Goal: Task Accomplishment & Management: Complete application form

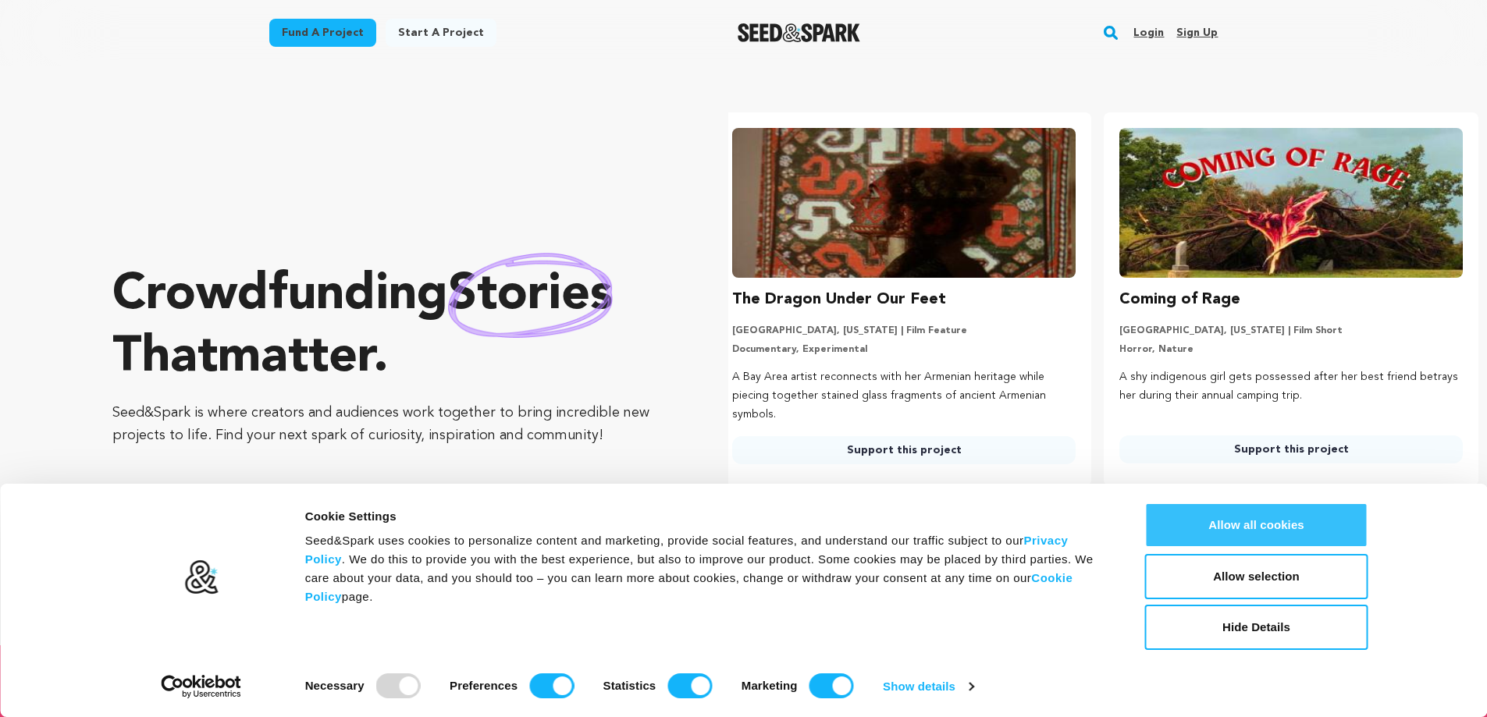
scroll to position [0, 400]
click at [1256, 528] on button "Allow all cookies" at bounding box center [1256, 525] width 223 height 45
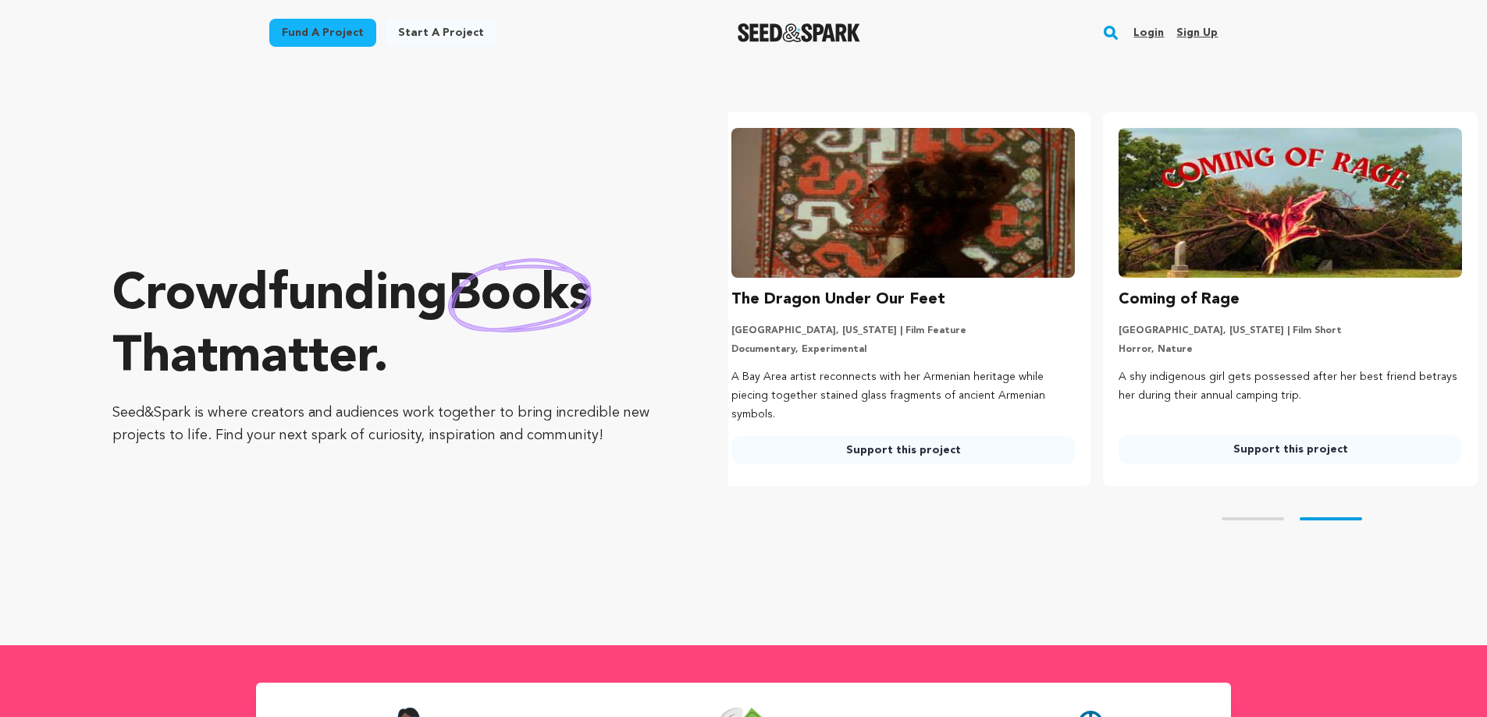
click at [1194, 33] on link "Sign up" at bounding box center [1196, 32] width 41 height 25
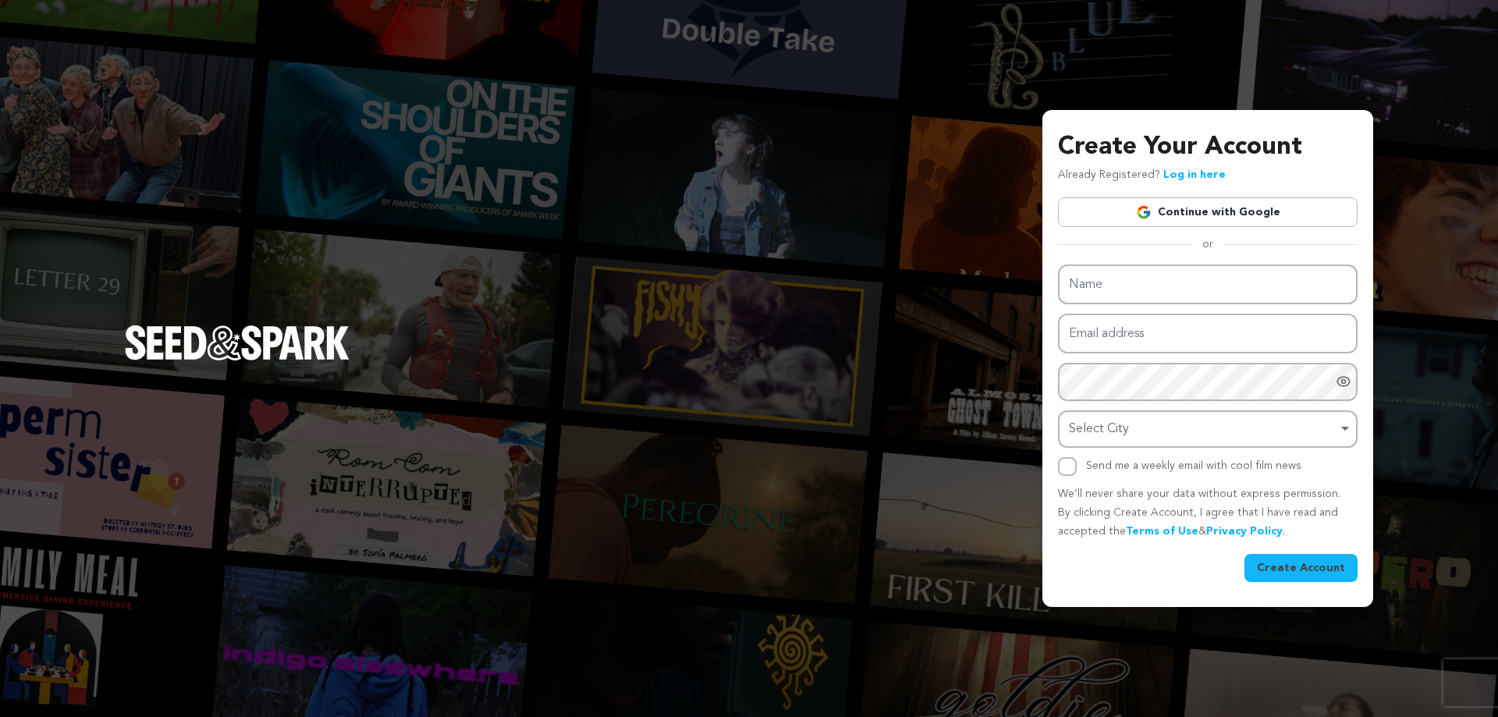
click at [1170, 217] on link "Continue with Google" at bounding box center [1208, 212] width 300 height 30
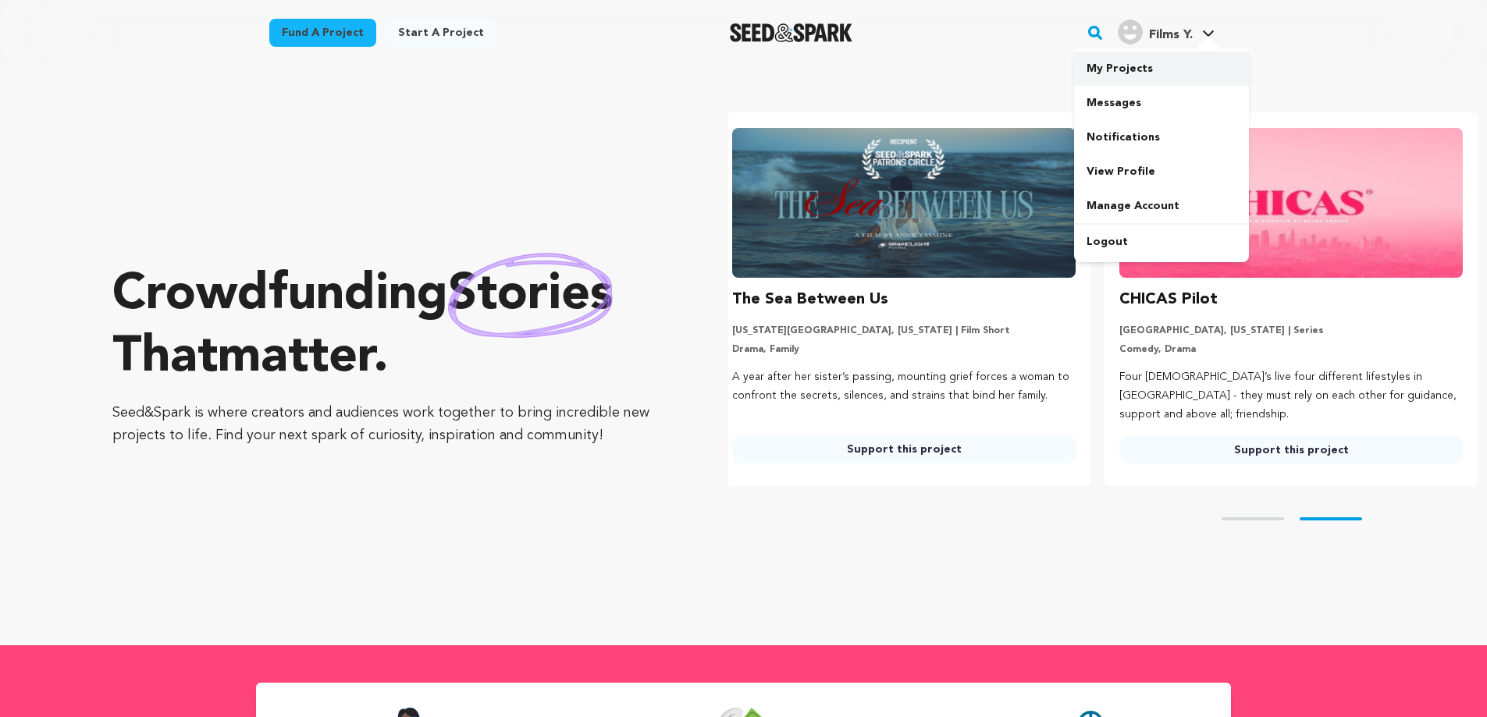
scroll to position [0, 400]
click at [1133, 61] on link "My Projects" at bounding box center [1161, 69] width 175 height 34
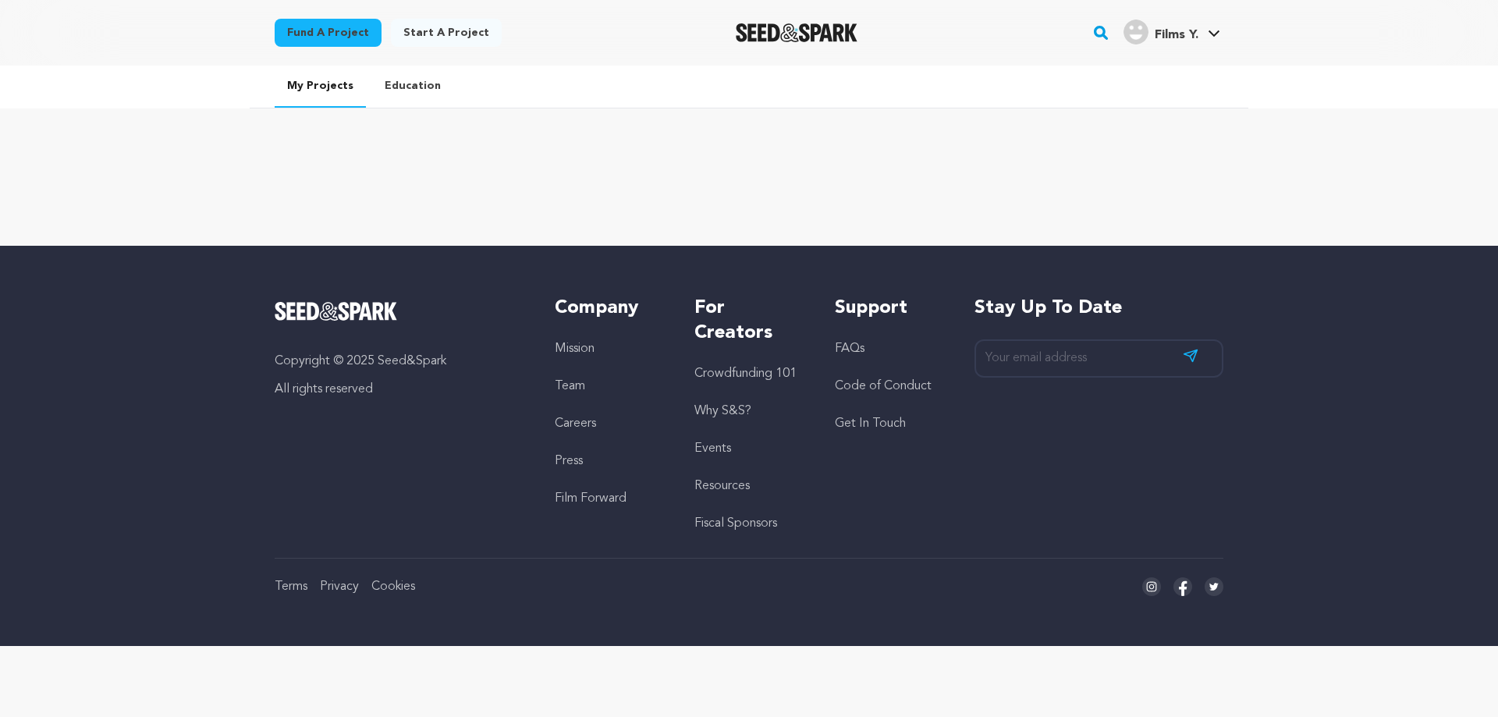
click at [334, 41] on link "Fund a project" at bounding box center [328, 33] width 107 height 28
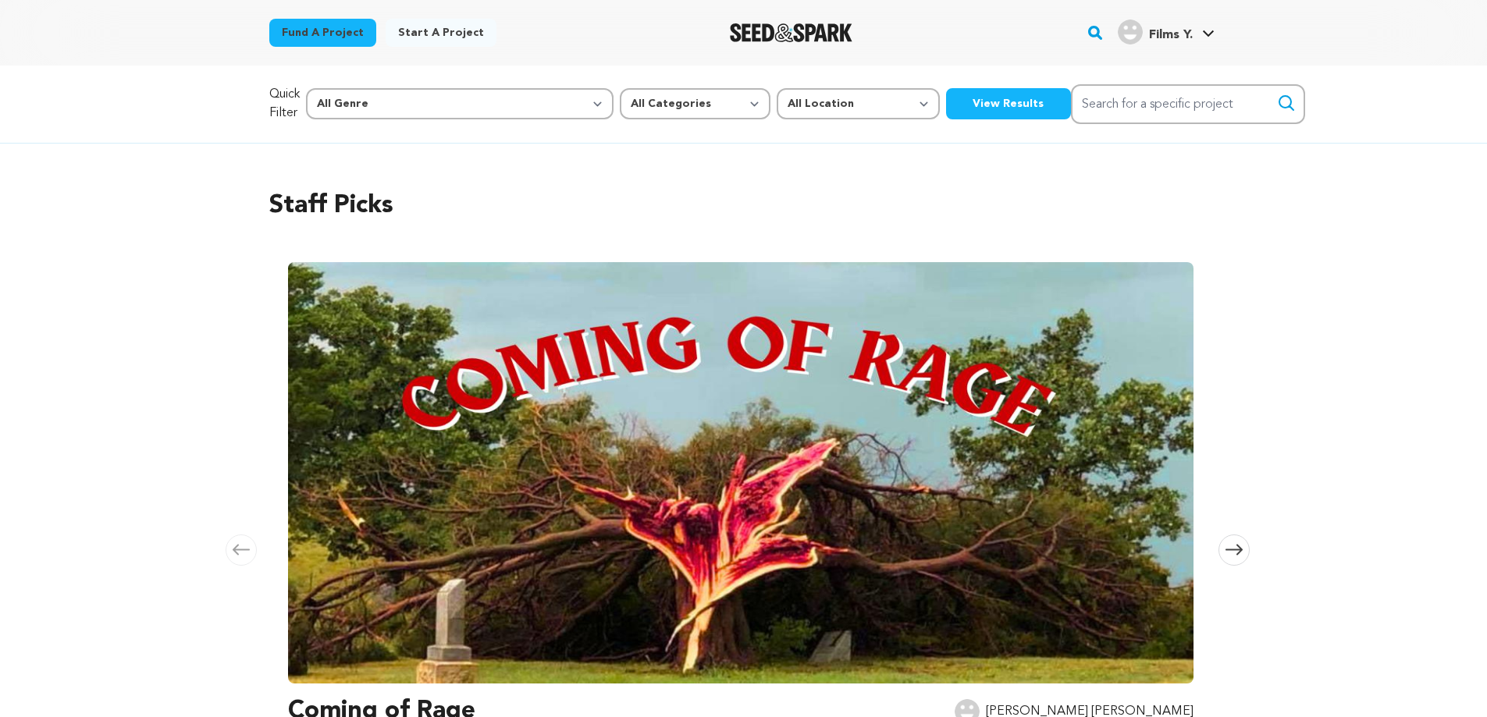
click at [433, 34] on link "Start a project" at bounding box center [441, 33] width 111 height 28
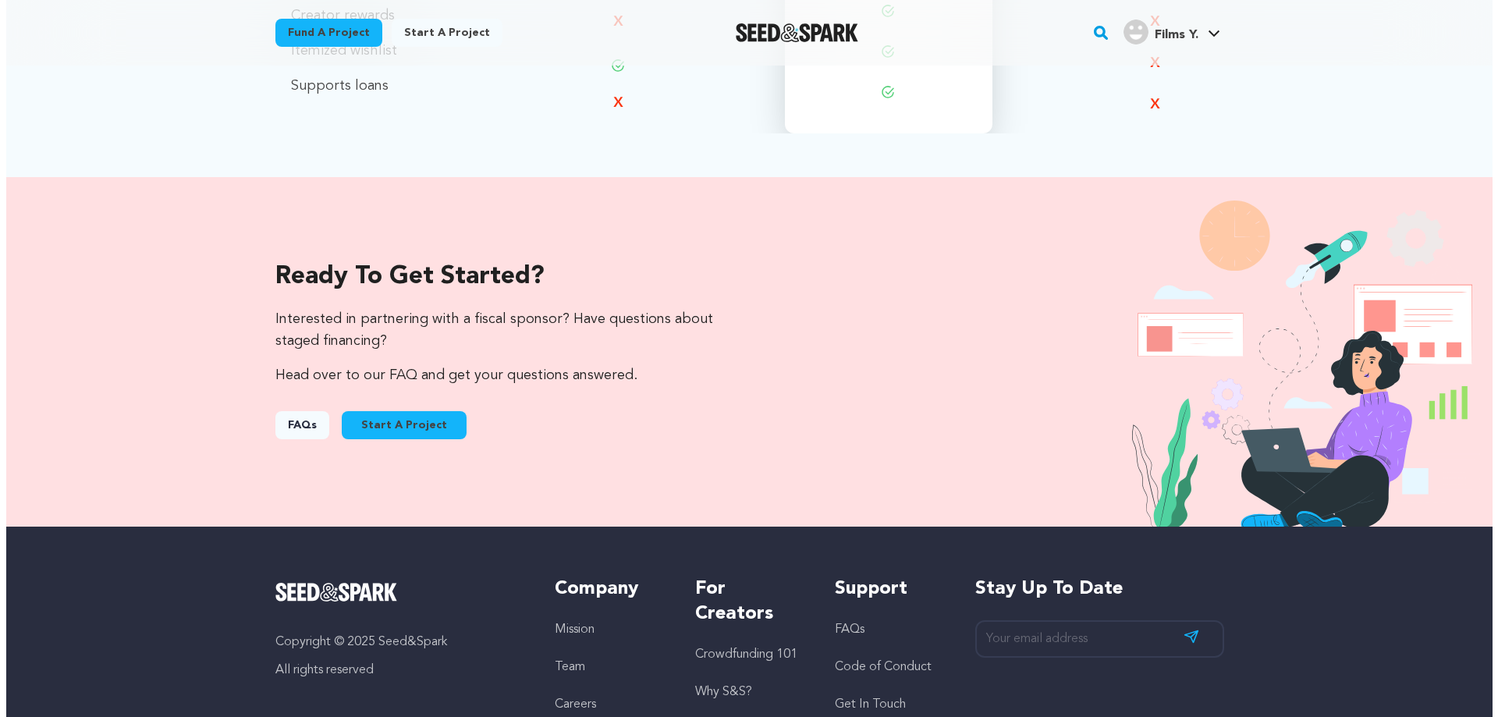
scroll to position [1454, 0]
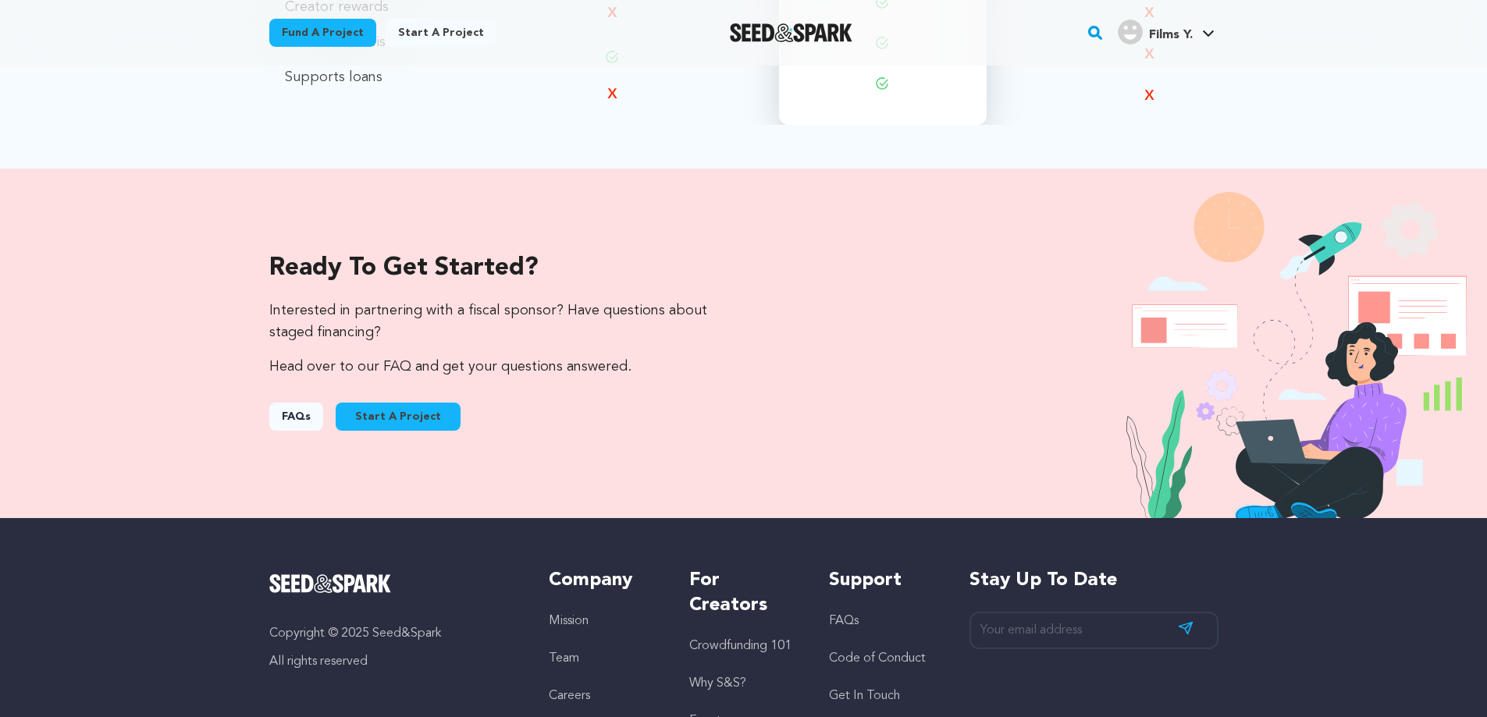
click at [390, 424] on button "Start A Project" at bounding box center [398, 417] width 125 height 28
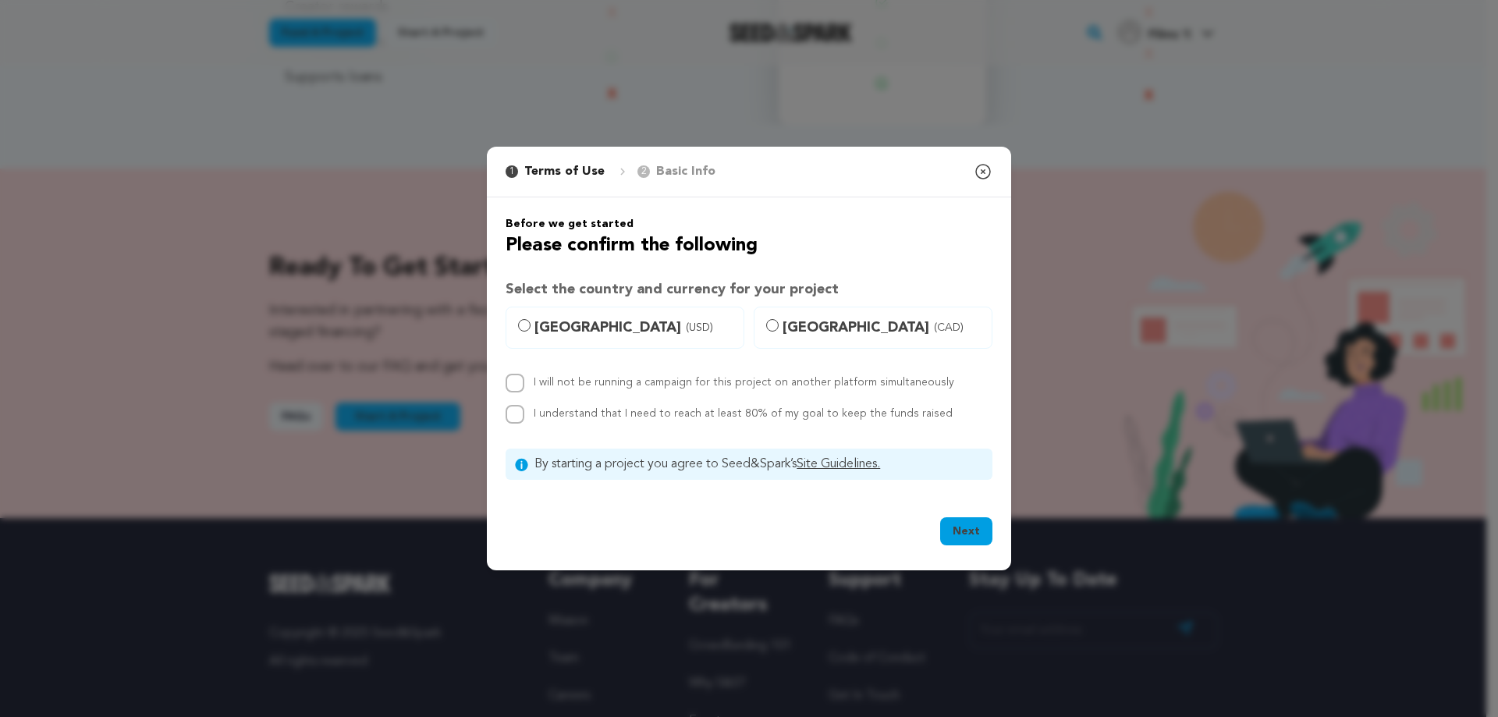
click at [934, 335] on span "(CAD)" at bounding box center [949, 328] width 30 height 16
click at [779, 332] on input "Canada (CAD)" at bounding box center [772, 325] width 12 height 12
radio input "true"
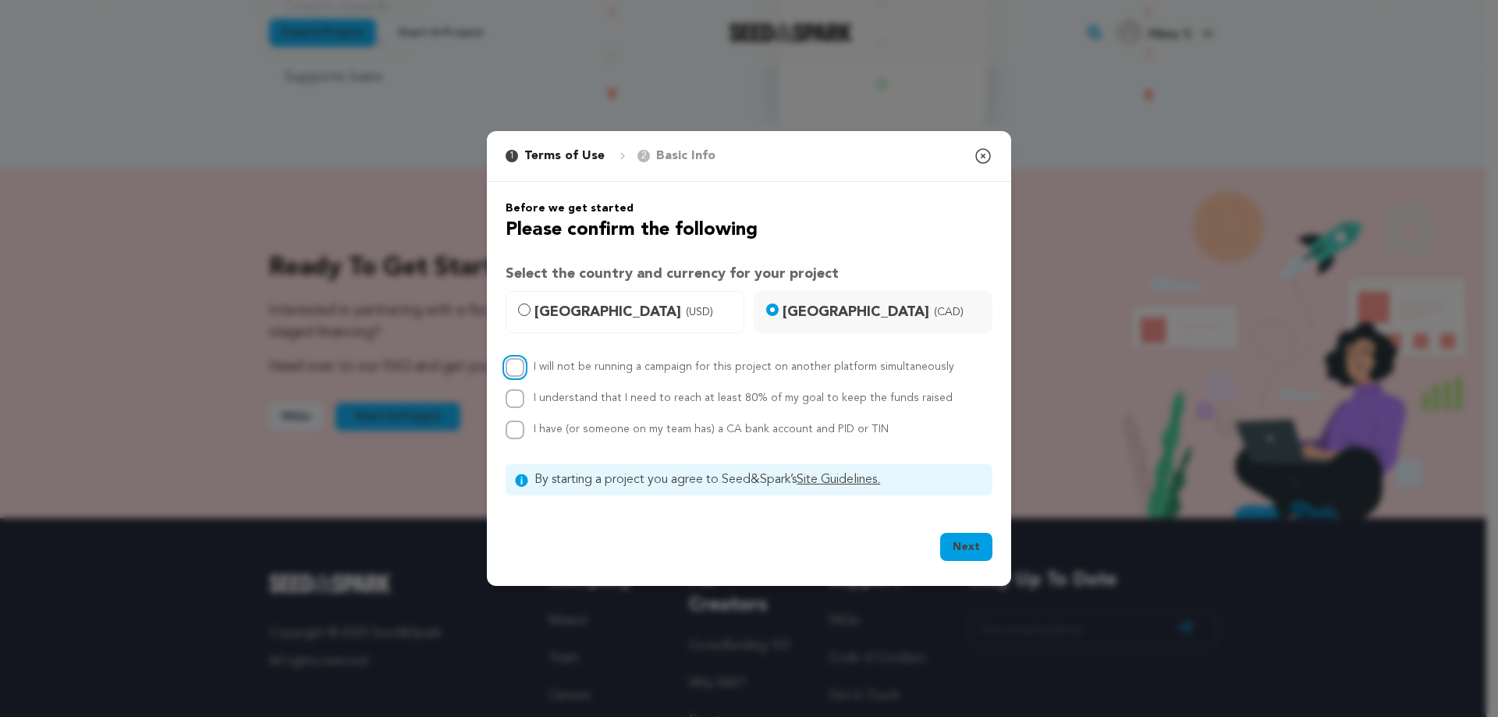
click at [517, 373] on input "I will not be running a campaign for this project on another platform simultane…" at bounding box center [515, 367] width 19 height 19
checkbox input "true"
click at [516, 400] on input "I understand that I need to reach at least 80% of my goal to keep the funds rai…" at bounding box center [515, 398] width 19 height 19
checkbox input "true"
drag, startPoint x: 887, startPoint y: 432, endPoint x: 721, endPoint y: 428, distance: 165.5
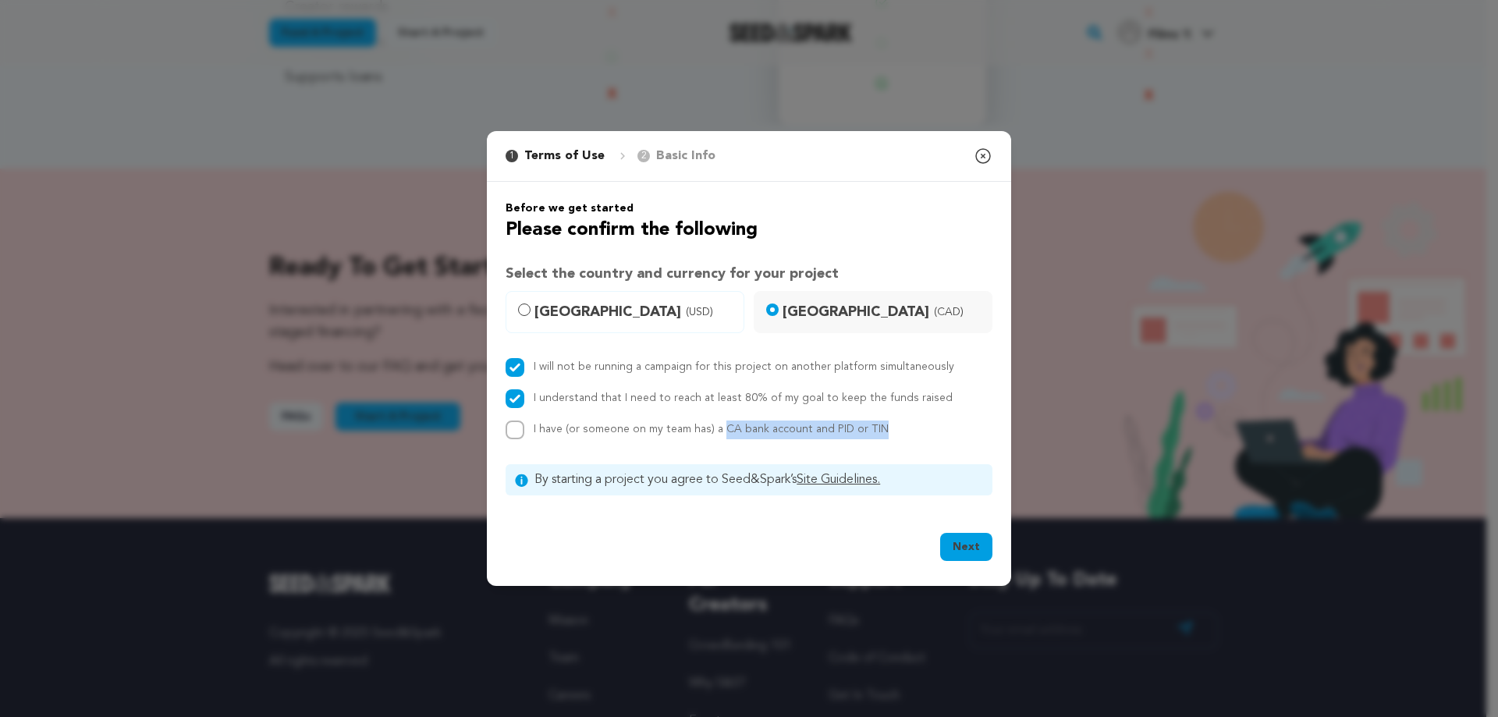
click at [721, 428] on div "I have (or someone on my team has) a CA bank account and PID or TIN" at bounding box center [749, 430] width 487 height 19
copy span "CA bank account and PID or TIN"
click at [510, 430] on input "I have (or someone on my team has) a CA bank account and PID or TIN" at bounding box center [515, 430] width 19 height 19
checkbox input "true"
click at [976, 553] on button "Next" at bounding box center [966, 547] width 52 height 28
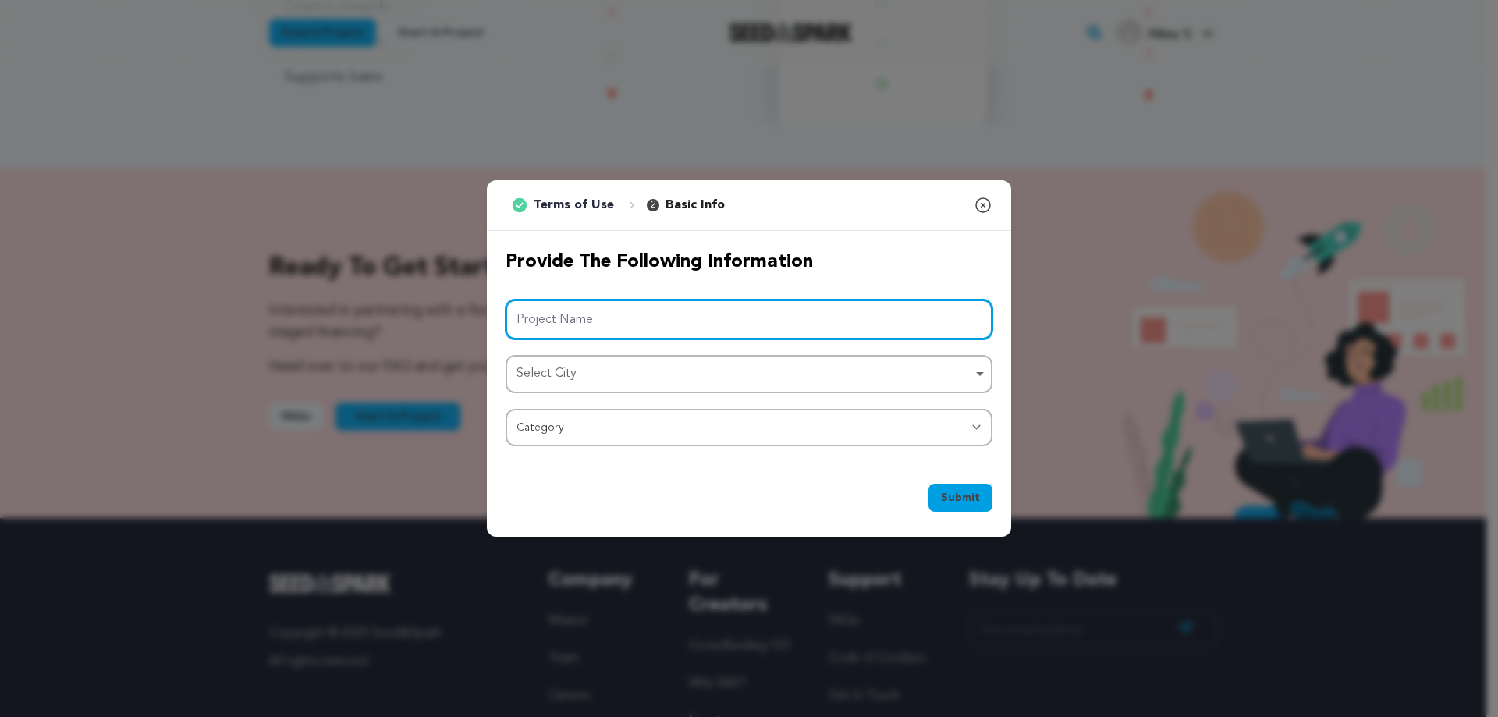
click at [812, 320] on input "Project Name" at bounding box center [749, 320] width 487 height 40
click at [674, 373] on div "Select City Remove item" at bounding box center [745, 374] width 456 height 23
type input "What's [DATE]?"
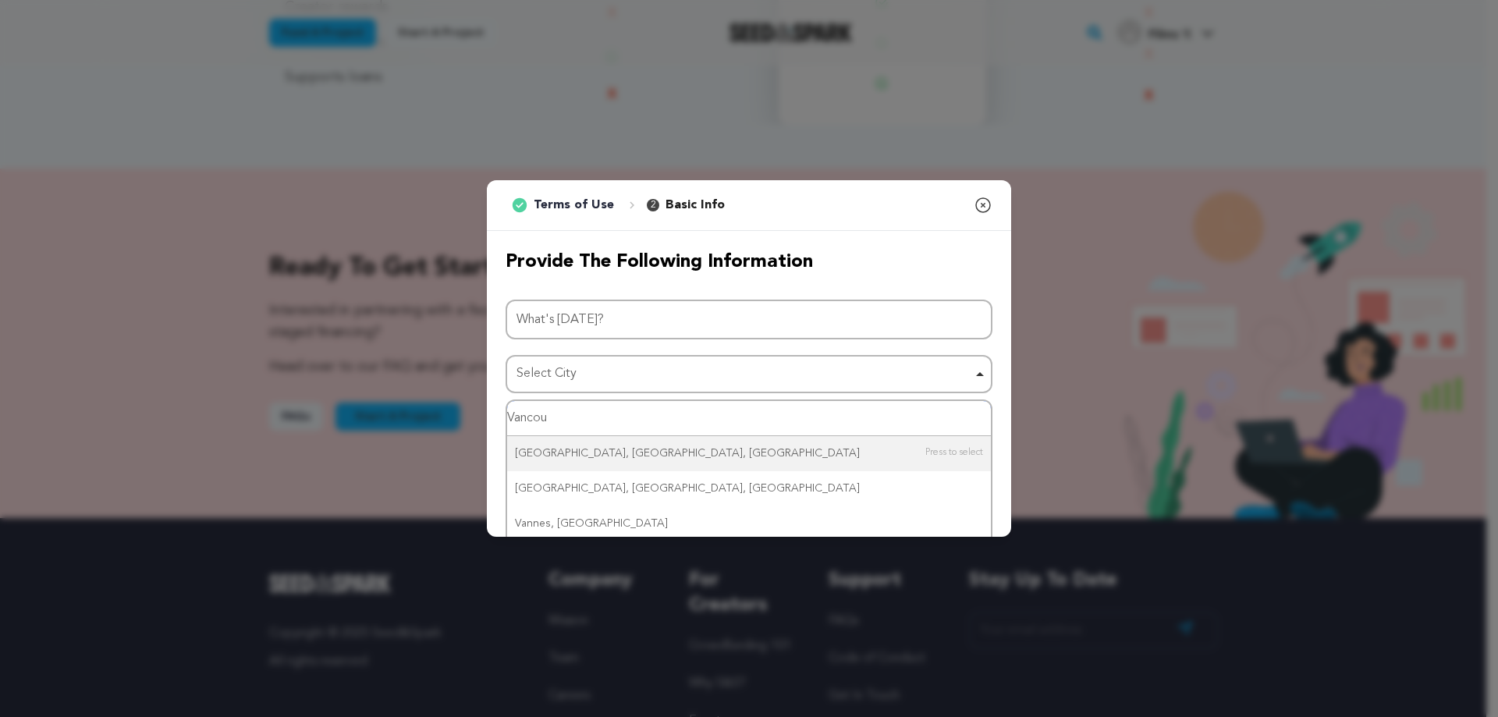
type input "Vancouv"
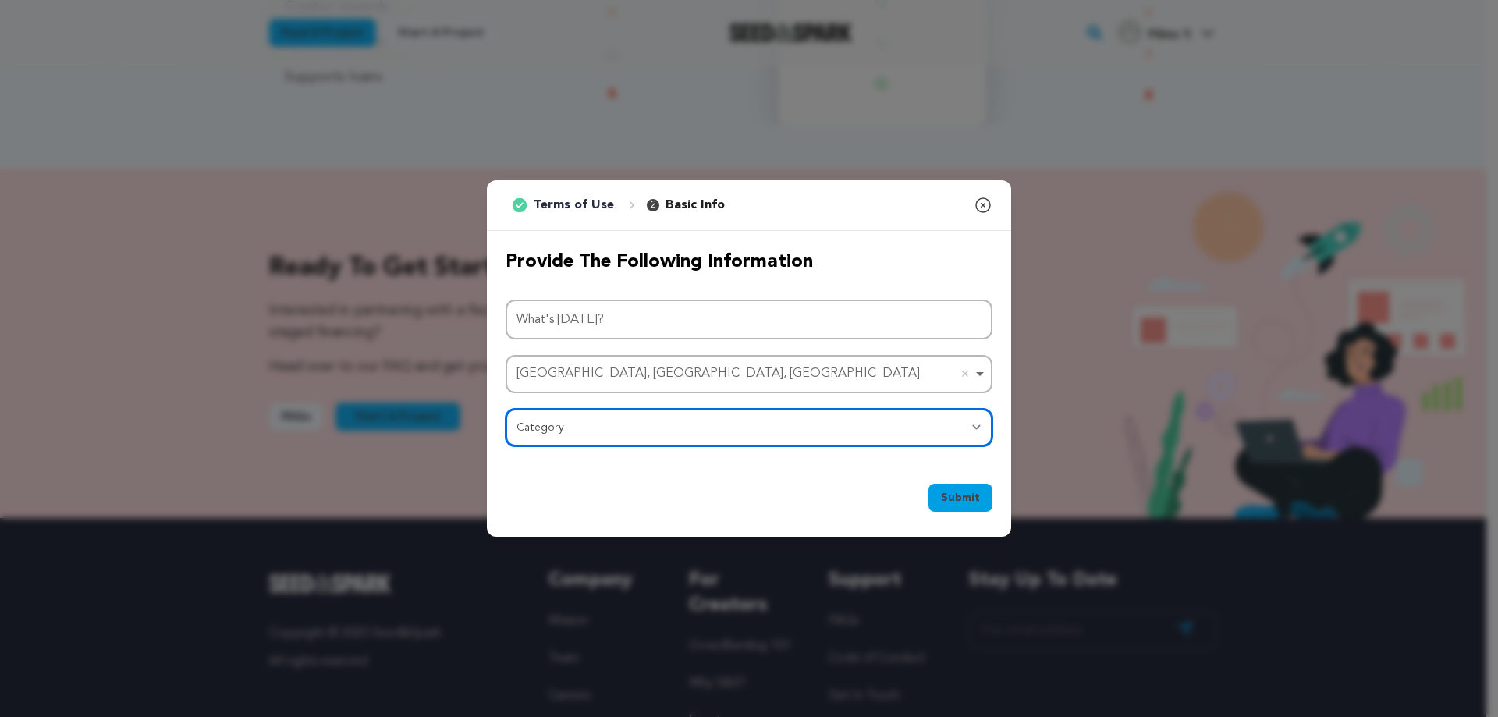
click at [640, 425] on select "Category Film Feature Film Short Series Film Festival Company Music Video VR Ex…" at bounding box center [749, 427] width 487 height 37
select select "383"
click at [506, 409] on select "Category Film Feature Film Short Series Film Festival Company Music Video VR Ex…" at bounding box center [749, 427] width 487 height 37
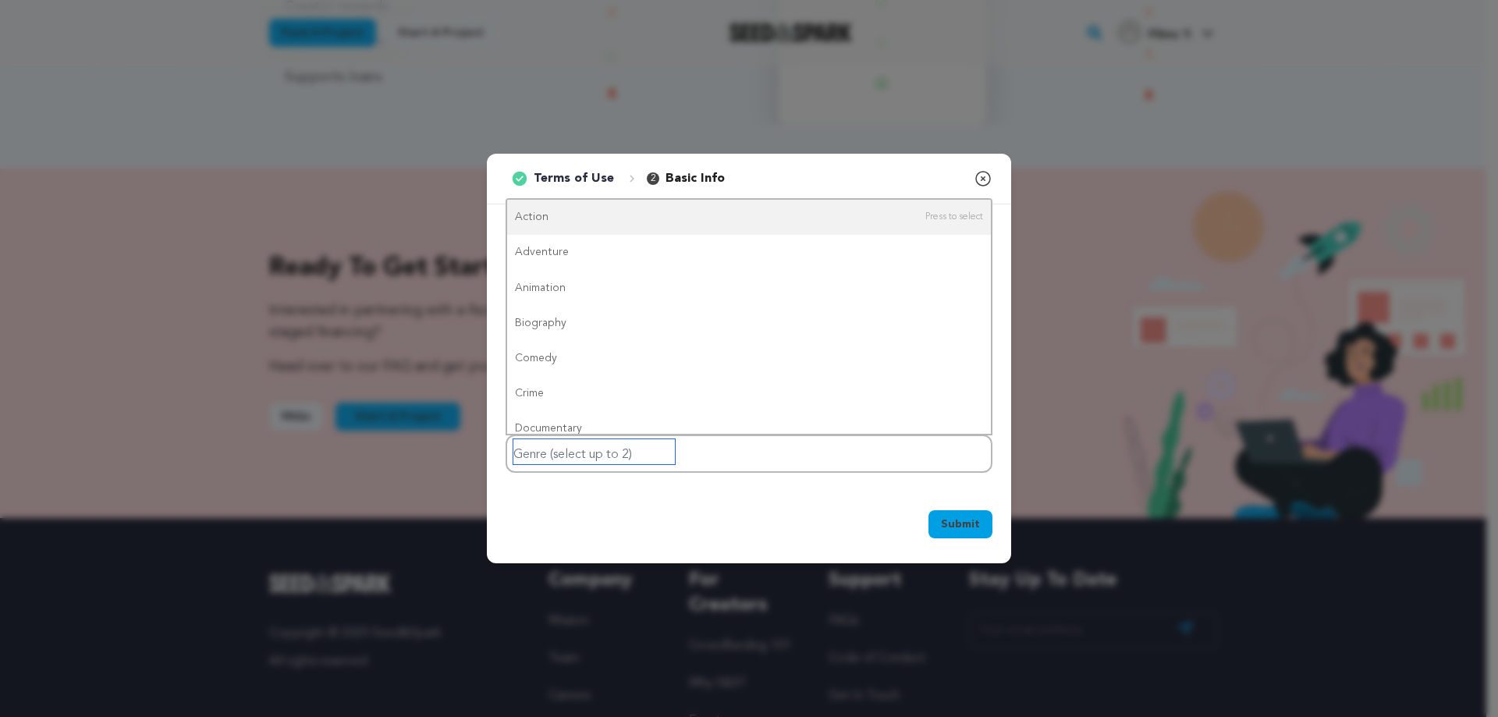
click at [641, 463] on input "Genre (select up to 2)" at bounding box center [595, 451] width 162 height 25
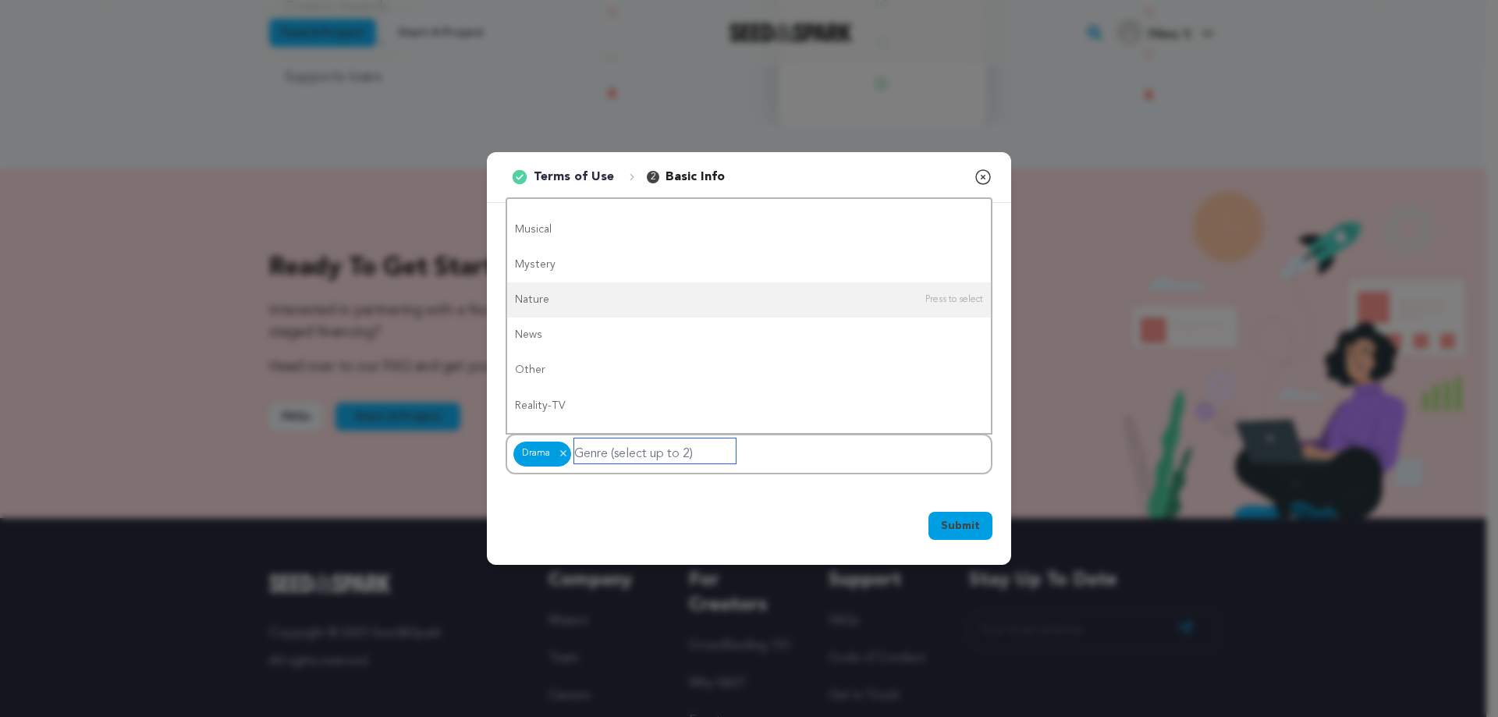
scroll to position [0, 0]
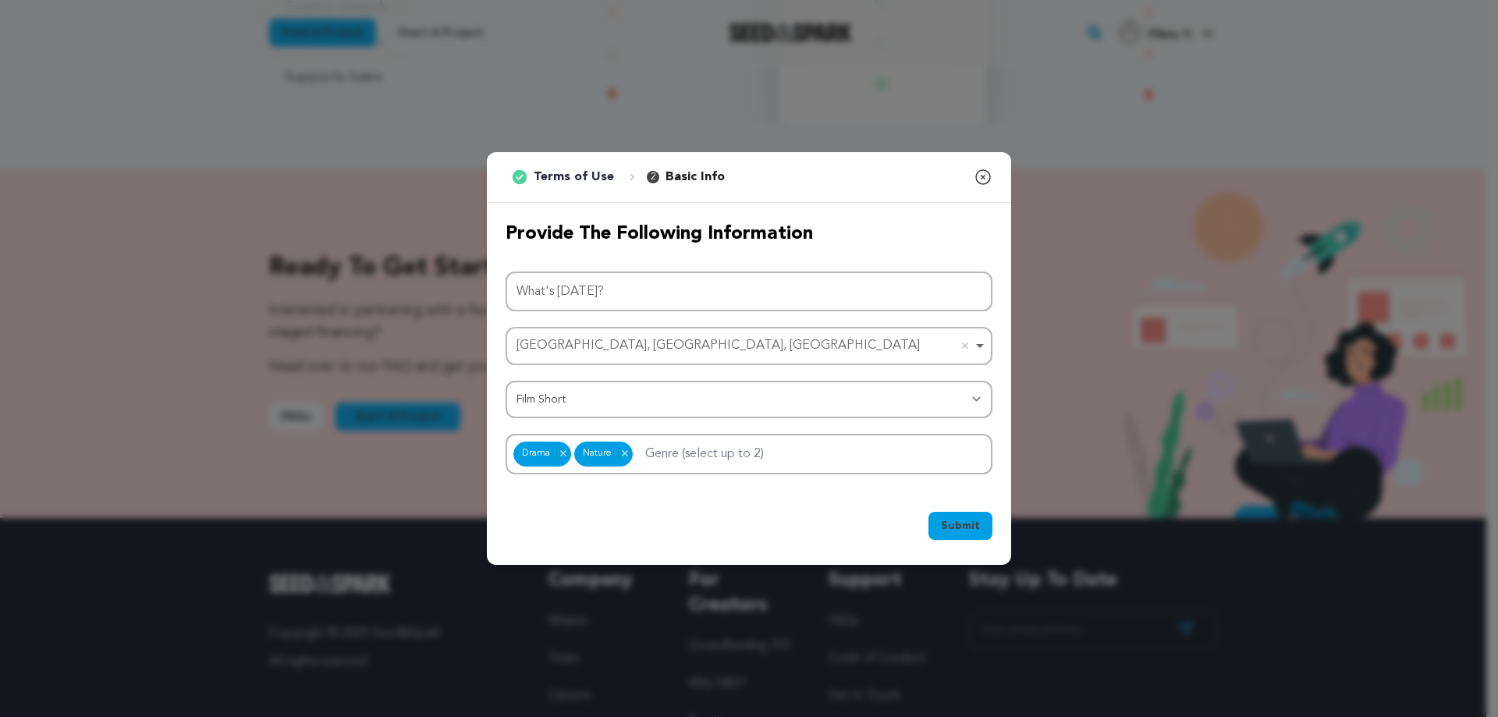
click at [963, 528] on span "Submit" at bounding box center [960, 526] width 39 height 16
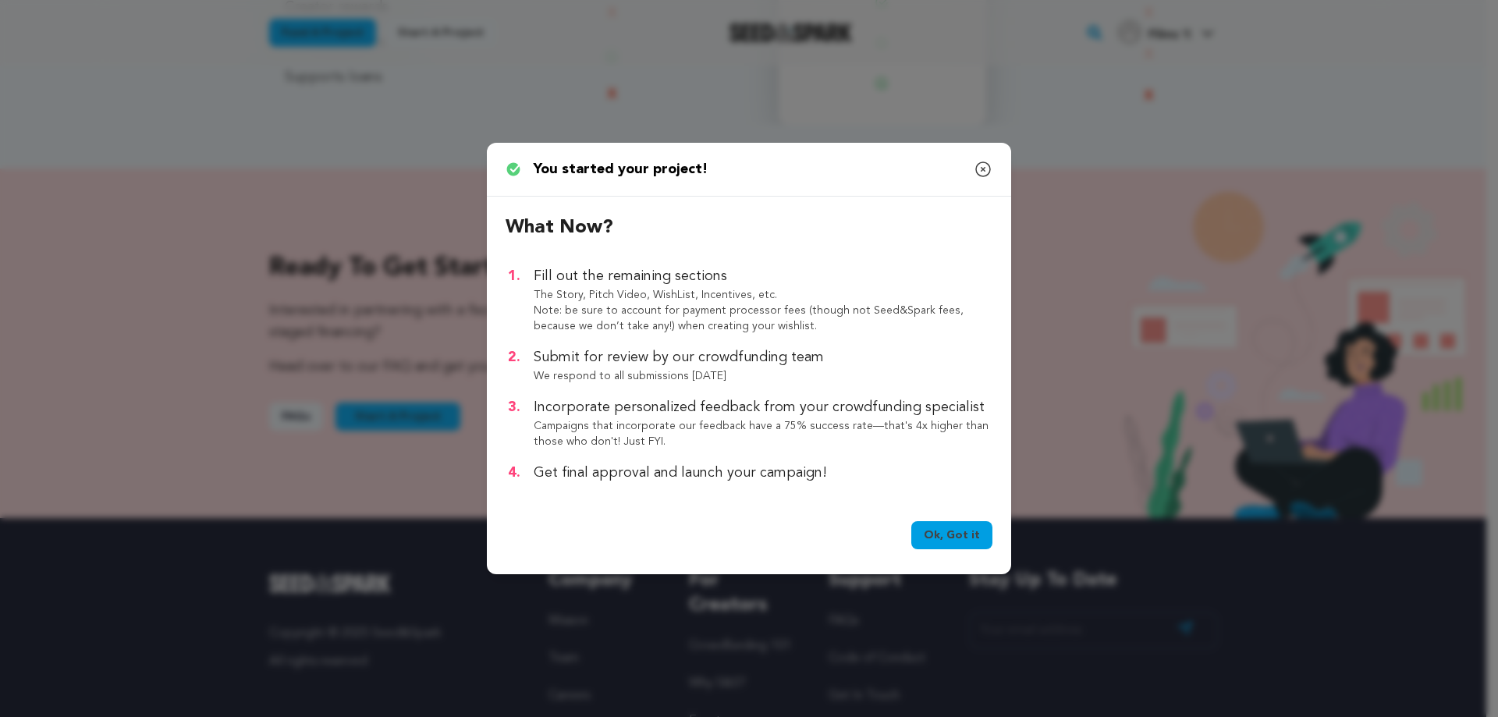
click at [967, 538] on link "Ok, Got it" at bounding box center [952, 535] width 81 height 28
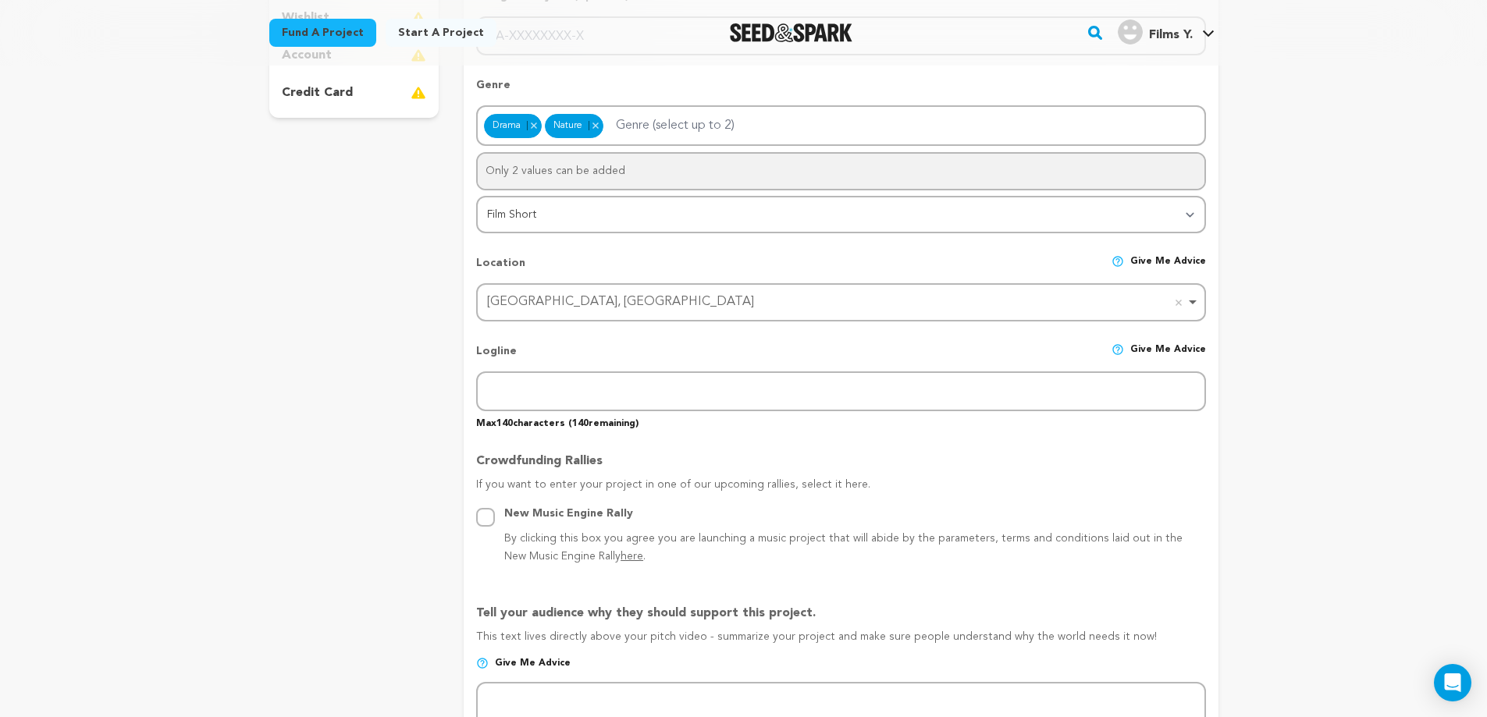
scroll to position [540, 0]
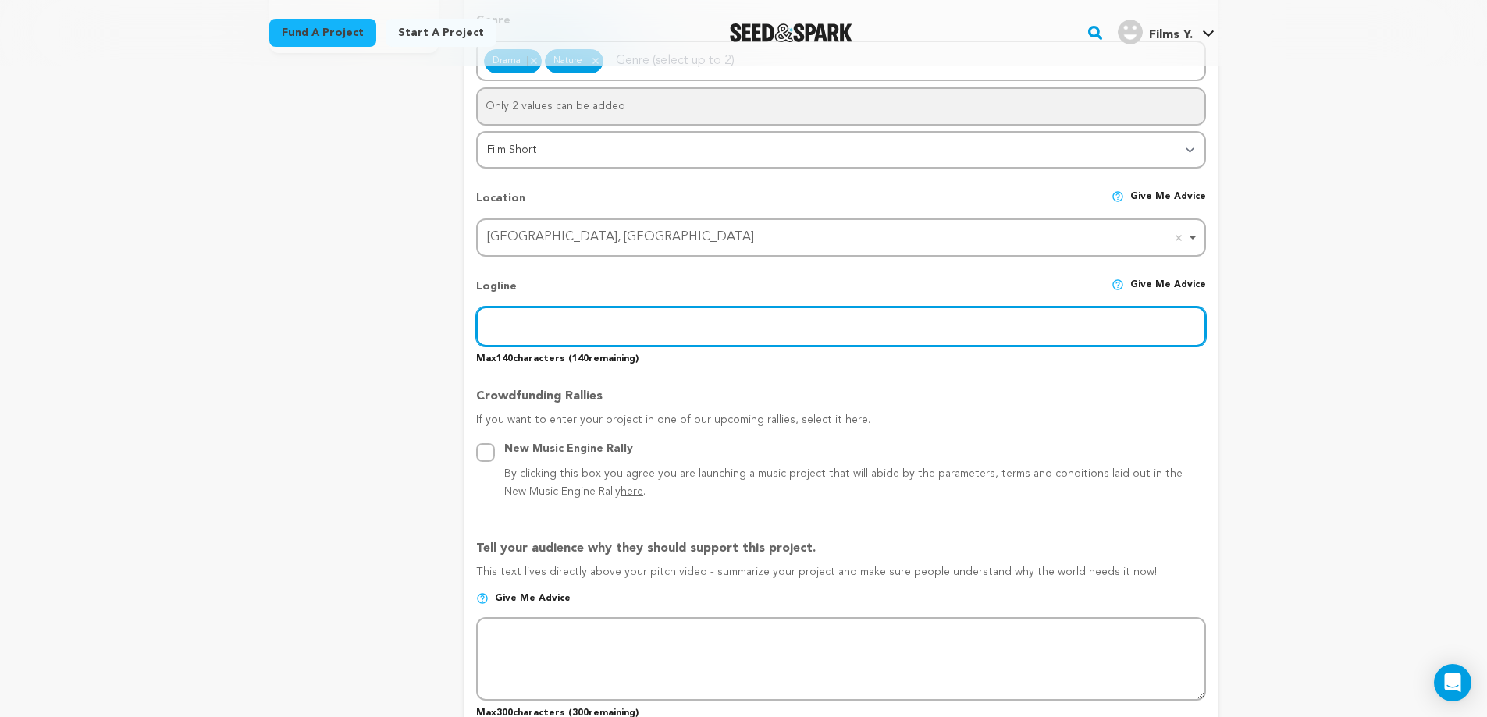
click at [601, 329] on input "text" at bounding box center [840, 327] width 729 height 40
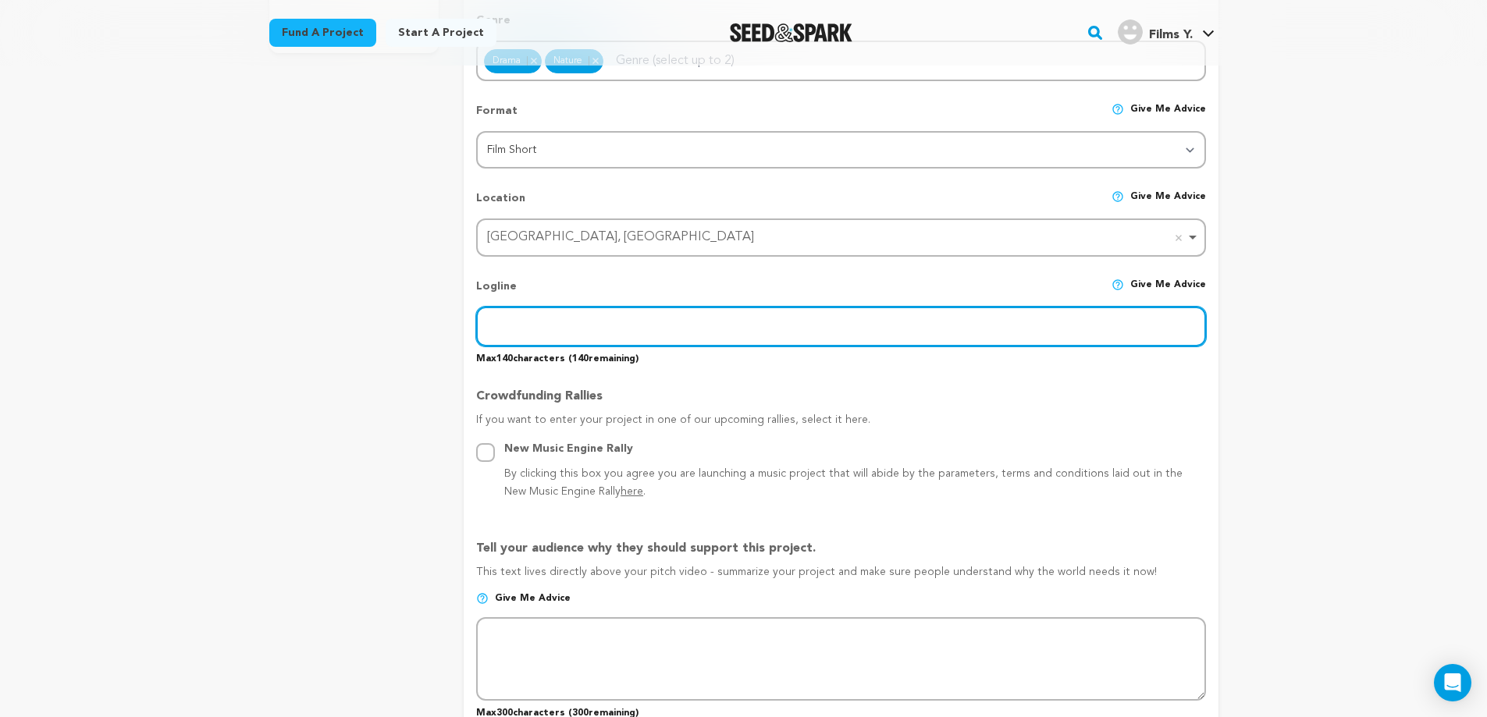
paste input "After getting fired and accidentally locked out of her apartment, a burned-out …"
type input "After getting fired and accidentally locked out of her apartment, a burned-out …"
click at [726, 336] on input "After getting fired and accidentally locked out of her apartment, a burned-out …" at bounding box center [840, 327] width 729 height 40
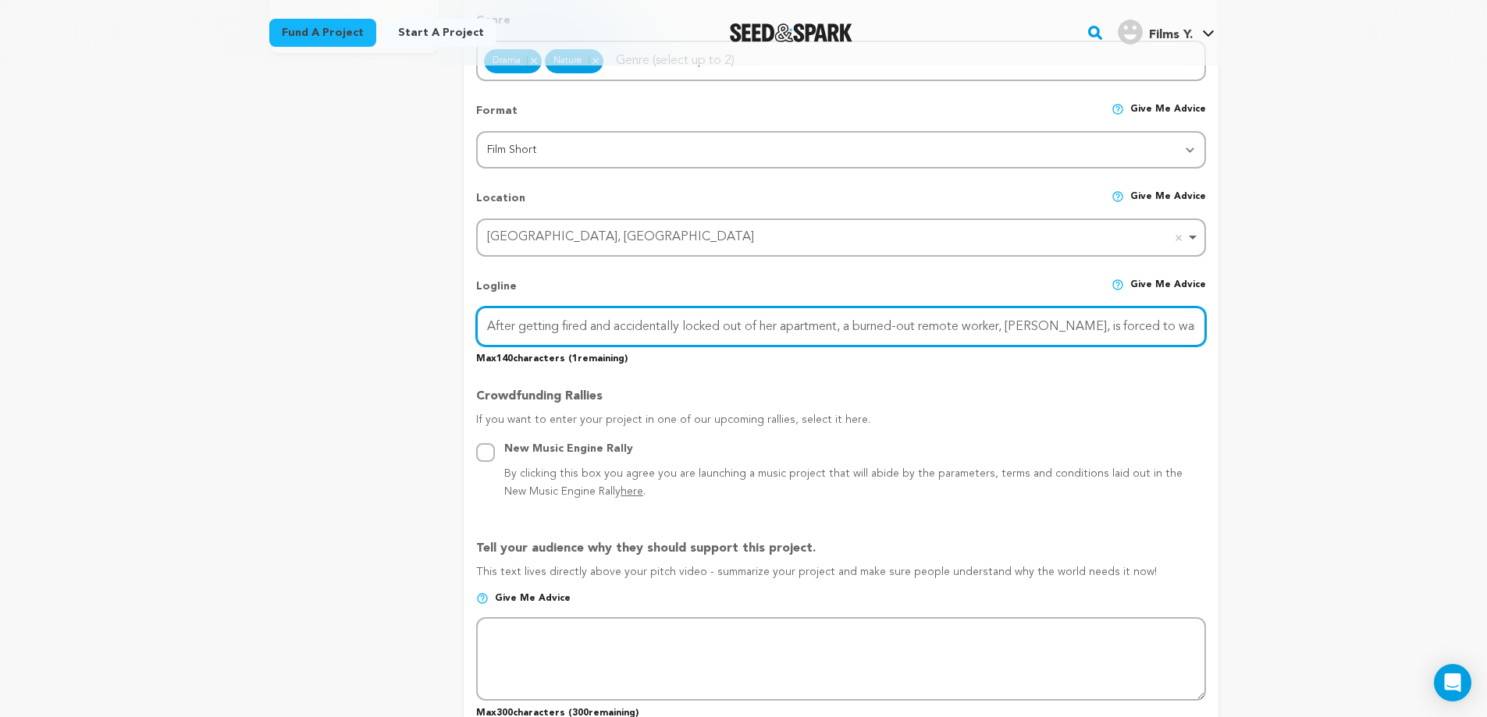
click at [726, 336] on input "After getting fired and accidentally locked out of her apartment, a burned-out …" at bounding box center [840, 327] width 729 height 40
paste input "After losing her job and getting locked out, Jo drifts through the city—finding…"
click at [834, 332] on input "After losing her job and getting locked out, Jo drifts through the city—finding…" at bounding box center [840, 327] width 729 height 40
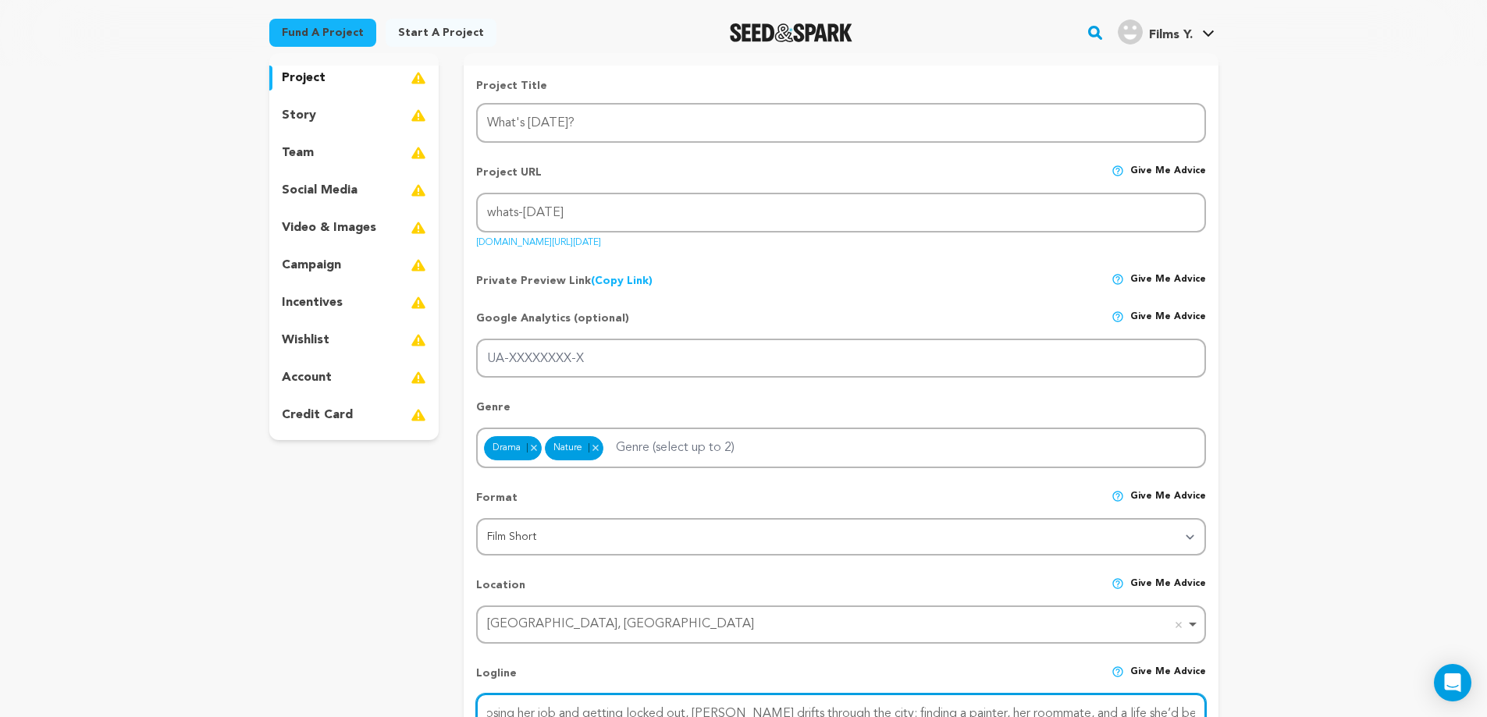
scroll to position [144, 0]
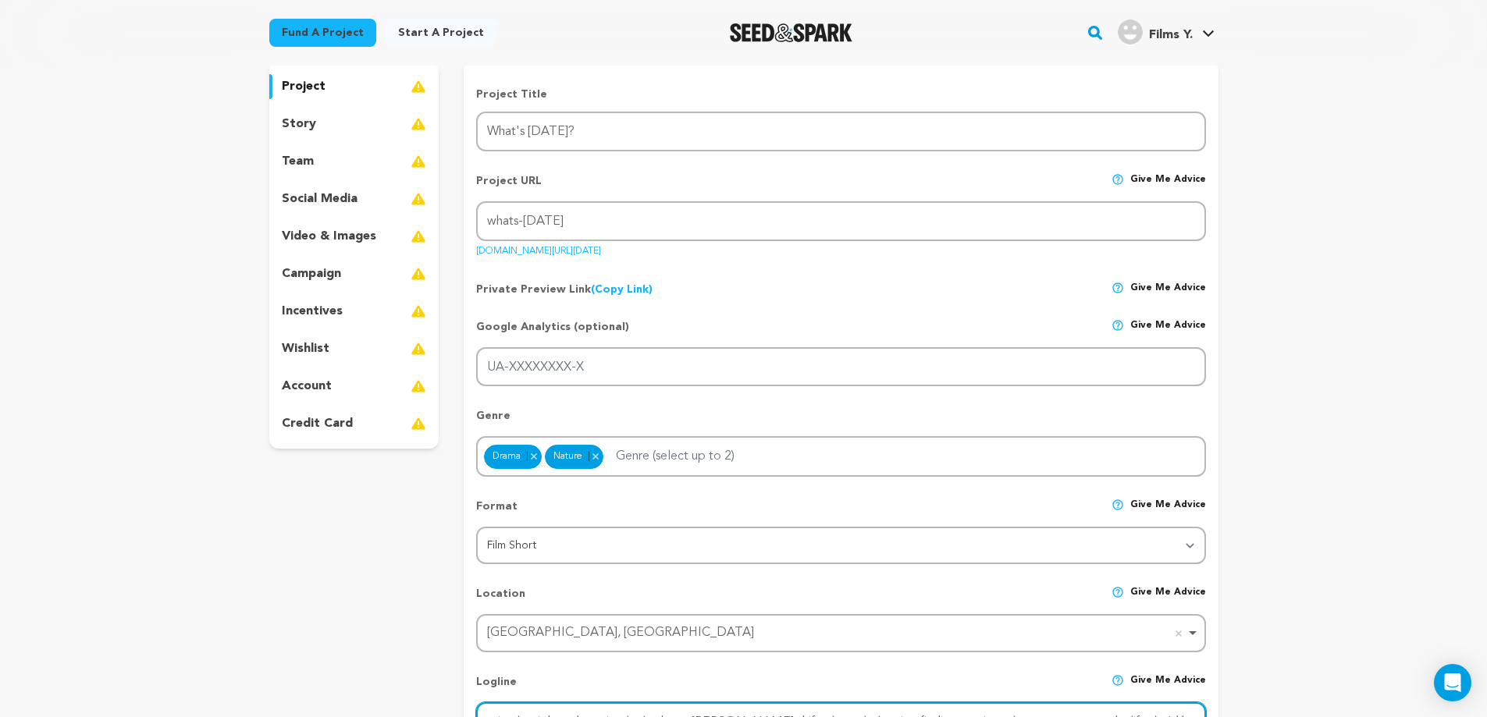
type input "After losing her job and getting locked out, [PERSON_NAME] drifts through the c…"
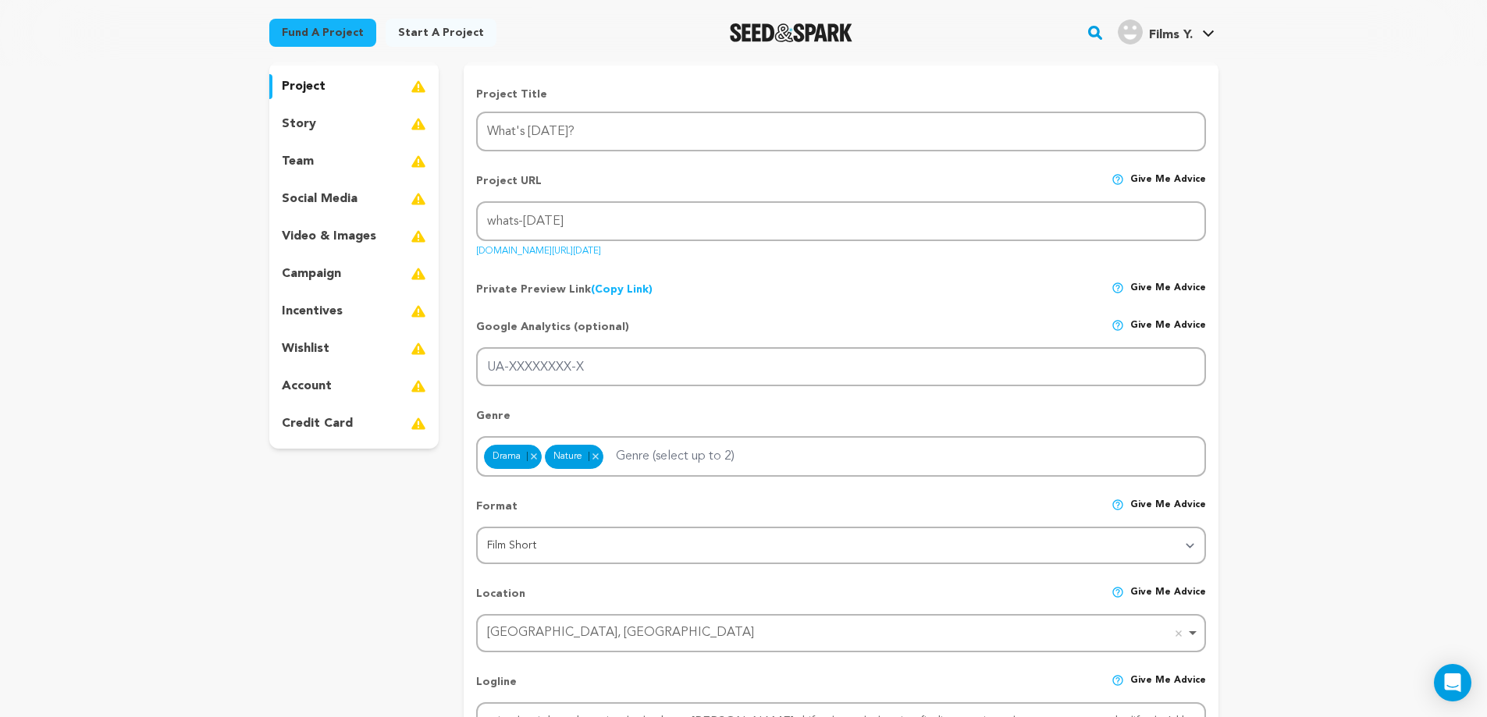
scroll to position [0, 0]
click at [347, 237] on p "video & images" at bounding box center [329, 236] width 94 height 19
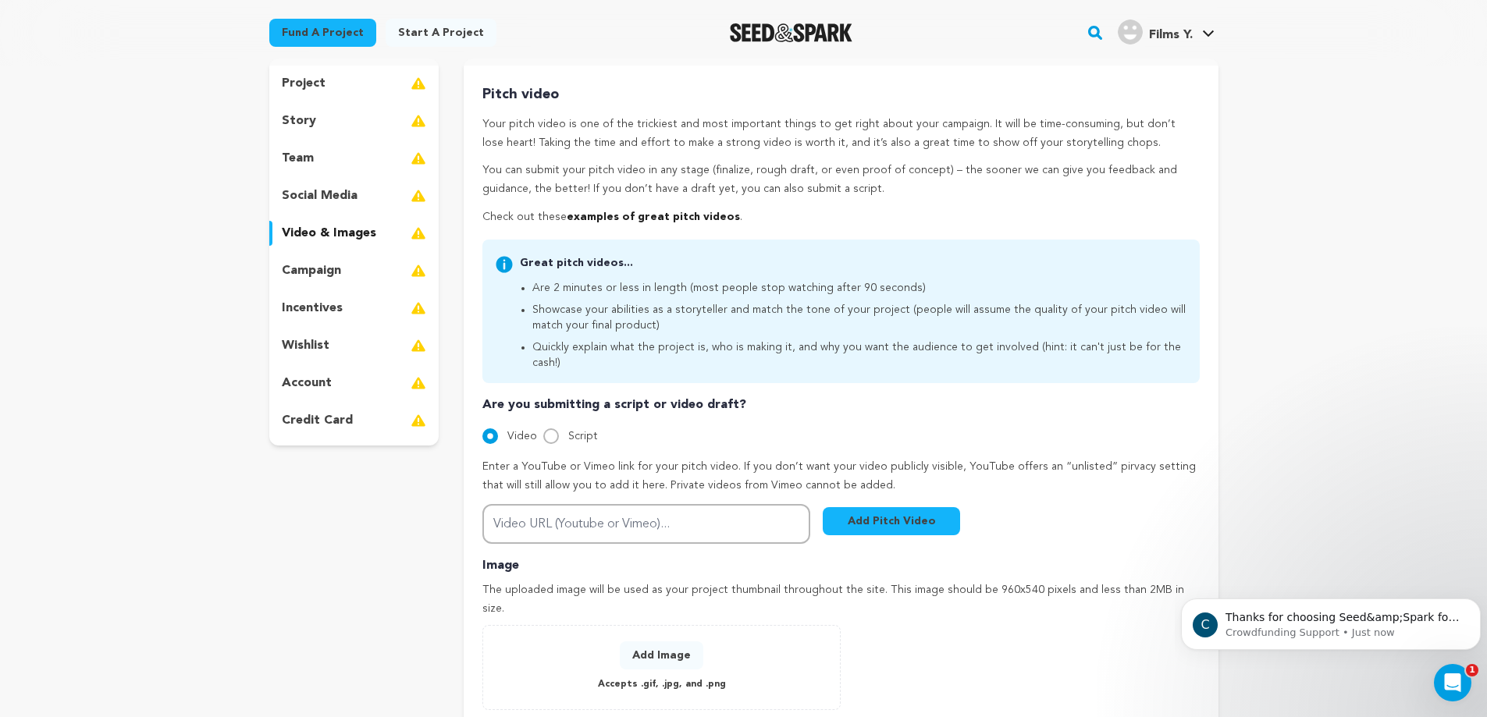
scroll to position [147, 0]
click at [560, 428] on div "Script" at bounding box center [570, 437] width 55 height 19
click at [551, 429] on input "Script" at bounding box center [551, 437] width 16 height 16
radio input "true"
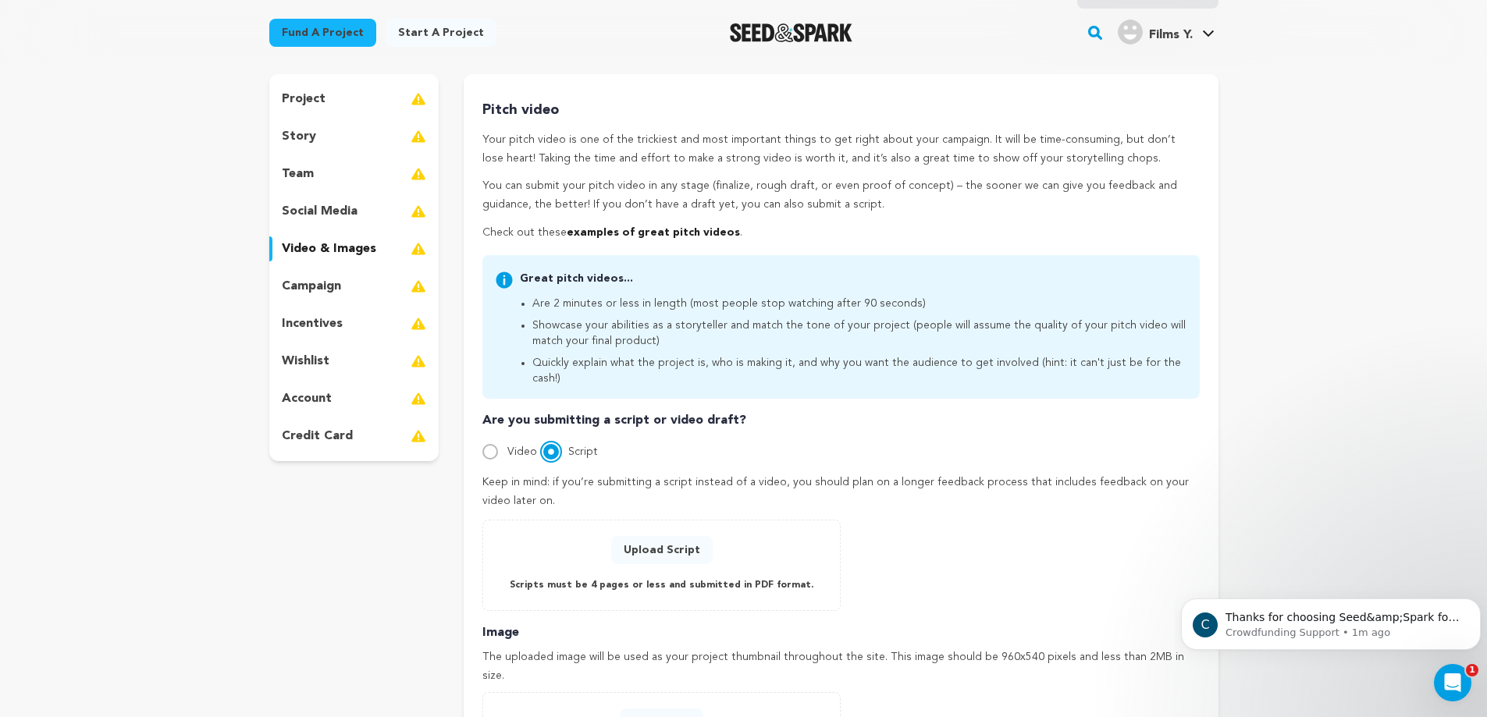
scroll to position [129, 0]
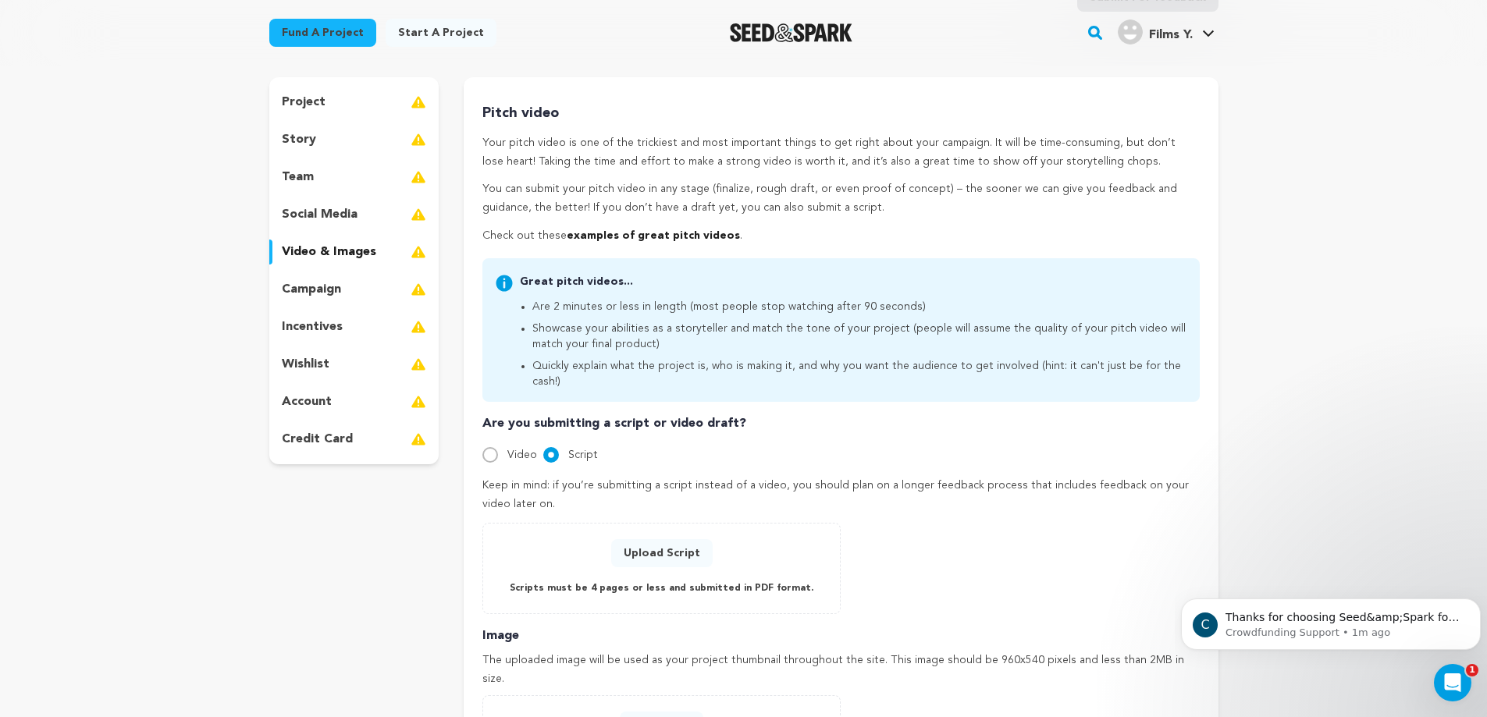
click at [334, 108] on div "project" at bounding box center [354, 102] width 170 height 25
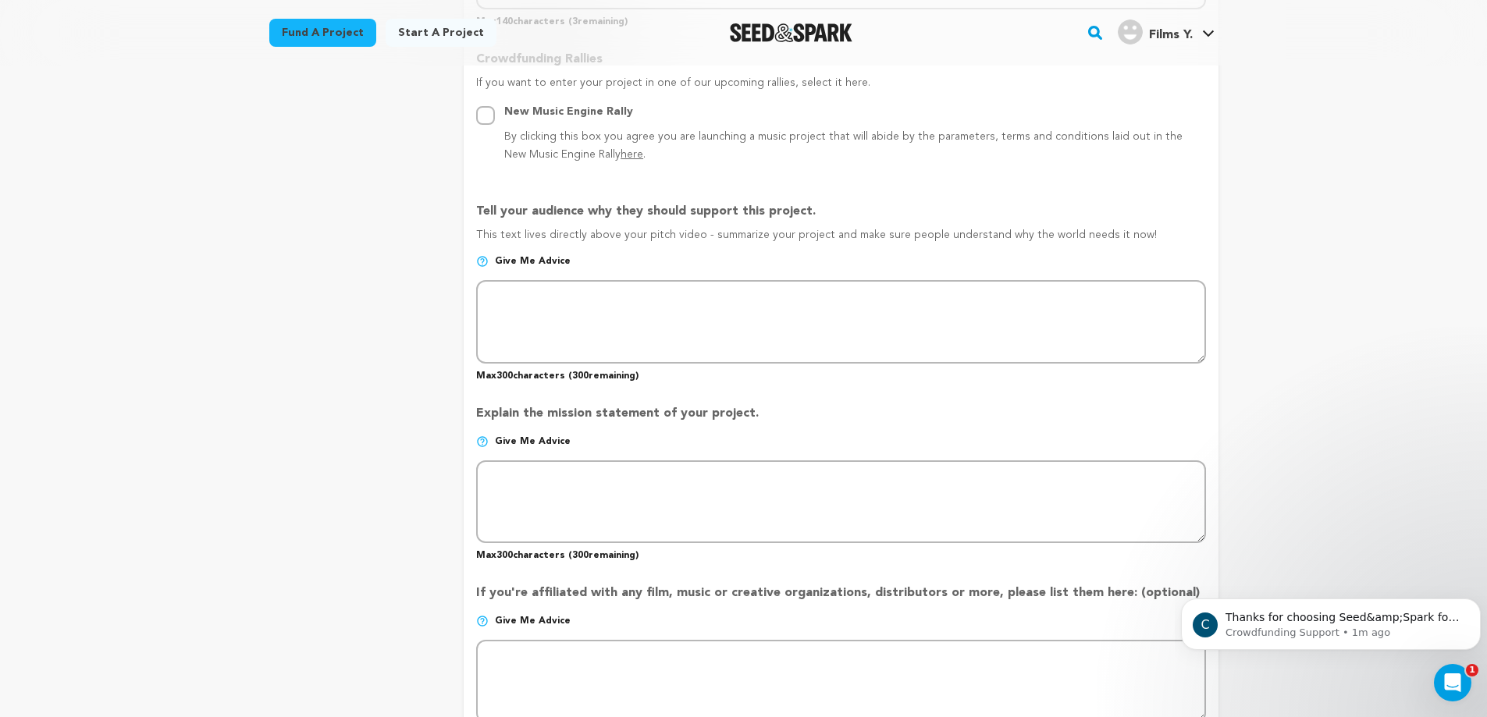
scroll to position [888, 0]
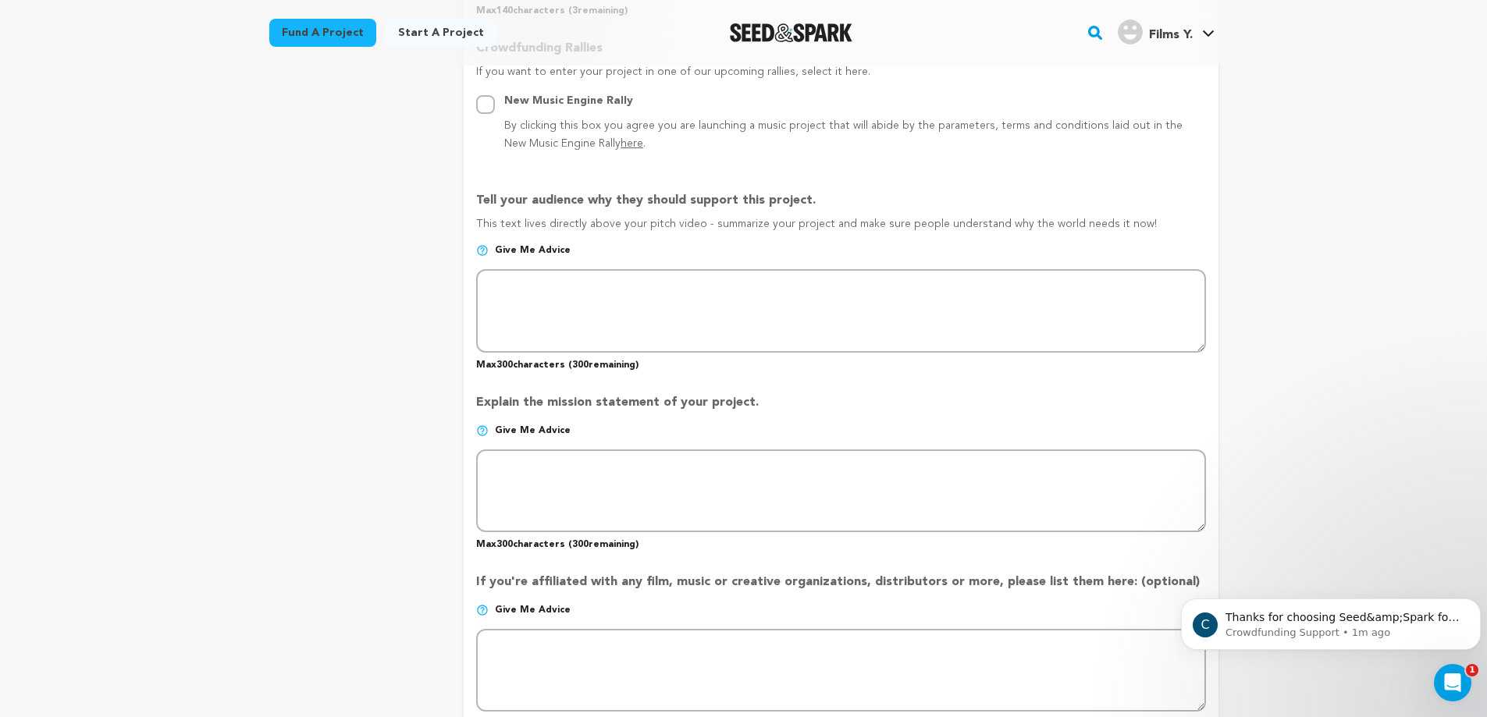
drag, startPoint x: 476, startPoint y: 225, endPoint x: 947, endPoint y: 216, distance: 471.5
click at [947, 216] on div "Tell your audience why they should support this project. This text lives direct…" at bounding box center [840, 275] width 729 height 192
drag, startPoint x: 1138, startPoint y: 229, endPoint x: 476, endPoint y: 228, distance: 661.8
click at [476, 228] on p "This text lives directly above your pitch video - summarize your project and ma…" at bounding box center [840, 230] width 729 height 28
copy p "This text lives directly above your pitch video - summarize your project and ma…"
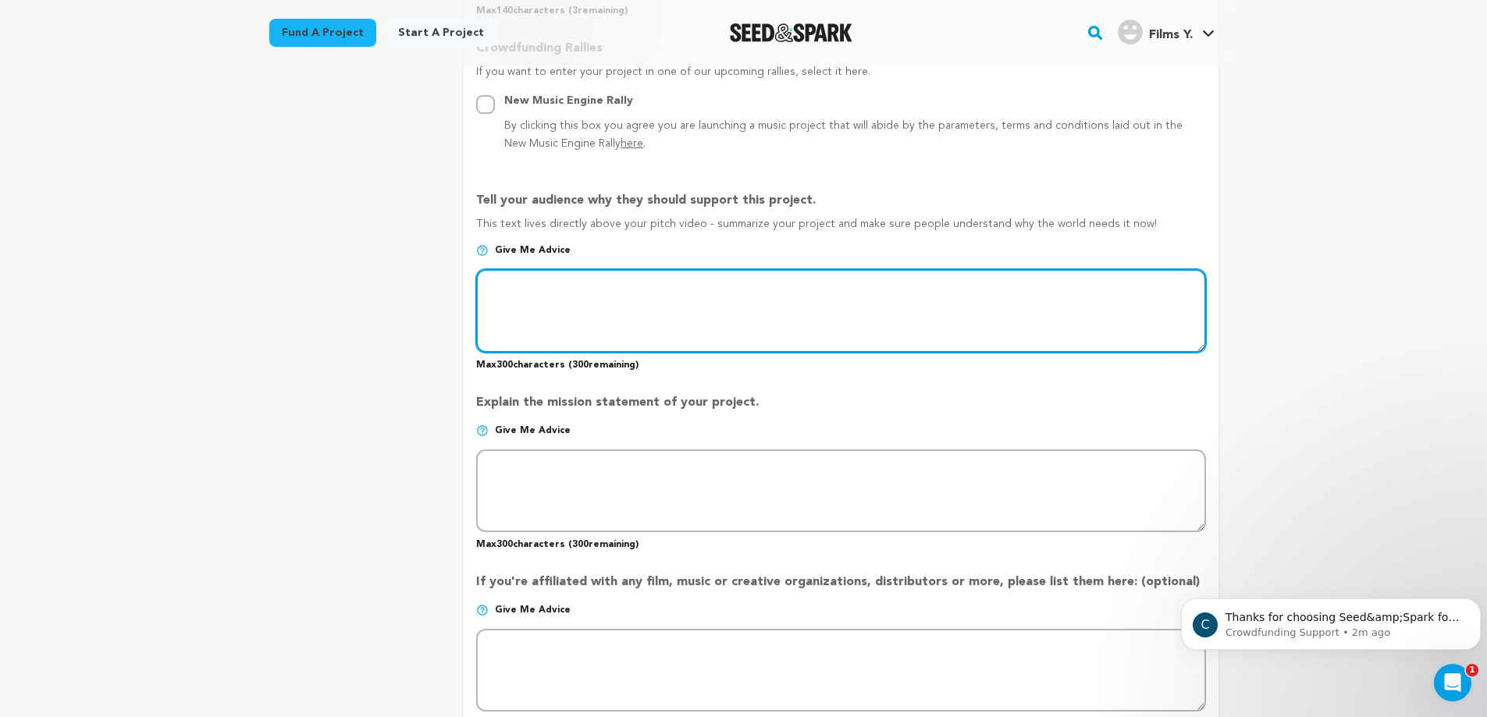
click at [544, 323] on textarea at bounding box center [840, 310] width 729 height 83
paste textarea "So many of us are feeling burned out, disconnected, and stuck behind our screen…"
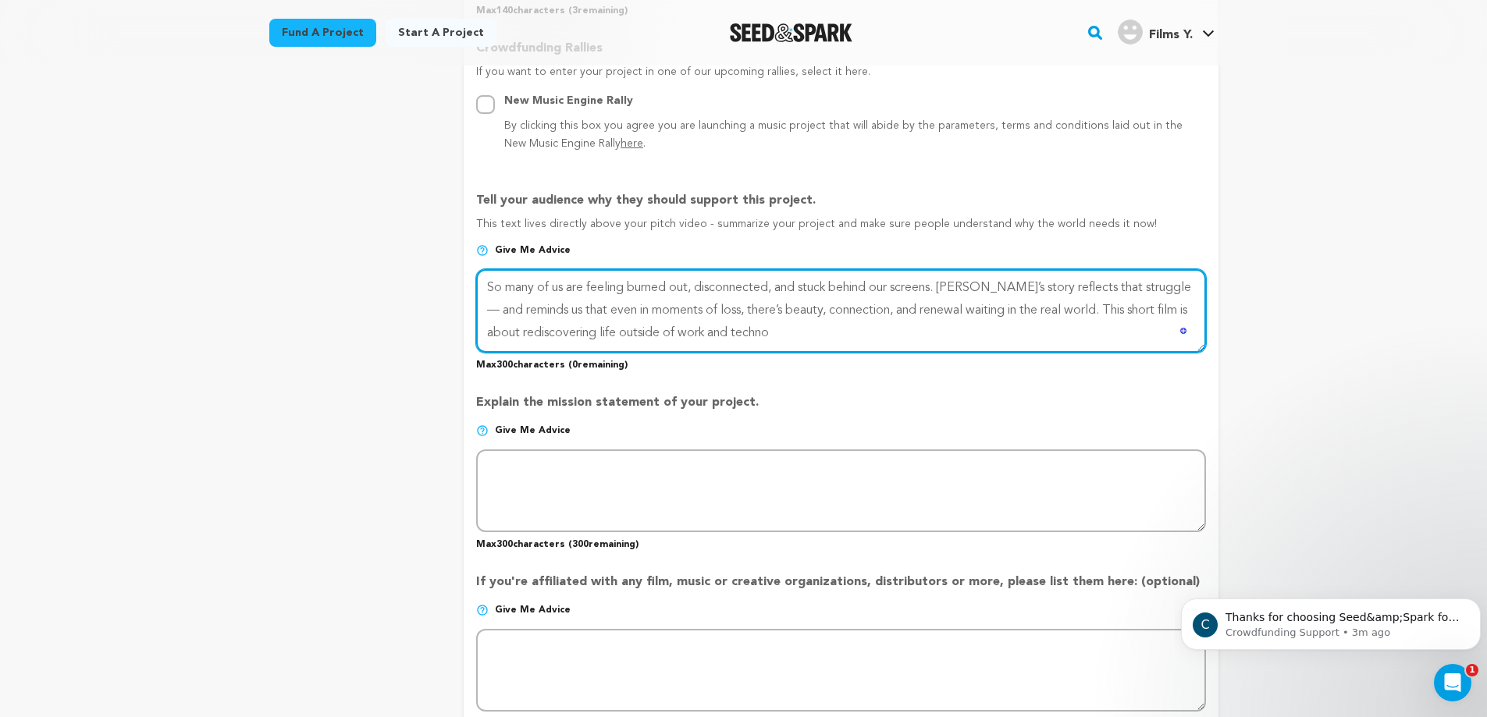
click at [1140, 293] on textarea "To enrich screen reader interactions, please activate Accessibility in Grammarl…" at bounding box center [840, 310] width 729 height 83
drag, startPoint x: 745, startPoint y: 336, endPoint x: 823, endPoint y: 311, distance: 82.7
click at [823, 311] on textarea "To enrich screen reader interactions, please activate Accessibility in Grammarl…" at bounding box center [840, 310] width 729 height 83
click at [974, 307] on textarea "To enrich screen reader interactions, please activate Accessibility in Grammarl…" at bounding box center [840, 310] width 729 height 83
click at [931, 311] on textarea "To enrich screen reader interactions, please activate Accessibility in Grammarl…" at bounding box center [840, 310] width 729 height 83
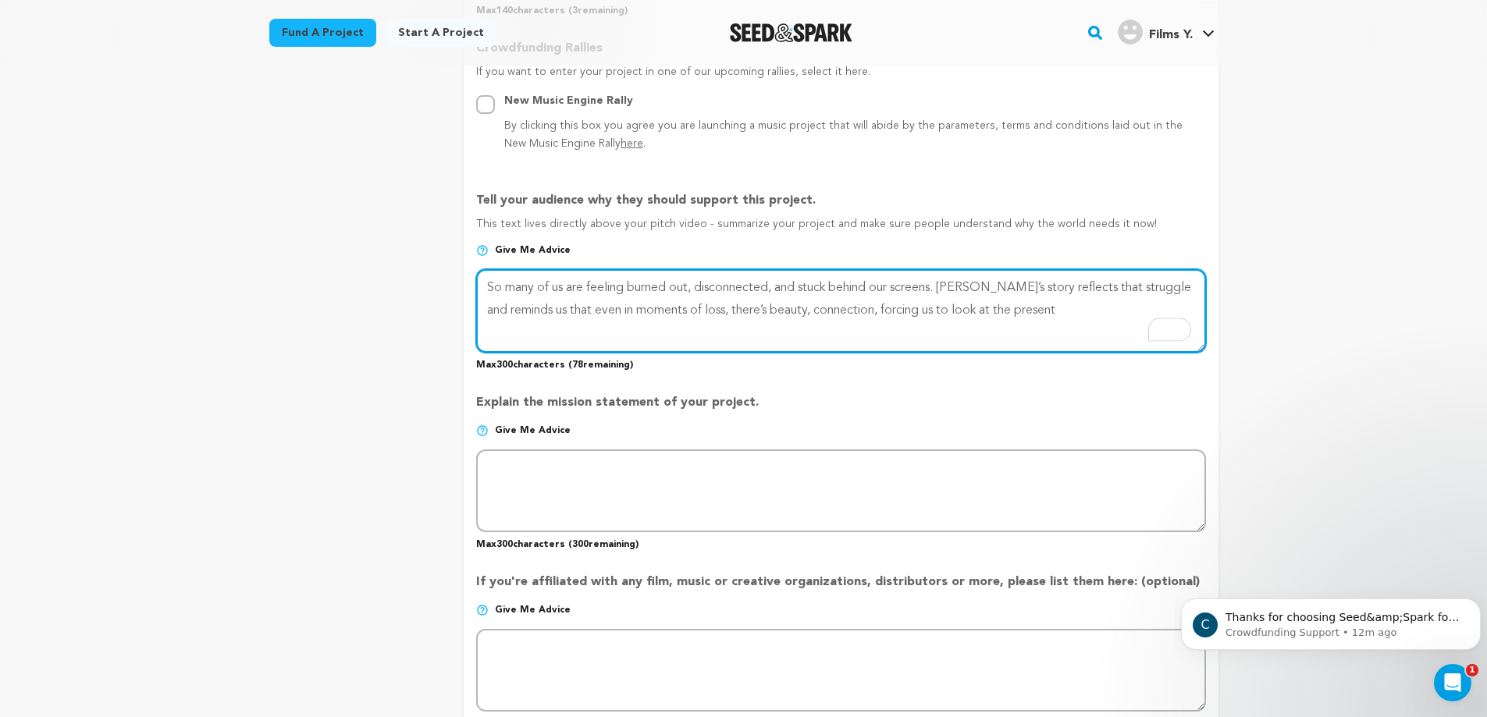
click at [1048, 315] on textarea "To enrich screen reader interactions, please activate Accessibility in Grammarl…" at bounding box center [840, 310] width 729 height 83
click at [608, 334] on textarea "To enrich screen reader interactions, please activate Accessibility in Grammarl…" at bounding box center [840, 310] width 729 height 83
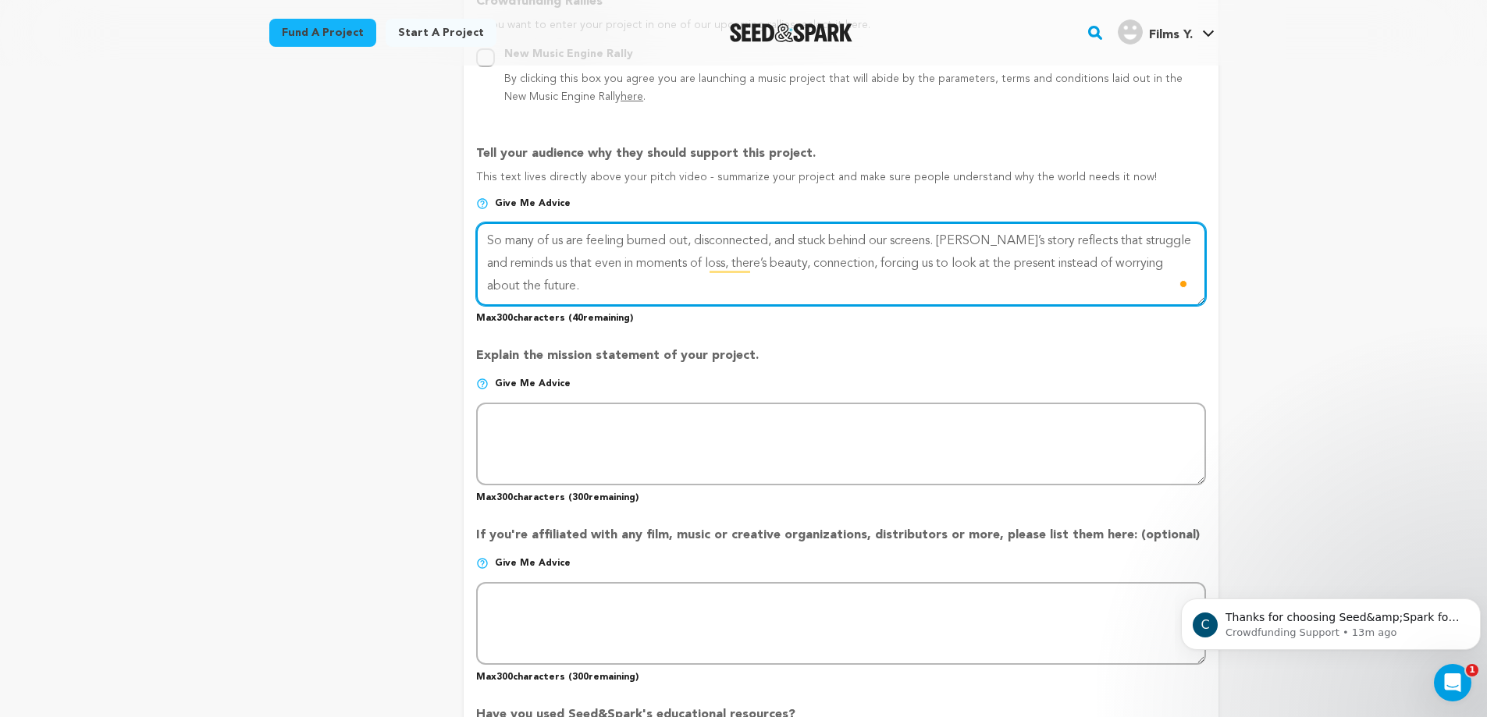
scroll to position [938, 0]
type textarea "So many of us are feeling burned out, disconnected, and stuck behind our screen…"
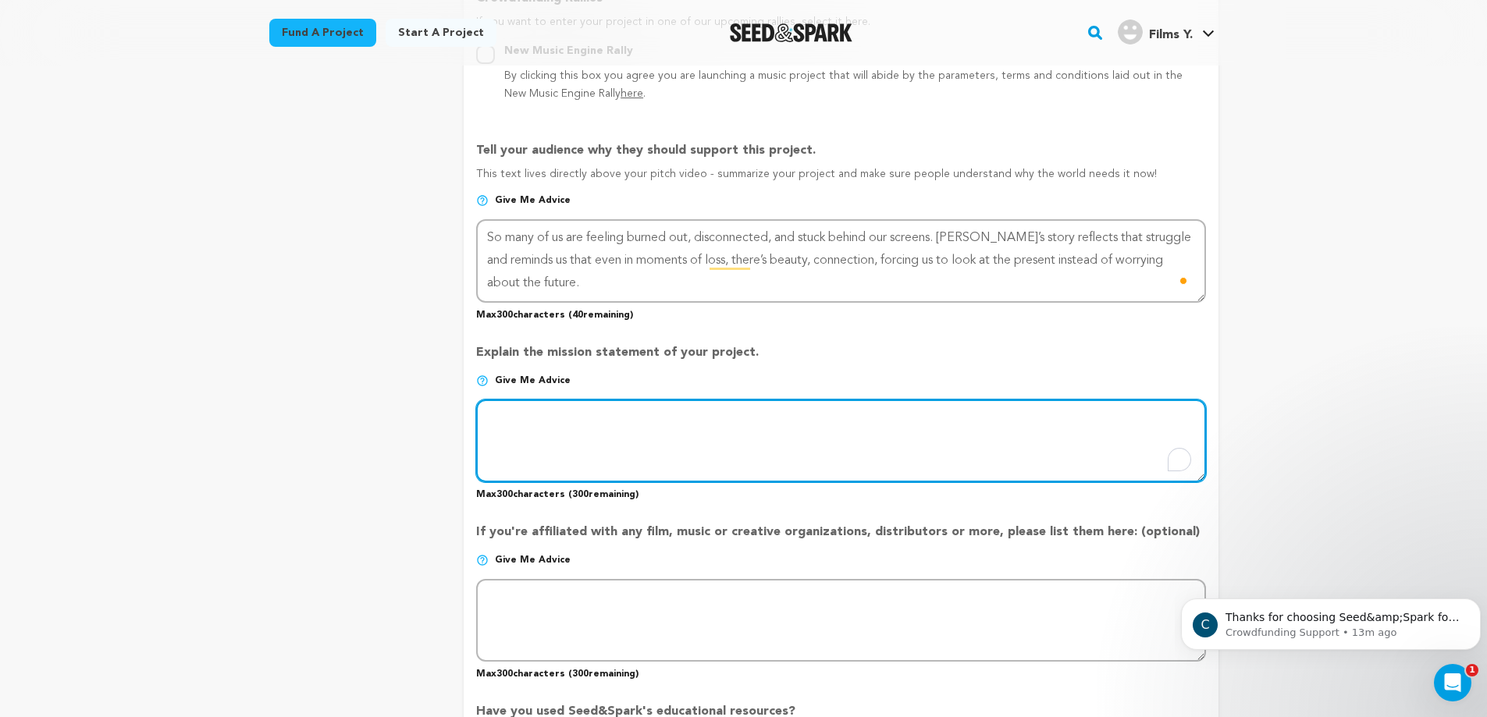
click at [597, 428] on textarea "To enrich screen reader interactions, please activate Accessibility in Grammarl…" at bounding box center [840, 441] width 729 height 83
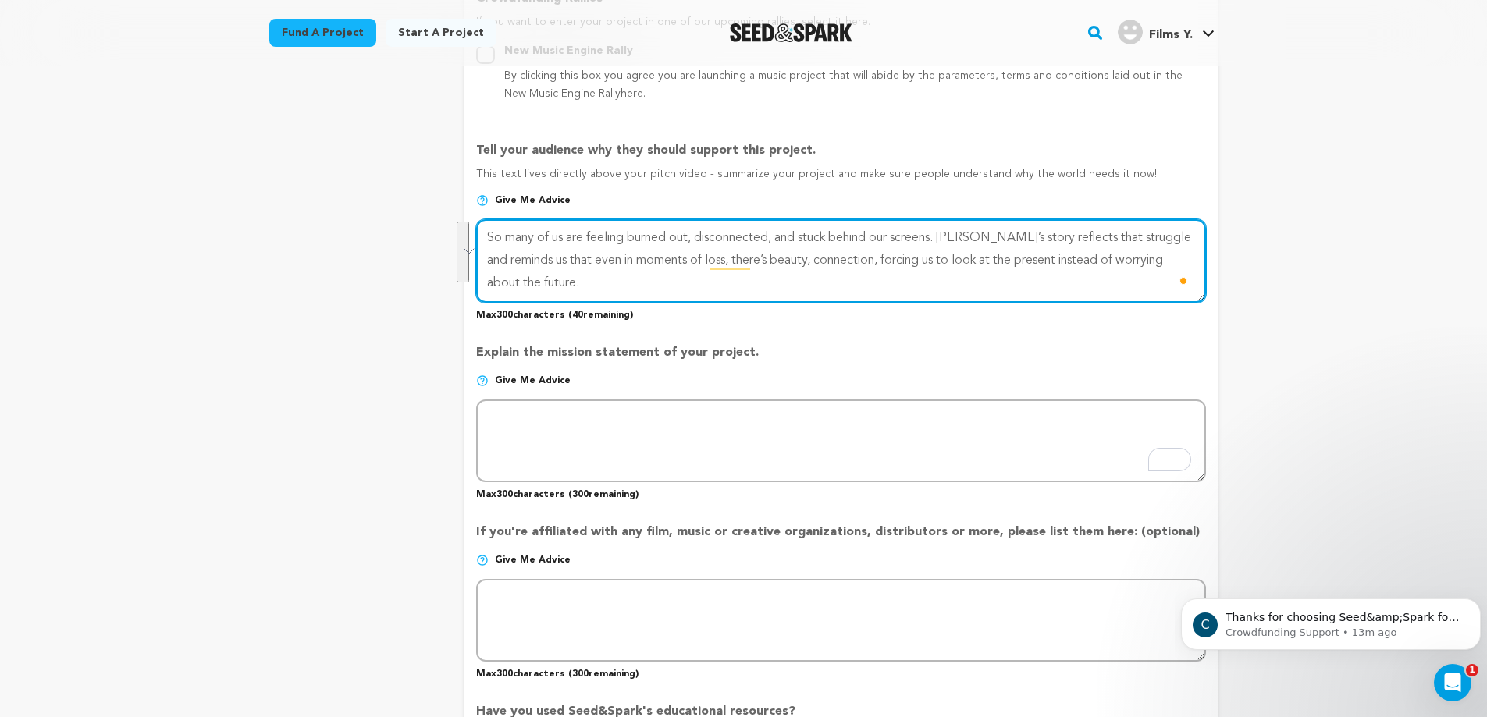
drag, startPoint x: 555, startPoint y: 293, endPoint x: 468, endPoint y: 231, distance: 106.3
click at [468, 231] on form "Project Title Project Name What's Today? Project URL Give me advice Project URL…" at bounding box center [841, 172] width 754 height 1759
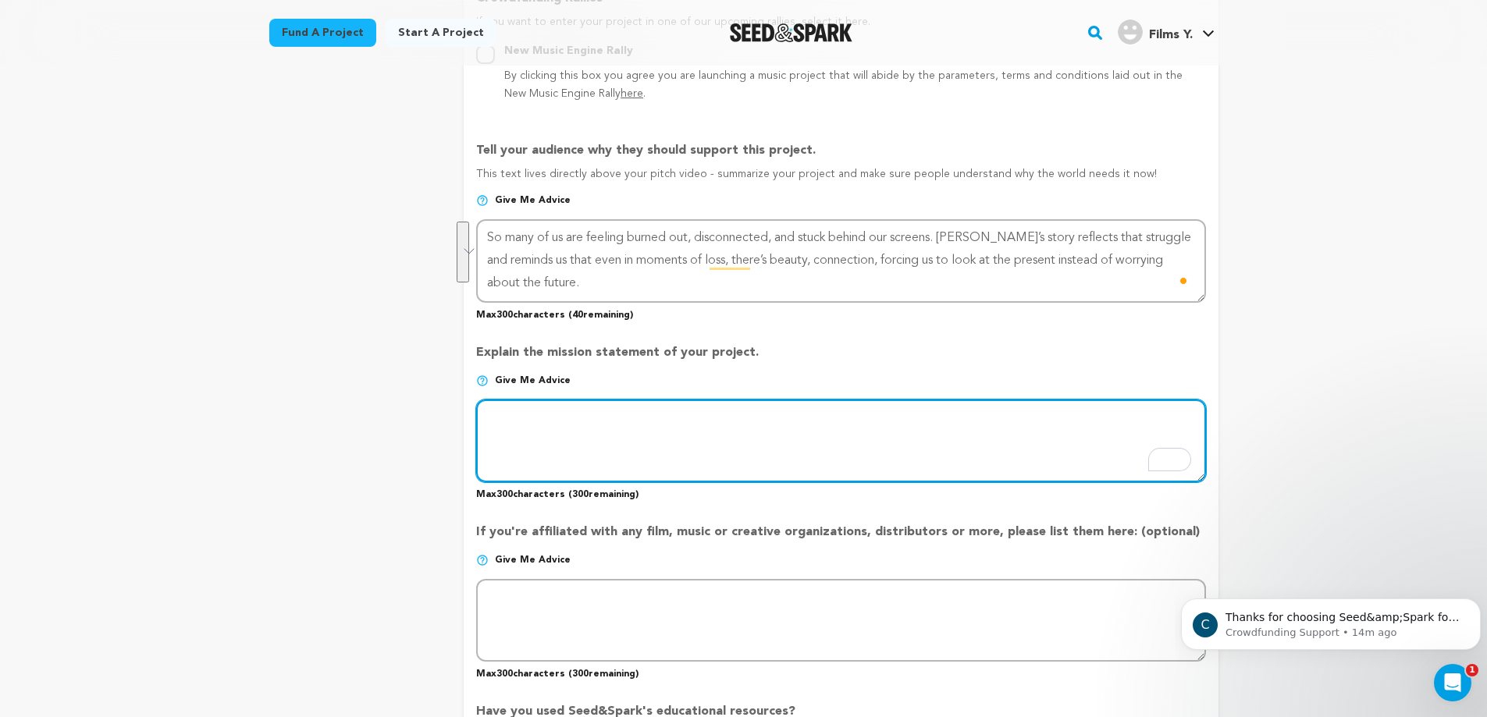
click at [620, 453] on textarea "To enrich screen reader interactions, please activate Accessibility in Grammarl…" at bounding box center [840, 441] width 729 height 83
paste textarea "Our mission is to create films that reflect the struggles of our generation—bur…"
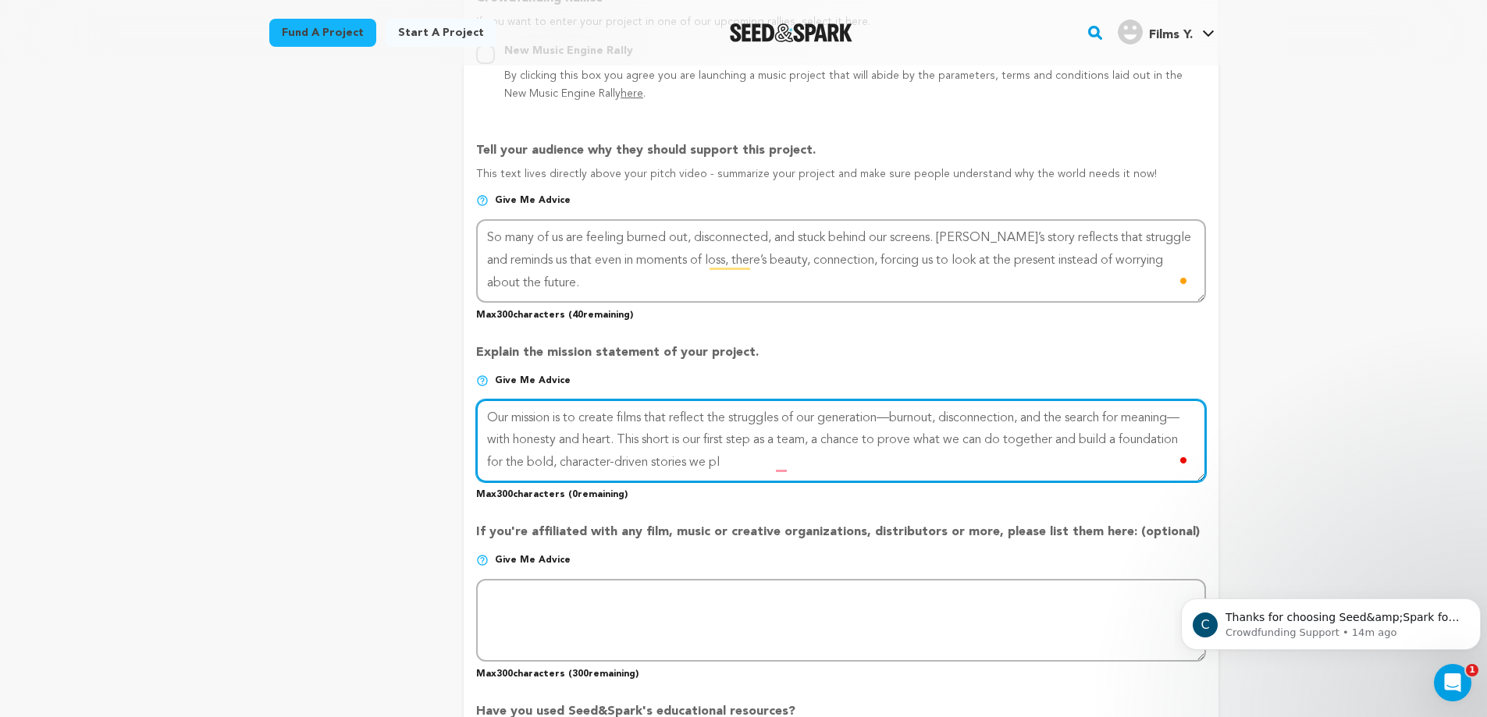
click at [900, 419] on textarea "To enrich screen reader interactions, please activate Accessibility in Grammarl…" at bounding box center [840, 441] width 729 height 83
click at [796, 467] on textarea "To enrich screen reader interactions, please activate Accessibility in Grammarl…" at bounding box center [840, 441] width 729 height 83
click at [1186, 416] on textarea "To enrich screen reader interactions, please activate Accessibility in Grammarl…" at bounding box center [840, 441] width 729 height 83
click at [615, 441] on textarea "To enrich screen reader interactions, please activate Accessibility in Grammarl…" at bounding box center [840, 441] width 729 height 83
click at [710, 467] on textarea "To enrich screen reader interactions, please activate Accessibility in Grammarl…" at bounding box center [840, 441] width 729 height 83
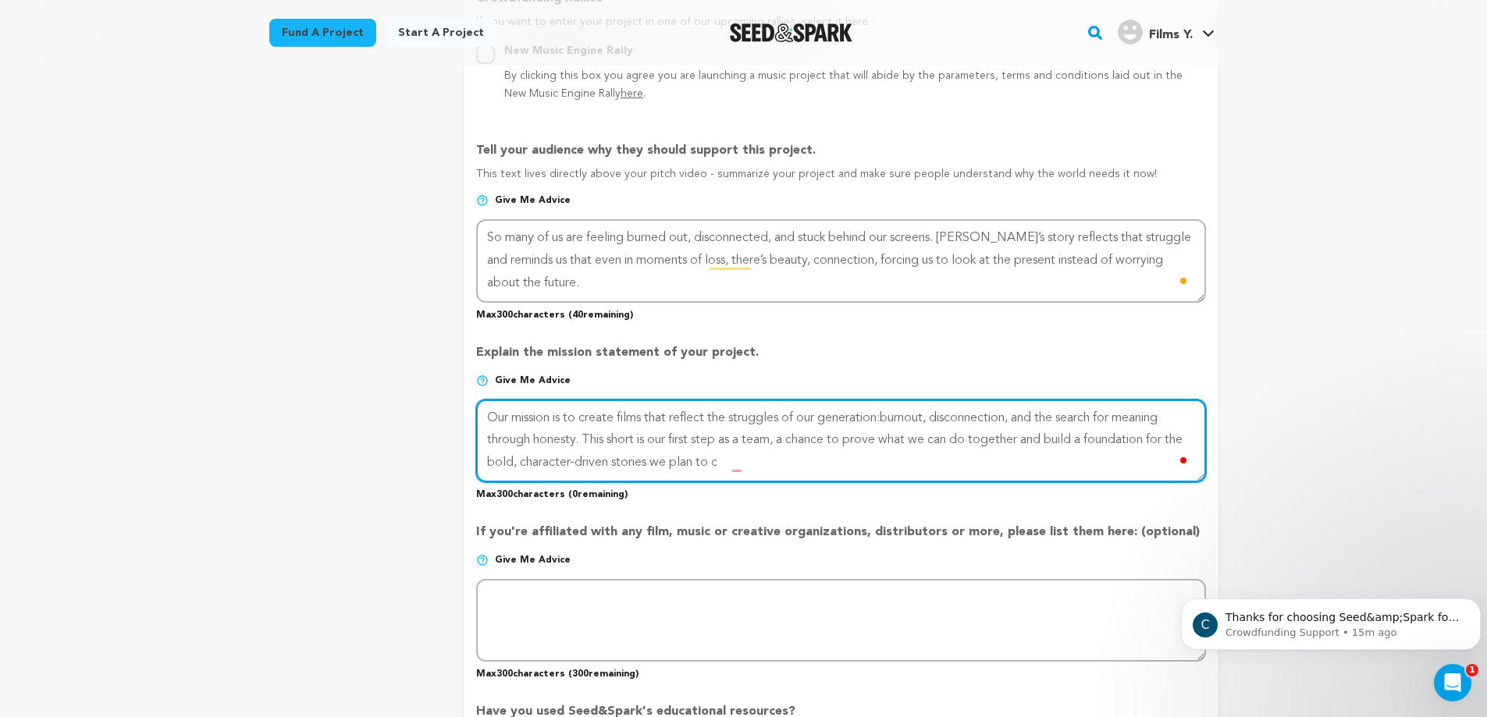
click at [575, 445] on textarea "To enrich screen reader interactions, please activate Accessibility in Grammarl…" at bounding box center [840, 441] width 729 height 83
click at [657, 464] on textarea "To enrich screen reader interactions, please activate Accessibility in Grammarl…" at bounding box center [840, 441] width 729 height 83
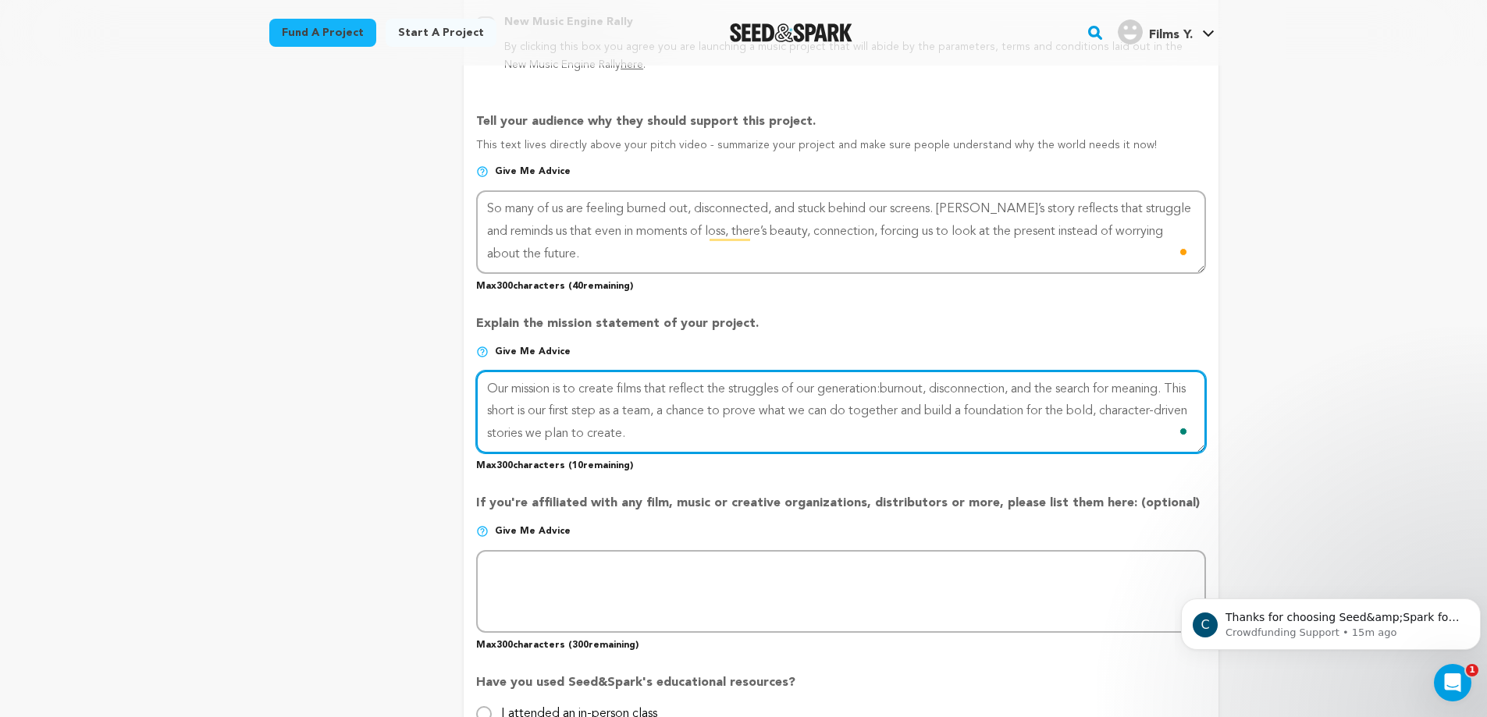
scroll to position [972, 0]
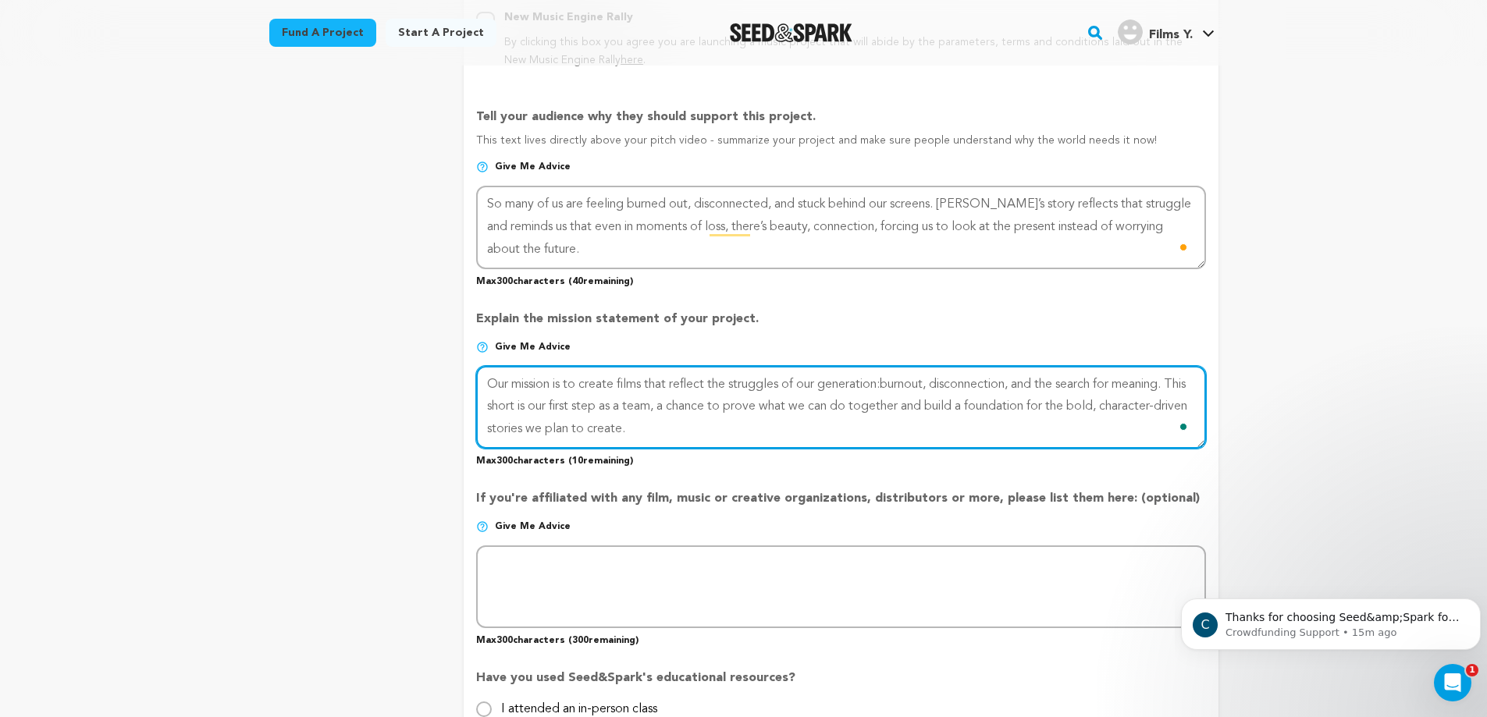
type textarea "Our mission is to create films that reflect the struggles of our generation:bur…"
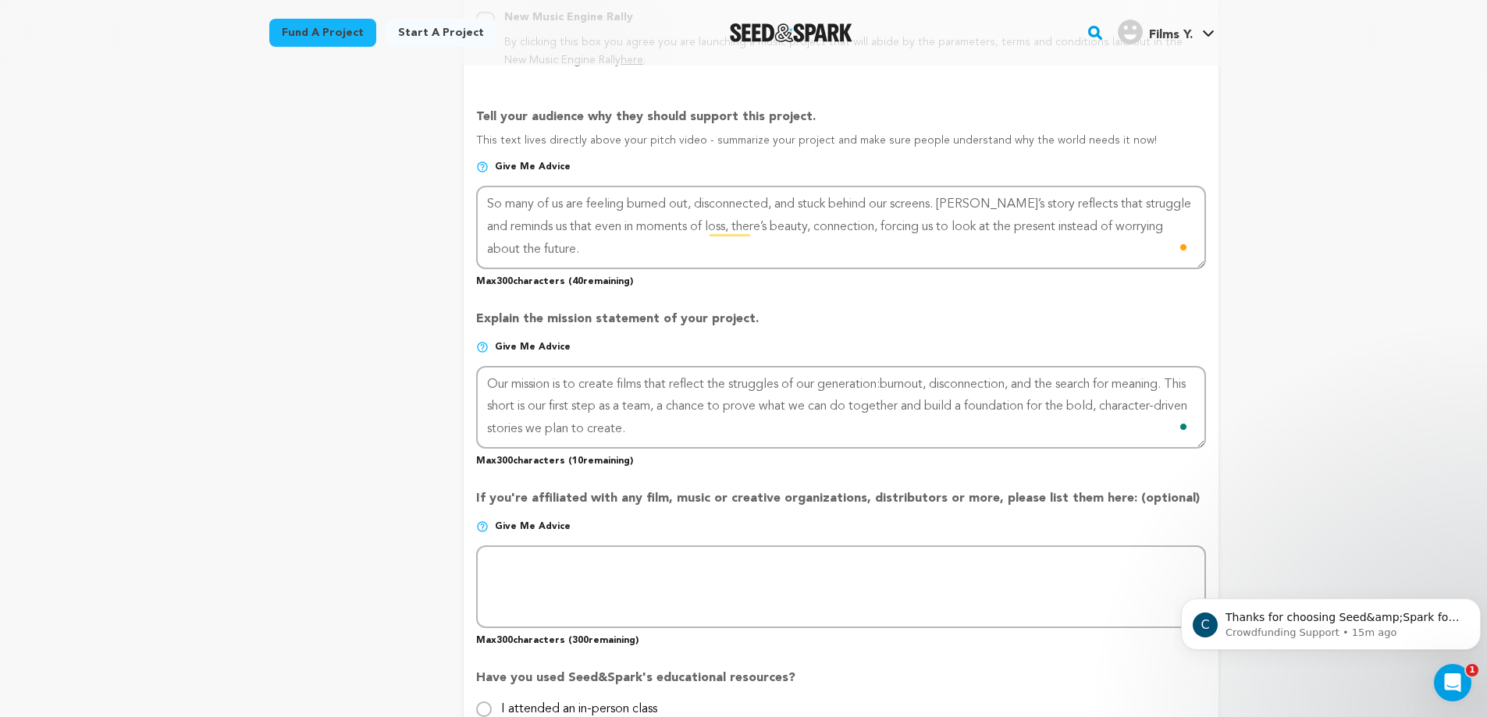
click at [736, 488] on div "If you're affiliated with any film, music or creative organizations, distributo…" at bounding box center [840, 562] width 729 height 170
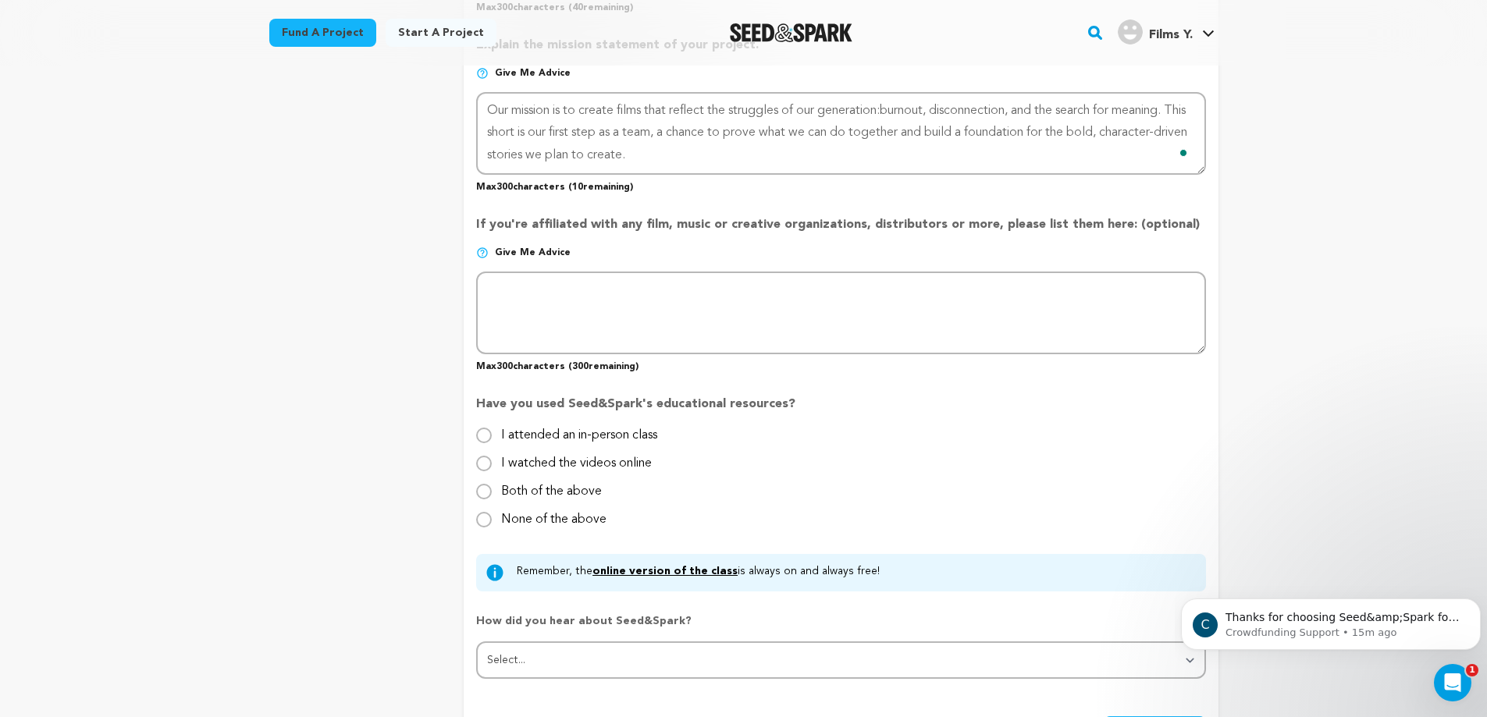
scroll to position [1278, 0]
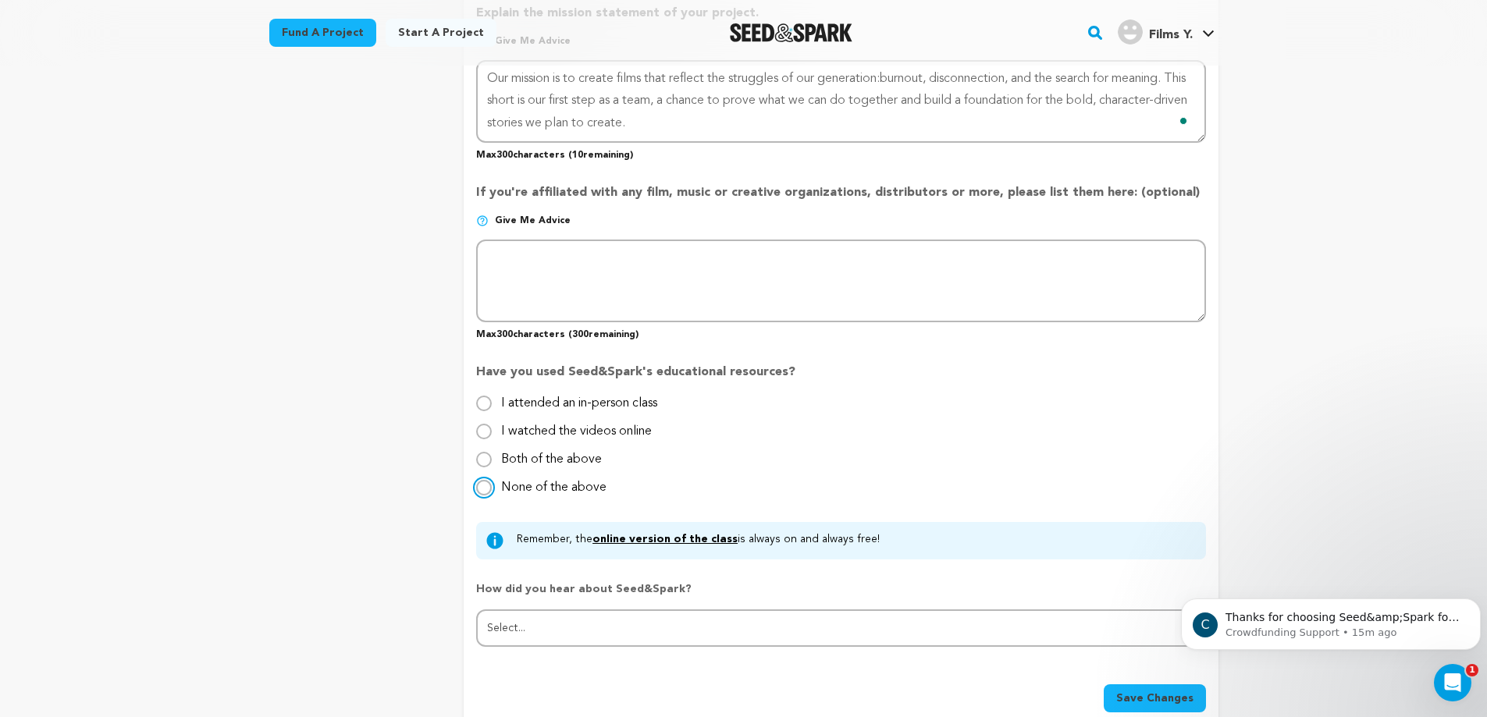
click at [487, 482] on input "None of the above" at bounding box center [484, 488] width 16 height 16
radio input "true"
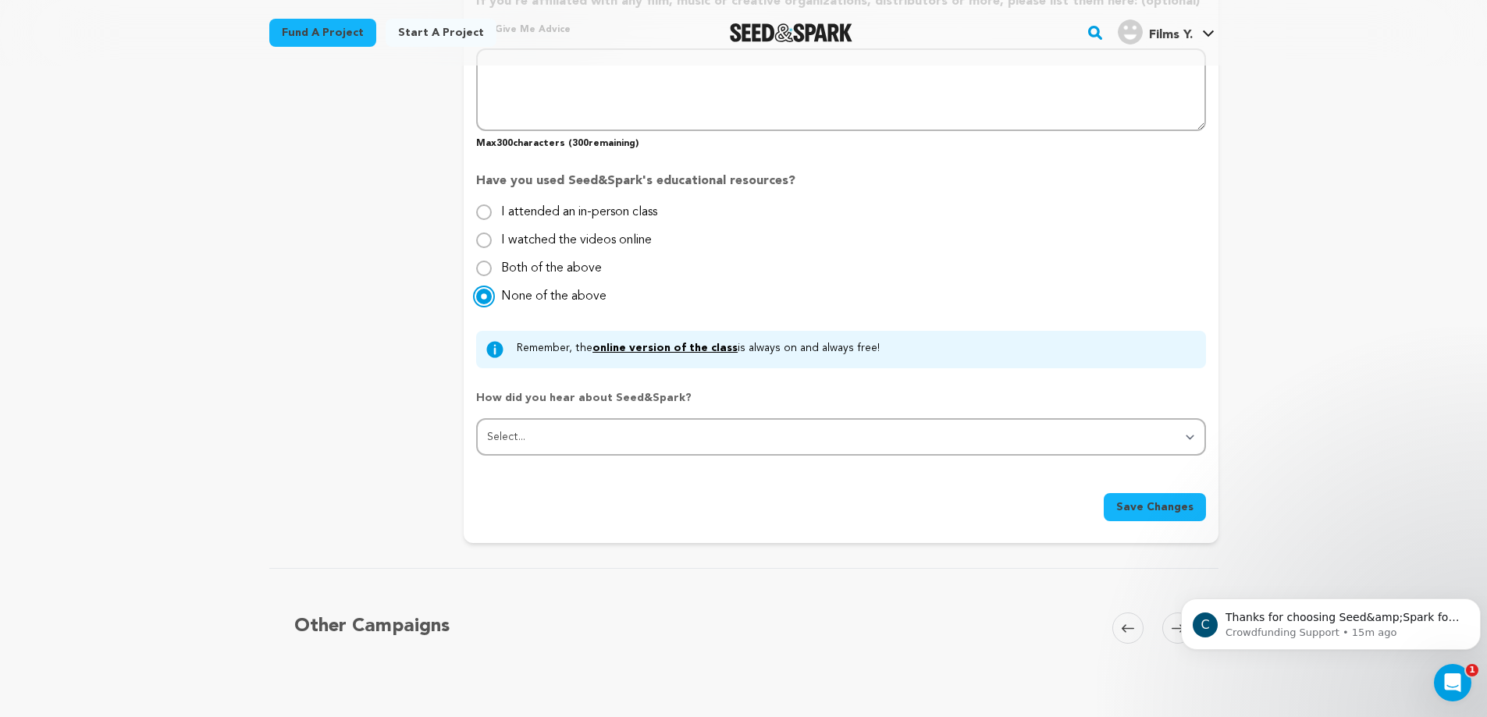
scroll to position [1481, 0]
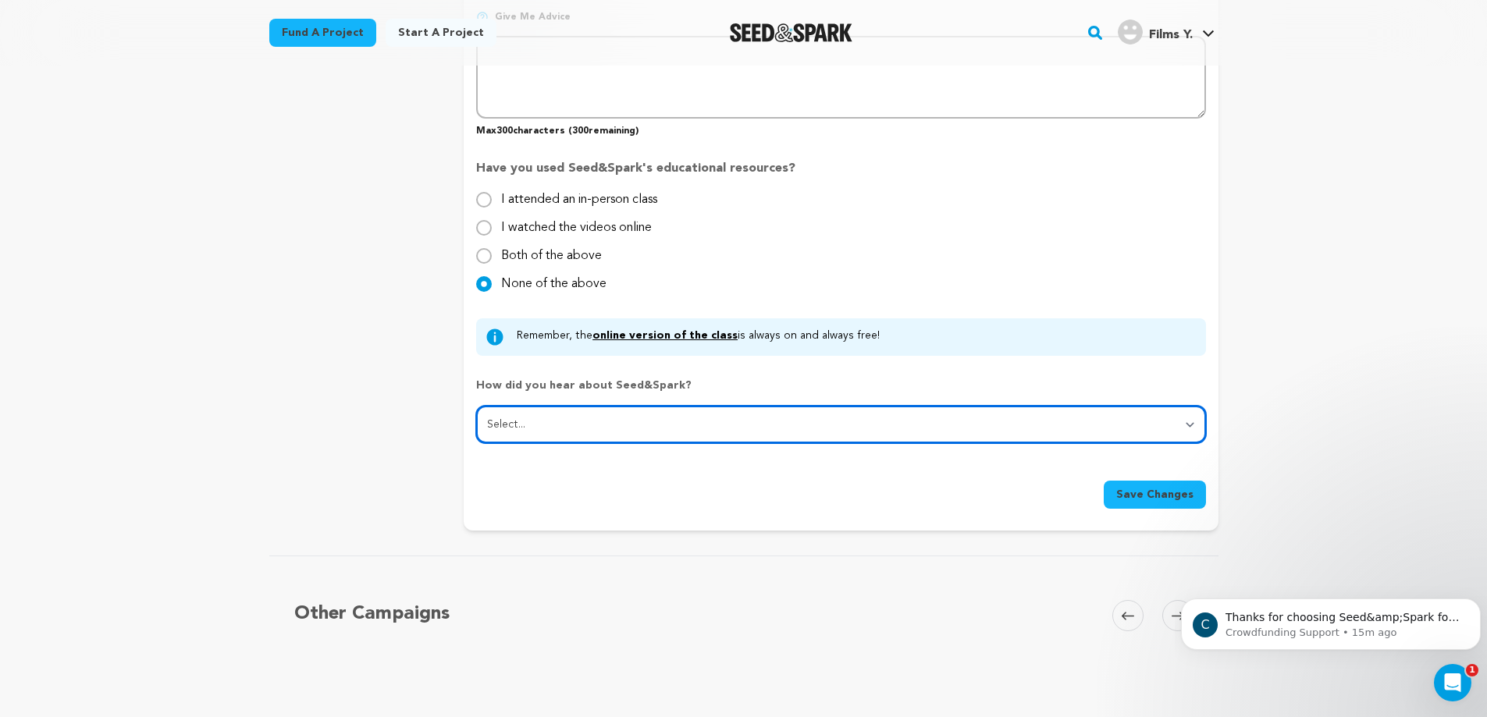
click at [639, 434] on select "Select... From a friend Social media Film festival or film organization Took an…" at bounding box center [840, 424] width 729 height 37
select select "5"
click at [476, 407] on select "Select... From a friend Social media Film festival or film organization Took an…" at bounding box center [840, 424] width 729 height 37
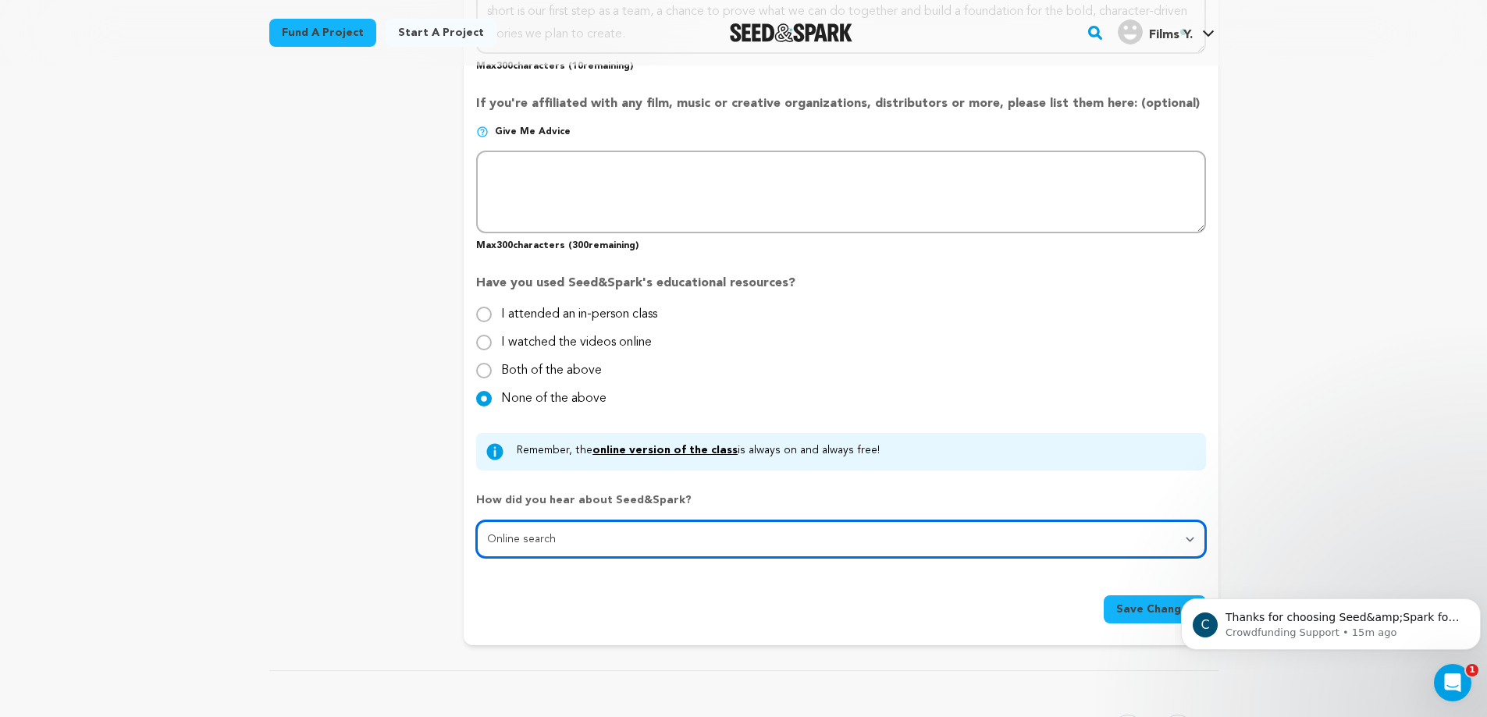
scroll to position [1338, 0]
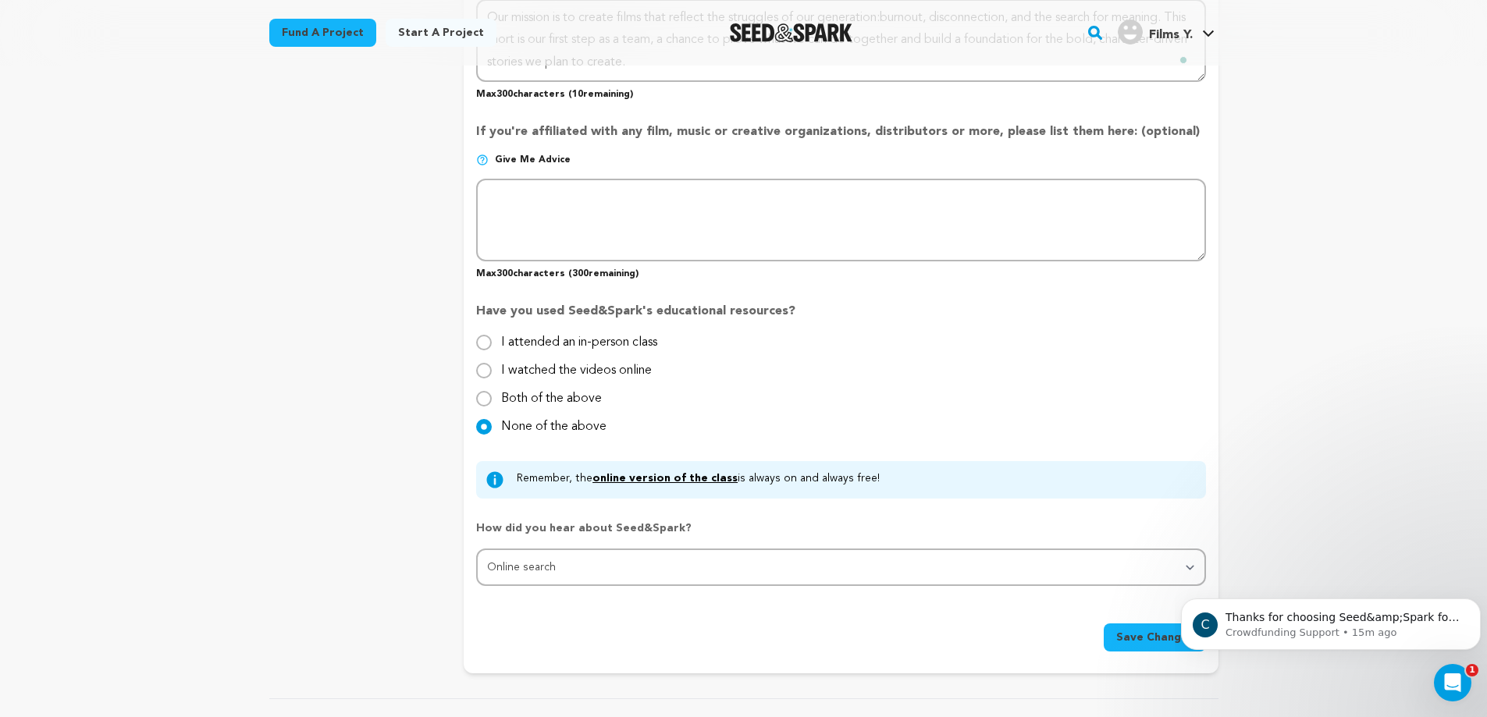
click at [1159, 638] on span "Save Changes" at bounding box center [1154, 638] width 77 height 16
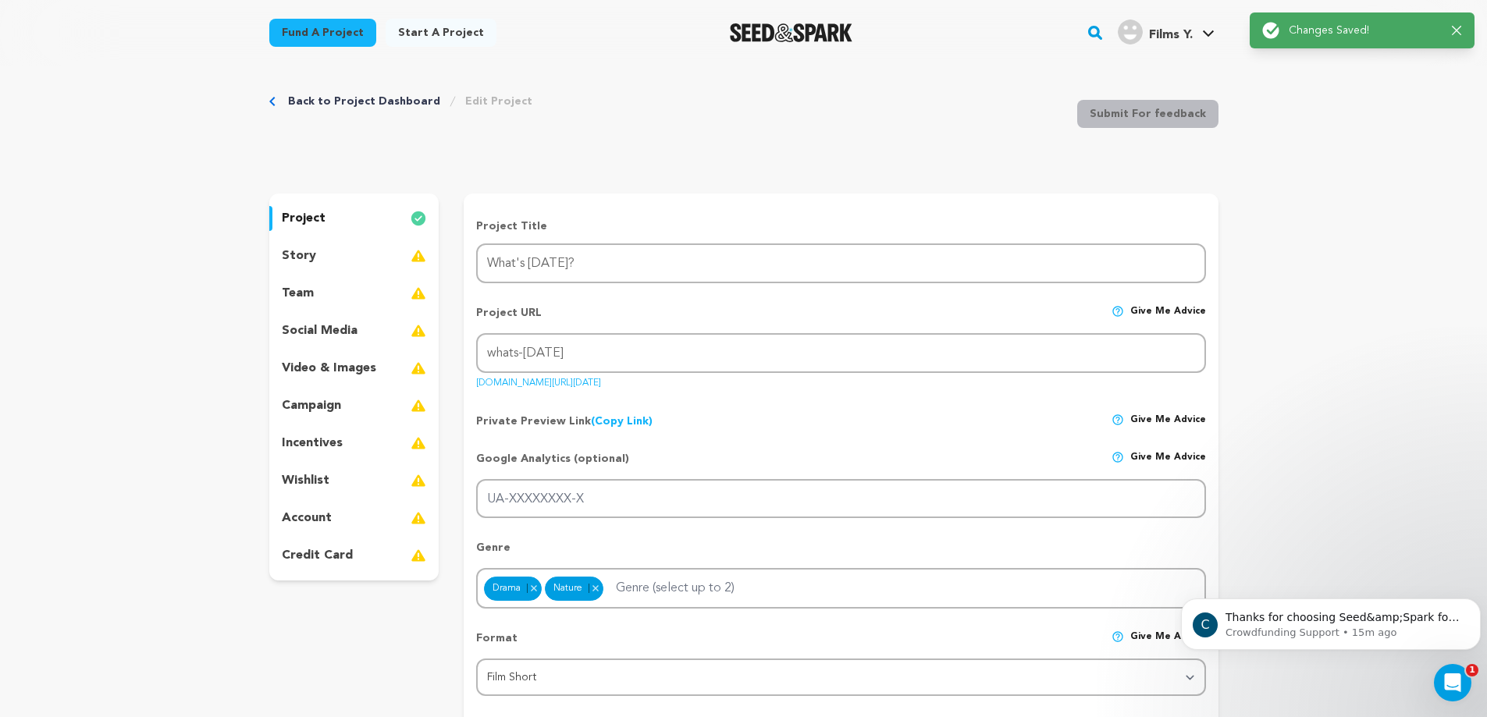
scroll to position [0, 0]
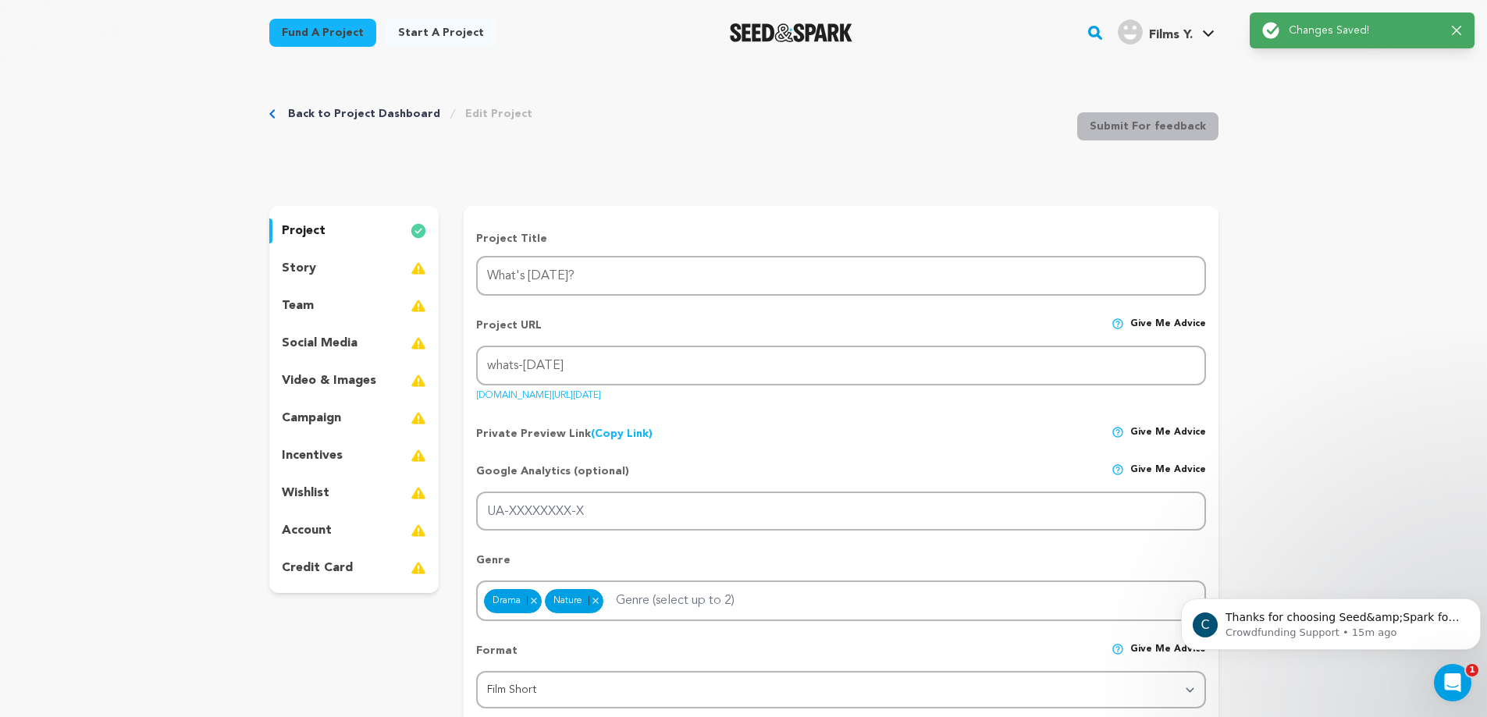
click at [356, 267] on div "story" at bounding box center [354, 268] width 170 height 25
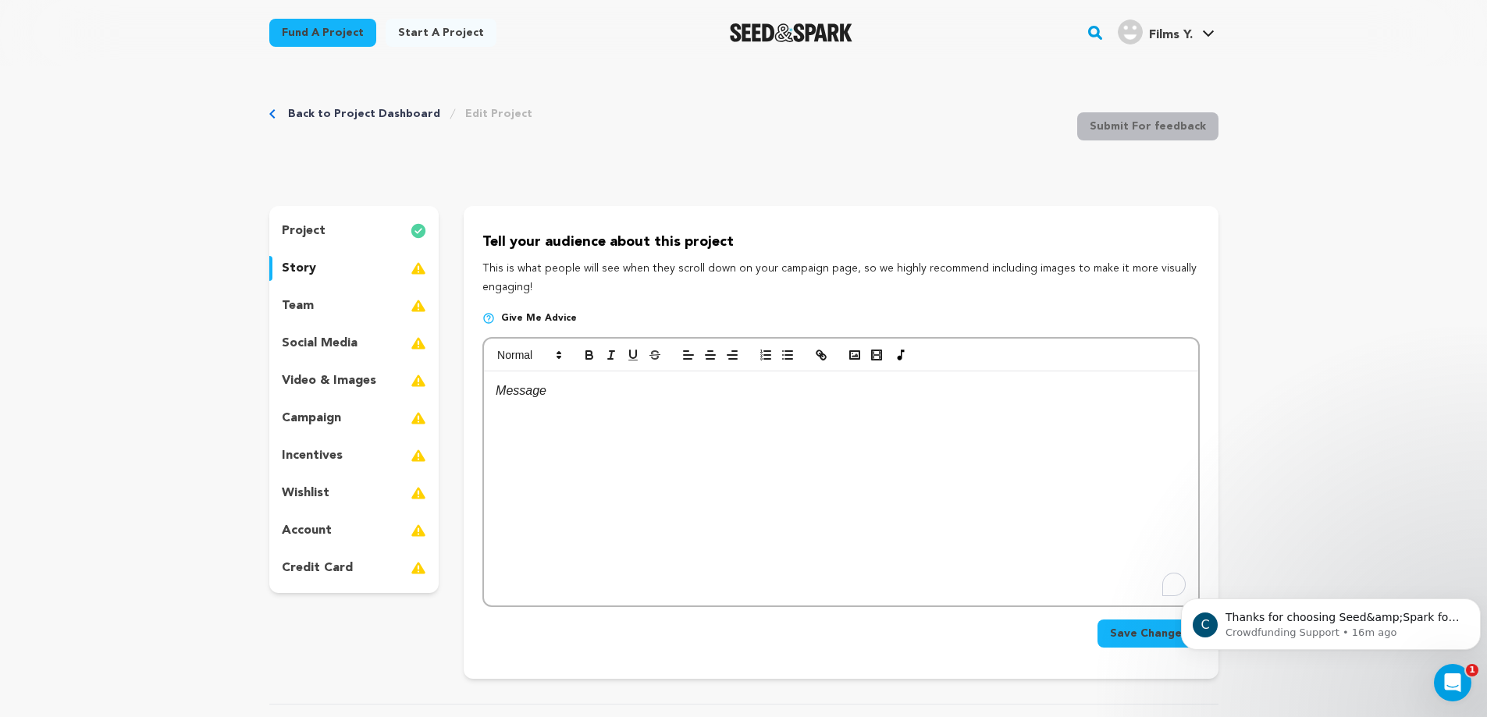
click at [693, 415] on div "To enrich screen reader interactions, please activate Accessibility in Grammarl…" at bounding box center [840, 488] width 713 height 234
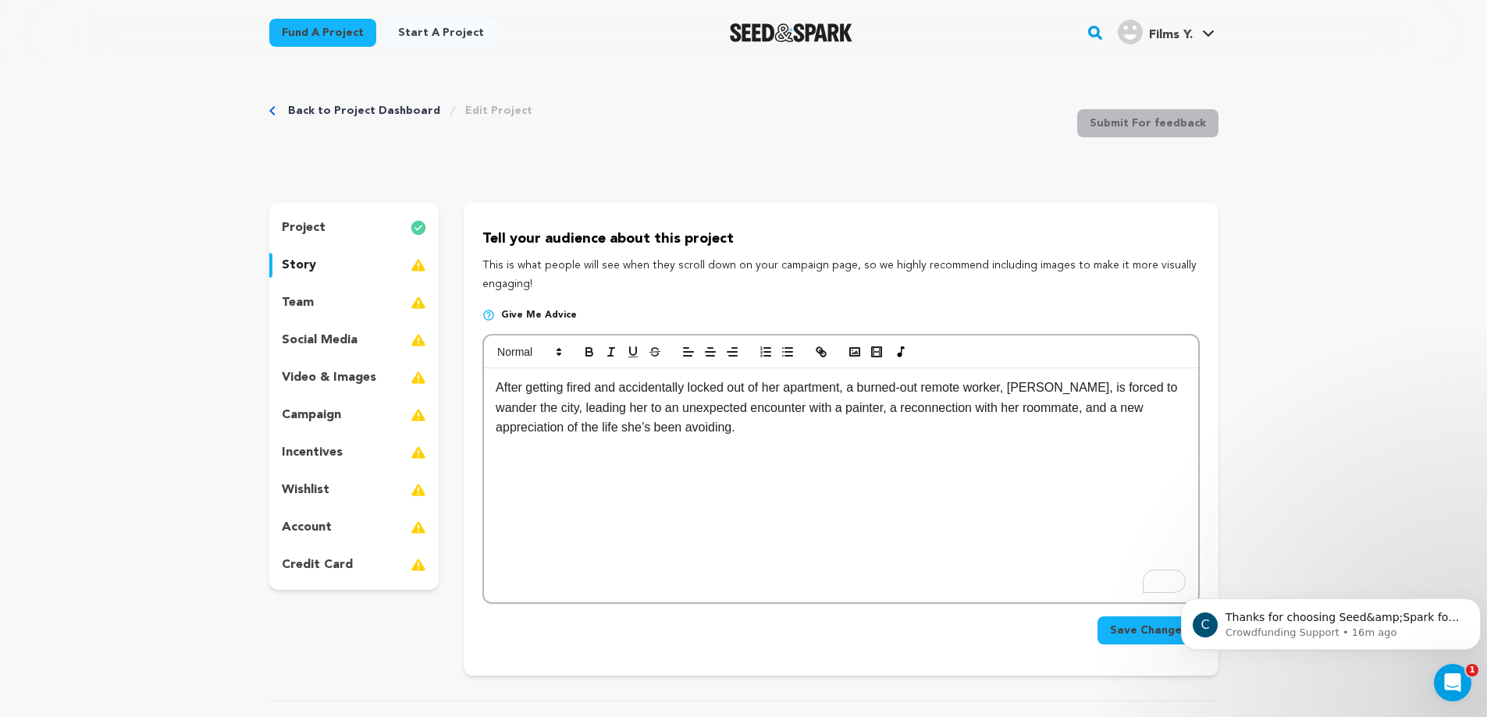
scroll to position [5, 0]
drag, startPoint x: 635, startPoint y: 437, endPoint x: 660, endPoint y: 475, distance: 45.7
click at [660, 475] on div "After getting fired and accidentally locked out of her apartment, a burned-out …" at bounding box center [840, 483] width 713 height 234
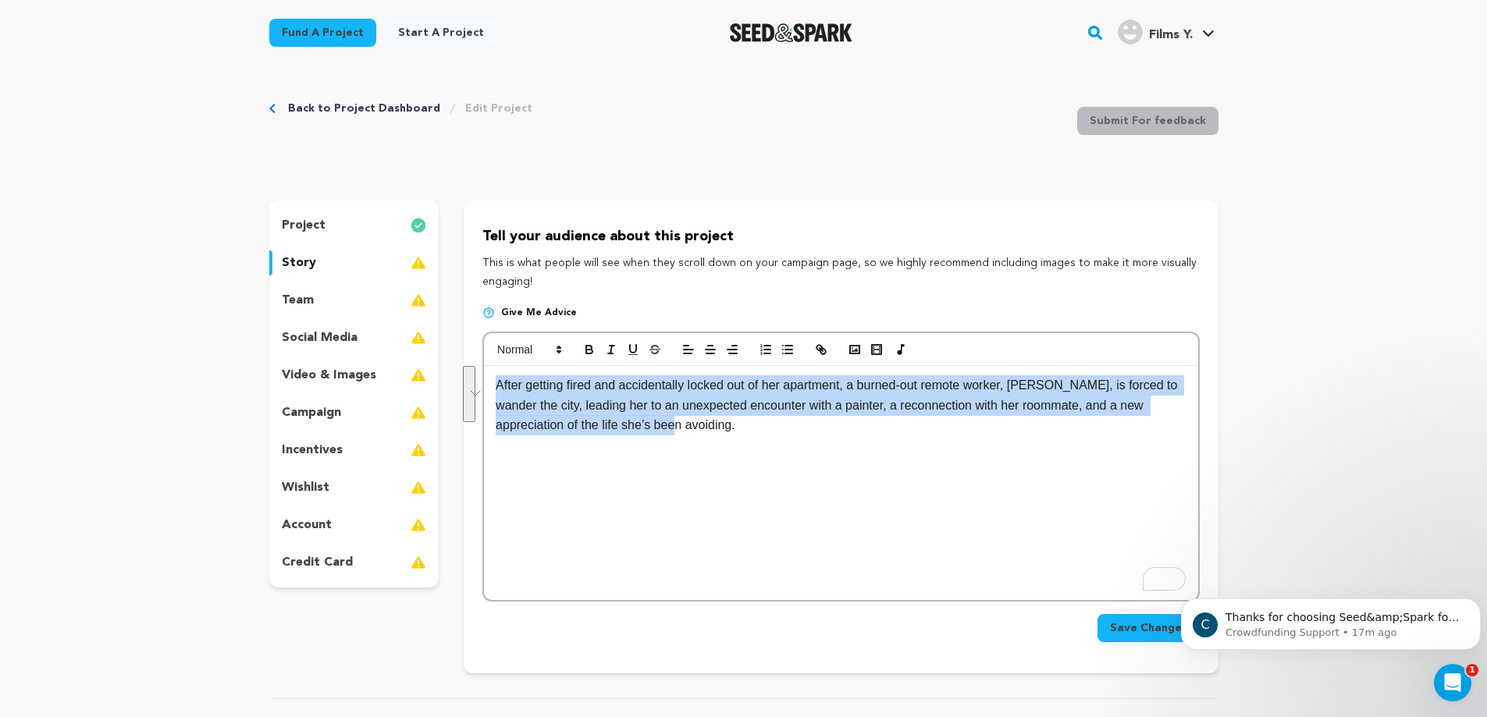
drag, startPoint x: 645, startPoint y: 435, endPoint x: 466, endPoint y: 391, distance: 184.9
click at [466, 391] on div "Tell your audience about this project This is what people will see when they sc…" at bounding box center [841, 437] width 754 height 473
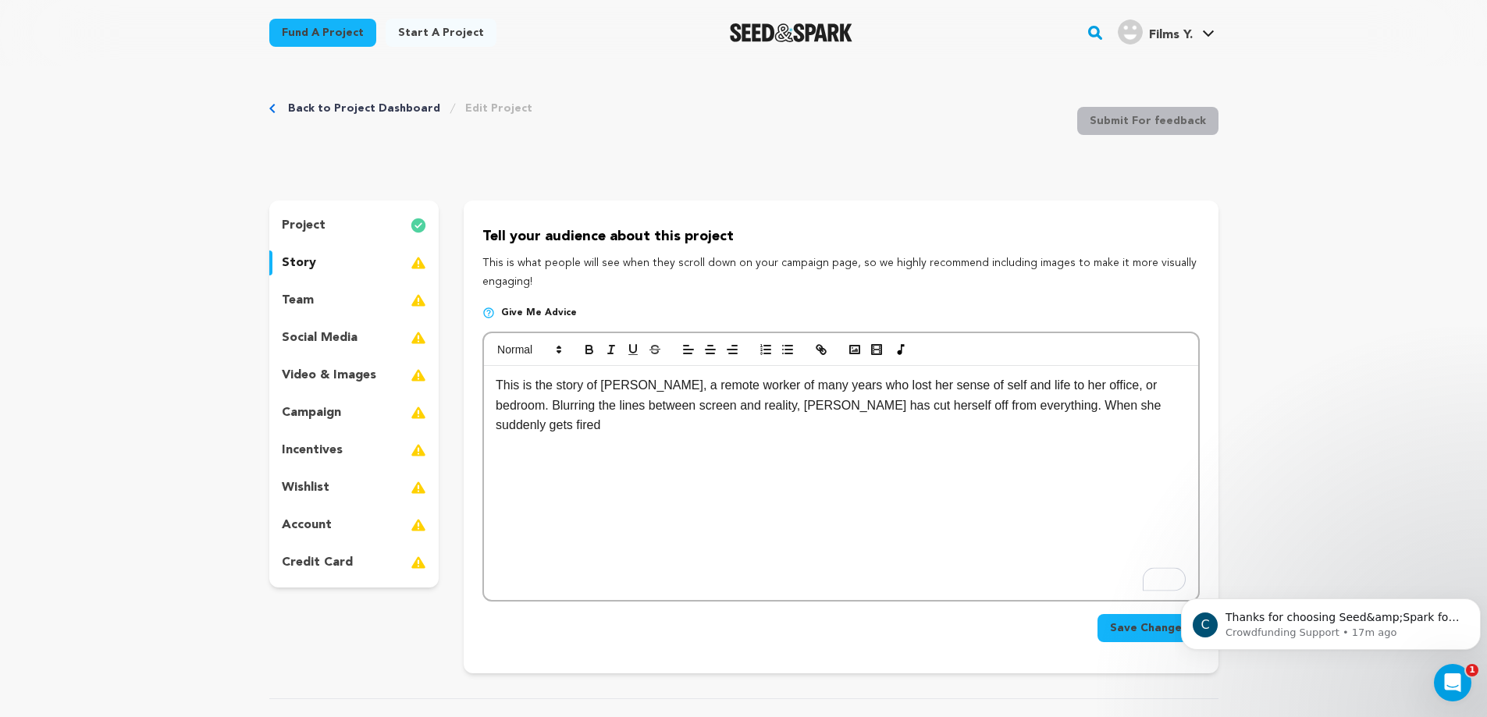
click at [1109, 414] on p "This is the story of Jo, a remote worker of many years who lost her sense of se…" at bounding box center [841, 405] width 690 height 60
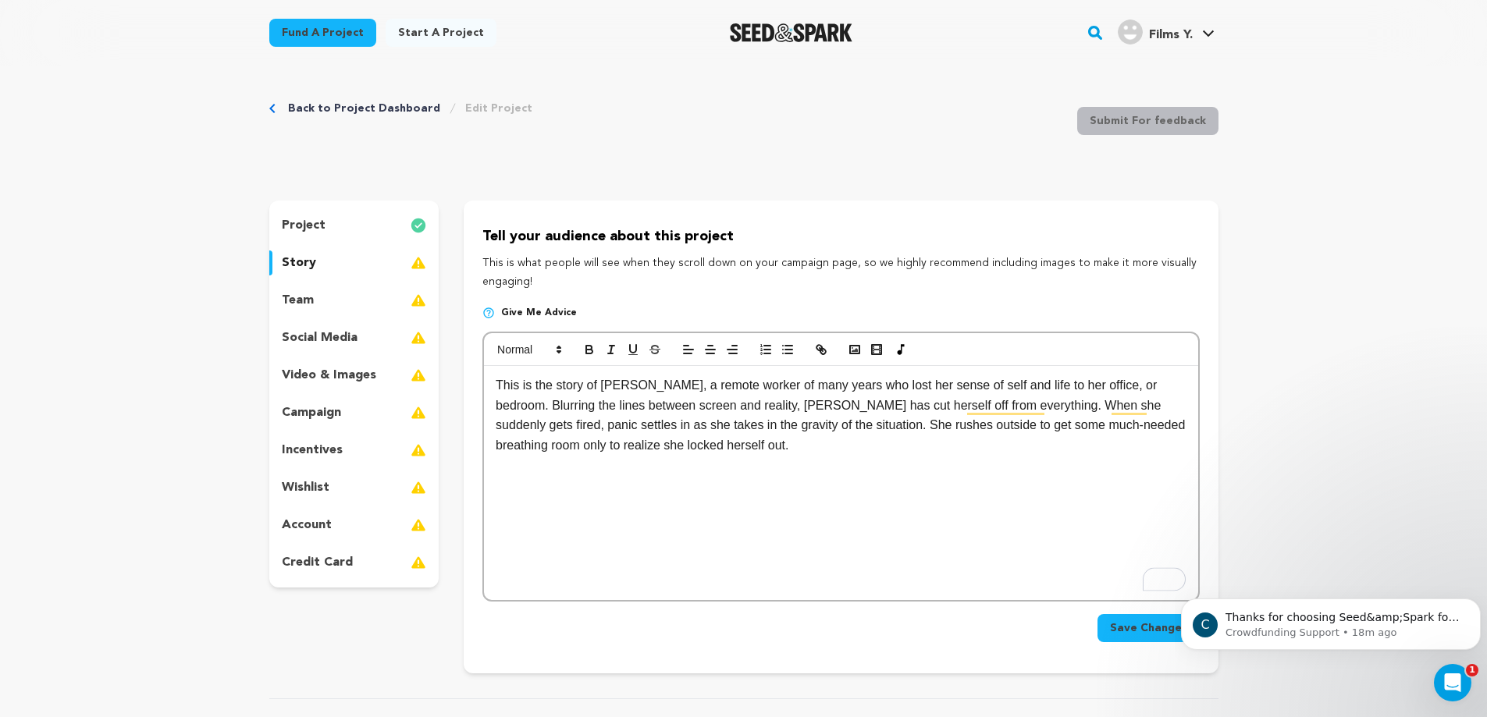
click at [622, 449] on p "This is the story of [PERSON_NAME], a remote worker of many years who lost her …" at bounding box center [841, 415] width 690 height 80
click at [947, 453] on p "This is the story of [PERSON_NAME], a remote worker of many years who lost her …" at bounding box center [841, 415] width 690 height 80
click at [955, 447] on p "This is the story of [PERSON_NAME], a remote worker of many years who lost her …" at bounding box center [841, 415] width 690 height 80
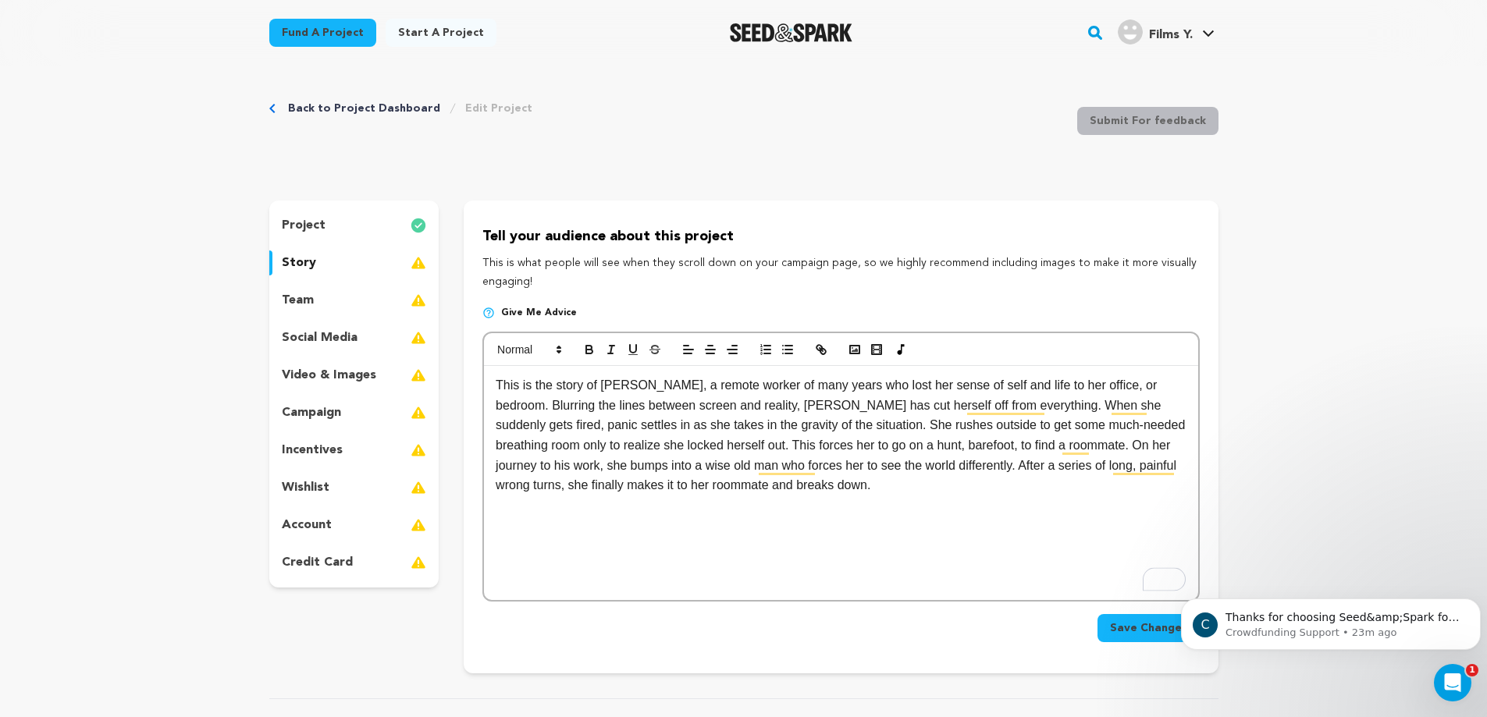
click at [695, 493] on p "This is the story of Jo, a remote worker of many years who lost her sense of se…" at bounding box center [841, 435] width 690 height 120
click at [741, 483] on p "This is the story of Jo, a remote worker of many years who lost her sense of se…" at bounding box center [841, 435] width 690 height 120
click at [883, 484] on p "This is the story of Jo, a remote worker of many years who lost her sense of se…" at bounding box center [841, 435] width 690 height 120
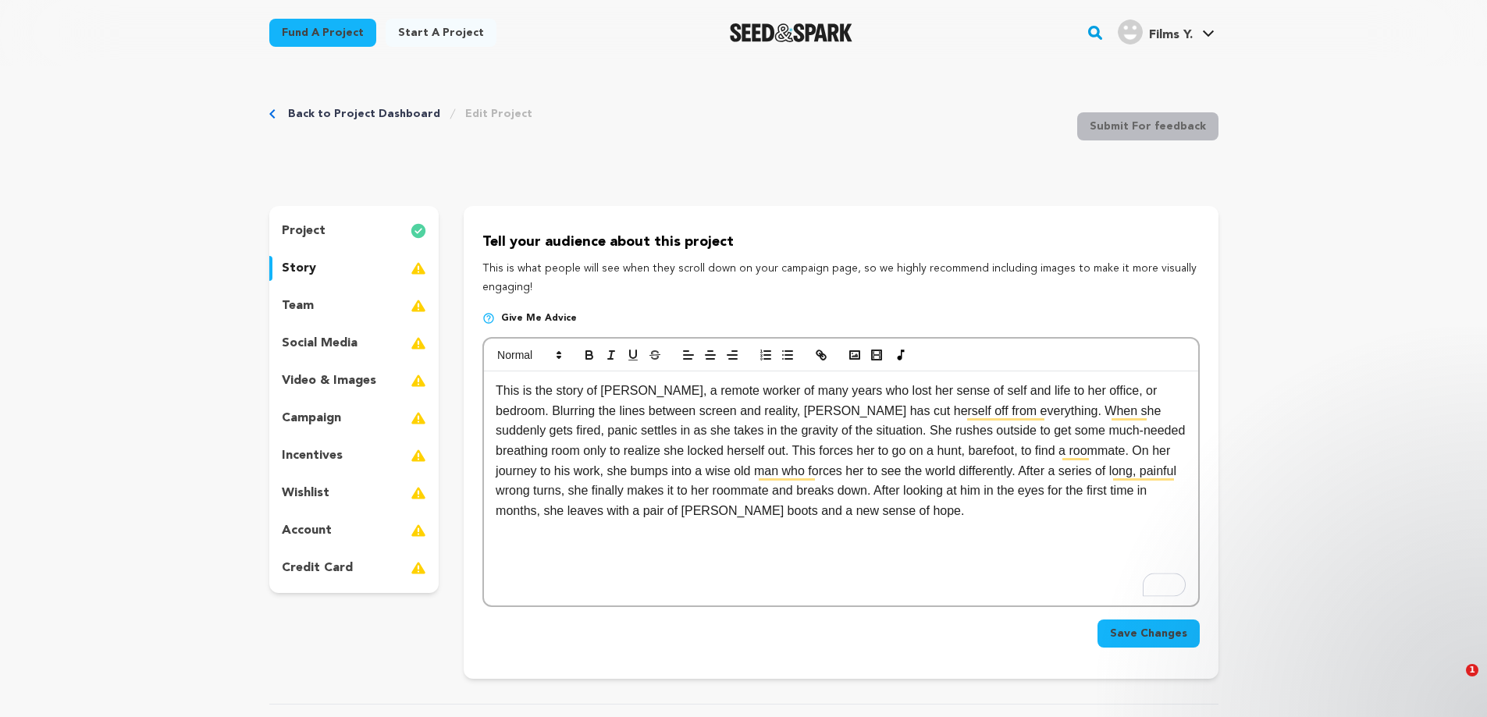
click at [759, 517] on div "This is the story of [PERSON_NAME], a remote worker of many years who lost her …" at bounding box center [840, 488] width 713 height 234
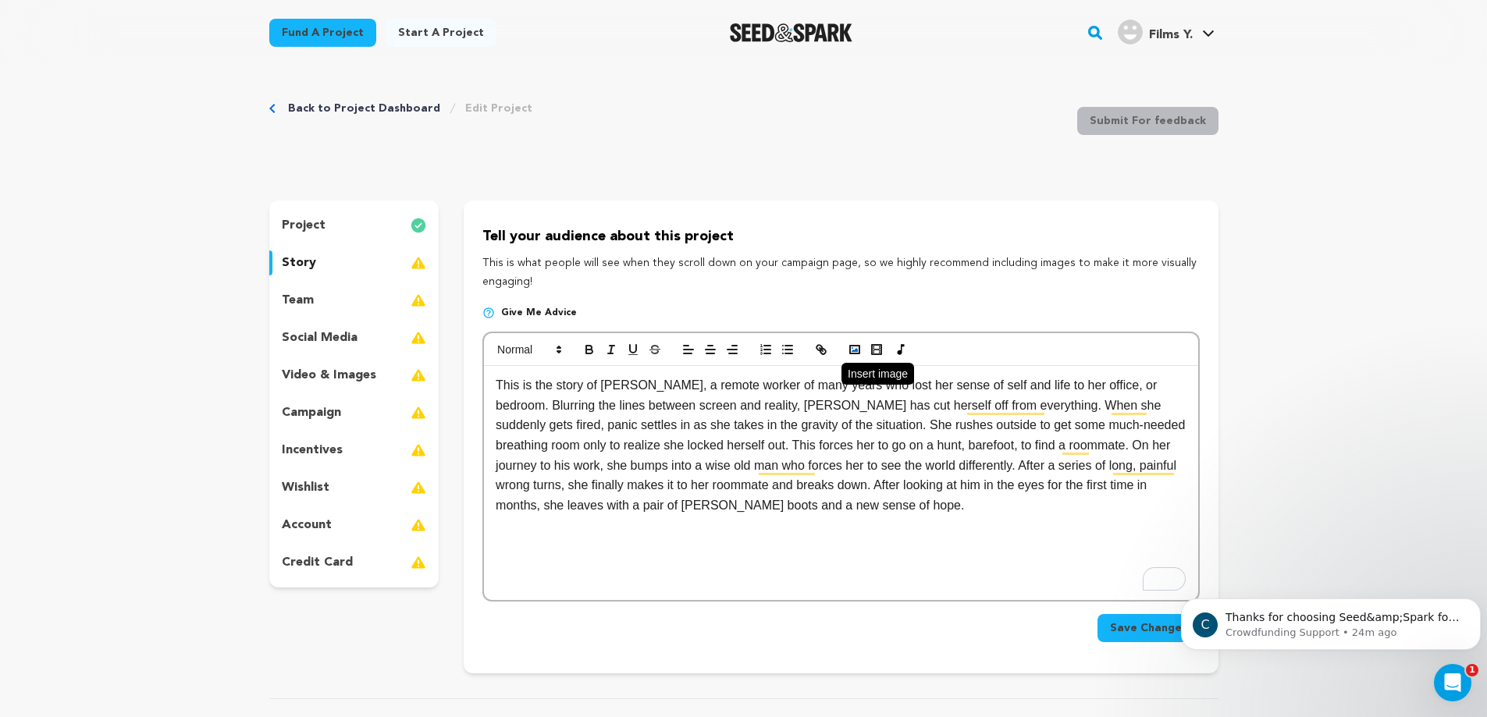
click at [848, 352] on icon "button" at bounding box center [855, 350] width 14 height 14
click at [858, 351] on polyline "button" at bounding box center [854, 350] width 6 height 4
click at [909, 540] on div "This is the story of [PERSON_NAME], a remote worker of many years who lost her …" at bounding box center [840, 483] width 713 height 234
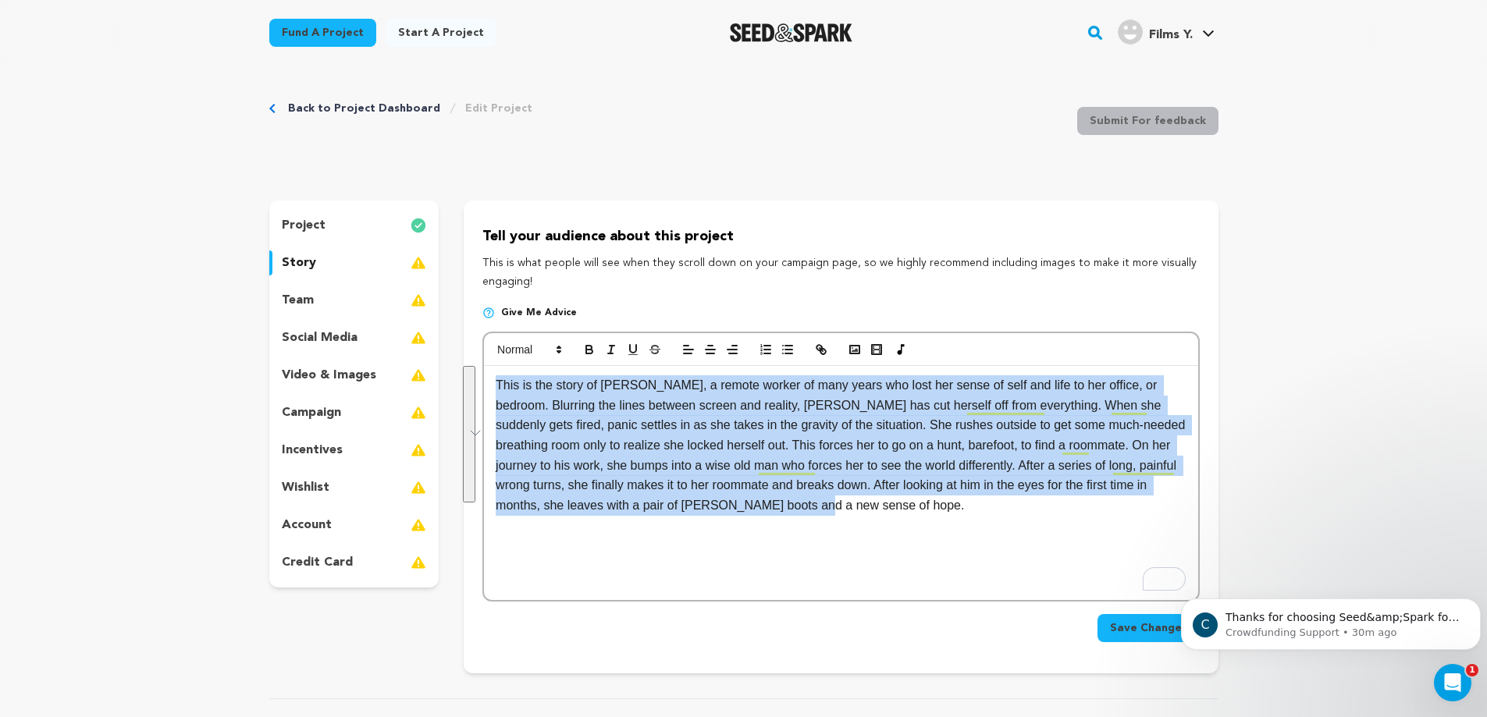
drag, startPoint x: 798, startPoint y: 517, endPoint x: 483, endPoint y: 383, distance: 341.7
click at [483, 383] on html "Fund a project Start a project Search" at bounding box center [743, 647] width 1487 height 1305
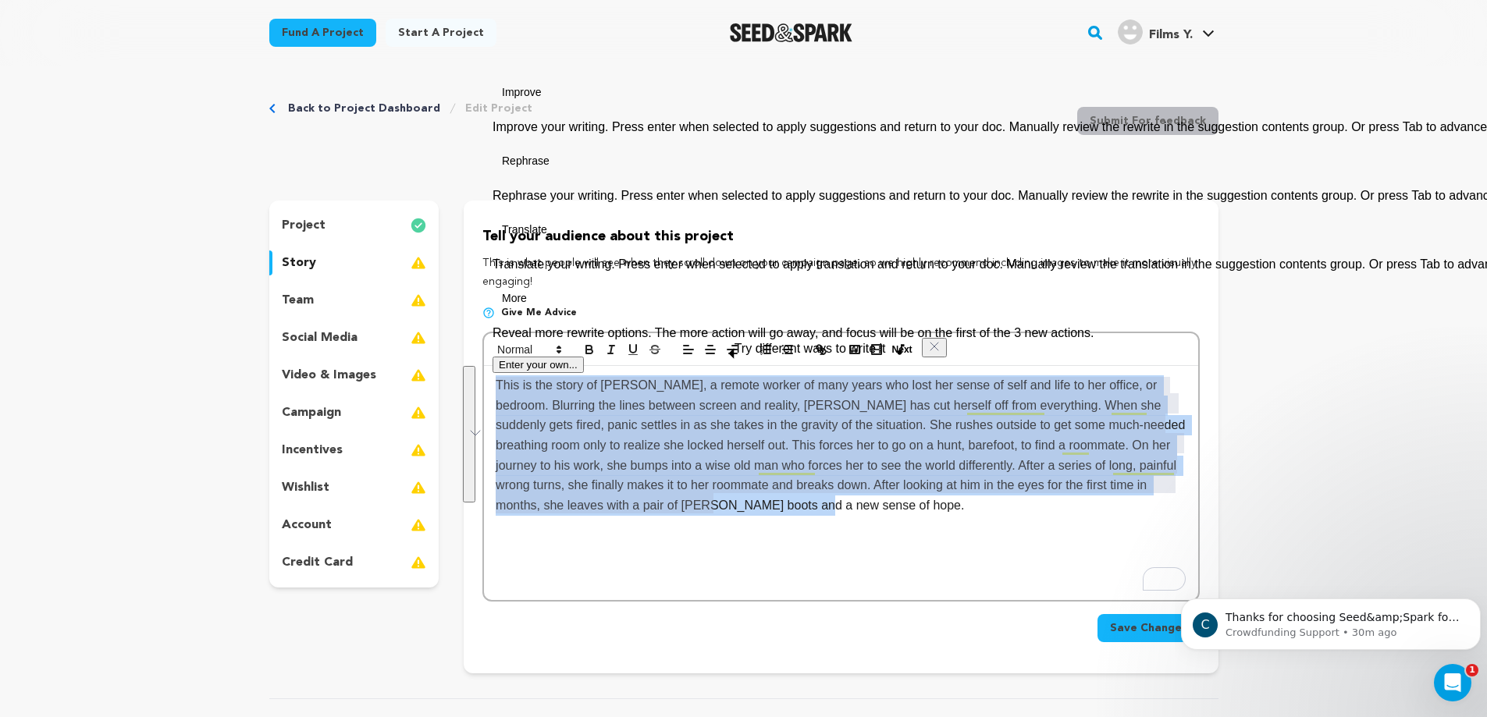
copy p "This is the story of [PERSON_NAME], a remote worker of many years who lost her …"
click at [691, 450] on p "This is the story of [PERSON_NAME], a remote worker of many years who lost her …" at bounding box center [841, 445] width 690 height 140
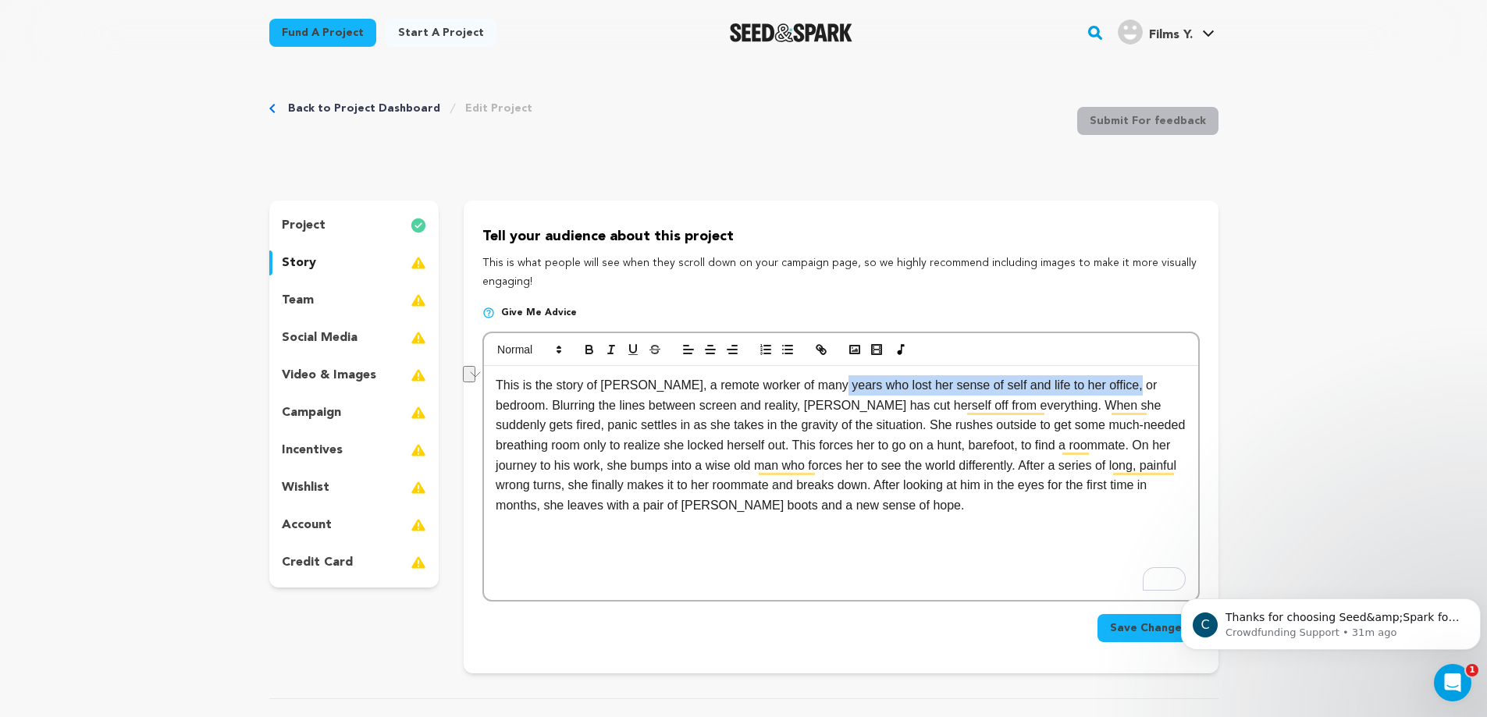
drag, startPoint x: 1115, startPoint y: 389, endPoint x: 818, endPoint y: 383, distance: 297.4
click at [818, 383] on p "This is the story of [PERSON_NAME], a remote worker of many years who lost her …" at bounding box center [841, 445] width 690 height 140
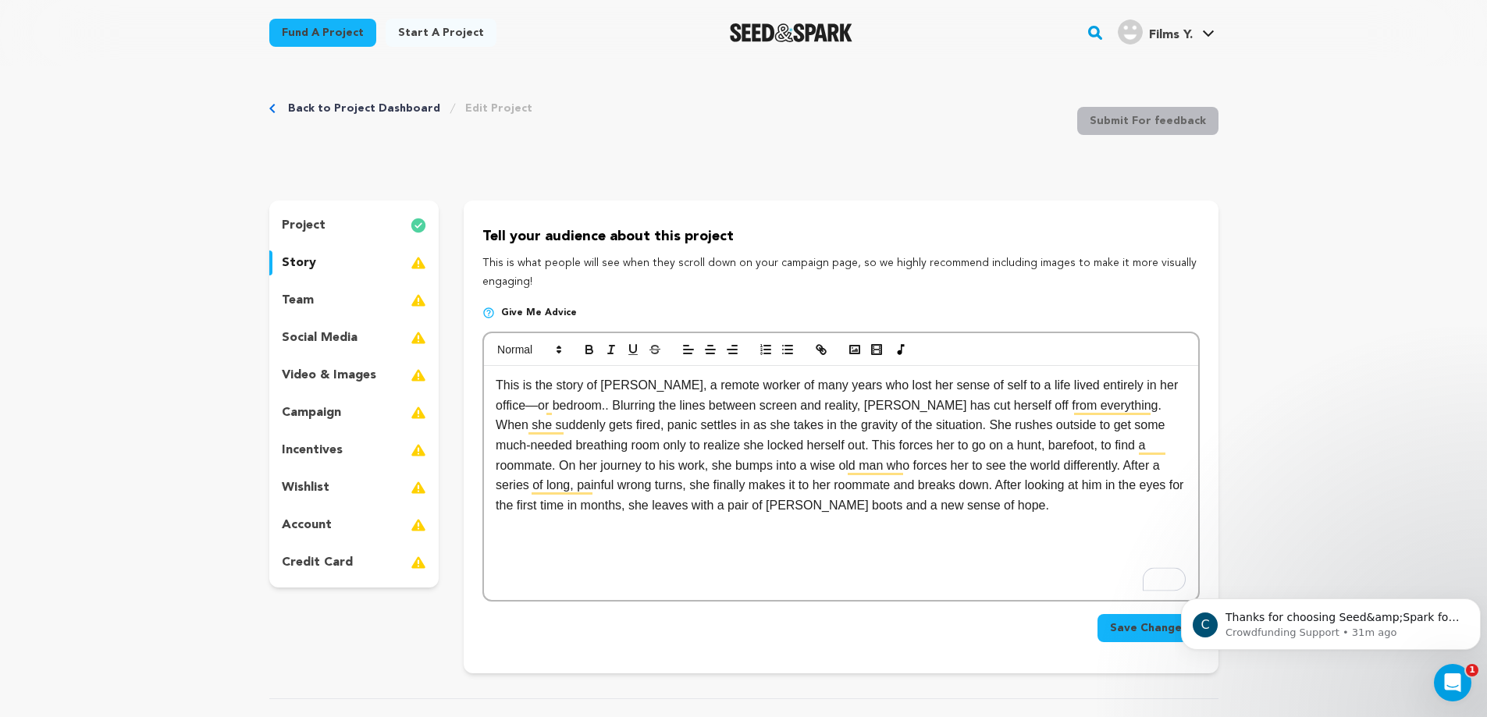
click at [1127, 387] on p "This is the story of Jo, a remote worker of many years who lost her sense of se…" at bounding box center [841, 445] width 690 height 140
click at [1007, 468] on p "This is the story of Jo, a remote worker of many years who lost her sense of se…" at bounding box center [841, 445] width 690 height 140
click at [876, 356] on icon "button" at bounding box center [876, 350] width 14 height 14
click at [853, 355] on icon "button" at bounding box center [855, 350] width 14 height 14
click at [929, 521] on div "This is the story of Jo, a remote worker of many years who lost her sense of se…" at bounding box center [840, 483] width 713 height 234
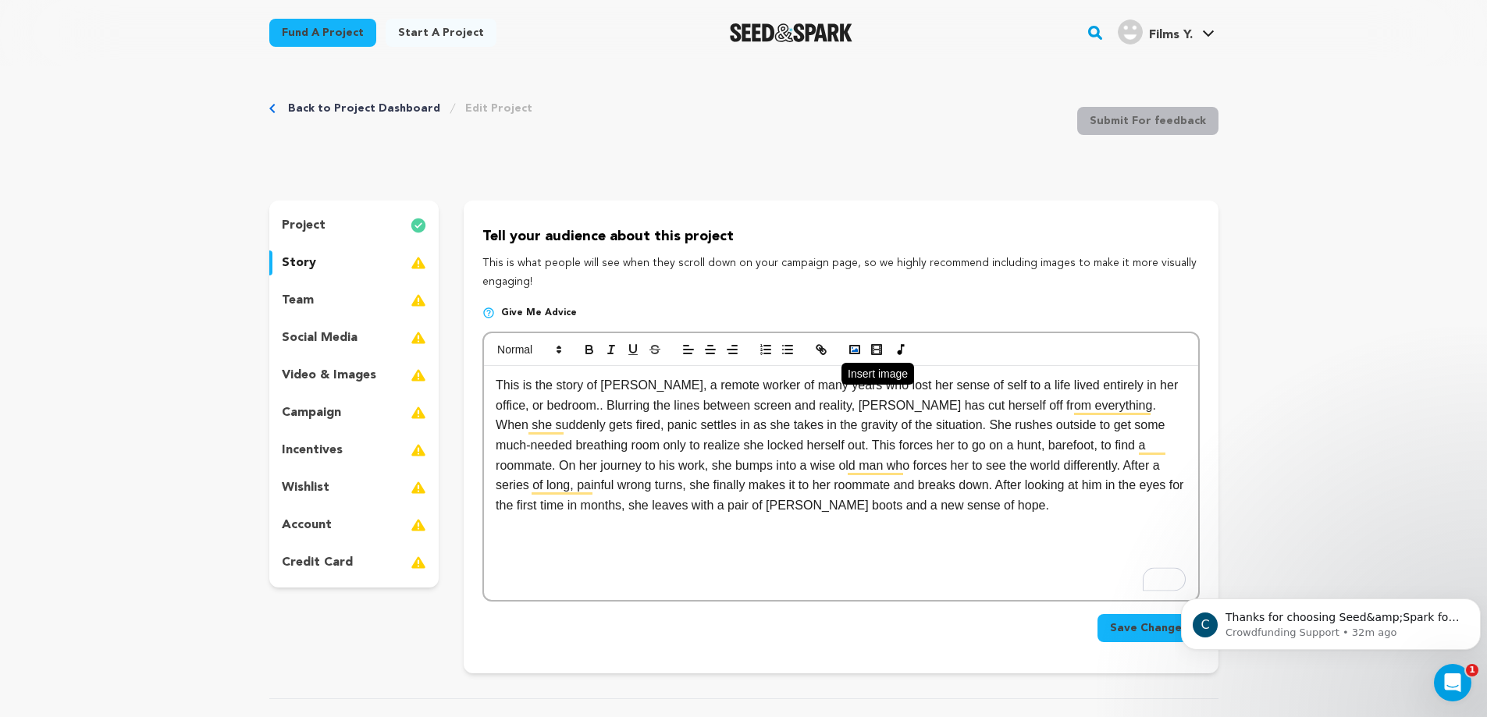
click at [855, 349] on icon "button" at bounding box center [855, 350] width 14 height 14
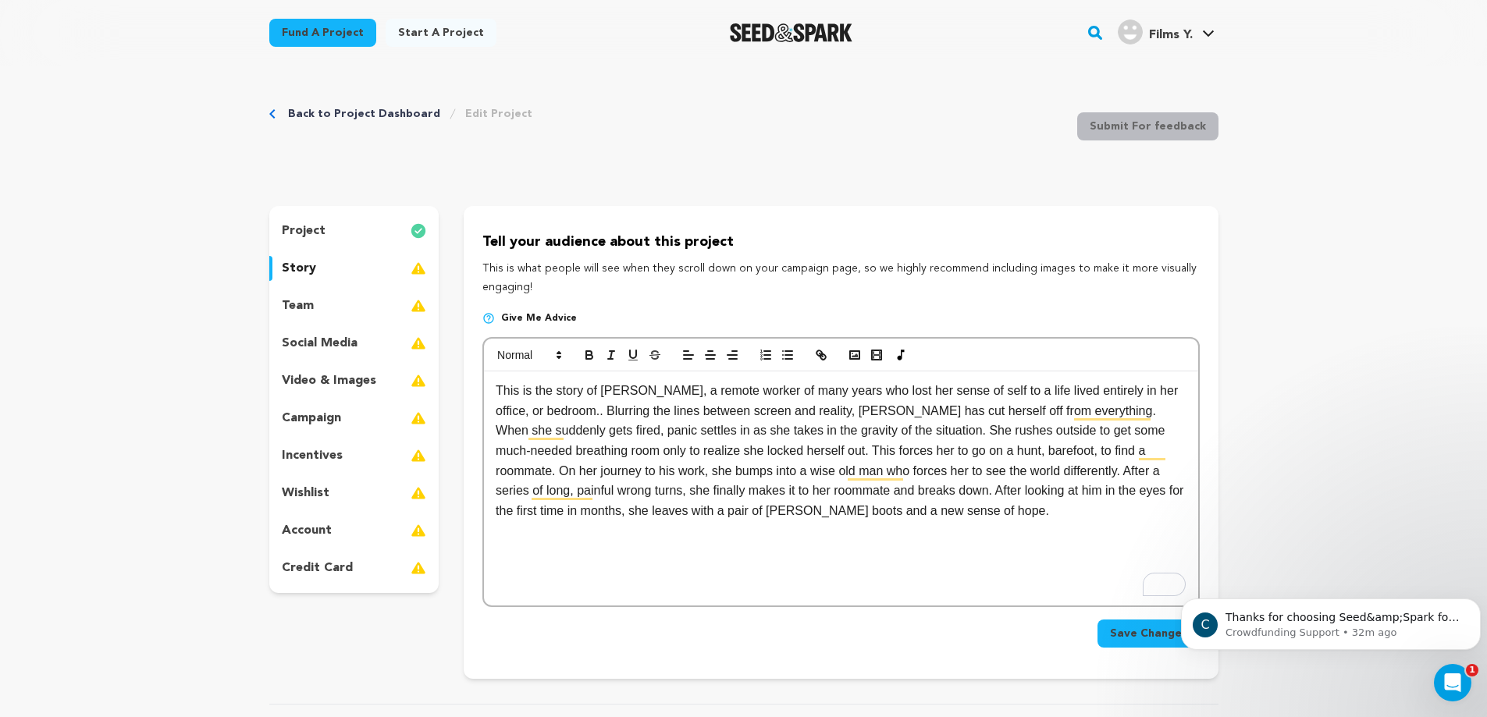
click at [1138, 638] on span "Save Changes" at bounding box center [1148, 634] width 77 height 16
click at [805, 421] on p "This is the story of Jo, a remote worker of many years who lost her sense of se…" at bounding box center [841, 451] width 690 height 140
click at [344, 302] on div "team" at bounding box center [354, 305] width 170 height 25
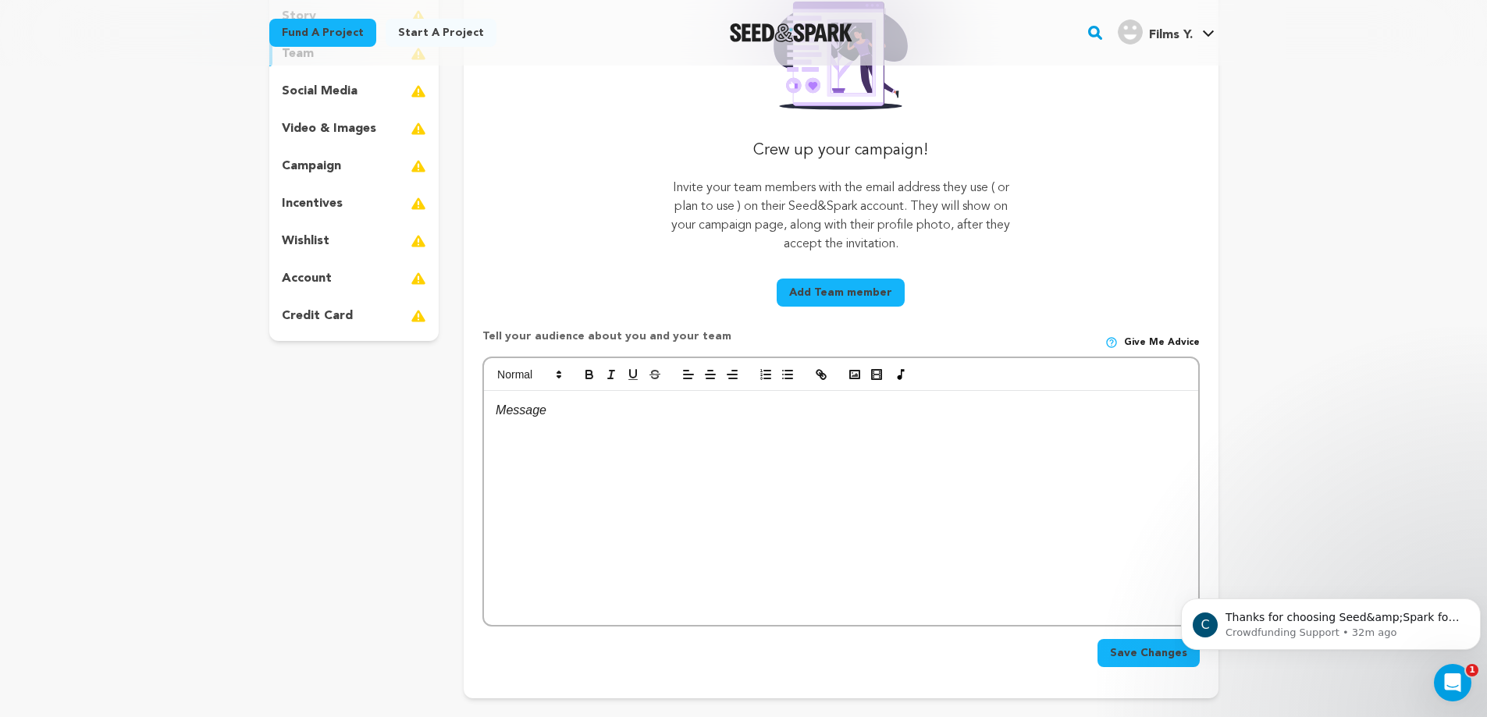
scroll to position [277, 0]
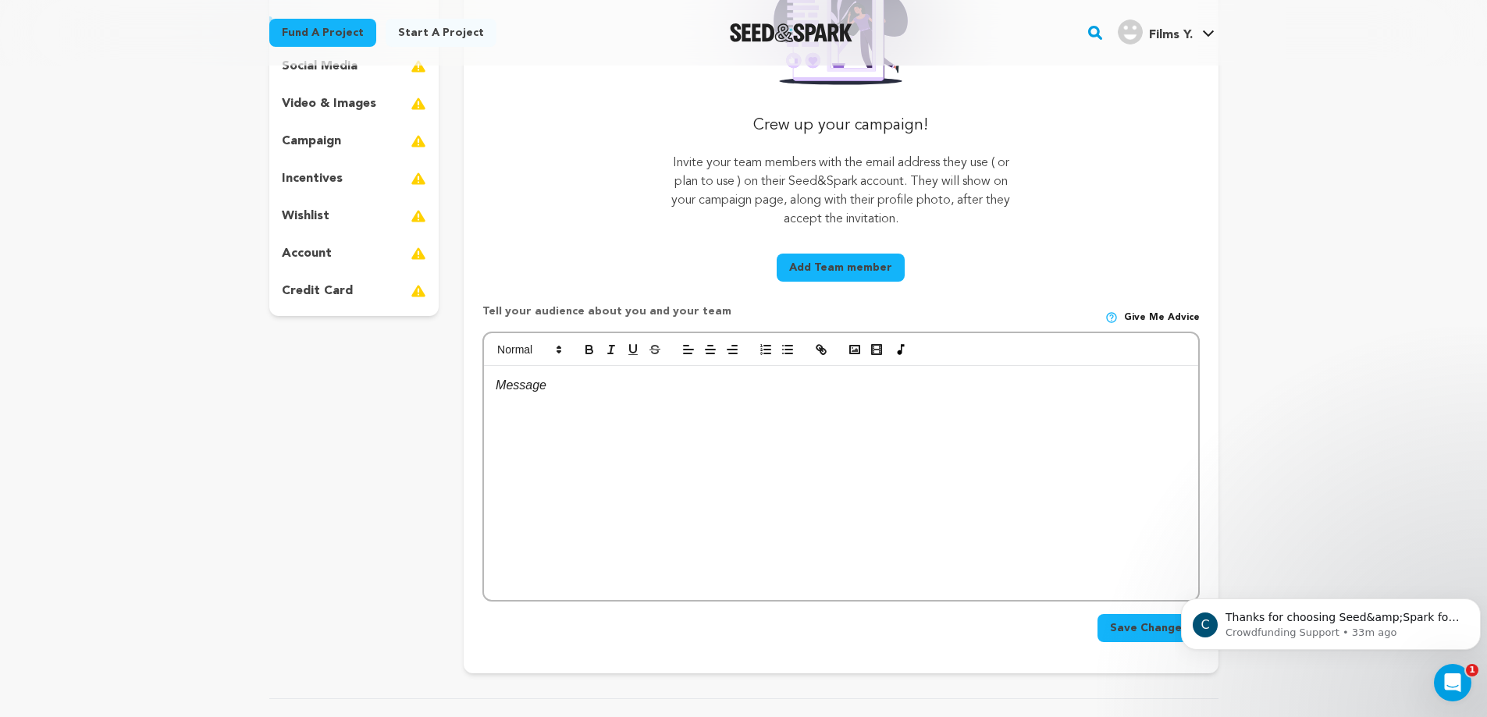
click at [668, 395] on p at bounding box center [841, 385] width 690 height 20
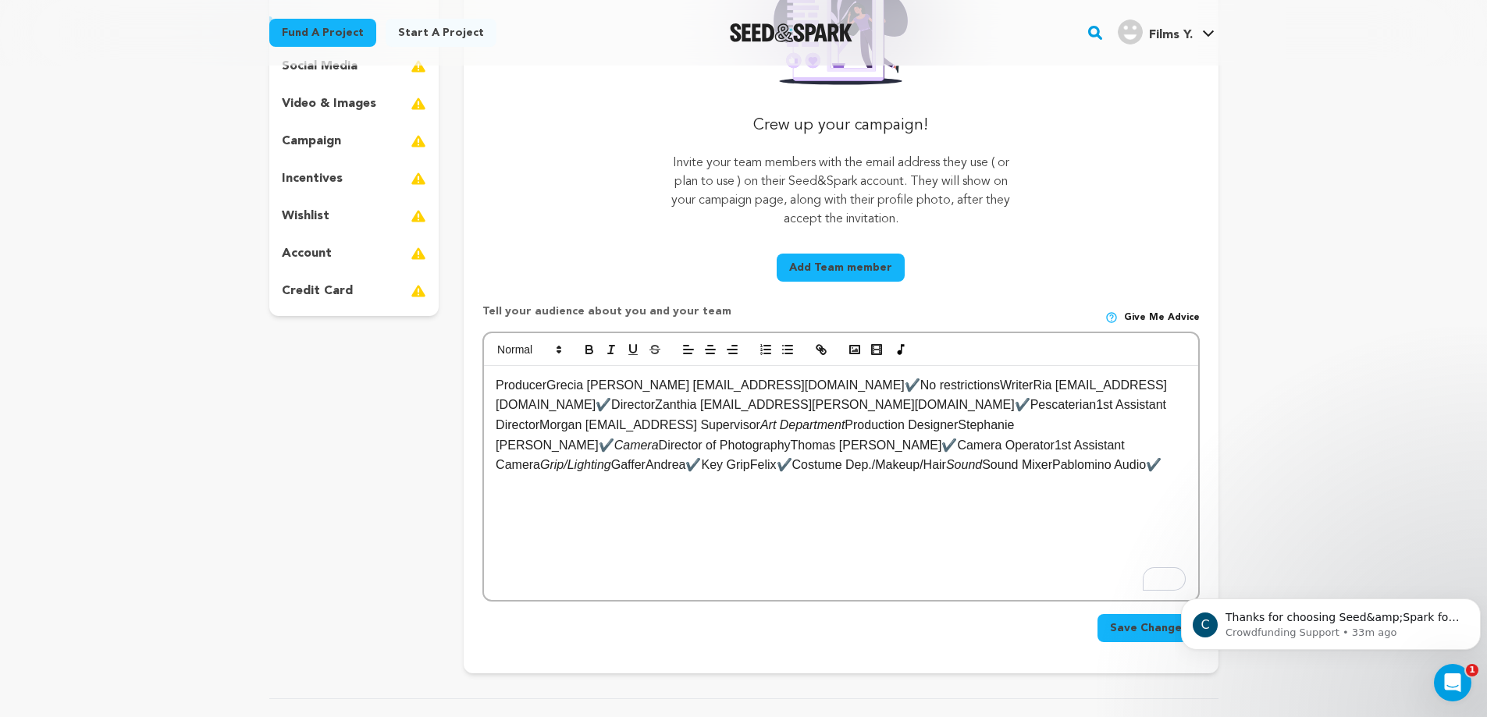
click at [548, 386] on p "ProducerGrecia Espinosa Torres778-709-9775greciaet32@gmail.com✔️No restrictions…" at bounding box center [841, 425] width 690 height 100
drag, startPoint x: 674, startPoint y: 386, endPoint x: 972, endPoint y: 380, distance: 297.4
click at [972, 380] on p "Producer Grecia Espinosa Torres778-709-9775greciaet32@gmail.com✔️No restriction…" at bounding box center [841, 425] width 690 height 100
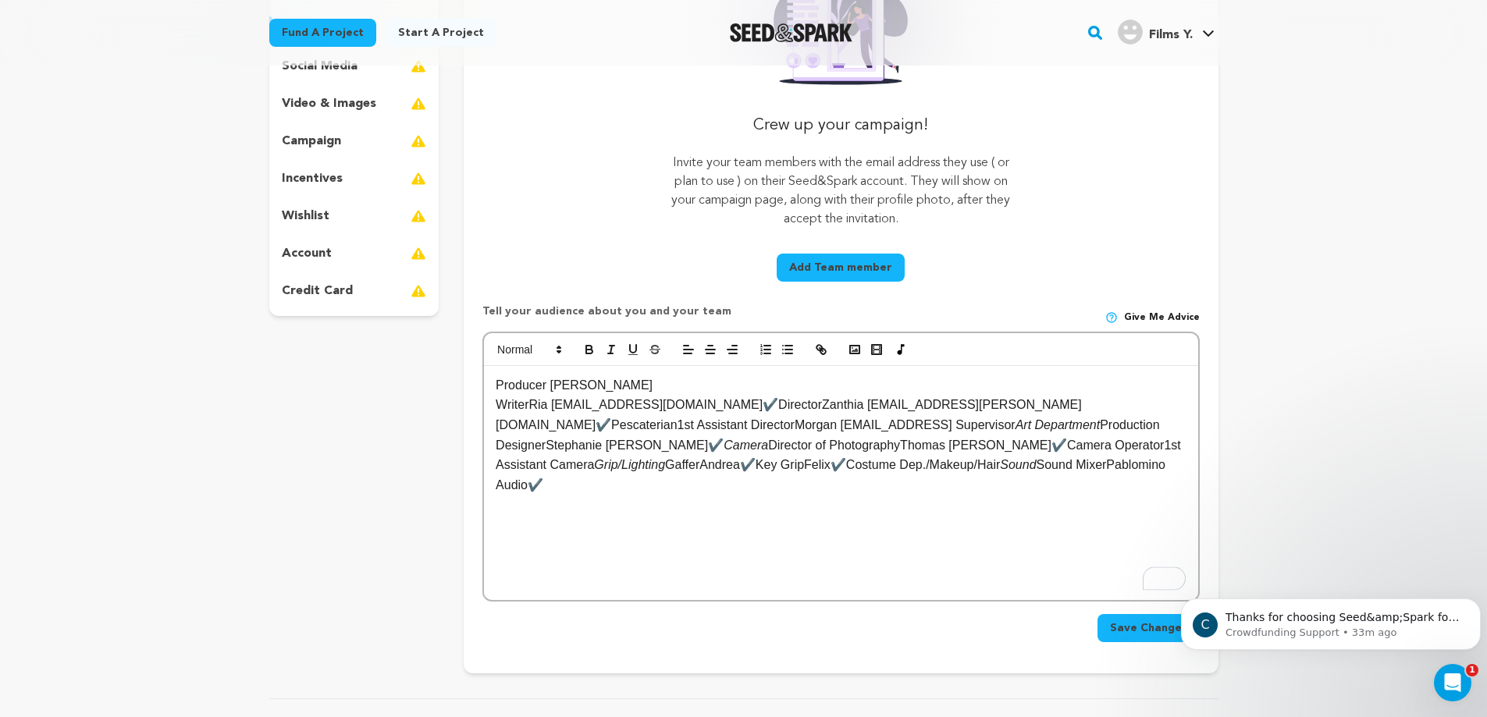
click at [533, 406] on p "WriterRia McKenzie604-358-4447riamckenzie97@gmail.com✔️DirectorZanthia Bérubé90…" at bounding box center [841, 445] width 690 height 100
click at [548, 385] on p "Producer Grecia Espinosa Torres" at bounding box center [841, 385] width 690 height 20
drag, startPoint x: 611, startPoint y: 406, endPoint x: 850, endPoint y: 406, distance: 238.8
click at [850, 406] on p "Writer: Ria McKenzie604-358-4447riamckenzie97@gmail.com✔️DirectorZanthia Bérubé…" at bounding box center [841, 445] width 690 height 100
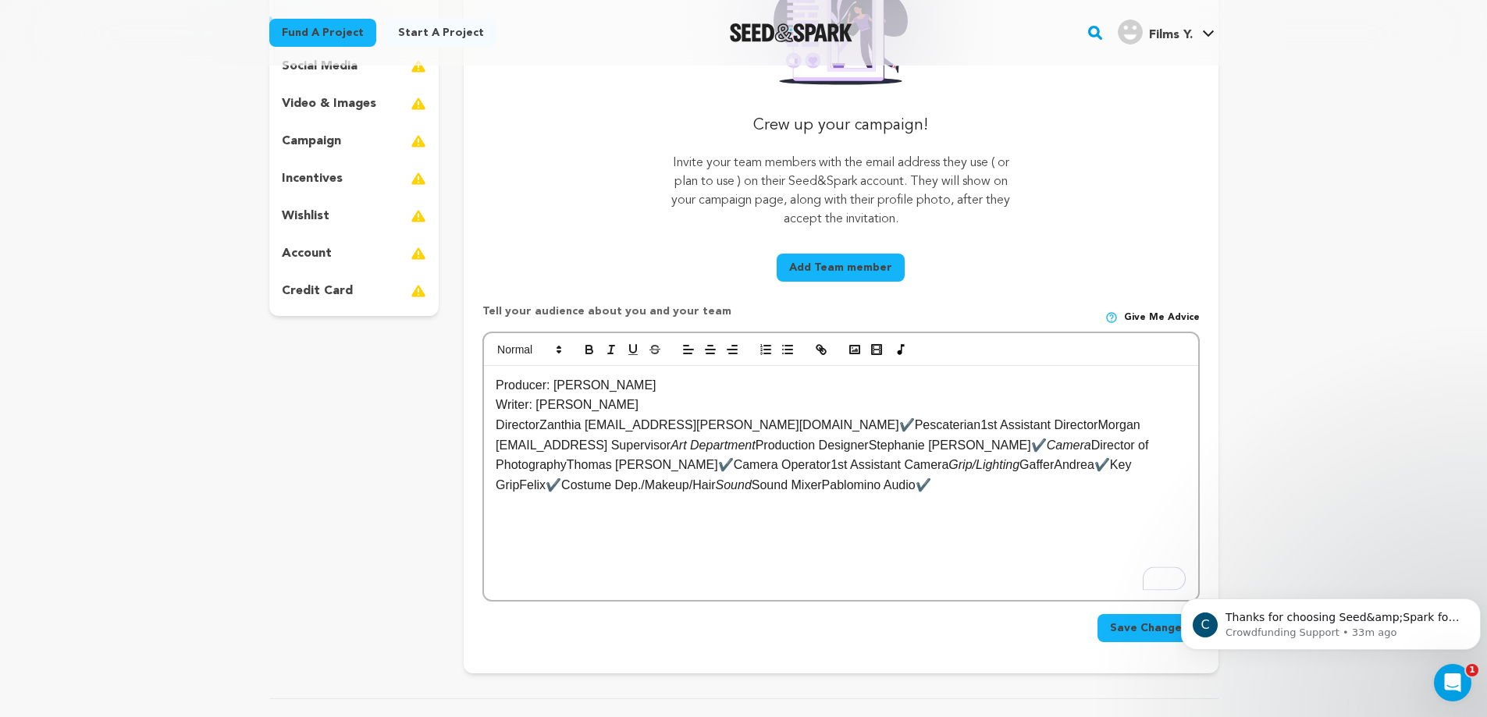
click at [535, 426] on p "DirectorZanthia Bérubé902-402-6569zanthia.berube@gmail.com✔️Pescaterian1st Assi…" at bounding box center [841, 455] width 690 height 80
drag, startPoint x: 631, startPoint y: 424, endPoint x: 938, endPoint y: 428, distance: 306.7
click at [938, 428] on p "Director: Zanthia Bérubé902-402-6569zanthia.berube@gmail.com✔️Pescaterian1st As…" at bounding box center [841, 455] width 690 height 80
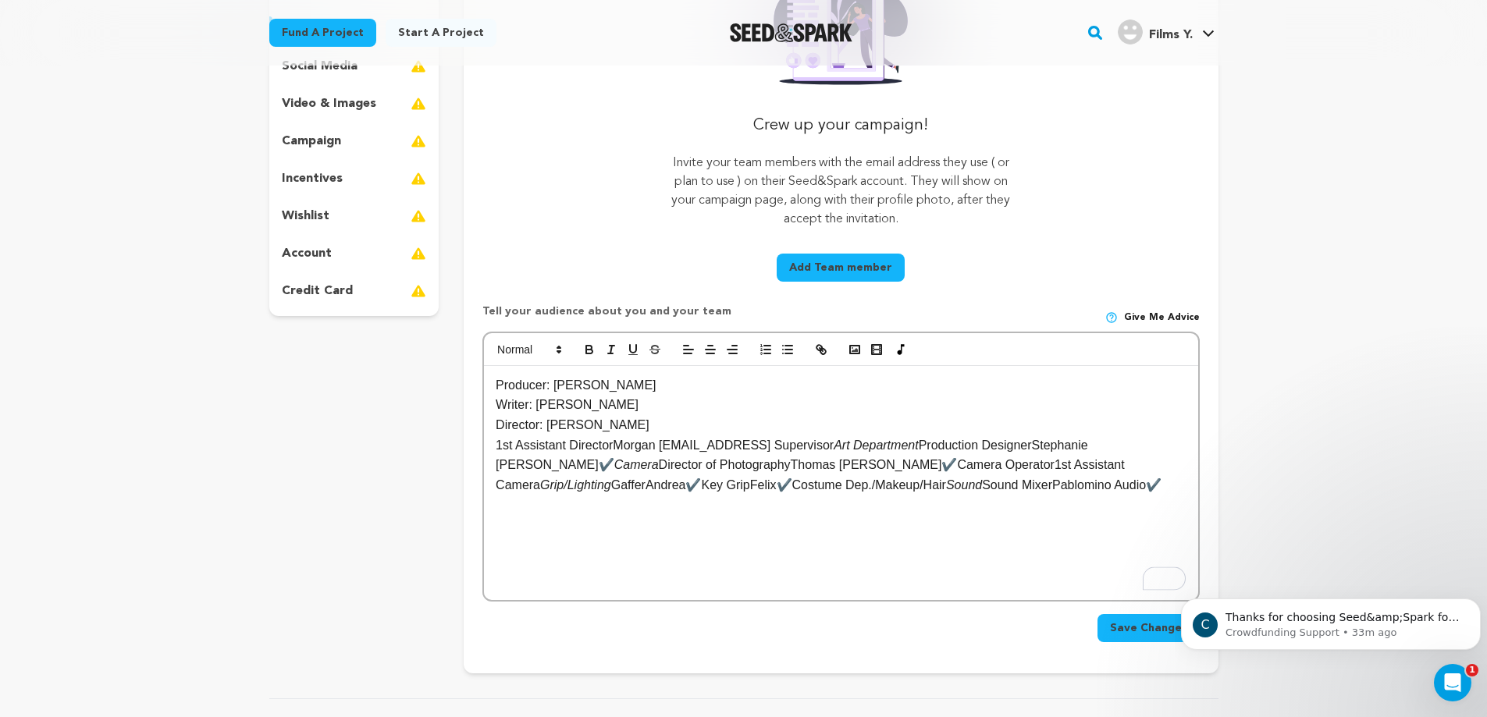
click at [613, 445] on p "1st Assistant DirectorMorgan Abeleabelemorgan@gmail.comScript Supervisor Art De…" at bounding box center [841, 465] width 690 height 60
click at [698, 449] on p "1st Assistant Director: Morgan Abeleabelemorgan@gmail.comScript Supervisor Art …" at bounding box center [841, 475] width 690 height 80
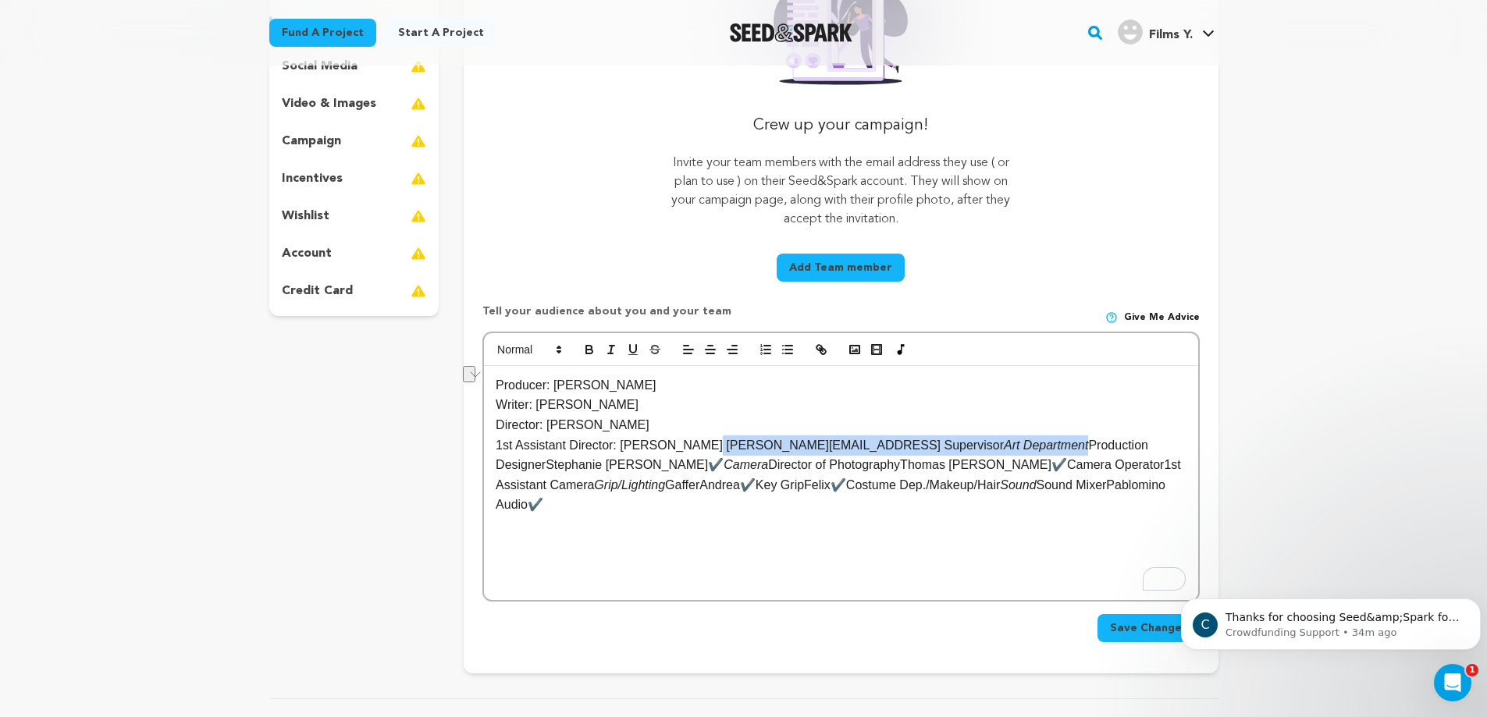
drag, startPoint x: 700, startPoint y: 446, endPoint x: 1021, endPoint y: 446, distance: 320.8
click at [1021, 446] on p "1st Assistant Director: Morgan Abele abelemorgan@gmail.comScript Supervisor Art…" at bounding box center [841, 475] width 690 height 80
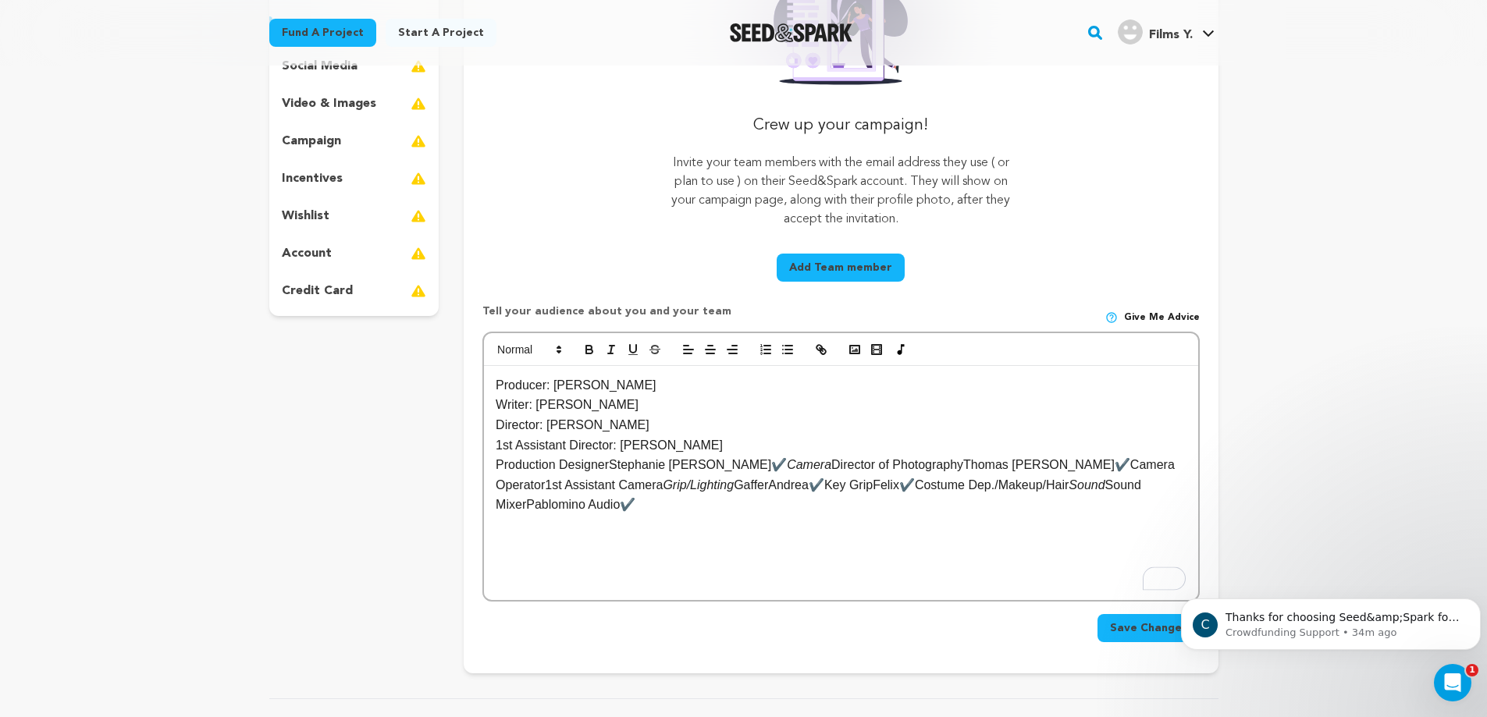
click at [611, 469] on p "Production DesignerStephanie Barkley✔️ Camera Director of PhotographyThomas Jos…" at bounding box center [841, 485] width 690 height 60
drag, startPoint x: 716, startPoint y: 464, endPoint x: 773, endPoint y: 466, distance: 57.0
click at [773, 466] on p "Production Designer: Stephanie Barkley✔️ Camera Director of PhotographyThomas J…" at bounding box center [841, 485] width 690 height 60
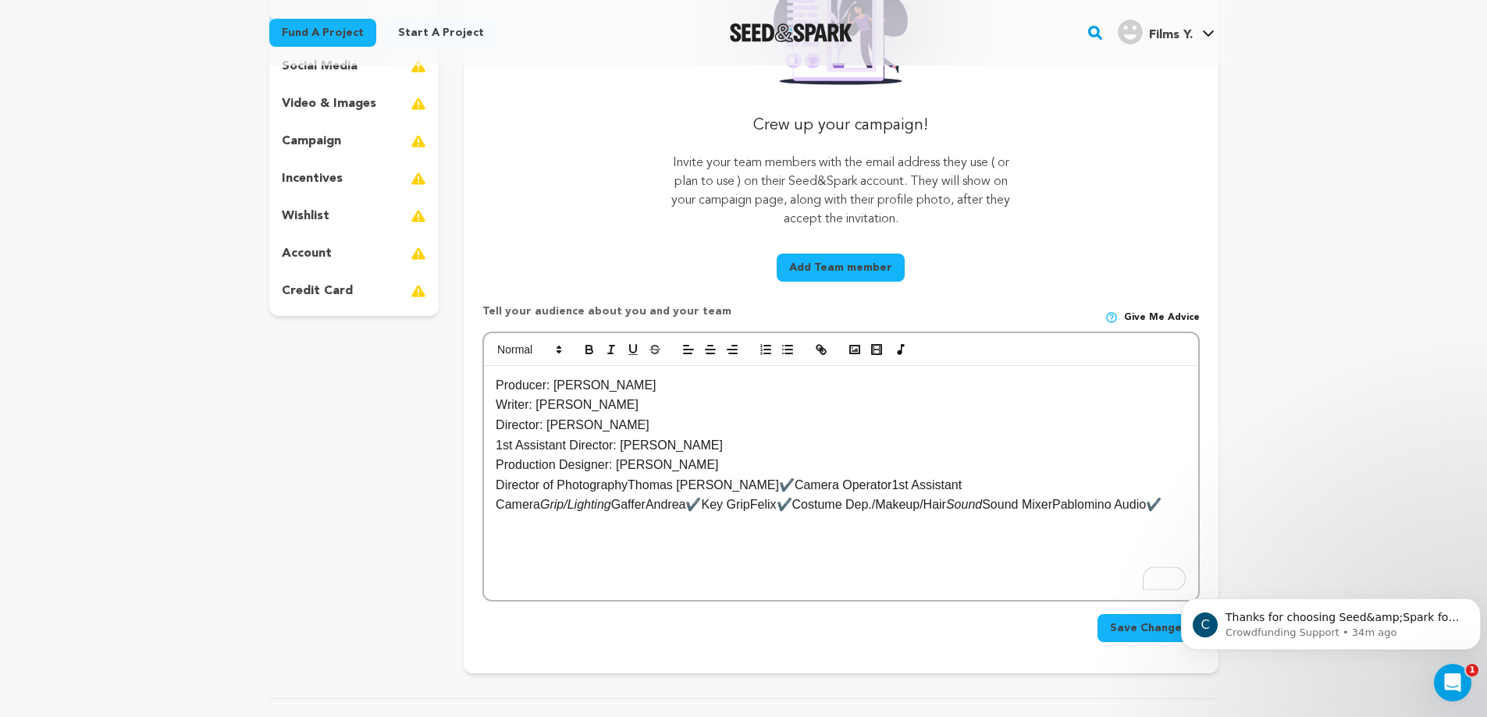
click at [633, 485] on p "Director of PhotographyThomas Jose✔️Camera Operator1st Assistant Camera Grip/Li…" at bounding box center [841, 495] width 690 height 40
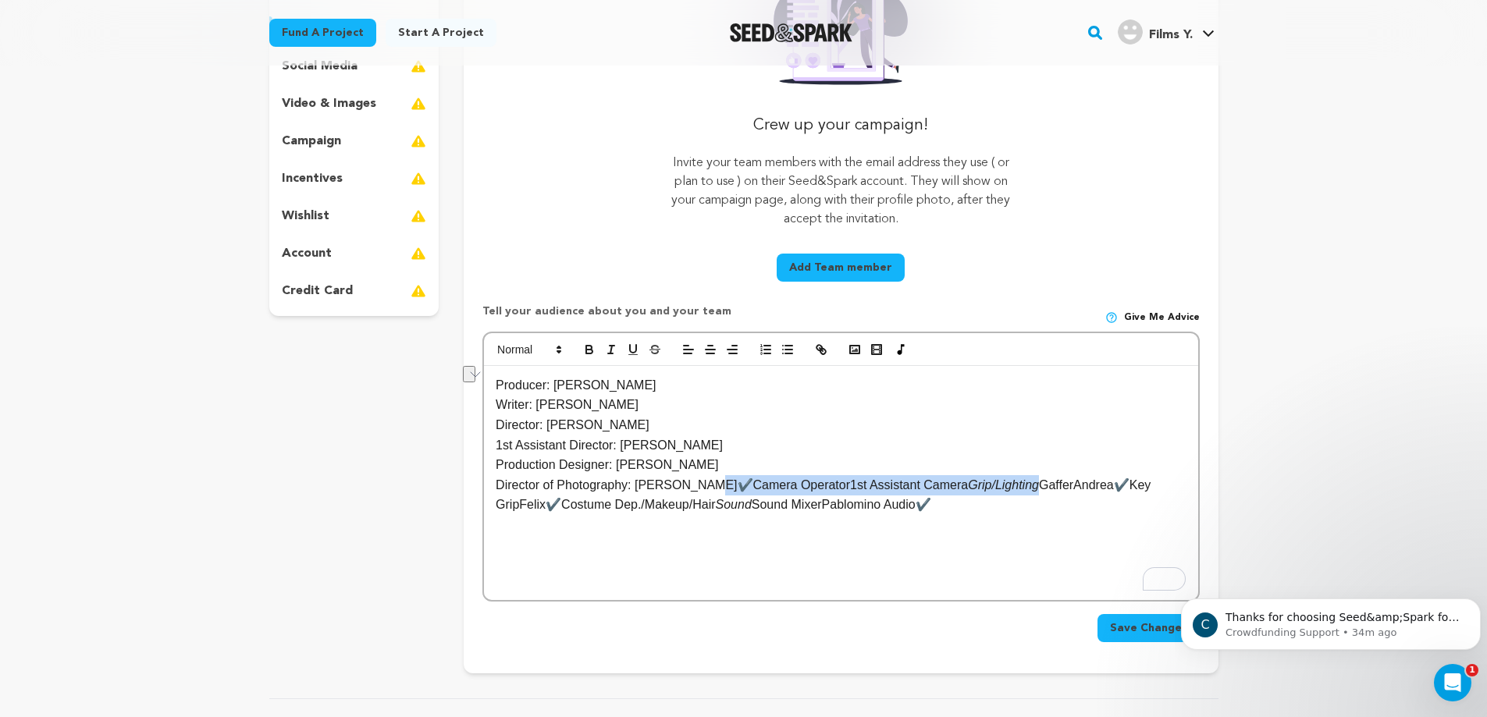
drag, startPoint x: 707, startPoint y: 489, endPoint x: 1001, endPoint y: 485, distance: 294.2
click at [1001, 485] on p "Director of Photography: Thomas Jose✔️Camera Operator1st Assistant Camera Grip/…" at bounding box center [841, 495] width 690 height 40
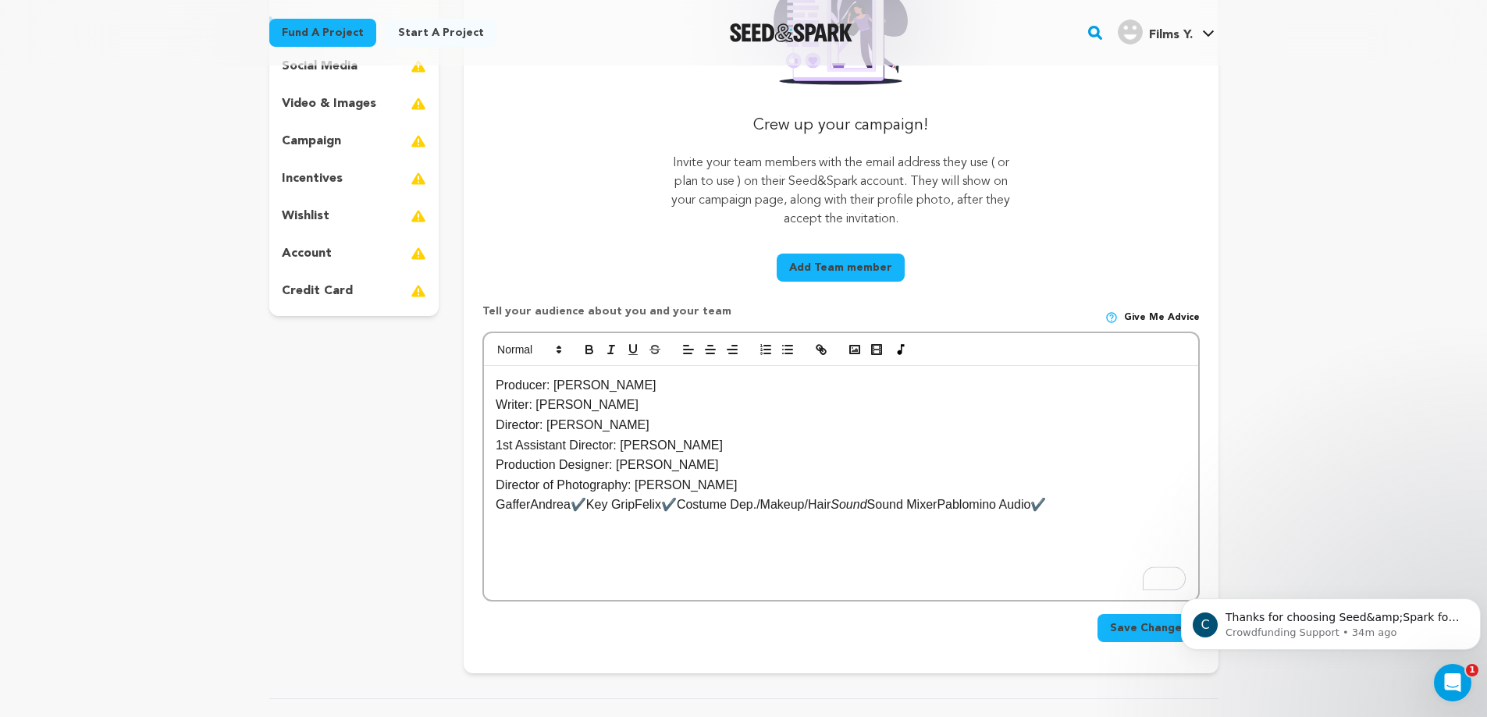
click at [528, 510] on p "GafferAndrea✔️Key GripFelix✔️Costume Dep./Makeup/Hair Sound Sound MixerPablomin…" at bounding box center [841, 505] width 690 height 20
click at [572, 508] on p "Gaffer: Andrea✔️Key GripFelix✔️Costume Dep./Makeup/Hair Sound Sound MixerPablom…" at bounding box center [841, 505] width 690 height 20
drag, startPoint x: 610, startPoint y: 510, endPoint x: 624, endPoint y: 507, distance: 14.4
click at [624, 507] on p "Gaffer: Andrea Quan✔️Key GripFelix✔️Costume Dep./Makeup/Hair Sound Sound MixerP…" at bounding box center [841, 505] width 690 height 20
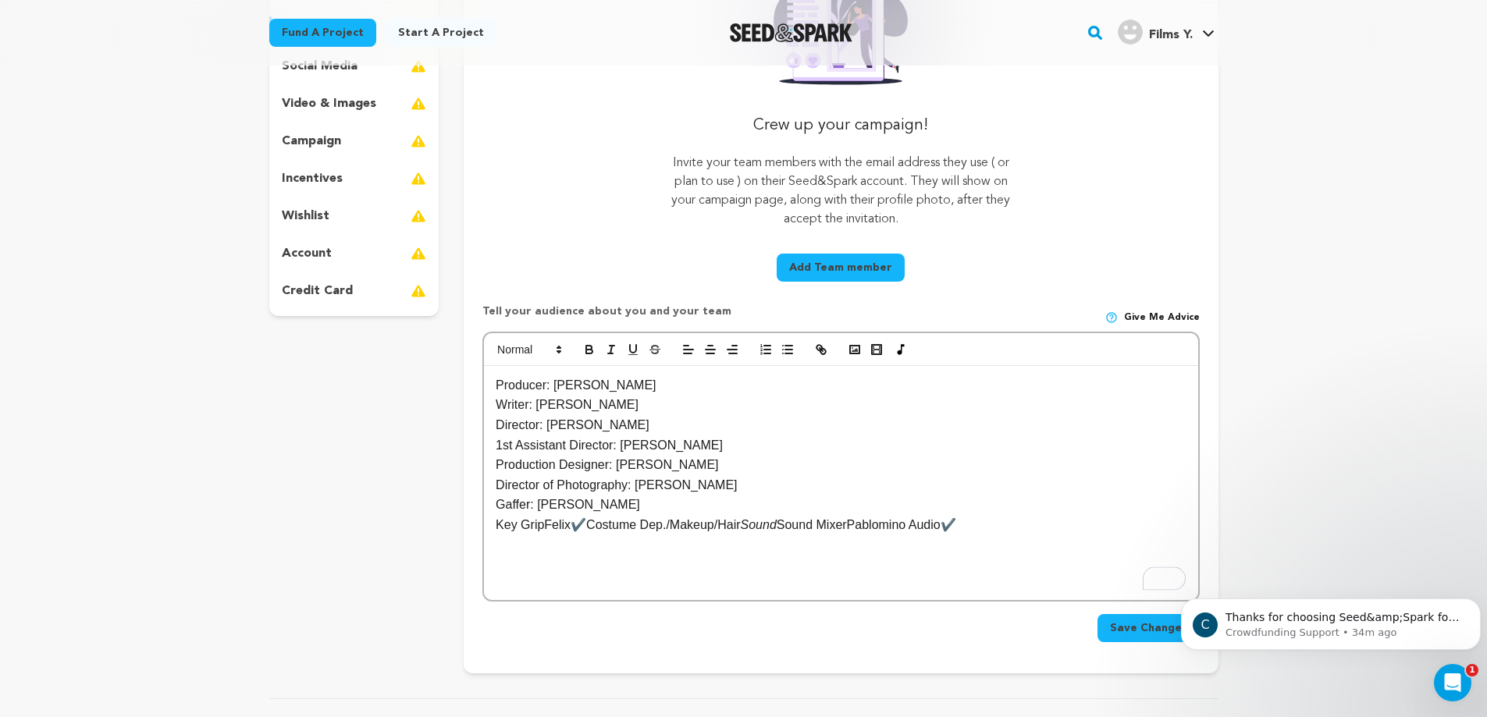
click at [542, 526] on p "Key GripFelix✔️Costume Dep./Makeup/Hair Sound Sound MixerPablomino Audio✔️" at bounding box center [841, 525] width 690 height 20
drag, startPoint x: 574, startPoint y: 527, endPoint x: 780, endPoint y: 525, distance: 206.0
click at [780, 525] on p "Key Grip: Felix✔️Costume Dep./Makeup/Hair Sound Sound MixerPablomino Audio✔️" at bounding box center [841, 525] width 690 height 20
click at [564, 545] on p "Sound MixerPablomino Audio✔️" at bounding box center [841, 545] width 690 height 20
click at [680, 548] on p "Sound Mixer: Pablomino Audio✔️" at bounding box center [841, 545] width 690 height 20
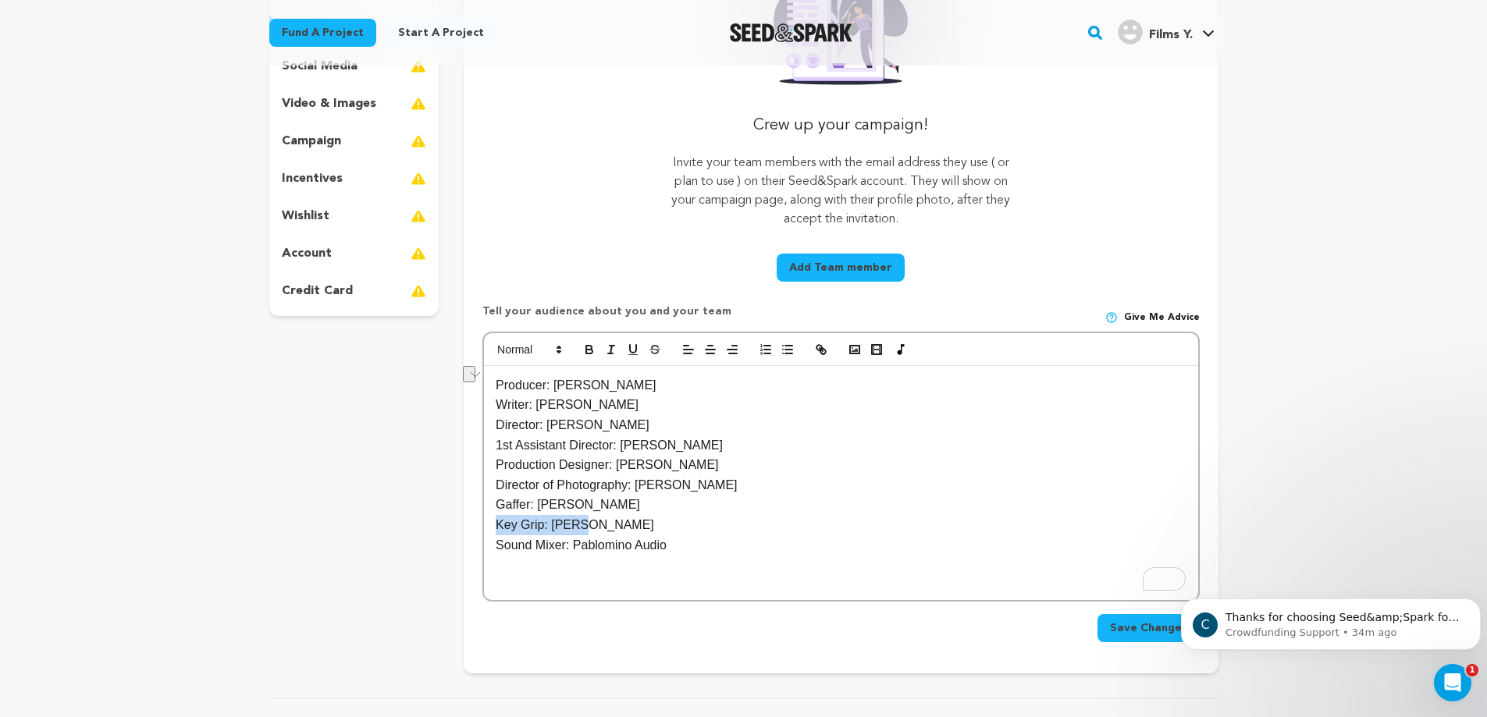
drag, startPoint x: 595, startPoint y: 527, endPoint x: 492, endPoint y: 528, distance: 103.0
click at [492, 528] on div "Producer: Grecia Espinosa Torres Writer: Ria McKenzie Director: Zanthia Bérubé …" at bounding box center [840, 483] width 713 height 234
click at [753, 526] on p "Sound Mixer: Pablomino Audio" at bounding box center [841, 525] width 690 height 20
click at [1136, 626] on span "Save Changes" at bounding box center [1148, 628] width 77 height 16
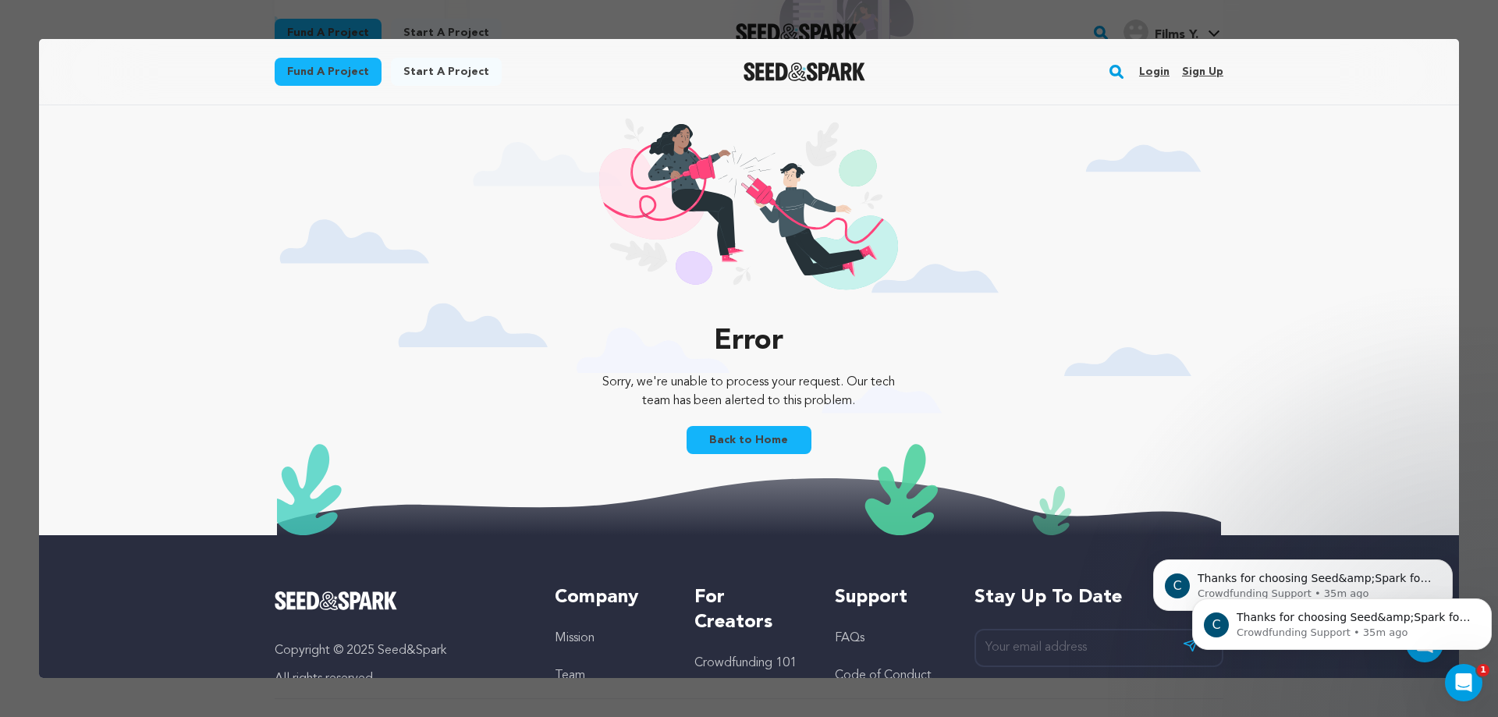
click at [744, 446] on link "Back to Home" at bounding box center [749, 440] width 125 height 28
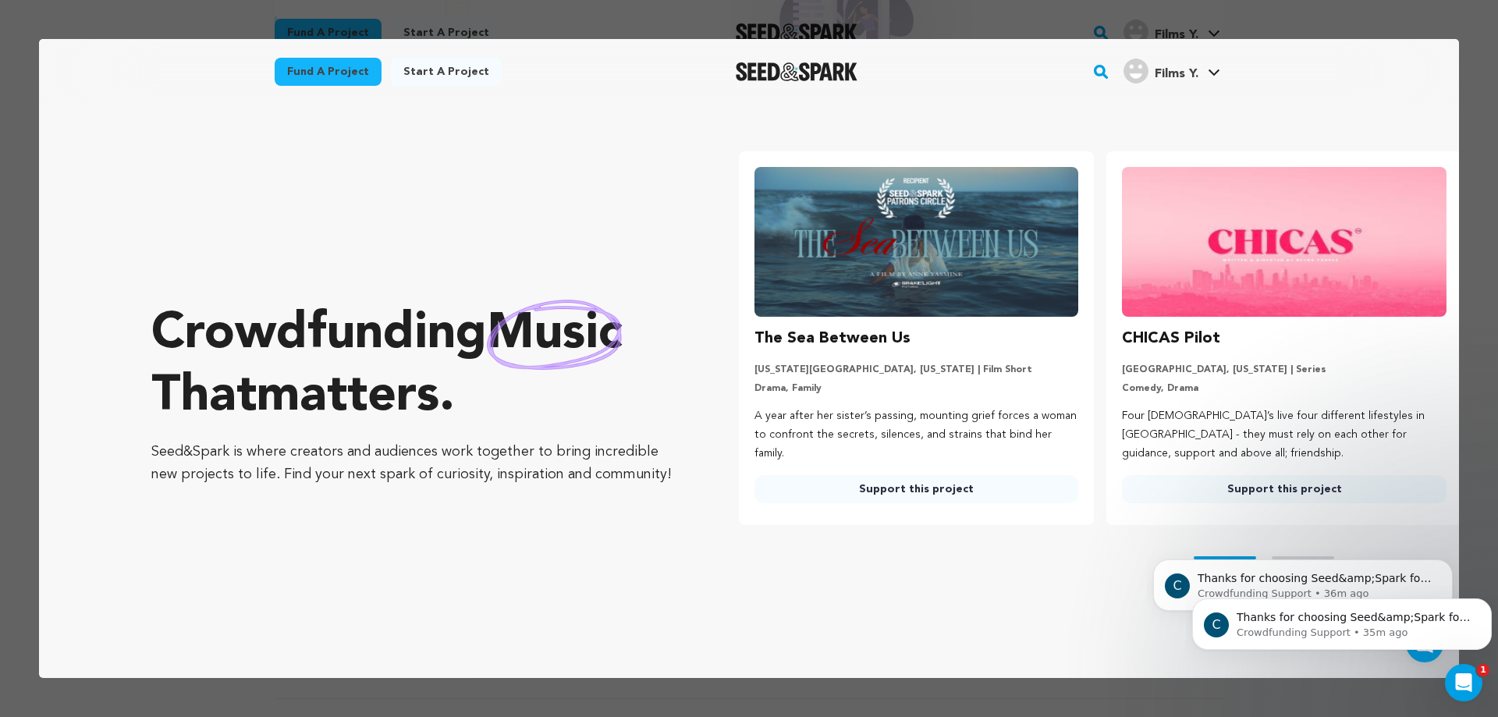
click at [1266, 15] on div at bounding box center [749, 358] width 1498 height 717
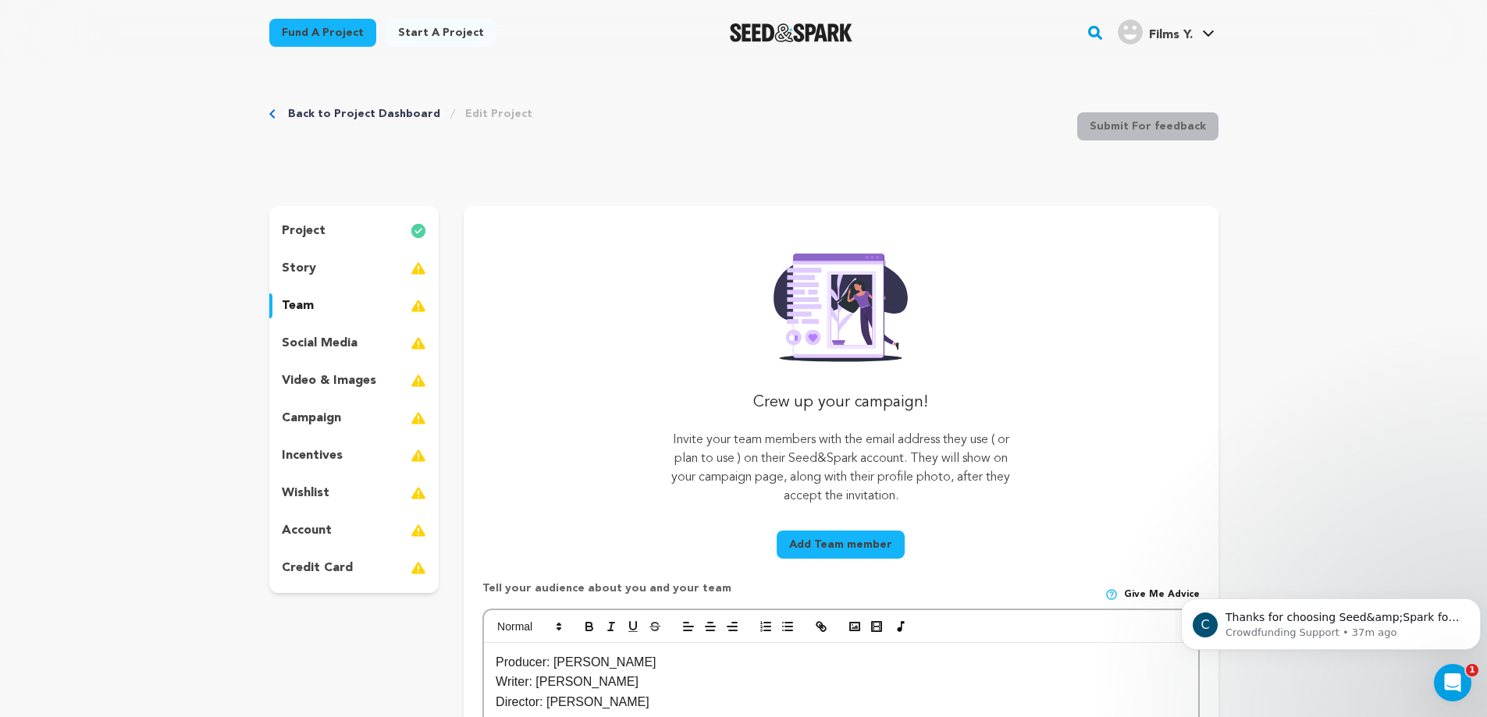
click at [299, 347] on p "social media" at bounding box center [320, 343] width 76 height 19
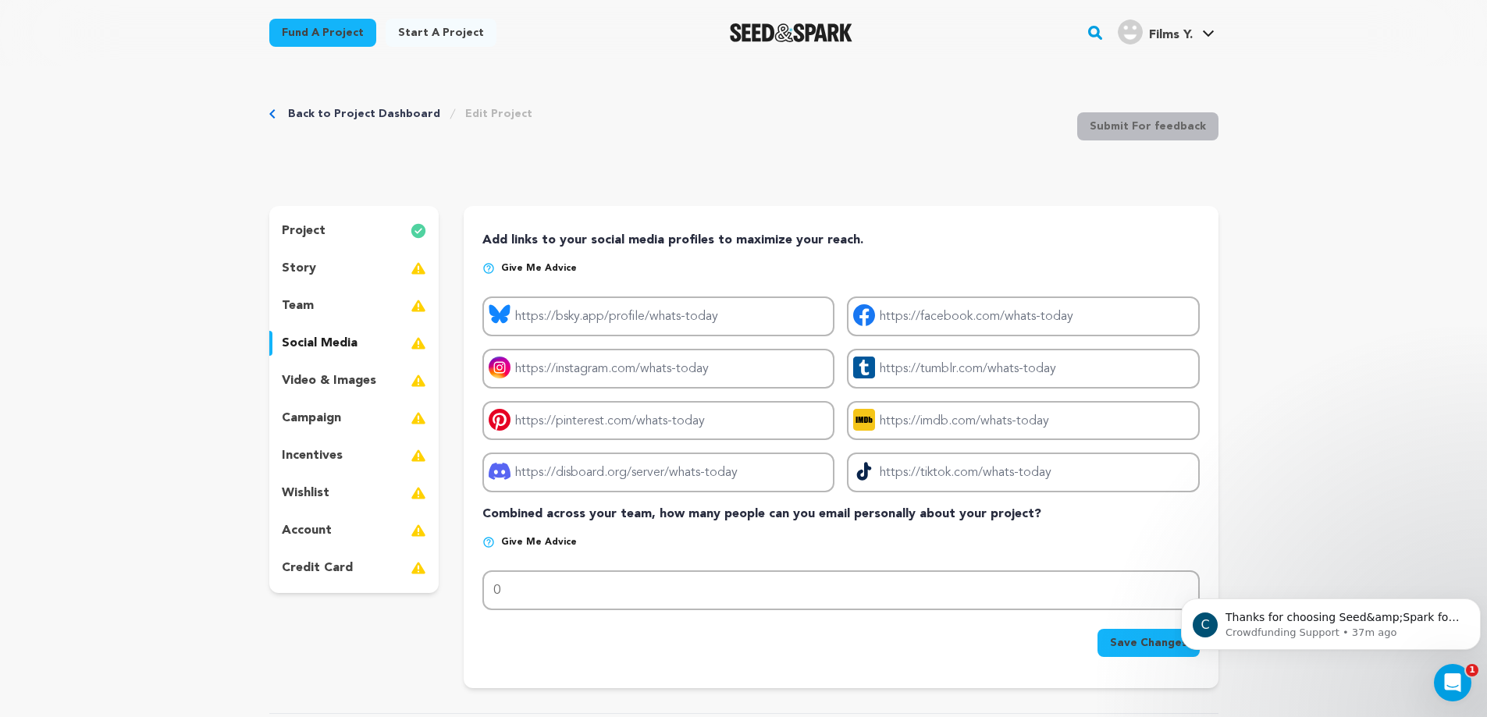
click at [355, 270] on div "story" at bounding box center [354, 268] width 170 height 25
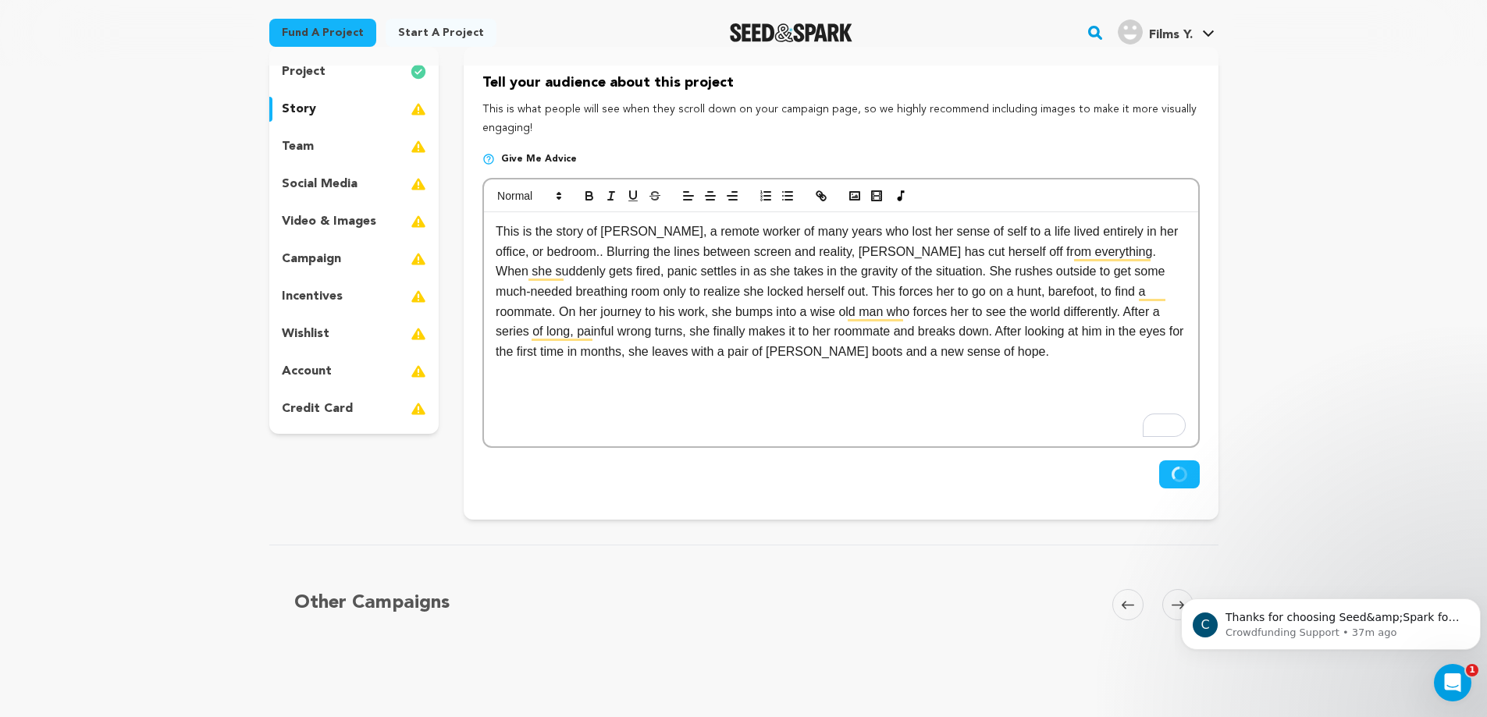
scroll to position [165, 0]
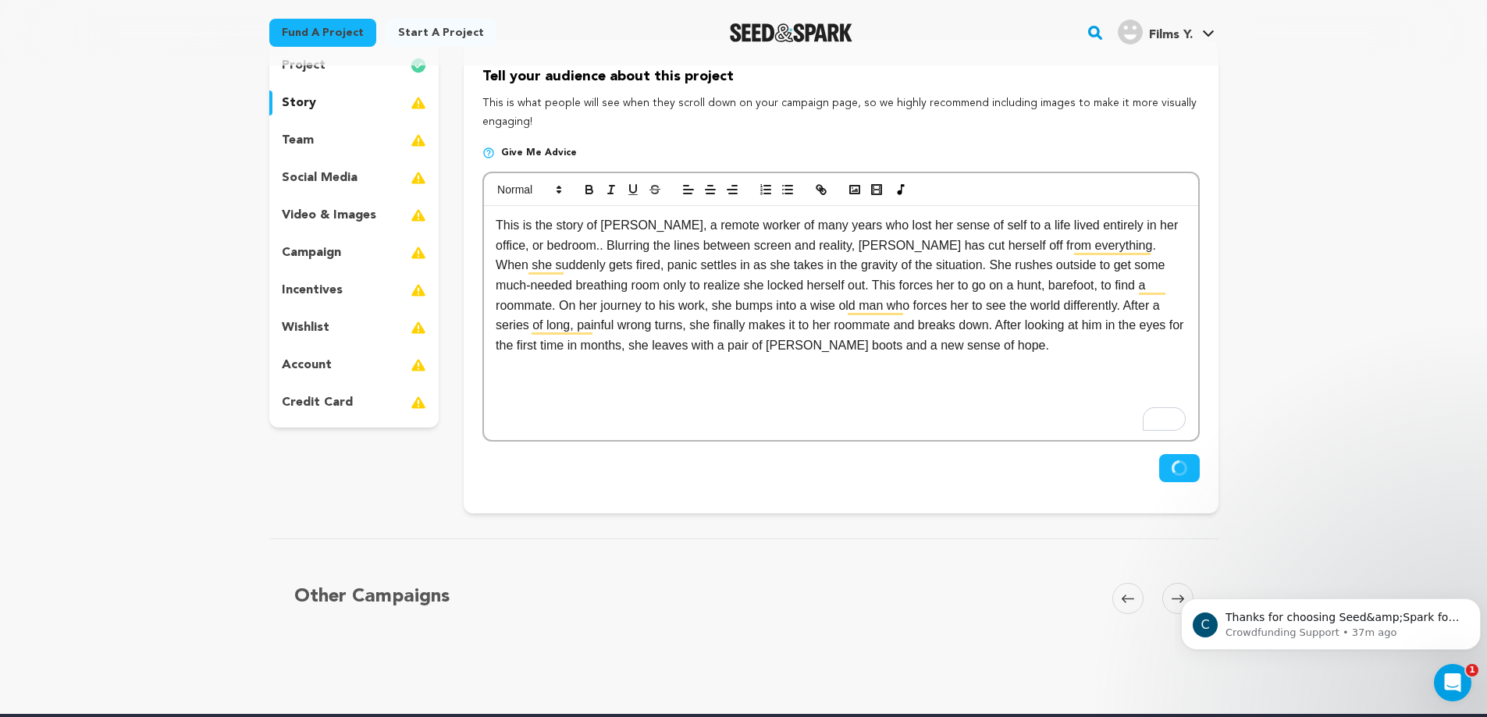
click at [339, 144] on div "team" at bounding box center [354, 140] width 170 height 25
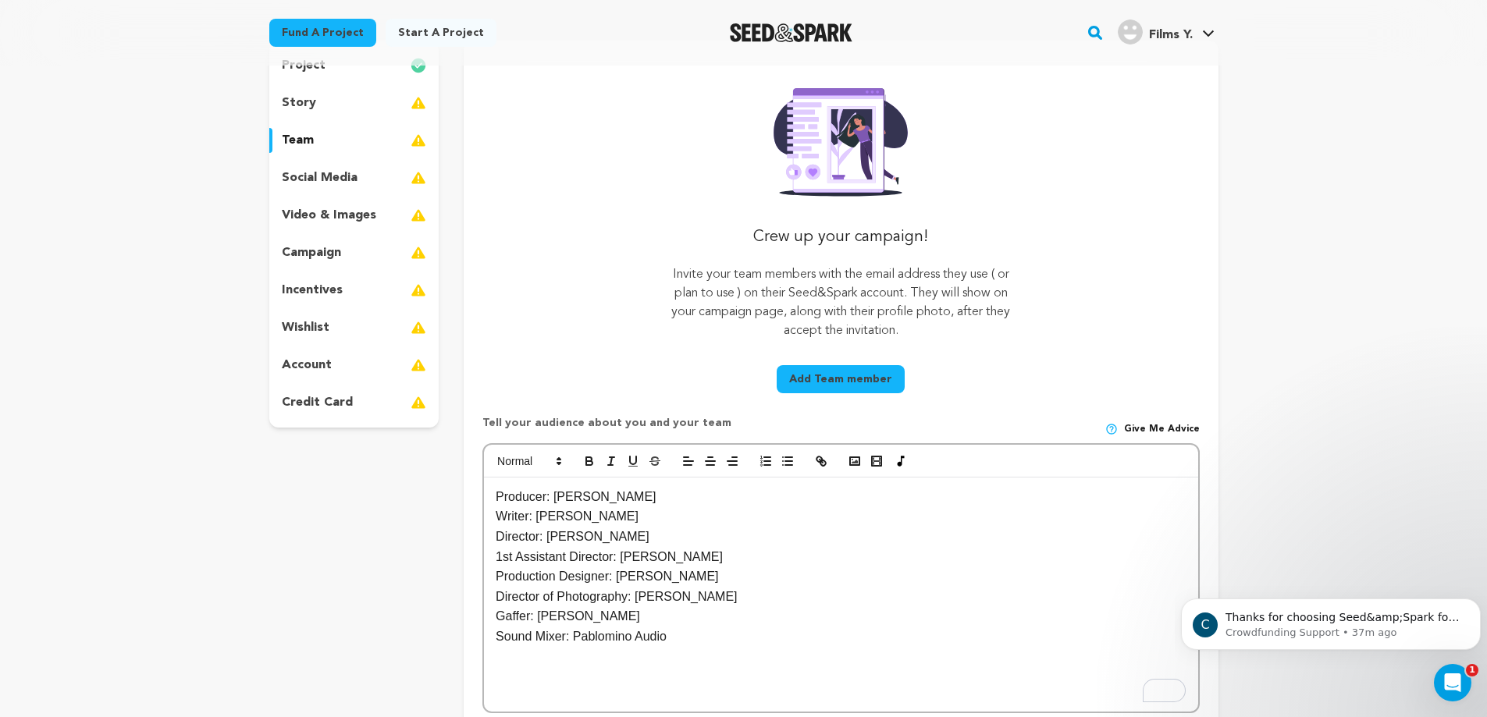
click at [343, 179] on p "social media" at bounding box center [320, 178] width 76 height 19
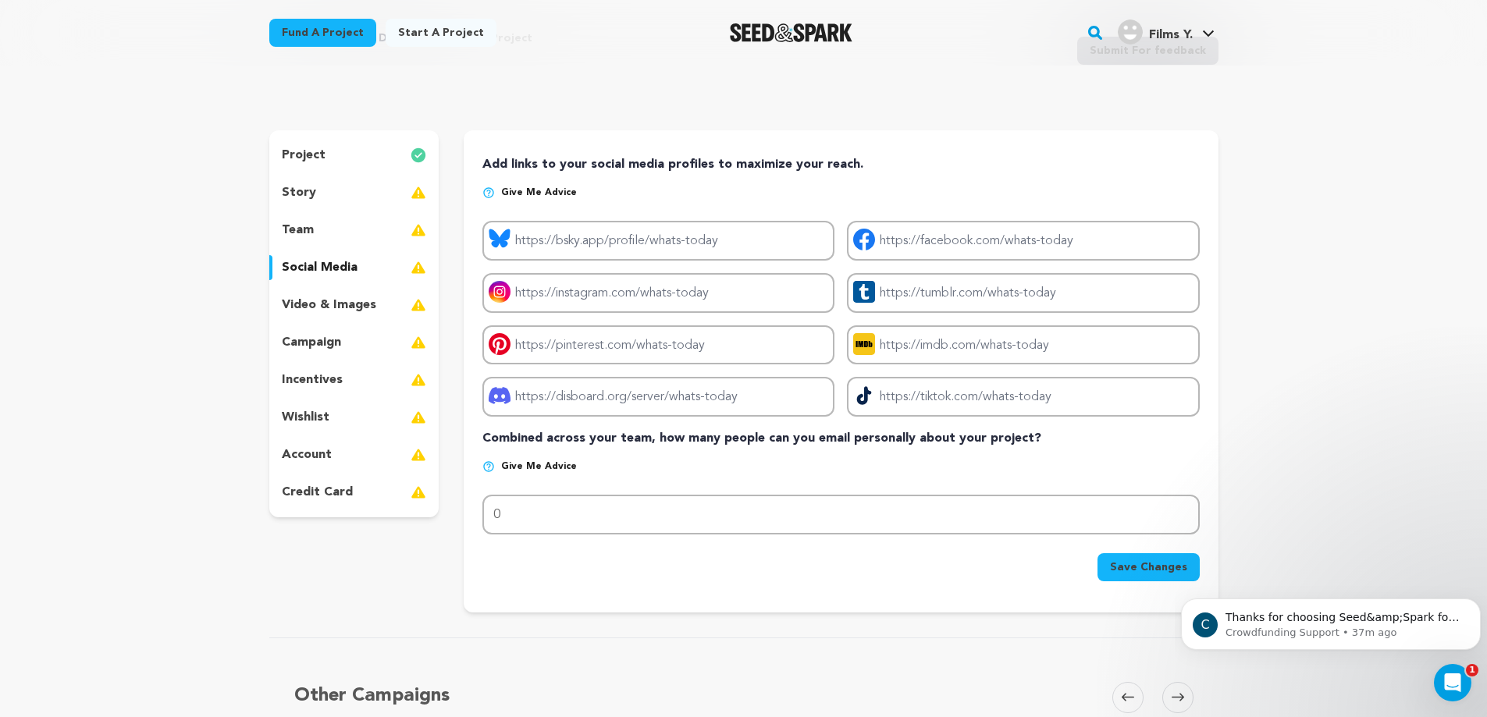
scroll to position [49, 0]
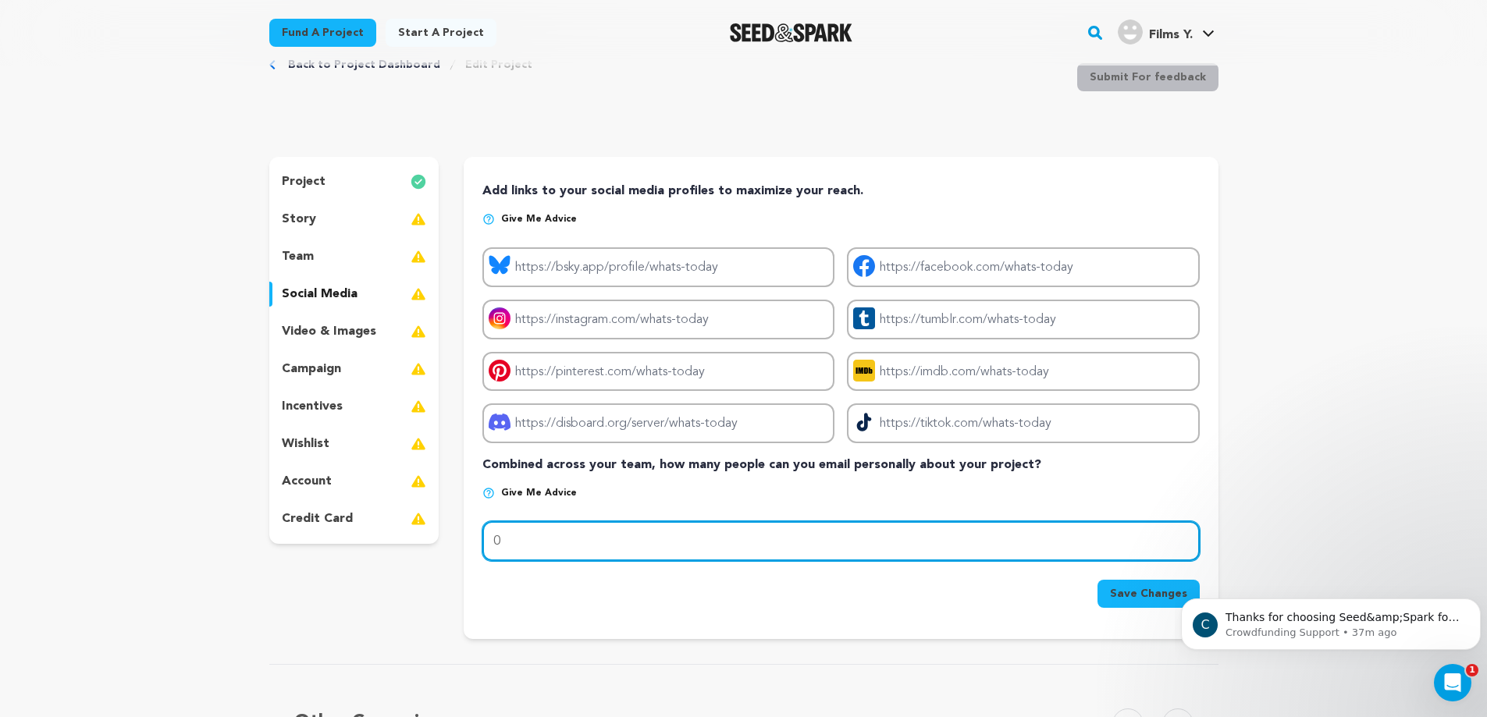
click at [574, 545] on input "0" at bounding box center [840, 541] width 716 height 40
type input "2"
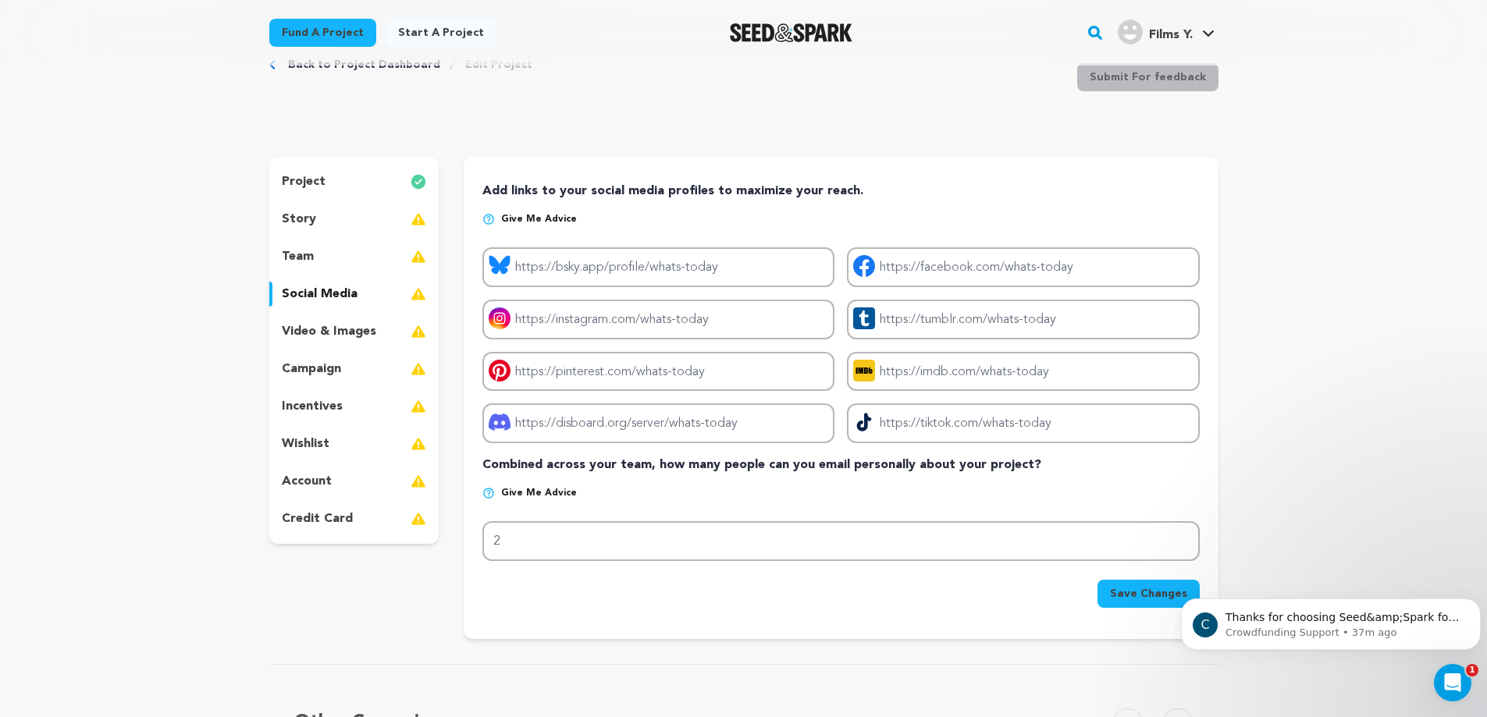
click at [887, 504] on p "Give me advice" at bounding box center [840, 499] width 716 height 25
click at [348, 335] on p "video & images" at bounding box center [329, 331] width 94 height 19
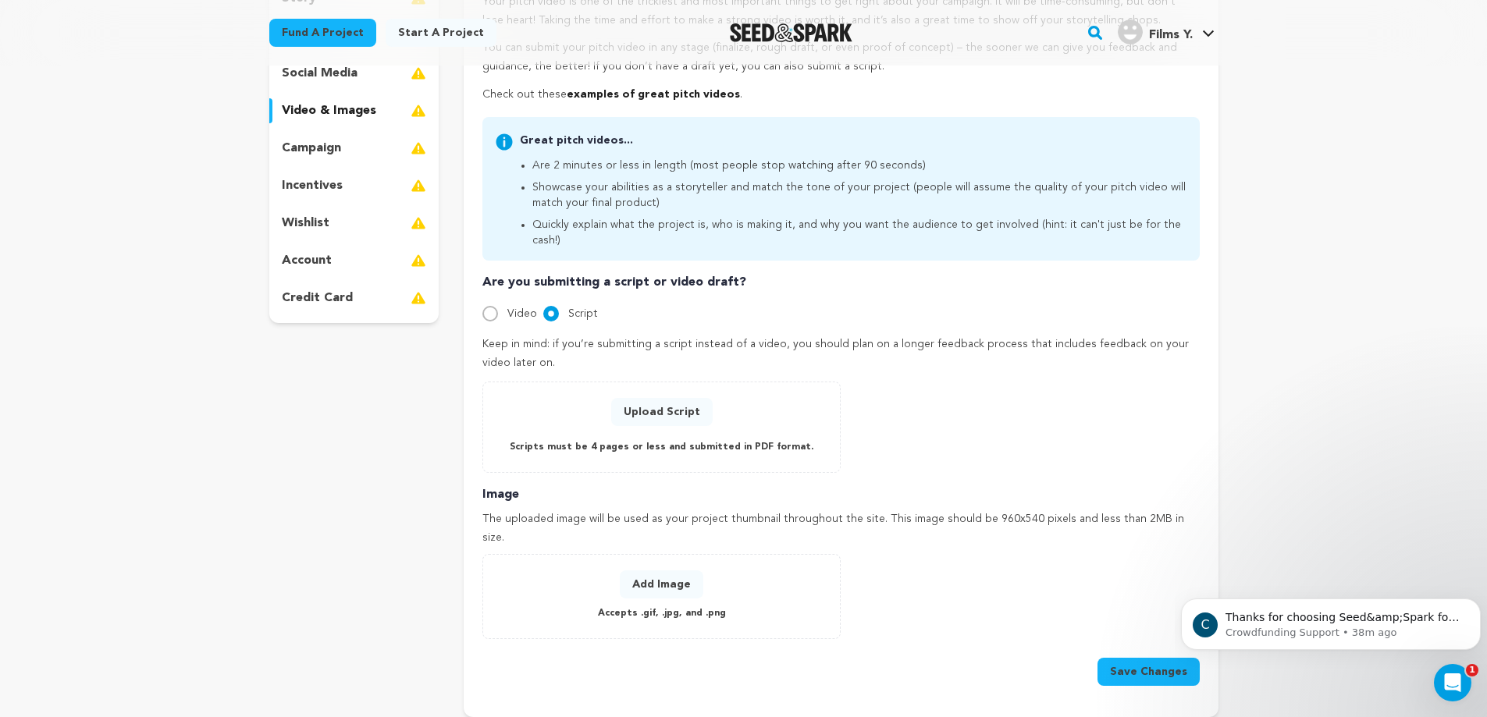
scroll to position [236, 0]
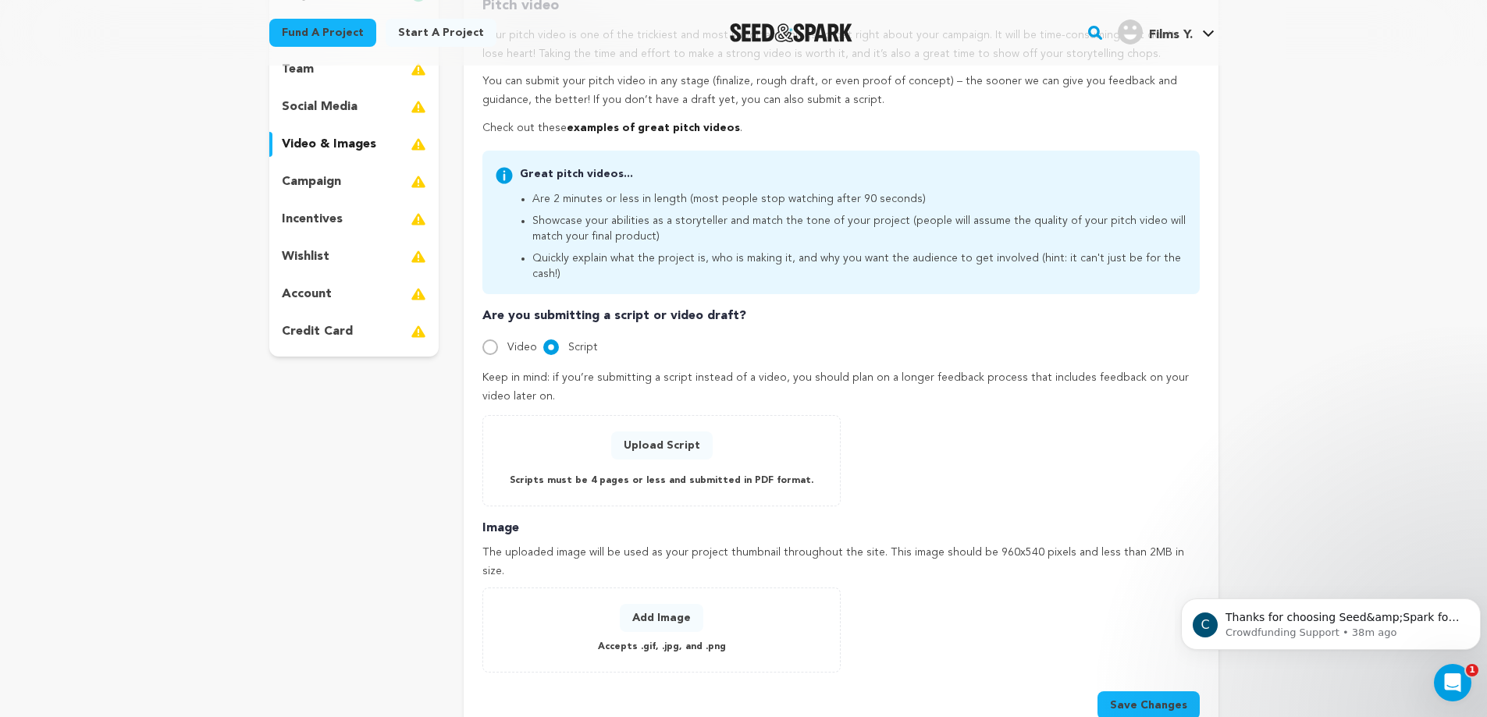
click at [336, 188] on p "campaign" at bounding box center [311, 181] width 59 height 19
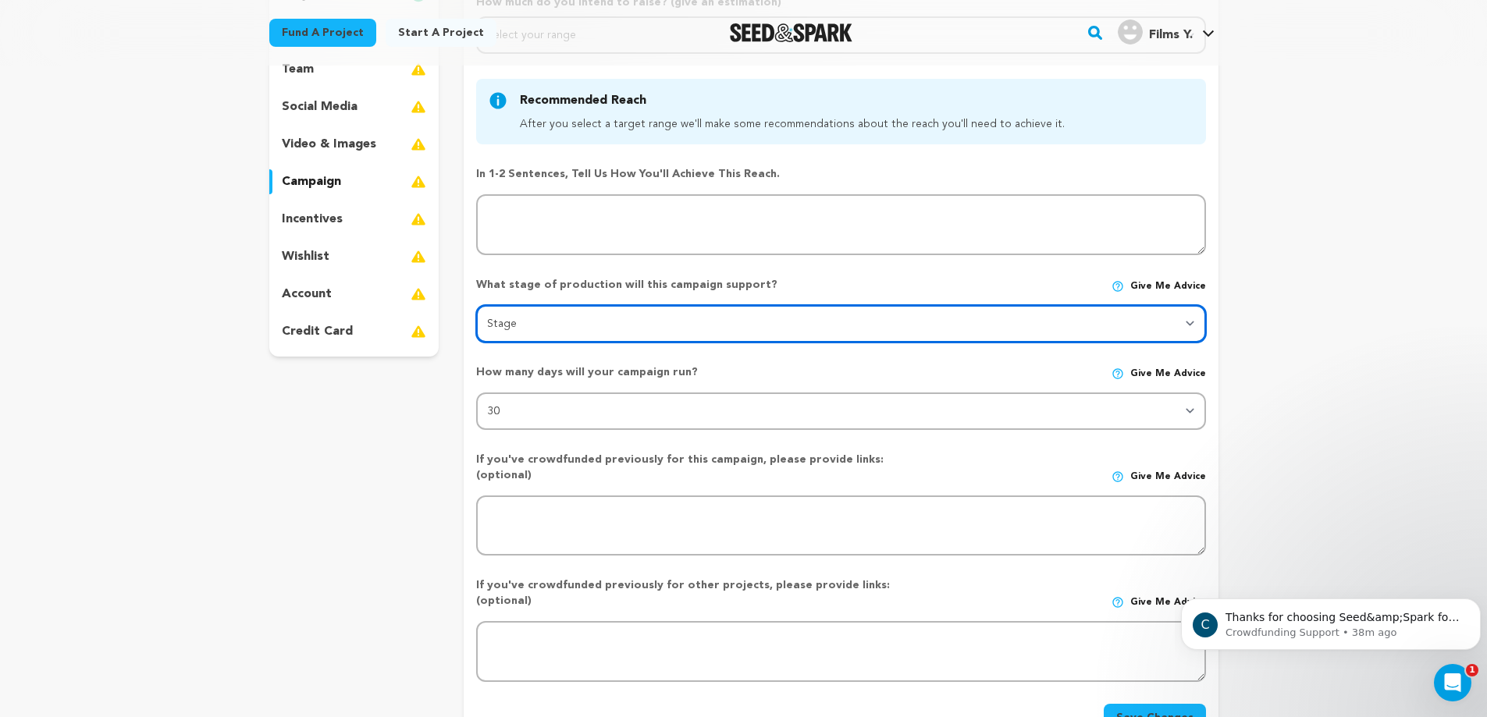
click at [646, 321] on select "Stage DEVELOPMENT PRODUCTION POST-PRODUCTION DISTRIBUTION PRE-PRODUCTION ENHANC…" at bounding box center [840, 323] width 729 height 37
select select "1403"
click at [476, 305] on select "Stage DEVELOPMENT PRODUCTION POST-PRODUCTION DISTRIBUTION PRE-PRODUCTION ENHANC…" at bounding box center [840, 323] width 729 height 37
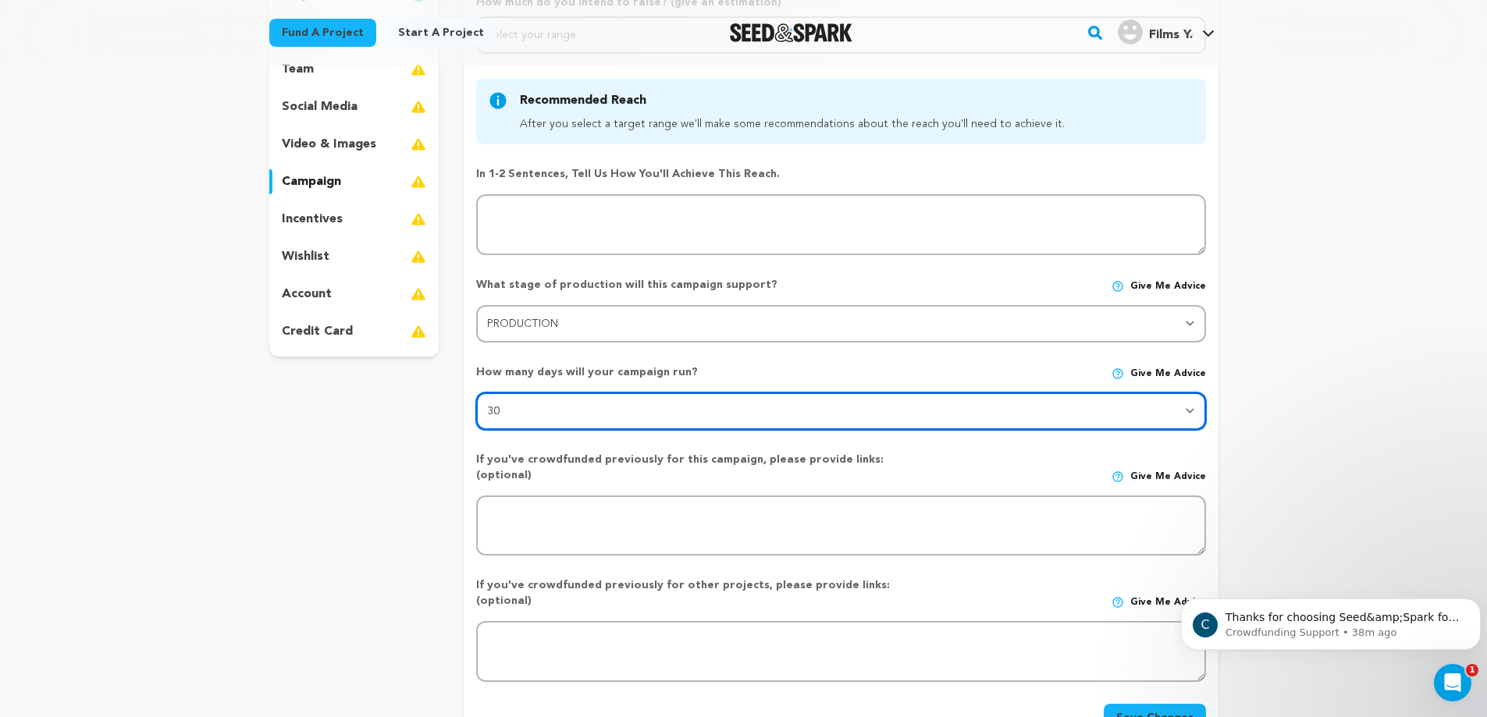
click at [892, 426] on select "30 45 60" at bounding box center [840, 411] width 729 height 37
click at [476, 393] on select "30 45 60" at bounding box center [840, 411] width 729 height 37
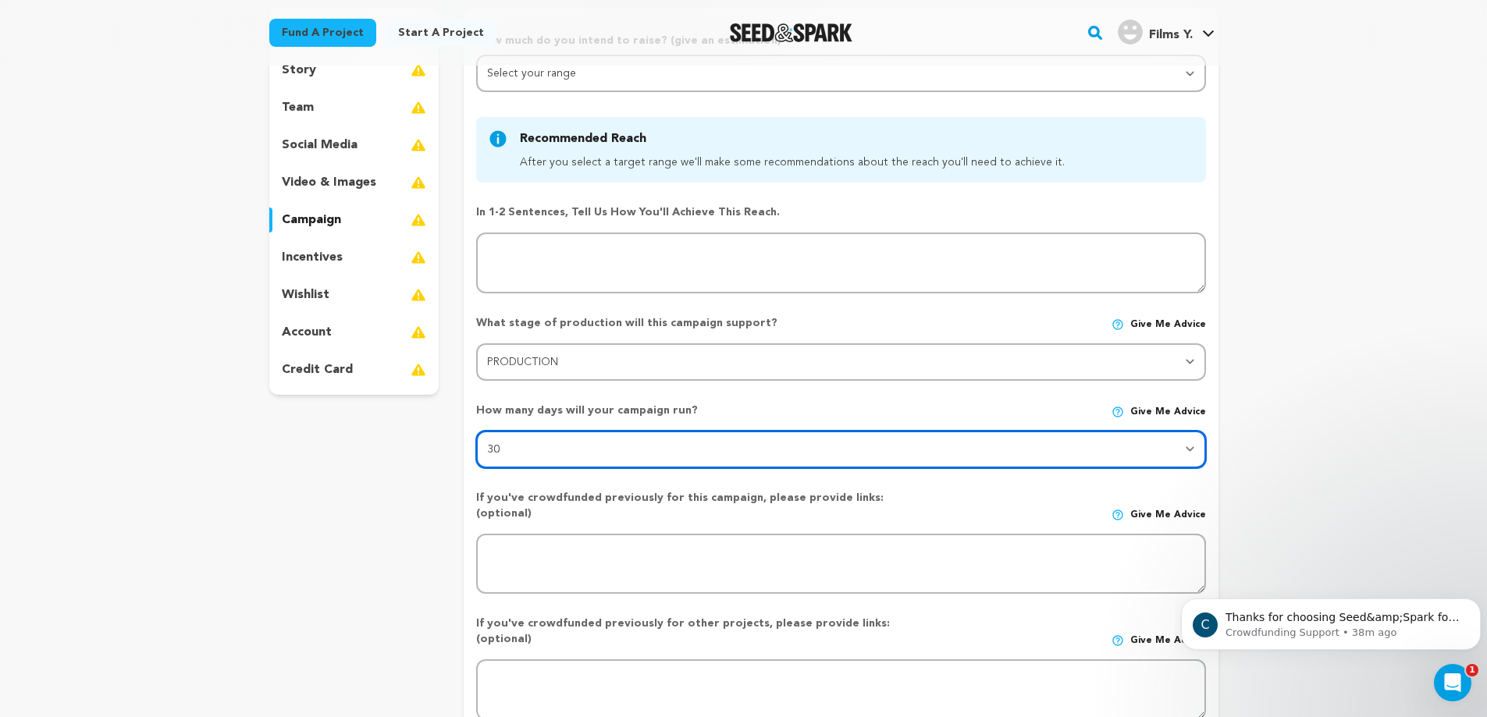
scroll to position [183, 0]
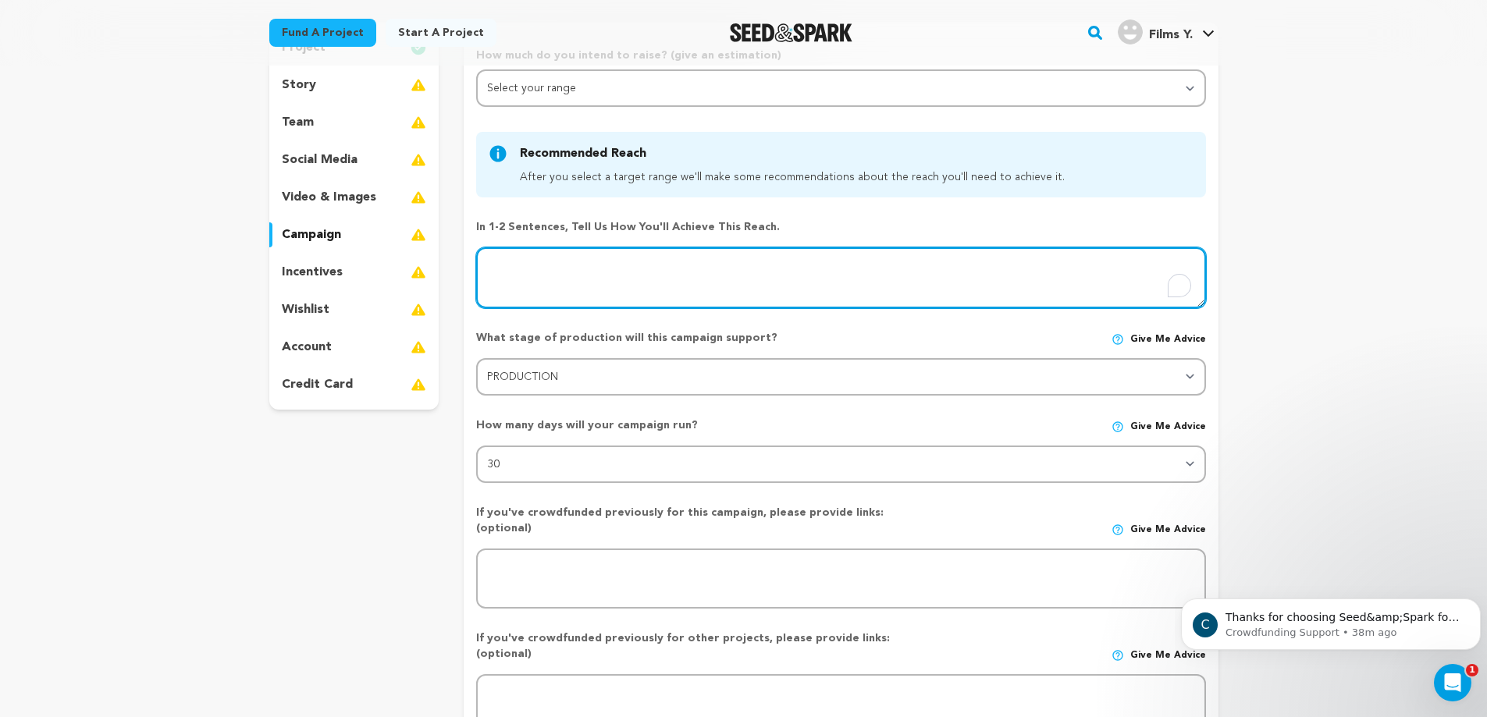
click at [782, 278] on textarea "To enrich screen reader interactions, please activate Accessibility in Grammarl…" at bounding box center [840, 277] width 729 height 61
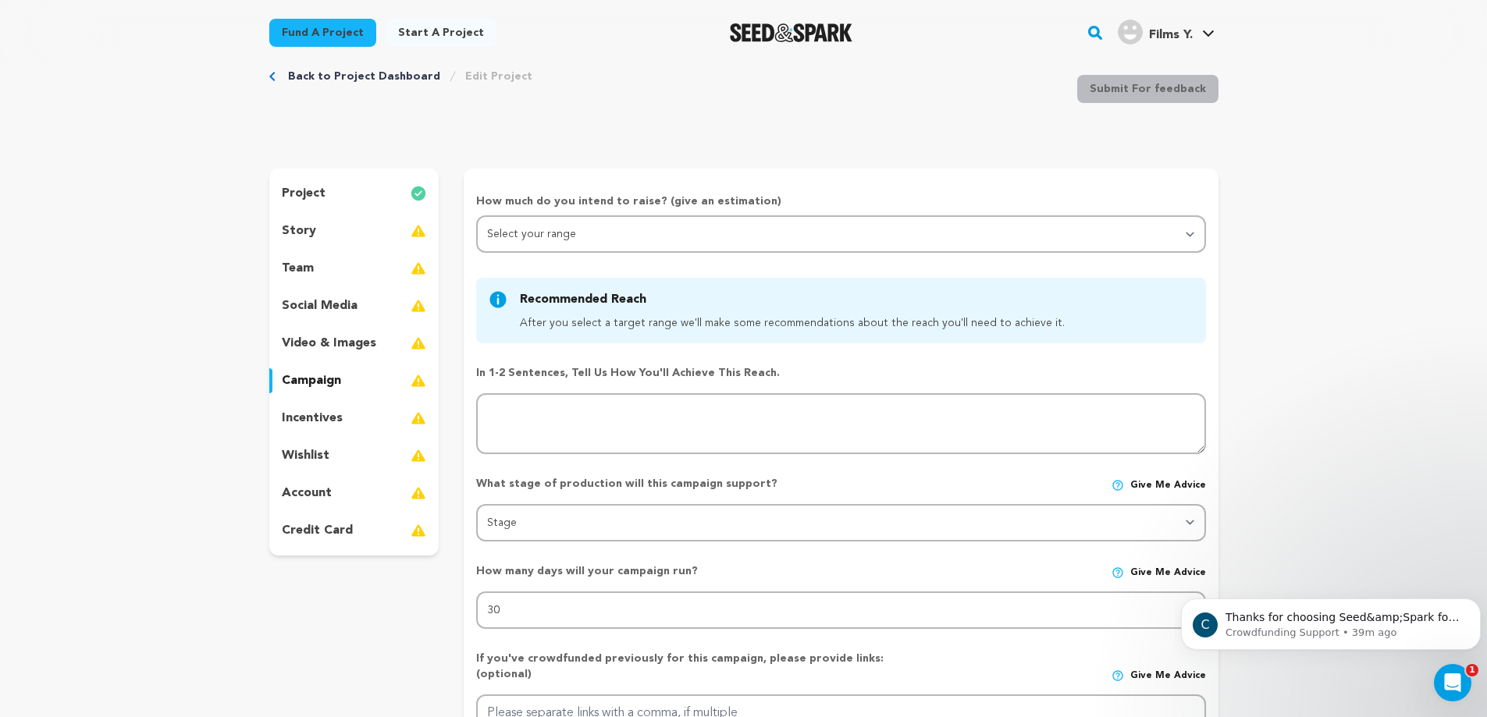
scroll to position [59, 0]
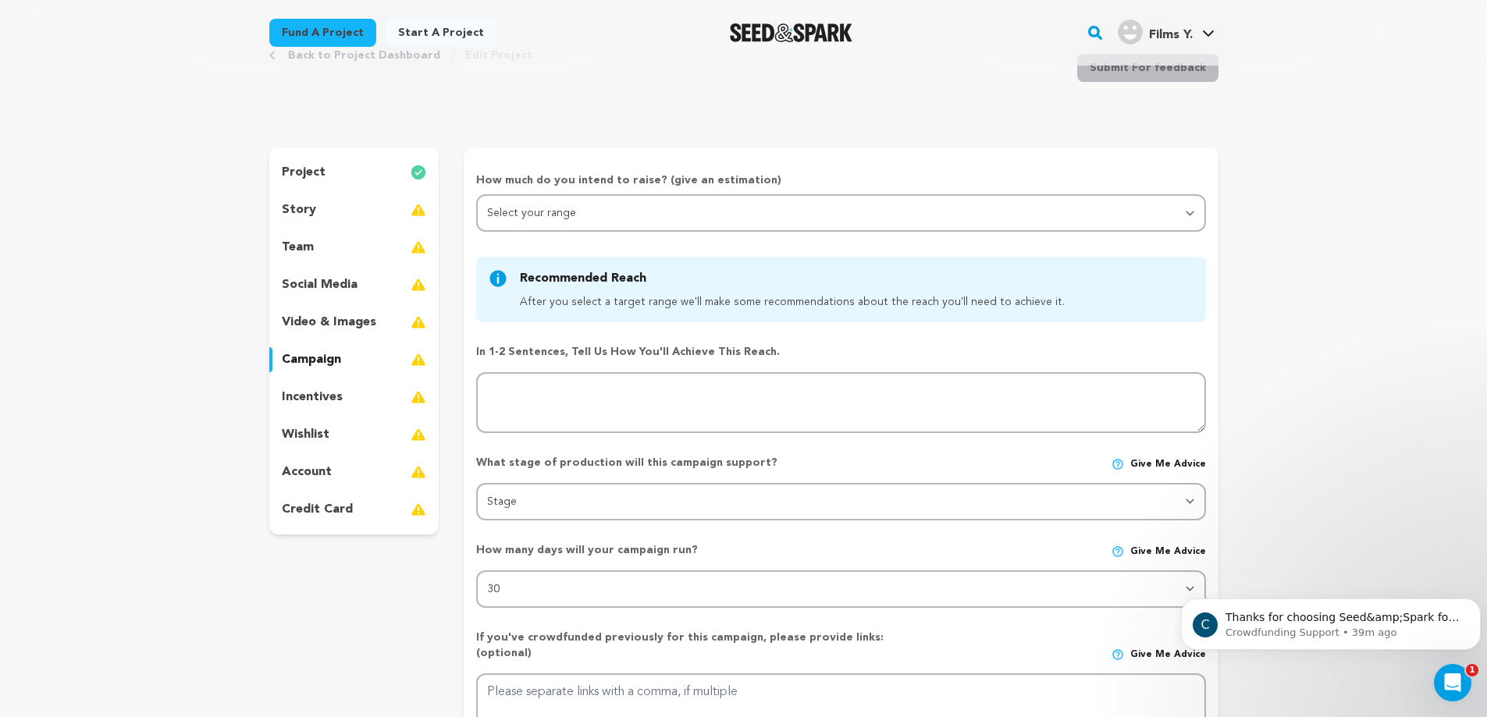
click at [323, 208] on div "story" at bounding box center [354, 209] width 170 height 25
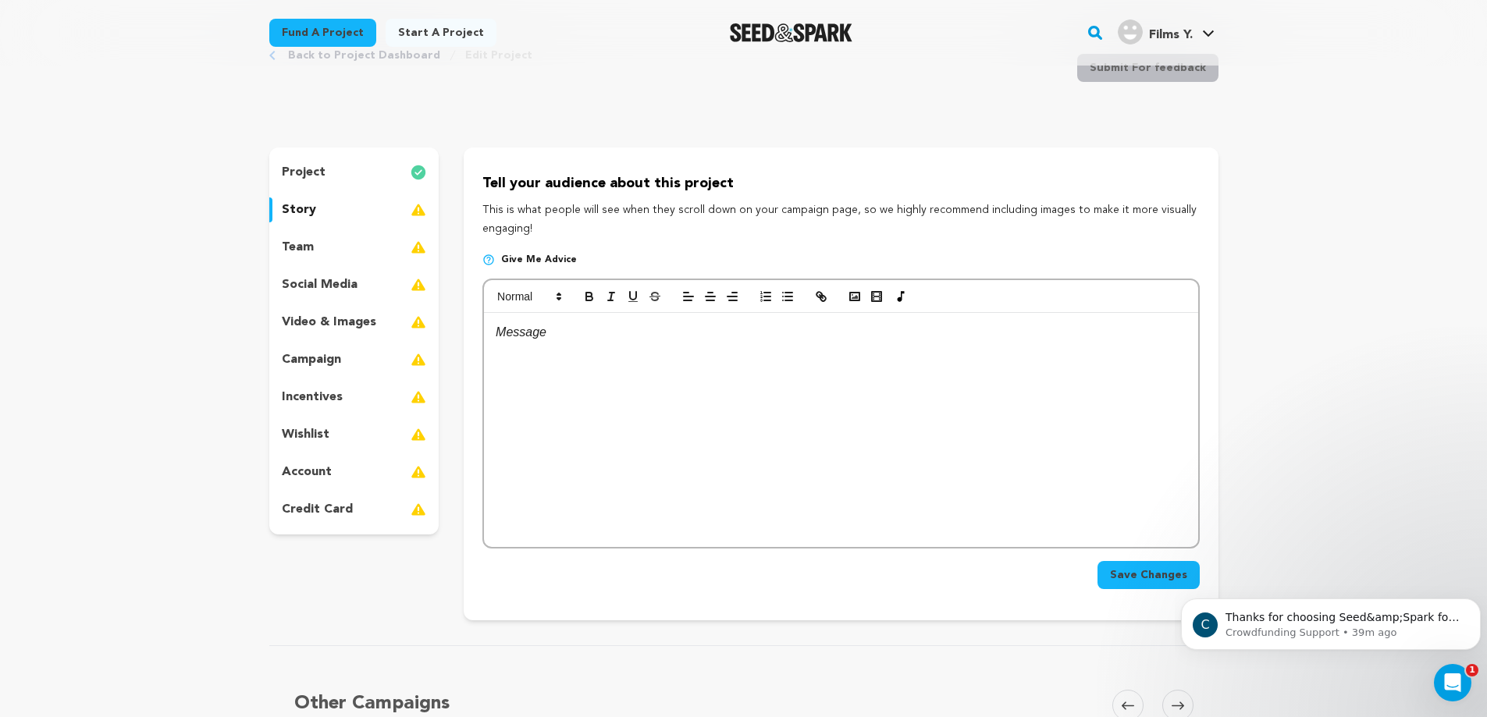
click at [331, 250] on div "team" at bounding box center [354, 247] width 170 height 25
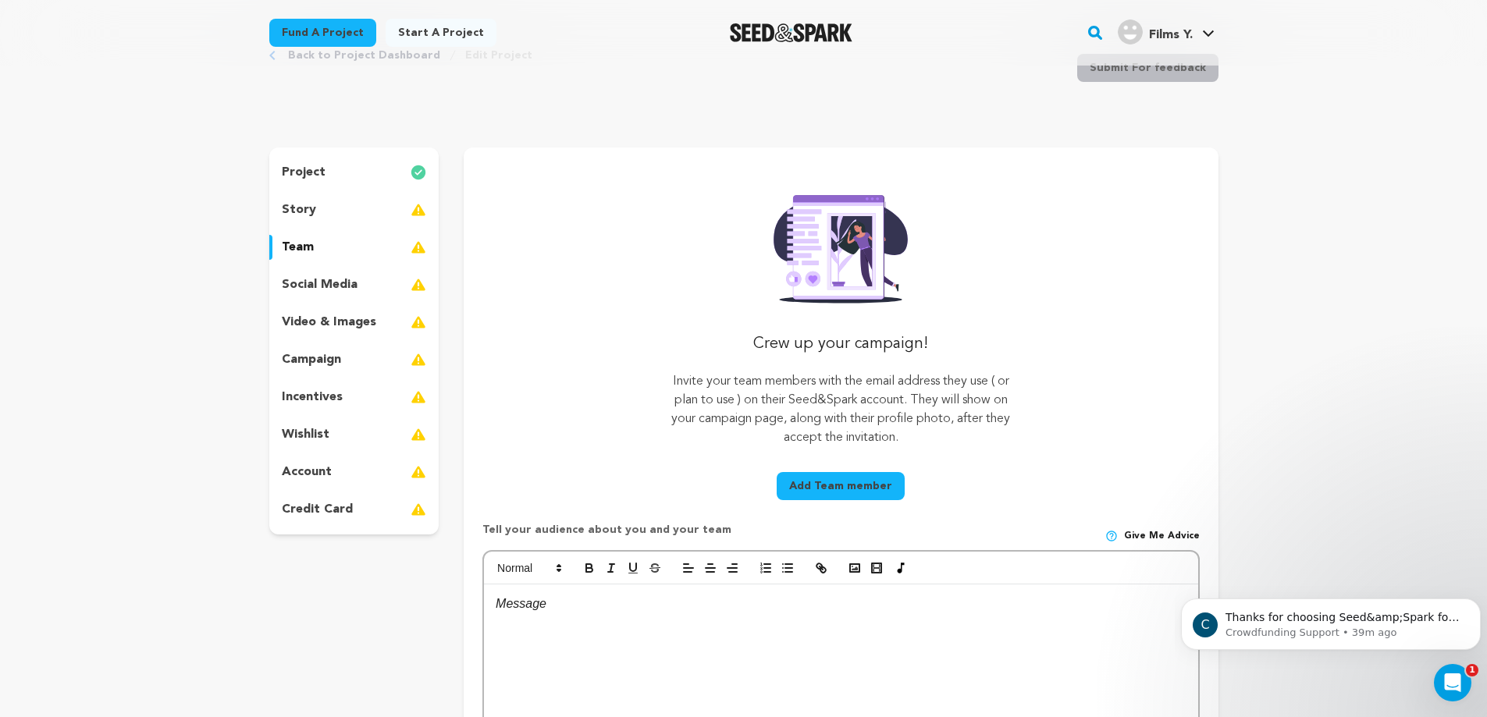
click at [332, 283] on p "social media" at bounding box center [320, 284] width 76 height 19
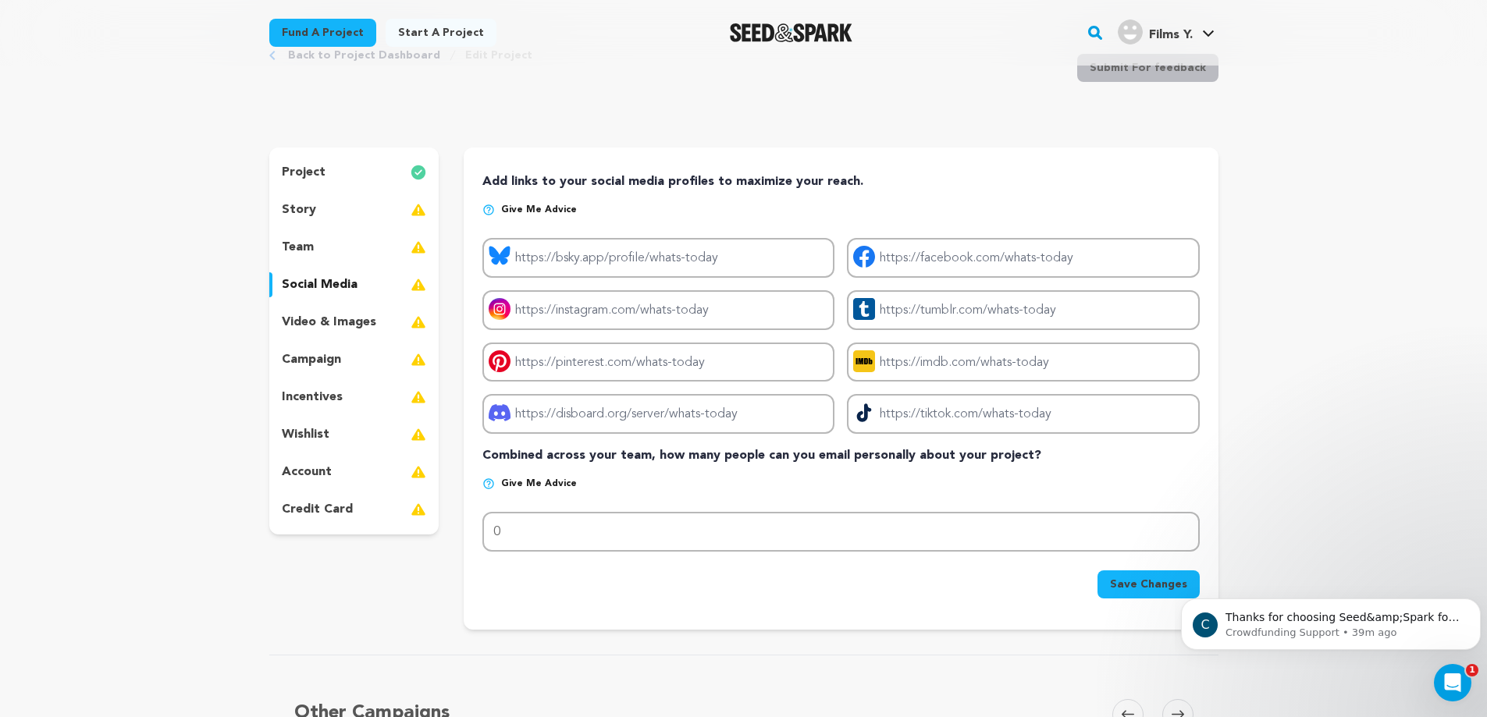
click at [329, 209] on div "story" at bounding box center [354, 209] width 170 height 25
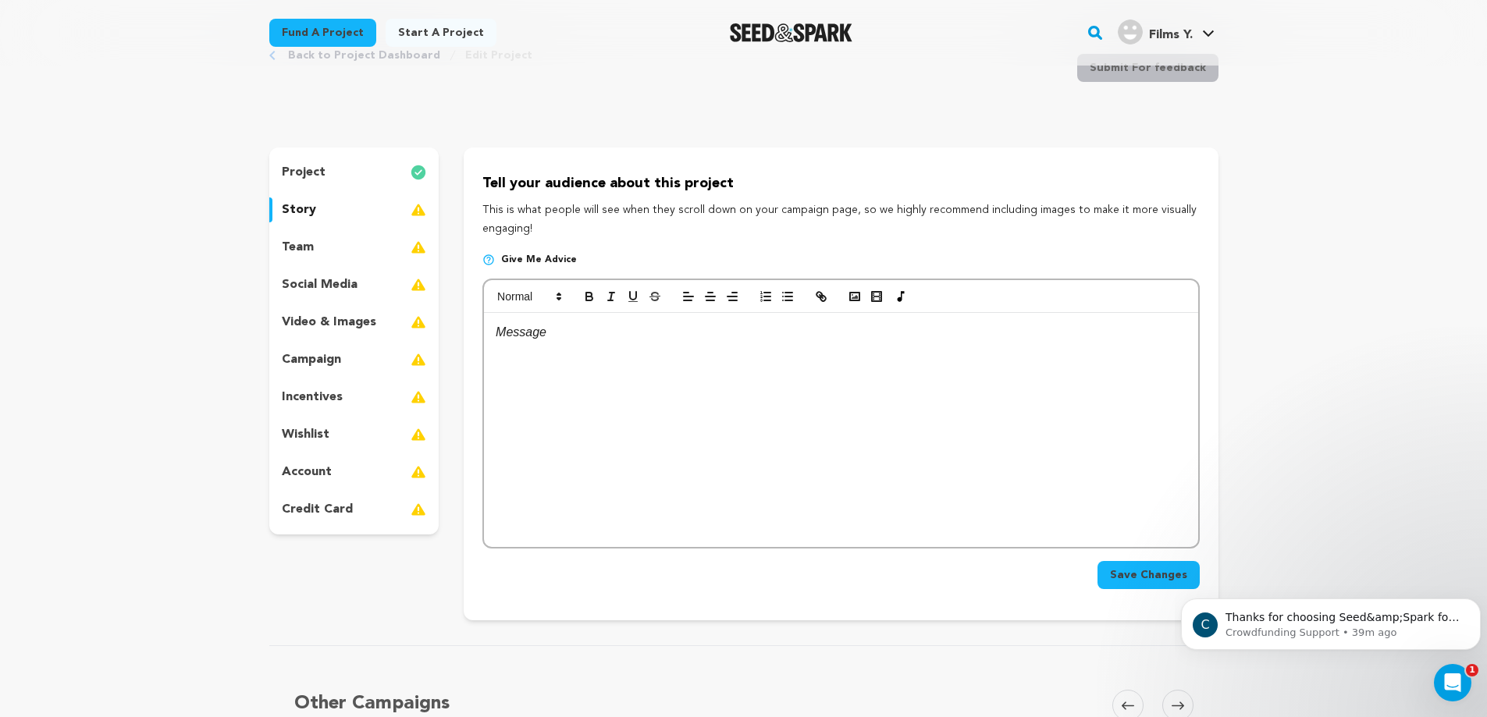
click at [332, 175] on div "project" at bounding box center [354, 172] width 170 height 25
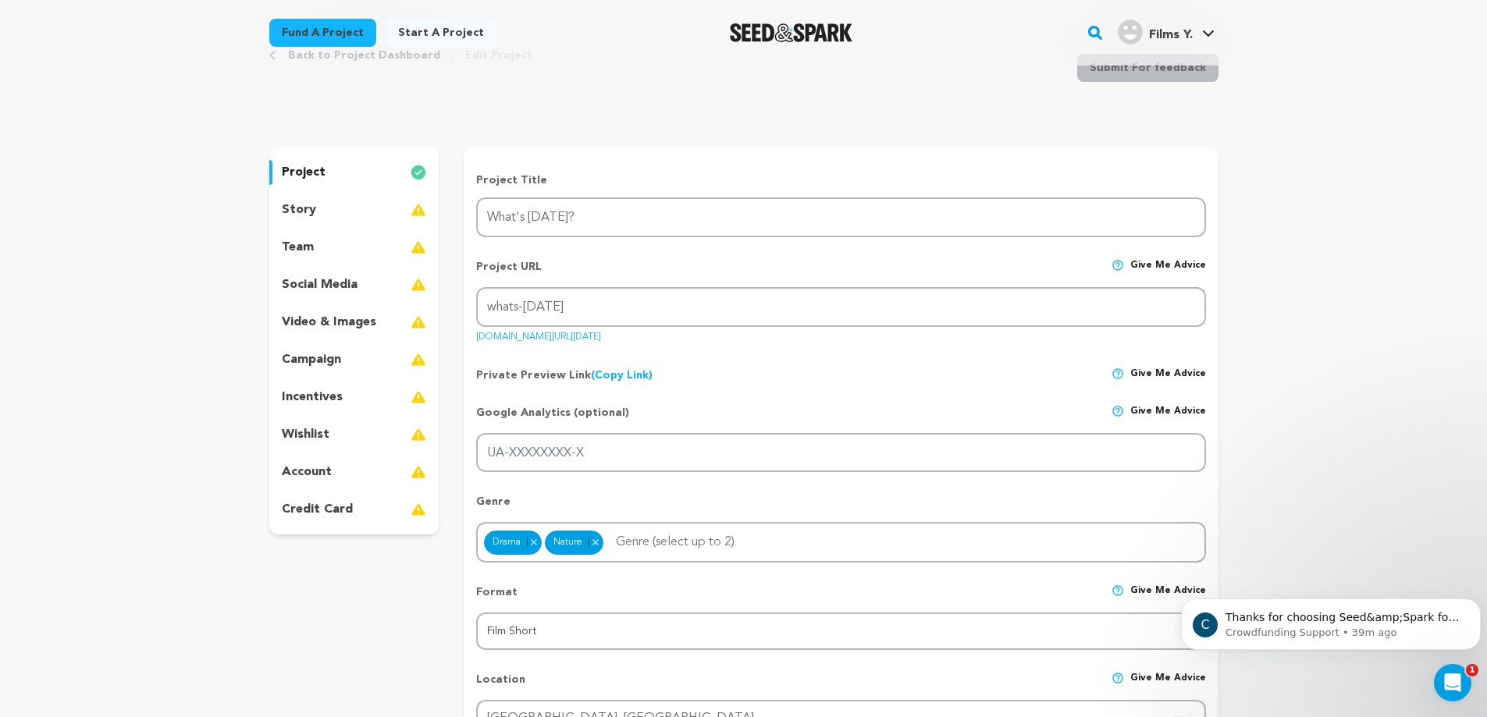
click at [330, 208] on div "story" at bounding box center [354, 209] width 170 height 25
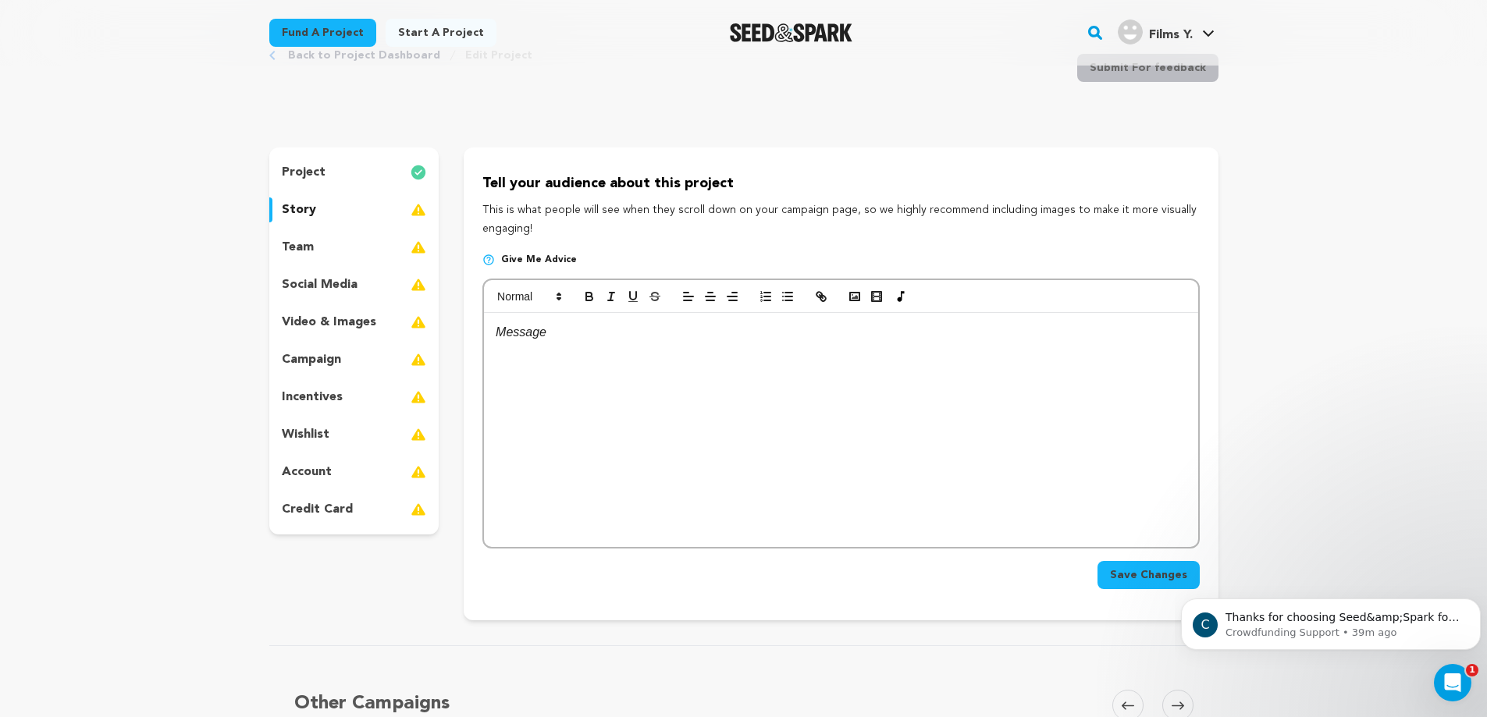
click at [606, 351] on div at bounding box center [840, 430] width 713 height 234
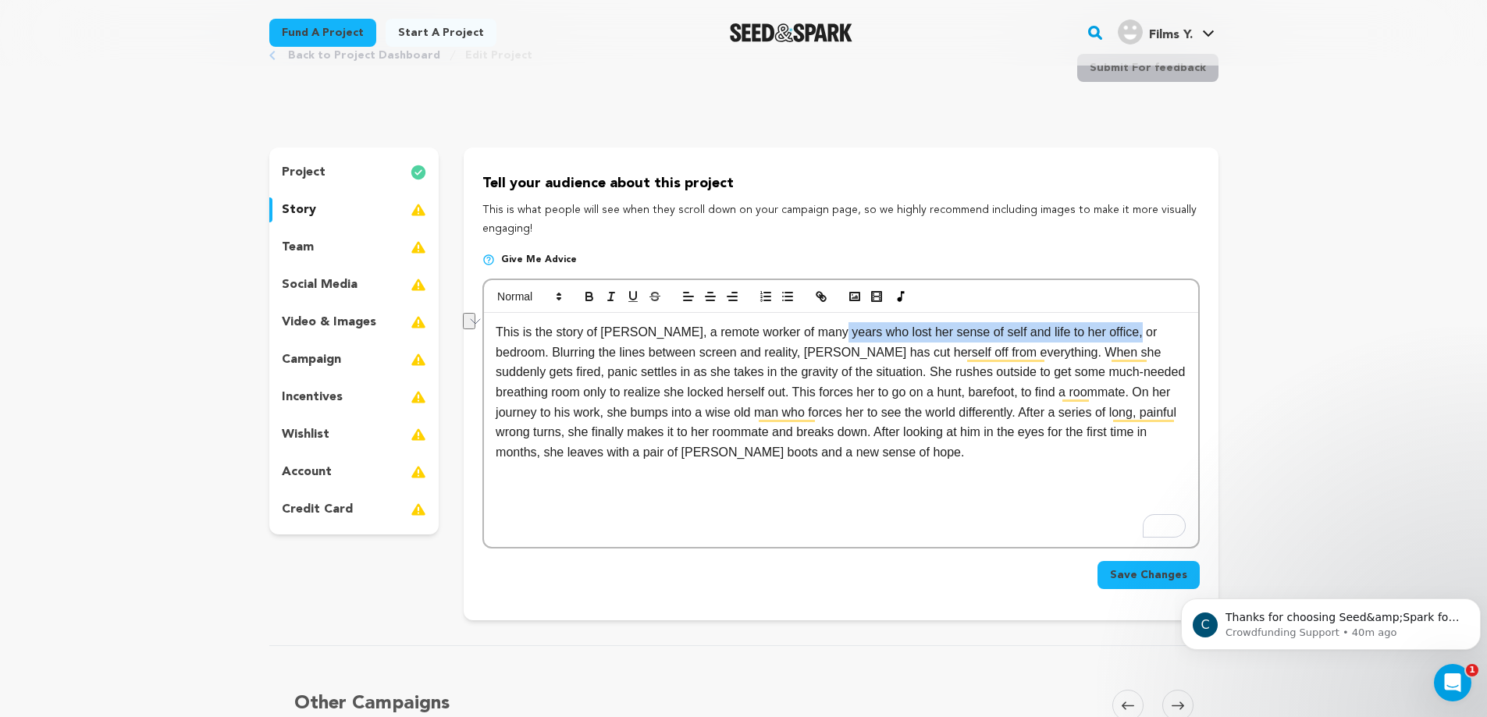
drag, startPoint x: 819, startPoint y: 331, endPoint x: 1117, endPoint y: 338, distance: 297.4
click at [1117, 338] on p "This is the story of [PERSON_NAME], a remote worker of many years who lost her …" at bounding box center [841, 392] width 690 height 140
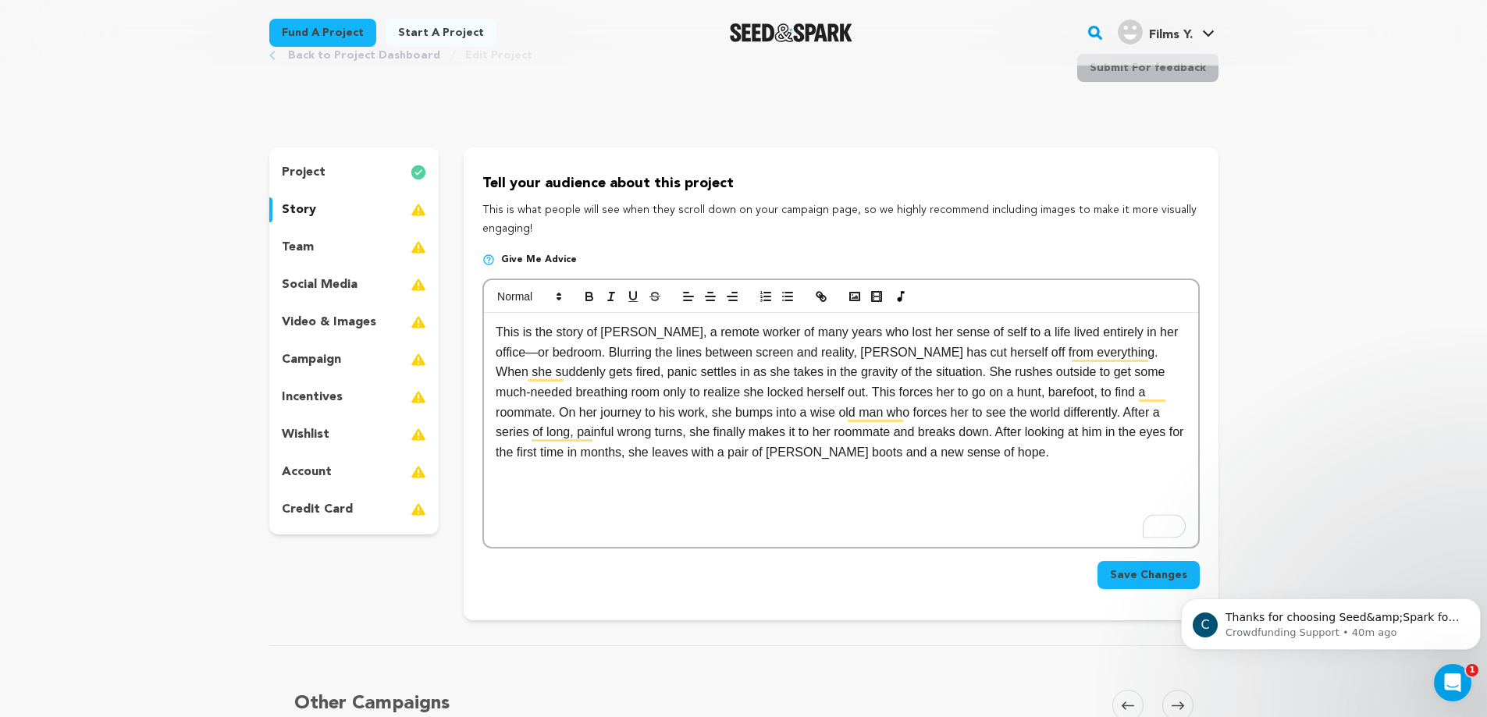
click at [1130, 335] on p "This is the story of [PERSON_NAME], a remote worker of many years who lost her …" at bounding box center [841, 392] width 690 height 140
click at [1147, 333] on p "This is the story of [PERSON_NAME], a remote worker of many years who lost her …" at bounding box center [841, 392] width 690 height 140
click at [1137, 578] on span "Save Changes" at bounding box center [1148, 575] width 77 height 16
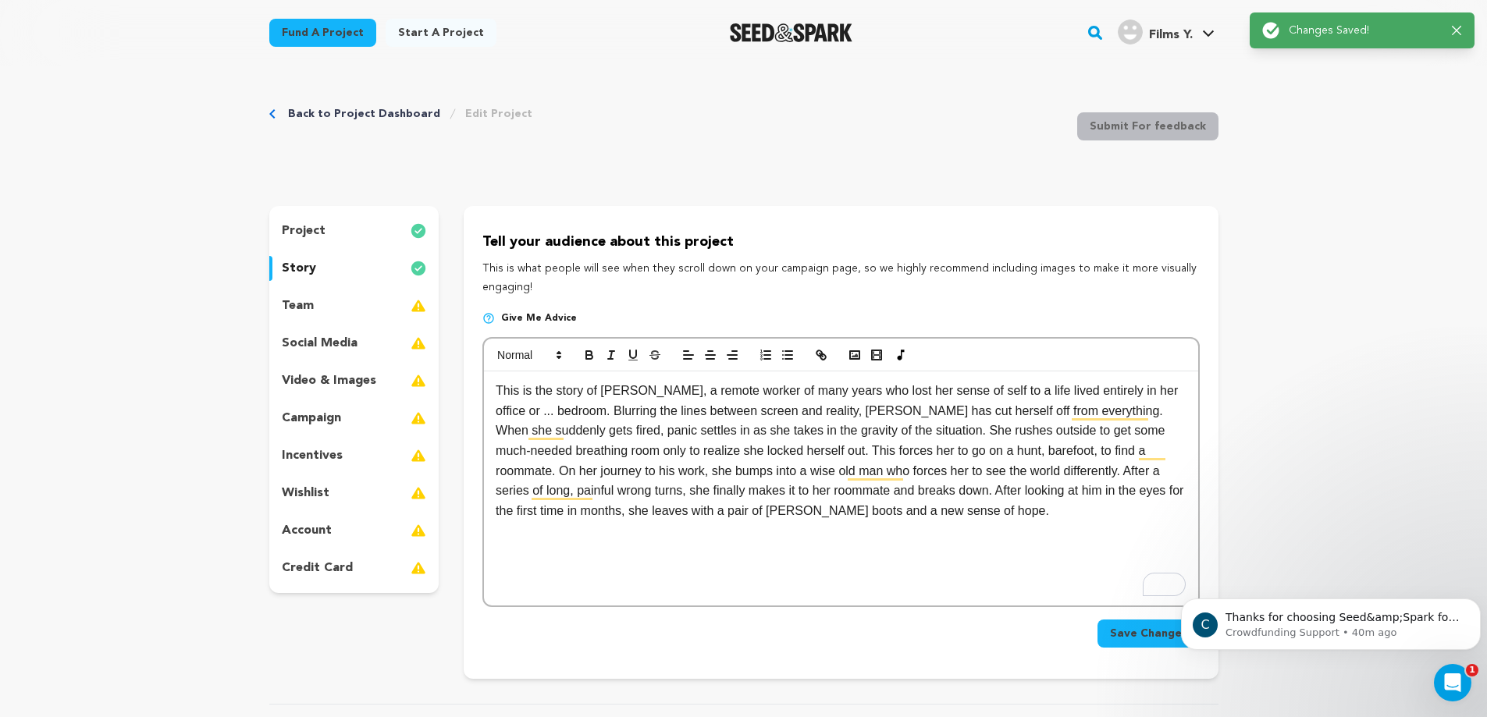
click at [733, 528] on div "This is the story of [PERSON_NAME], a remote worker of many years who lost her …" at bounding box center [840, 488] width 713 height 234
click at [875, 518] on p "This is the story of [PERSON_NAME], a remote worker of many years who lost her …" at bounding box center [841, 451] width 690 height 140
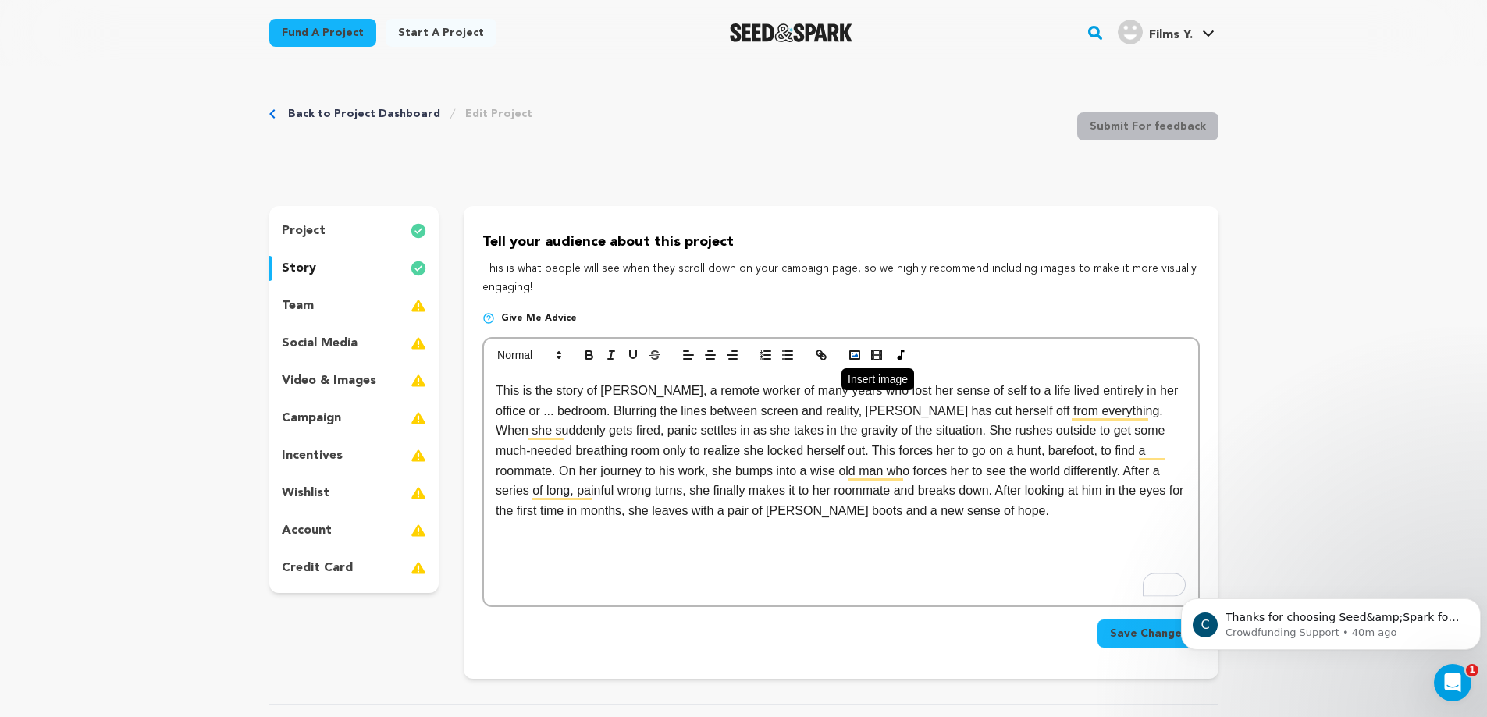
click at [852, 354] on circle "button" at bounding box center [852, 354] width 2 height 2
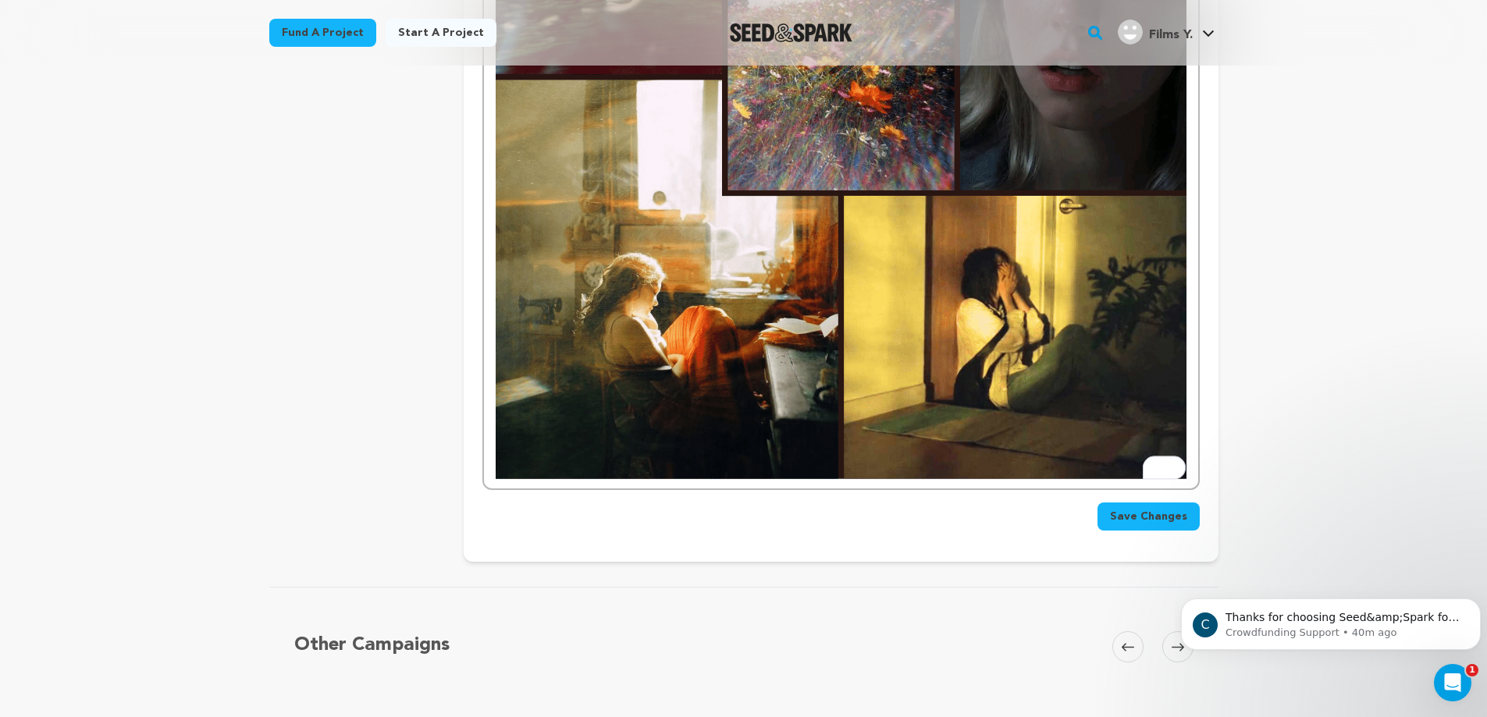
scroll to position [1097, 0]
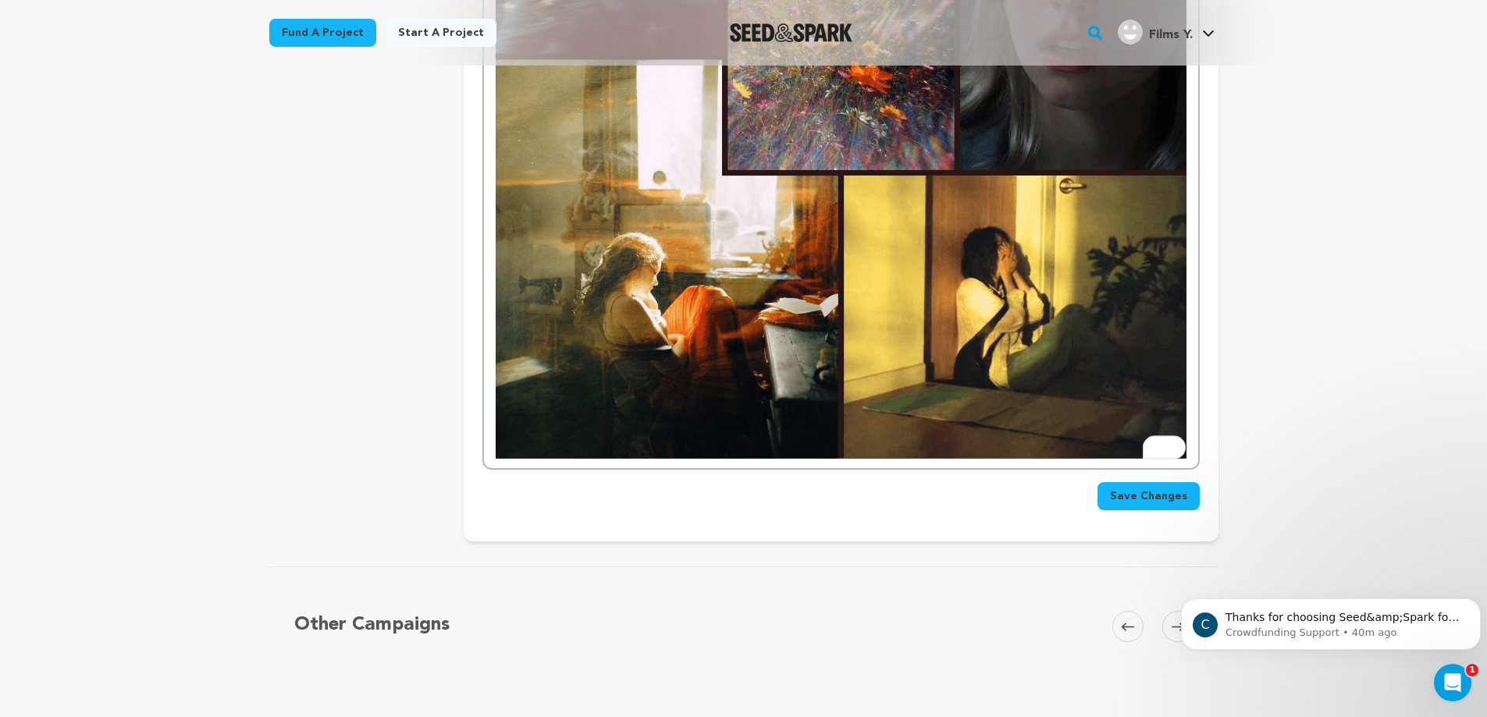
click at [1163, 498] on span "Save Changes" at bounding box center [1148, 497] width 77 height 16
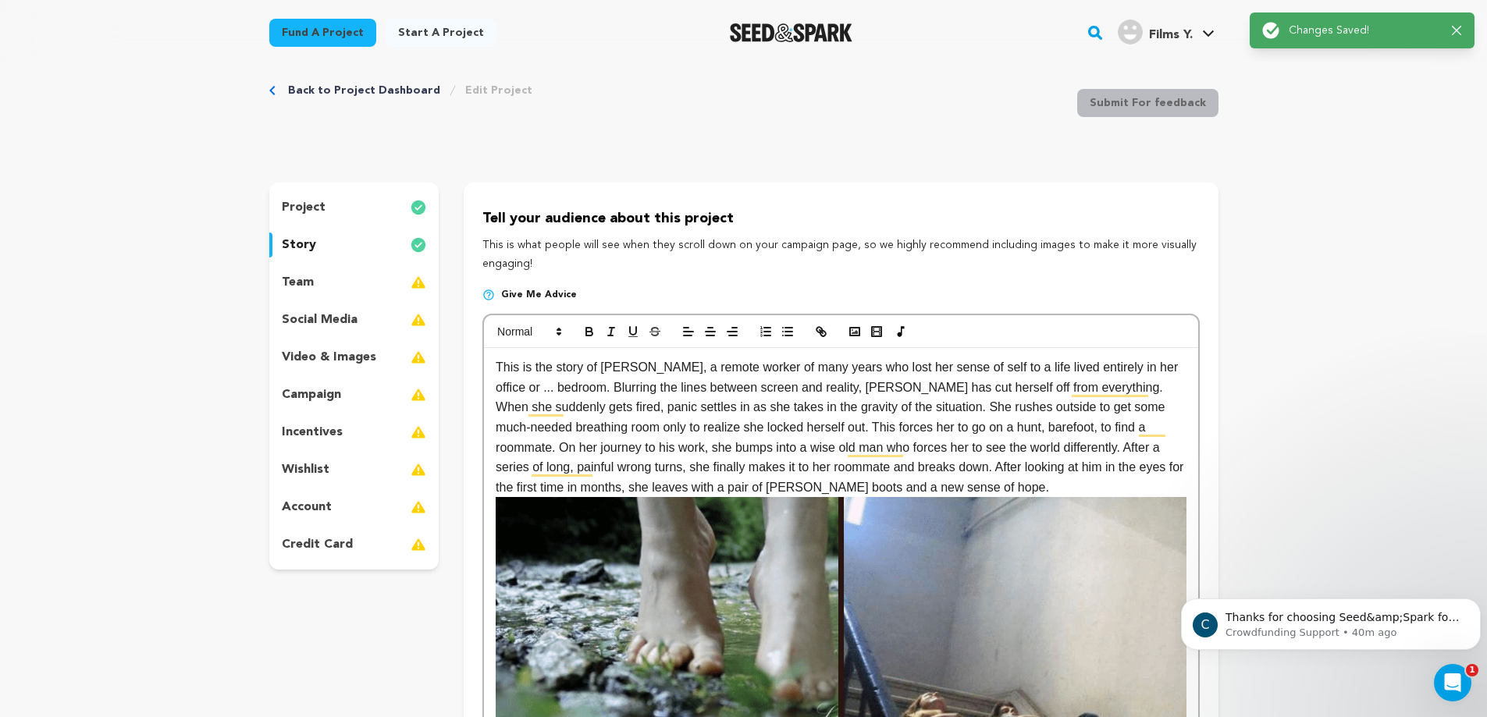
scroll to position [14, 0]
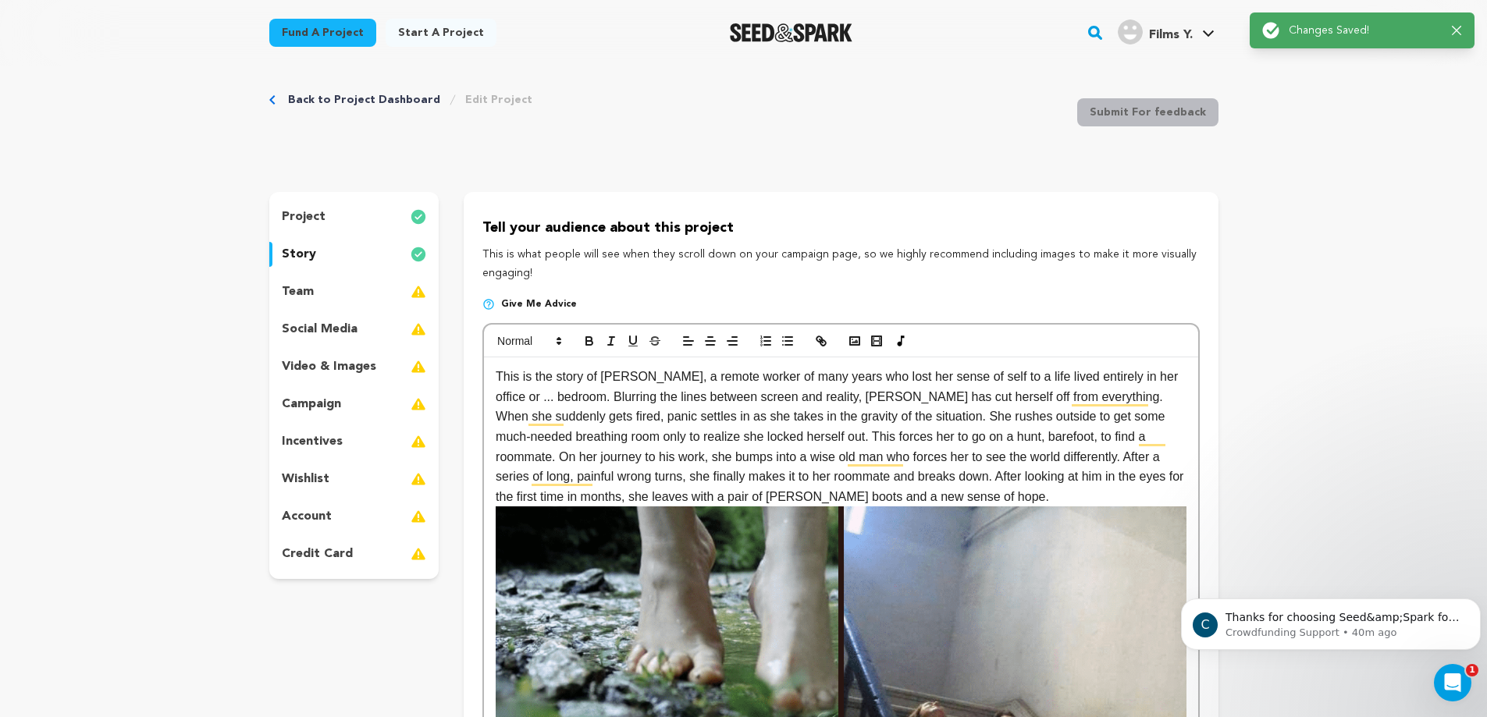
click at [359, 297] on div "team" at bounding box center [354, 291] width 170 height 25
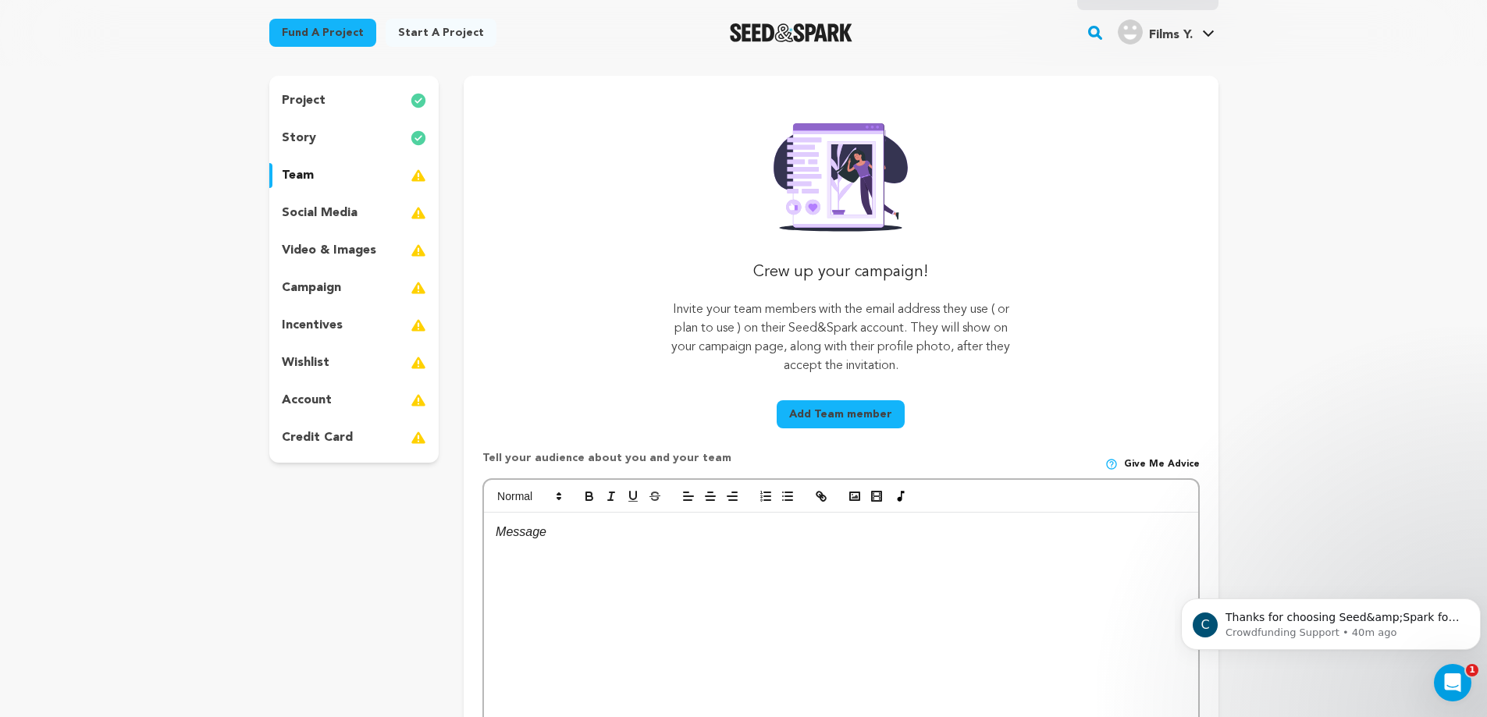
scroll to position [131, 0]
click at [627, 561] on div at bounding box center [840, 629] width 713 height 234
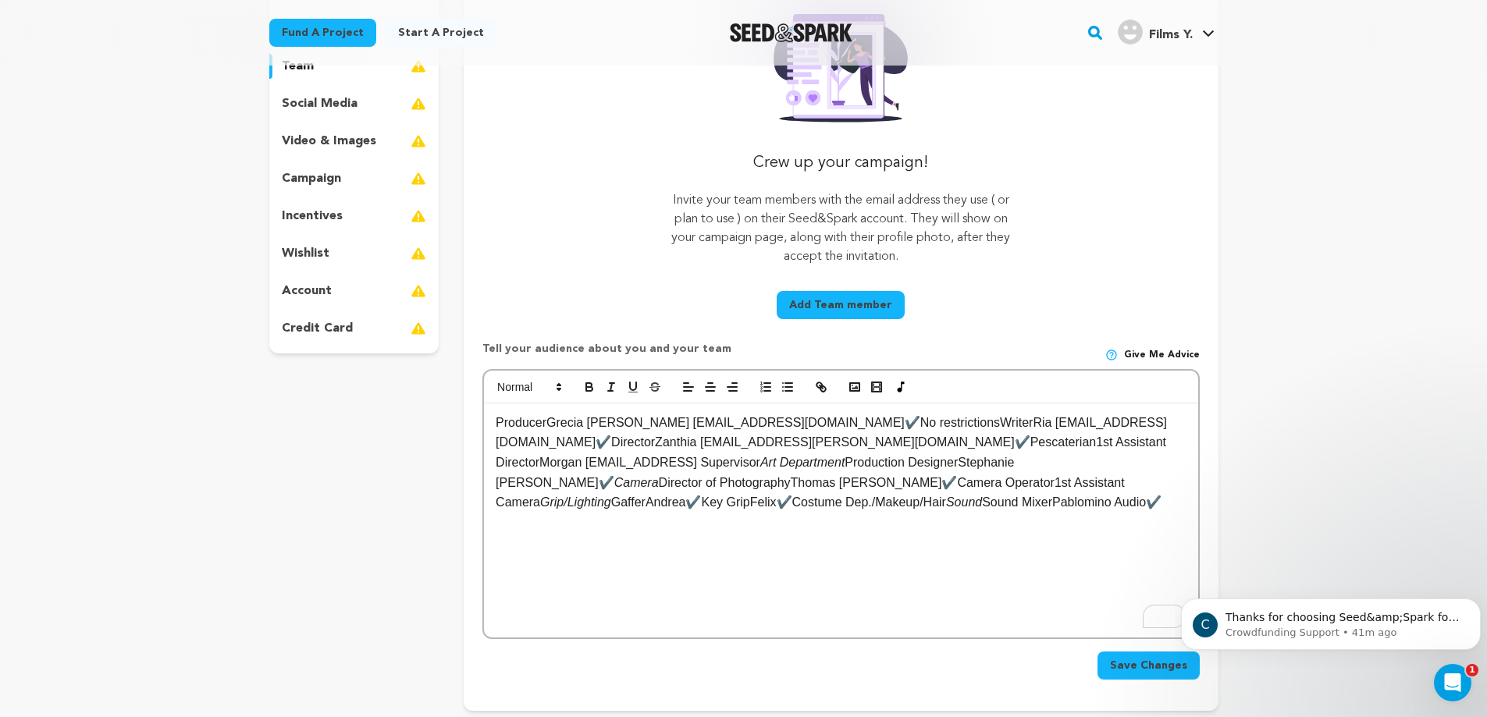
scroll to position [248, 0]
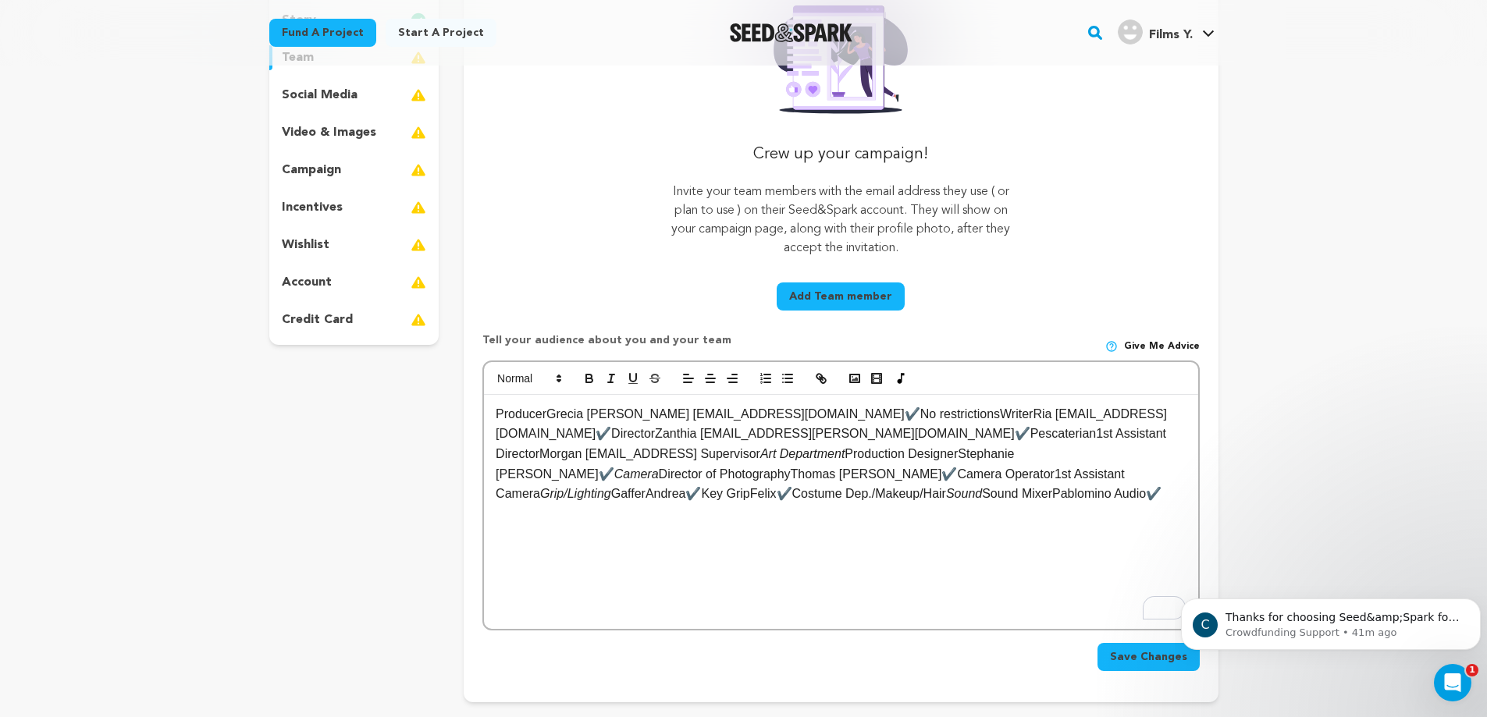
click at [671, 415] on p "ProducerGrecia Espinosa Torres778-709-9775greciaet32@gmail.com✔️No restrictions…" at bounding box center [841, 454] width 690 height 100
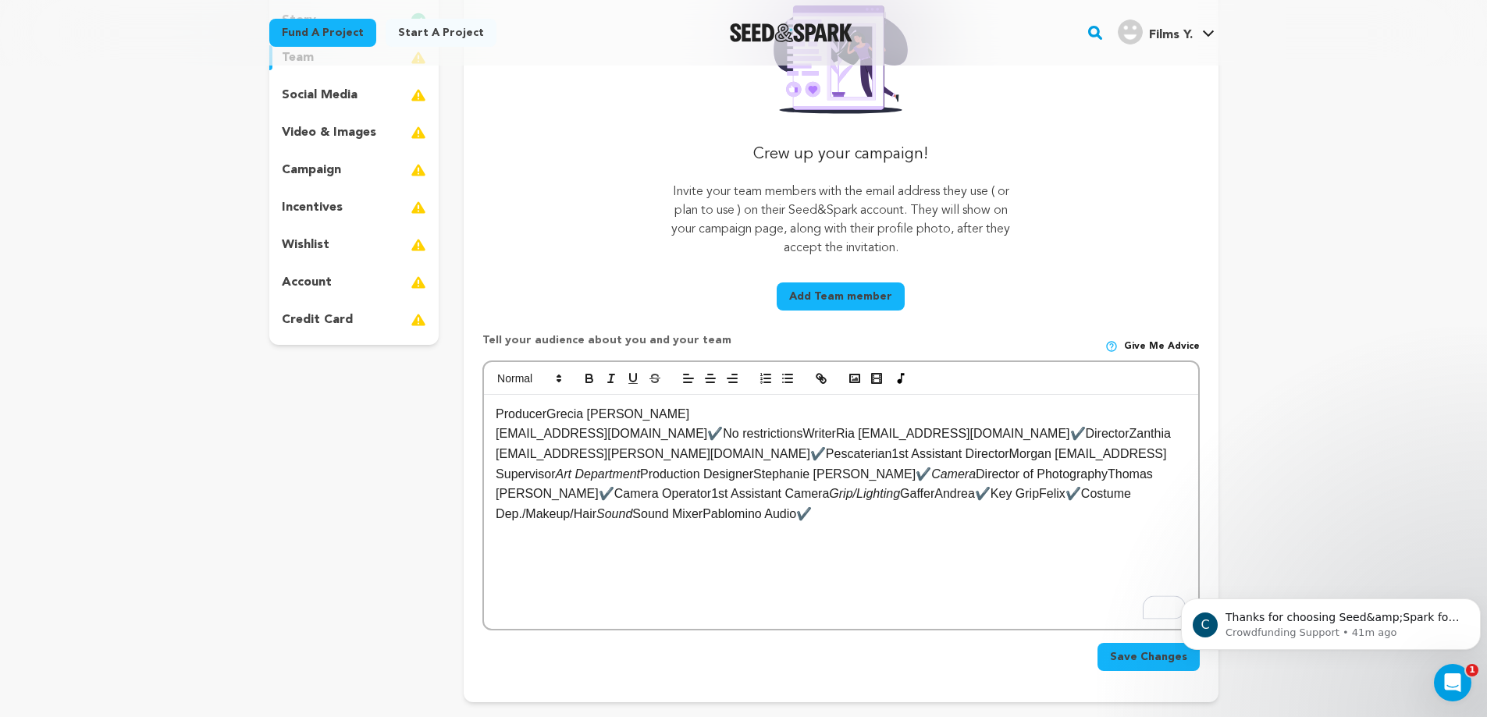
click at [798, 432] on p "778-709-9775greciaet32@gmail.com✔️No restrictionsWriterRia McKenzie604-358-4447…" at bounding box center [841, 474] width 690 height 100
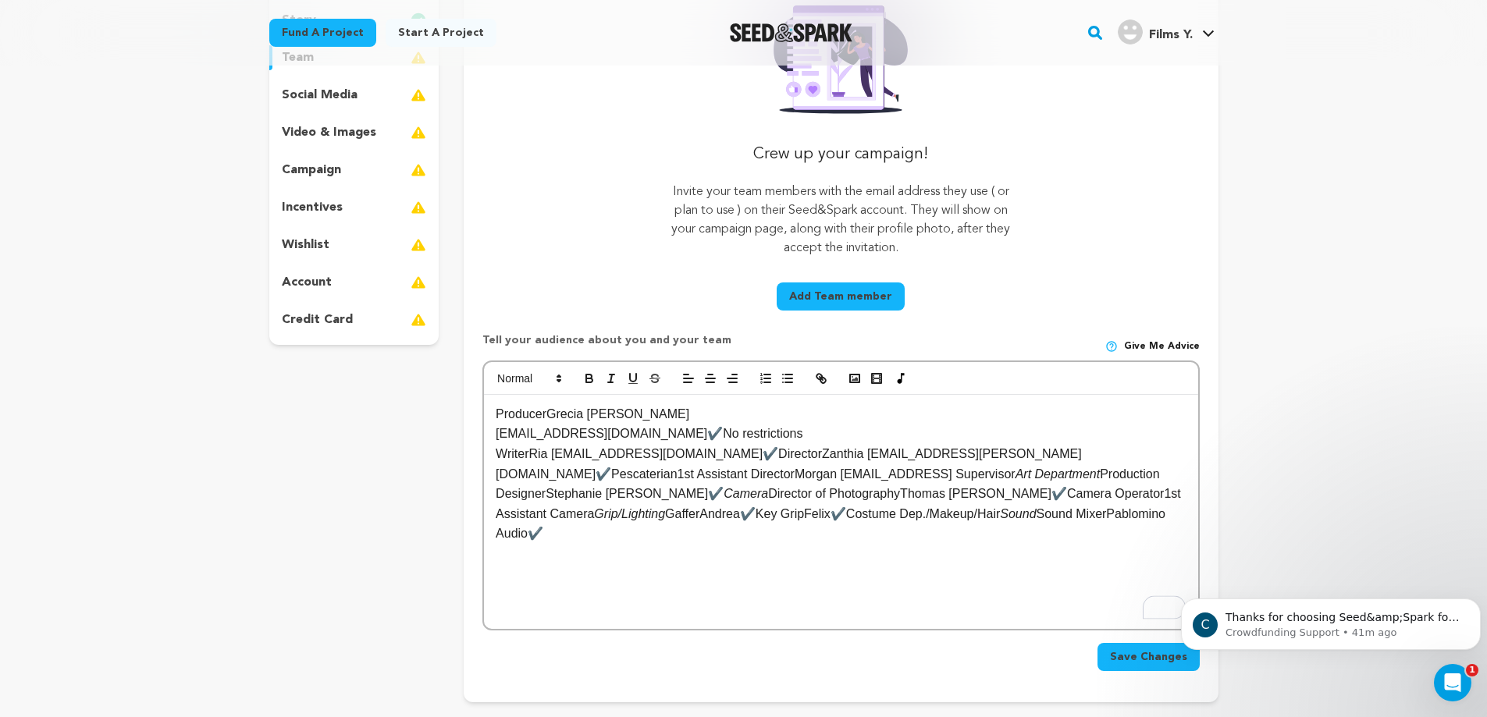
click at [601, 457] on p "WriterRia McKenzie604-358-4447riamckenzie97@gmail.com✔️DirectorZanthia Bérubé90…" at bounding box center [841, 494] width 690 height 100
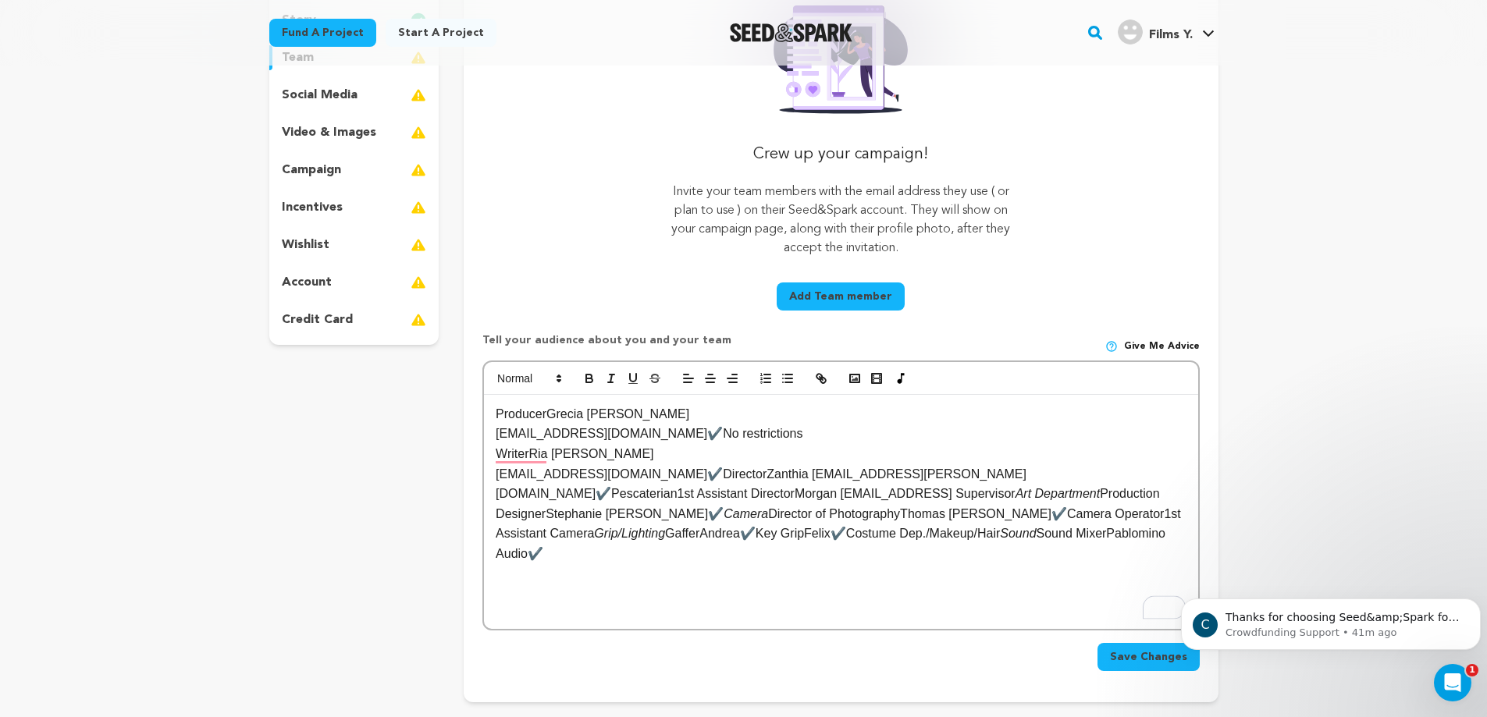
click at [740, 476] on p "604-358-4447riamckenzie97@gmail.com✔️DirectorZanthia Bérubé902-402-6569zanthia.…" at bounding box center [841, 514] width 690 height 100
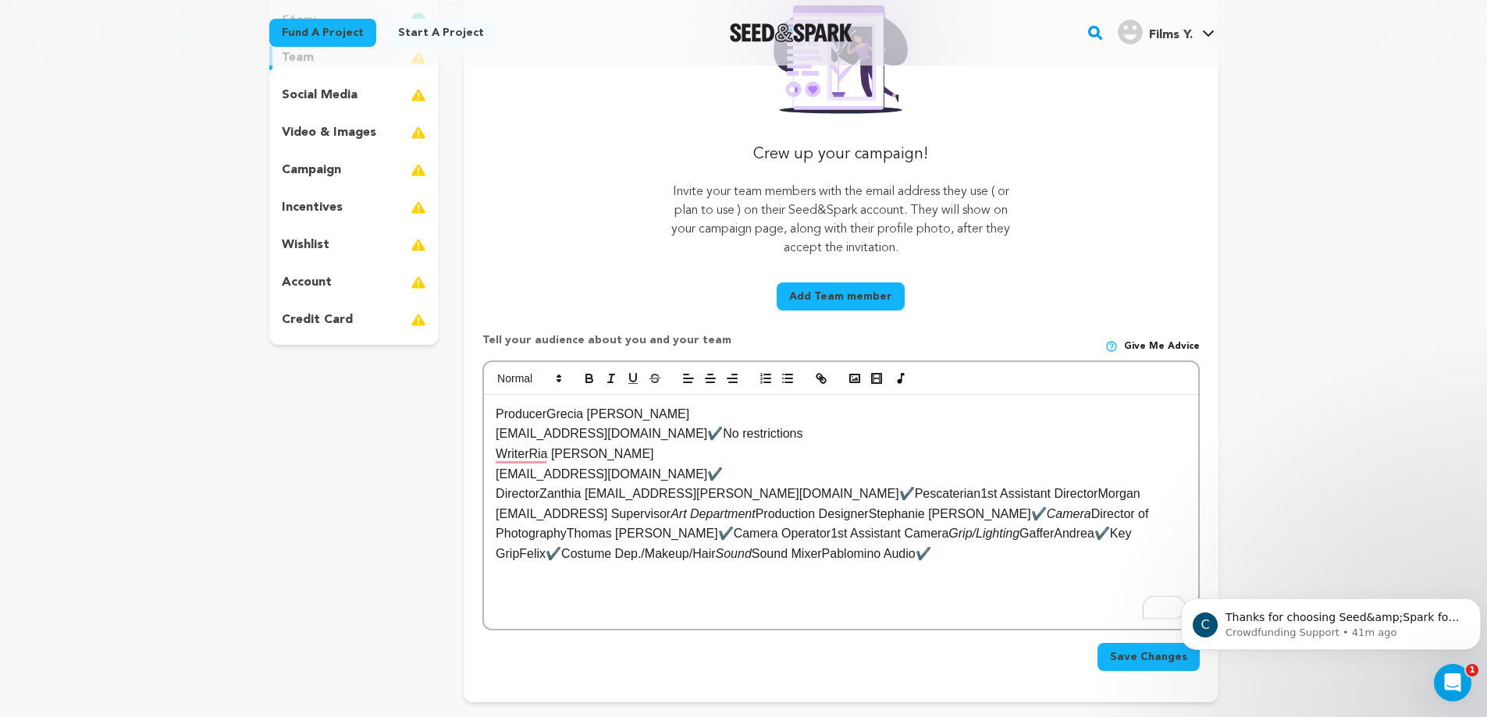
click at [627, 498] on p "DirectorZanthia Bérubé902-402-6569zanthia.berube@gmail.com✔️Pescaterian1st Assi…" at bounding box center [841, 524] width 690 height 80
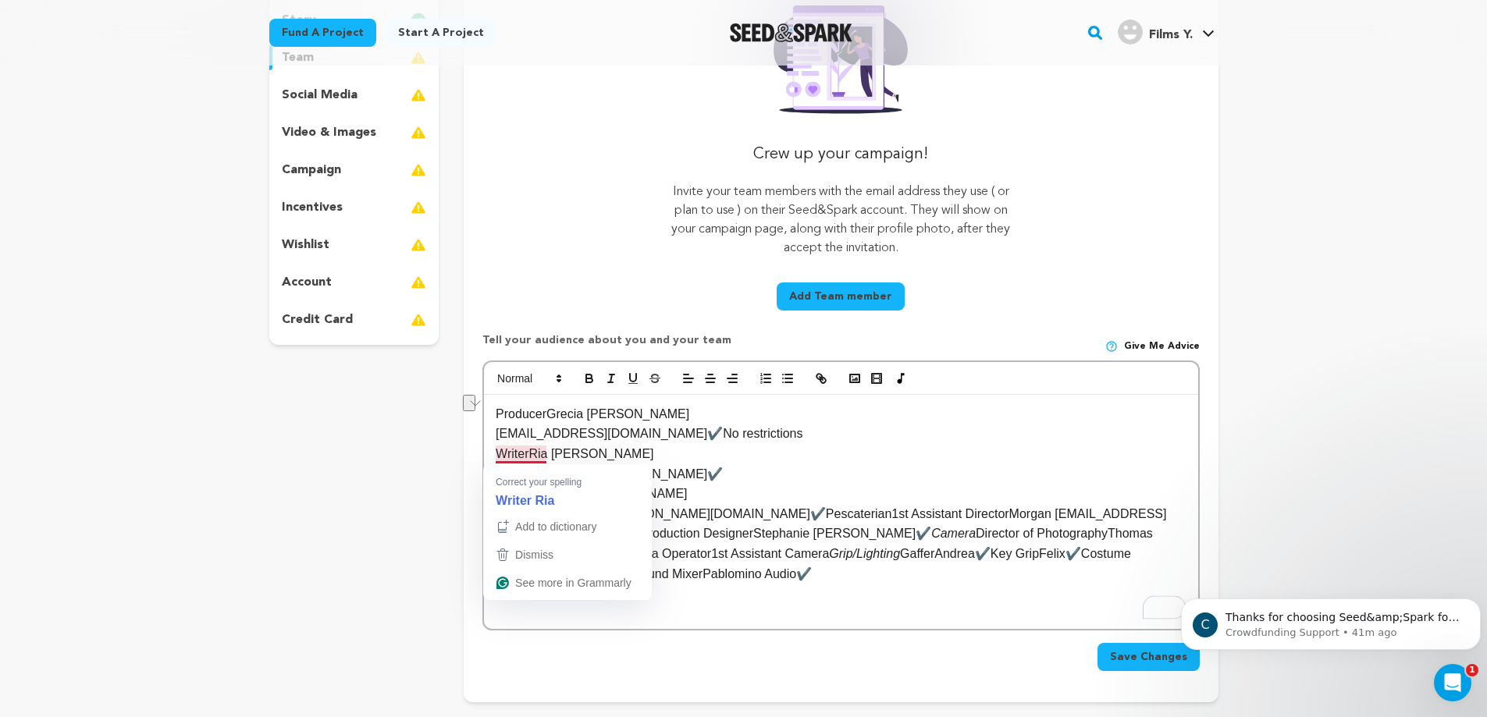
drag, startPoint x: 818, startPoint y: 443, endPoint x: 488, endPoint y: 438, distance: 330.2
click at [488, 438] on html "Fund a project Start a project Search" at bounding box center [743, 540] width 1487 height 1576
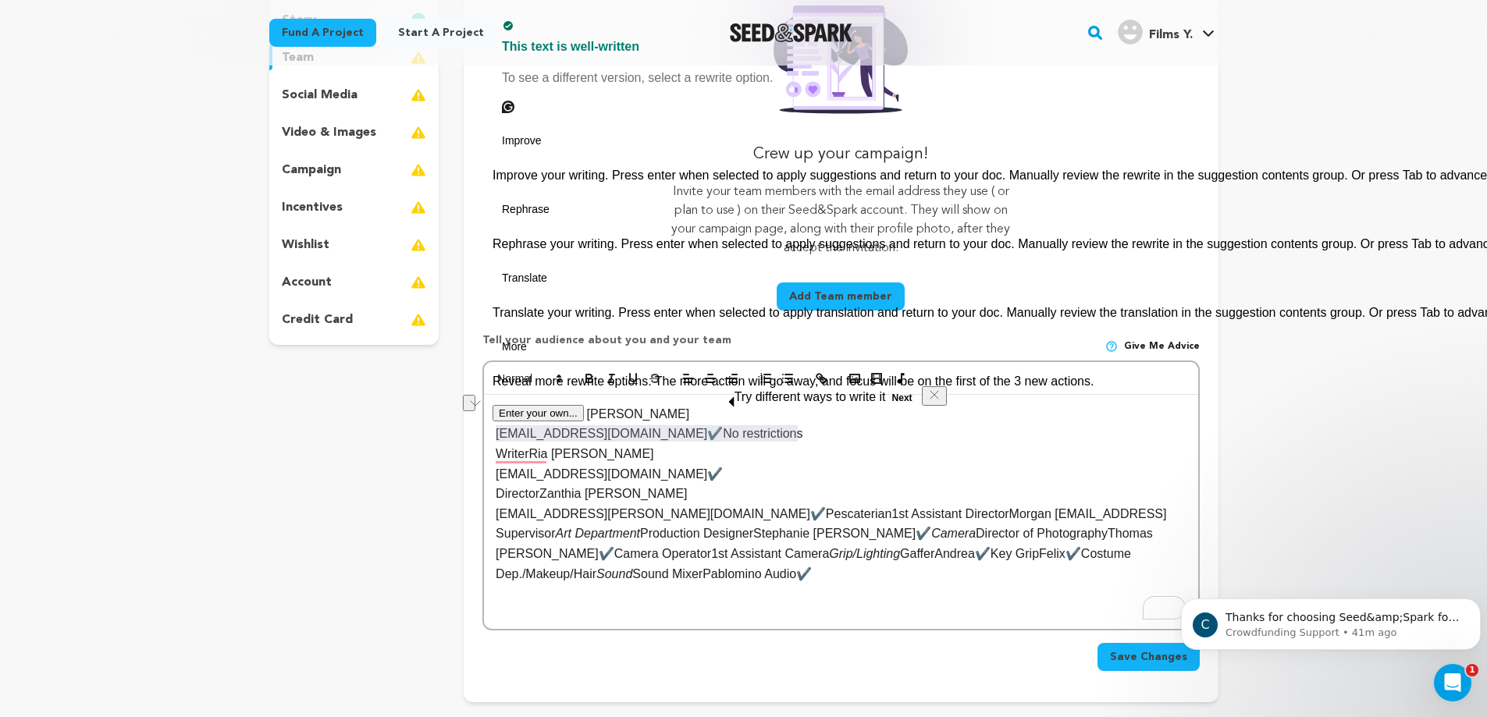
click at [519, 441] on p "778-709-9775greciaet32@gmail.com✔️No restrictions" at bounding box center [841, 434] width 690 height 20
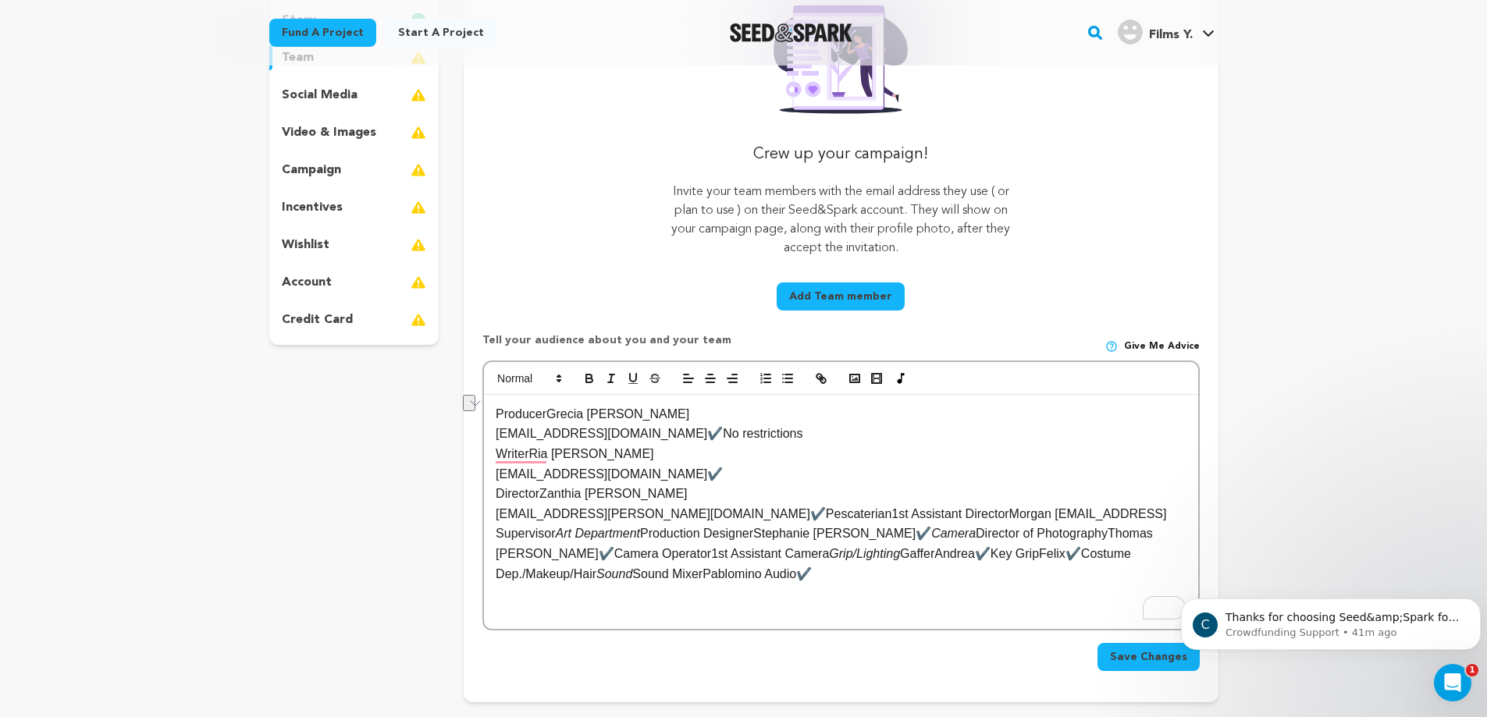
drag, startPoint x: 494, startPoint y: 432, endPoint x: 862, endPoint y: 437, distance: 367.6
click at [862, 437] on div "ProducerGrecia Espinosa Torres 778-709-9775greciaet32@gmail.com✔️No restriction…" at bounding box center [840, 512] width 713 height 234
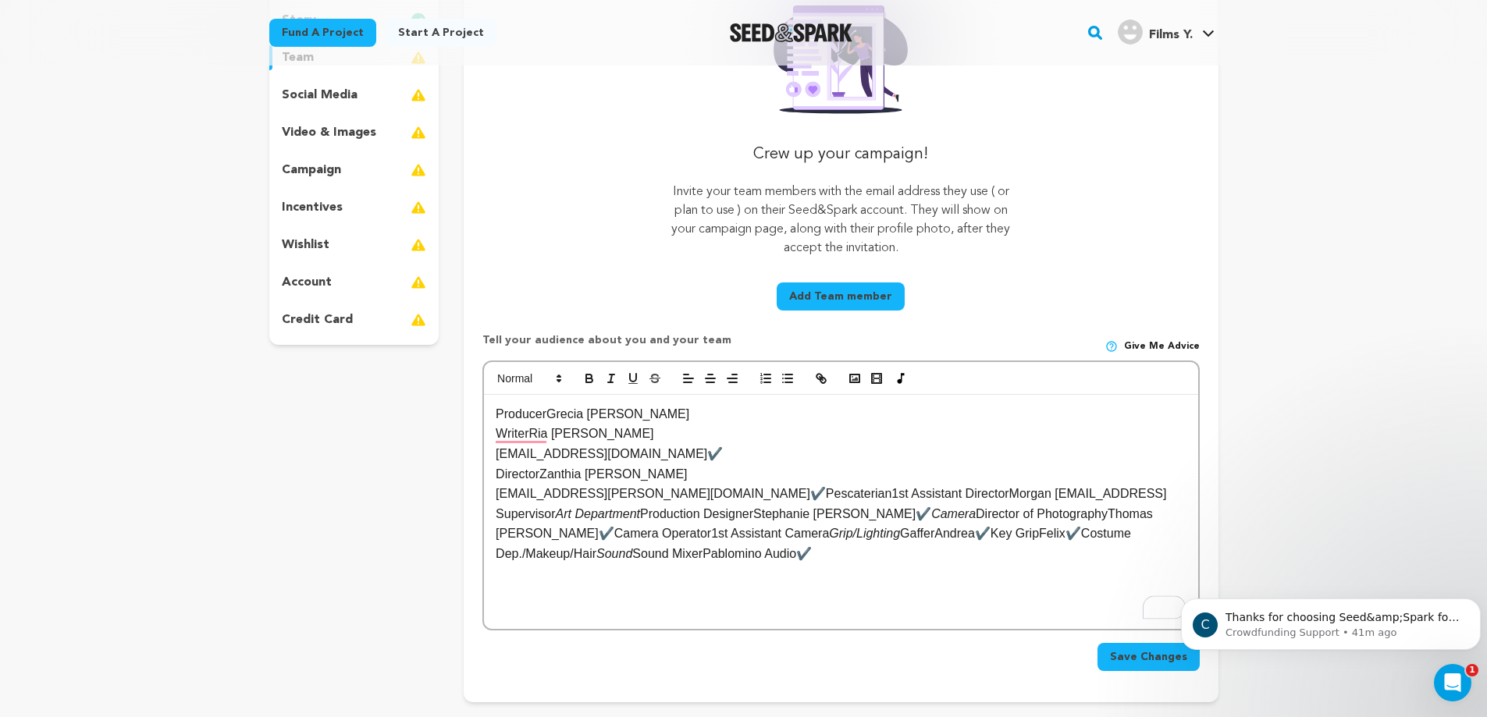
drag, startPoint x: 756, startPoint y: 452, endPoint x: 490, endPoint y: 458, distance: 266.2
click at [490, 458] on div "ProducerGrecia Espinosa Torres WriterRia McKenzie 604-358-4447riamckenzie97@gma…" at bounding box center [840, 512] width 713 height 234
click at [490, 458] on div "ProducerGrecia Espinosa Torres WriterRia McKenzie DirectorZanthia Bérubé 902-40…" at bounding box center [840, 512] width 713 height 234
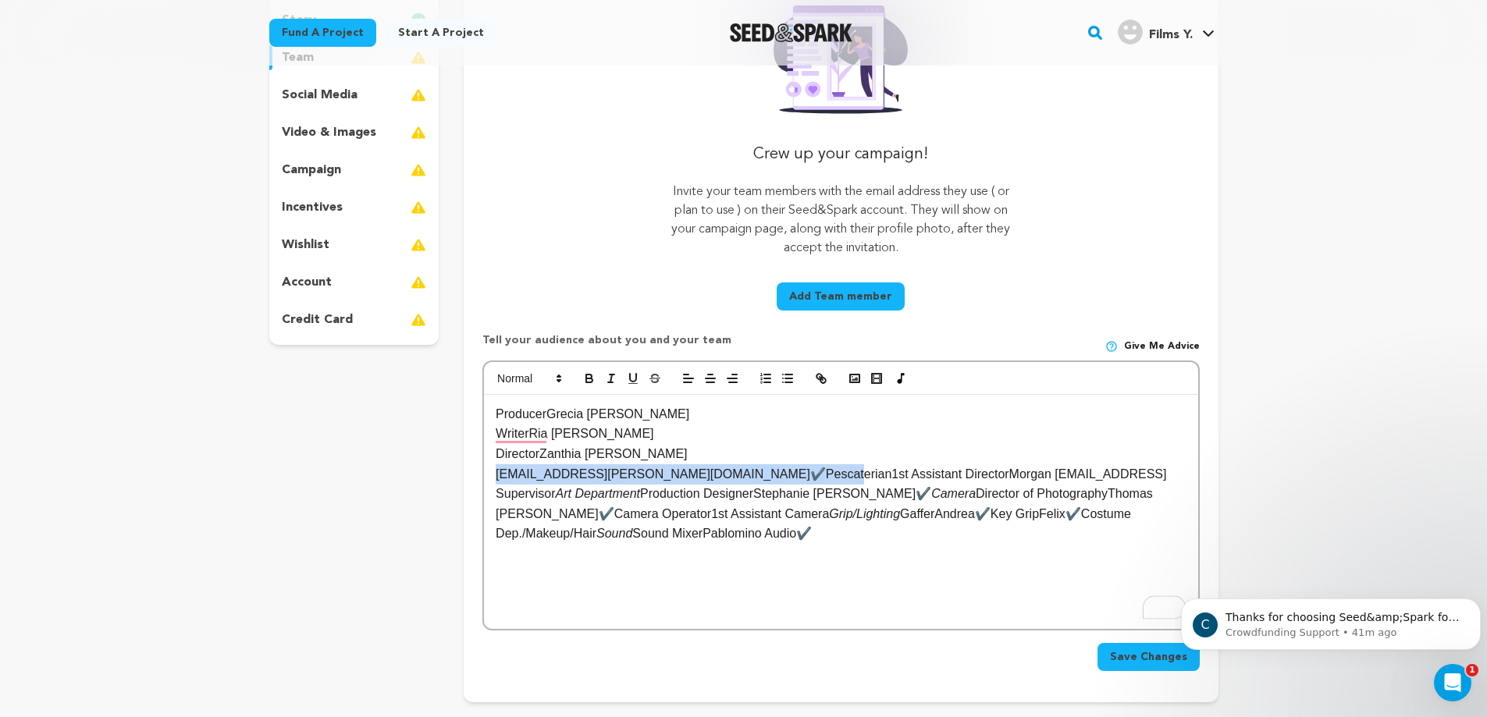
drag, startPoint x: 494, startPoint y: 477, endPoint x: 803, endPoint y: 483, distance: 309.1
click at [803, 483] on div "ProducerGrecia Espinosa Torres WriterRia McKenzie DirectorZanthia Bérubé 902-40…" at bounding box center [840, 512] width 713 height 234
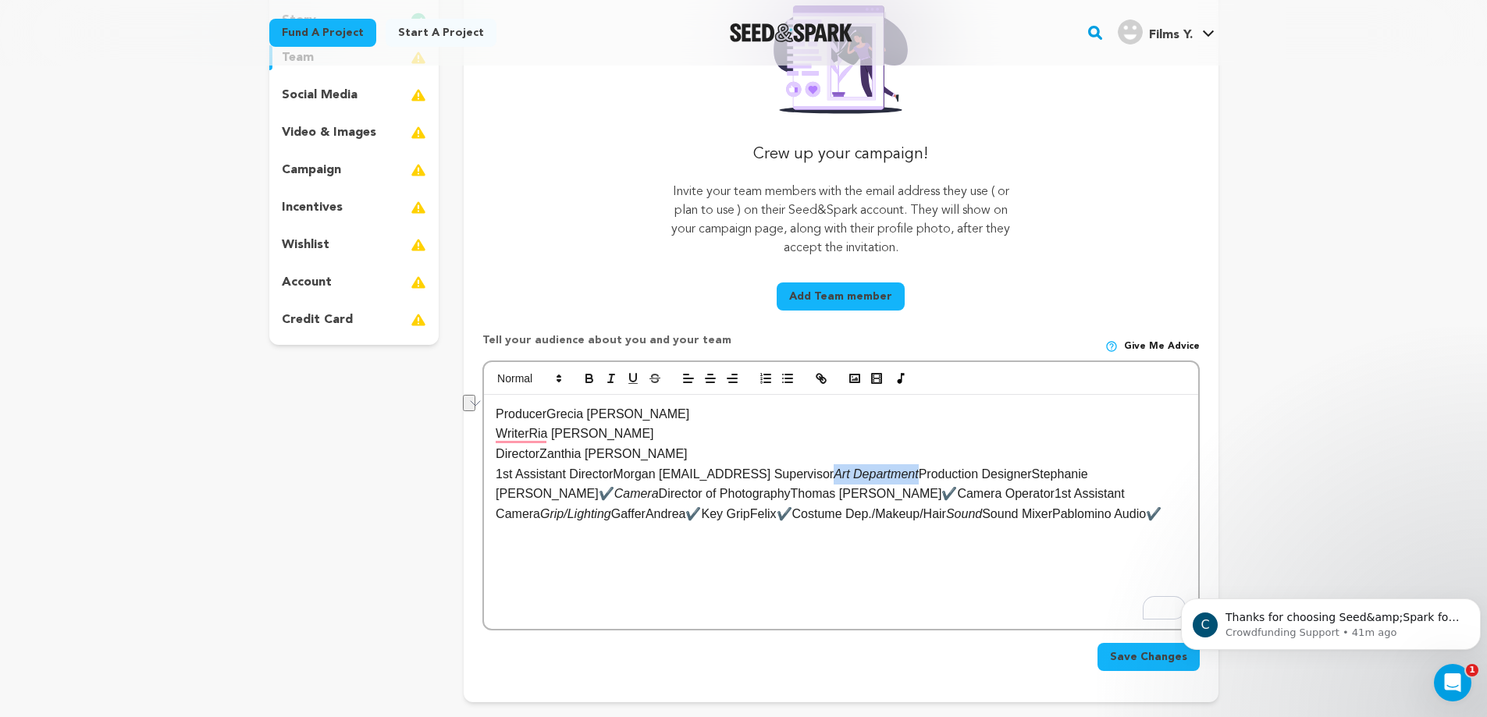
drag, startPoint x: 833, startPoint y: 475, endPoint x: 1010, endPoint y: 479, distance: 177.2
click at [1010, 479] on p "1st Assistant DirectorMorgan Abeleabelemorgan@gmail.comScript Supervisor Art De…" at bounding box center [841, 494] width 690 height 60
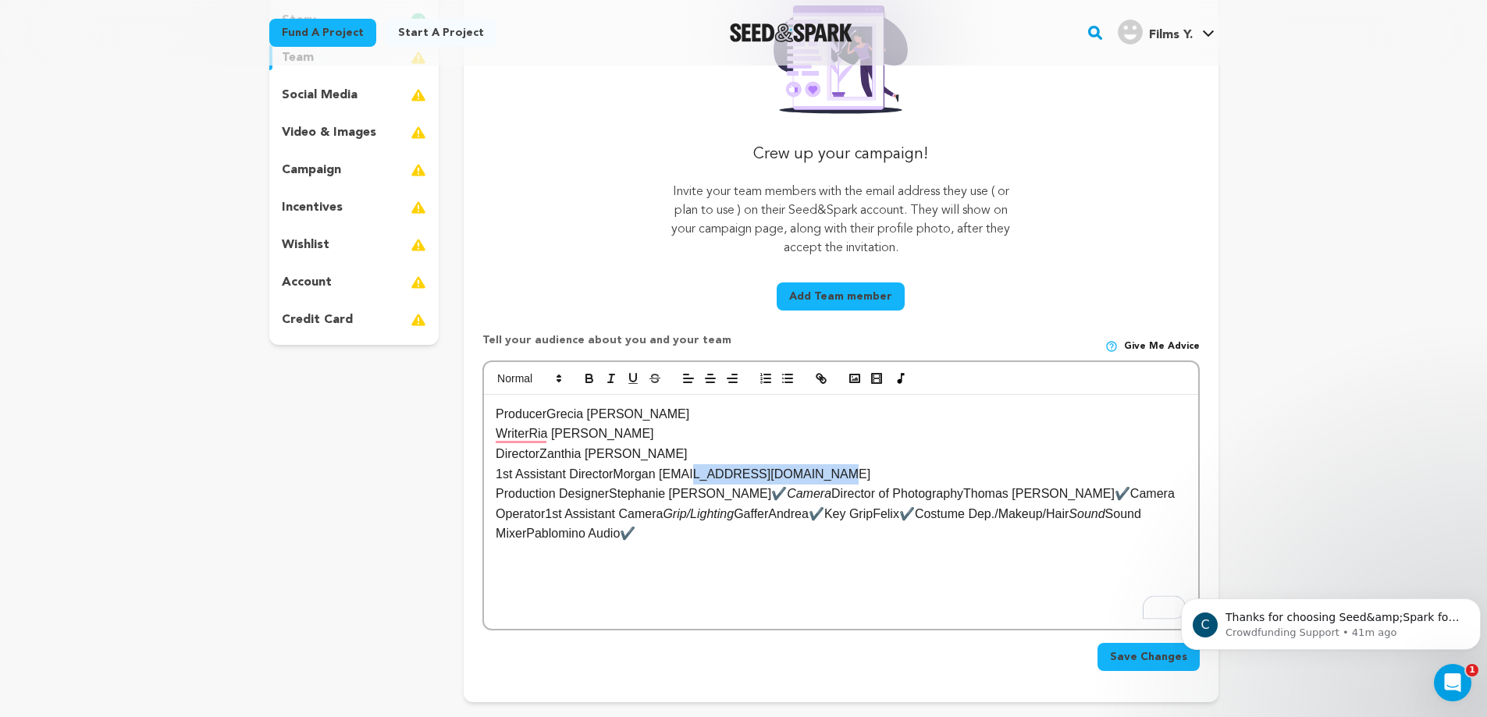
drag, startPoint x: 846, startPoint y: 478, endPoint x: 693, endPoint y: 476, distance: 153.0
click at [693, 476] on p "1st Assistant DirectorMorgan Abeleabelemorgan@gmail.com" at bounding box center [841, 474] width 690 height 20
drag, startPoint x: 713, startPoint y: 497, endPoint x: 767, endPoint y: 495, distance: 54.7
click at [767, 495] on p "Production DesignerStephanie Barkley✔️ Camera Director of PhotographyThomas Jos…" at bounding box center [841, 514] width 690 height 60
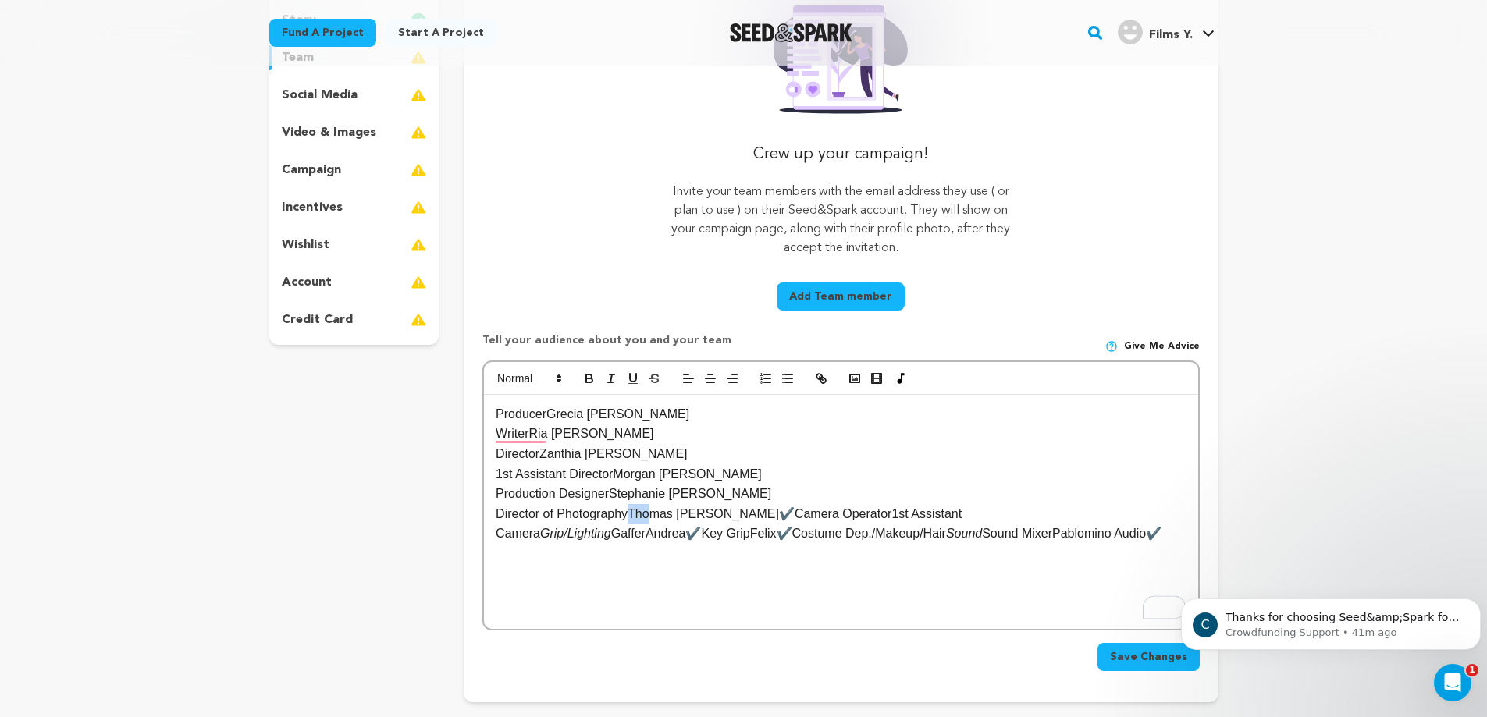
drag, startPoint x: 631, startPoint y: 517, endPoint x: 670, endPoint y: 514, distance: 39.1
click at [650, 519] on p "Director of PhotographyThomas Jose✔️Camera Operator1st Assistant Camera Grip/Li…" at bounding box center [841, 524] width 690 height 40
click at [707, 514] on p "Director of PhotographyThomas Jose✔️Camera Operator1st Assistant Camera Grip/Li…" at bounding box center [841, 524] width 690 height 40
drag, startPoint x: 701, startPoint y: 514, endPoint x: 997, endPoint y: 521, distance: 296.6
click at [997, 521] on p "Director of PhotographyThomas Jose✔️Camera Operator1st Assistant Camera Grip/Li…" at bounding box center [841, 524] width 690 height 40
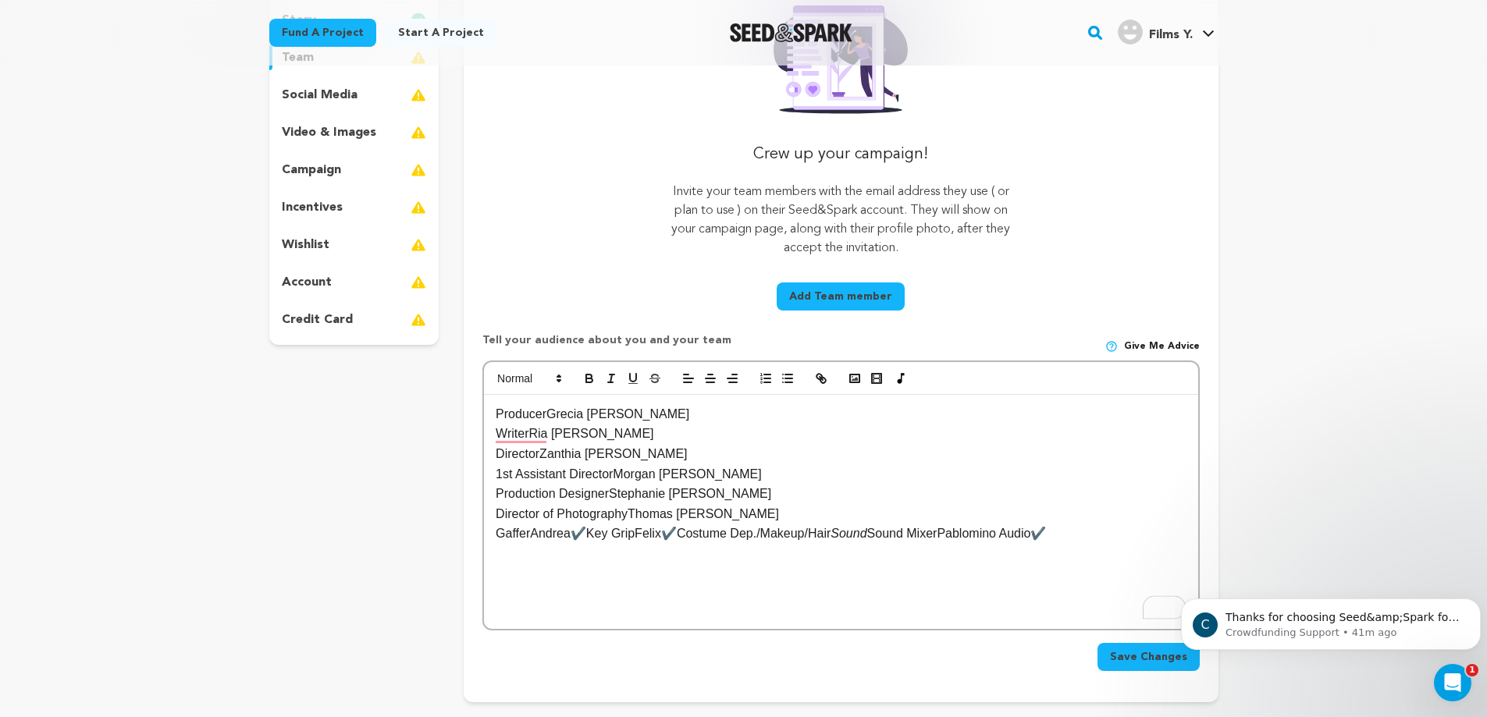
click at [569, 535] on p "GafferAndrea✔️Key GripFelix✔️Costume Dep./Makeup/Hair Sound Sound MixerPablomin…" at bounding box center [841, 534] width 690 height 20
drag, startPoint x: 601, startPoint y: 535, endPoint x: 896, endPoint y: 534, distance: 295.0
click at [896, 534] on p "GafferAndrea Quan✔️Key GripFelix✔️Costume Dep./Makeup/Hair Sound Sound MixerPab…" at bounding box center [841, 534] width 690 height 20
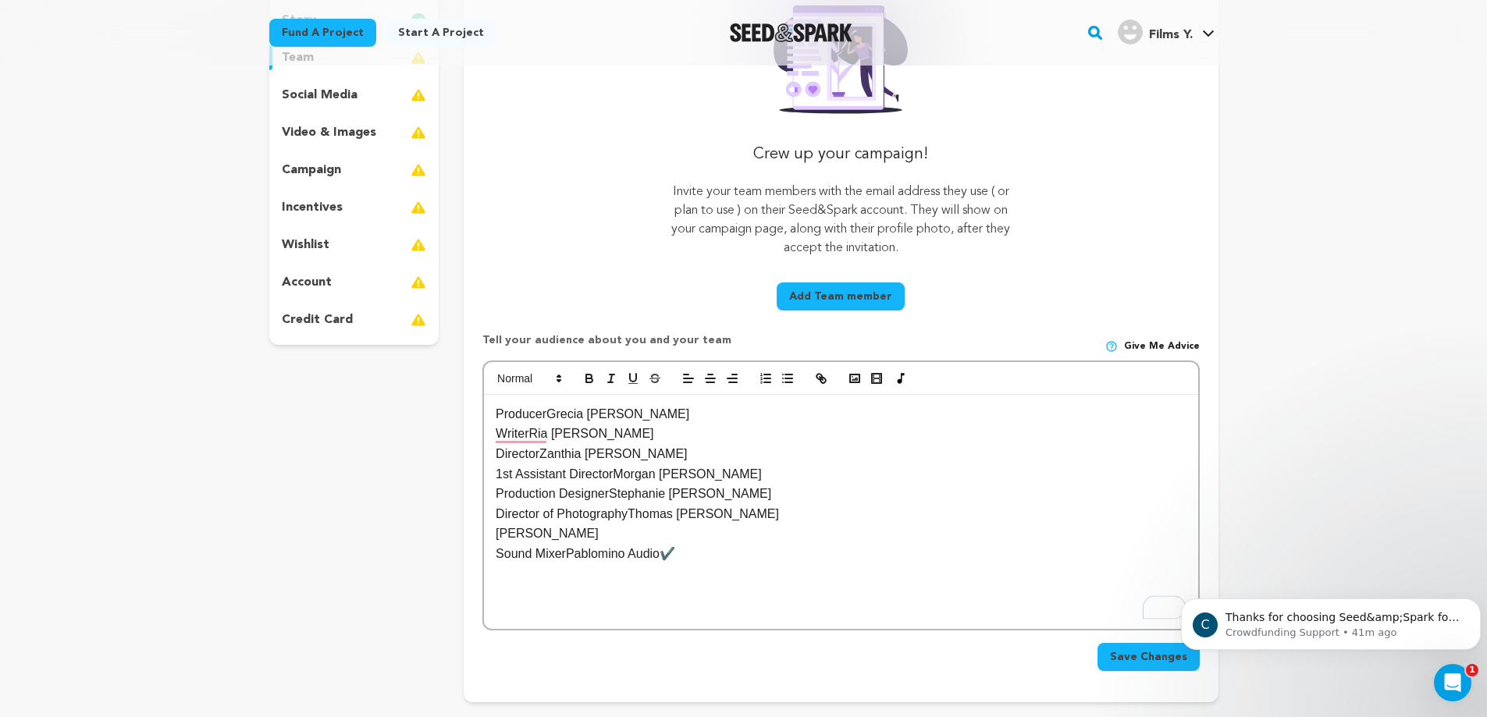
click at [691, 551] on p "Sound MixerPablomino Audio✔️" at bounding box center [841, 554] width 690 height 20
click at [563, 557] on p "Sound MixerPablomino Audio" at bounding box center [841, 554] width 690 height 20
click at [528, 533] on p "GafferAndrea Quan" at bounding box center [841, 534] width 690 height 20
click at [631, 517] on p "Director of PhotographyThomas Jose" at bounding box center [841, 514] width 690 height 20
click at [608, 496] on p "Production DesignerStephanie Barkley" at bounding box center [841, 494] width 690 height 20
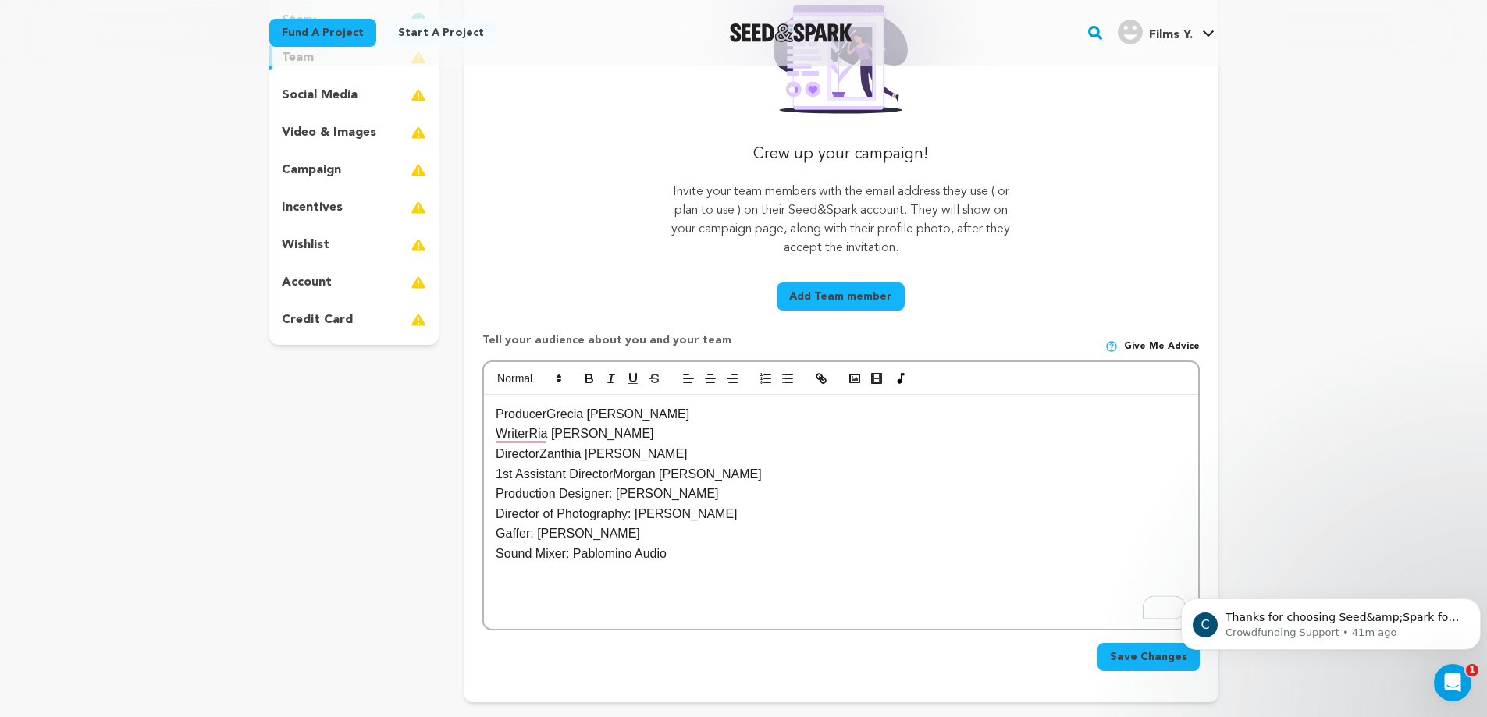
click at [612, 478] on p "1st Assistant DirectorMorgan Abele" at bounding box center [841, 474] width 690 height 20
click at [540, 457] on p "DirectorZanthia Bérubé" at bounding box center [841, 454] width 690 height 20
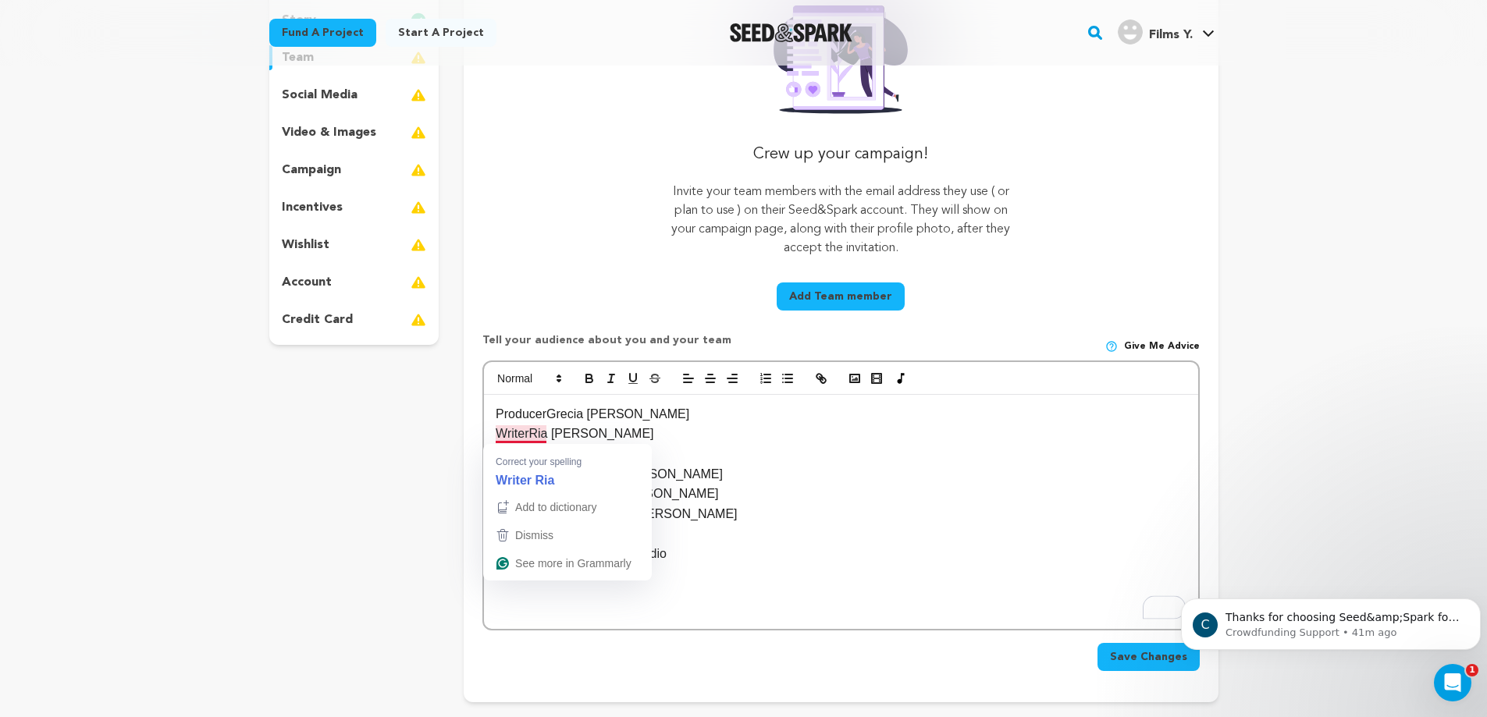
click at [530, 430] on p "WriterRia McKenzie" at bounding box center [841, 434] width 690 height 20
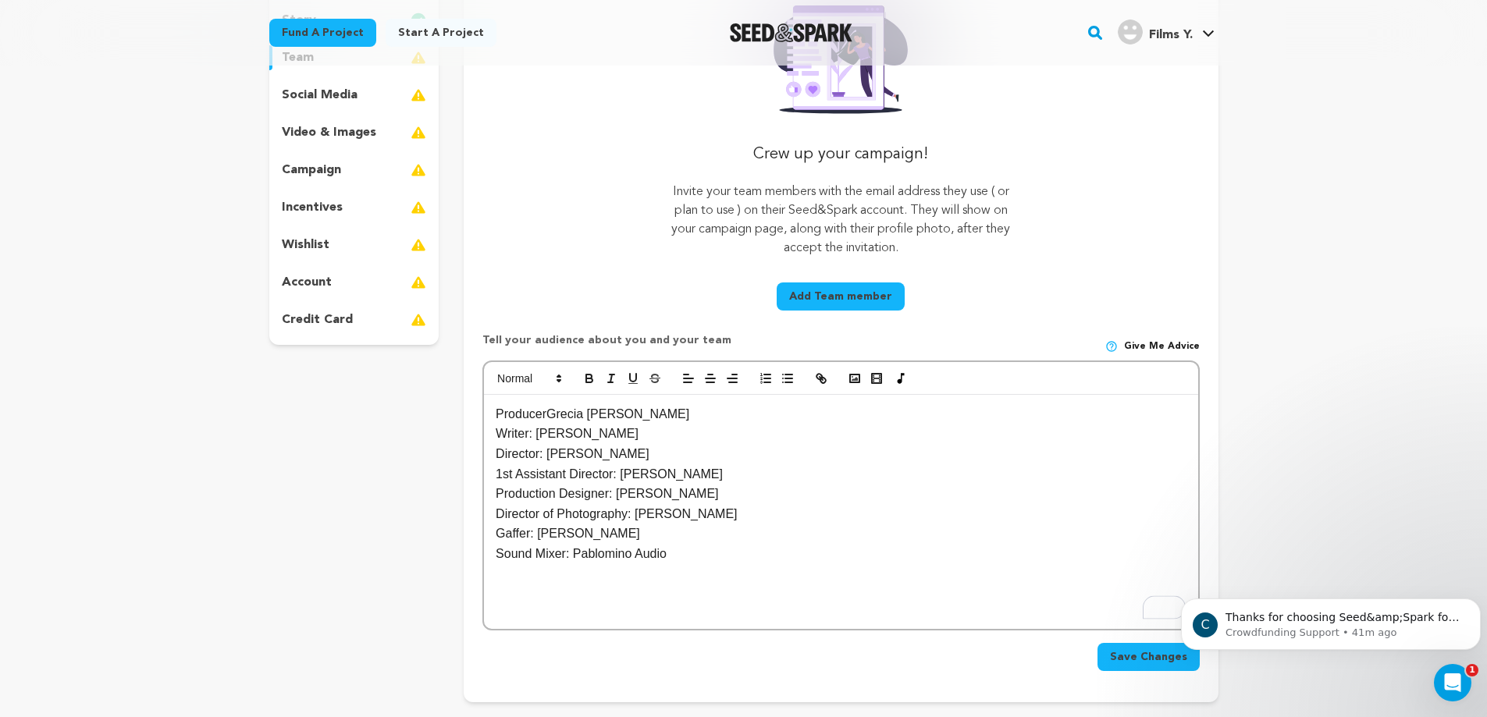
click at [544, 418] on p "ProducerGrecia Espinosa Torres" at bounding box center [841, 414] width 690 height 20
click at [1139, 654] on span "Save Changes" at bounding box center [1148, 657] width 77 height 16
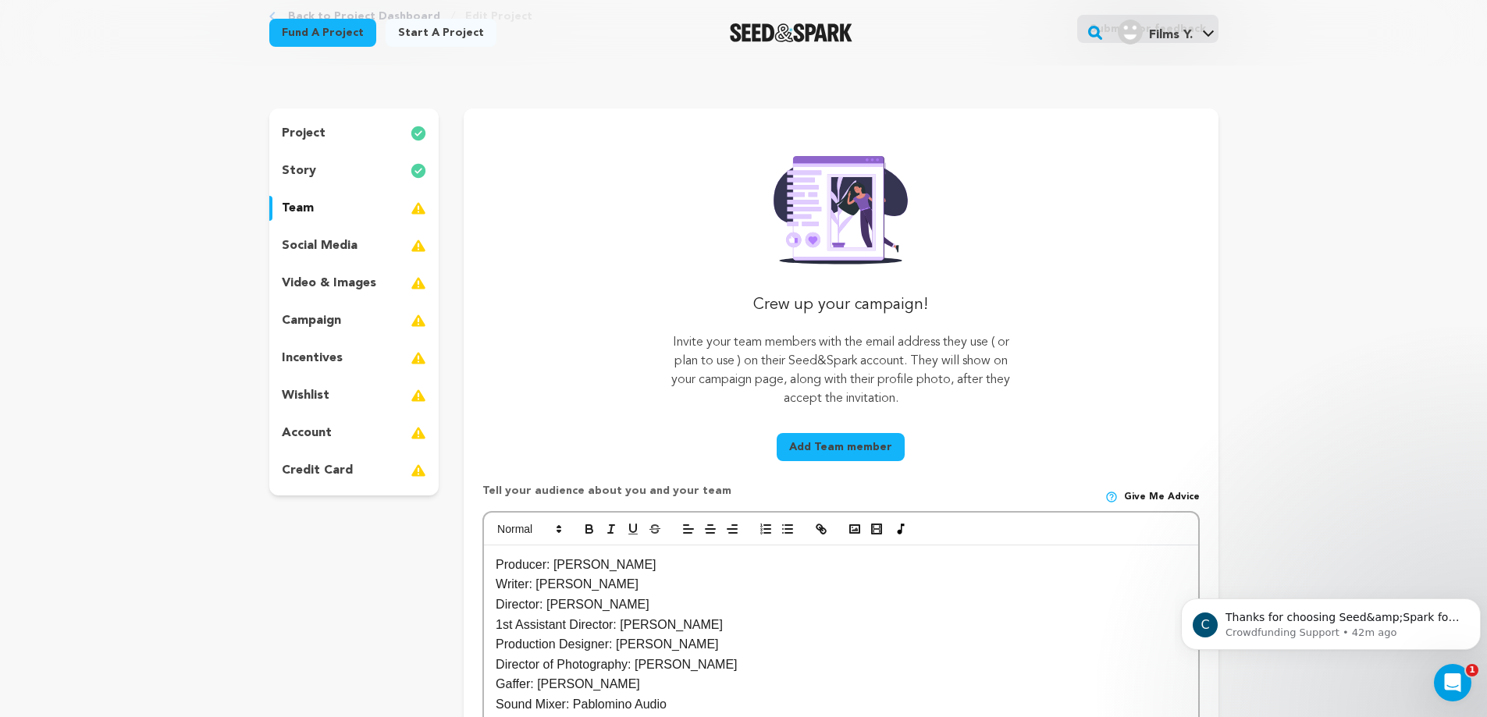
scroll to position [100, 0]
click at [373, 252] on div "social media" at bounding box center [354, 243] width 170 height 25
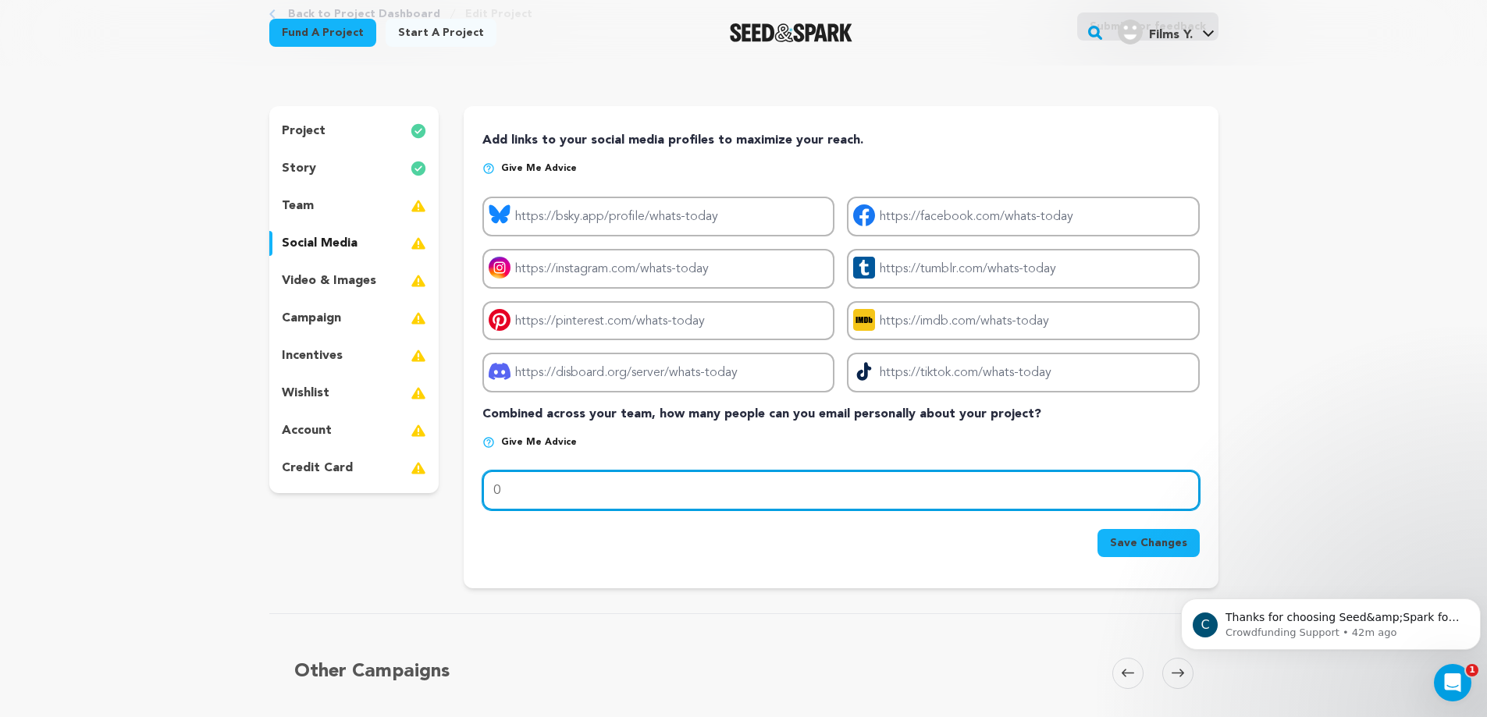
click at [590, 497] on input "0" at bounding box center [840, 491] width 716 height 40
type input "2"
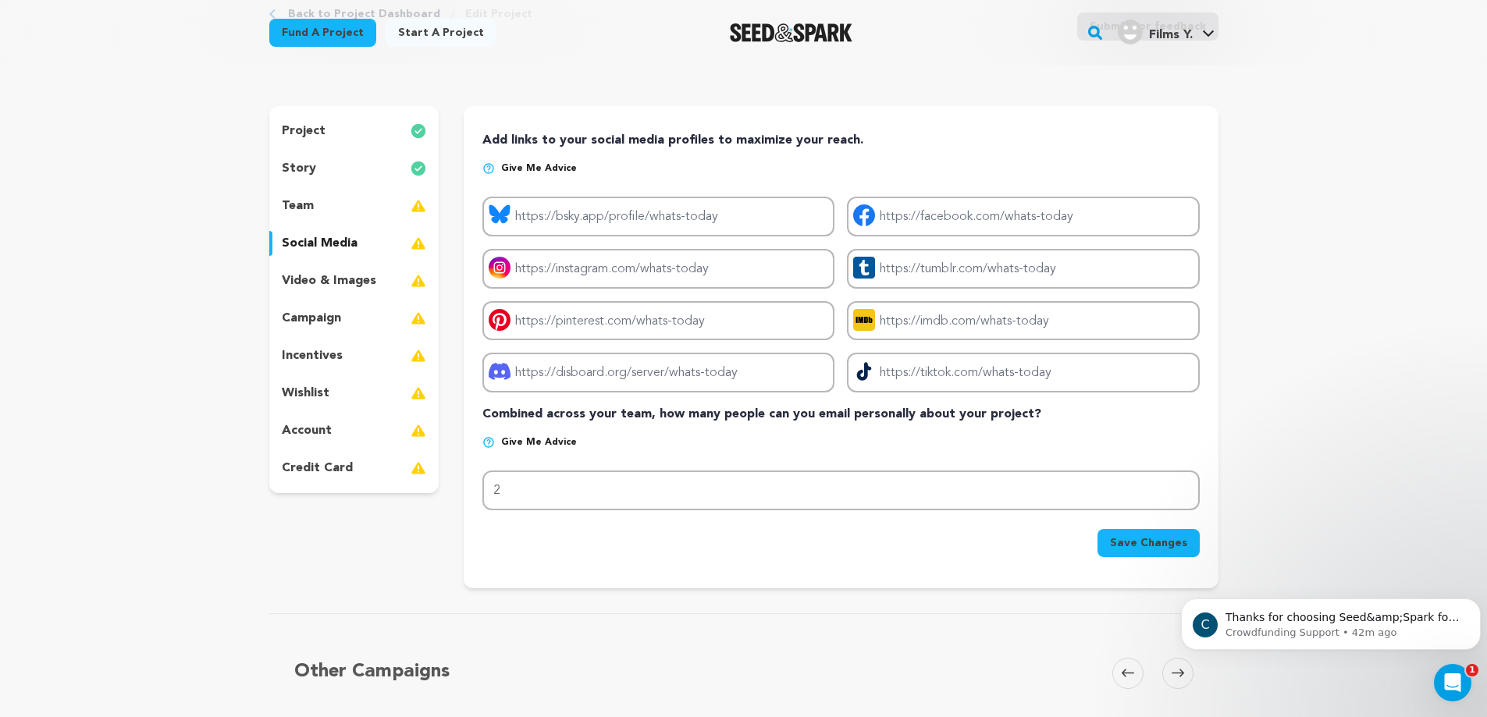
click at [1173, 549] on span "Save Changes" at bounding box center [1148, 543] width 77 height 16
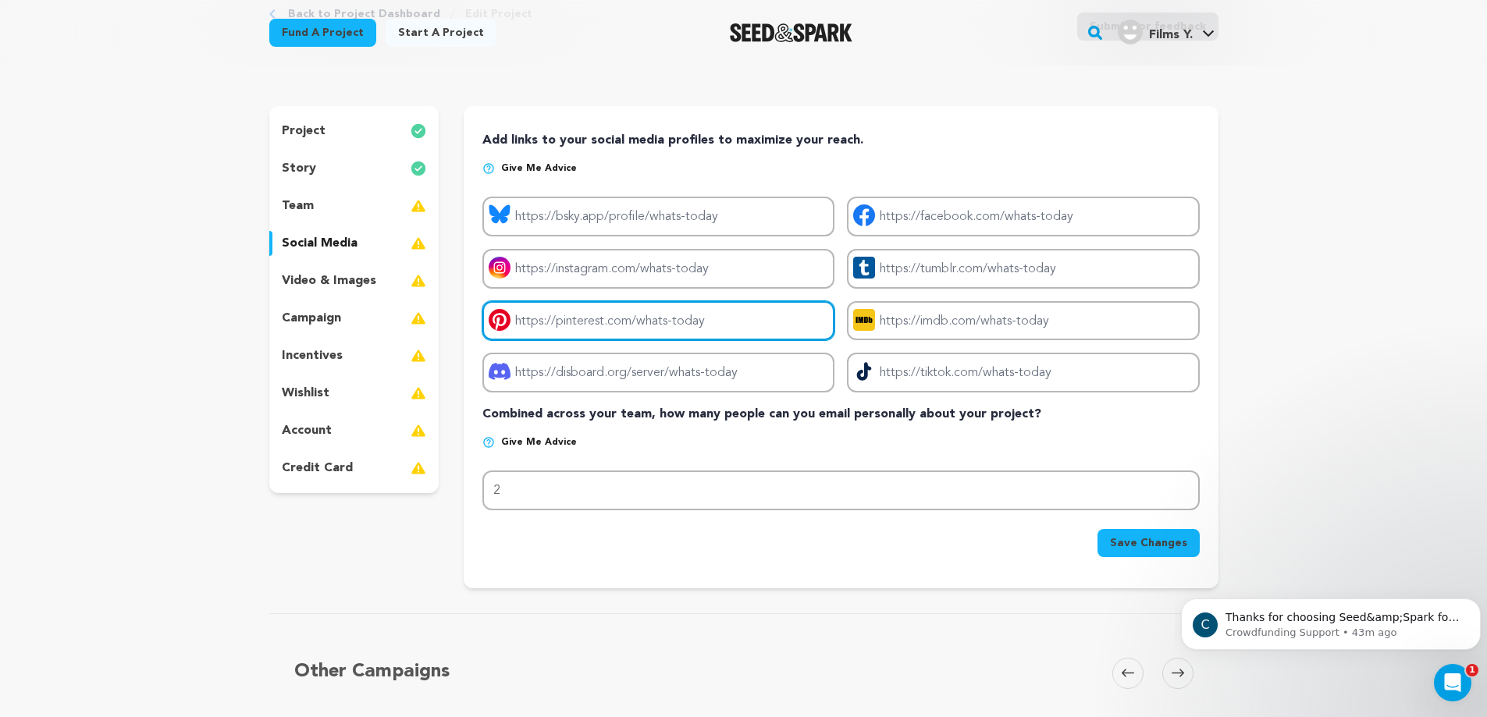
click at [547, 320] on input "Project pinterest link" at bounding box center [658, 321] width 352 height 40
paste input "Producer Grecia Espinosa Torres 778-709-9775 greciaet32@gmail.com ✔️ No restric…"
type input "Producer Grecia Espinosa Torres 778-709-9775 greciaet32@gmail.com ✔️ No restric…"
paste input "[URL][DOMAIN_NAME]"
type input "[URL][DOMAIN_NAME]"
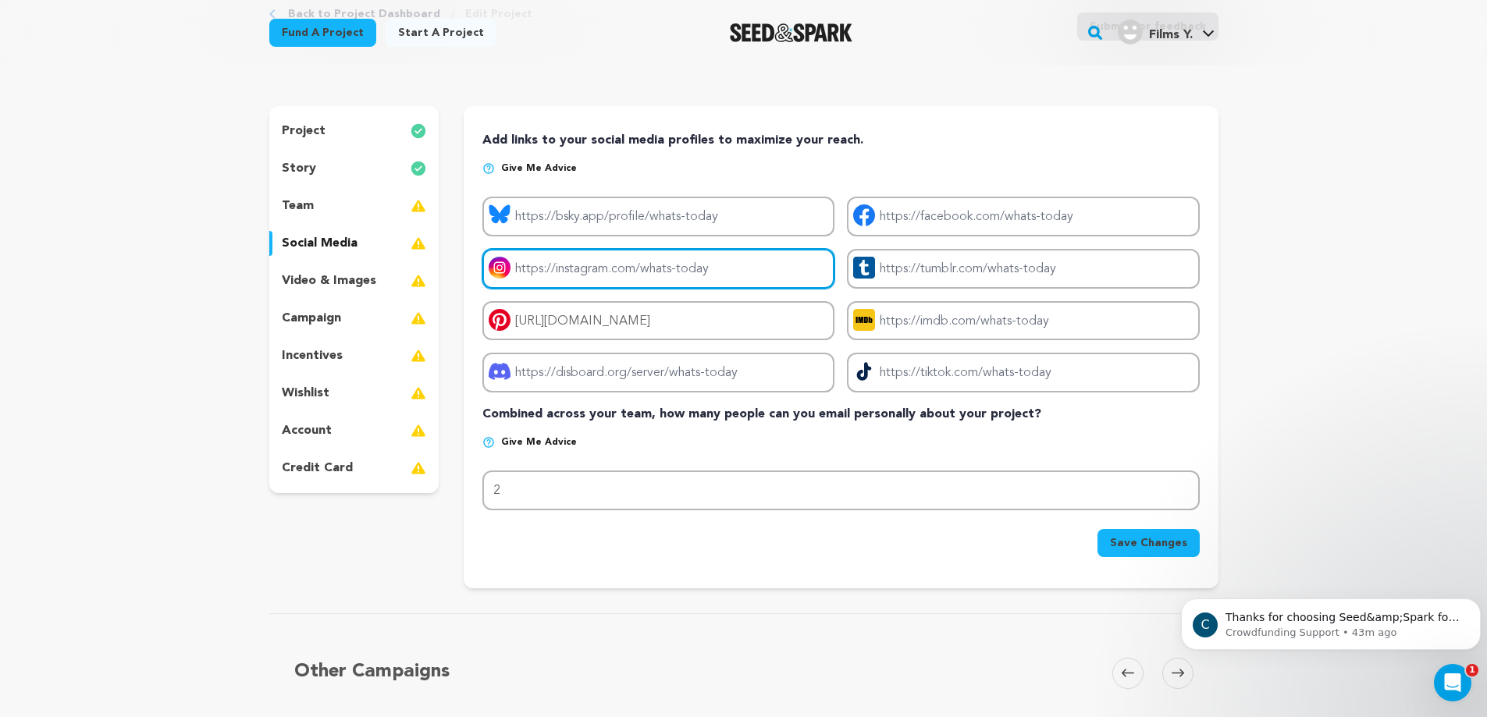
click at [749, 261] on input "Project instagram link" at bounding box center [658, 269] width 352 height 40
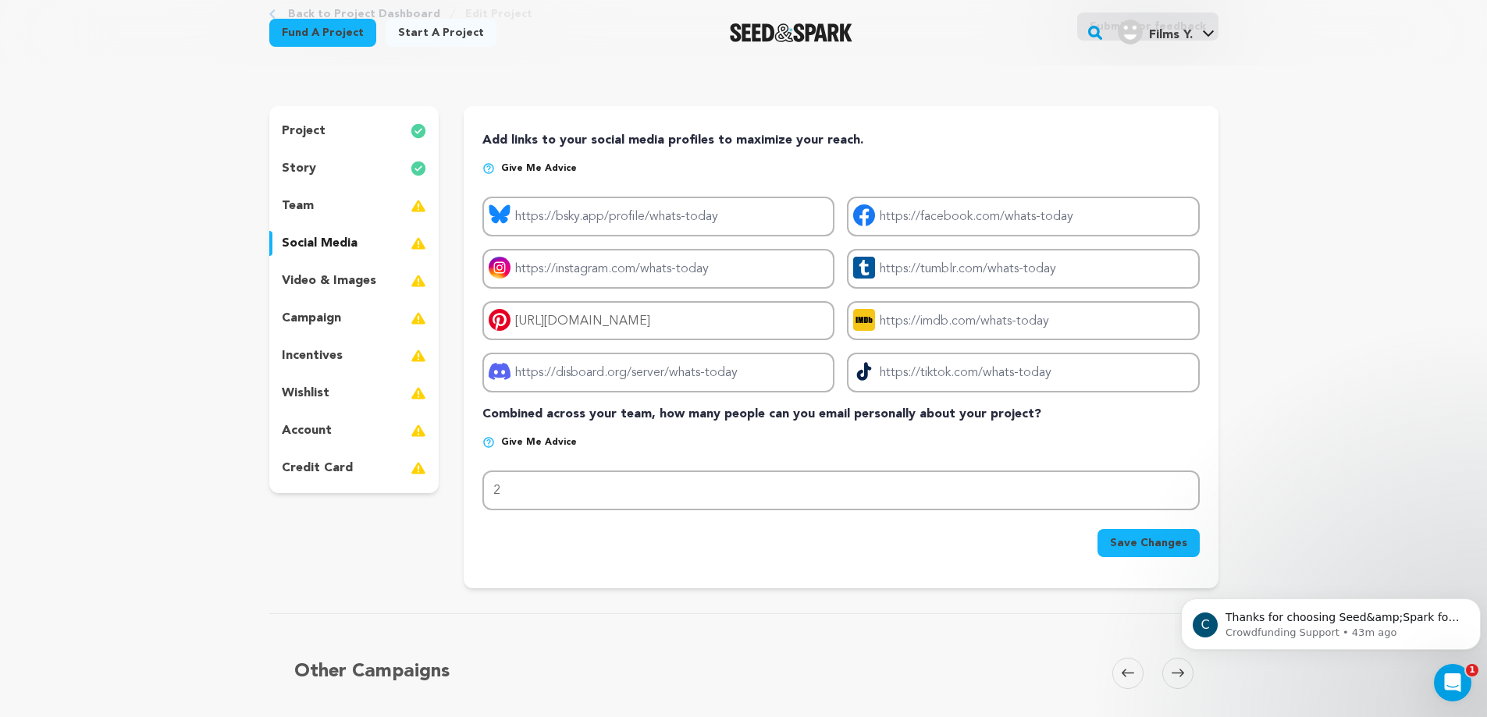
click at [1151, 550] on span "Save Changes" at bounding box center [1148, 543] width 77 height 16
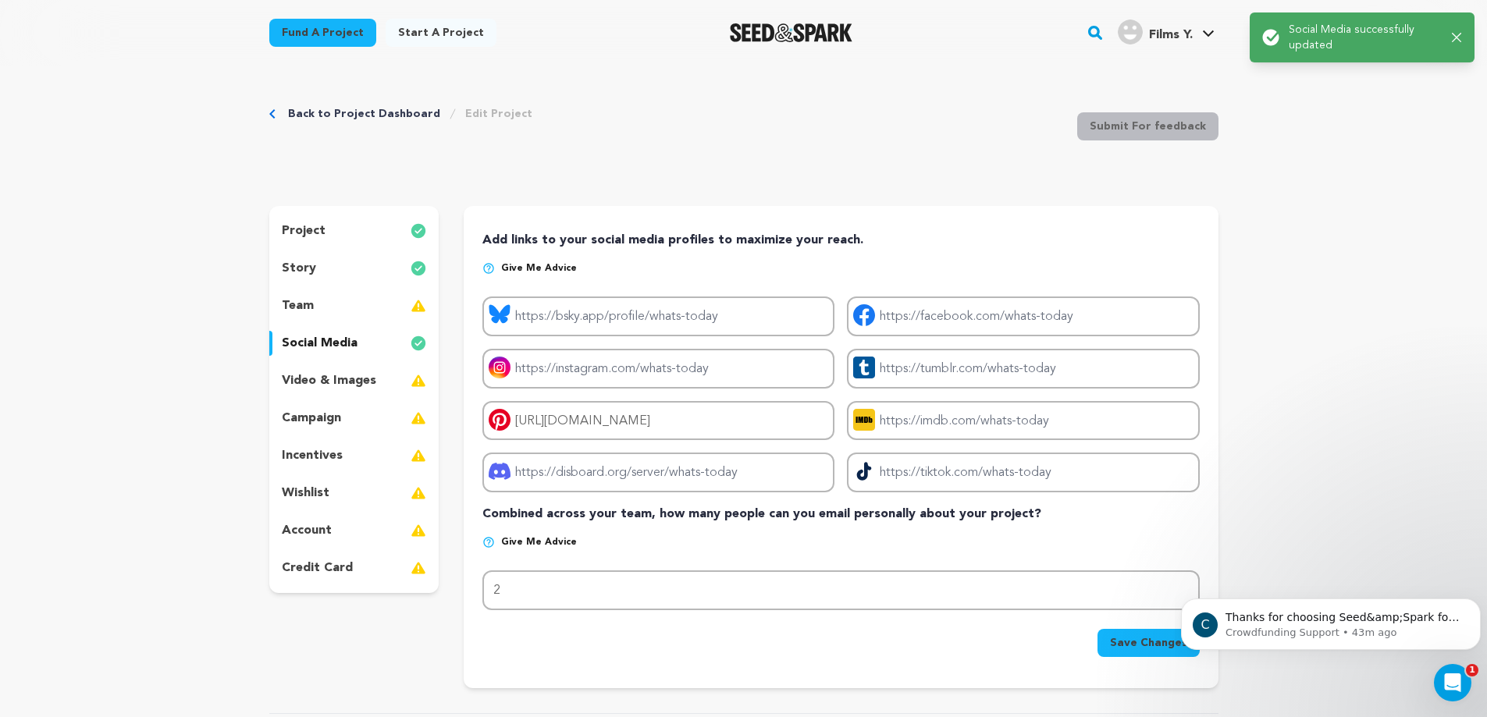
click at [382, 380] on div "video & images" at bounding box center [354, 380] width 170 height 25
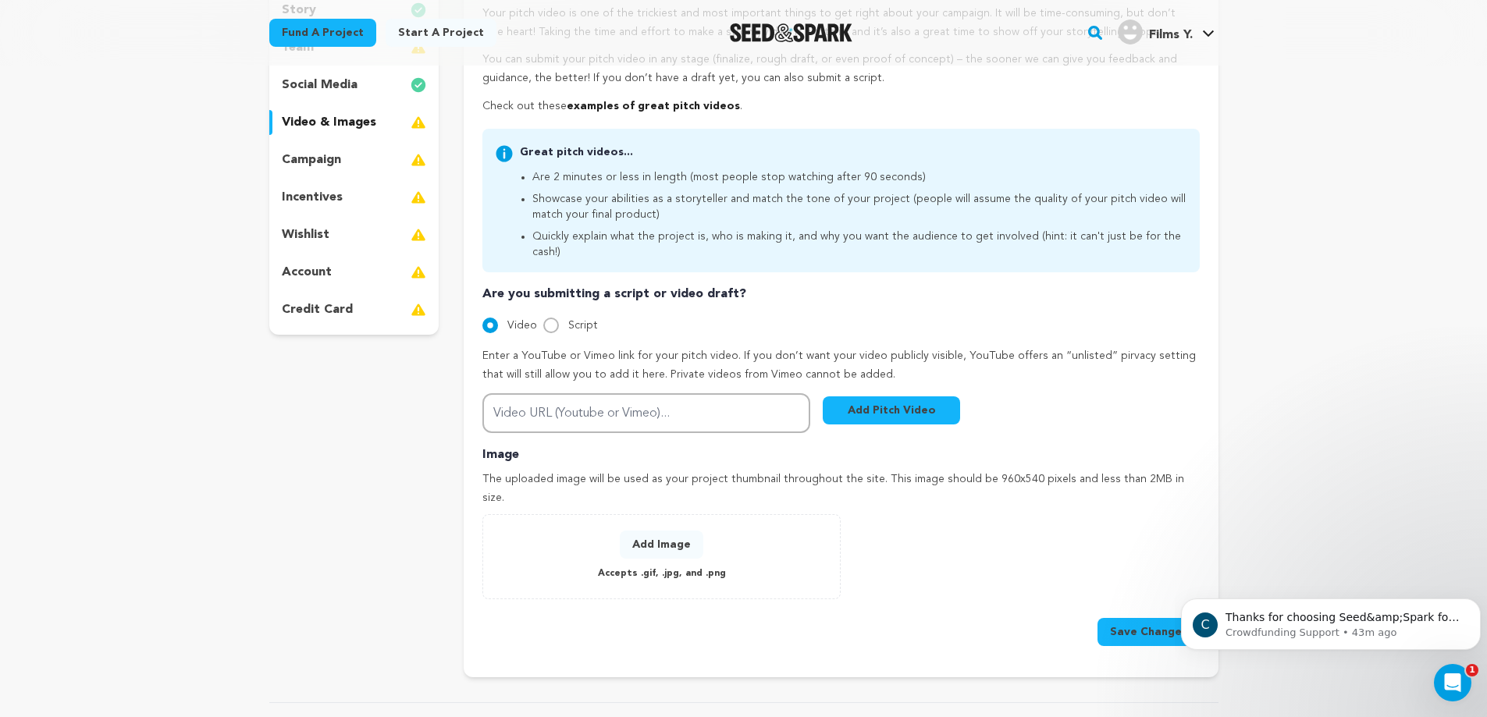
scroll to position [272, 0]
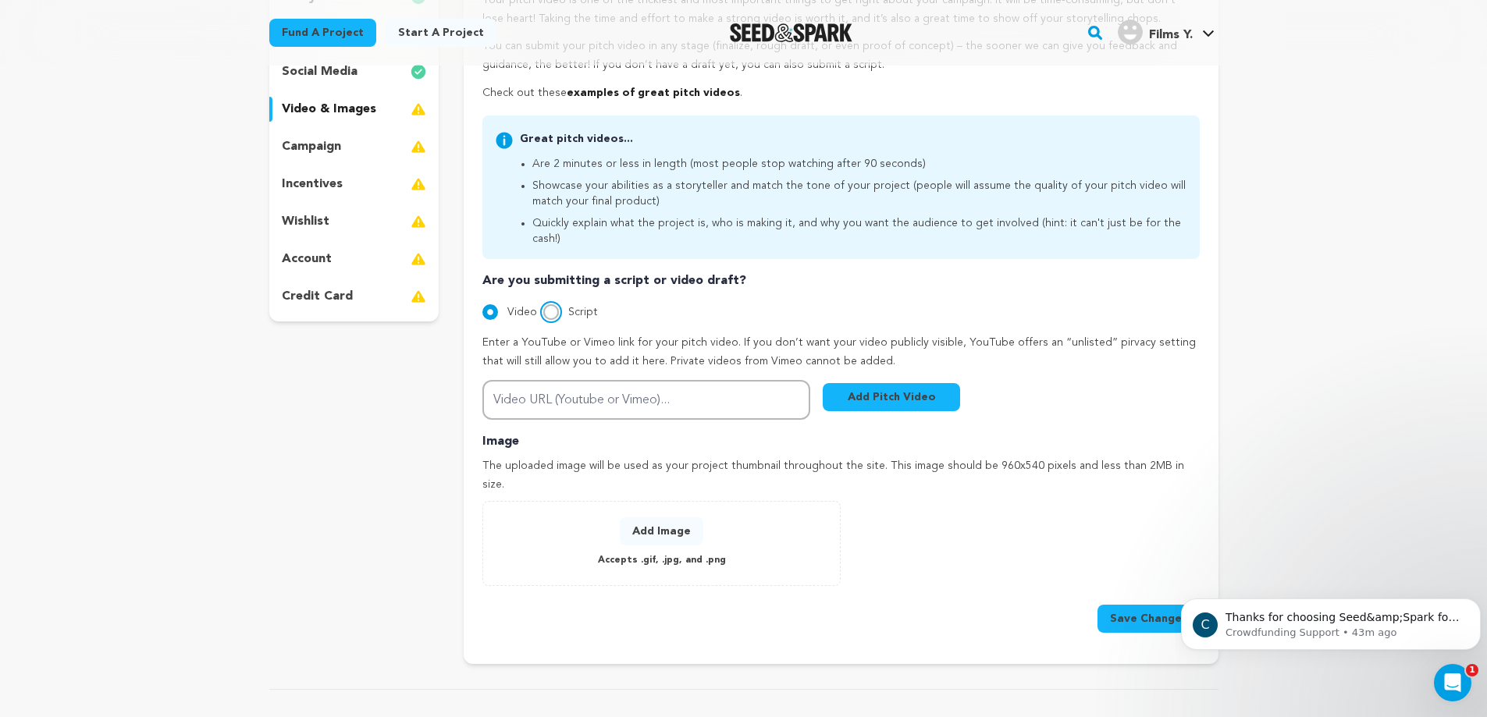
click at [548, 304] on input "Script" at bounding box center [551, 312] width 16 height 16
radio input "true"
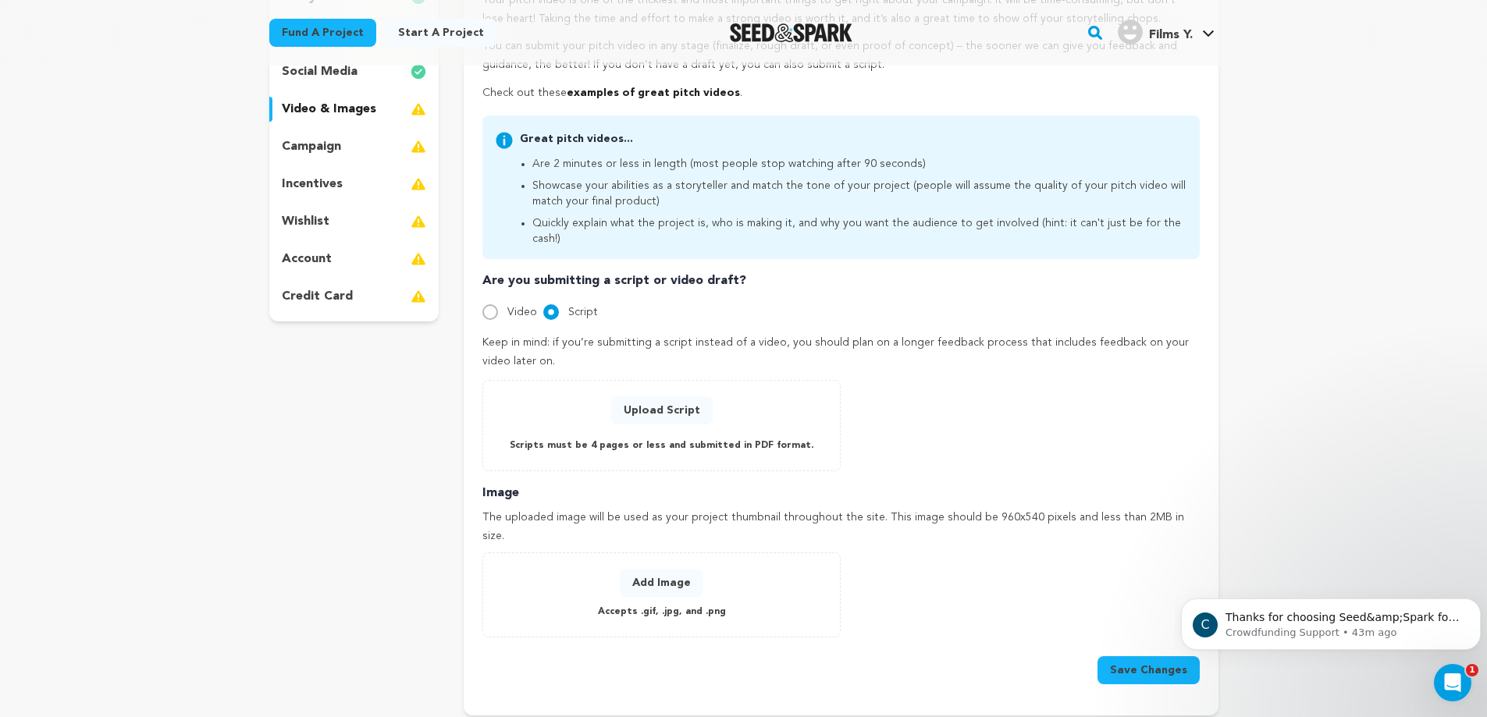
click at [357, 142] on div "campaign" at bounding box center [354, 146] width 170 height 25
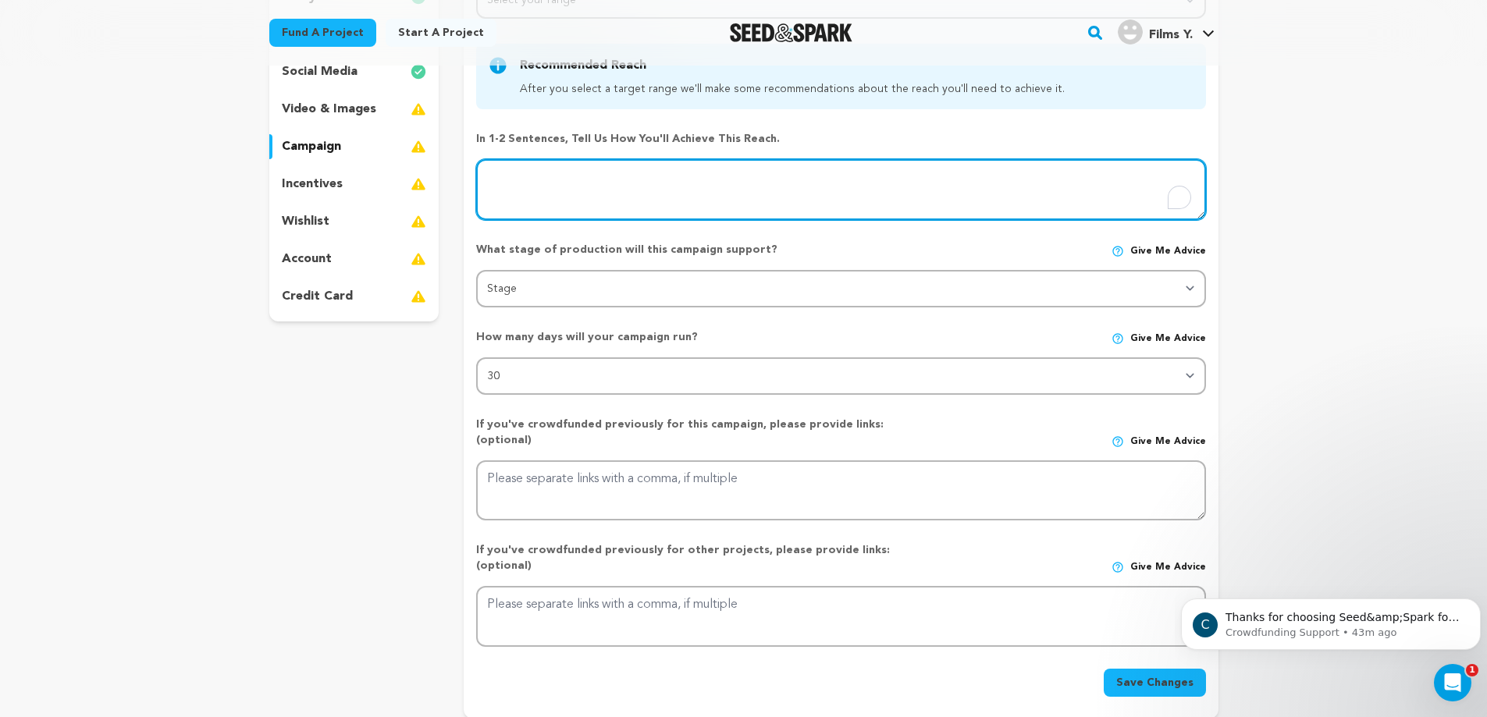
click at [705, 187] on textarea "To enrich screen reader interactions, please activate Accessibility in Grammarl…" at bounding box center [840, 189] width 729 height 61
type textarea "Hop"
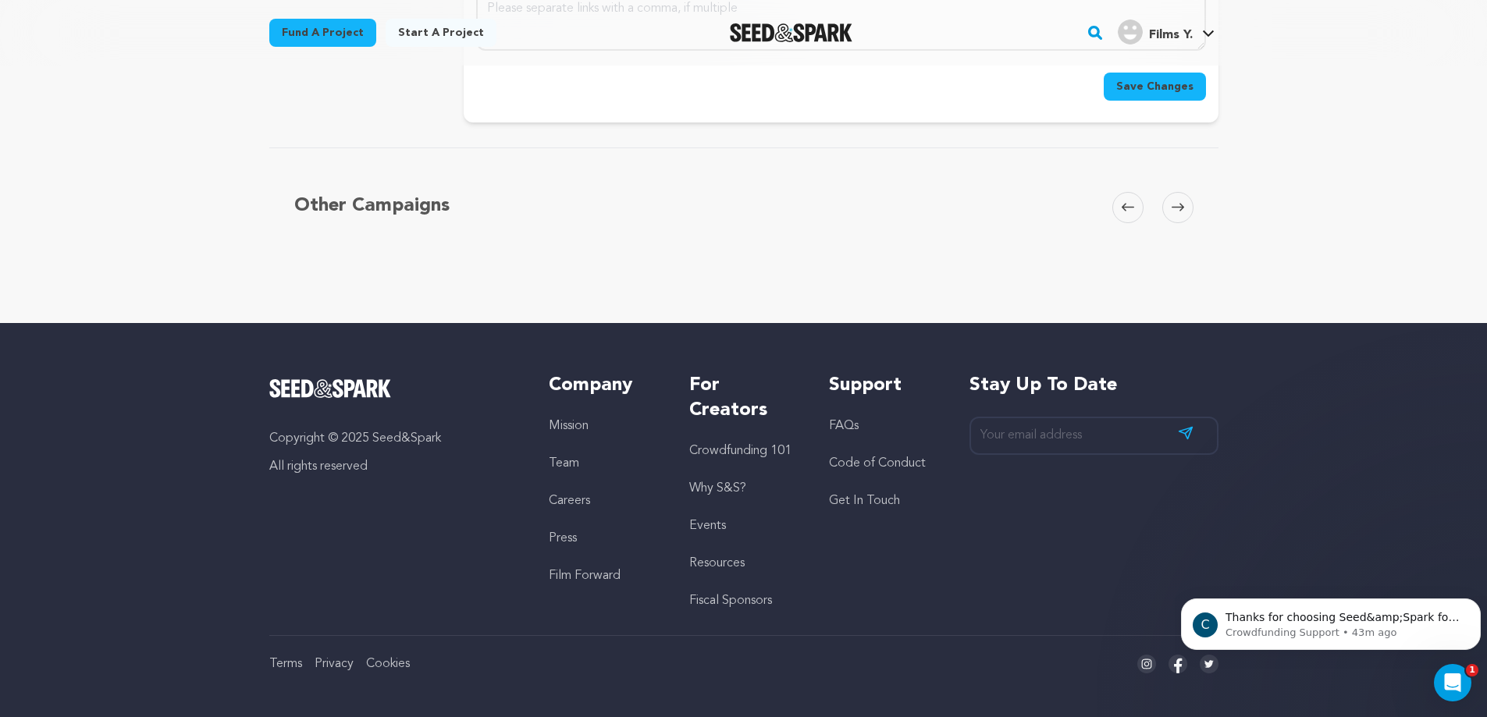
scroll to position [107, 0]
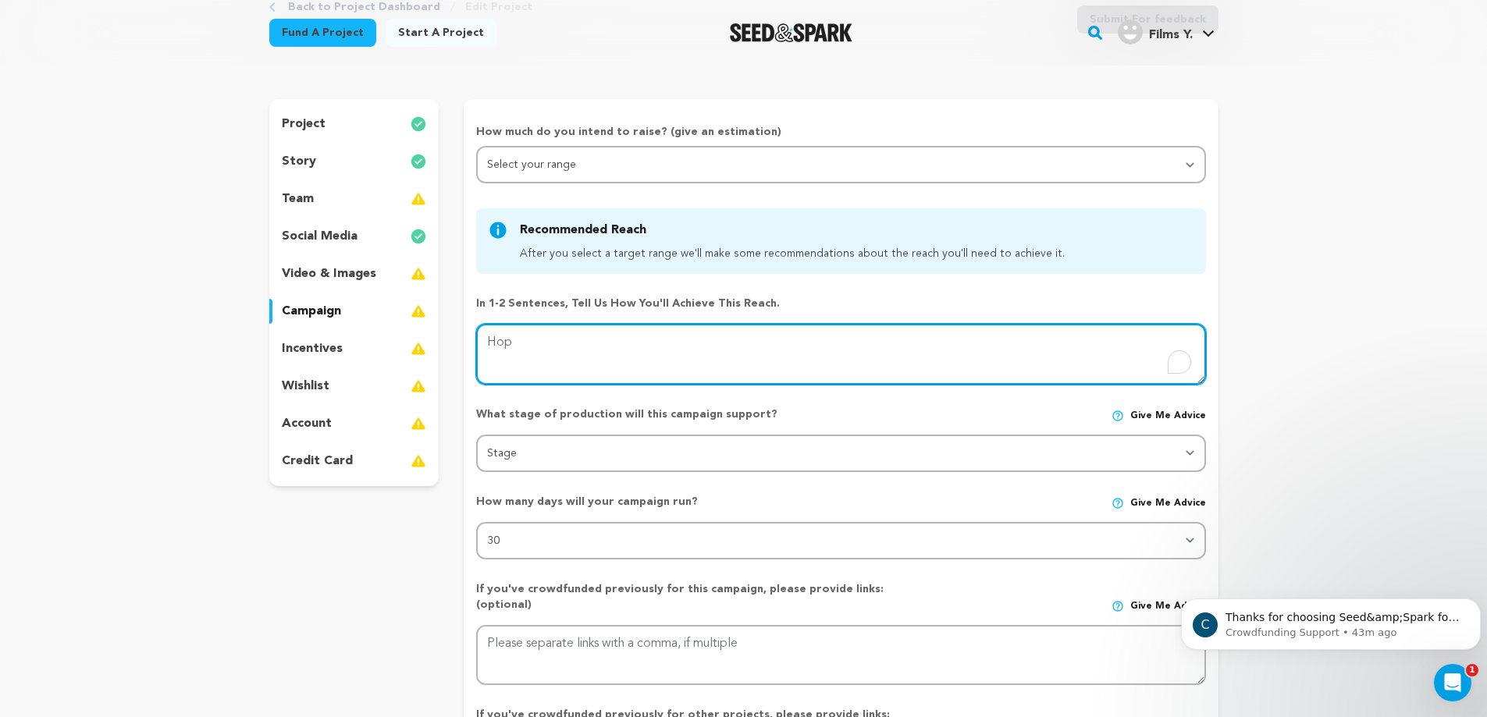
click at [578, 339] on textarea "To enrich screen reader interactions, please activate Accessibility in Grammarl…" at bounding box center [840, 354] width 729 height 61
type textarea "Hopef"
click at [578, 339] on textarea "To enrich screen reader interactions, please activate Accessibility in Grammarl…" at bounding box center [840, 354] width 729 height 61
type textarea "Hopef"
click at [578, 339] on textarea at bounding box center [840, 354] width 729 height 61
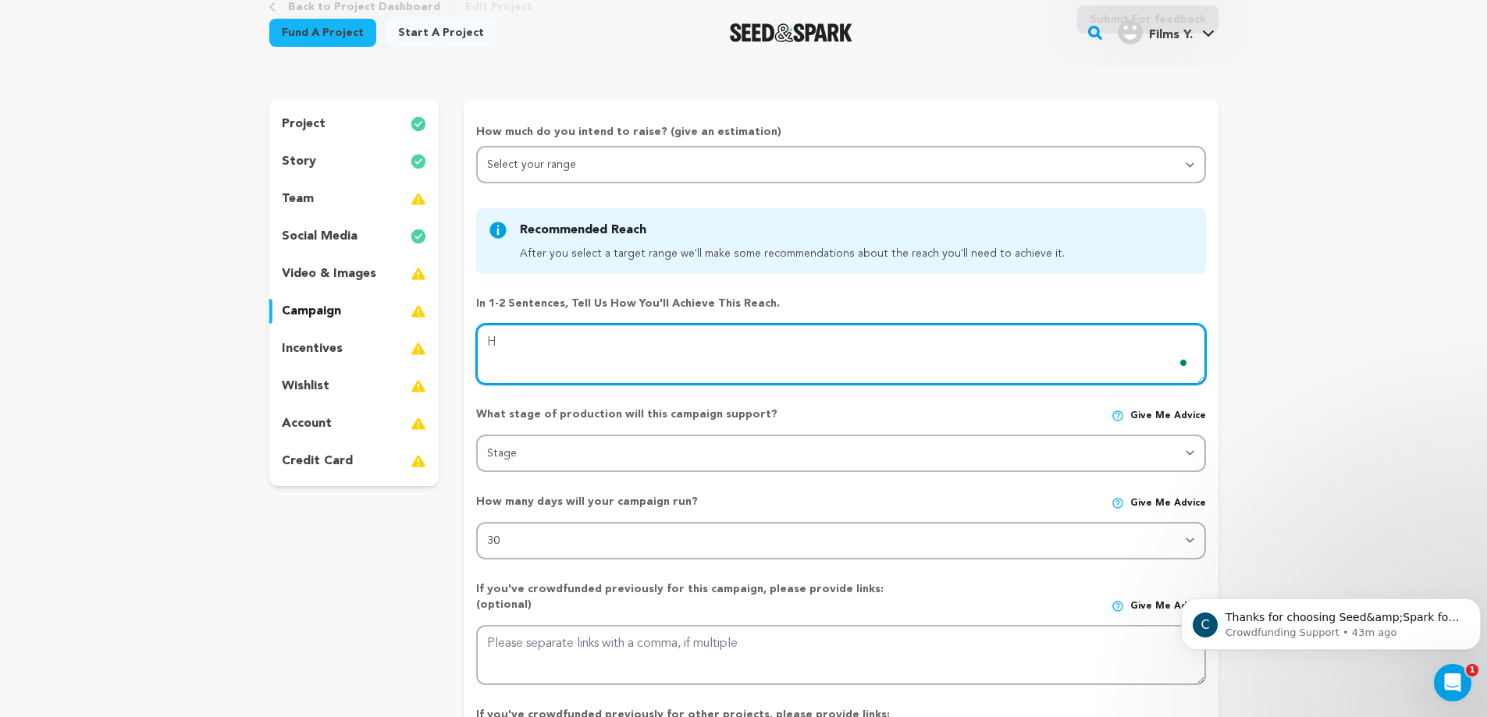
type textarea "H"
click at [578, 339] on textarea "To enrich screen reader interactions, please activate Accessibility in Grammarl…" at bounding box center [840, 354] width 729 height 61
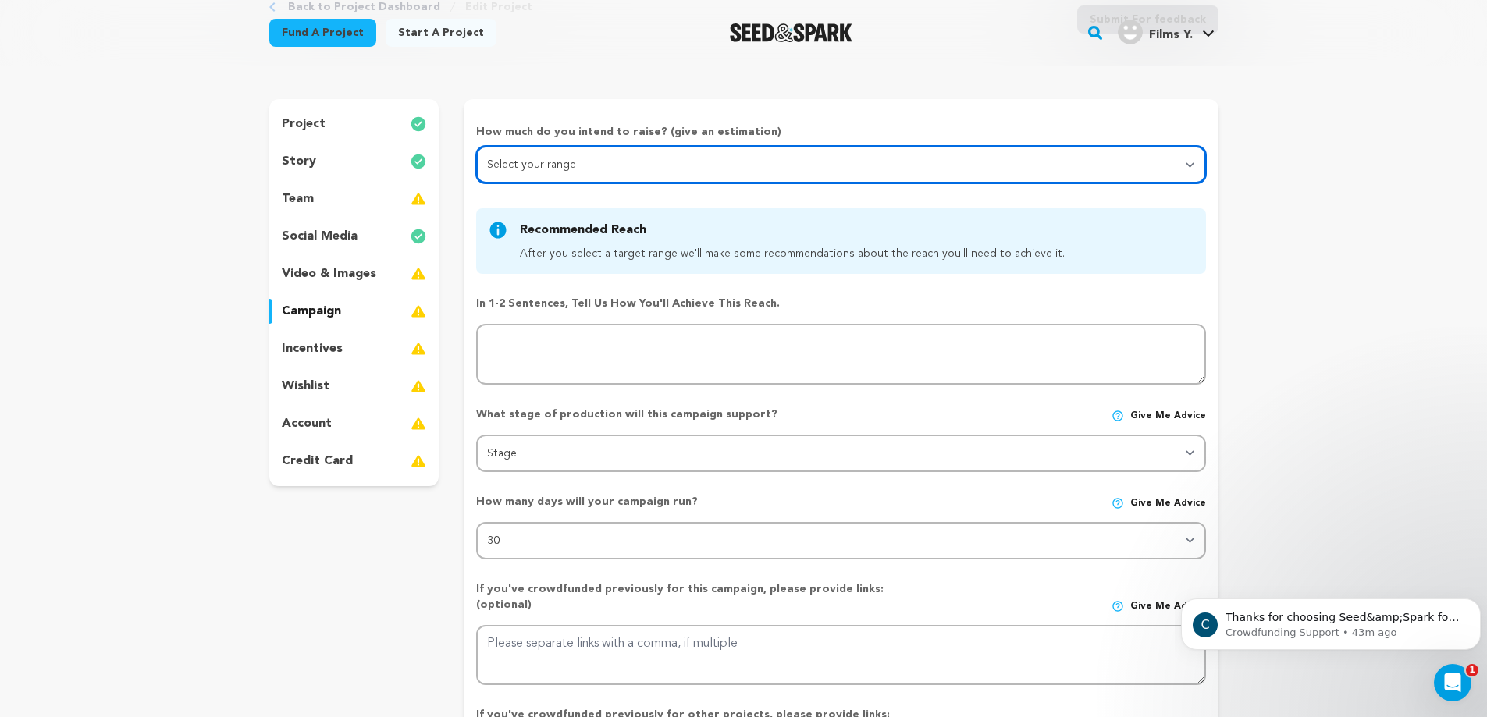
click at [694, 159] on select "Select your range Less than C$10k 10k - C$14k 15k - C$24k 25k - C$49k 50k or mo…" at bounding box center [840, 164] width 729 height 37
select select "1"
click at [476, 146] on select "Select your range Less than C$10k 10k - C$14k 15k - C$24k 25k - C$49k 50k or mo…" at bounding box center [840, 164] width 729 height 37
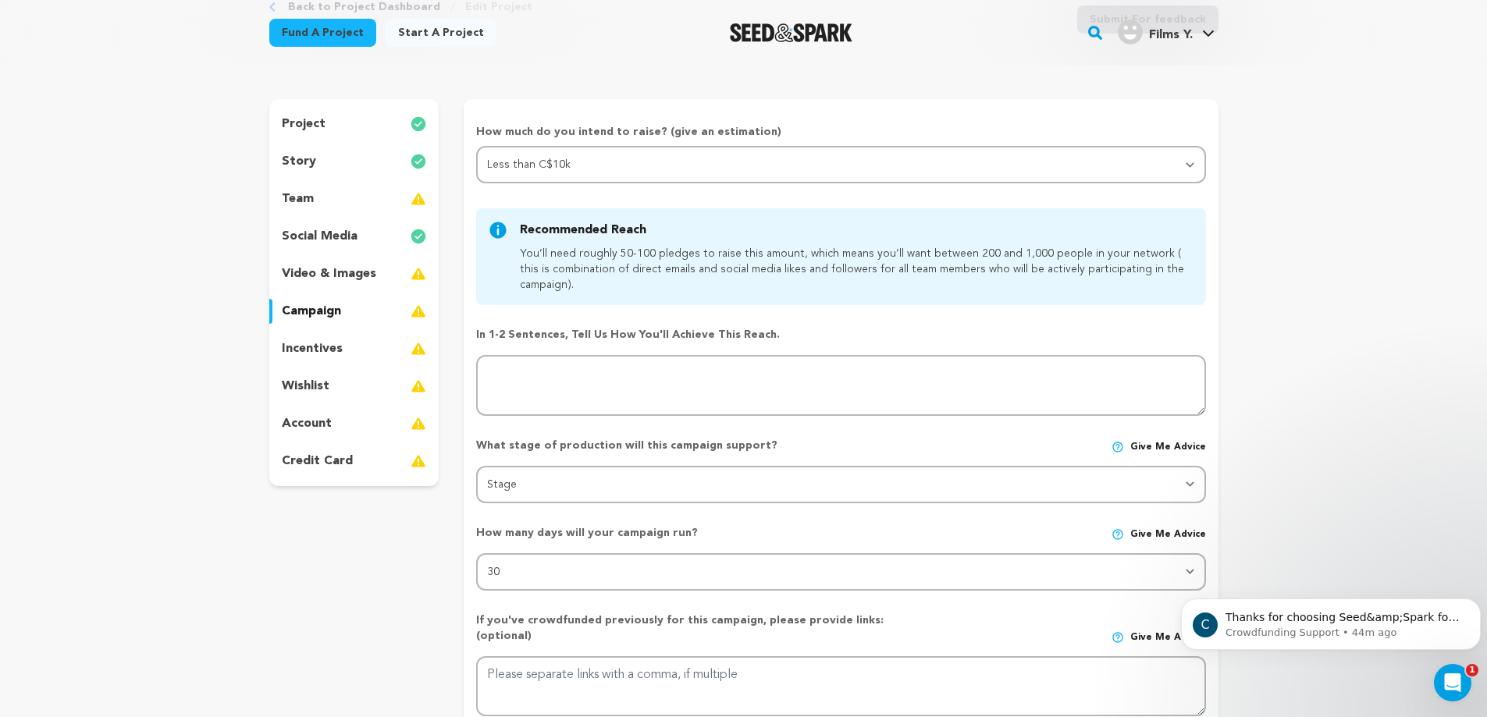
drag, startPoint x: 778, startPoint y: 334, endPoint x: 472, endPoint y: 336, distance: 305.9
click at [472, 336] on form "How much do you intend to raise? (give an estimation) Select your range Less th…" at bounding box center [841, 508] width 754 height 769
copy p "In 1-2 sentences, tell us how you'll achieve this reach."
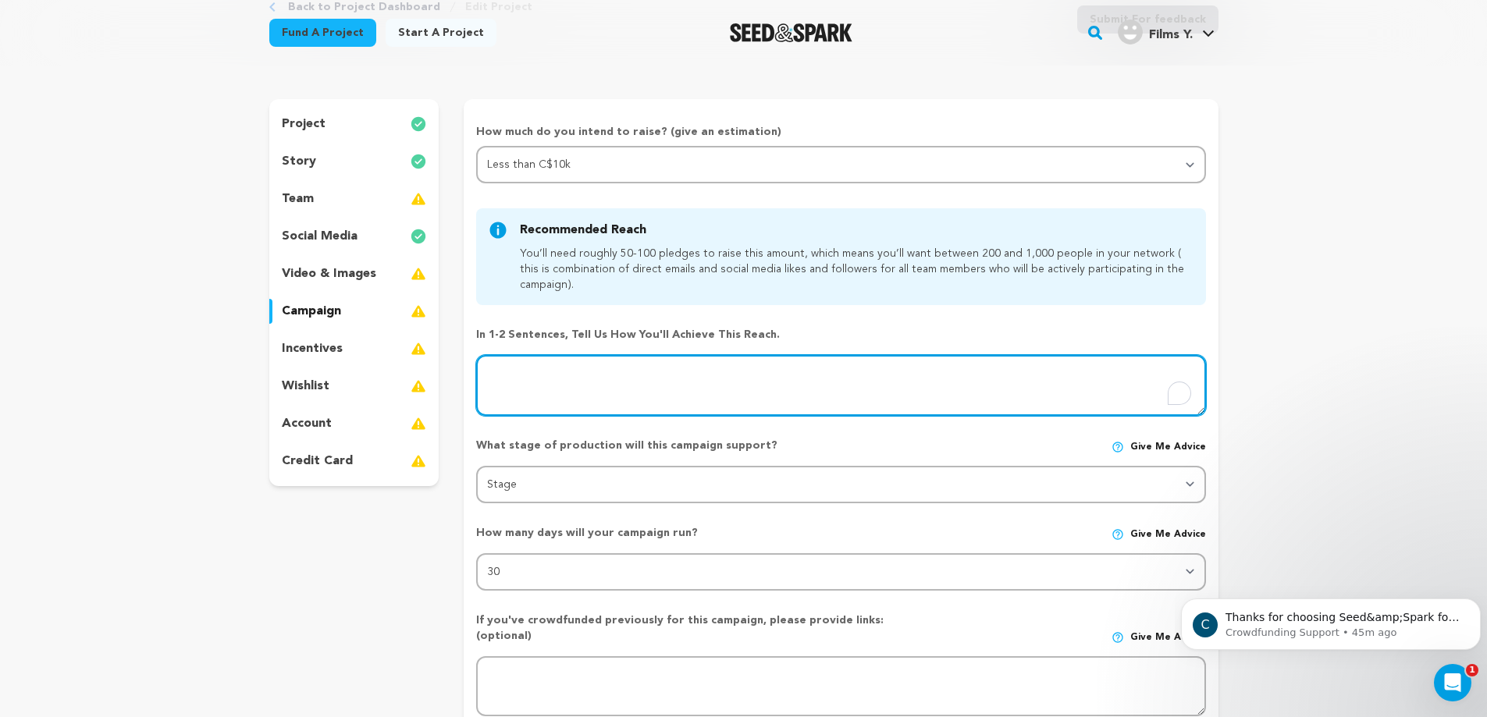
click at [582, 402] on textarea "To enrich screen reader interactions, please activate Accessibility in Grammarl…" at bounding box center [840, 385] width 729 height 61
paste textarea "We’ll share our campaign widely with friends, family, and film lovers through s…"
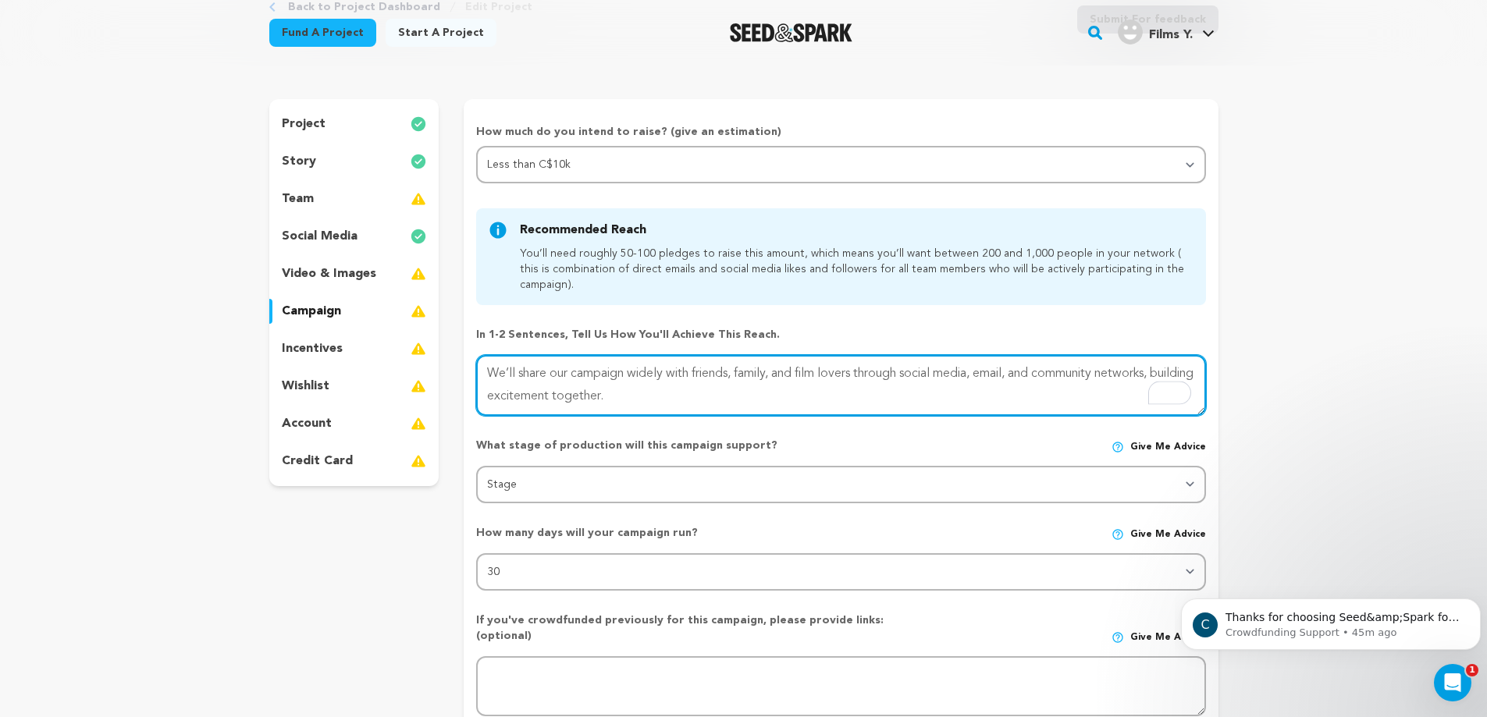
type textarea "We’ll share our campaign widely with friends, family, and film lovers through s…"
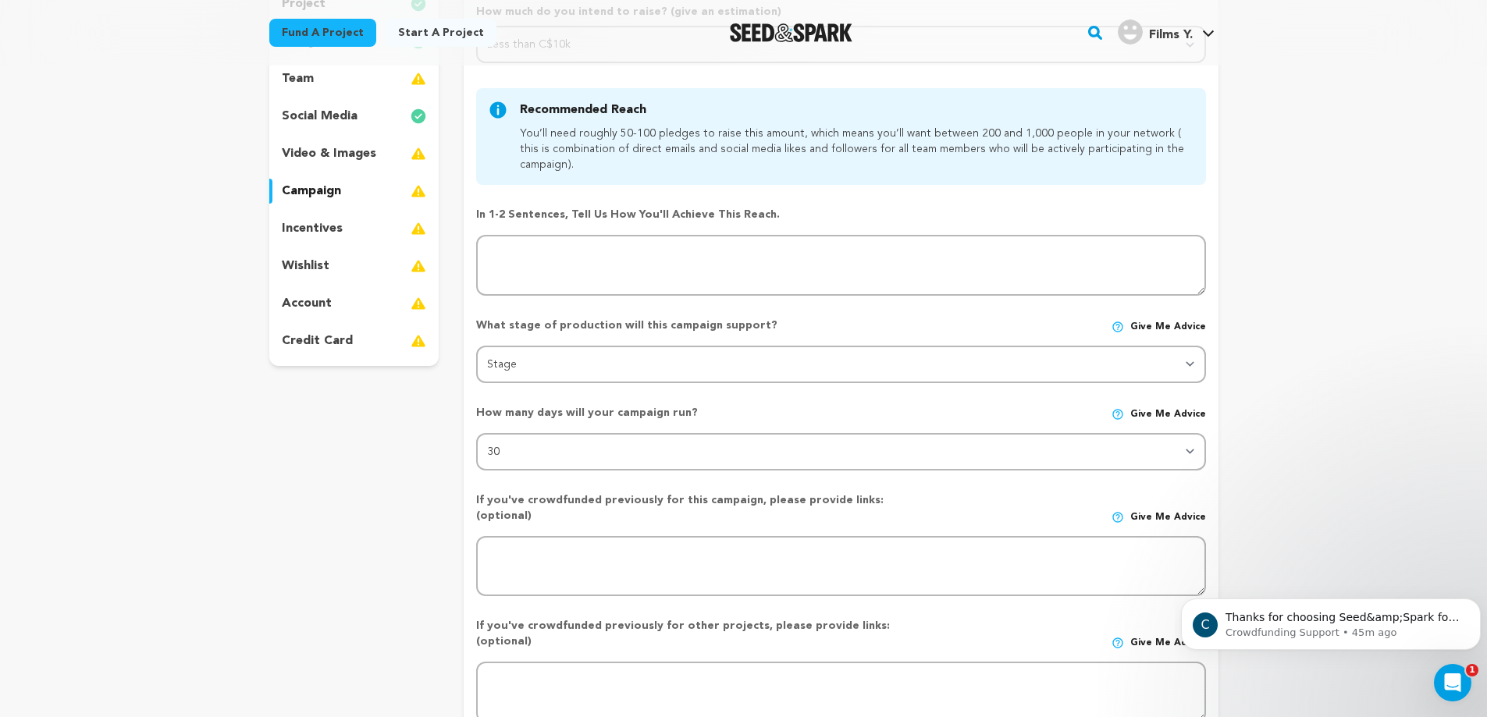
scroll to position [228, 0]
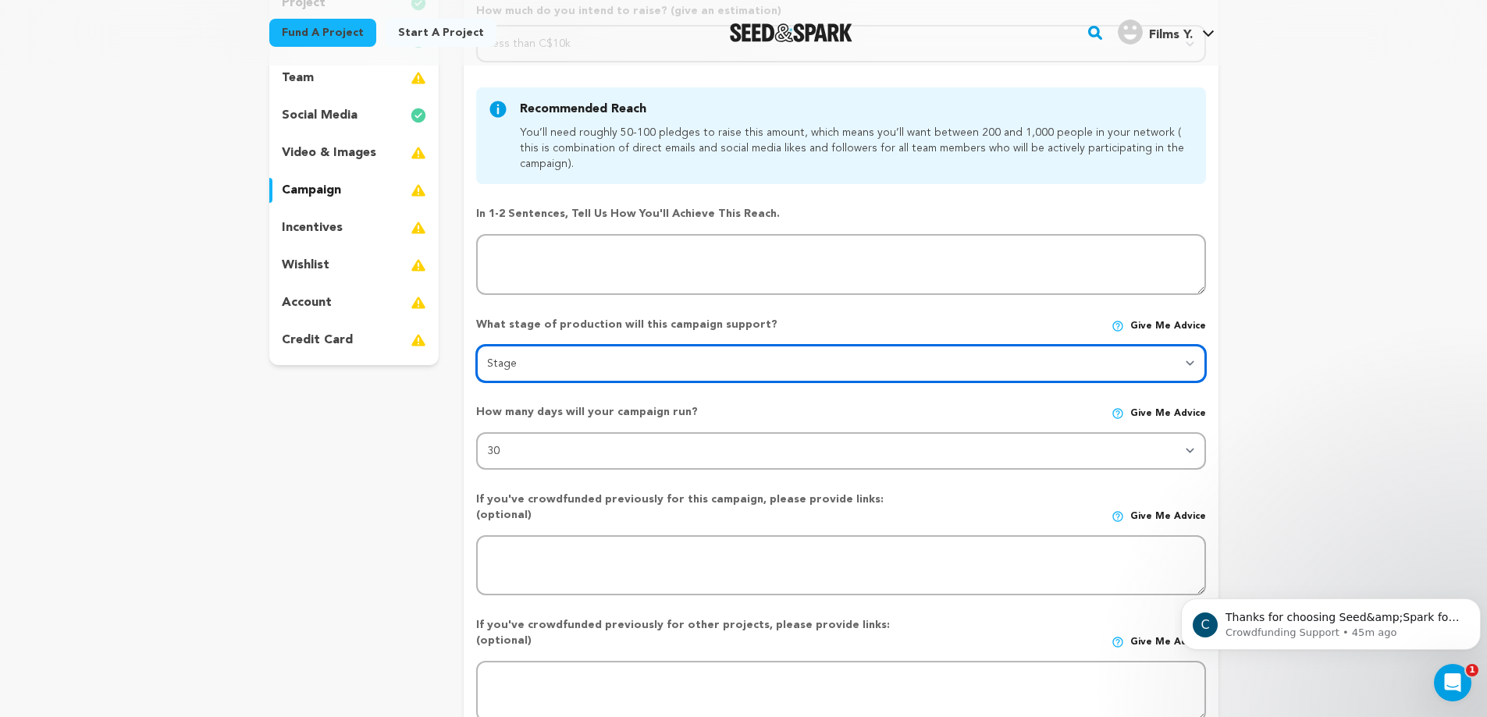
click at [677, 365] on select "Stage DEVELOPMENT PRODUCTION POST-PRODUCTION DISTRIBUTION PRE-PRODUCTION ENHANC…" at bounding box center [840, 363] width 729 height 37
select select "1403"
click at [476, 345] on select "Stage DEVELOPMENT PRODUCTION POST-PRODUCTION DISTRIBUTION PRE-PRODUCTION ENHANC…" at bounding box center [840, 363] width 729 height 37
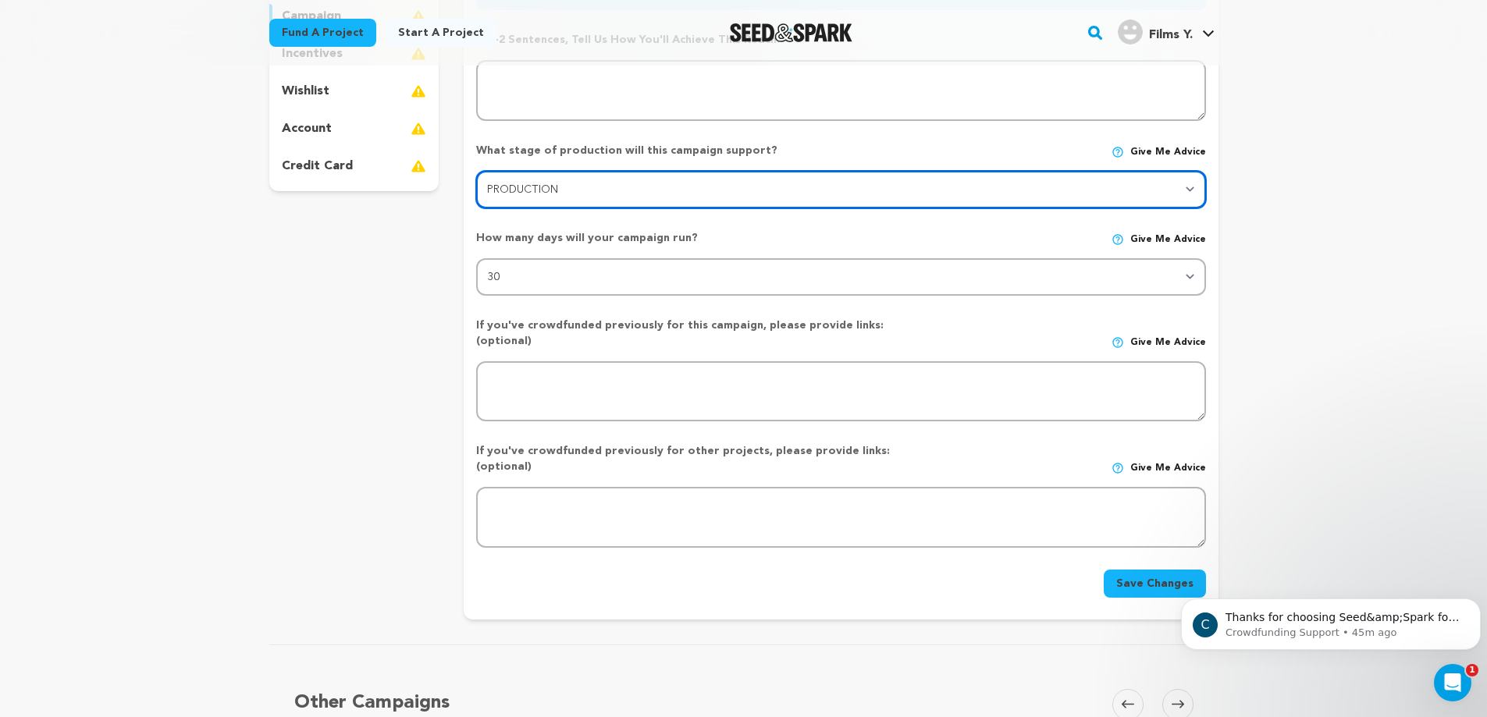
scroll to position [406, 0]
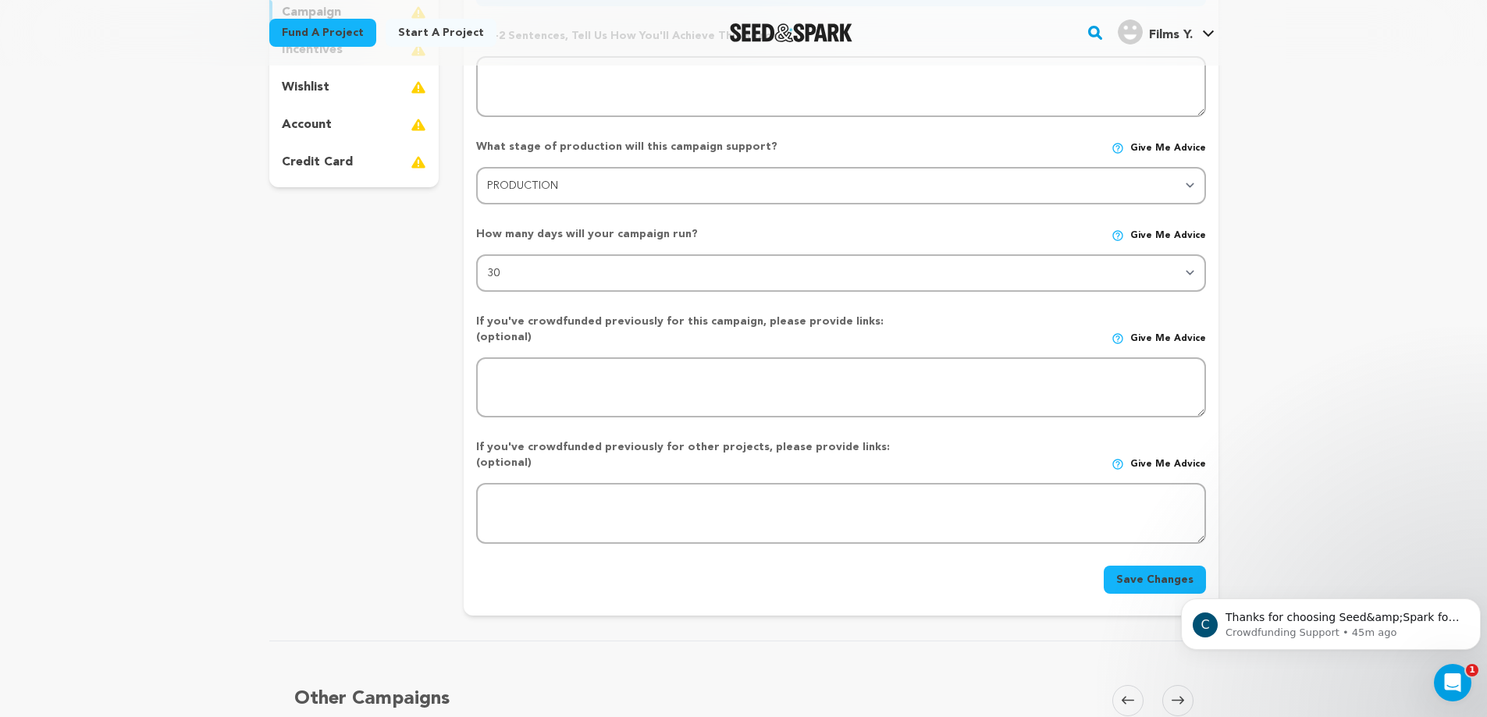
click at [1152, 566] on button "Save Changes" at bounding box center [1155, 580] width 102 height 28
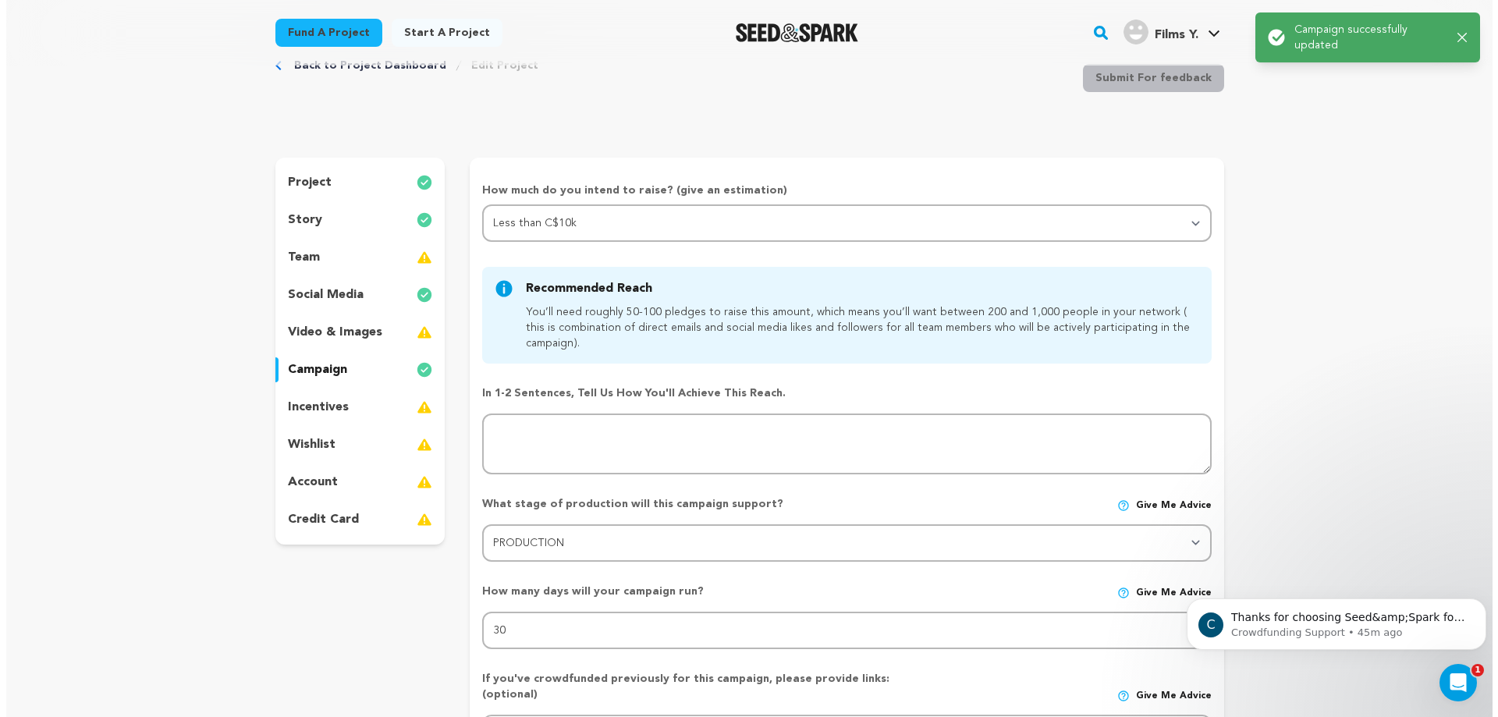
scroll to position [0, 0]
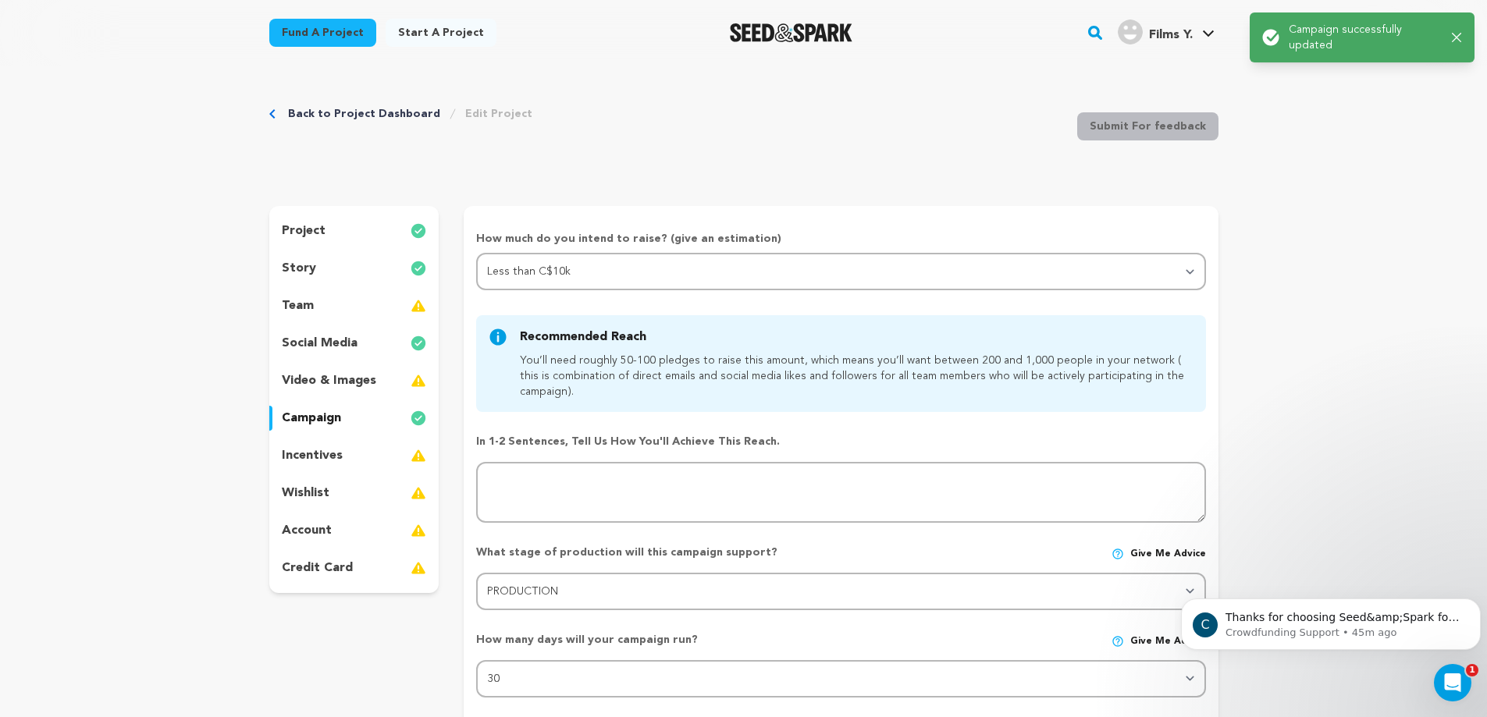
click at [369, 457] on div "incentives" at bounding box center [354, 455] width 170 height 25
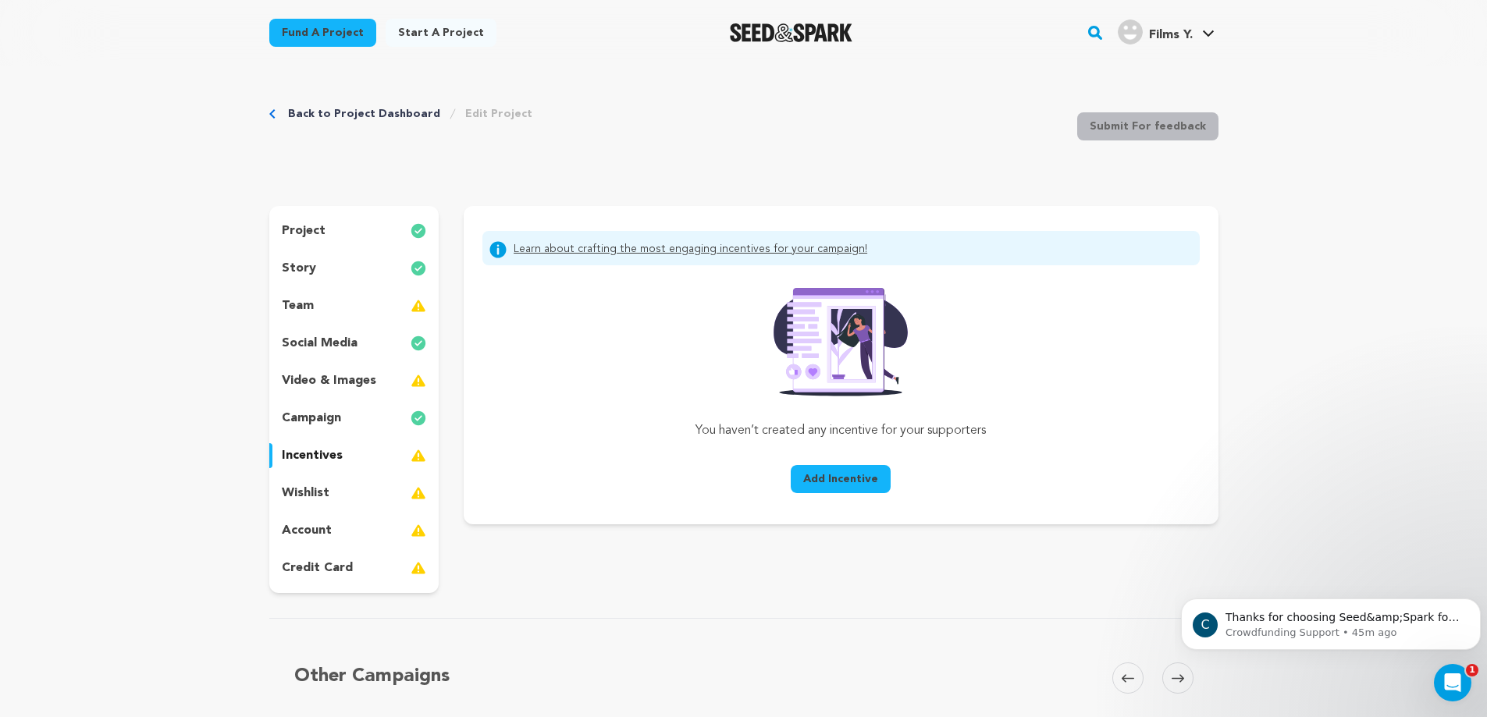
click at [853, 479] on span "Add Incentive" at bounding box center [840, 479] width 75 height 16
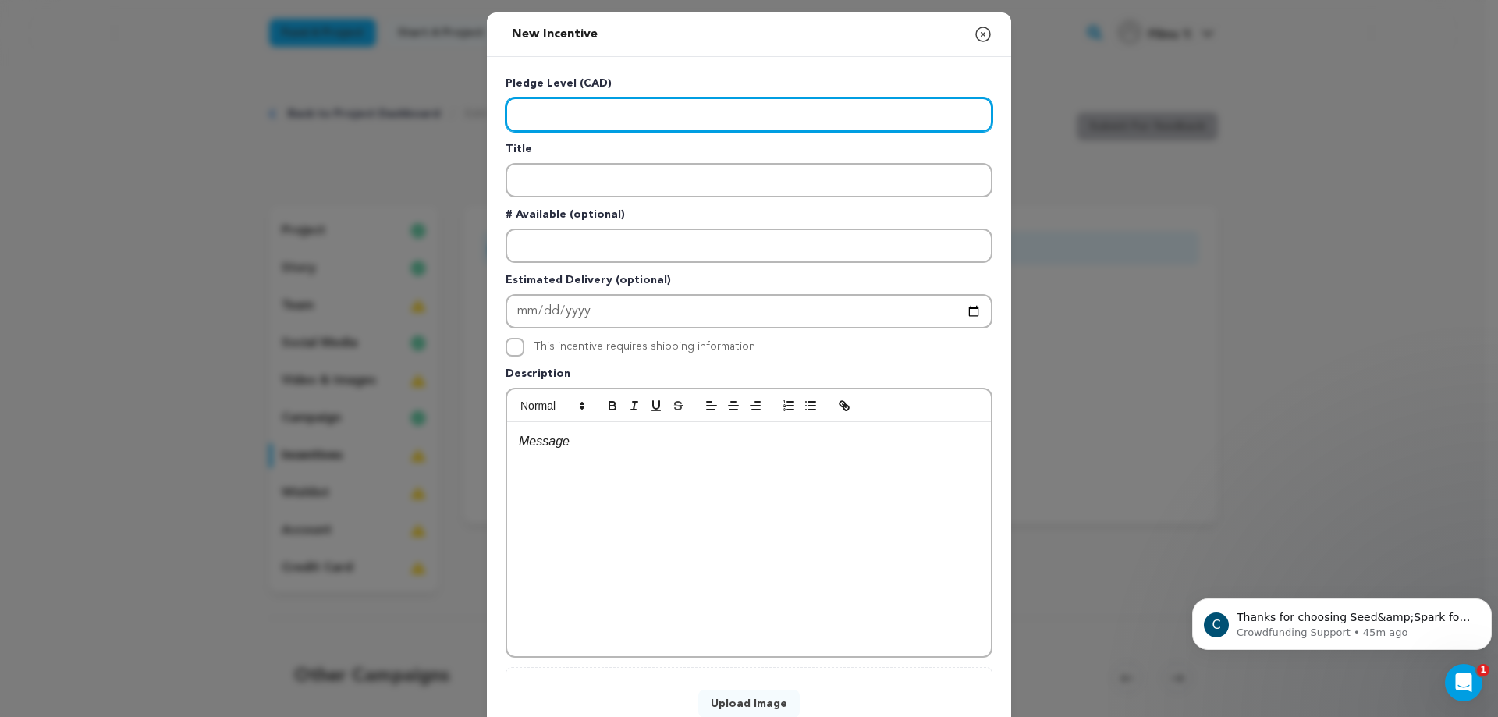
click at [623, 114] on input "Enter level" at bounding box center [749, 115] width 487 height 34
type input "50"
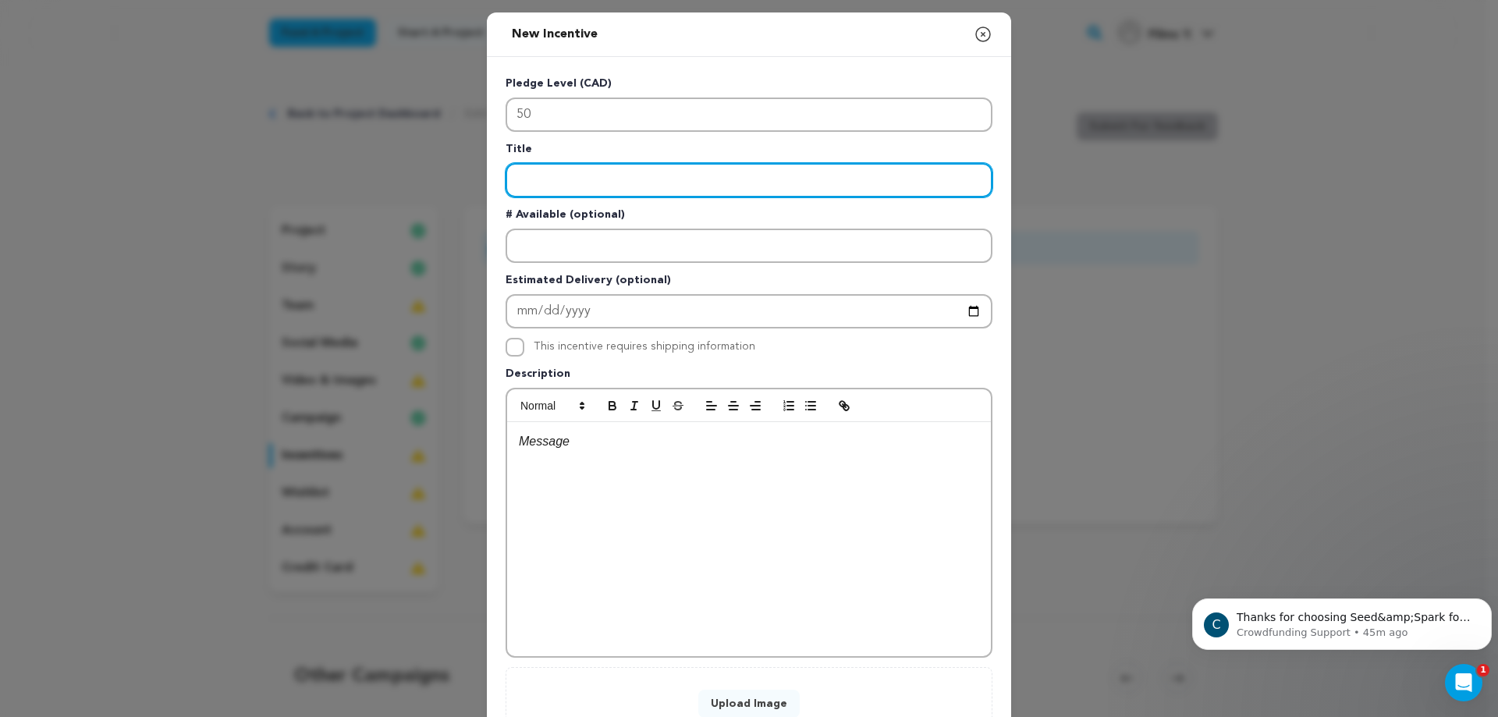
click at [593, 176] on input "Enter title" at bounding box center [749, 180] width 487 height 34
type input "Credit Star"
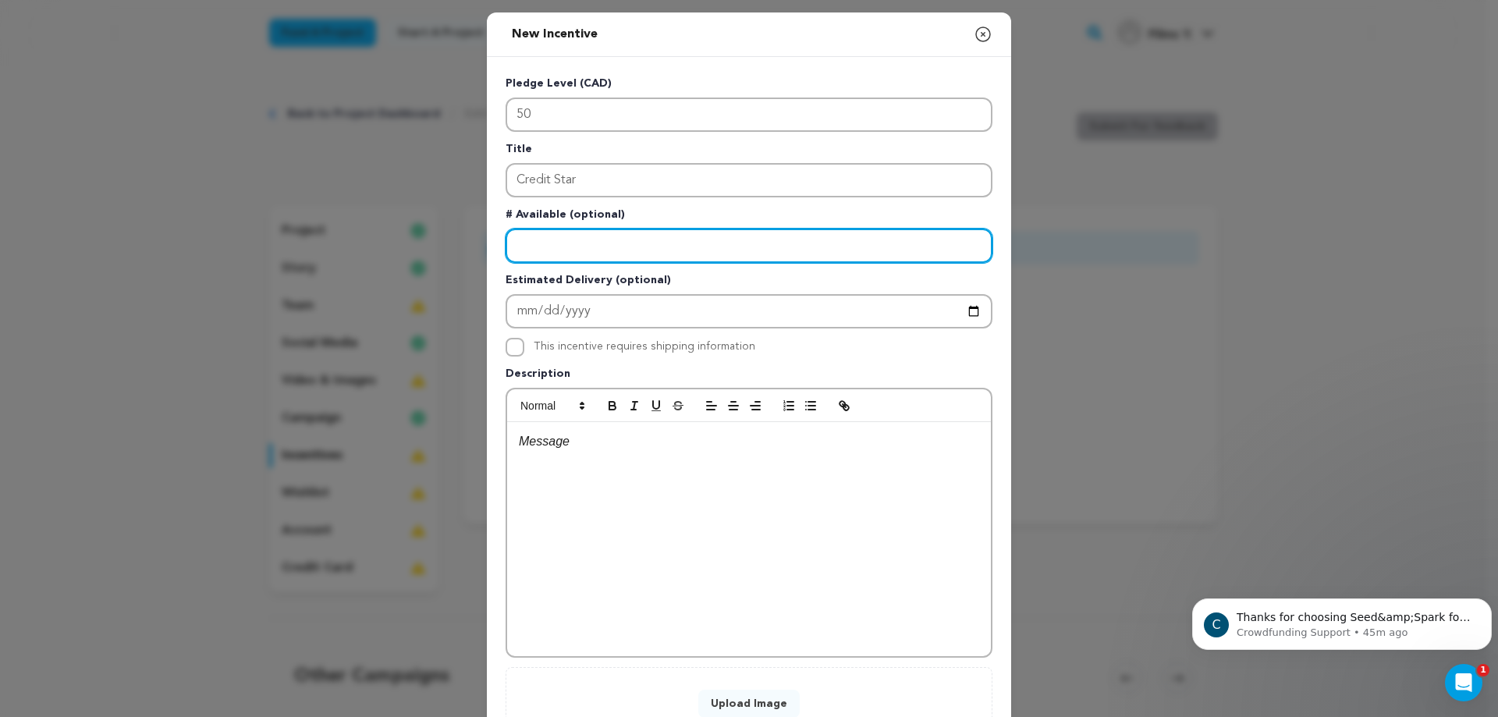
click at [592, 247] on input "Enter number available" at bounding box center [749, 246] width 487 height 34
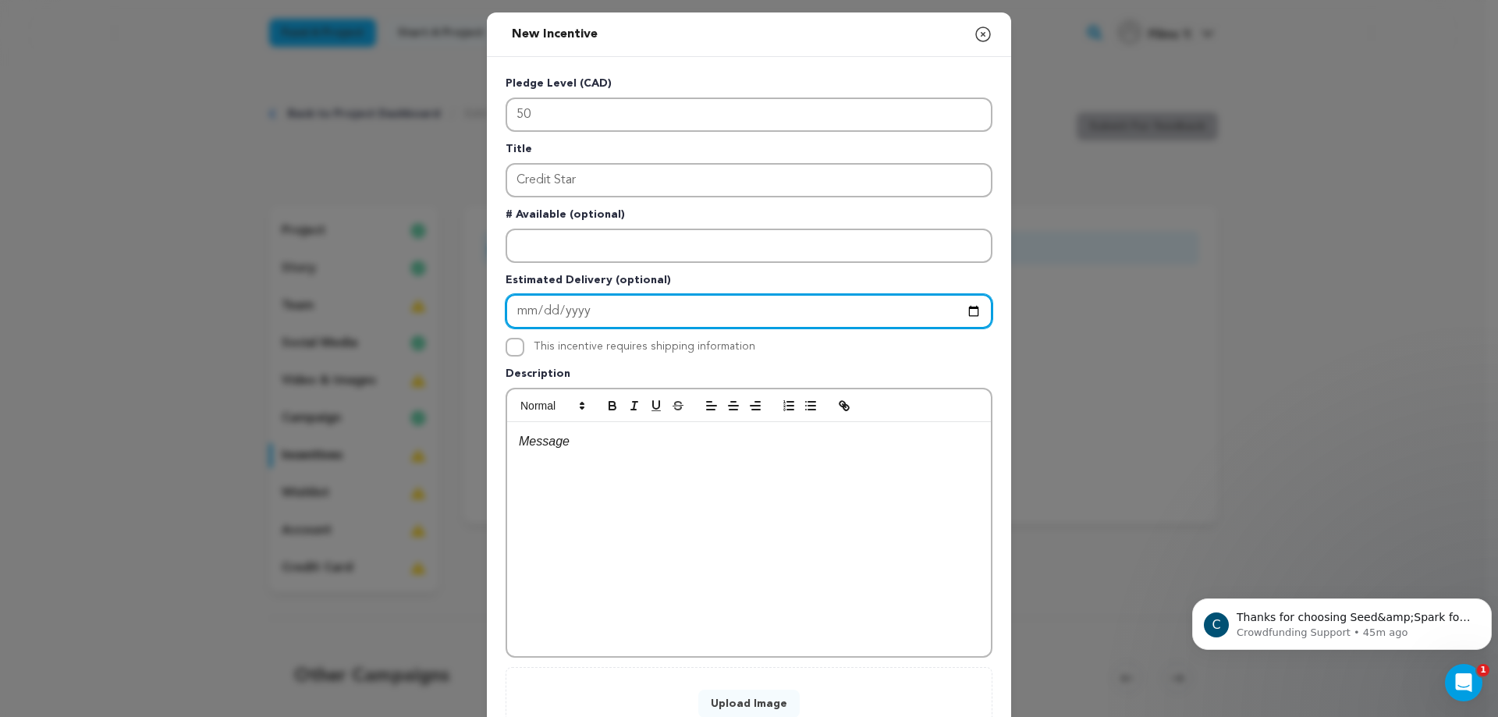
click at [596, 308] on input "Enter Estimated Delivery" at bounding box center [749, 311] width 487 height 34
click at [967, 308] on input "Enter Estimated Delivery" at bounding box center [749, 311] width 487 height 34
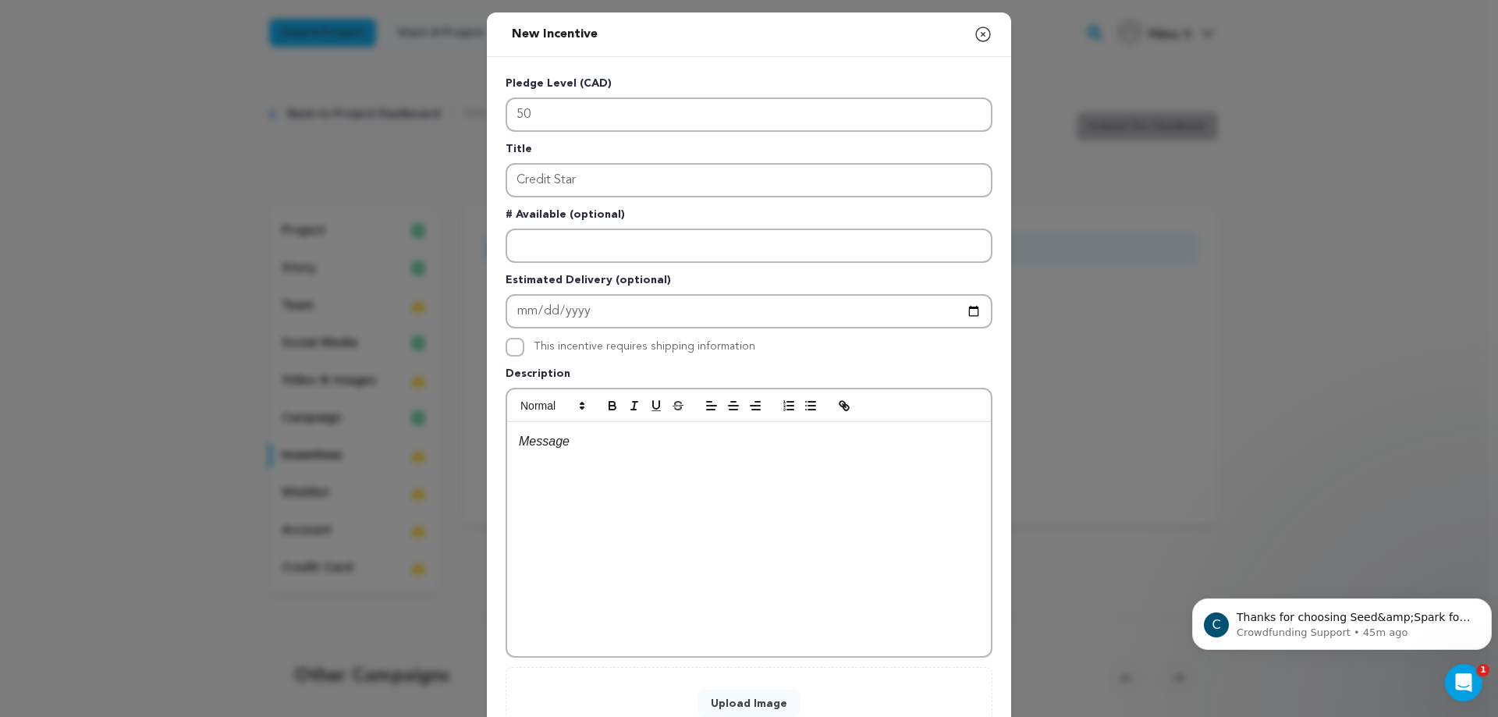
click at [741, 344] on div "This incentive requires shipping information" at bounding box center [749, 347] width 487 height 19
click at [600, 477] on div "To enrich screen reader interactions, please activate Accessibility in Grammarl…" at bounding box center [749, 539] width 484 height 234
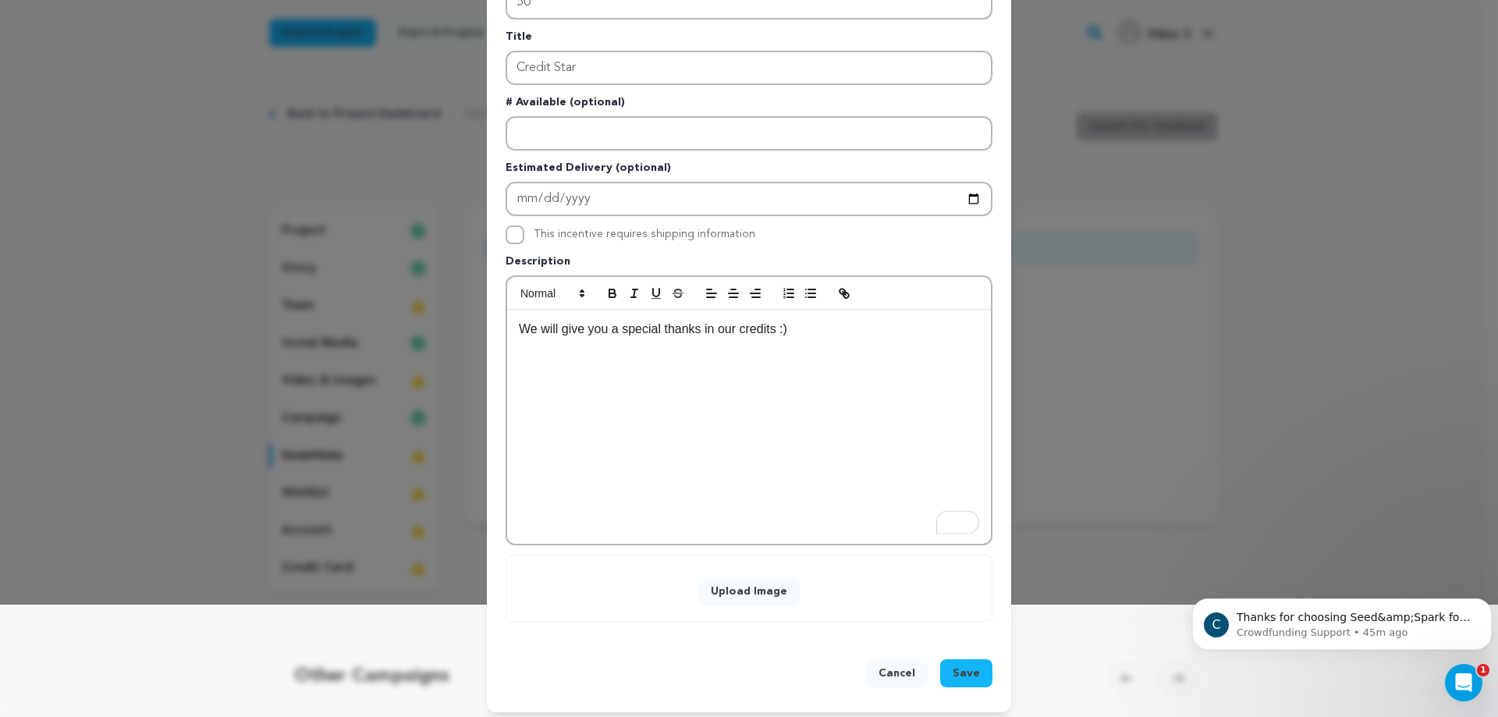
scroll to position [120, 0]
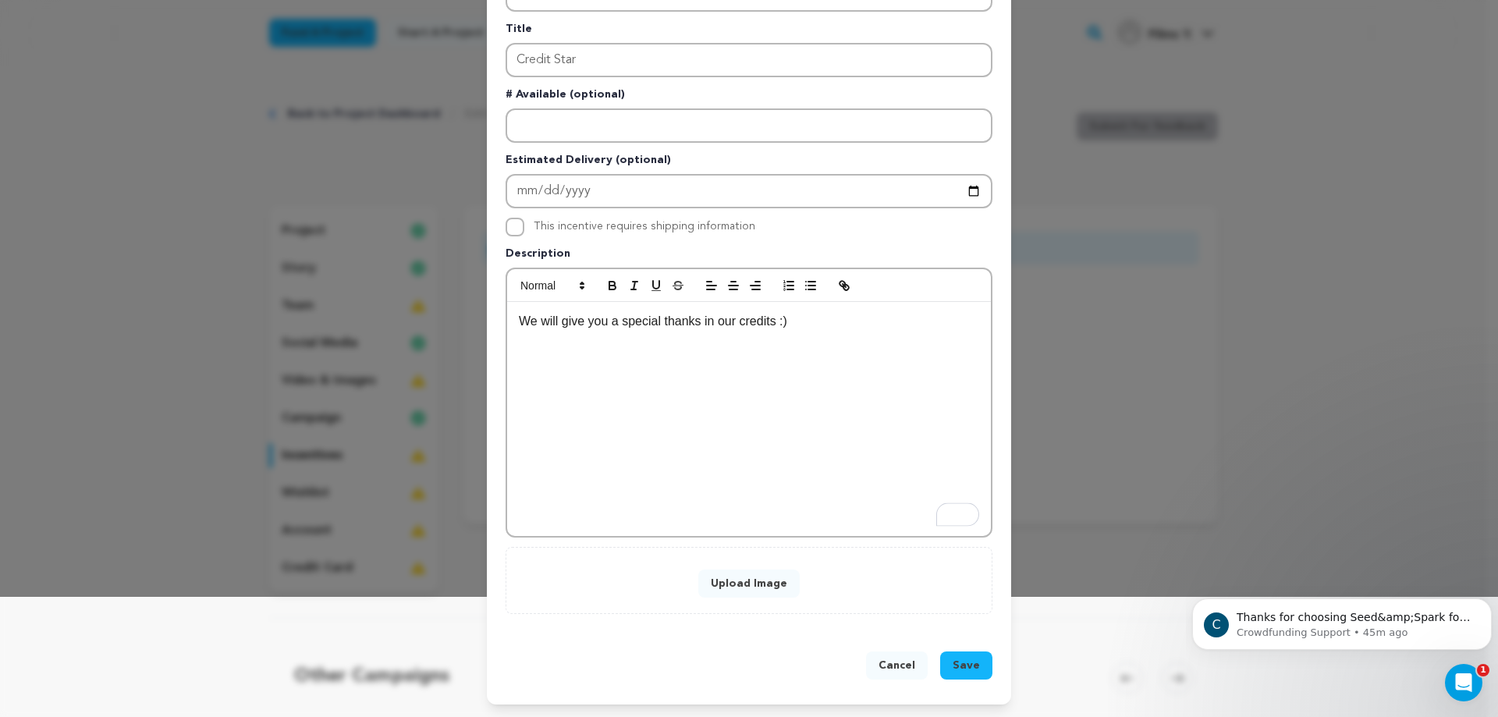
click at [967, 662] on span "Save" at bounding box center [966, 666] width 27 height 16
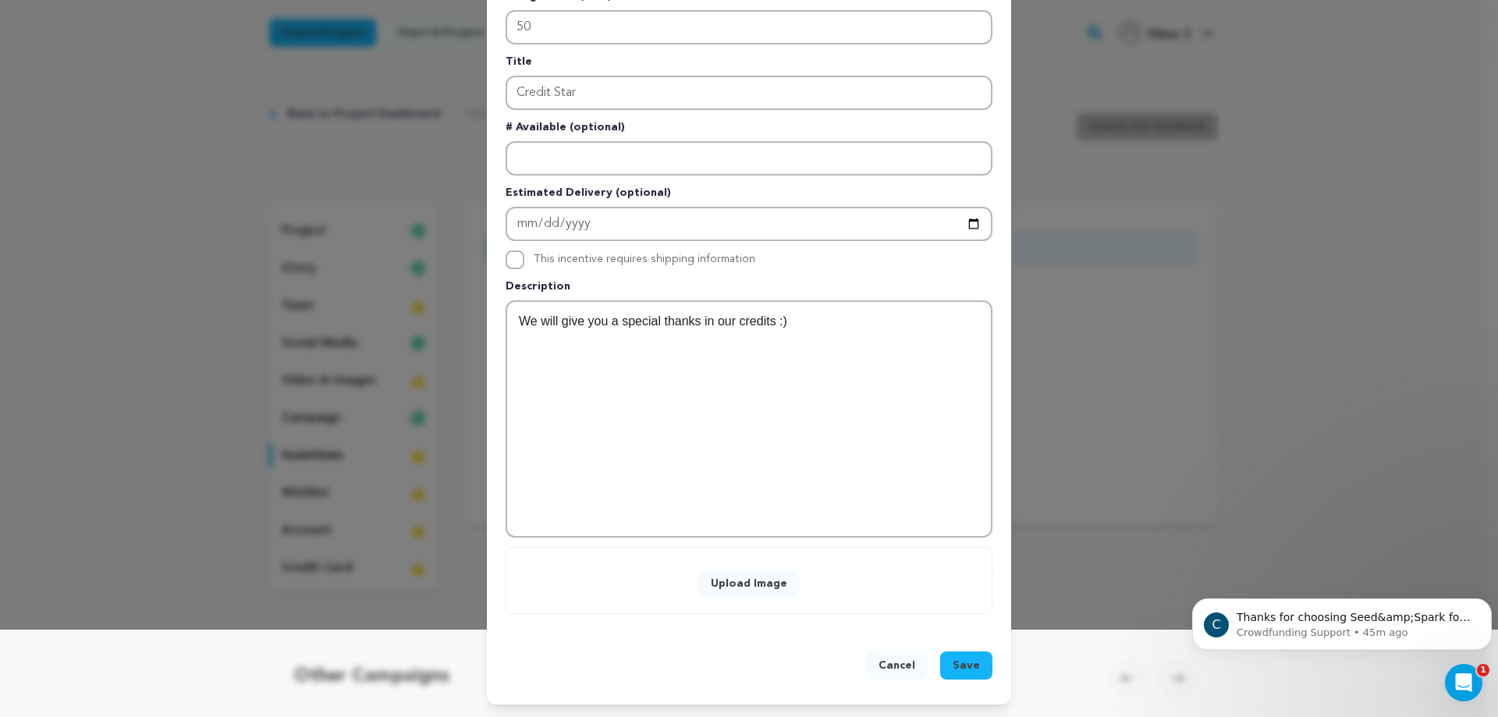
click at [729, 590] on button "Upload Image" at bounding box center [748, 584] width 101 height 28
click at [728, 592] on button "Upload Image" at bounding box center [748, 584] width 101 height 28
click at [745, 574] on button "Upload Image" at bounding box center [748, 584] width 101 height 28
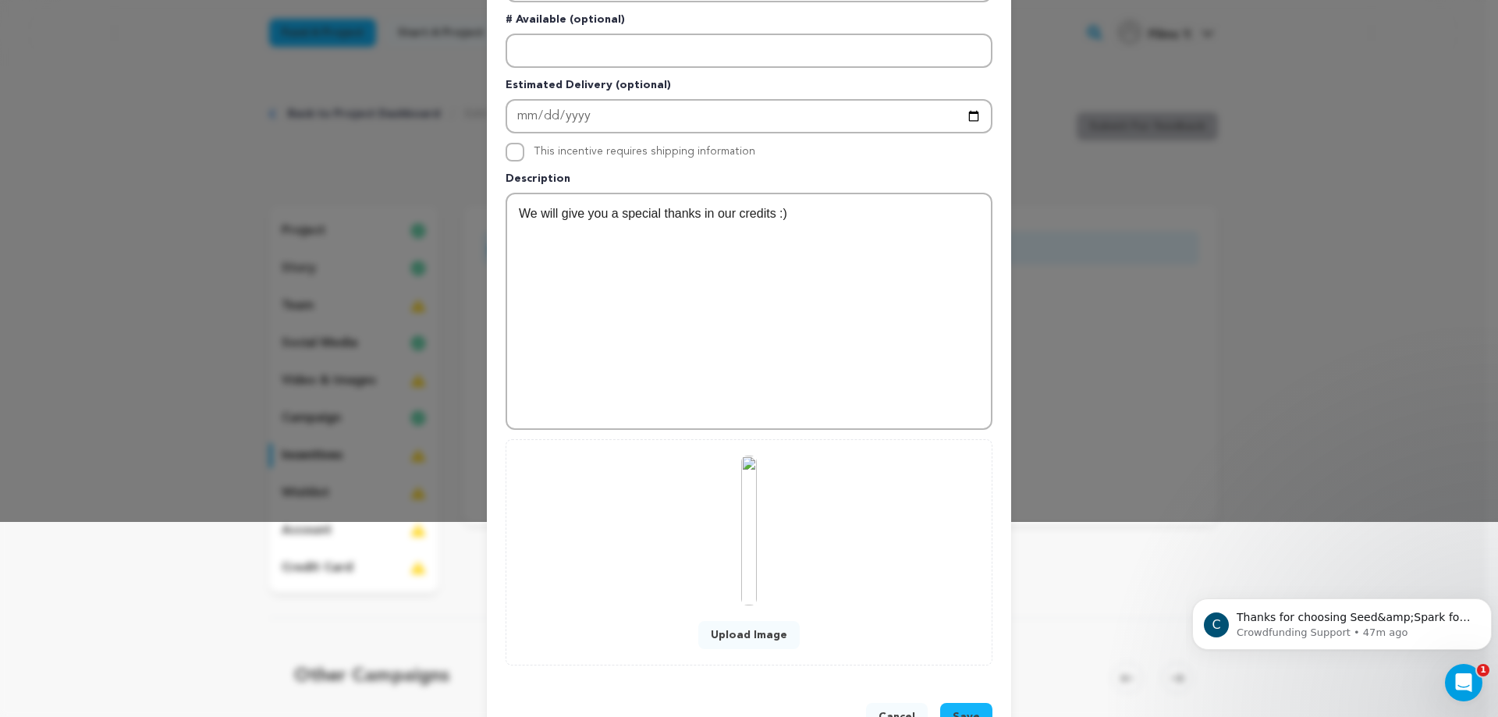
scroll to position [247, 0]
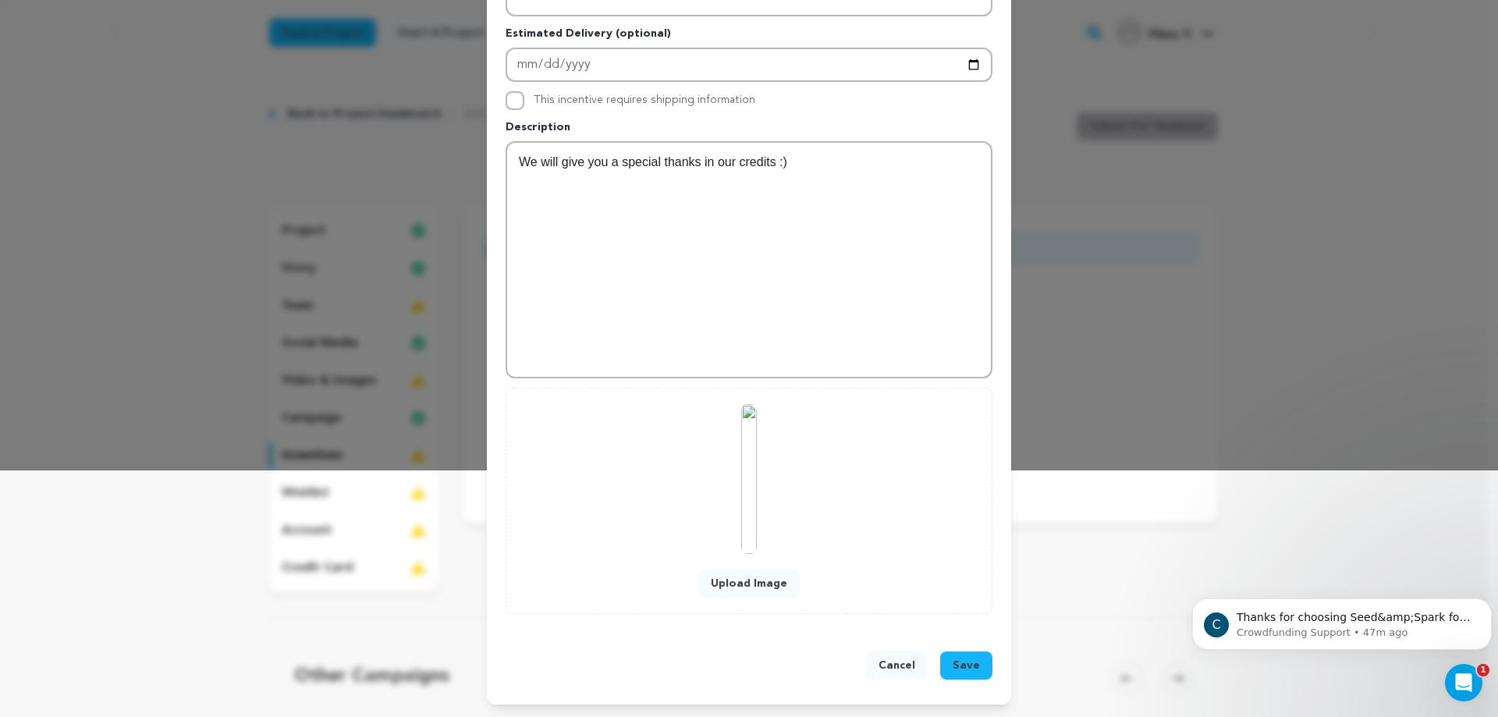
click at [969, 662] on span "Save" at bounding box center [966, 666] width 27 height 16
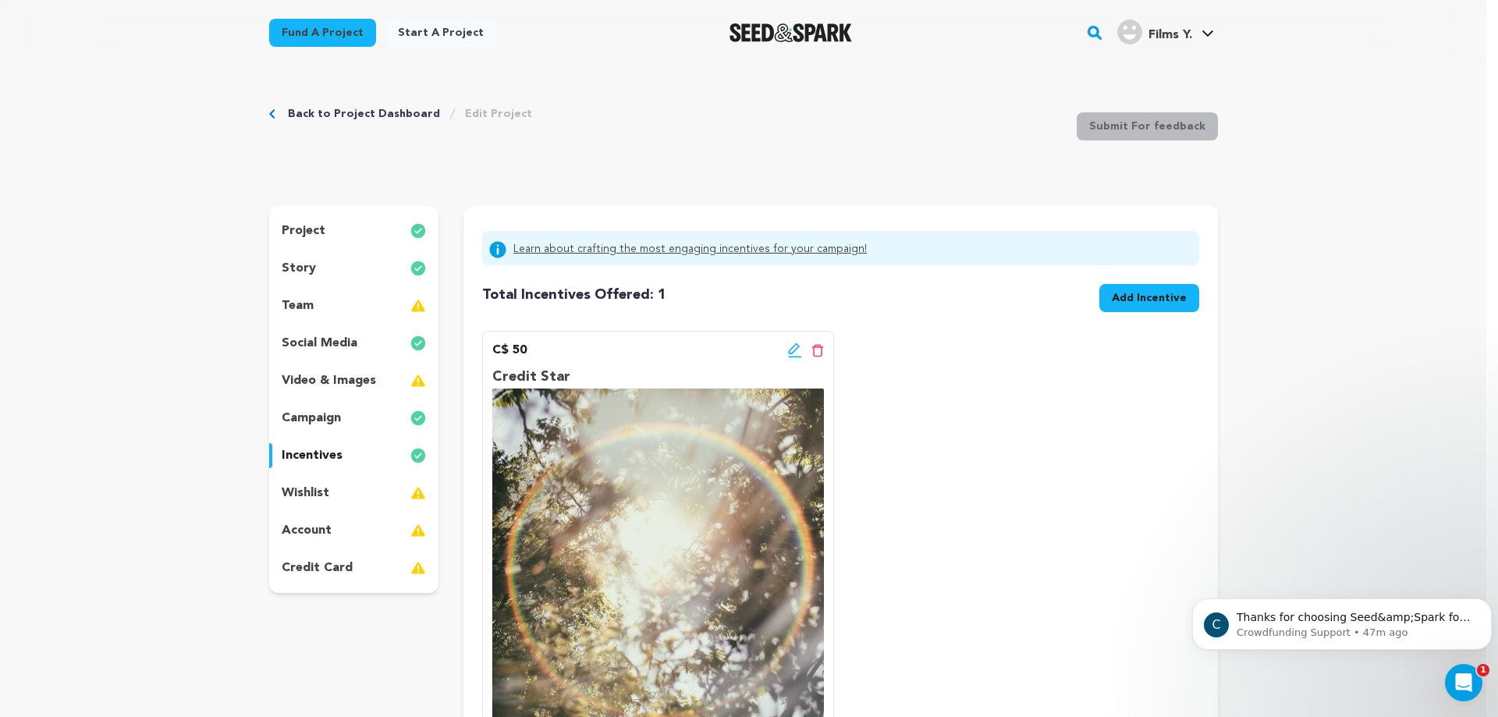
click at [337, 498] on div "wishlist" at bounding box center [354, 493] width 170 height 25
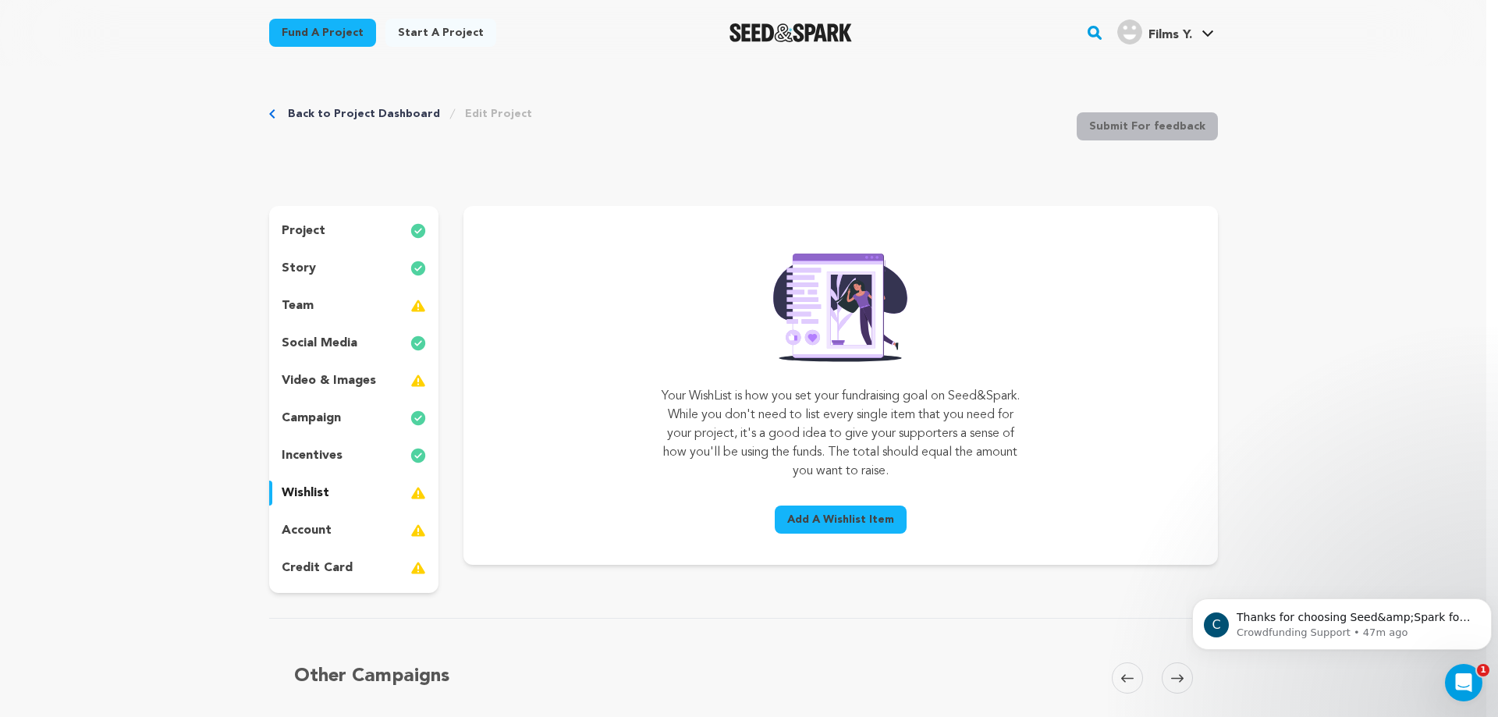
click at [857, 514] on span "Add A Wishlist Item" at bounding box center [840, 520] width 107 height 16
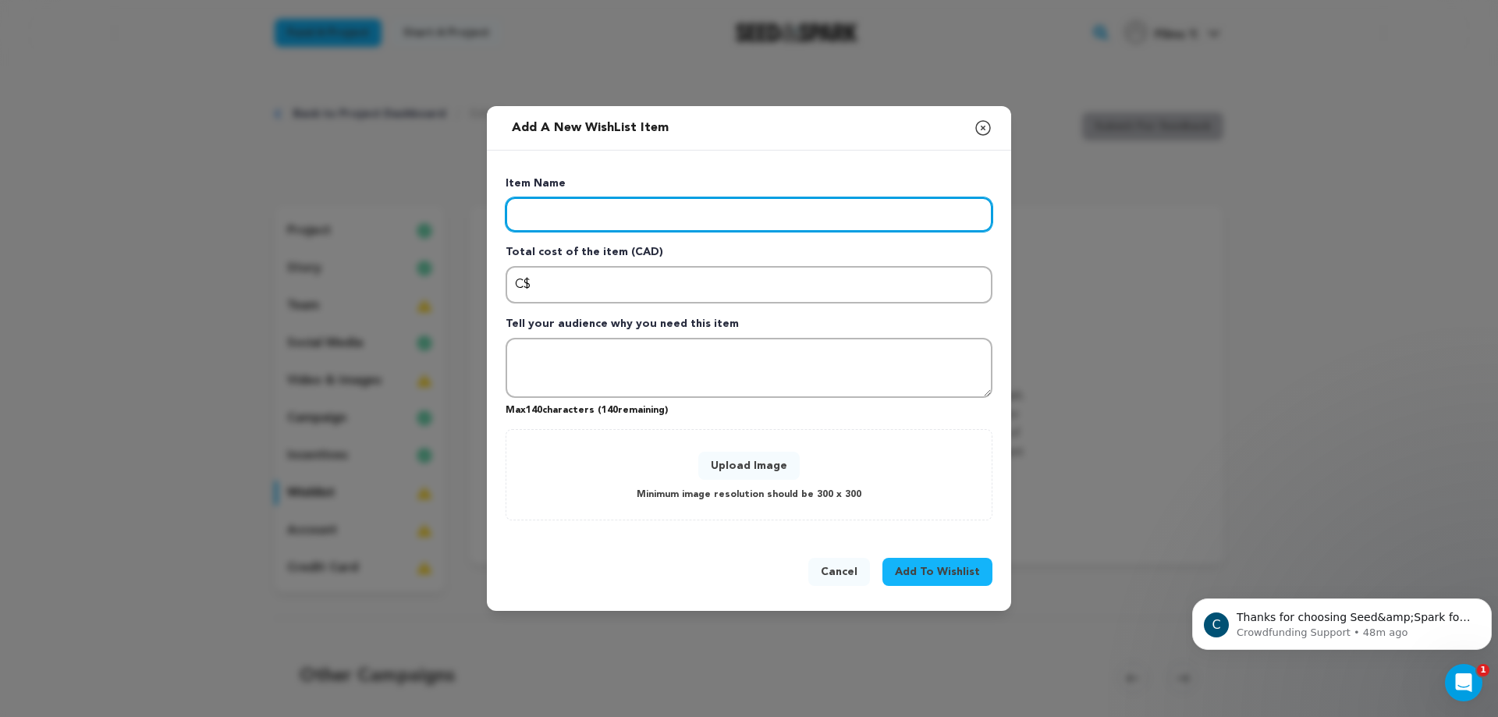
click at [615, 218] on input "Enter item name" at bounding box center [749, 214] width 487 height 34
type input "Insurance"
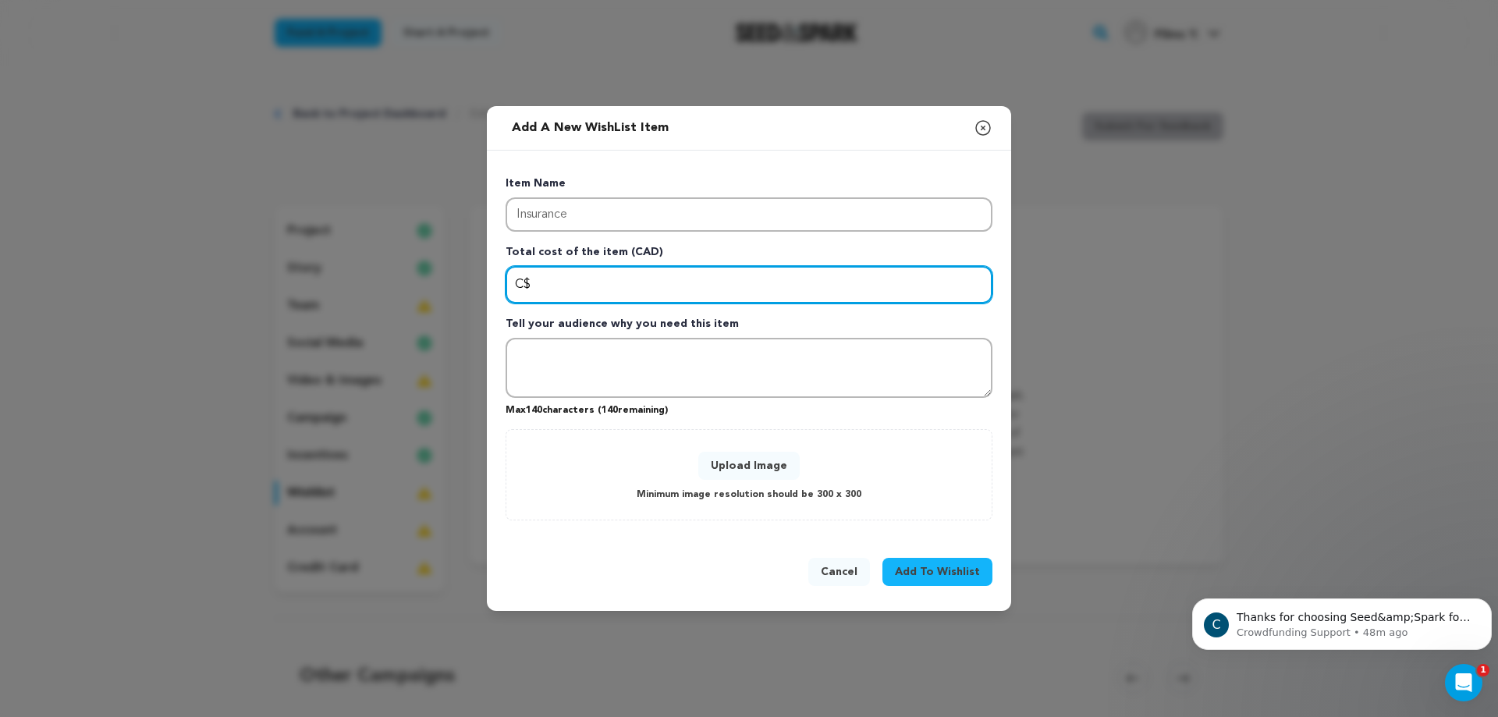
click at [580, 290] on input "Enter total cost of the item" at bounding box center [749, 284] width 487 height 37
type input "240"
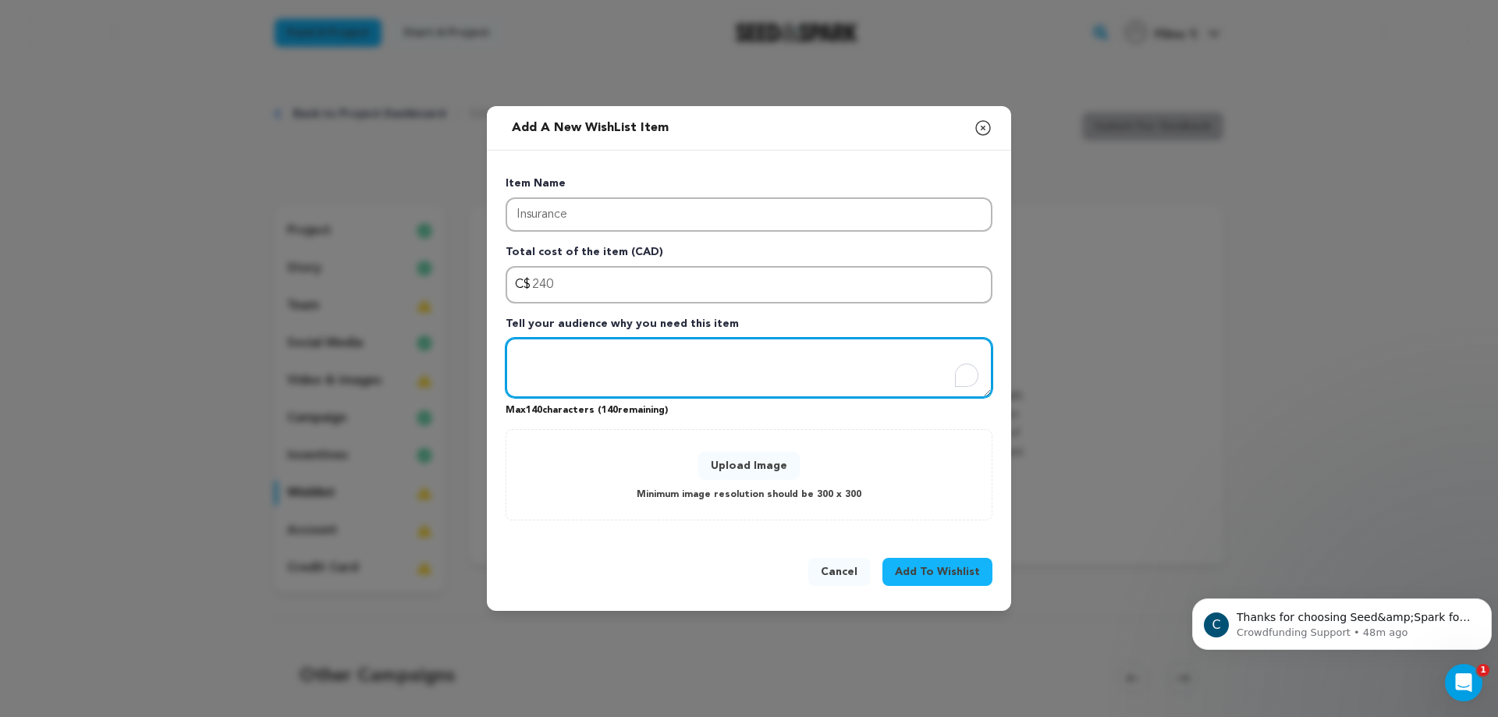
click at [567, 364] on textarea "To enrich screen reader interactions, please activate Accessibility in Grammarl…" at bounding box center [749, 368] width 487 height 61
type textarea "Insurance for our camera gear for 3 days of shooting"
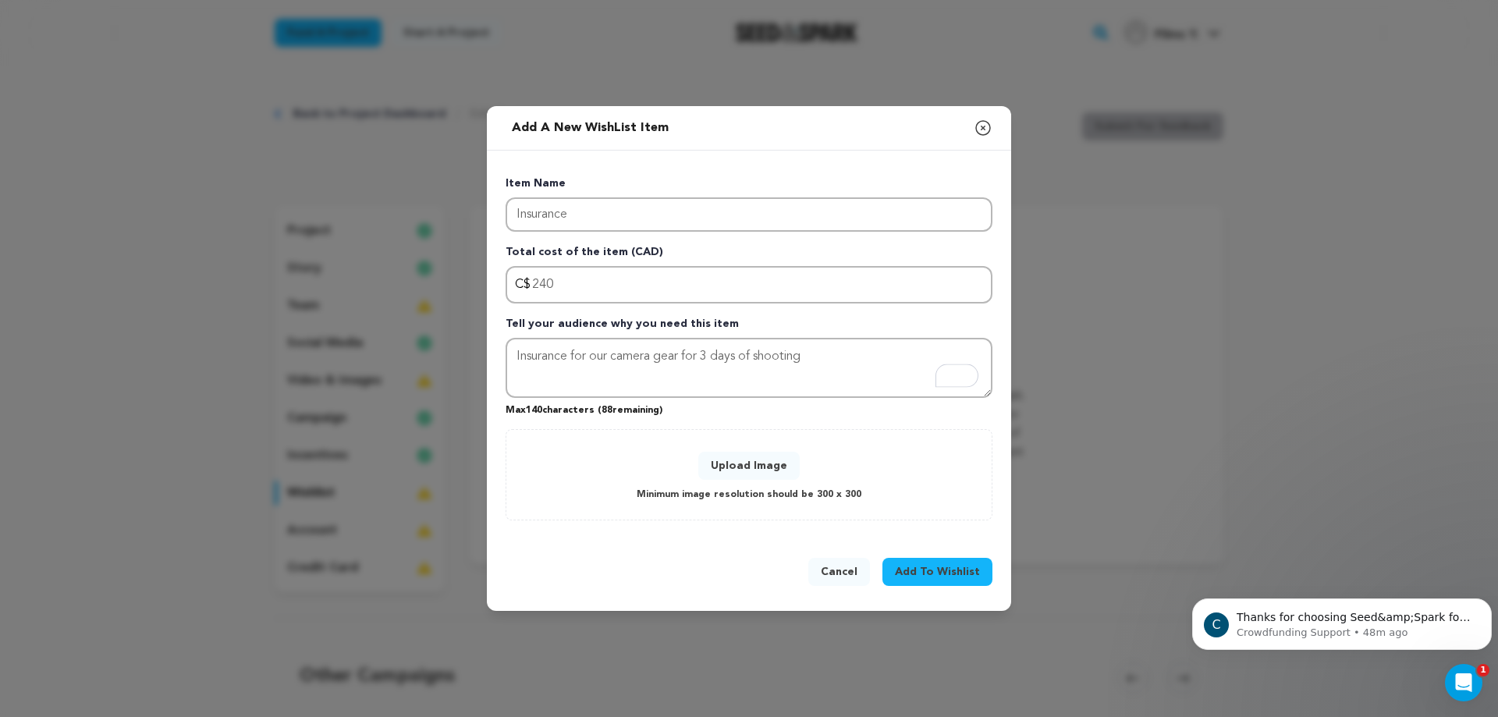
click at [917, 574] on span "Add To Wishlist" at bounding box center [937, 572] width 85 height 16
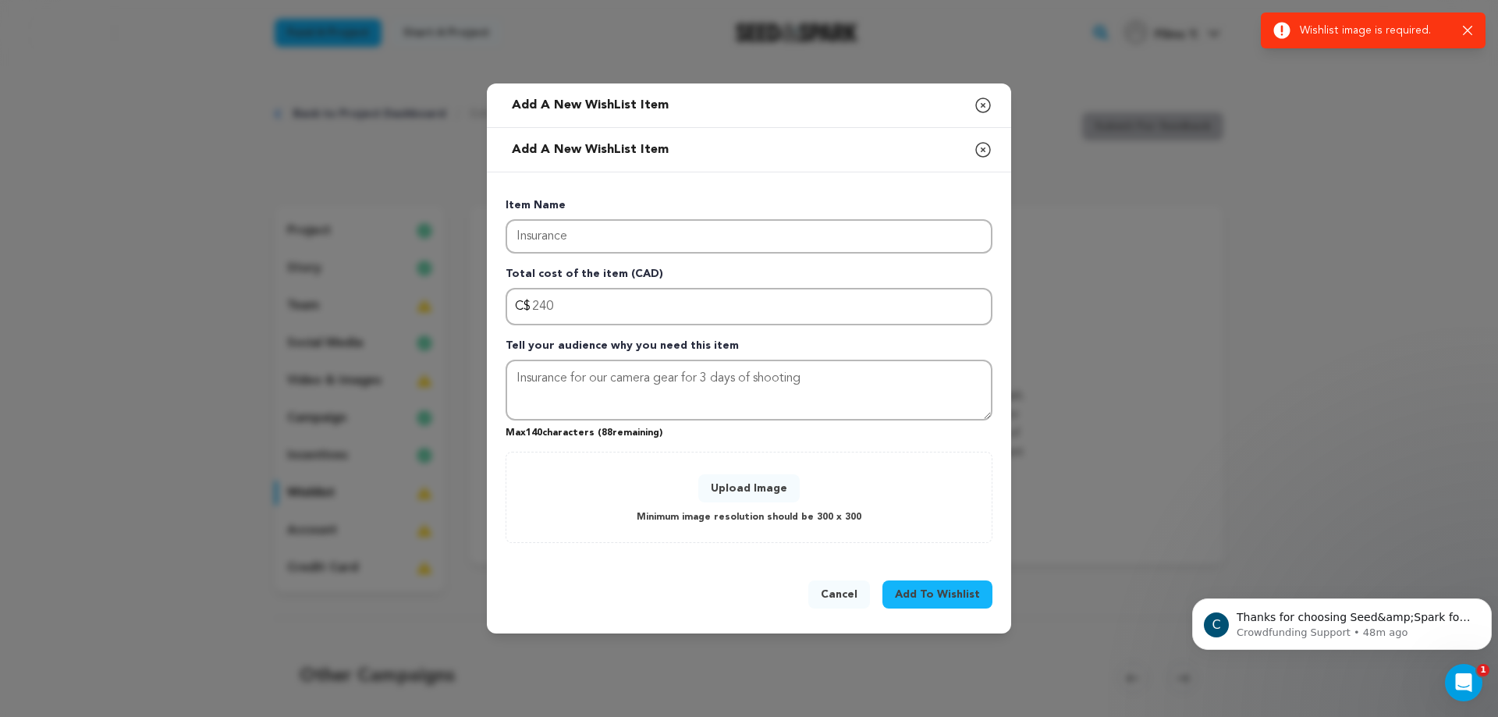
click at [764, 488] on button "Upload Image" at bounding box center [748, 489] width 101 height 28
click at [749, 487] on button "Upload Image" at bounding box center [748, 489] width 101 height 28
click at [926, 593] on span "Add To Wishlist" at bounding box center [937, 595] width 85 height 16
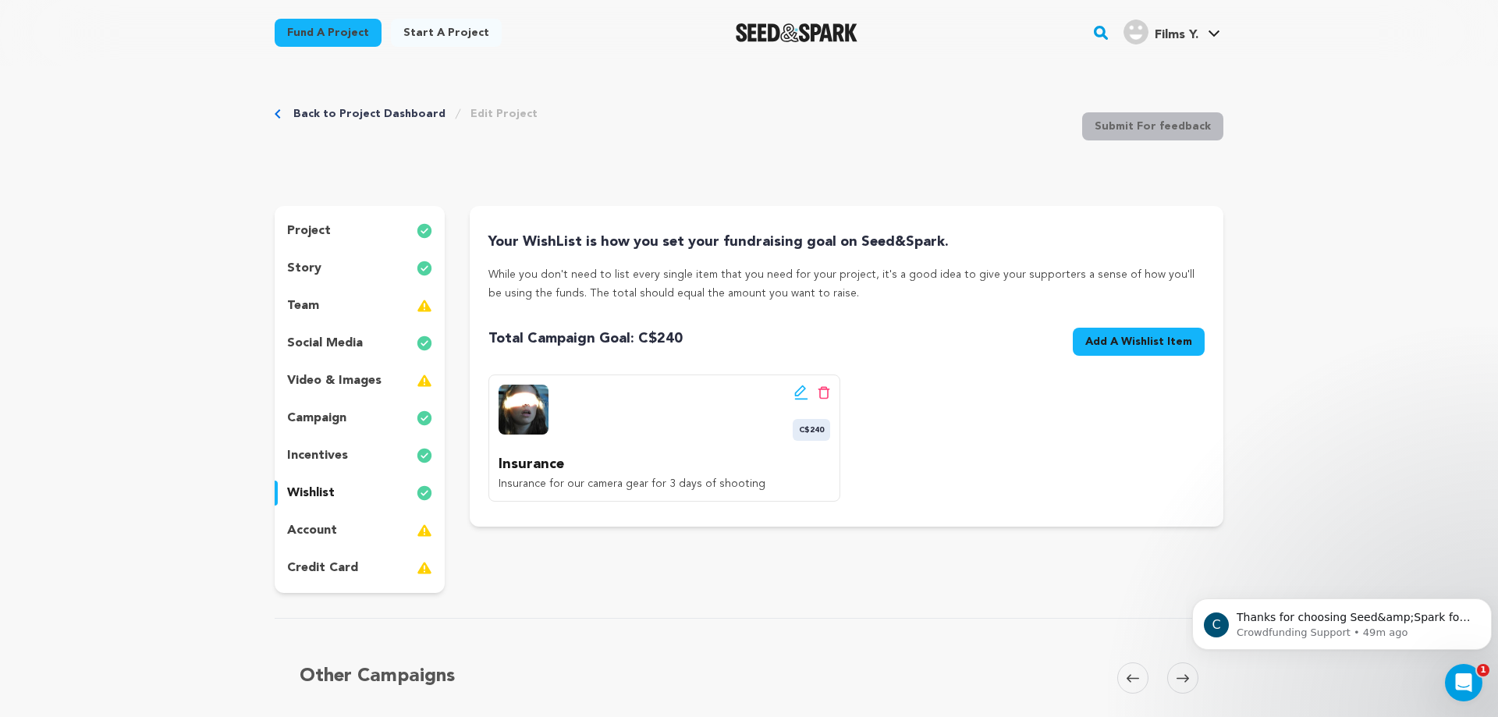
click at [1146, 344] on span "Add A Wishlist Item" at bounding box center [1139, 342] width 107 height 16
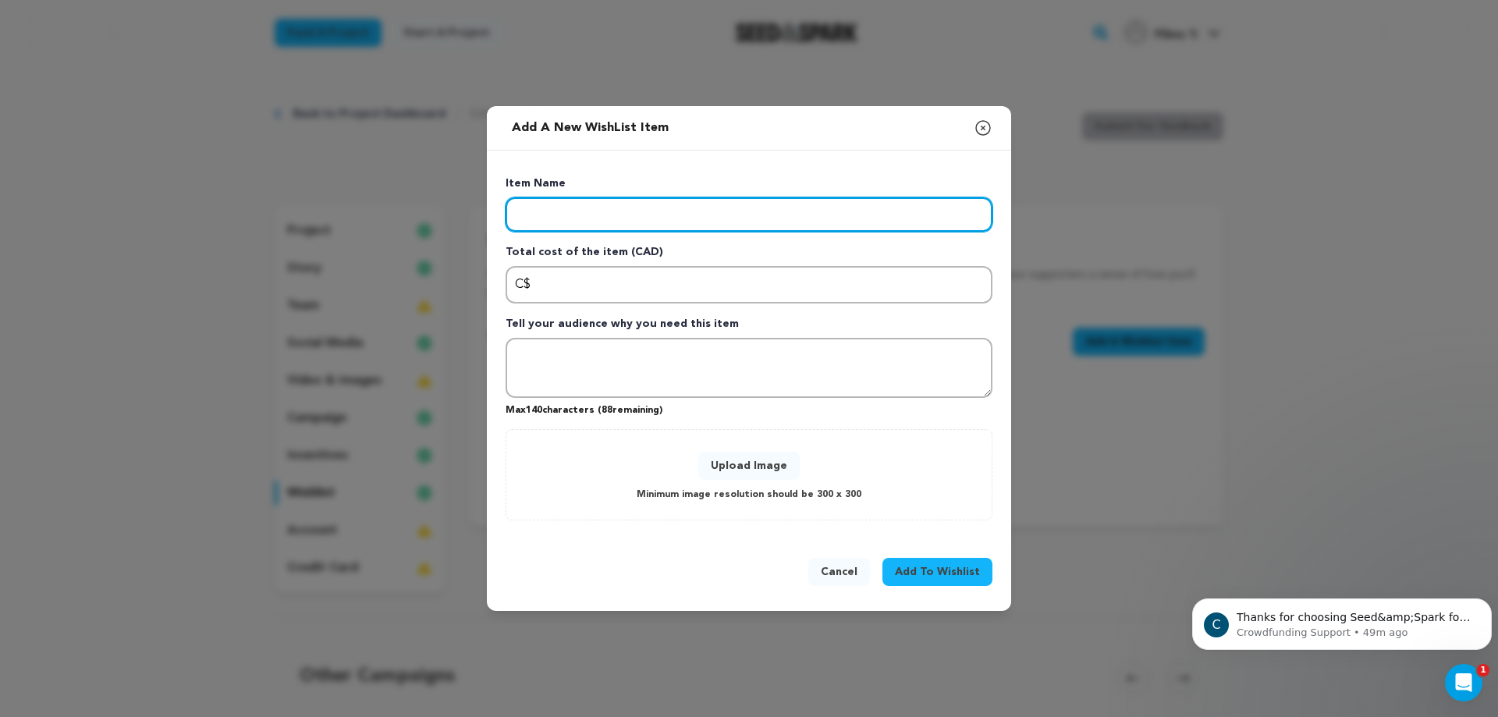
click at [659, 223] on input "Enter item name" at bounding box center [749, 214] width 487 height 34
type input "2"
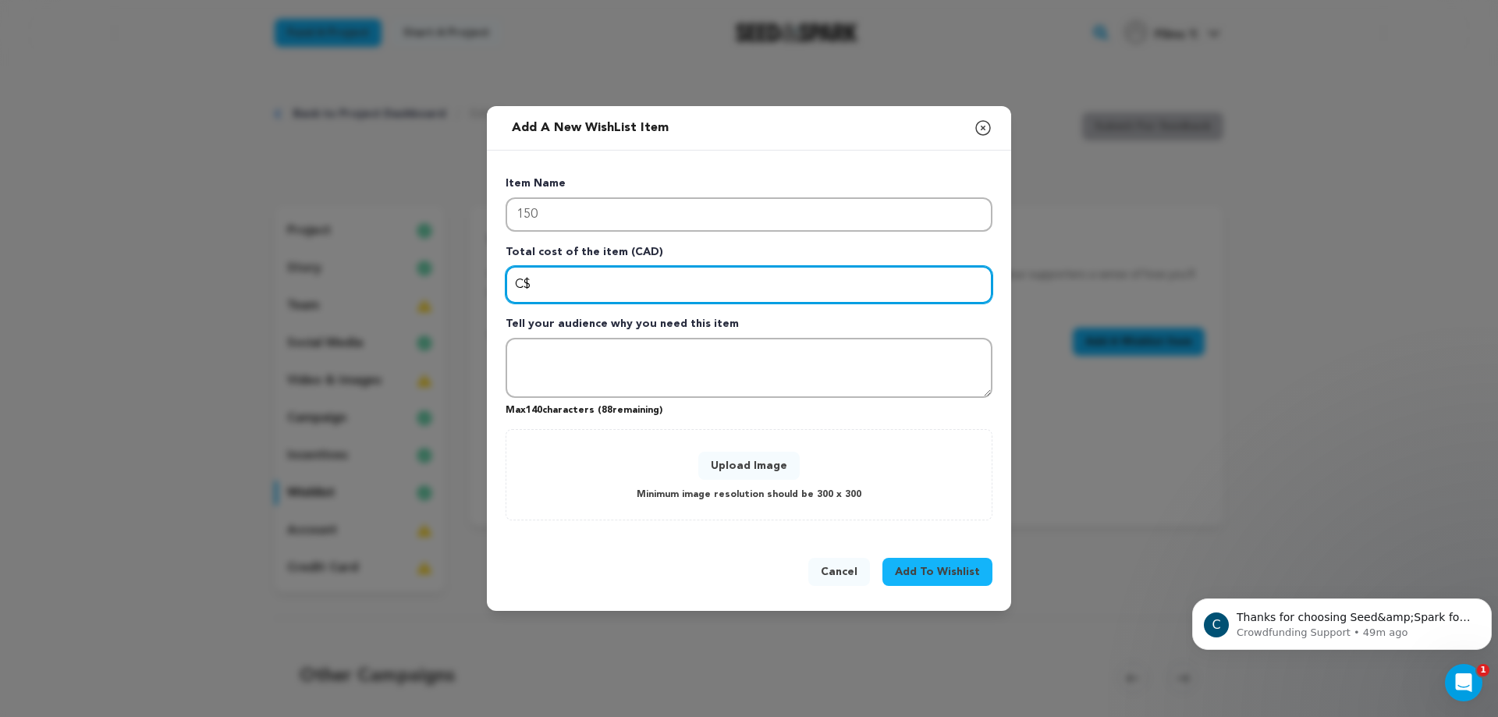
click at [622, 287] on input "Enter total cost of the item" at bounding box center [749, 284] width 487 height 37
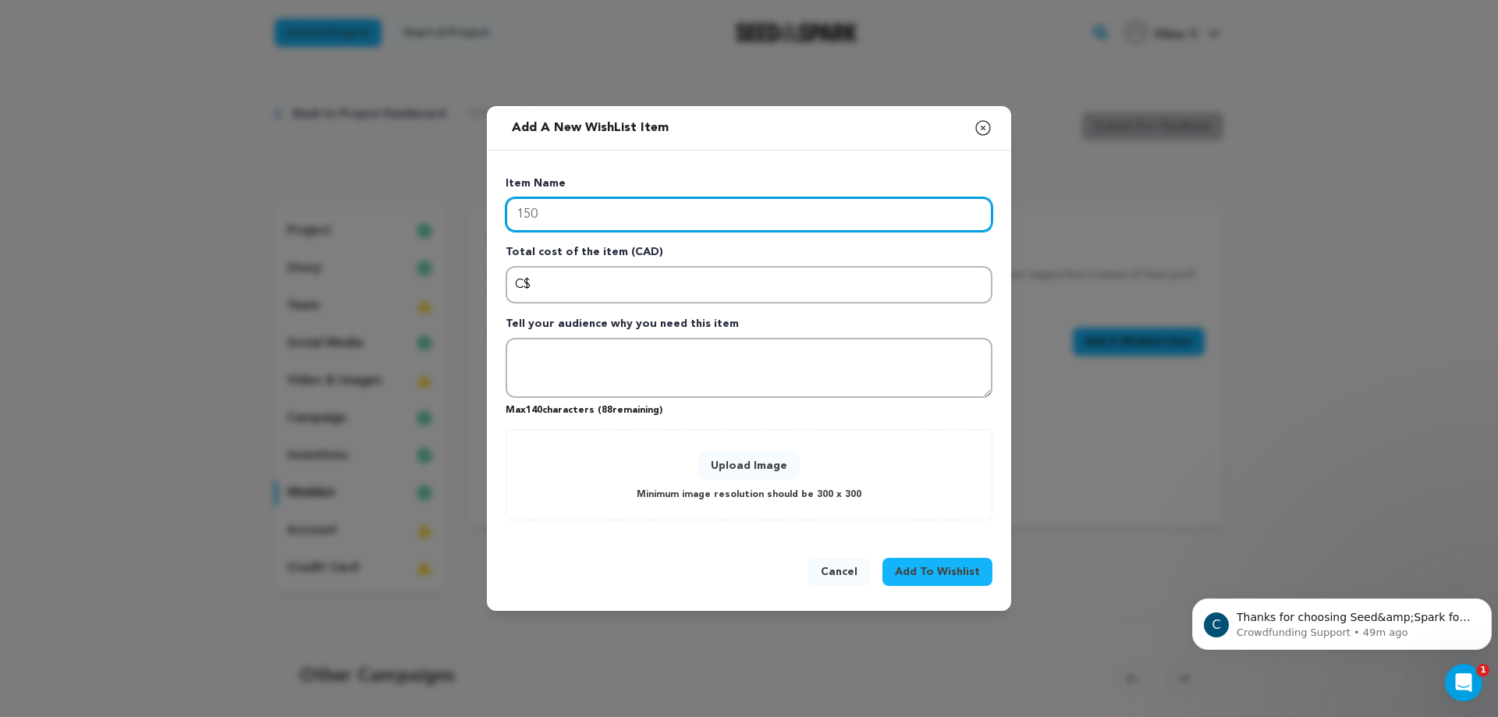
click at [573, 222] on input "150" at bounding box center [749, 214] width 487 height 34
type input "Festival Submission"
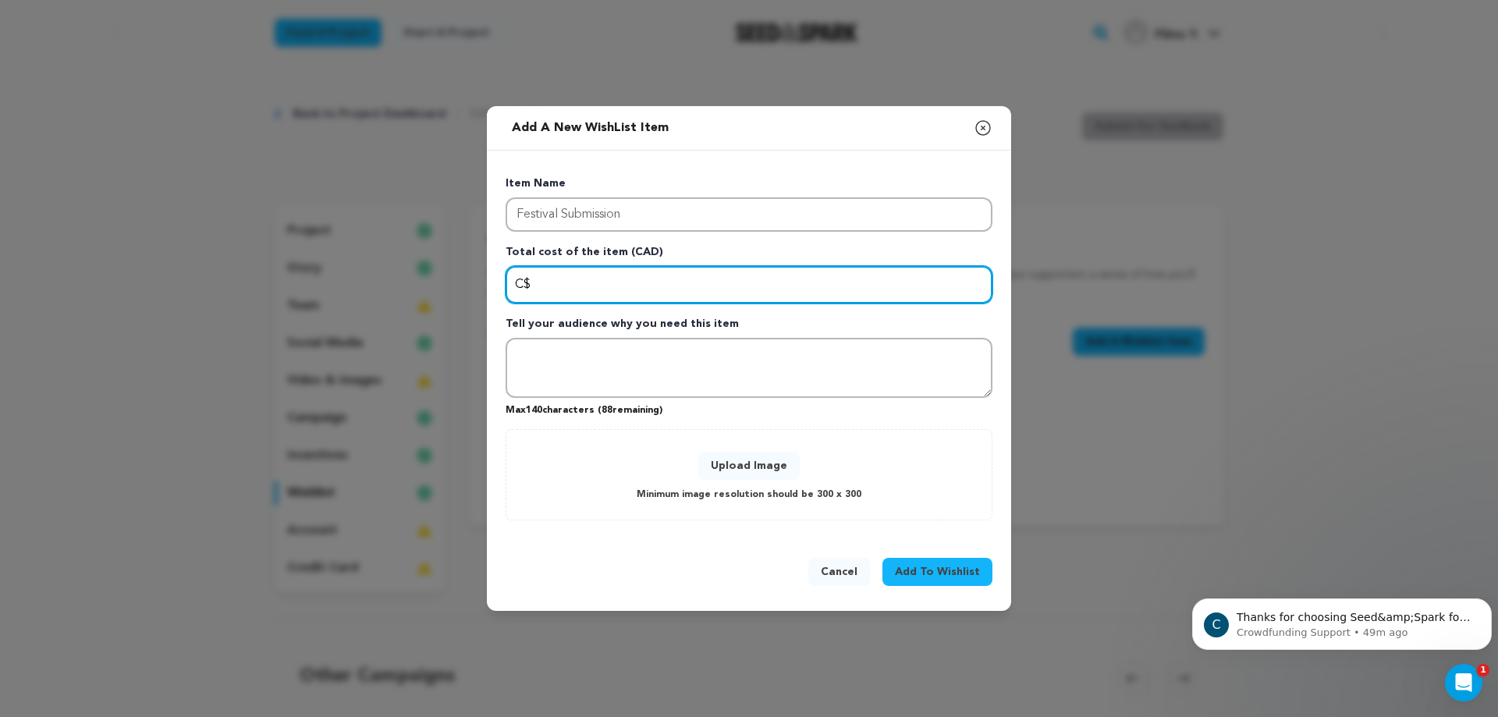
click at [595, 290] on input "Enter total cost of the item" at bounding box center [749, 284] width 487 height 37
type input "150"
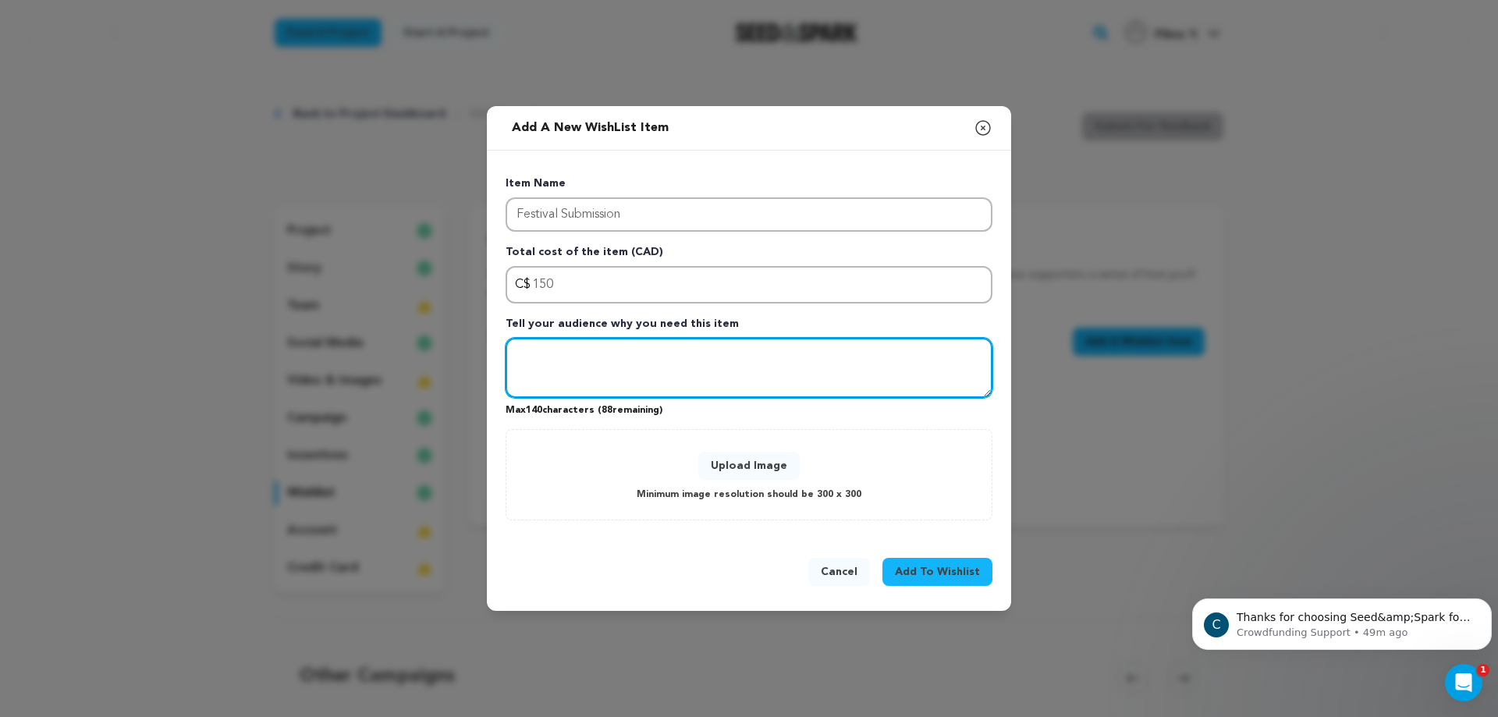
click at [595, 371] on textarea "Tell your audience why you need this item" at bounding box center [749, 368] width 487 height 61
type textarea "The goal of this film is to get some recognition to my team. We are hoping to e…"
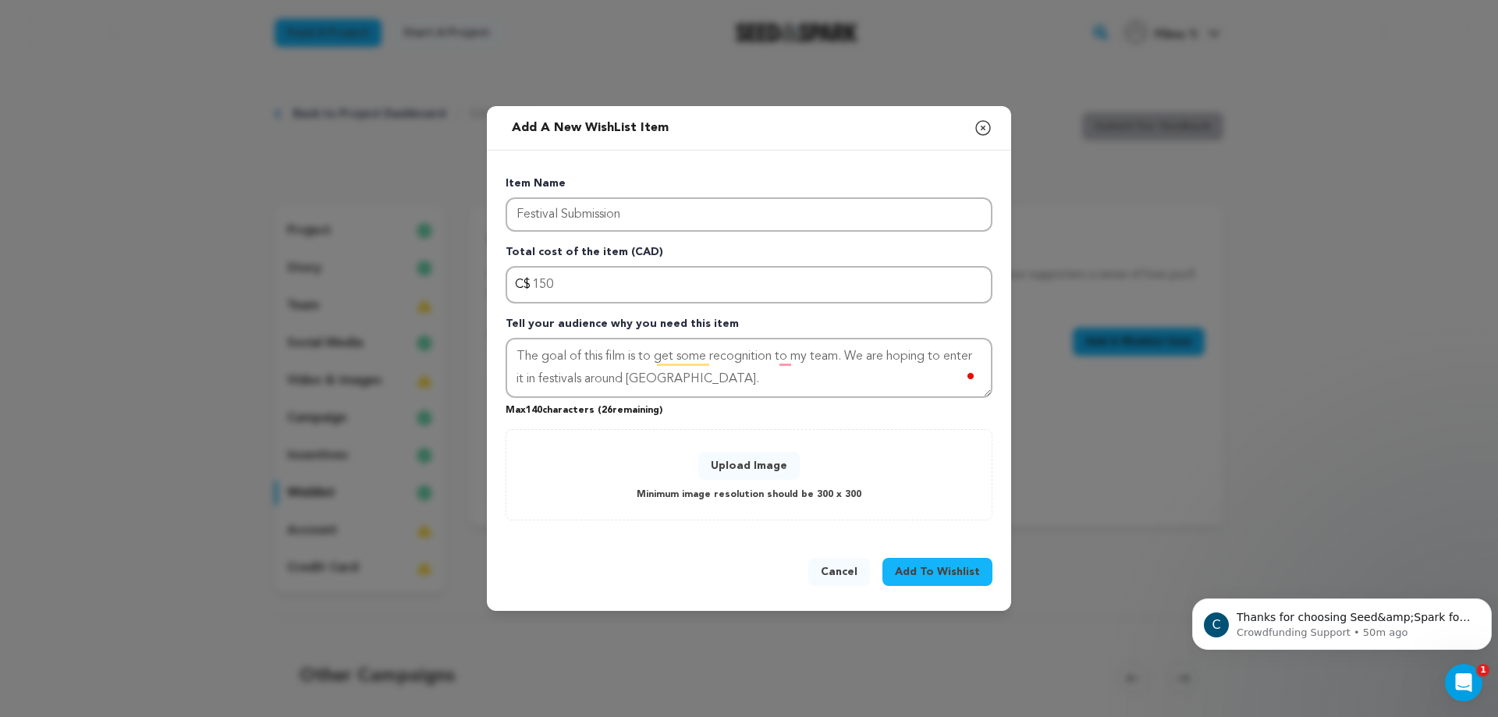
click at [766, 472] on button "Upload Image" at bounding box center [748, 466] width 101 height 28
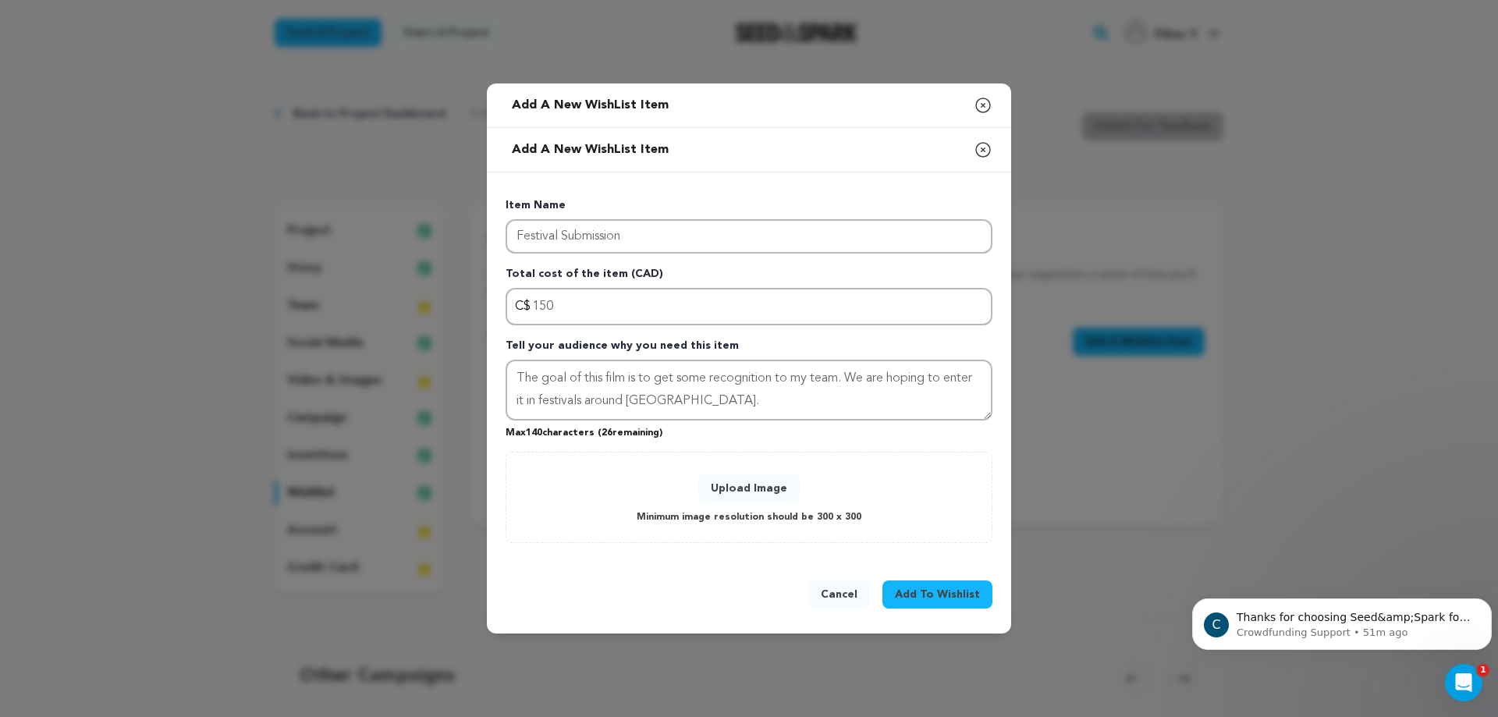
click at [912, 590] on span "Add To Wishlist" at bounding box center [937, 595] width 85 height 16
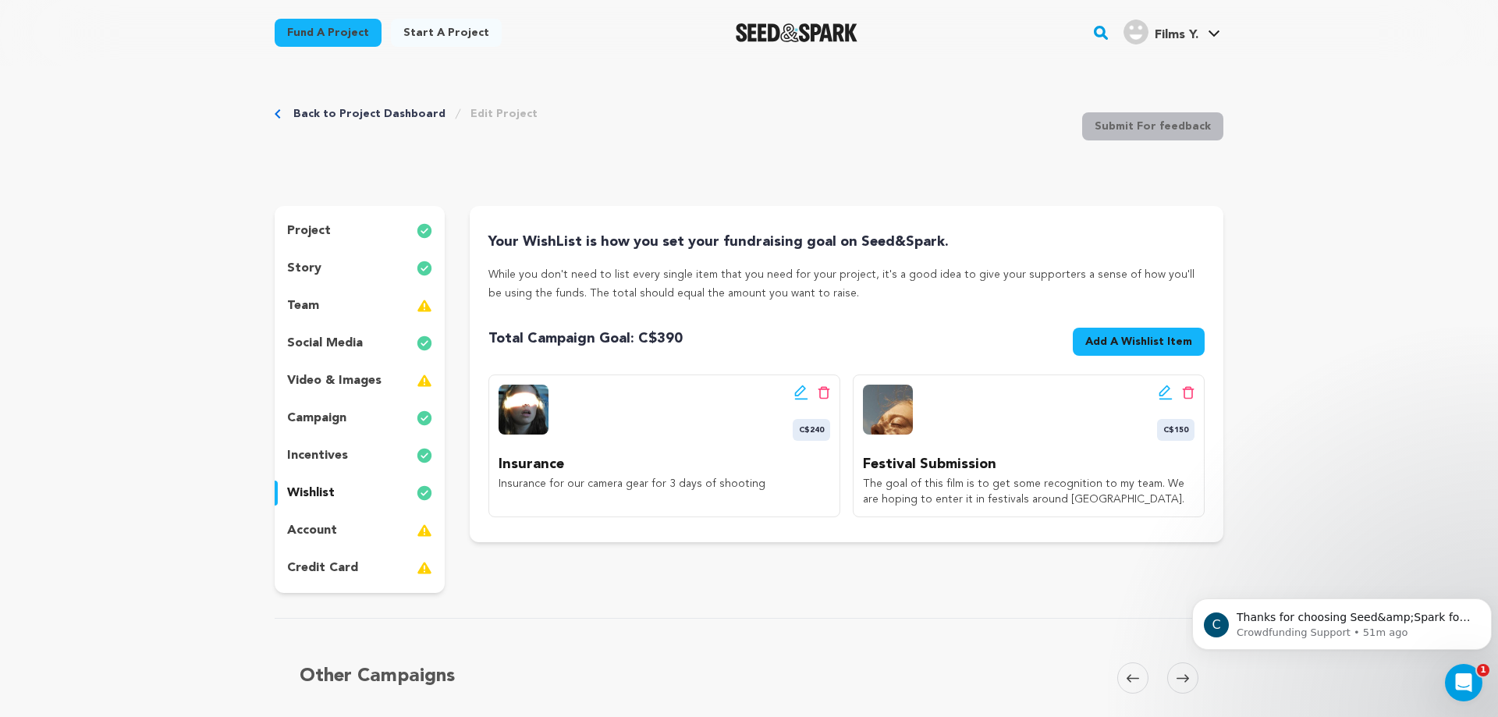
click at [1153, 341] on span "Add A Wishlist Item" at bounding box center [1139, 342] width 107 height 16
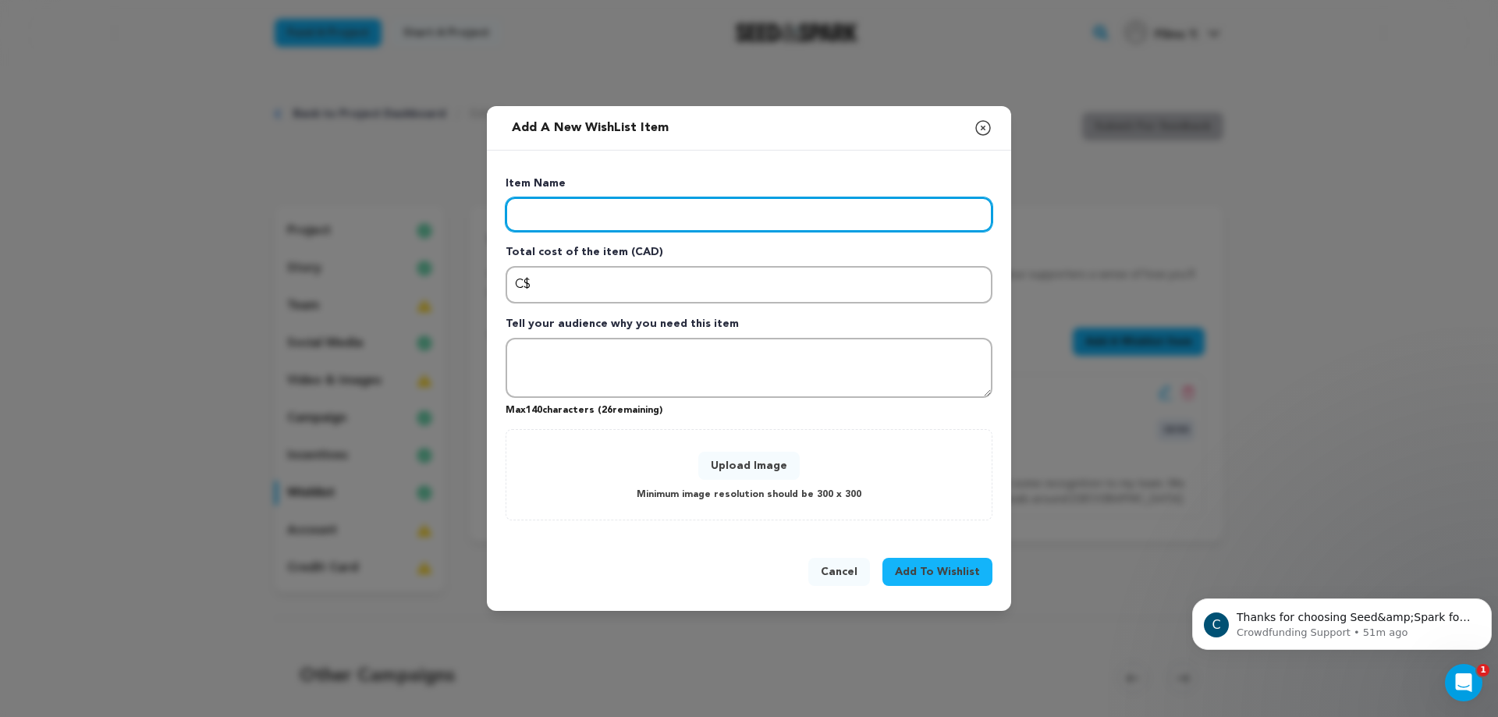
click at [622, 213] on input "Enter item name" at bounding box center [749, 214] width 487 height 34
type input "2"
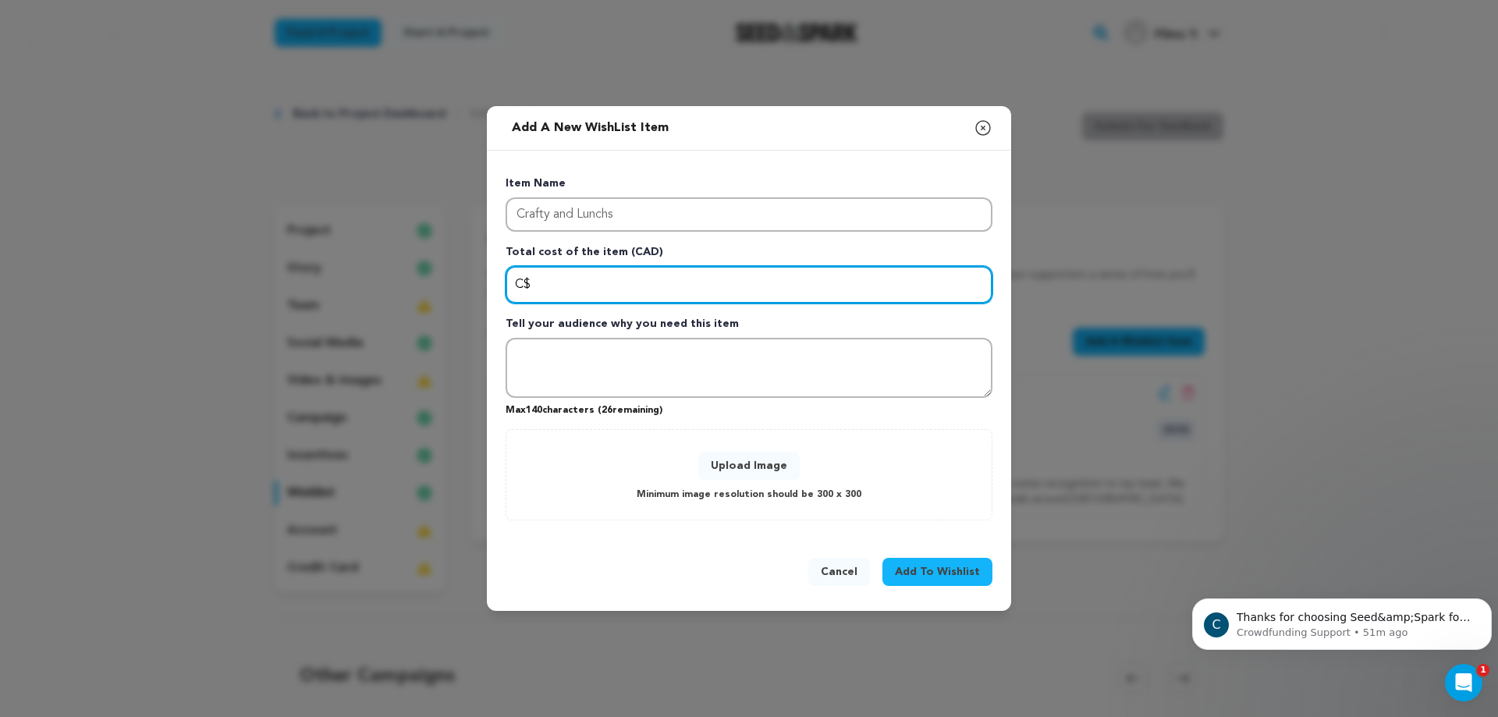
click at [601, 294] on input "Enter total cost of the item" at bounding box center [749, 284] width 487 height 37
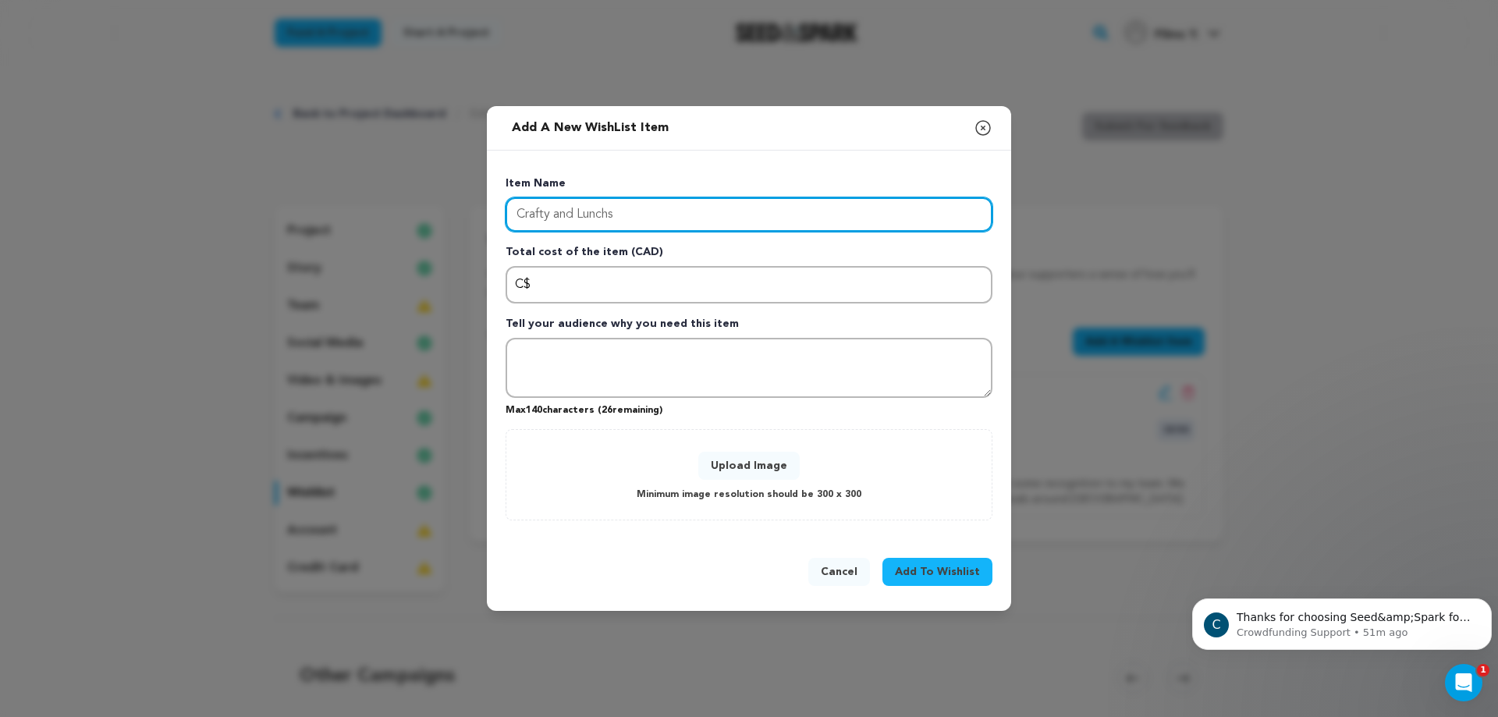
click at [638, 222] on input "Crafty and Lunchs" at bounding box center [749, 214] width 487 height 34
type input "Crafty and Lunch"
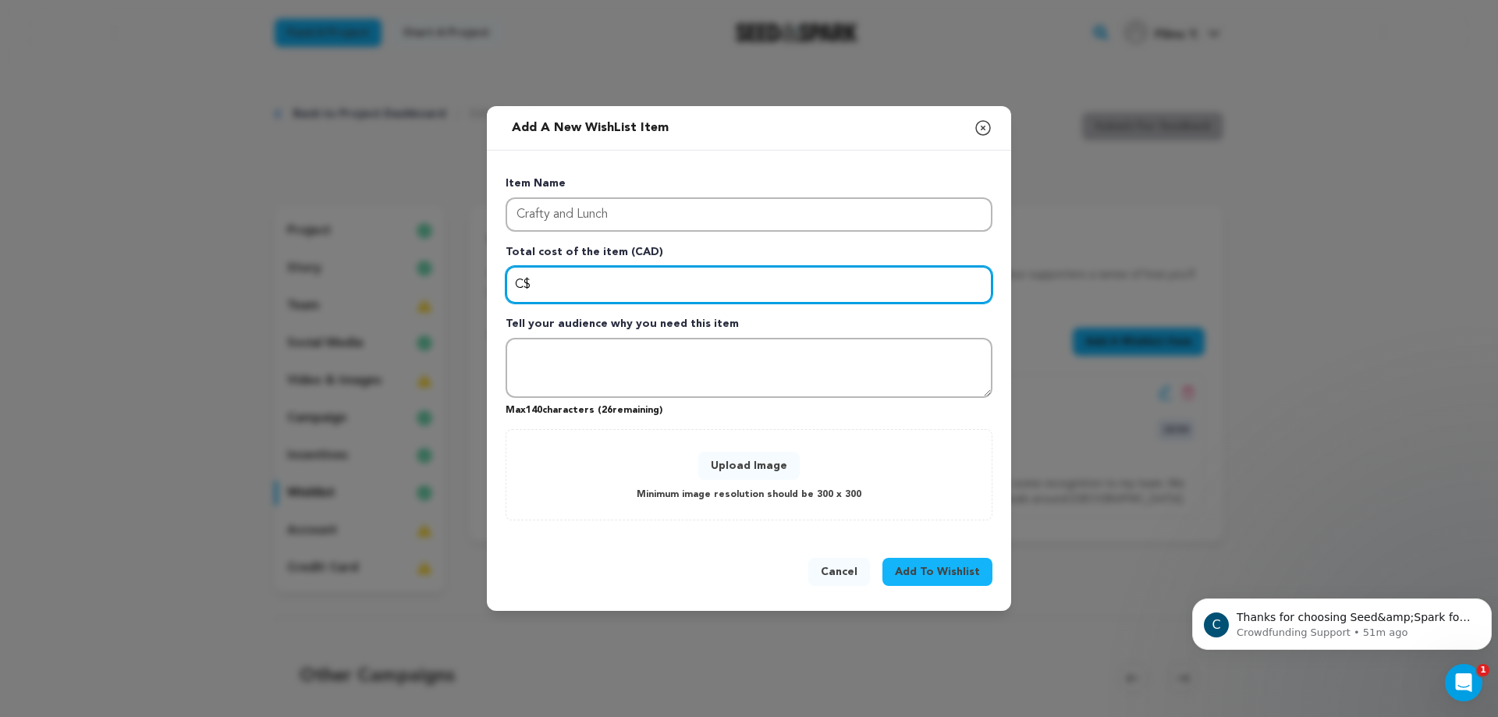
click at [620, 285] on input "Enter total cost of the item" at bounding box center [749, 284] width 487 height 37
type input "200"
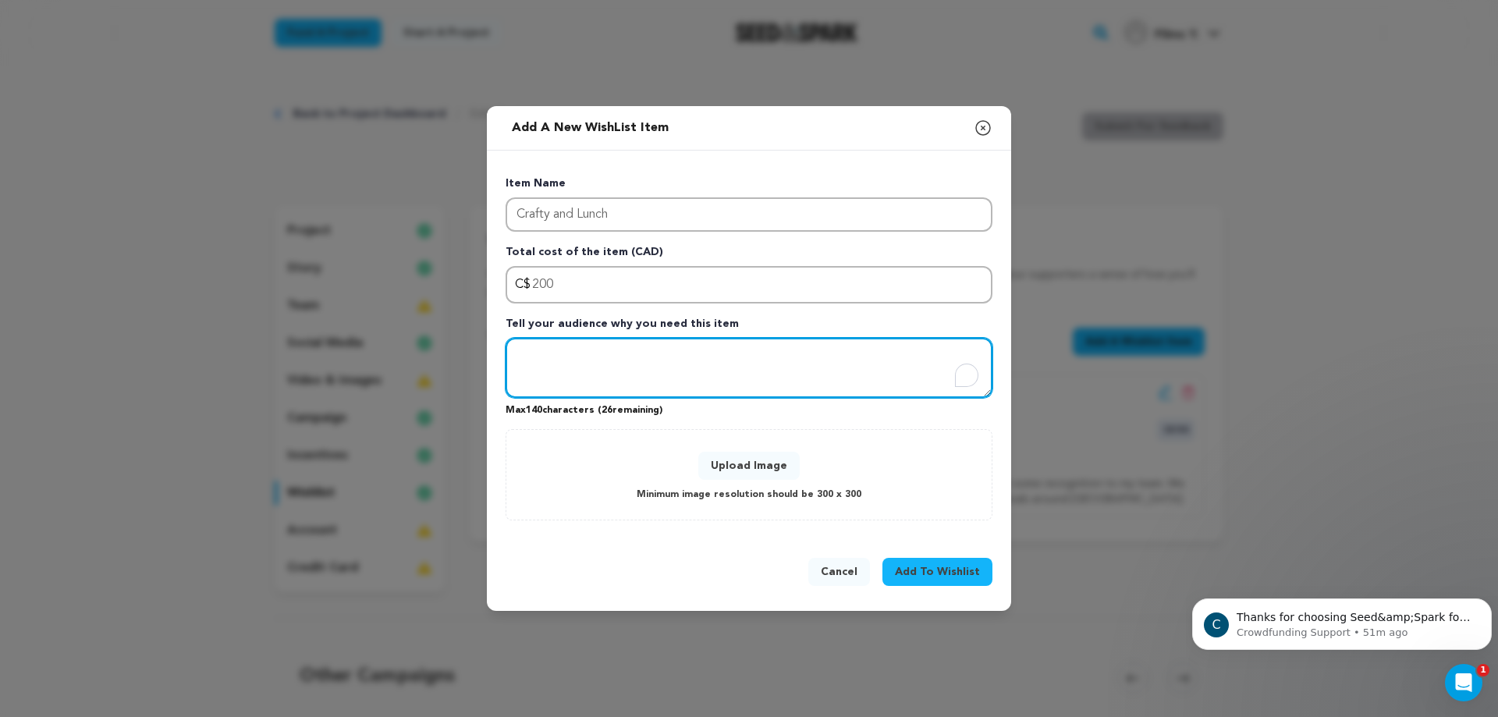
click at [610, 367] on textarea "To enrich screen reader interactions, please activate Accessibility in Grammarl…" at bounding box center [749, 368] width 487 height 61
click at [881, 371] on textarea "The most important part of filming is feeding your crew!" at bounding box center [749, 368] width 487 height 61
type textarea "The most important part of filming is feeding your crew!"
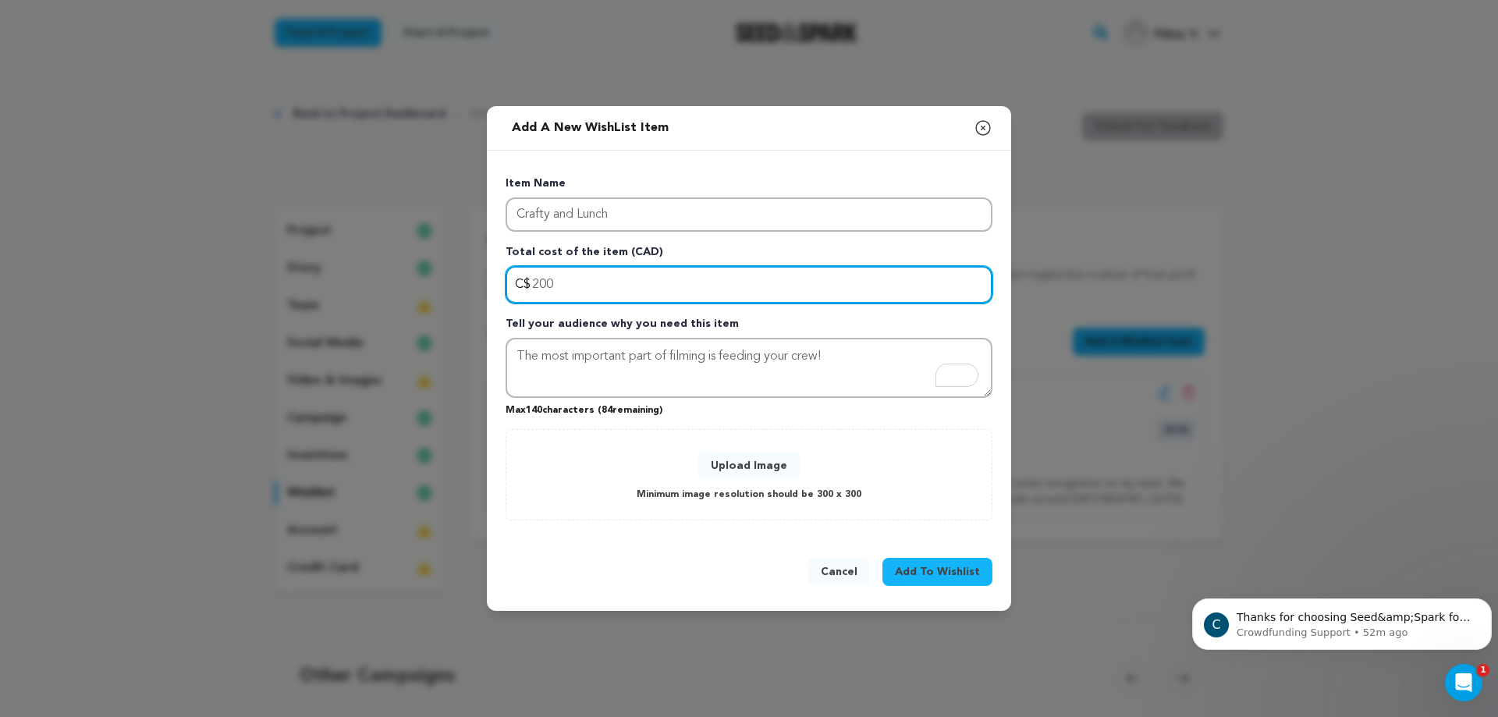
click at [577, 281] on input "200" at bounding box center [749, 284] width 487 height 37
type input "2"
type input "400"
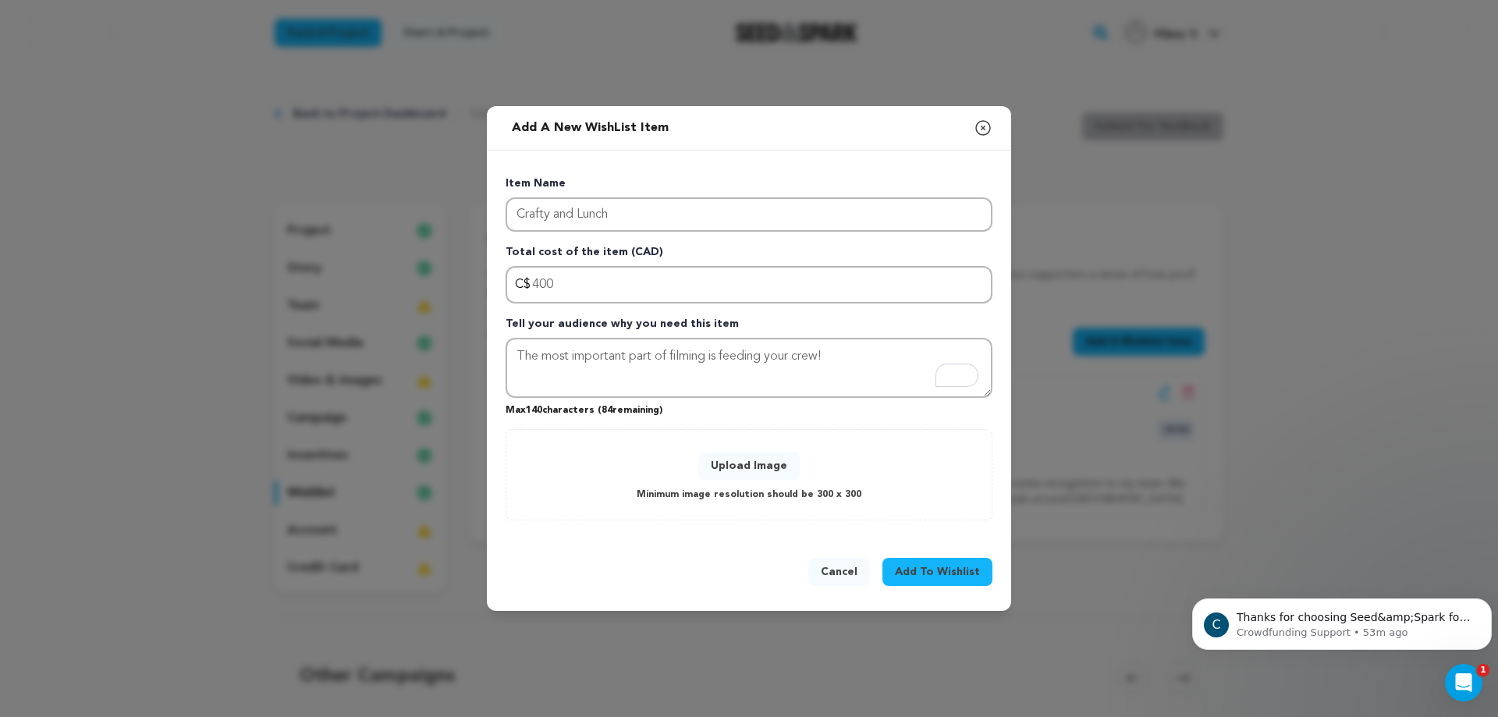
click at [719, 455] on button "Upload Image" at bounding box center [748, 466] width 101 height 28
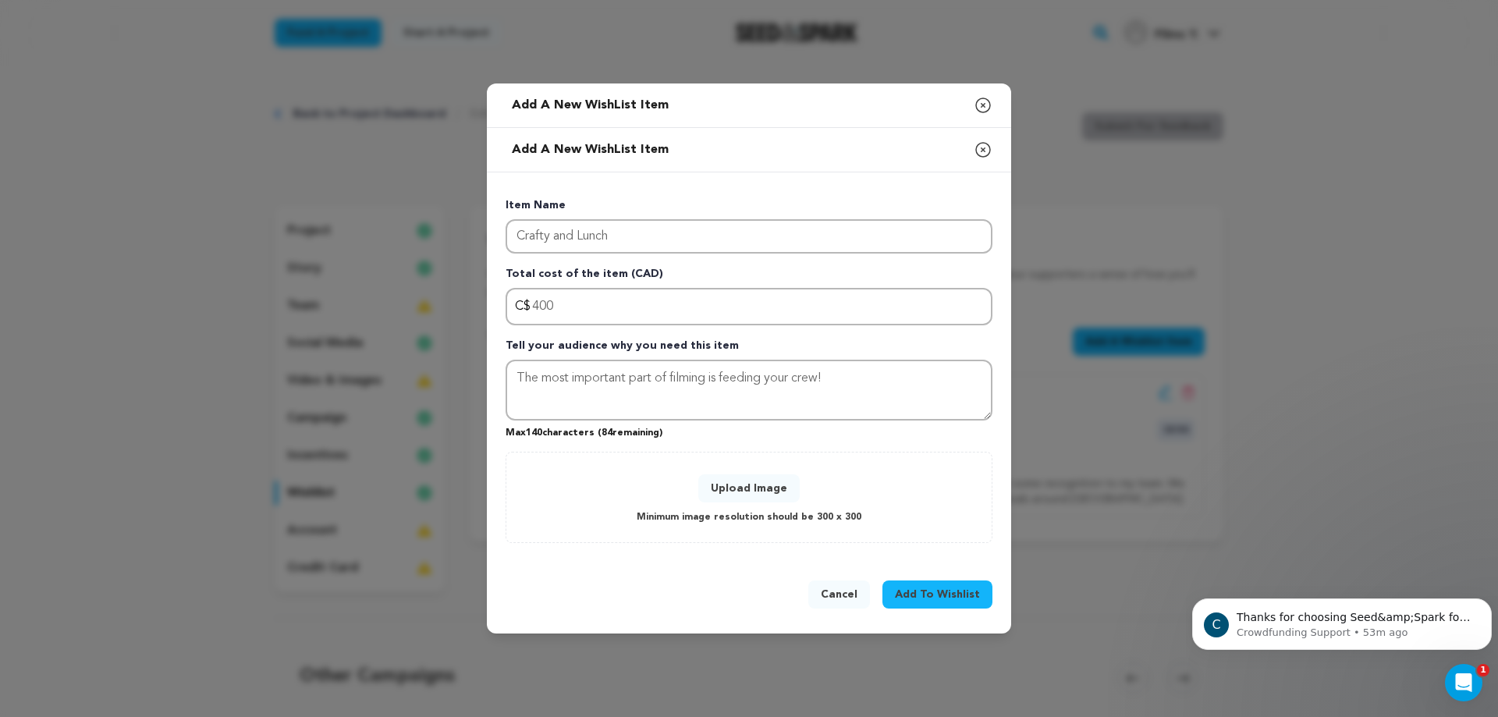
click at [919, 589] on span "Add To Wishlist" at bounding box center [937, 595] width 85 height 16
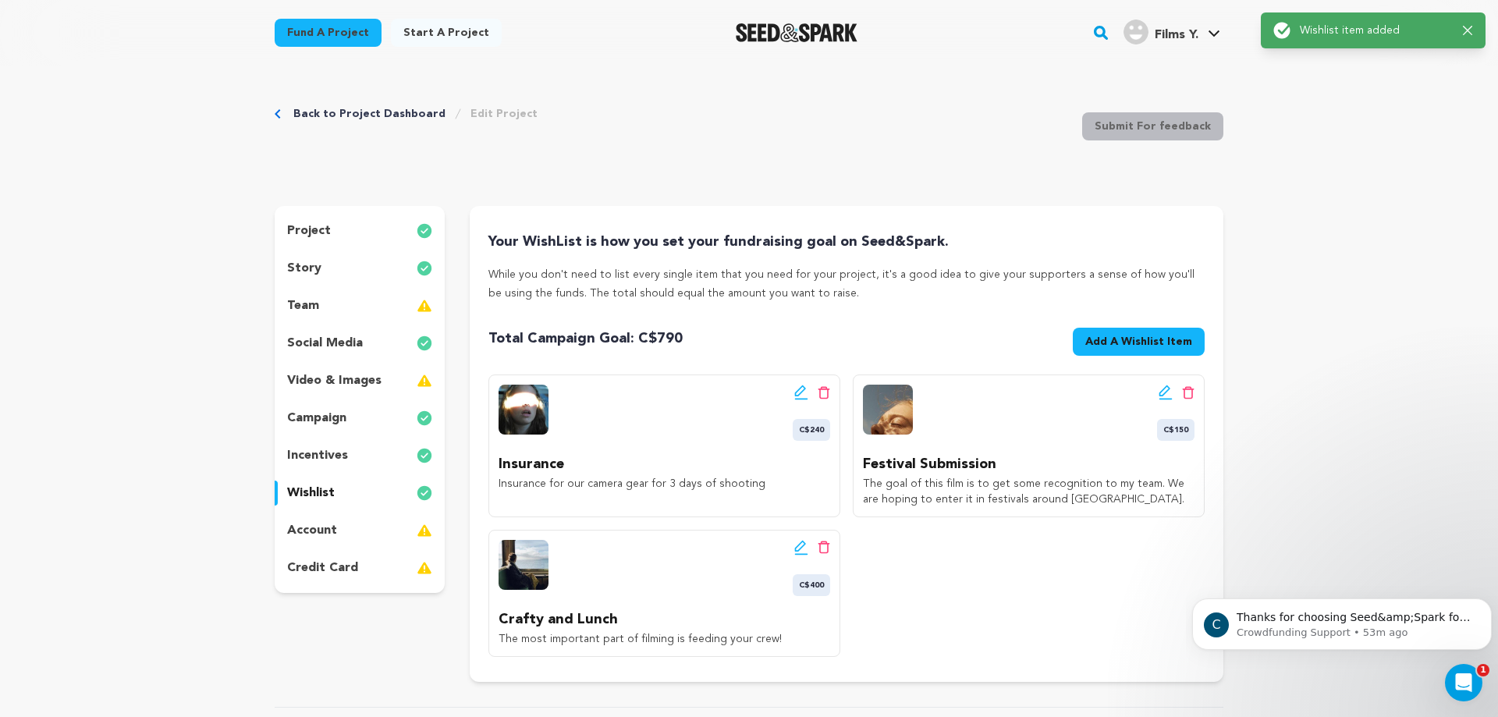
click at [809, 427] on span "C$240" at bounding box center [811, 430] width 37 height 22
click at [794, 393] on icon at bounding box center [801, 393] width 14 height 16
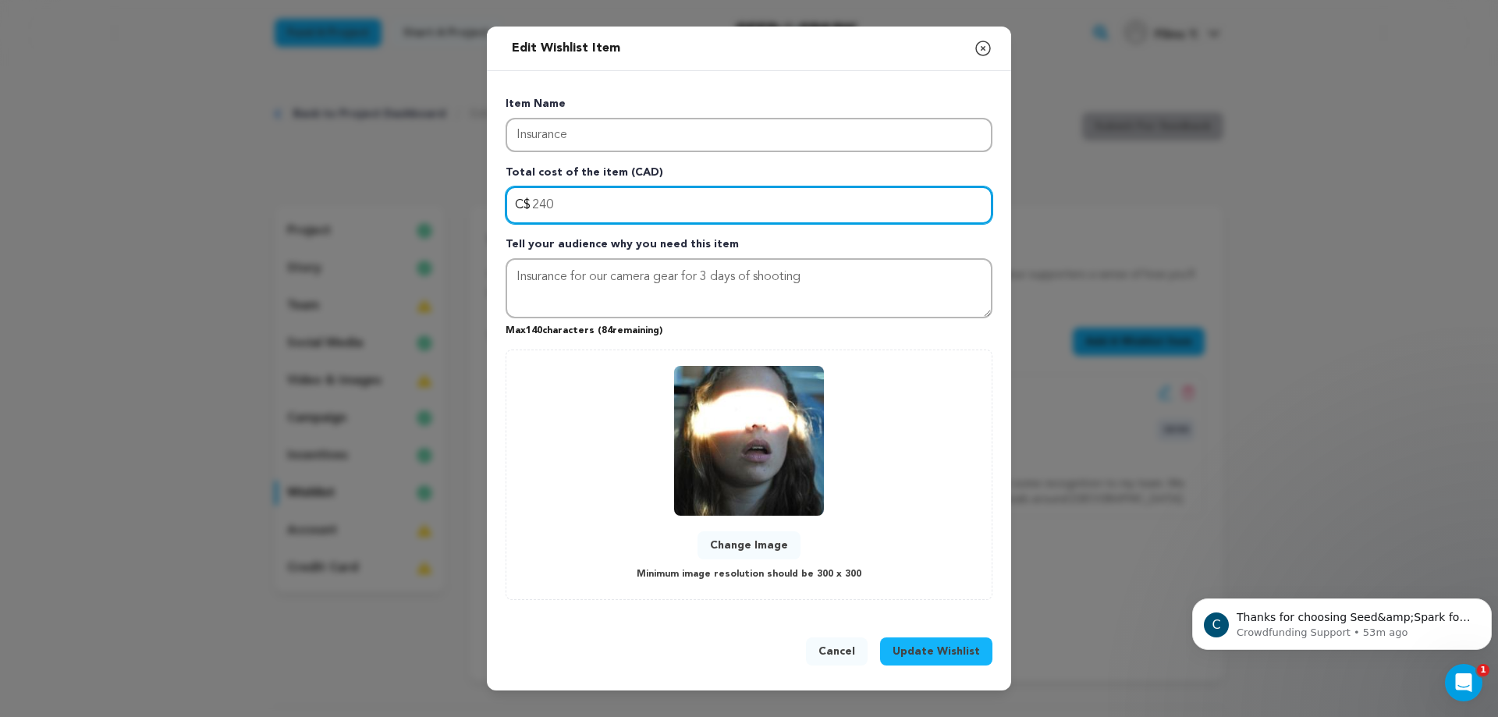
click at [589, 197] on input "240" at bounding box center [749, 205] width 487 height 37
type input "2"
type input "4"
type input "3"
type input "400"
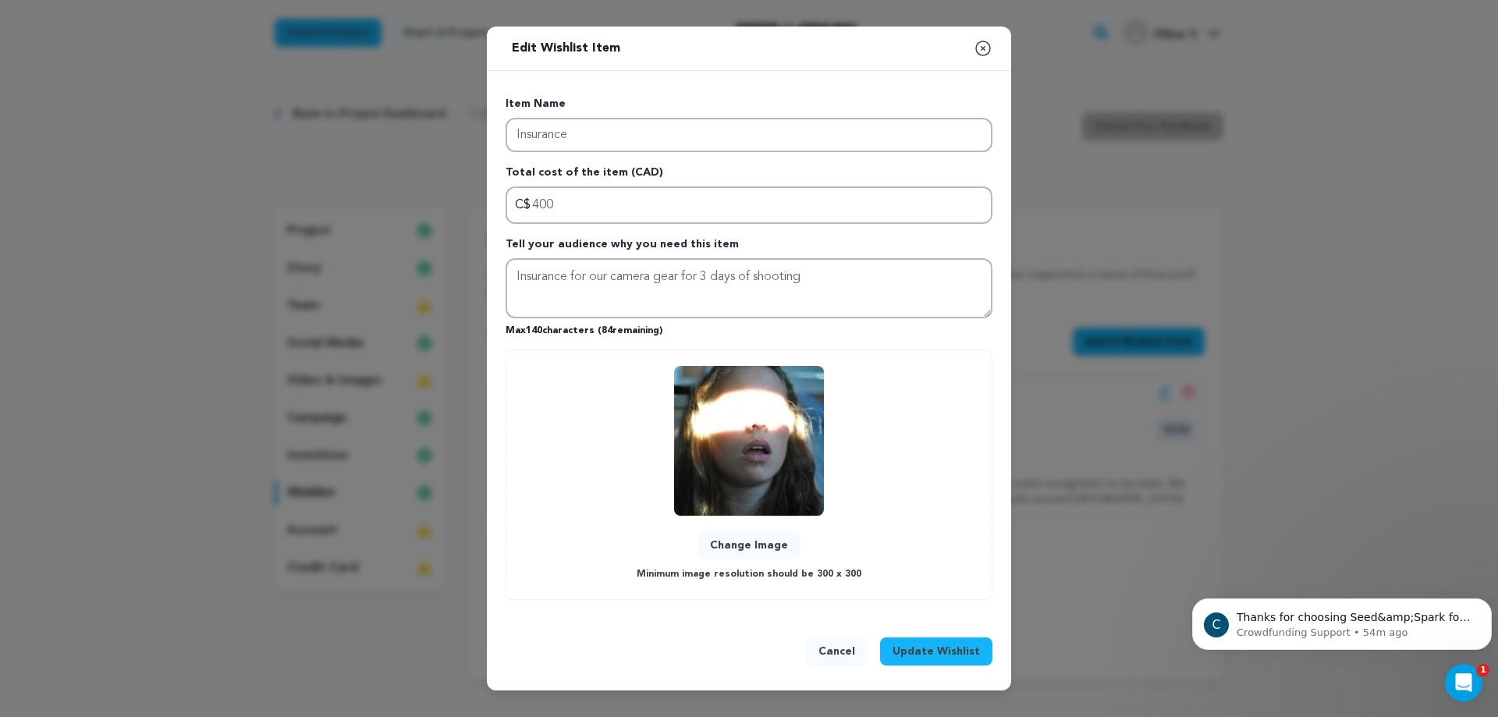
click at [948, 649] on span "Update Wishlist" at bounding box center [936, 652] width 87 height 16
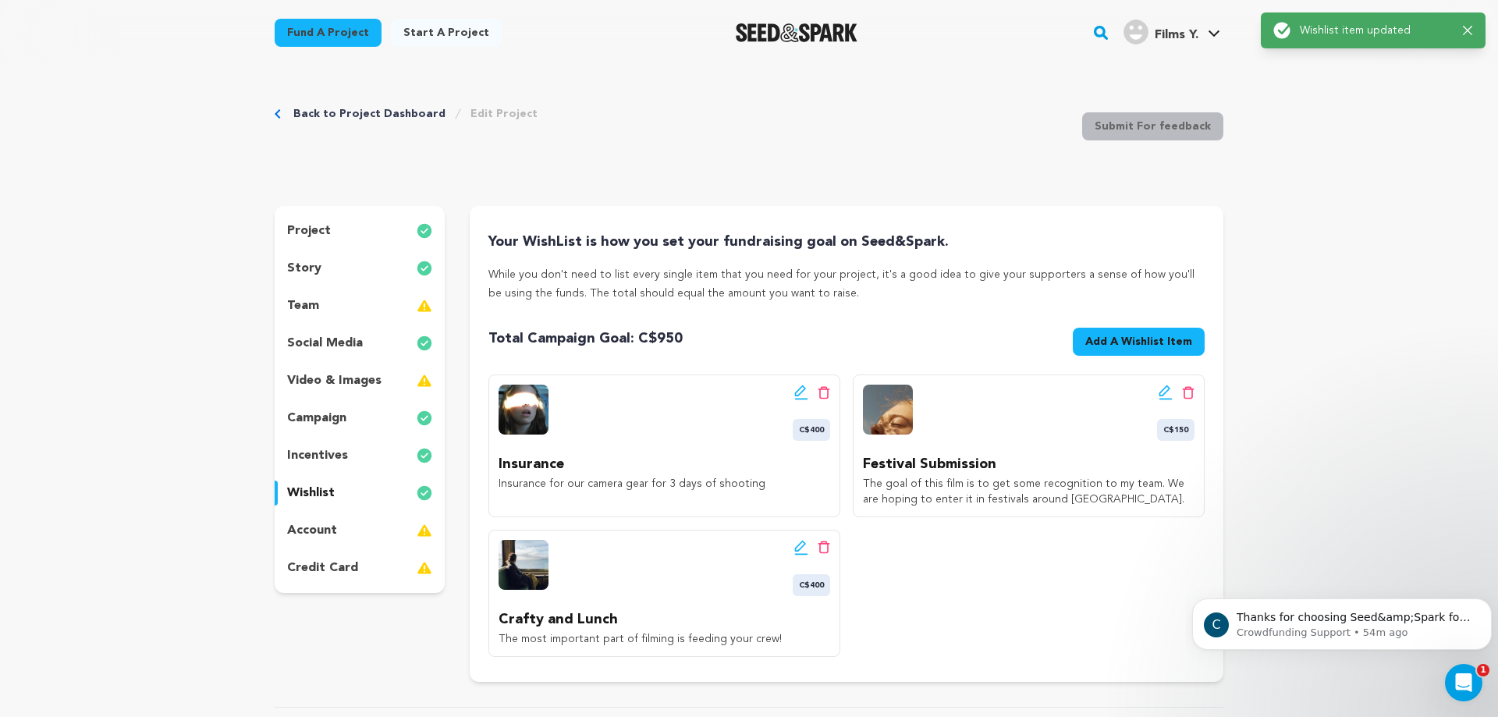
click at [1166, 393] on icon at bounding box center [1165, 391] width 11 height 11
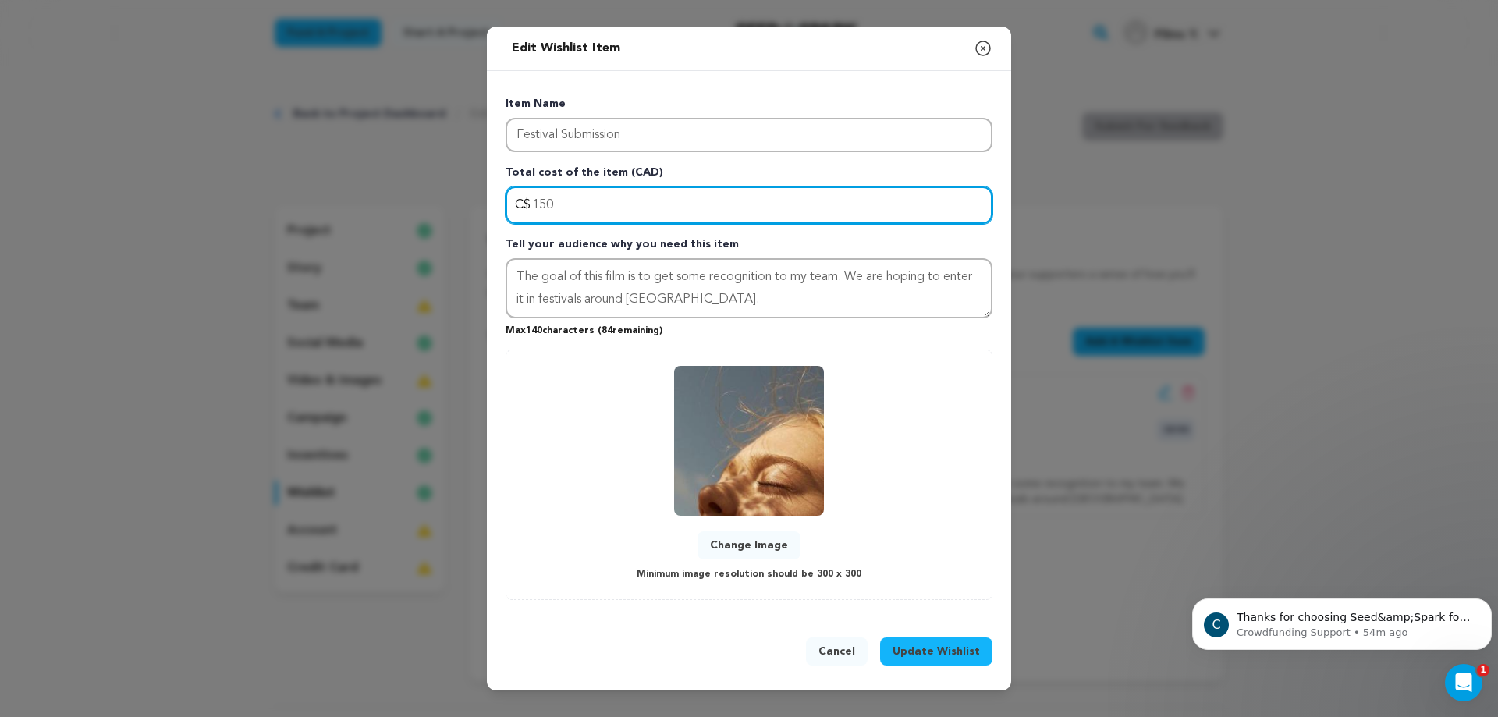
click at [671, 215] on input "150" at bounding box center [749, 205] width 487 height 37
type input "1"
type input "2"
type input "300"
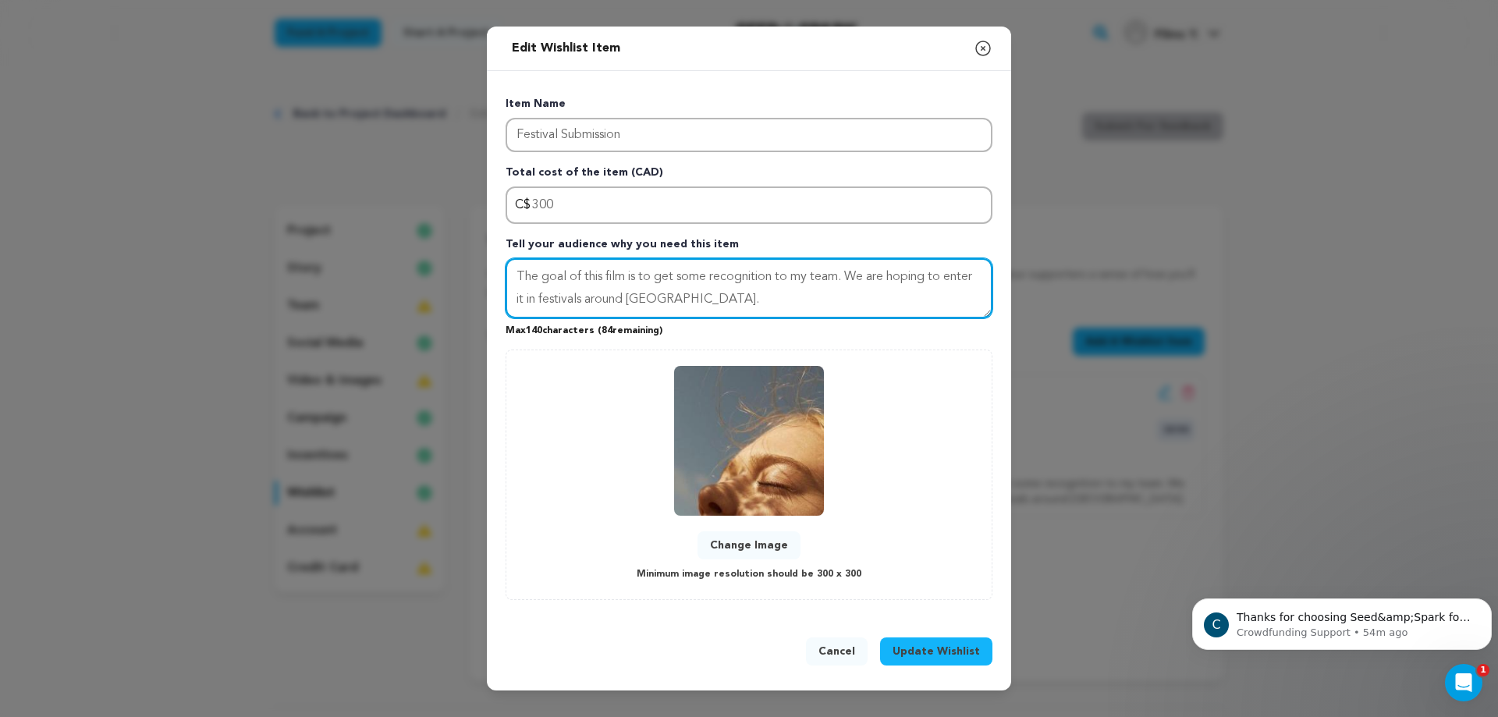
click at [667, 300] on textarea "The goal of this film is to get some recognition to my team. We are hoping to e…" at bounding box center [749, 288] width 487 height 61
type textarea "The goal of this film is to get some recognition for my team. We are hoping to …"
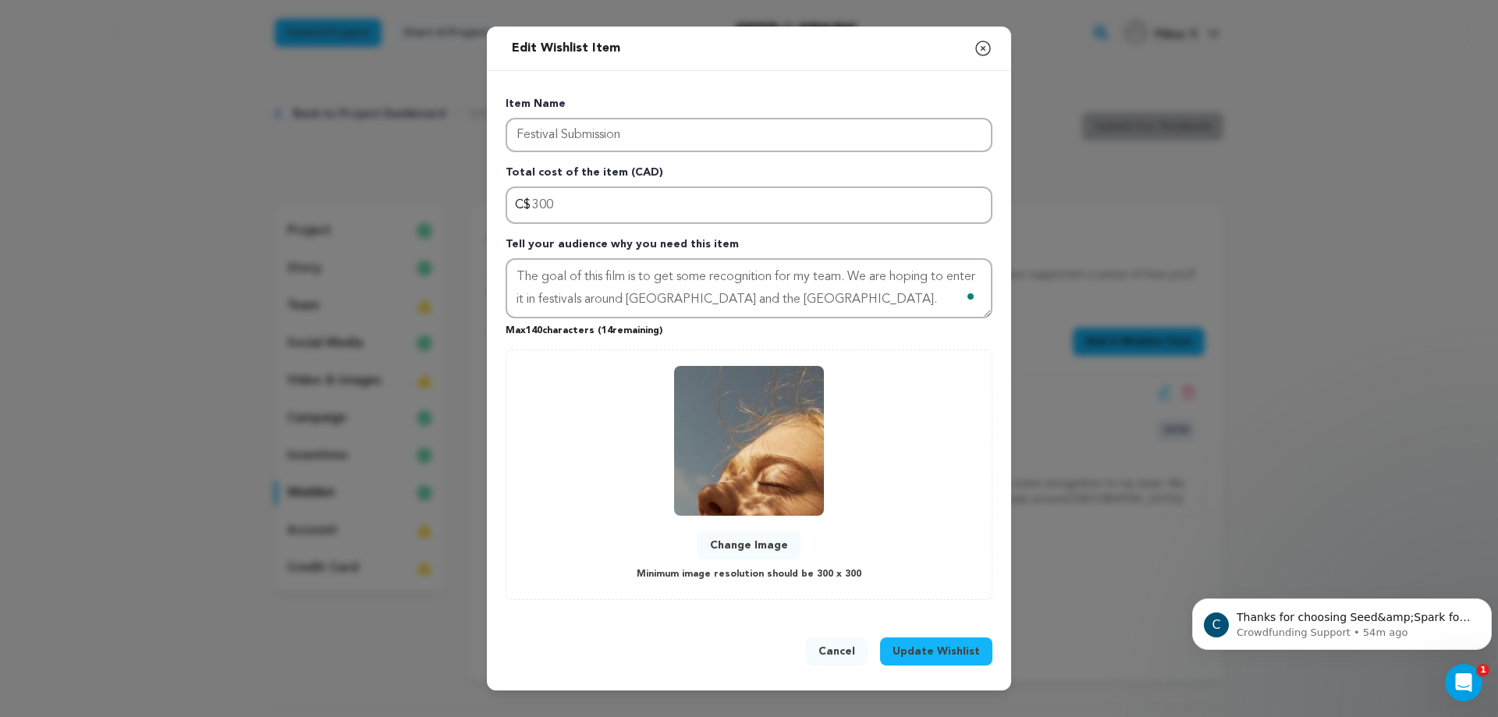
click at [922, 656] on span "Update Wishlist" at bounding box center [936, 652] width 87 height 16
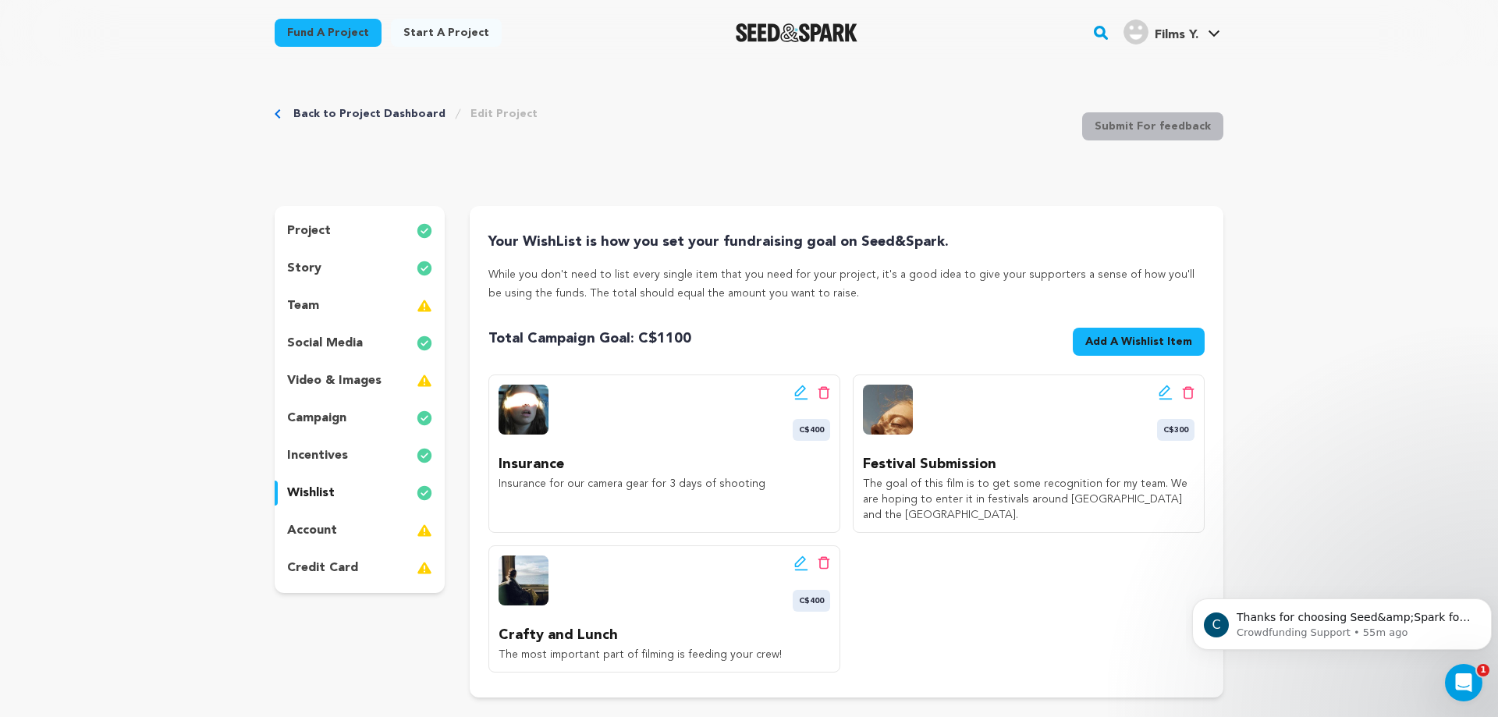
click at [324, 533] on p "account" at bounding box center [312, 530] width 50 height 19
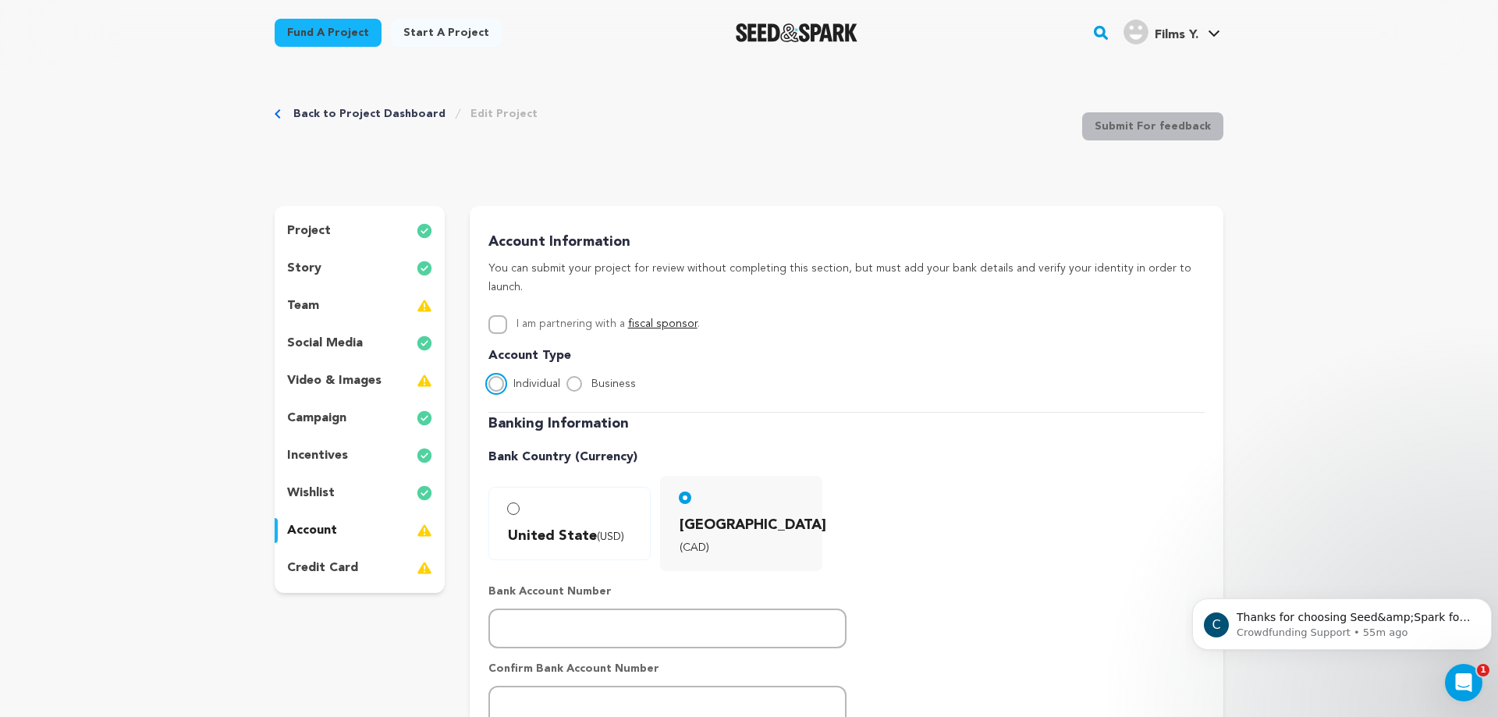
click at [497, 376] on input "Individual" at bounding box center [497, 384] width 16 height 16
radio input "true"
click at [378, 383] on p "video & images" at bounding box center [334, 380] width 94 height 19
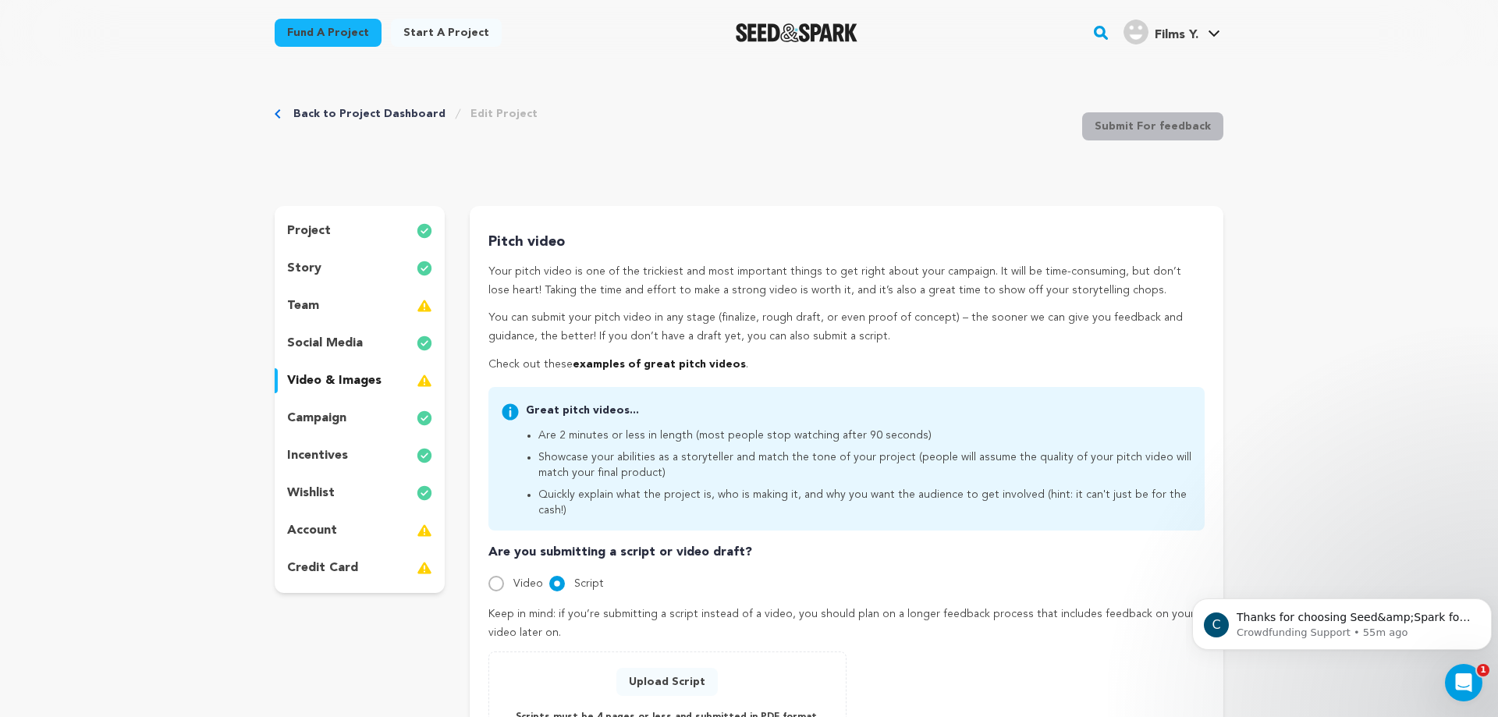
drag, startPoint x: 806, startPoint y: 537, endPoint x: 675, endPoint y: 670, distance: 187.1
click at [675, 670] on div "Are you submitting a script or video draft? Video Script Enter a YouTube or Vim…" at bounding box center [847, 643] width 716 height 200
click at [780, 586] on div "Are you submitting a script or video draft? Video Script Enter a YouTube or Vim…" at bounding box center [847, 643] width 716 height 200
click at [667, 668] on button "Upload Script" at bounding box center [667, 682] width 101 height 28
drag, startPoint x: 759, startPoint y: 575, endPoint x: 1298, endPoint y: 329, distance: 592.3
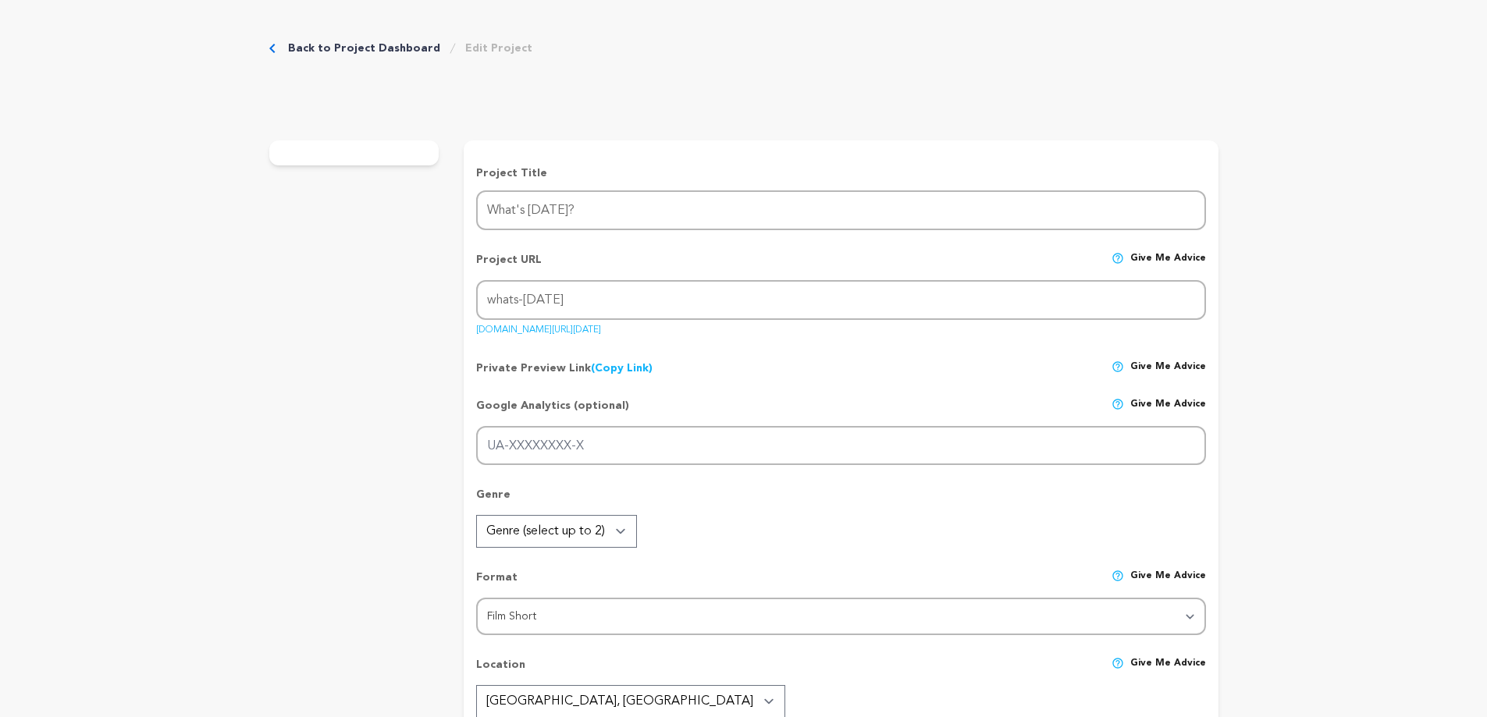
radio input "true"
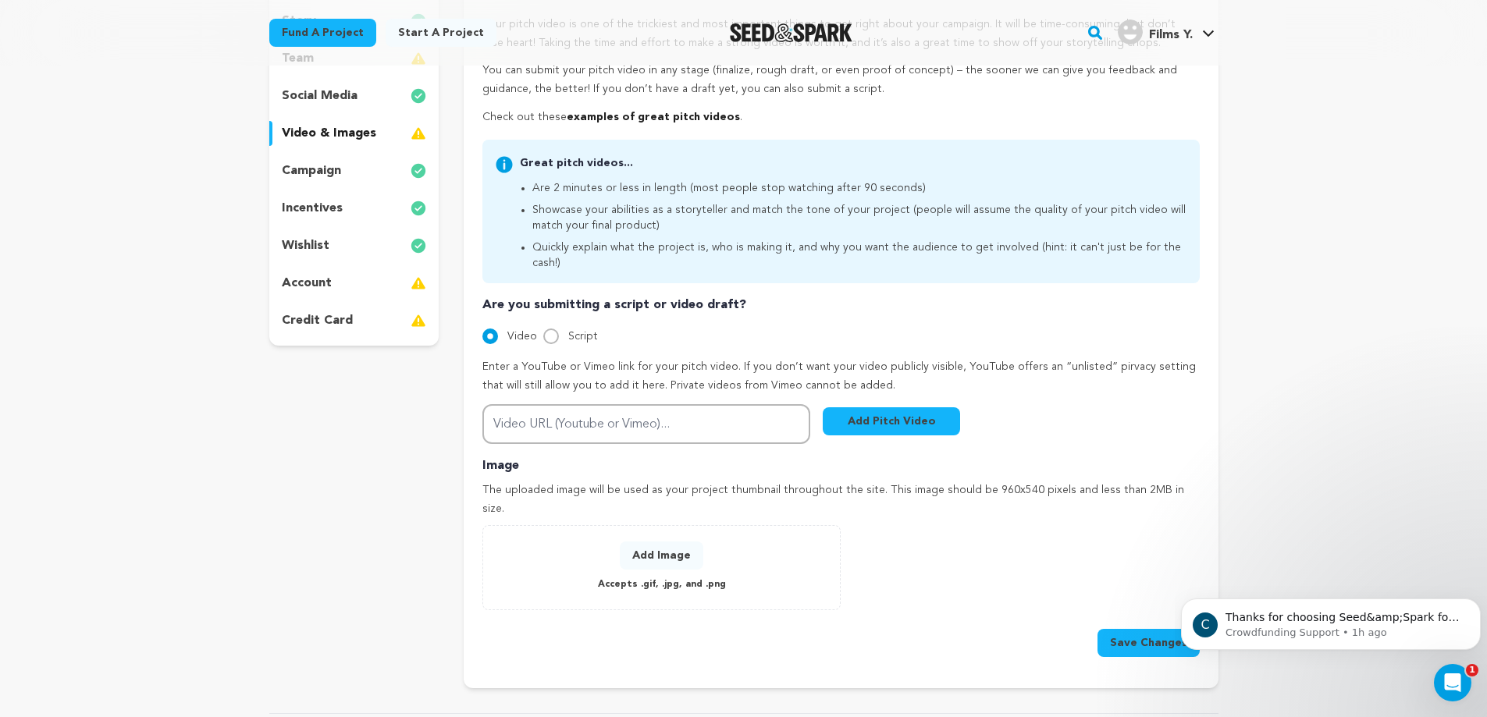
scroll to position [249, 0]
click at [548, 327] on input "Script" at bounding box center [551, 335] width 16 height 16
radio input "true"
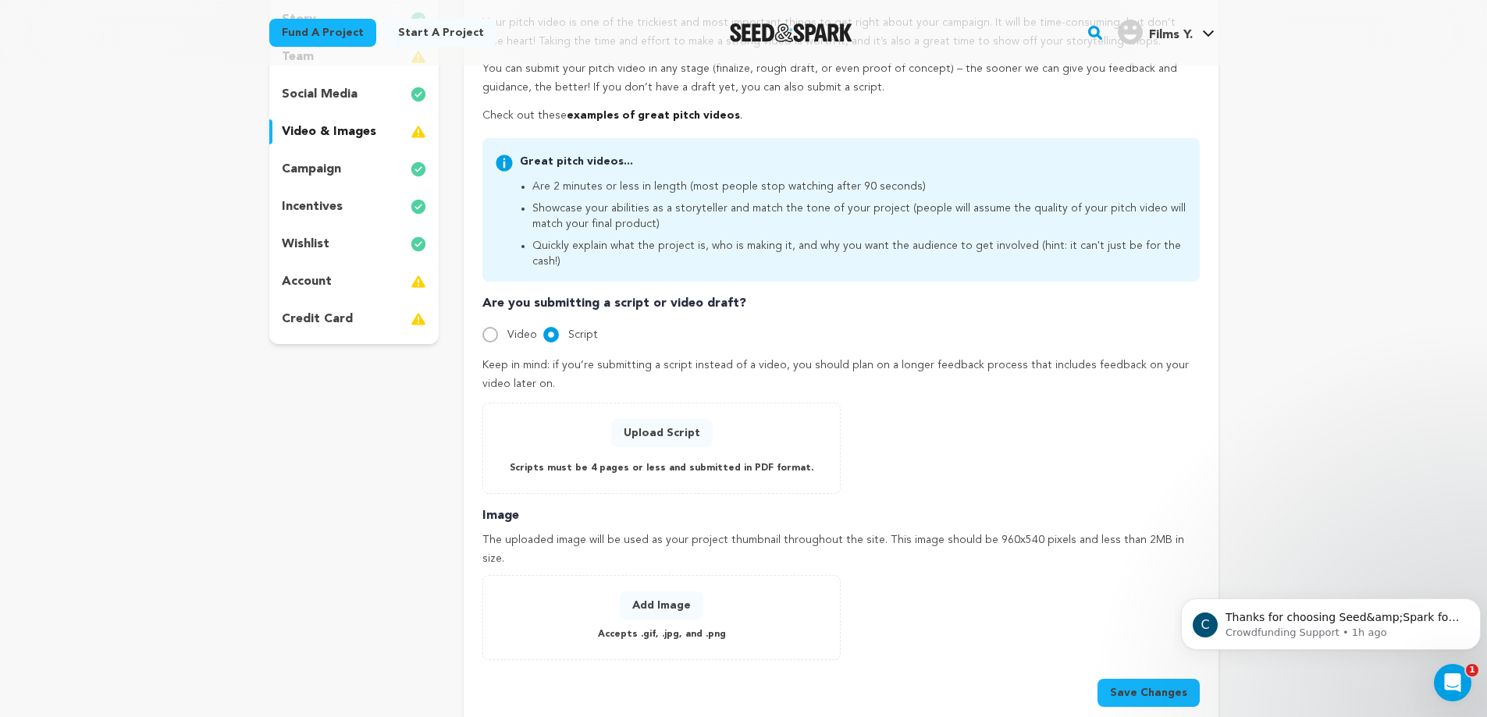
click at [664, 419] on button "Upload Script" at bounding box center [661, 433] width 101 height 28
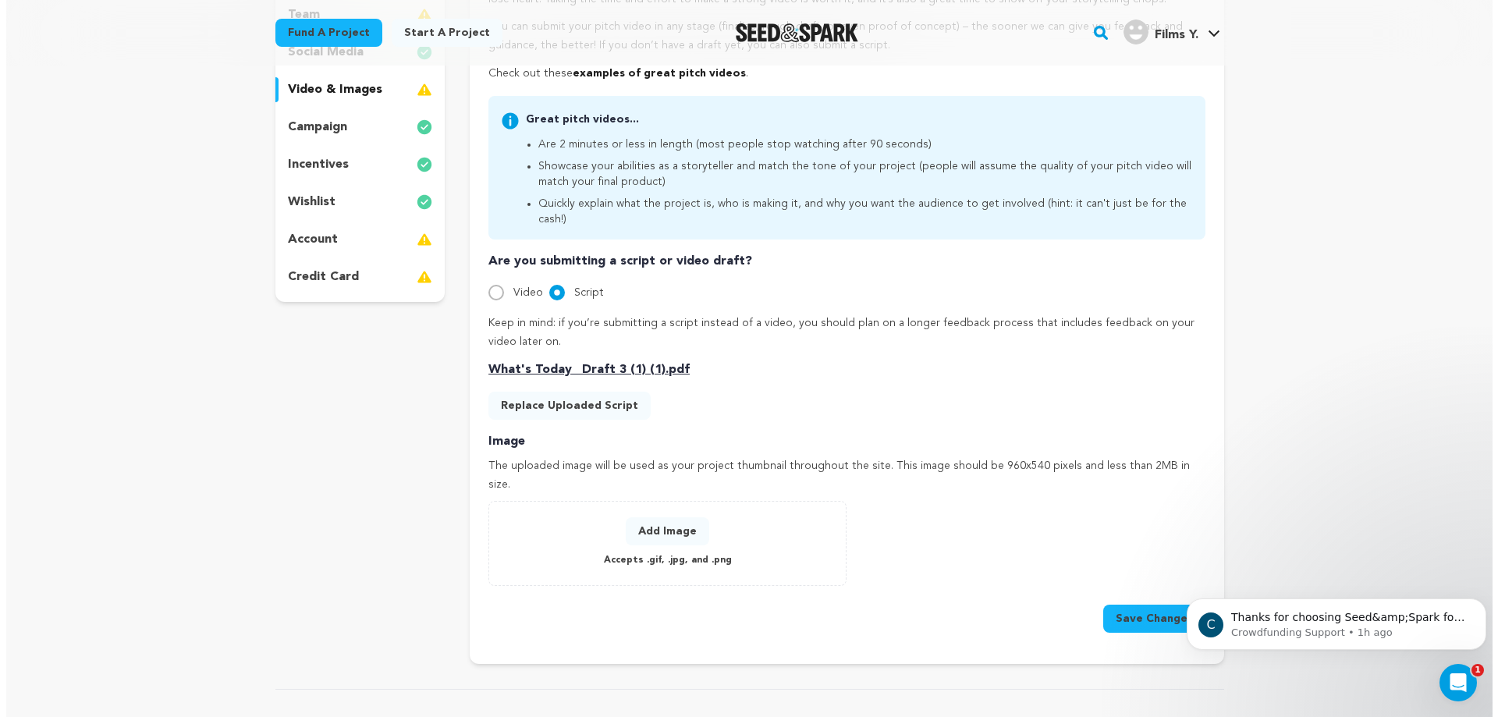
scroll to position [290, 0]
click at [646, 518] on button "Add Image" at bounding box center [662, 532] width 84 height 28
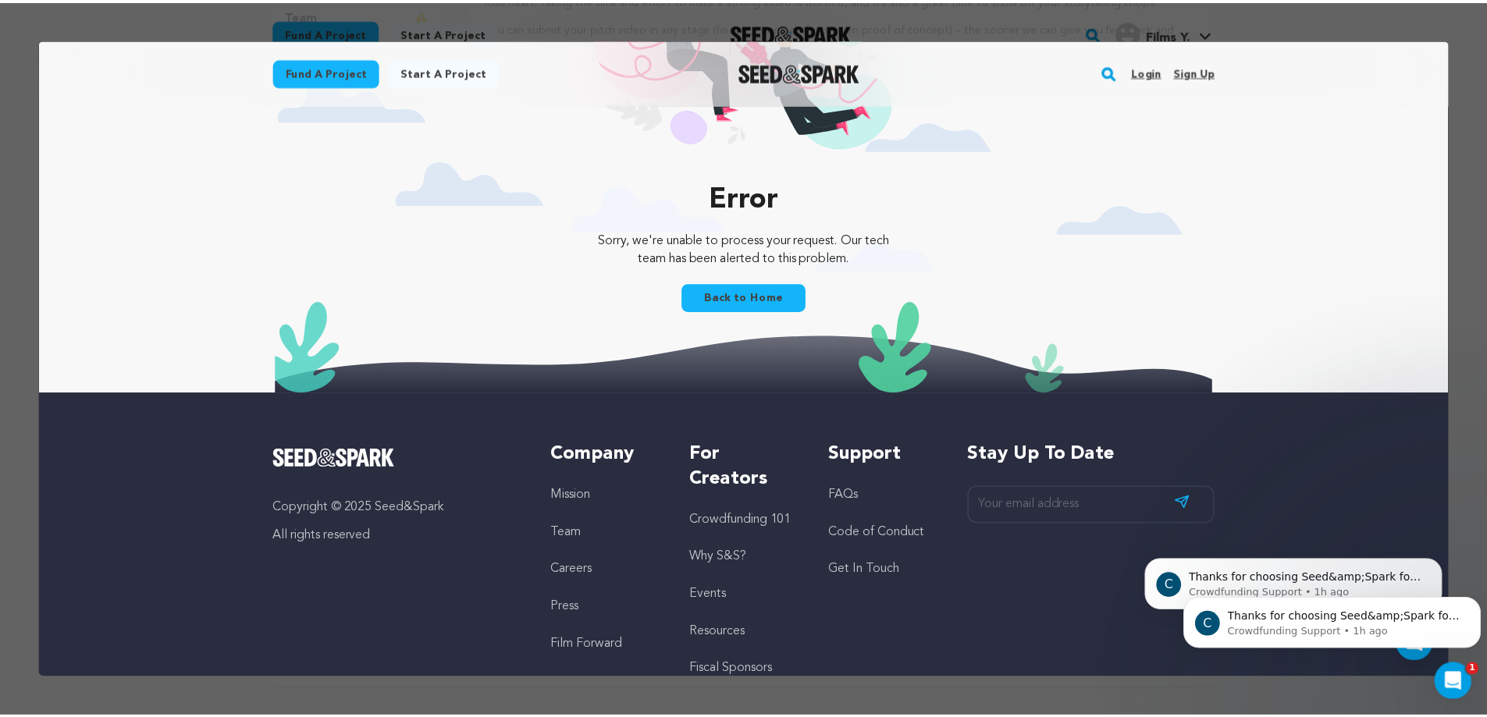
scroll to position [0, 0]
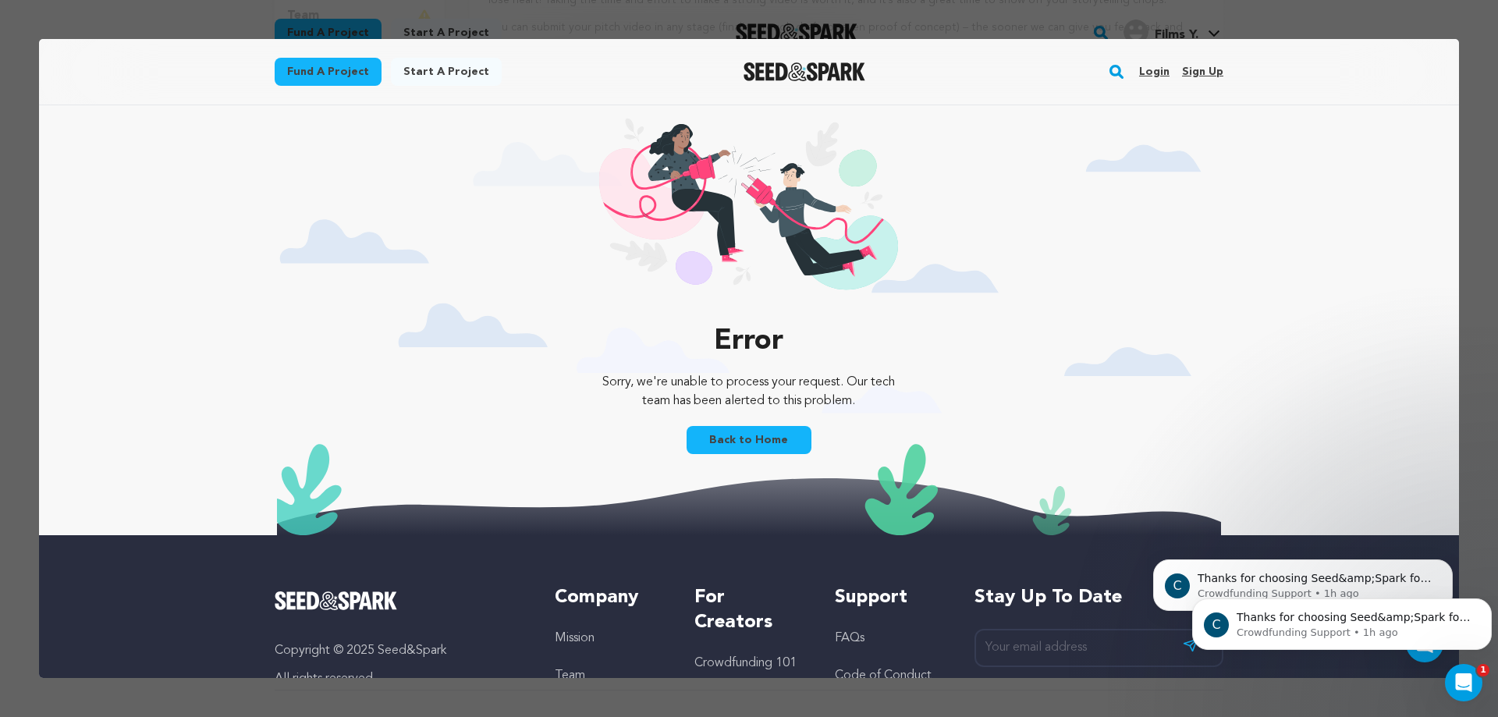
click at [1333, 13] on div at bounding box center [749, 358] width 1498 height 717
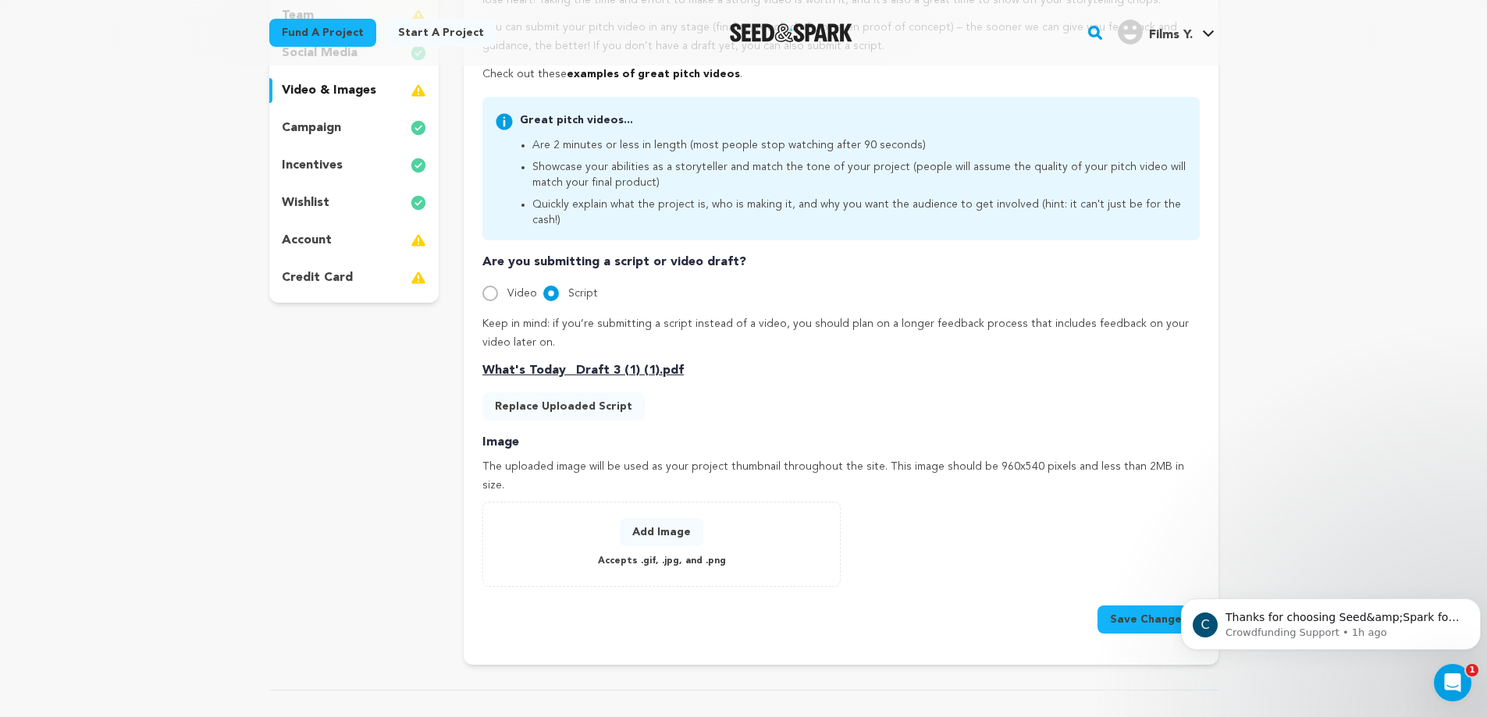
click at [661, 518] on button "Add Image" at bounding box center [662, 532] width 84 height 28
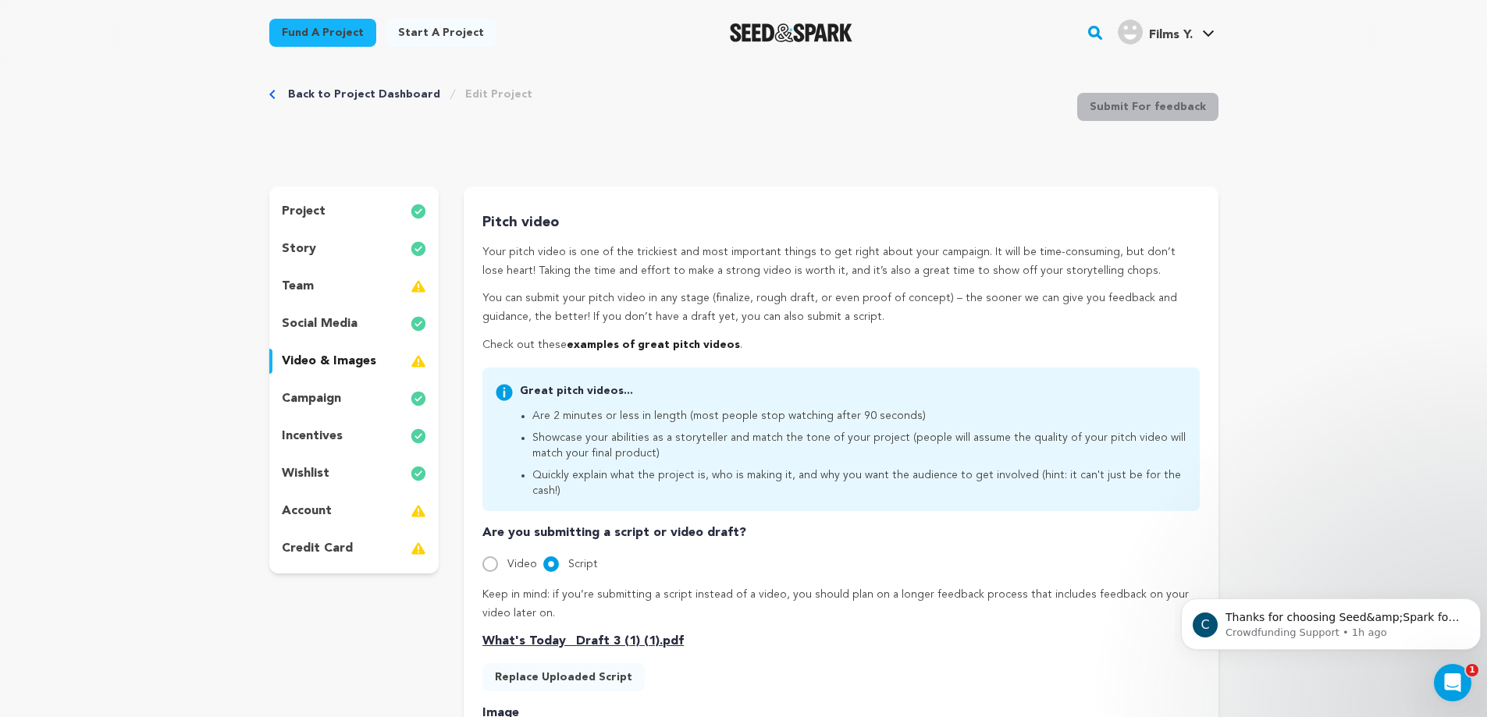
scroll to position [21, 0]
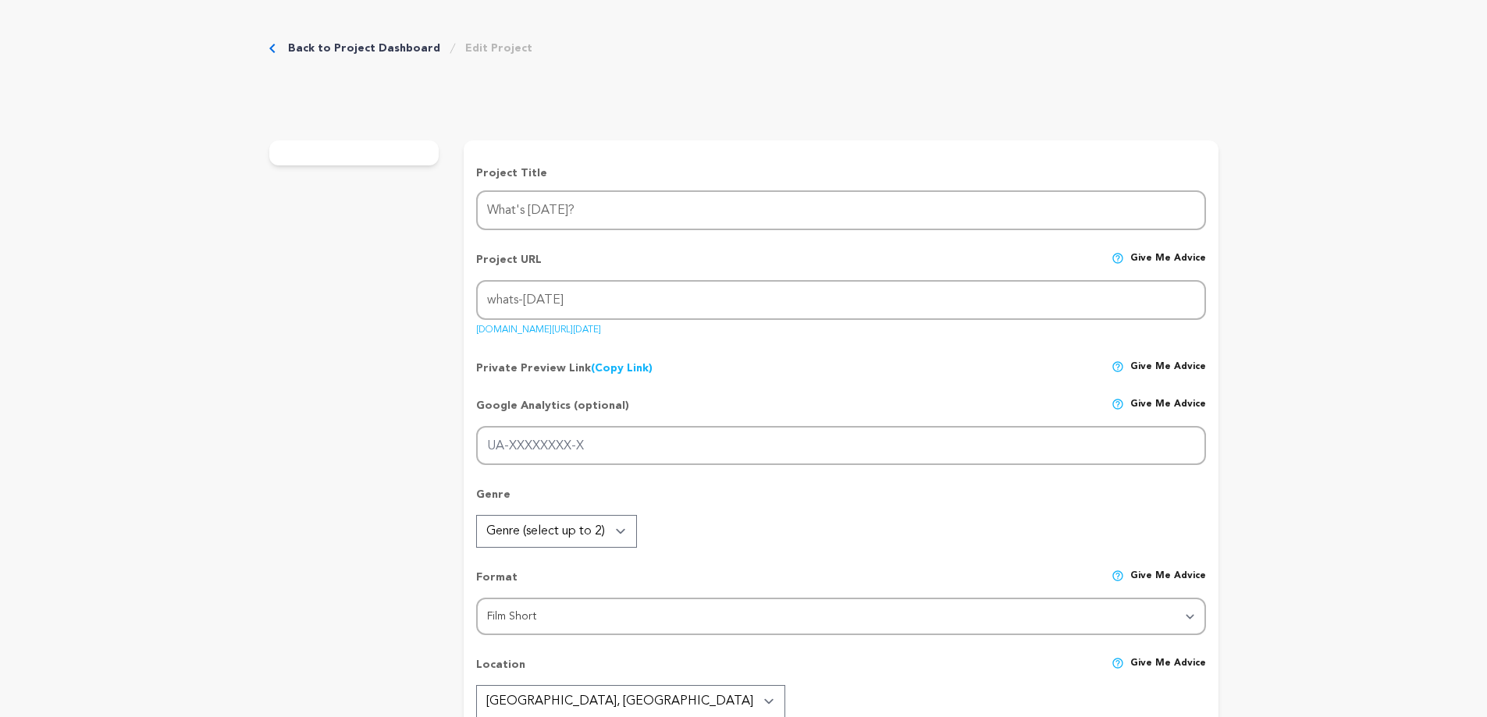
radio input "true"
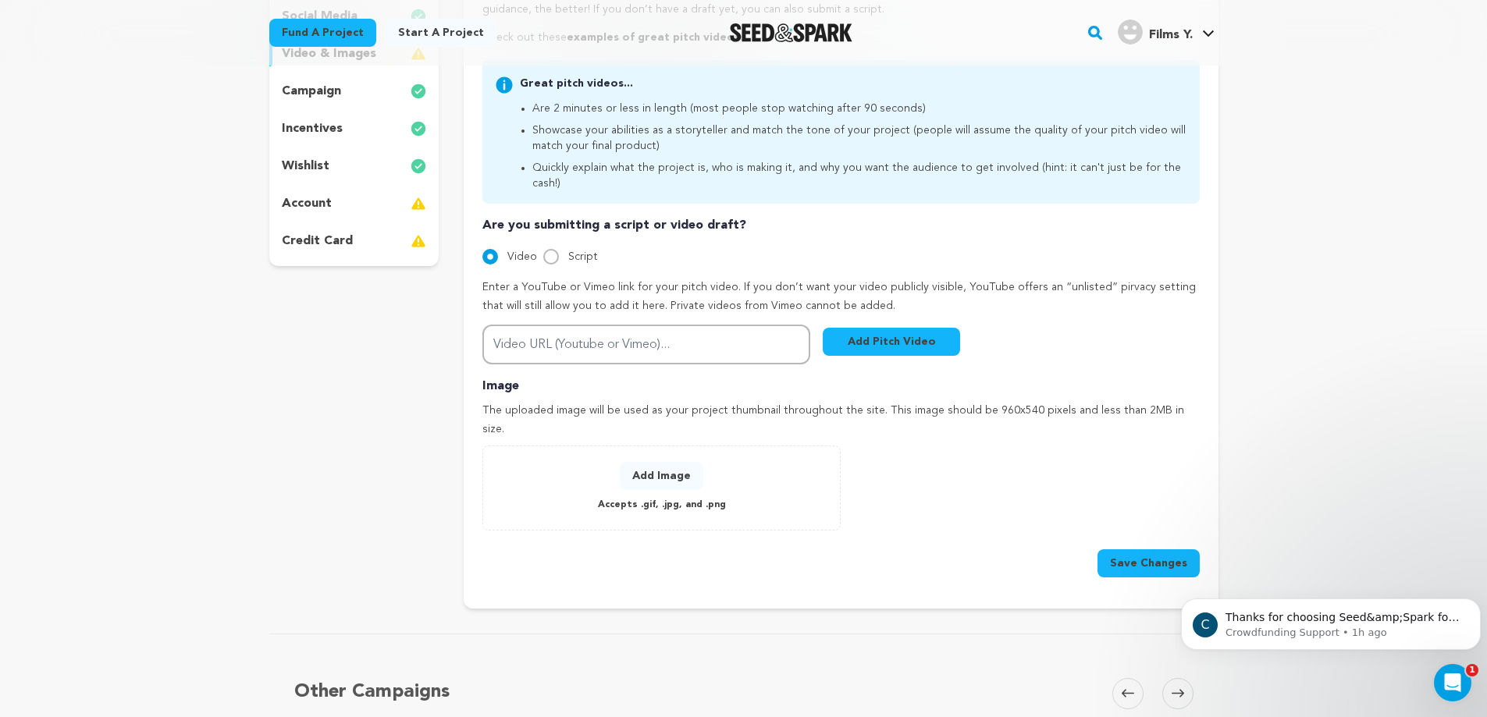
scroll to position [328, 0]
click at [549, 248] on input "Script" at bounding box center [551, 256] width 16 height 16
radio input "true"
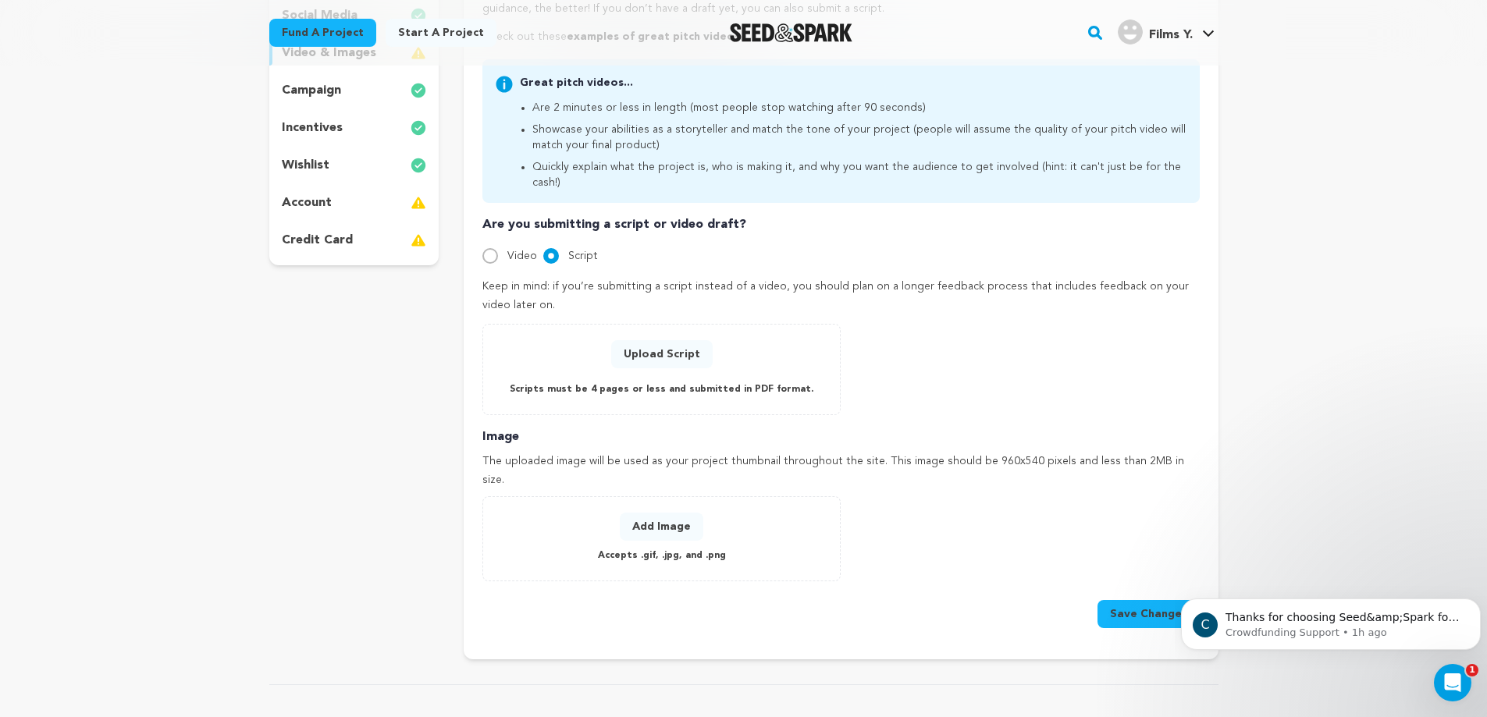
click at [656, 340] on button "Upload Script" at bounding box center [661, 354] width 101 height 28
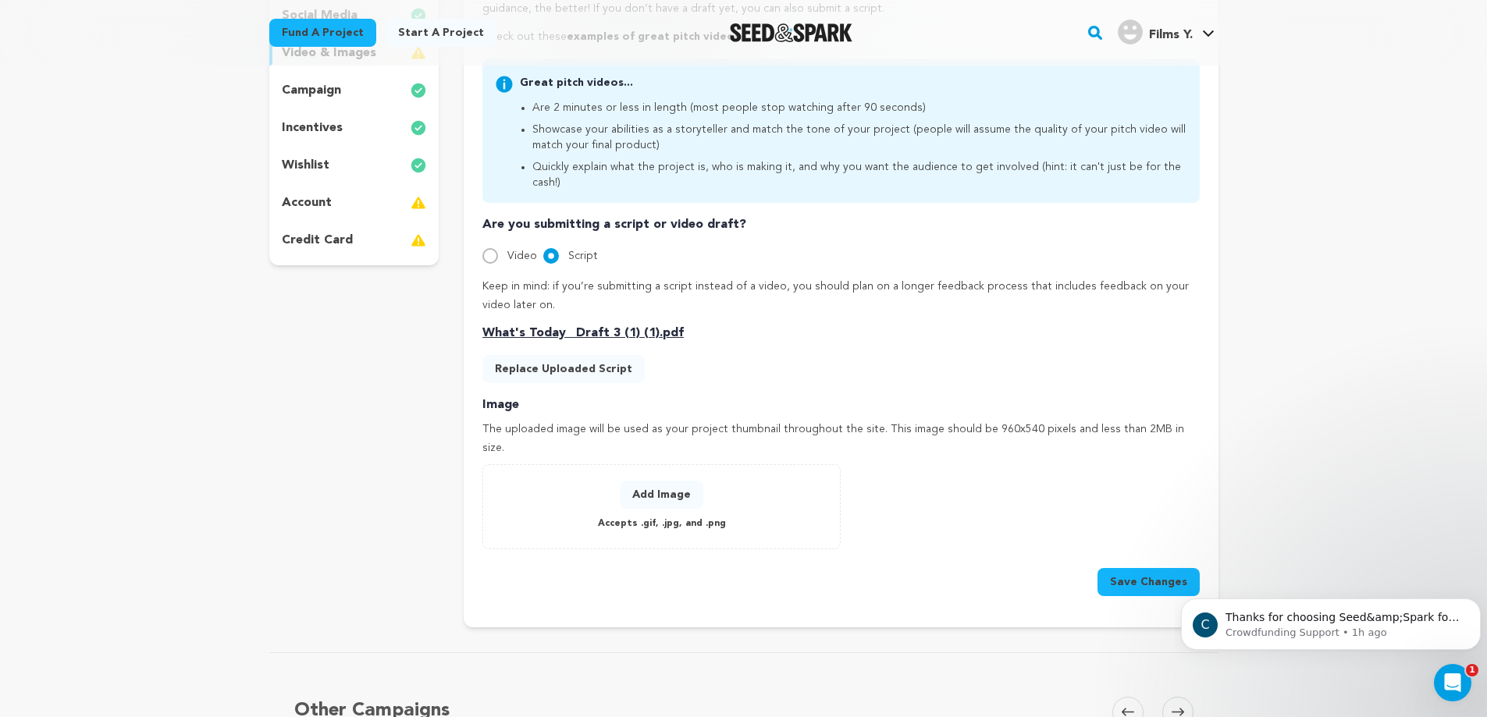
click at [646, 519] on div "Image The uploaded image will be used as your project thumbnail throughout the …" at bounding box center [840, 496] width 716 height 200
click at [660, 481] on button "Add Image" at bounding box center [662, 495] width 84 height 28
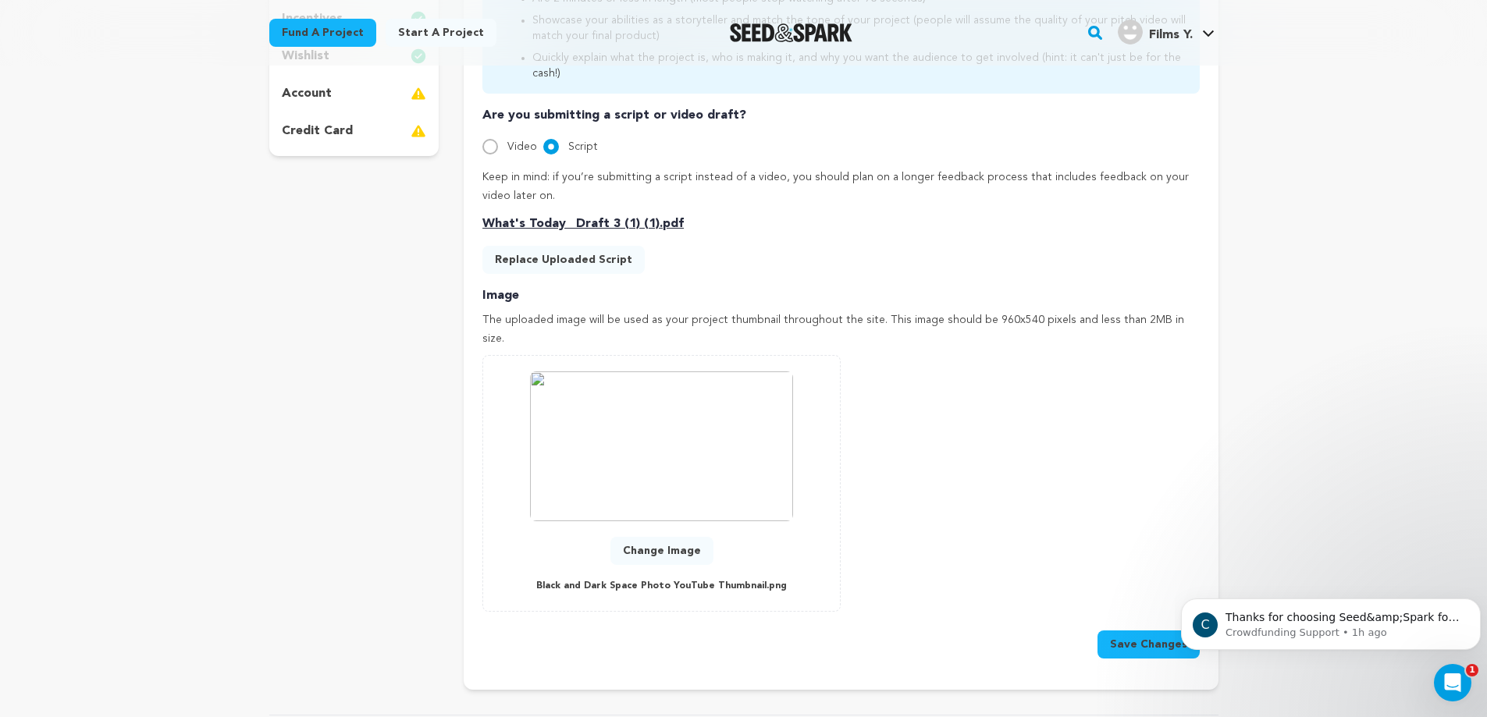
scroll to position [450, 0]
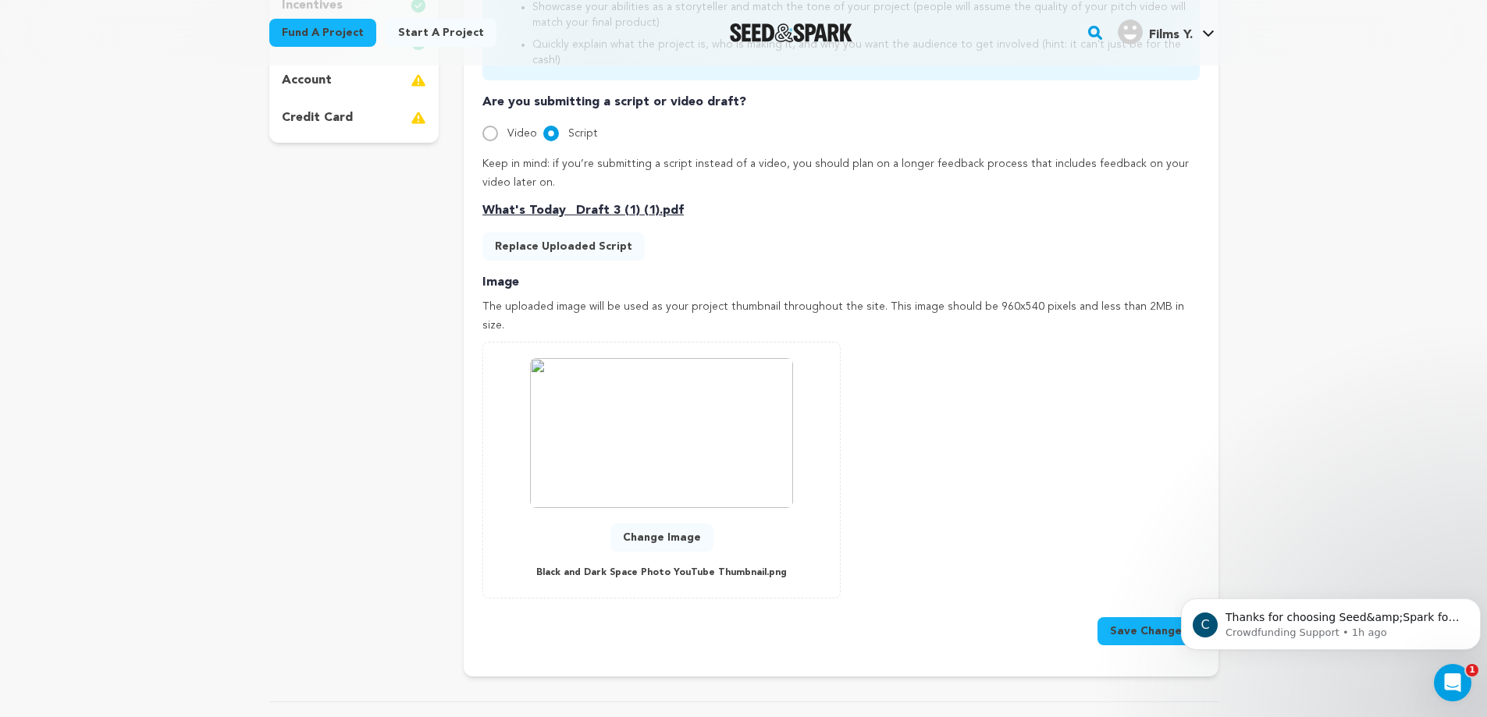
click at [1131, 617] on button "Save Changes" at bounding box center [1148, 631] width 102 height 28
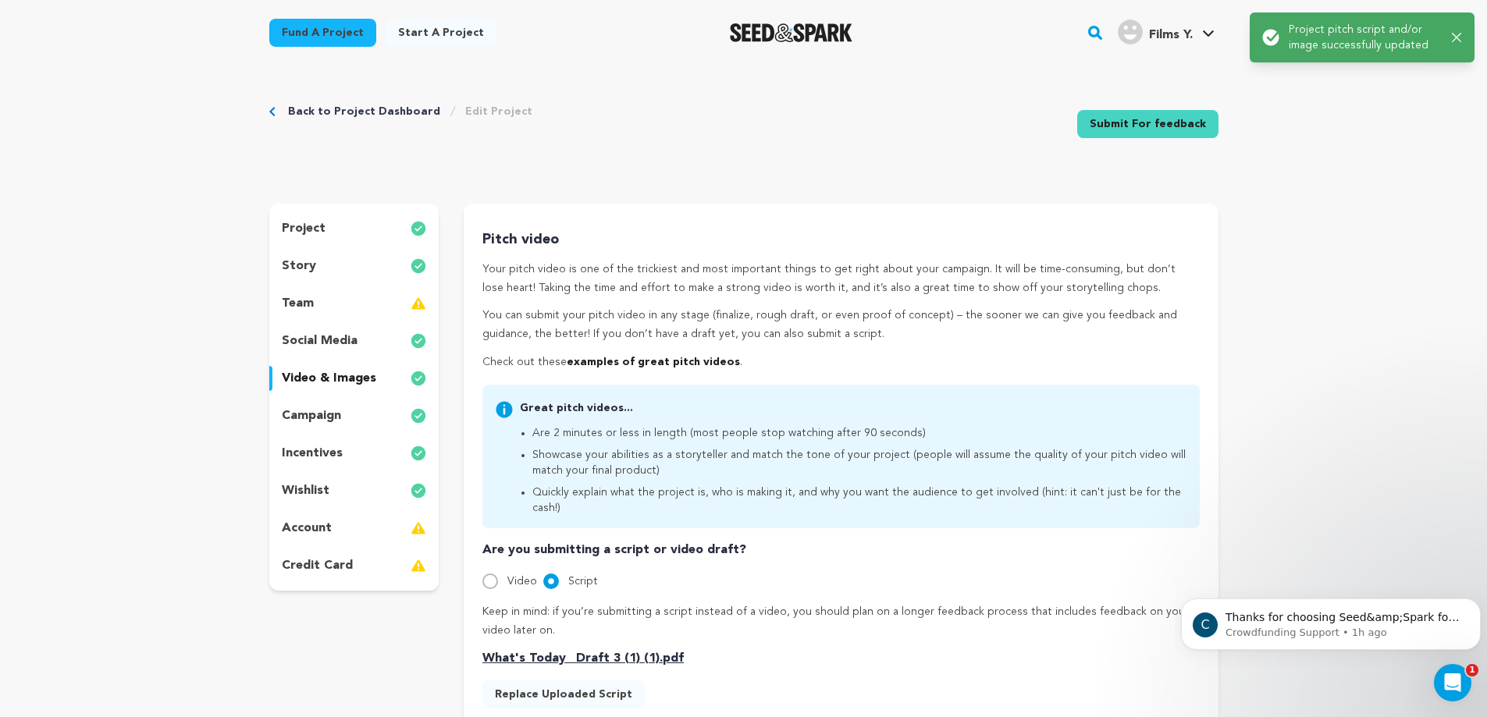
scroll to position [0, 0]
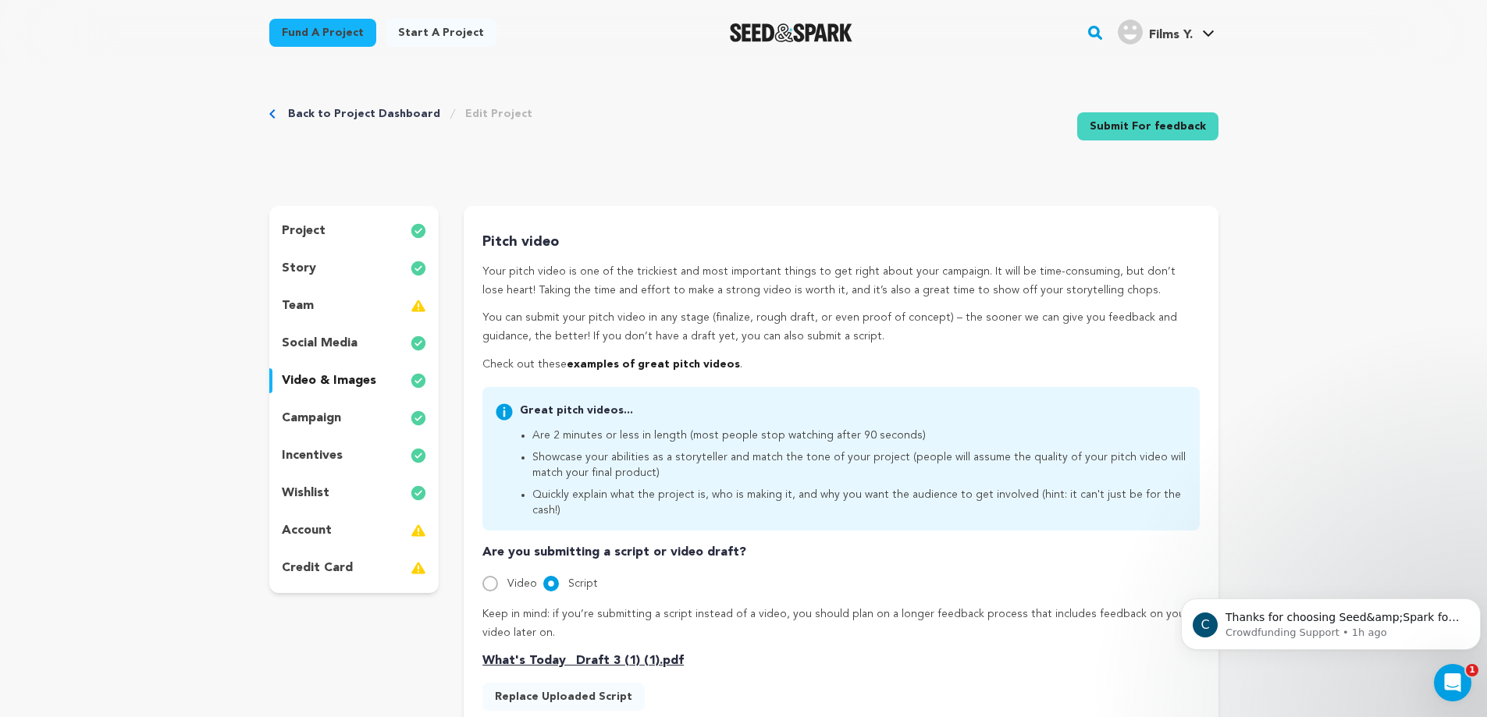
click at [374, 304] on div "team" at bounding box center [354, 305] width 170 height 25
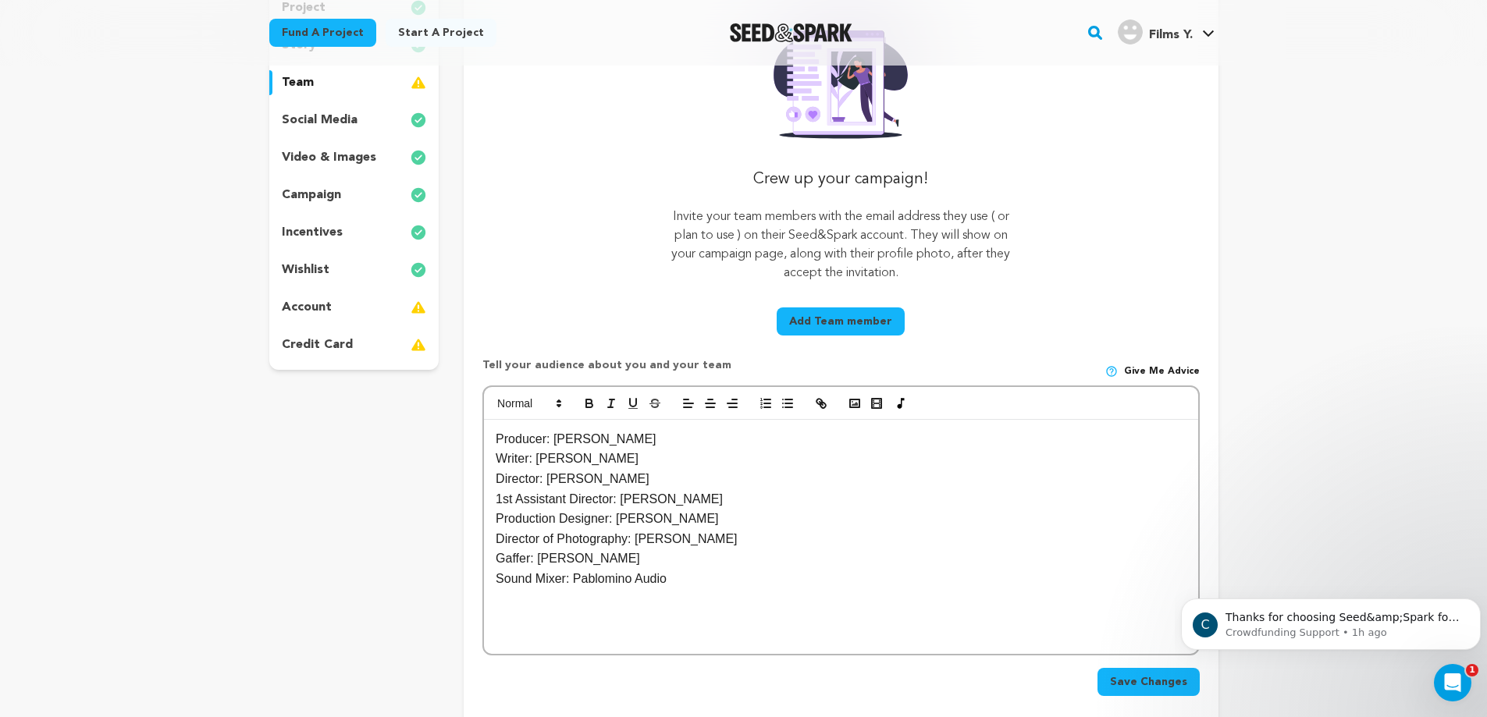
scroll to position [182, 0]
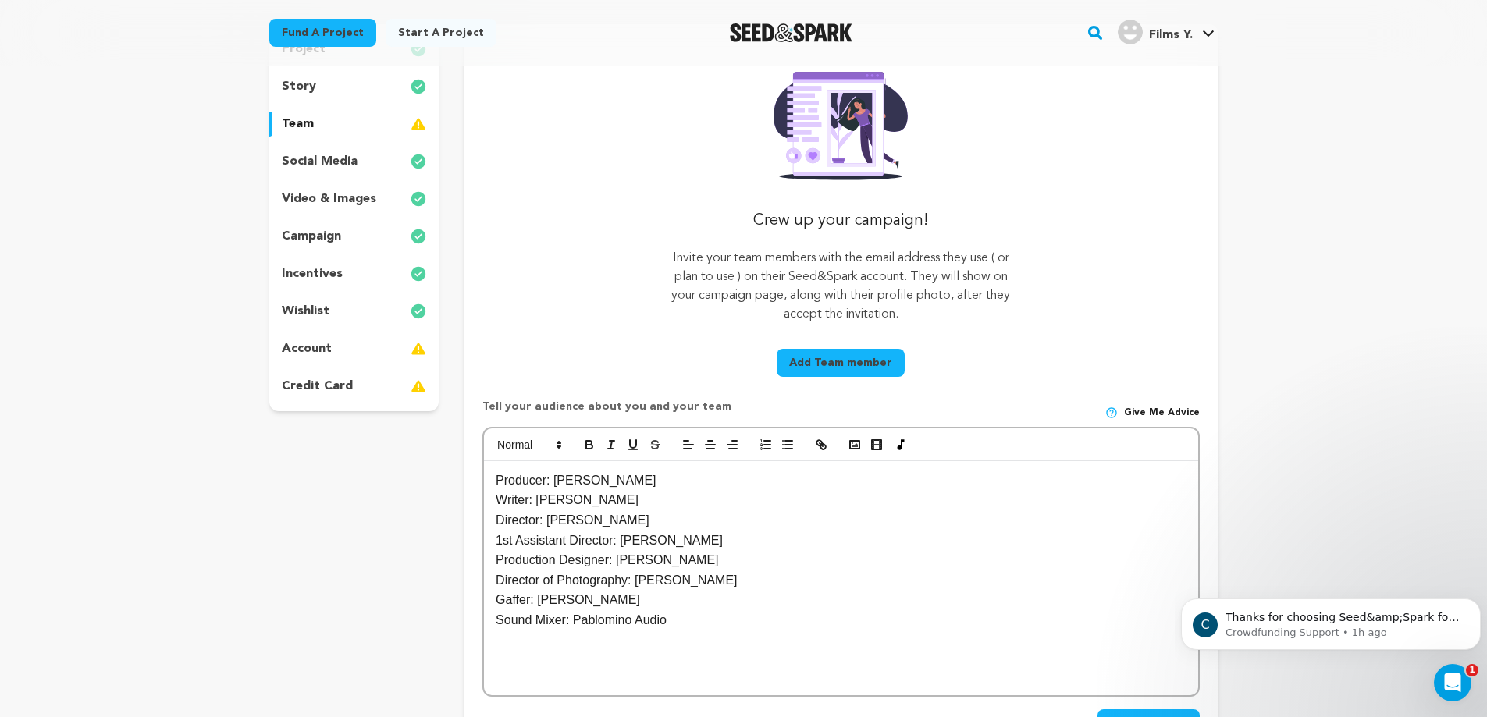
click at [870, 360] on button "Add Team member" at bounding box center [841, 363] width 128 height 28
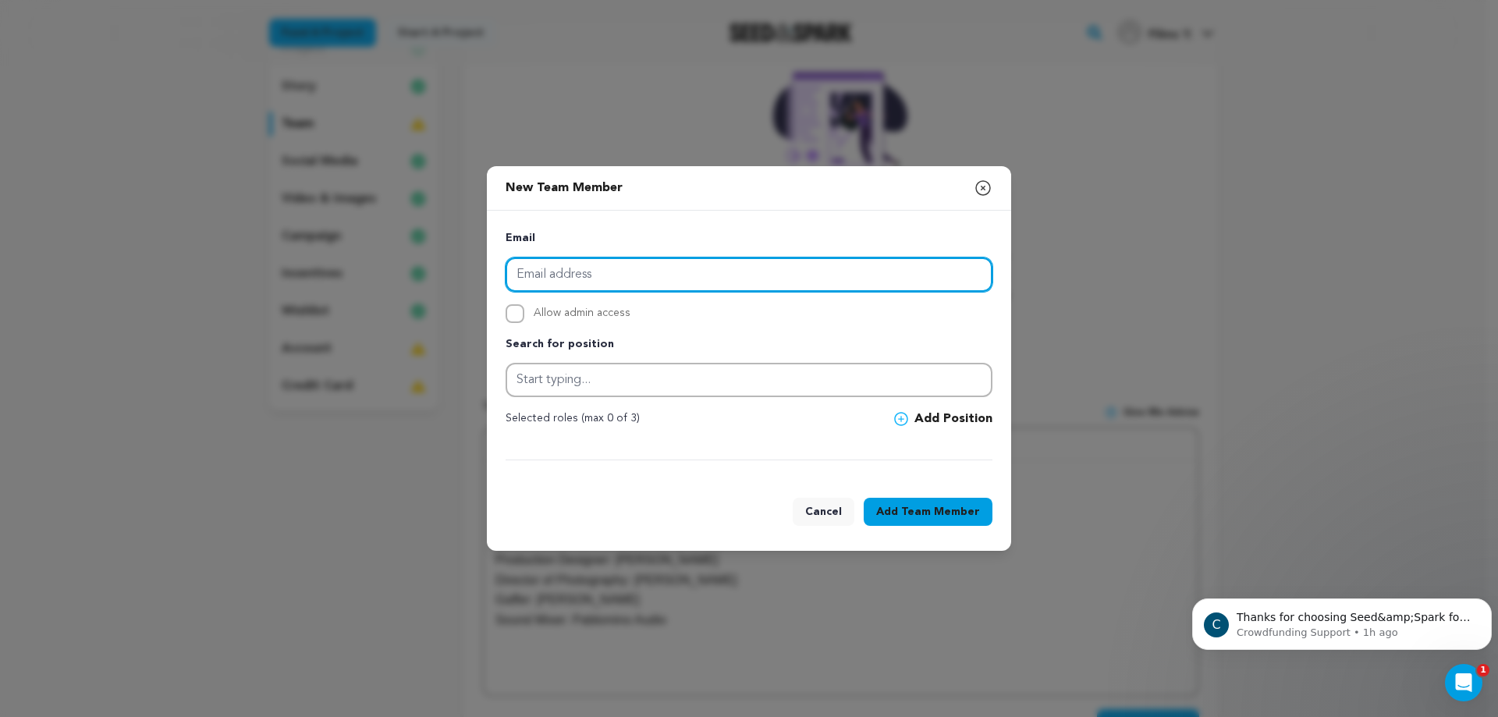
click at [612, 275] on input "email" at bounding box center [749, 275] width 487 height 34
type input "zanthia.berube@gmail.com"
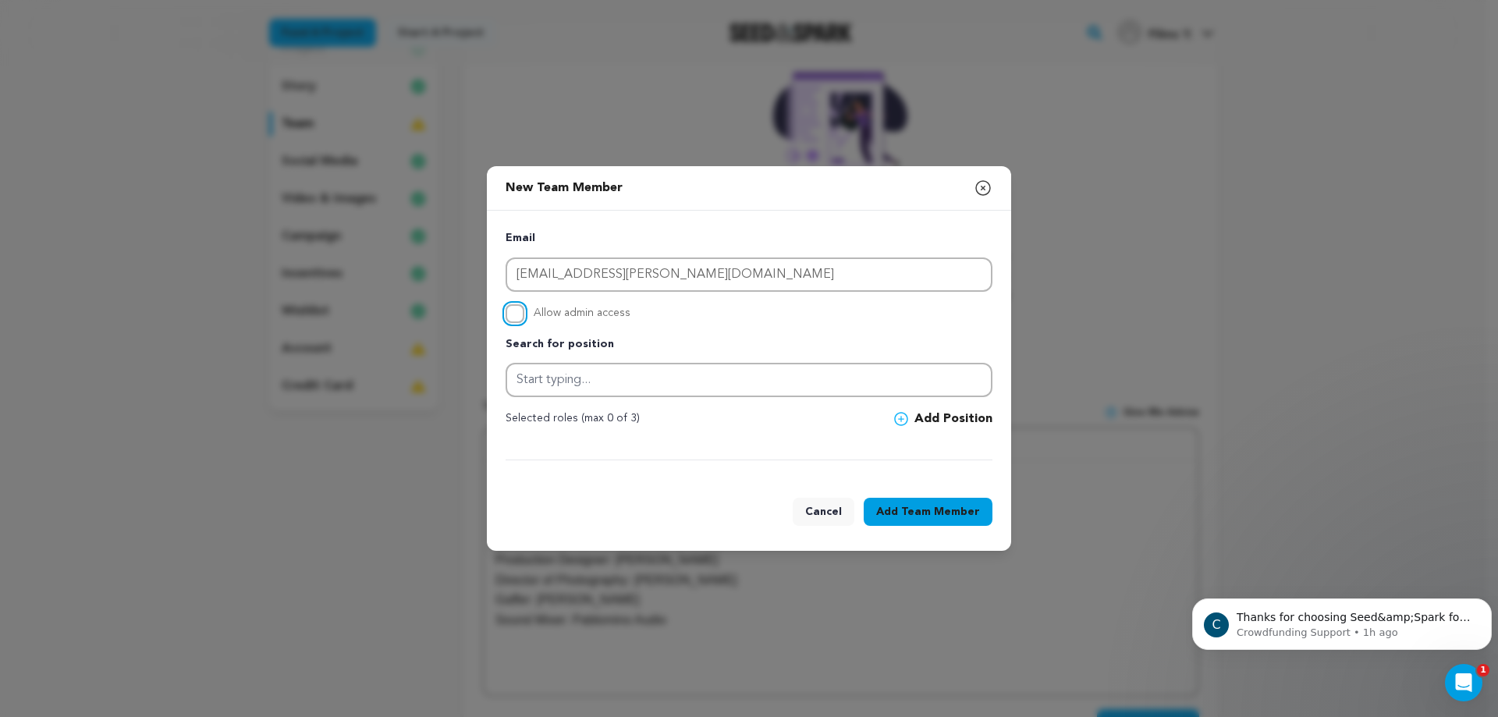
click at [524, 316] on input "Allow admin access" at bounding box center [515, 313] width 19 height 19
checkbox input "true"
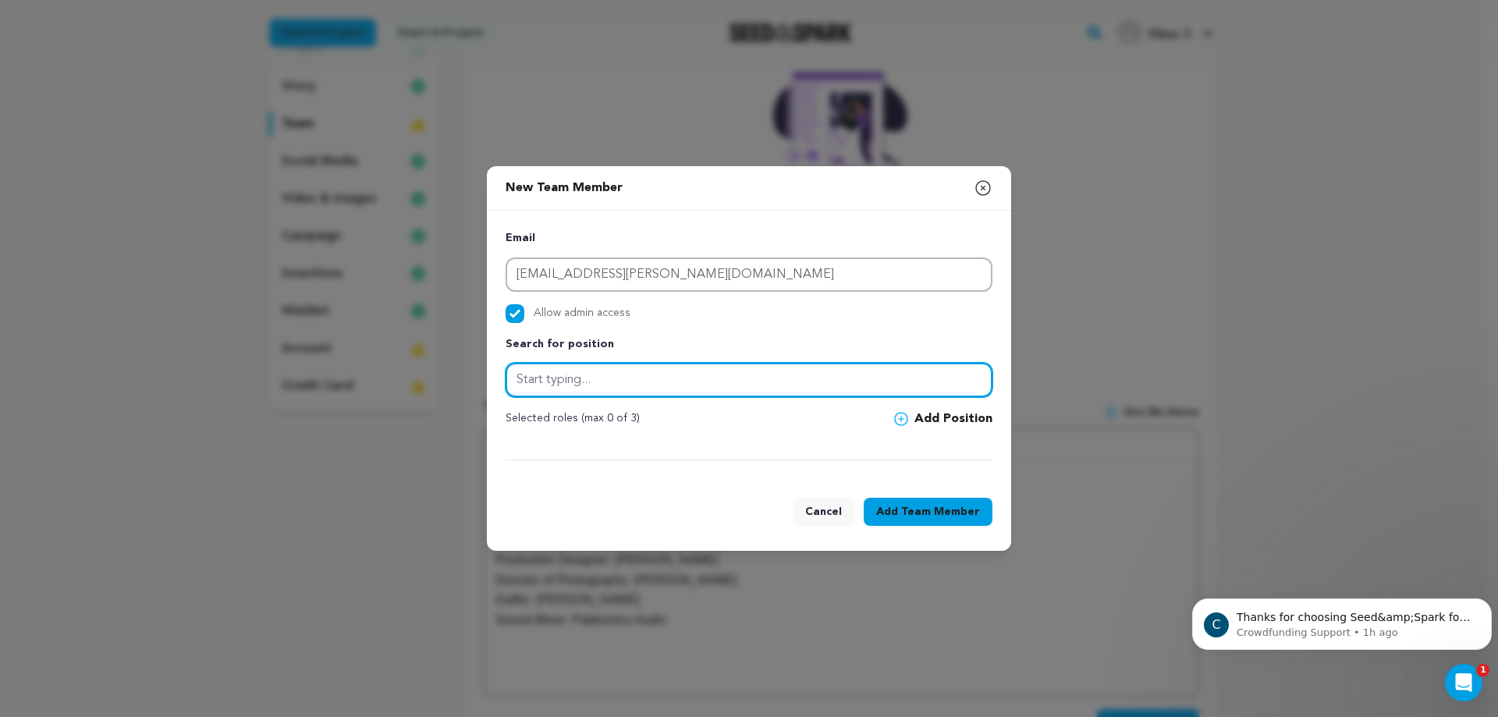
click at [691, 386] on input "text" at bounding box center [749, 380] width 487 height 34
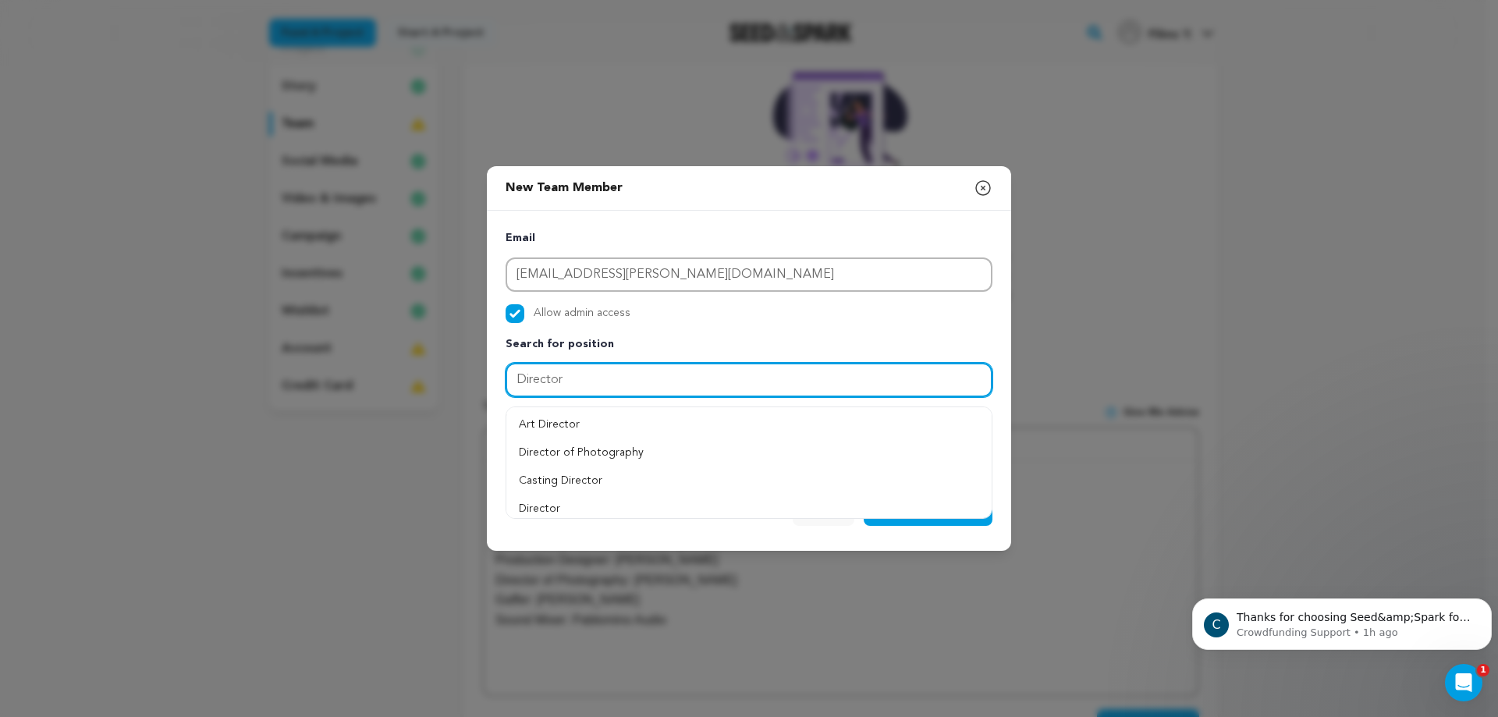
type input "Director"
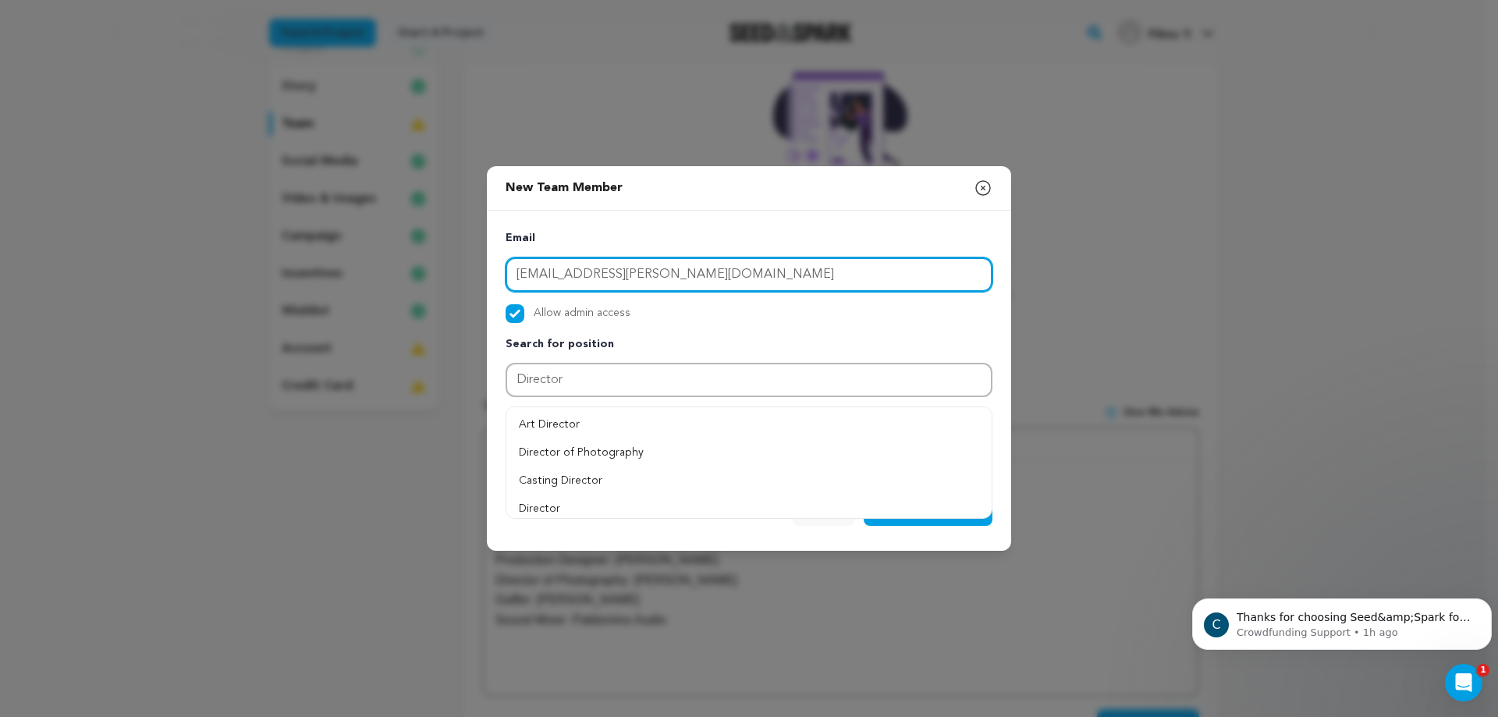
click at [675, 282] on input "zanthia.berube@gmail.com" at bounding box center [749, 275] width 487 height 34
type input "Y"
type input "yunikonfilms@gmail.com"
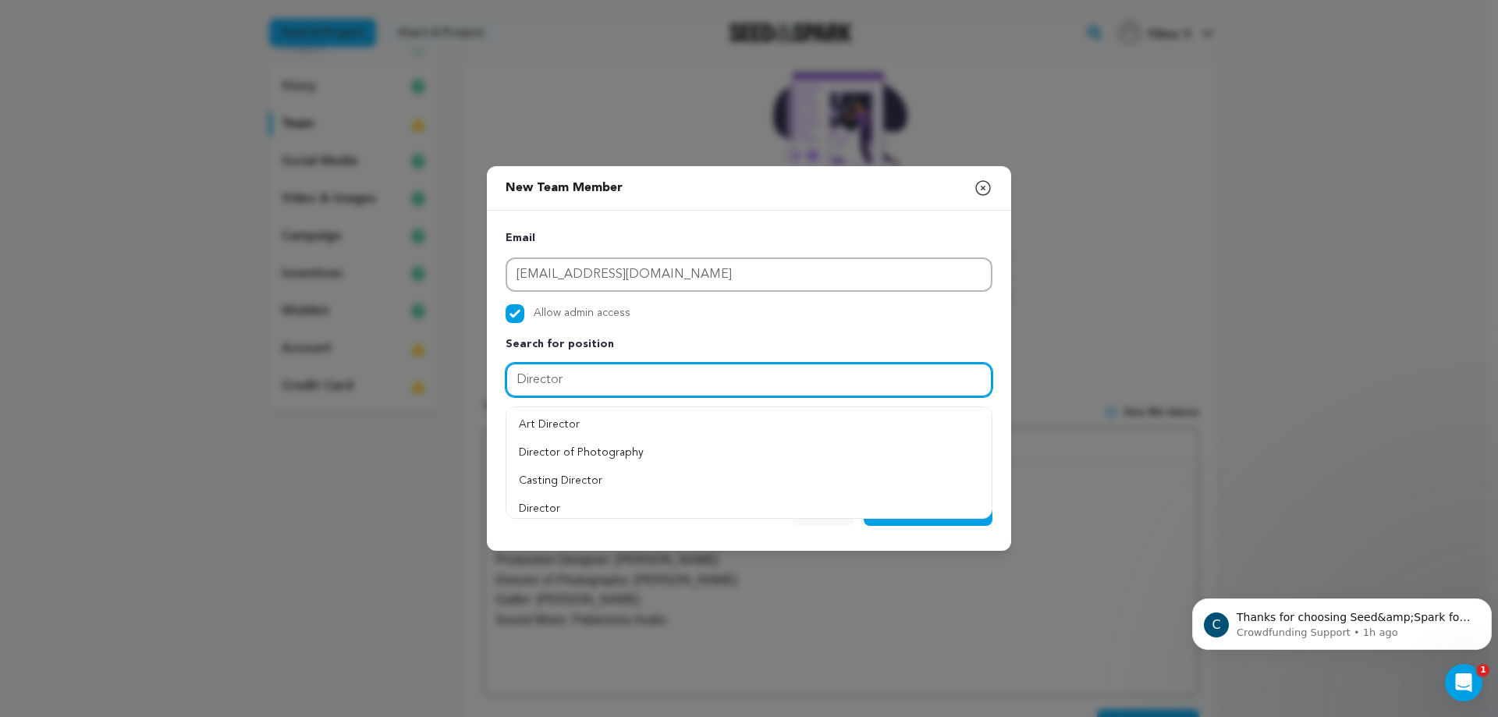
click at [574, 380] on input "Director" at bounding box center [749, 380] width 487 height 34
type input "Director"
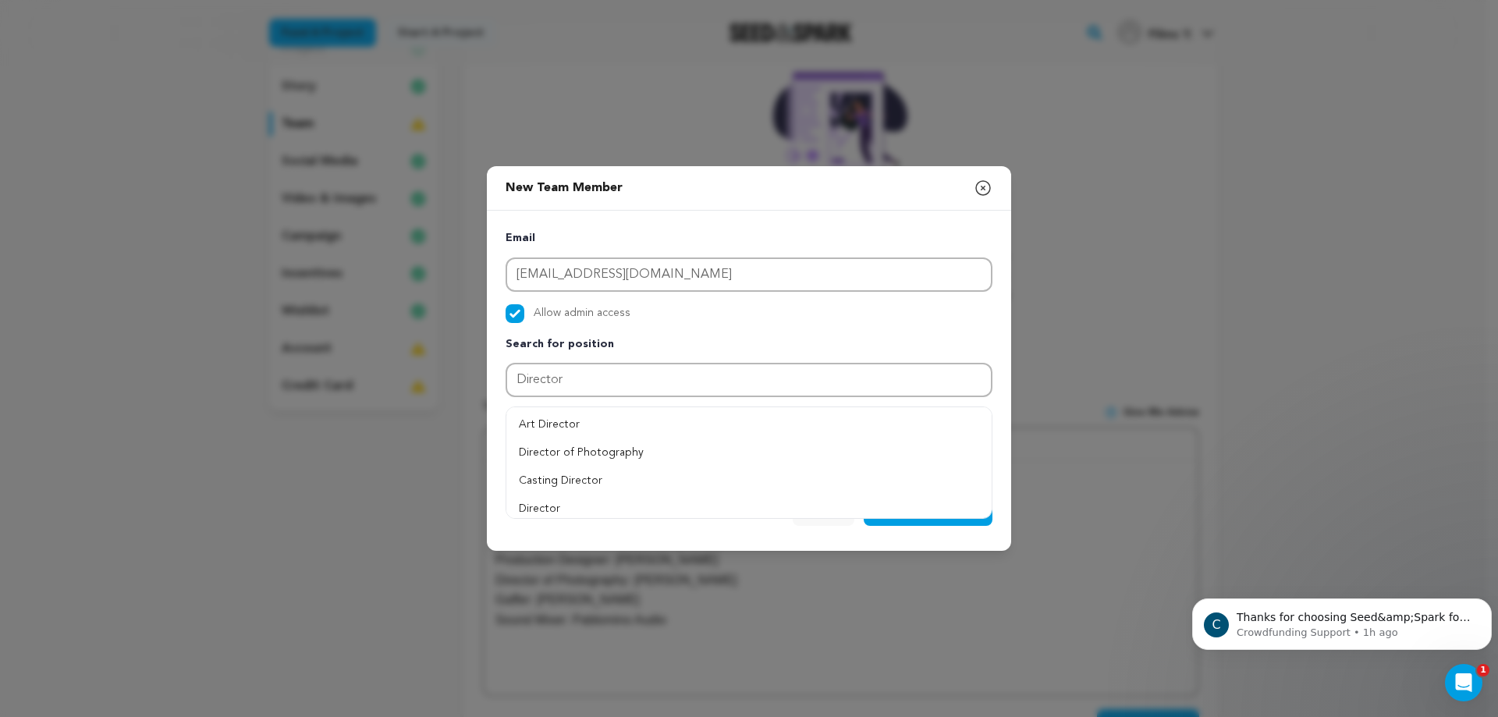
click at [748, 333] on div "Email yunikonfilms@gmail.com Allow admin access Search for position Director" at bounding box center [749, 345] width 487 height 232
click at [599, 503] on button "Director" at bounding box center [749, 509] width 485 height 28
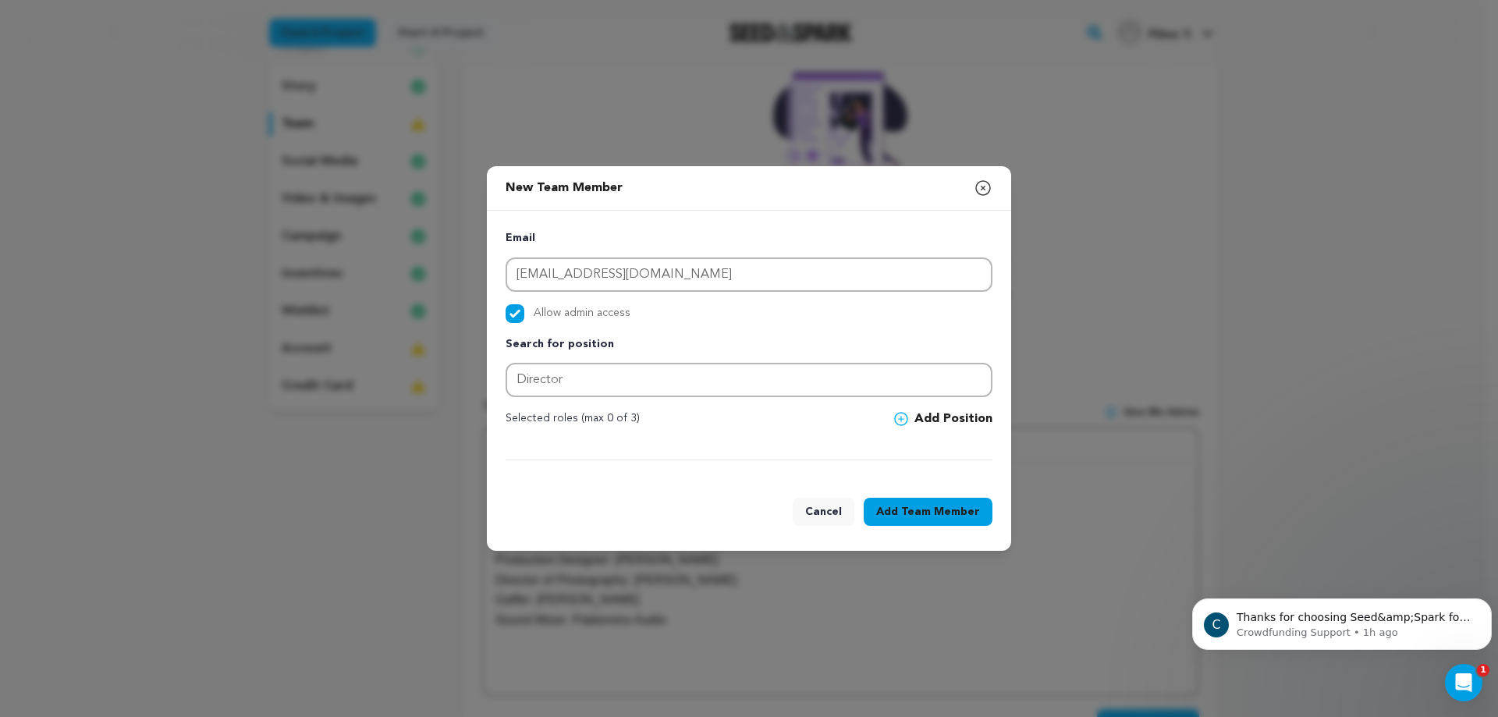
click at [954, 414] on button "Add Position" at bounding box center [943, 419] width 98 height 19
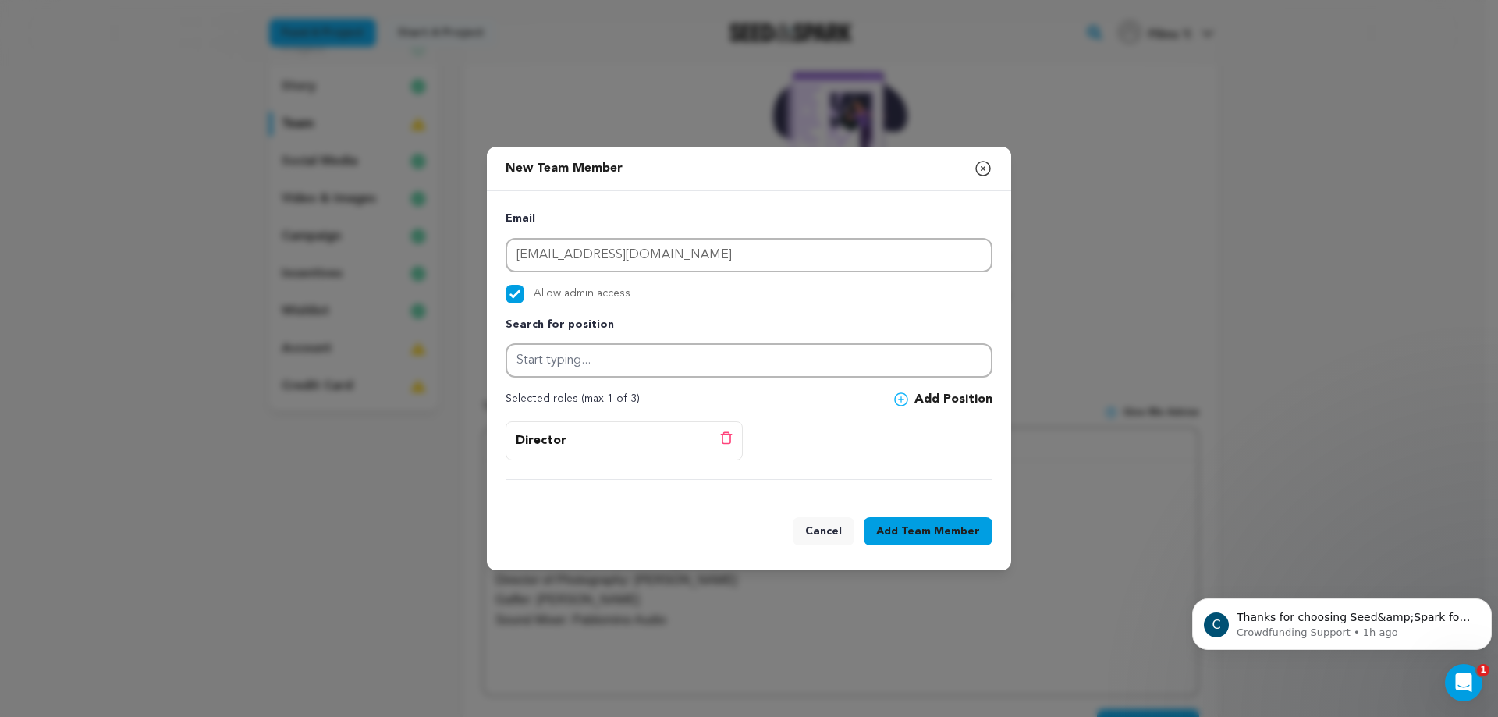
click at [928, 531] on span "Team Member" at bounding box center [940, 532] width 79 height 16
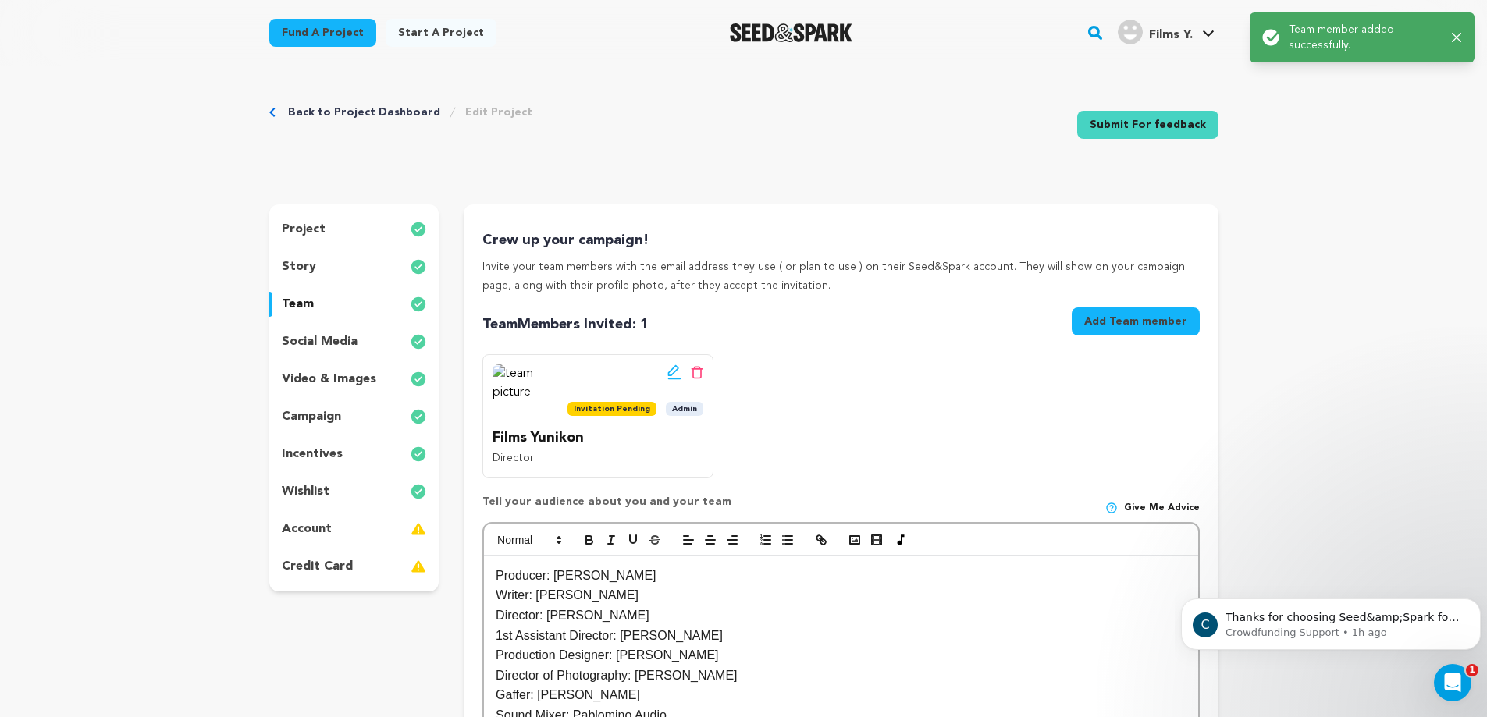
scroll to position [0, 0]
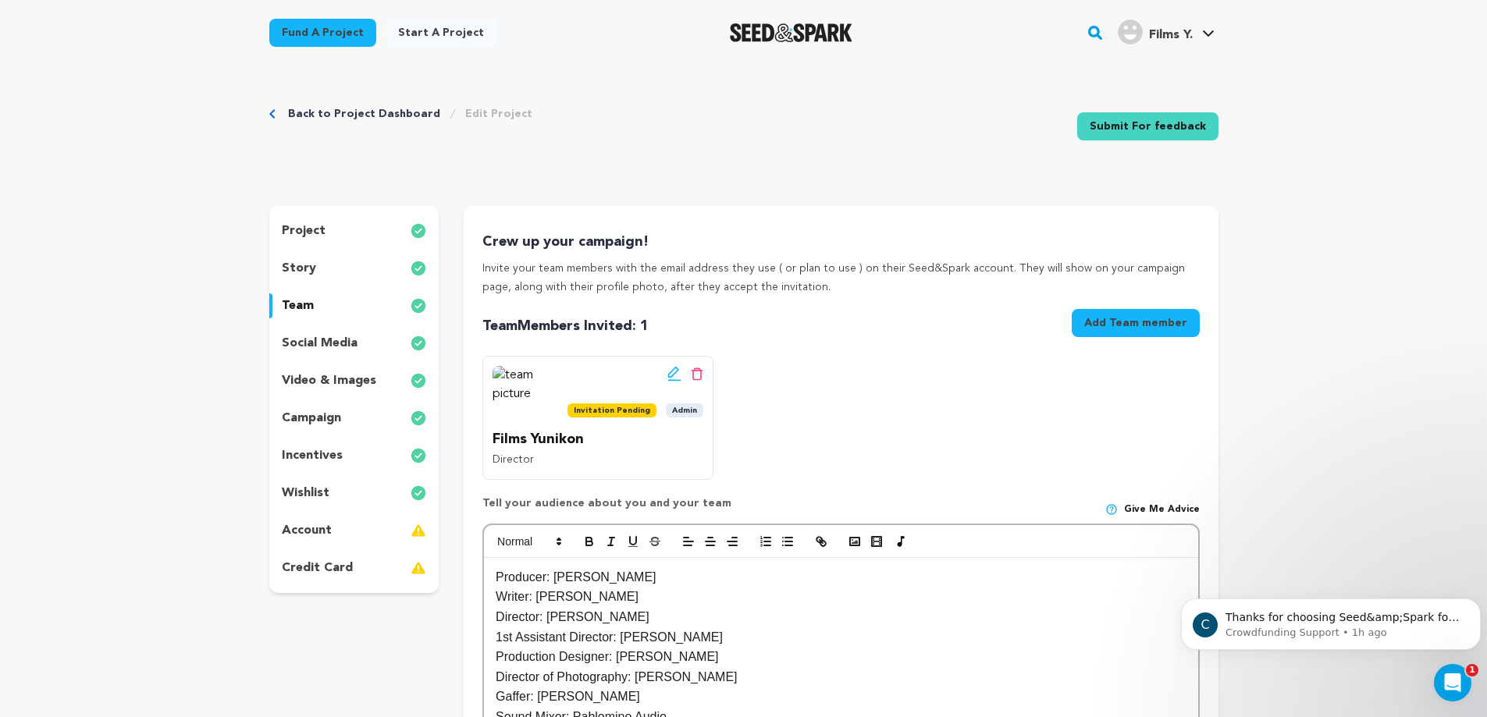
click at [670, 378] on icon at bounding box center [672, 372] width 11 height 11
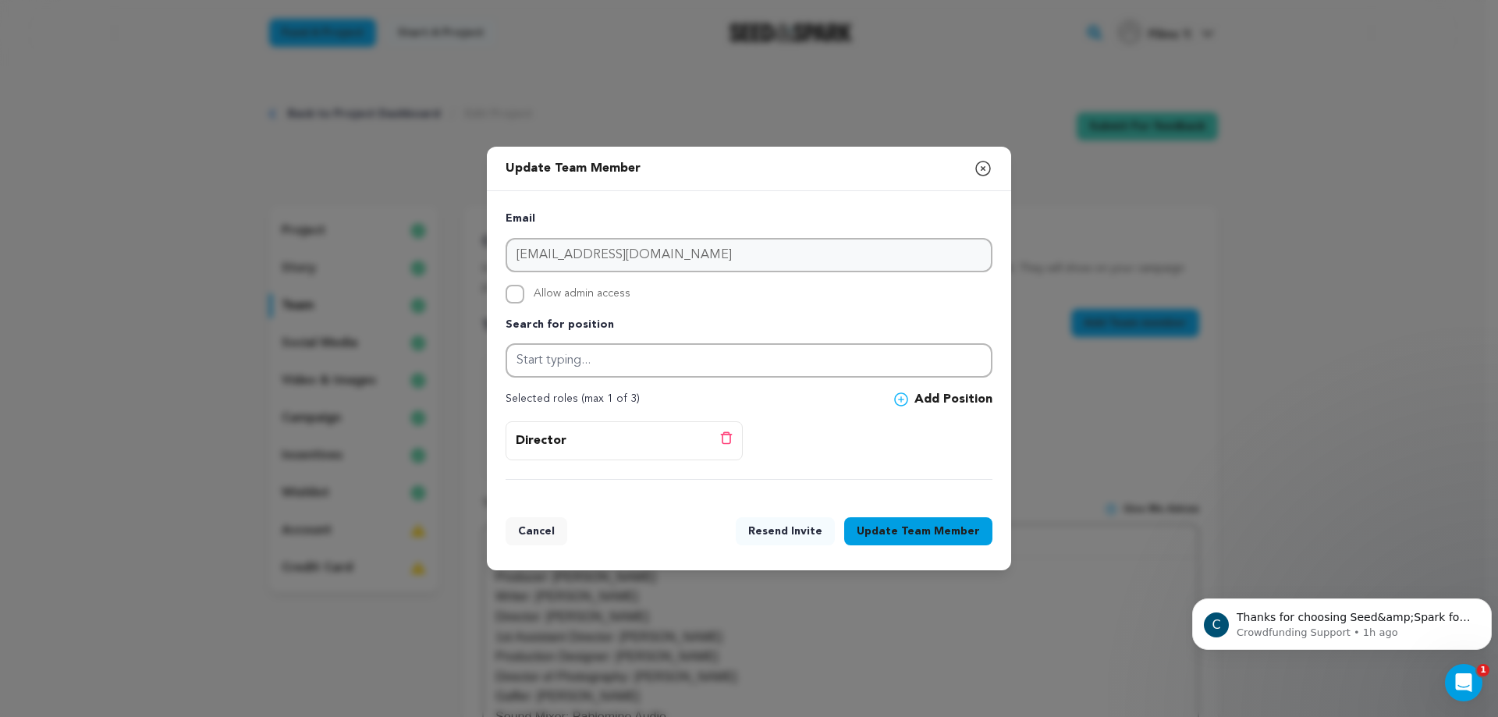
click at [988, 170] on icon "button" at bounding box center [983, 168] width 19 height 19
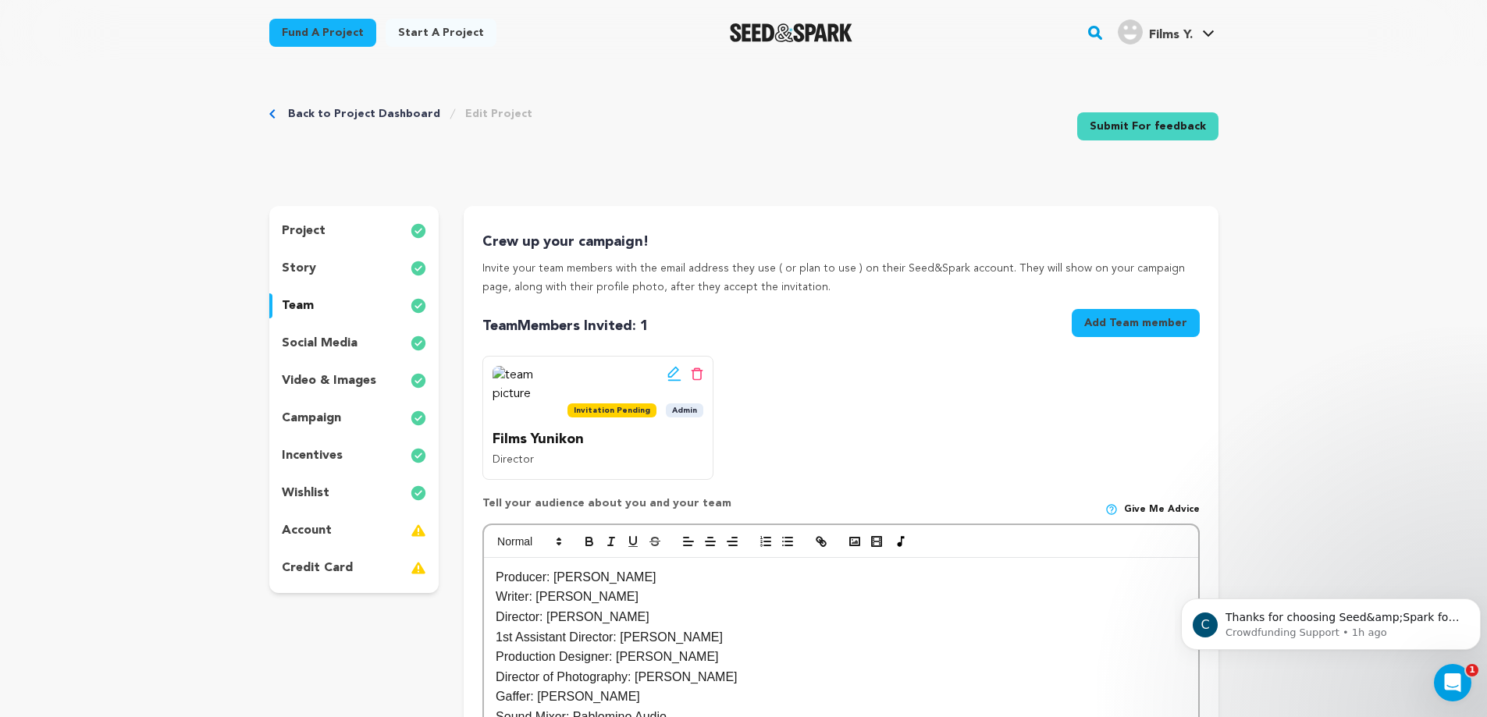
click at [1106, 322] on button "Add Team member" at bounding box center [1136, 323] width 128 height 28
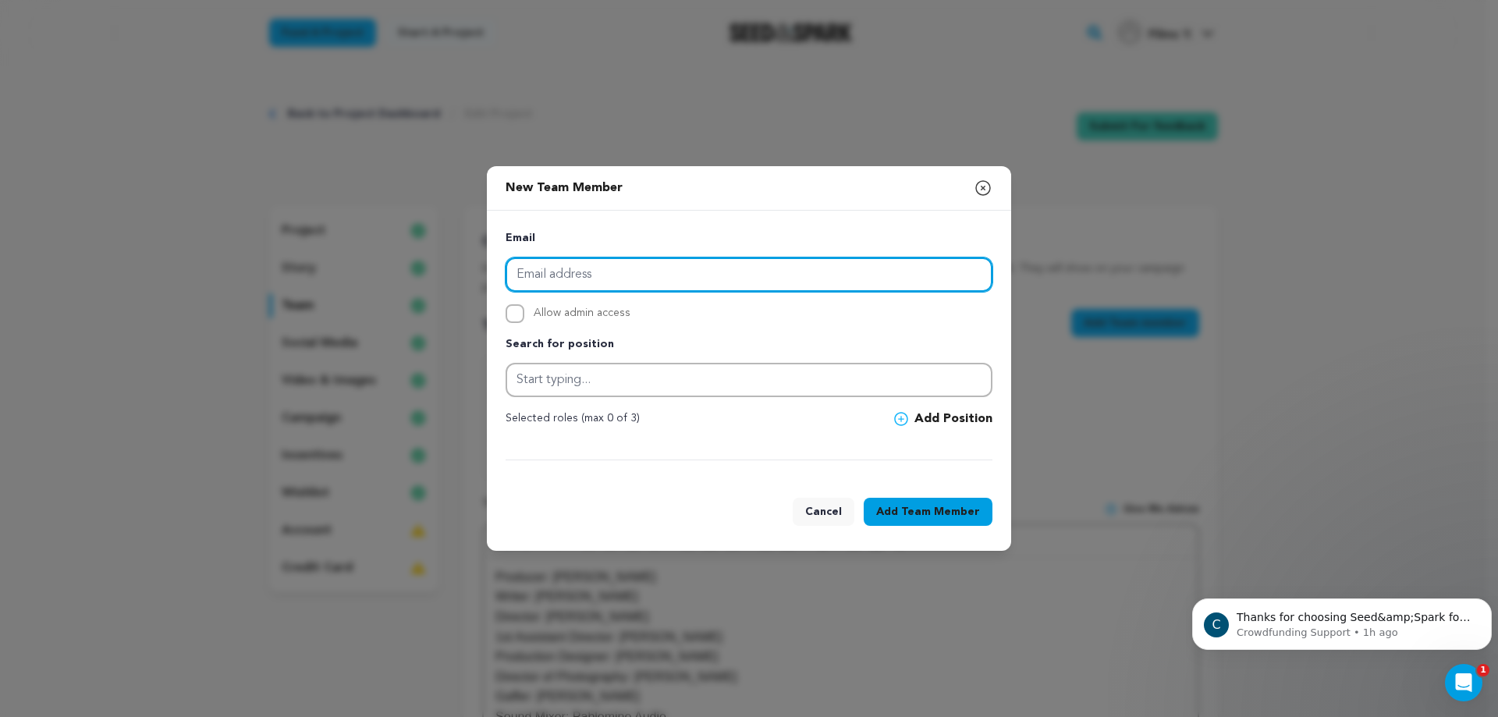
click at [588, 290] on input "email" at bounding box center [749, 275] width 487 height 34
paste input "[EMAIL_ADDRESS][DOMAIN_NAME]"
type input "[EMAIL_ADDRESS][DOMAIN_NAME]"
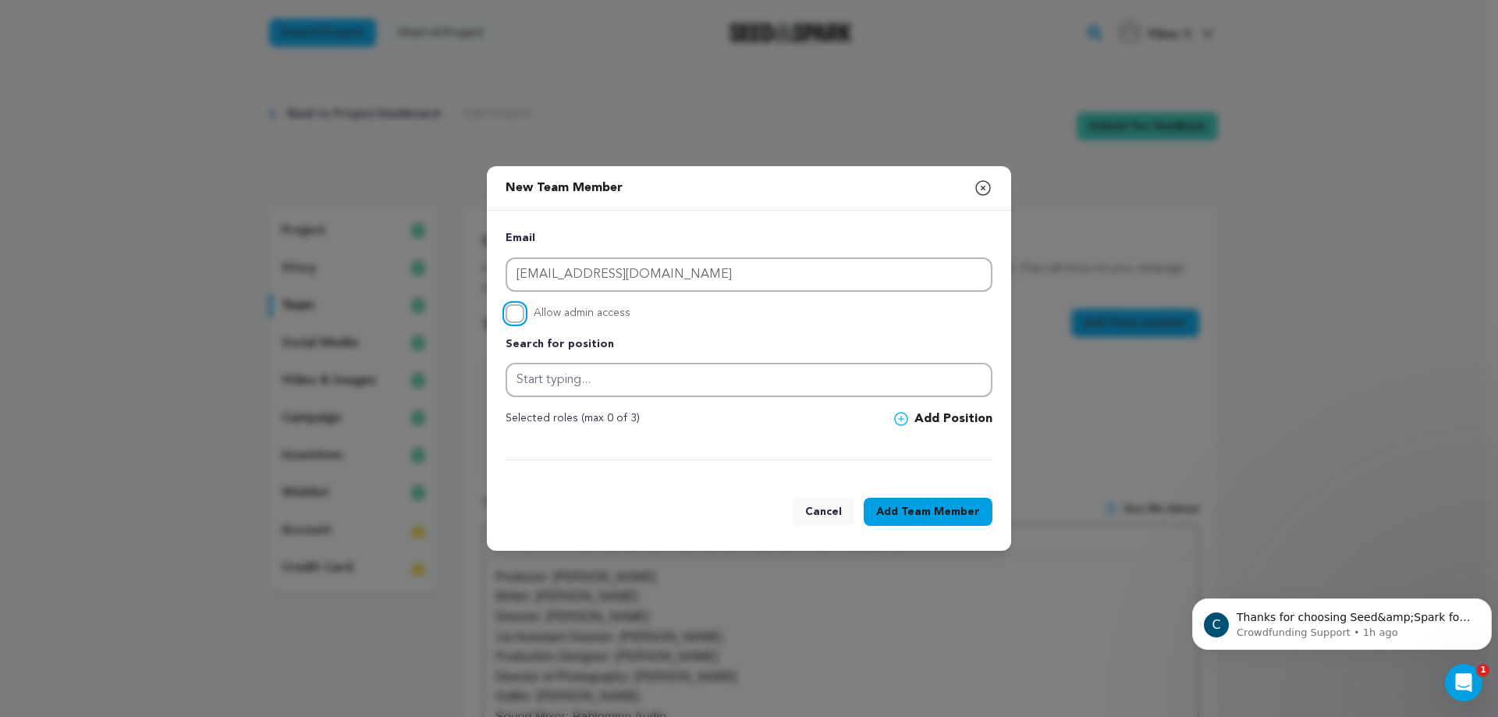
click at [520, 316] on input "Allow admin access" at bounding box center [515, 313] width 19 height 19
checkbox input "true"
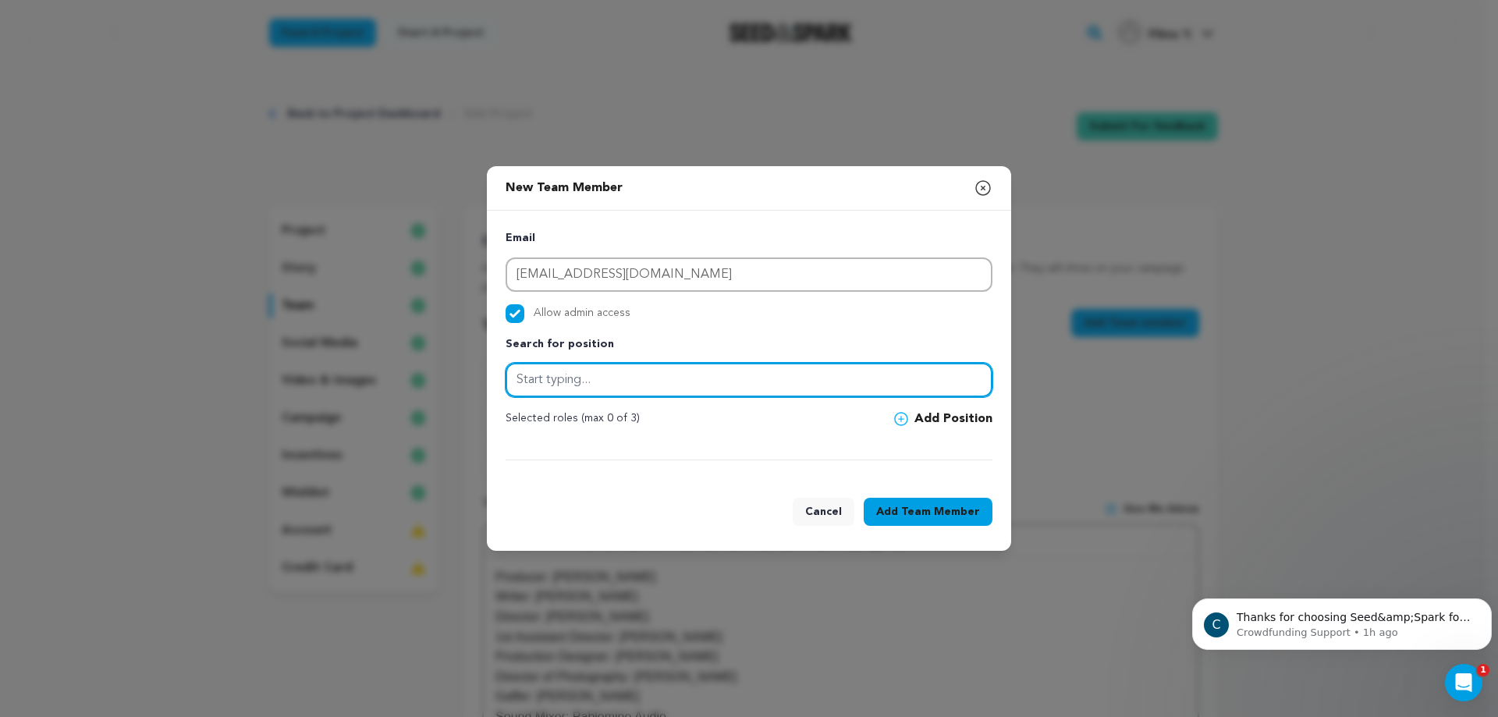
click at [595, 379] on input "text" at bounding box center [749, 380] width 487 height 34
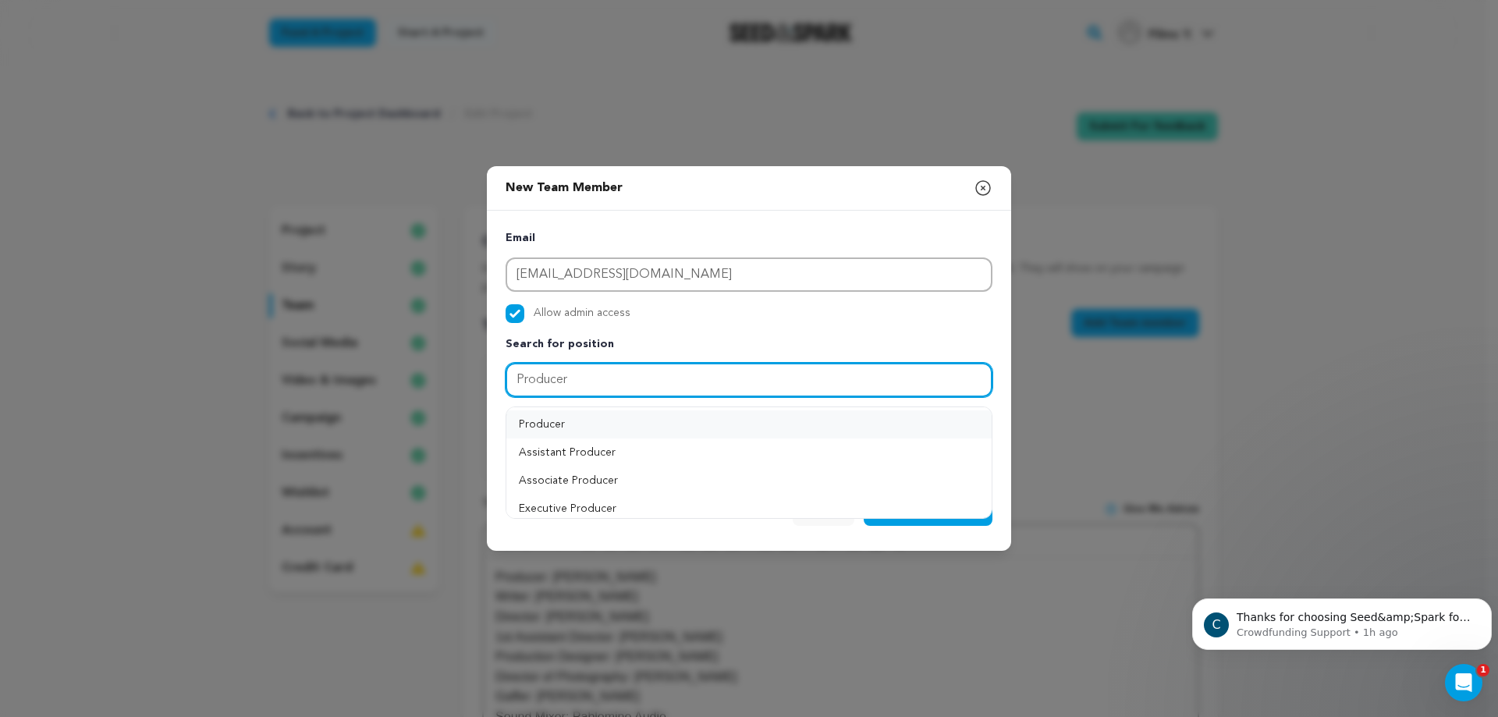
type input "Producer"
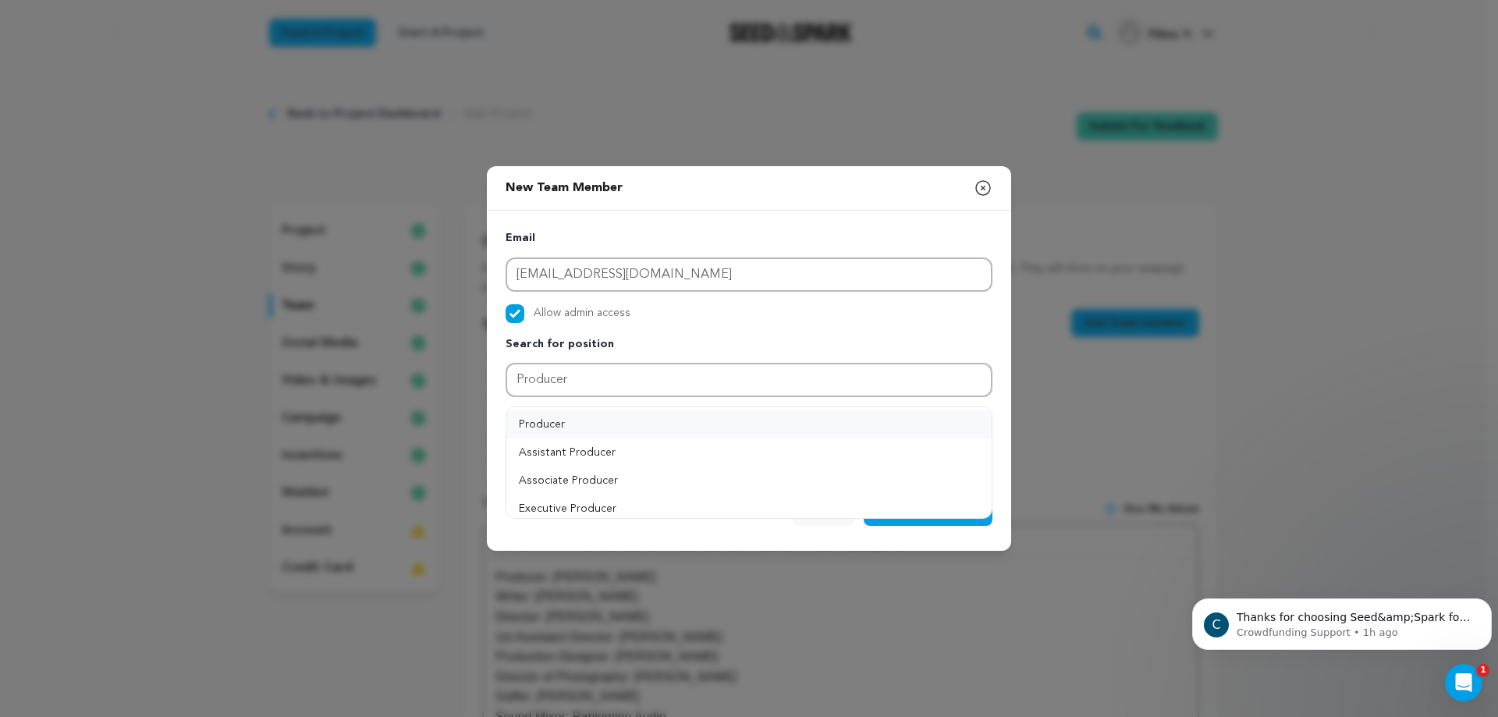
click at [627, 425] on button "Producer" at bounding box center [749, 425] width 485 height 28
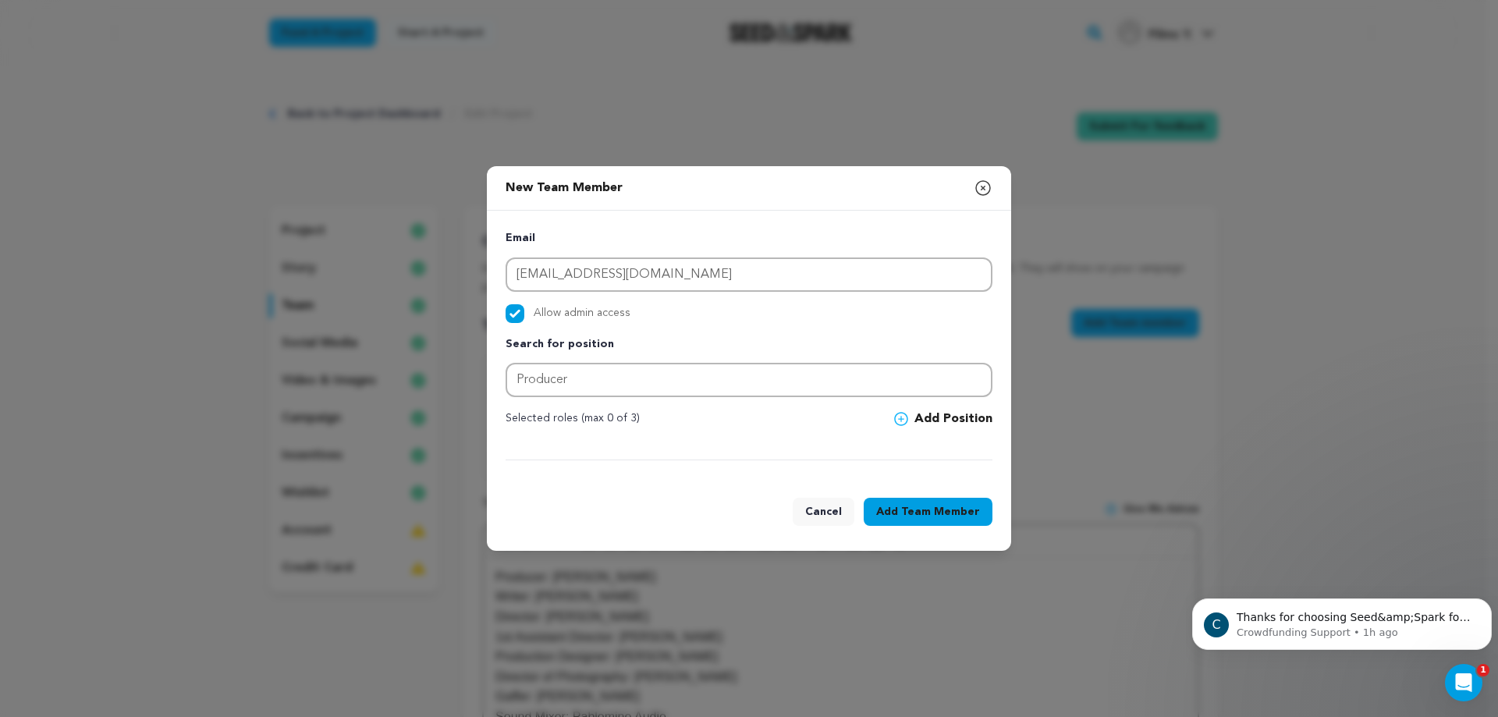
click at [913, 511] on span "Team Member" at bounding box center [940, 512] width 79 height 16
click at [942, 423] on button "Add Position" at bounding box center [943, 419] width 98 height 19
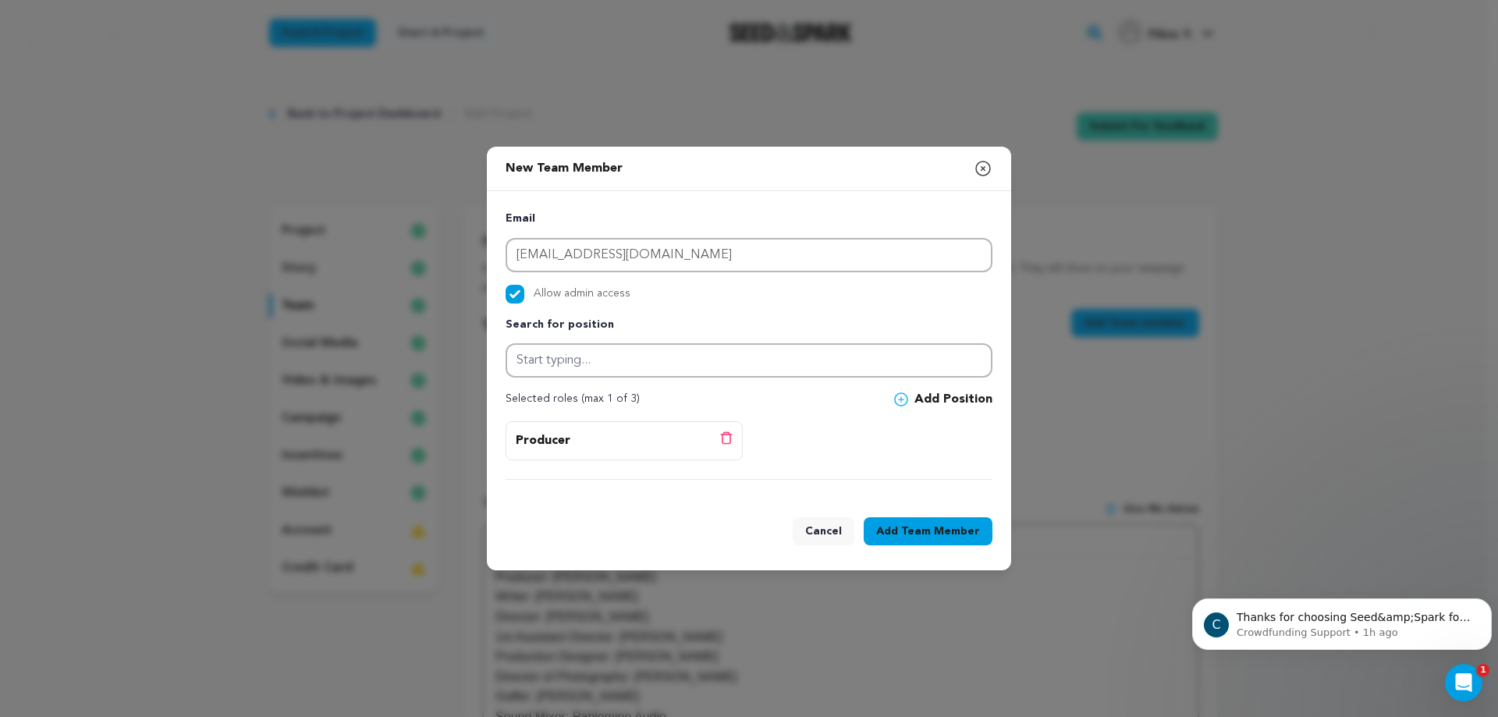
click at [937, 529] on span "Team Member" at bounding box center [940, 532] width 79 height 16
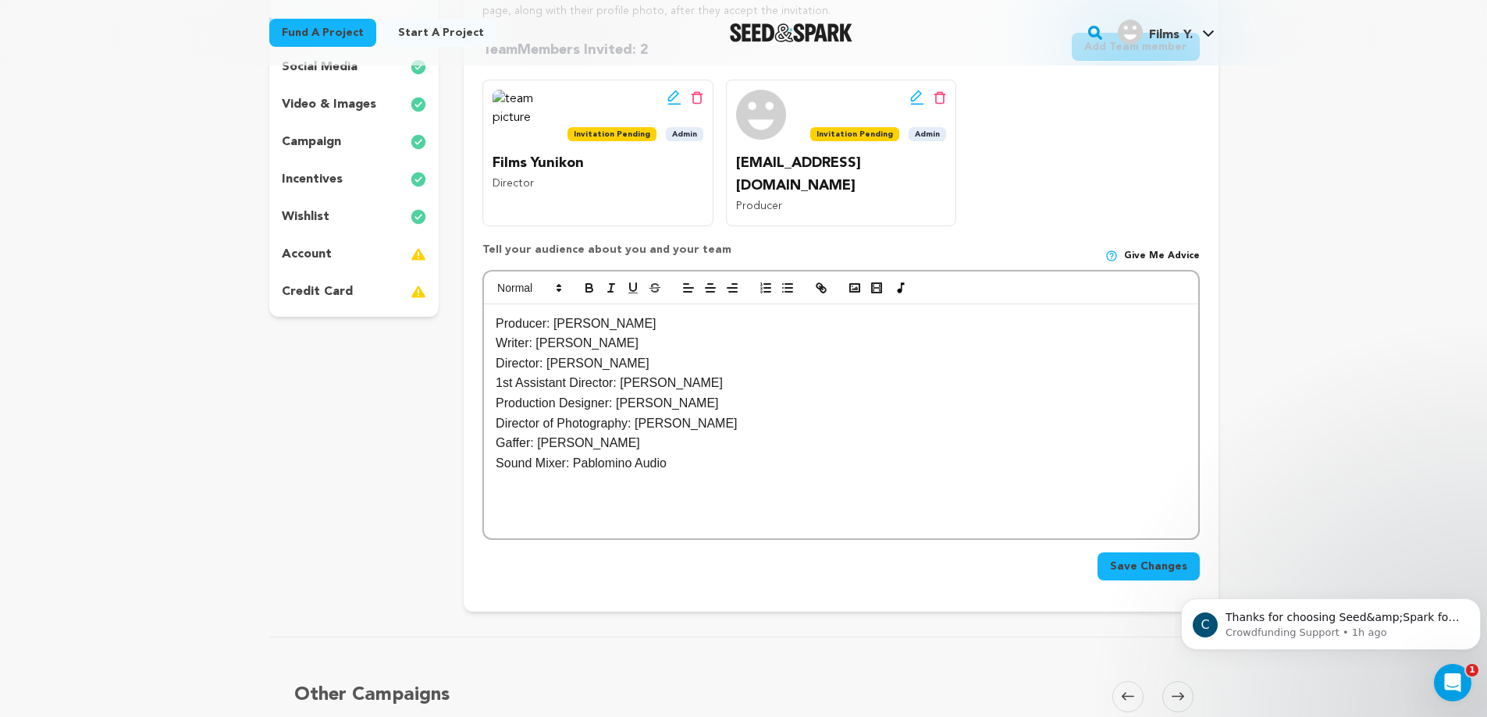
scroll to position [329, 0]
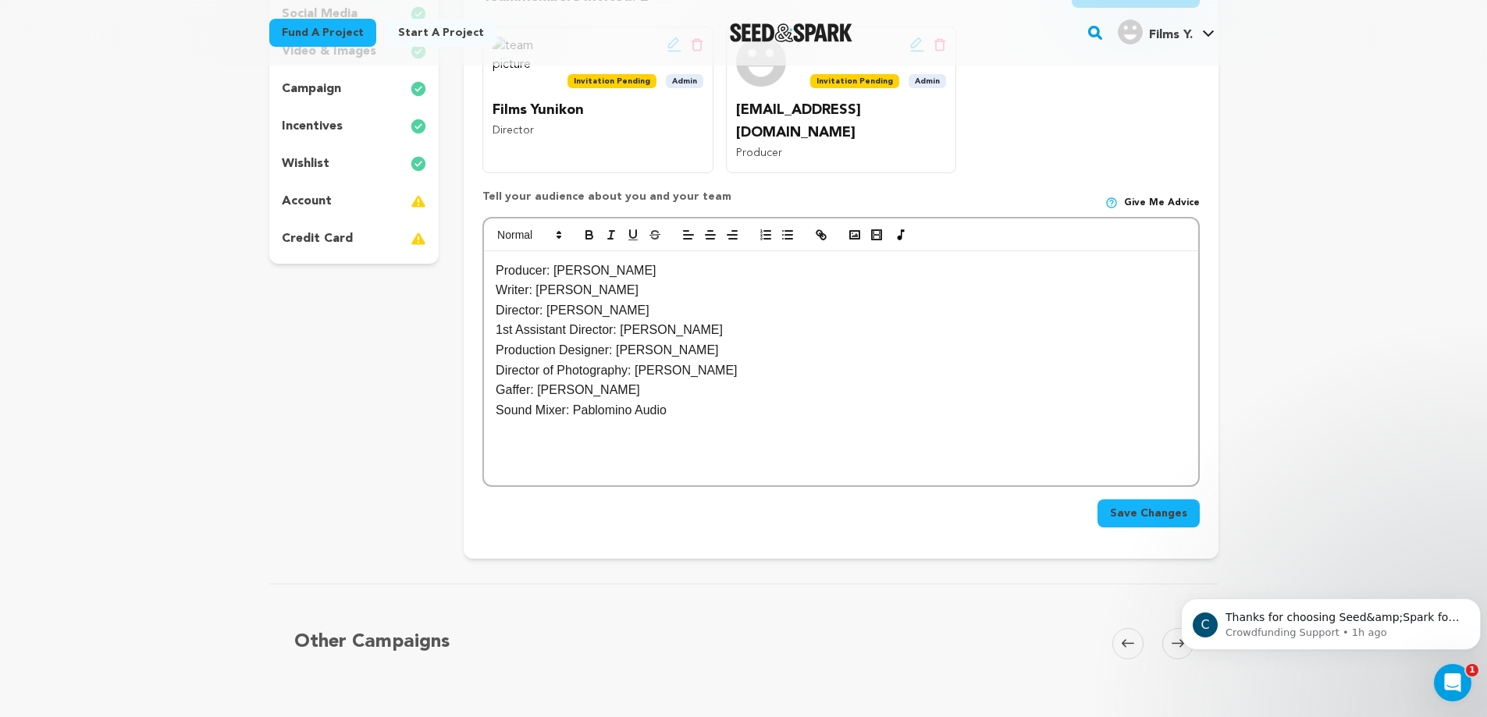
click at [1137, 506] on span "Save Changes" at bounding box center [1148, 514] width 77 height 16
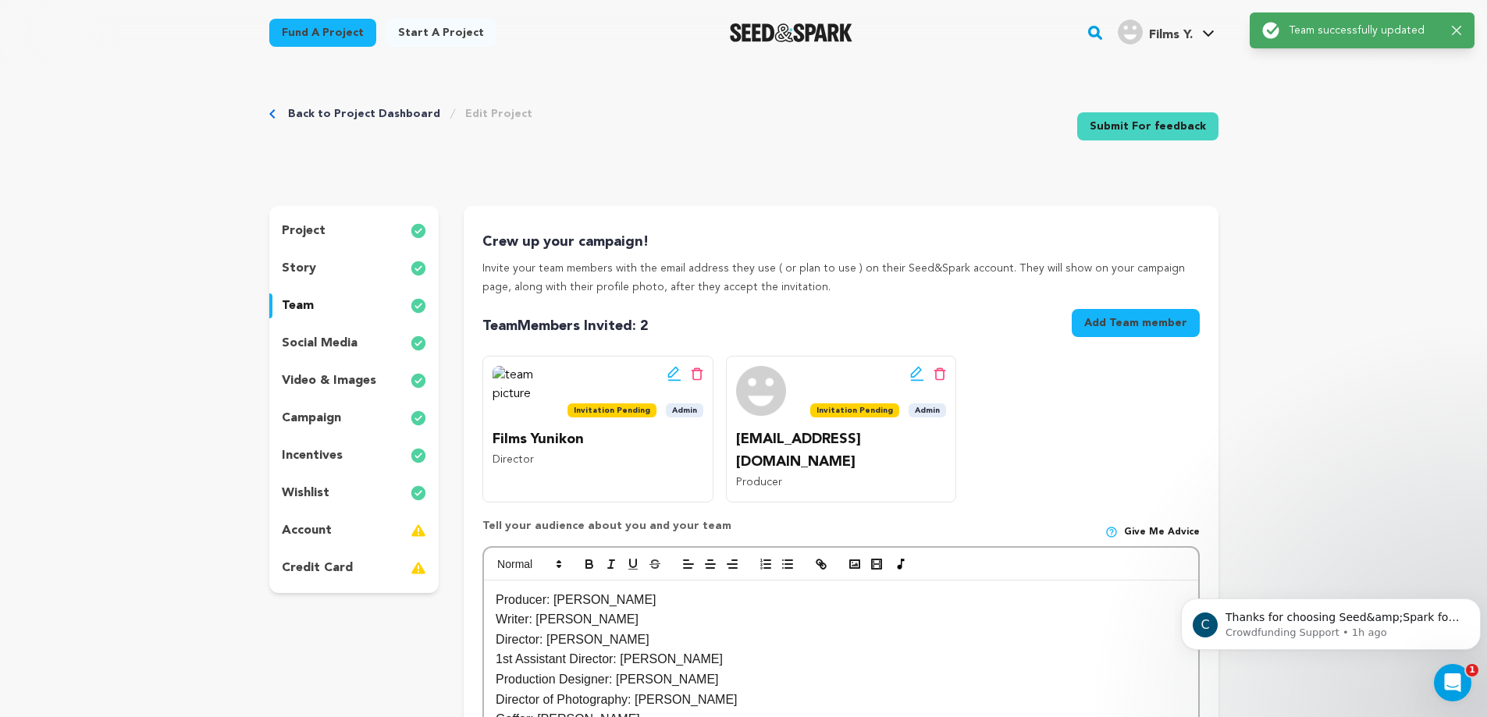
scroll to position [33, 0]
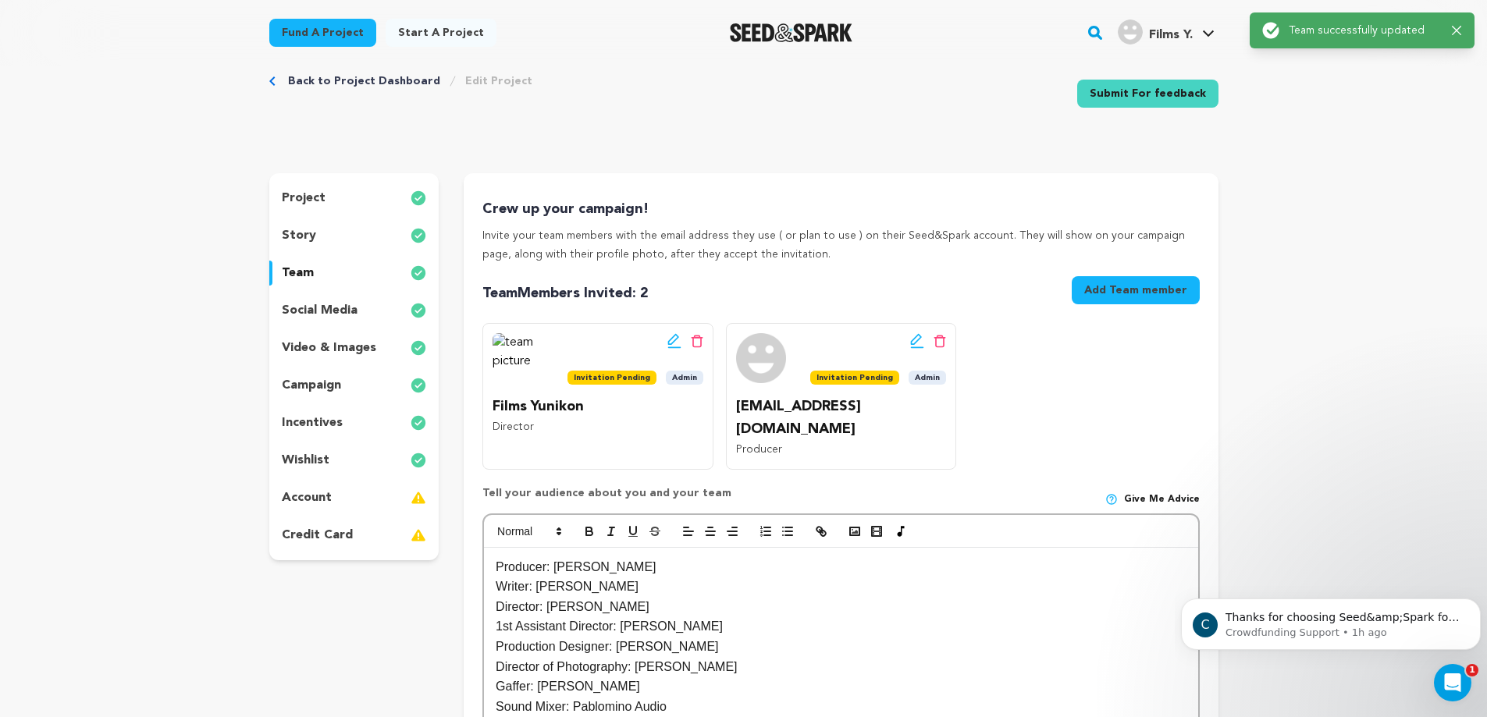
click at [336, 500] on div "account" at bounding box center [354, 497] width 170 height 25
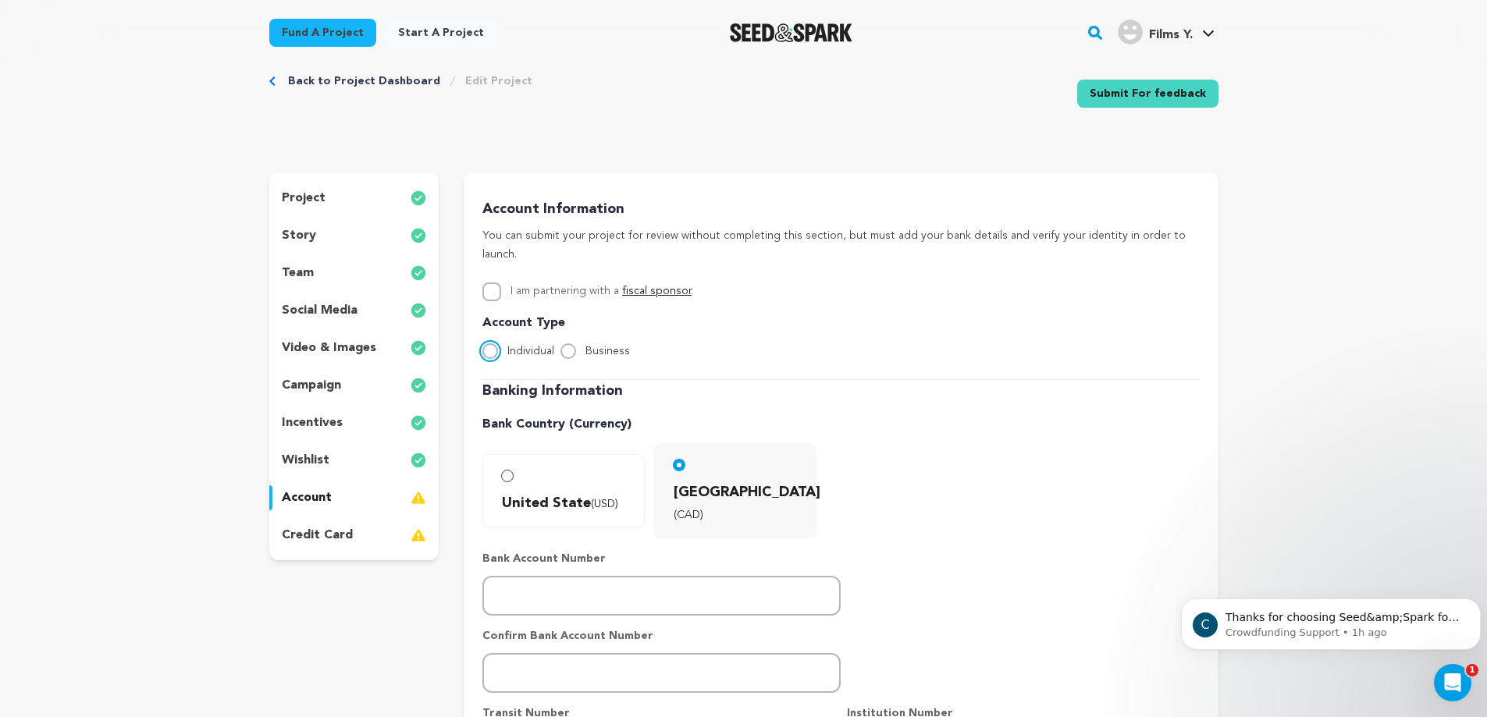
click at [490, 343] on input "Individual" at bounding box center [490, 351] width 16 height 16
radio input "true"
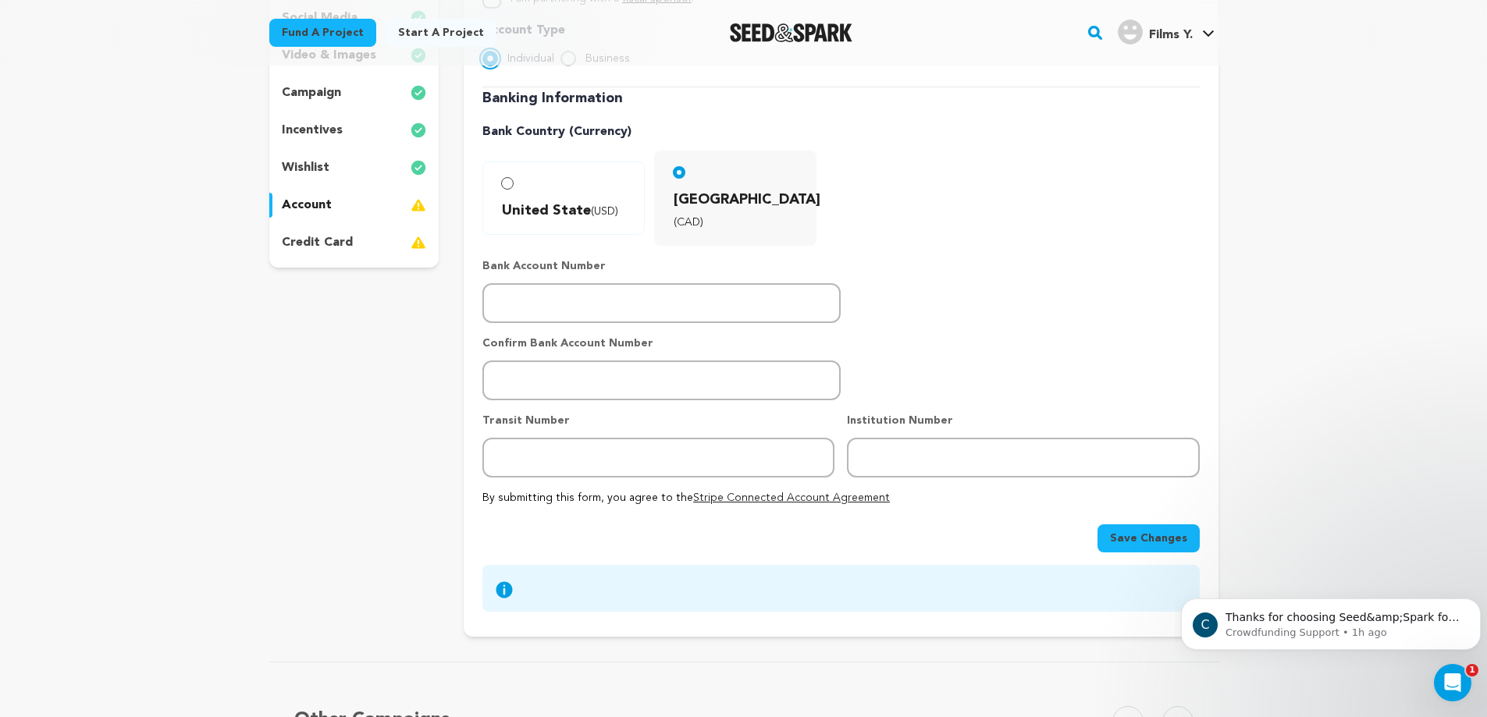
scroll to position [361, 0]
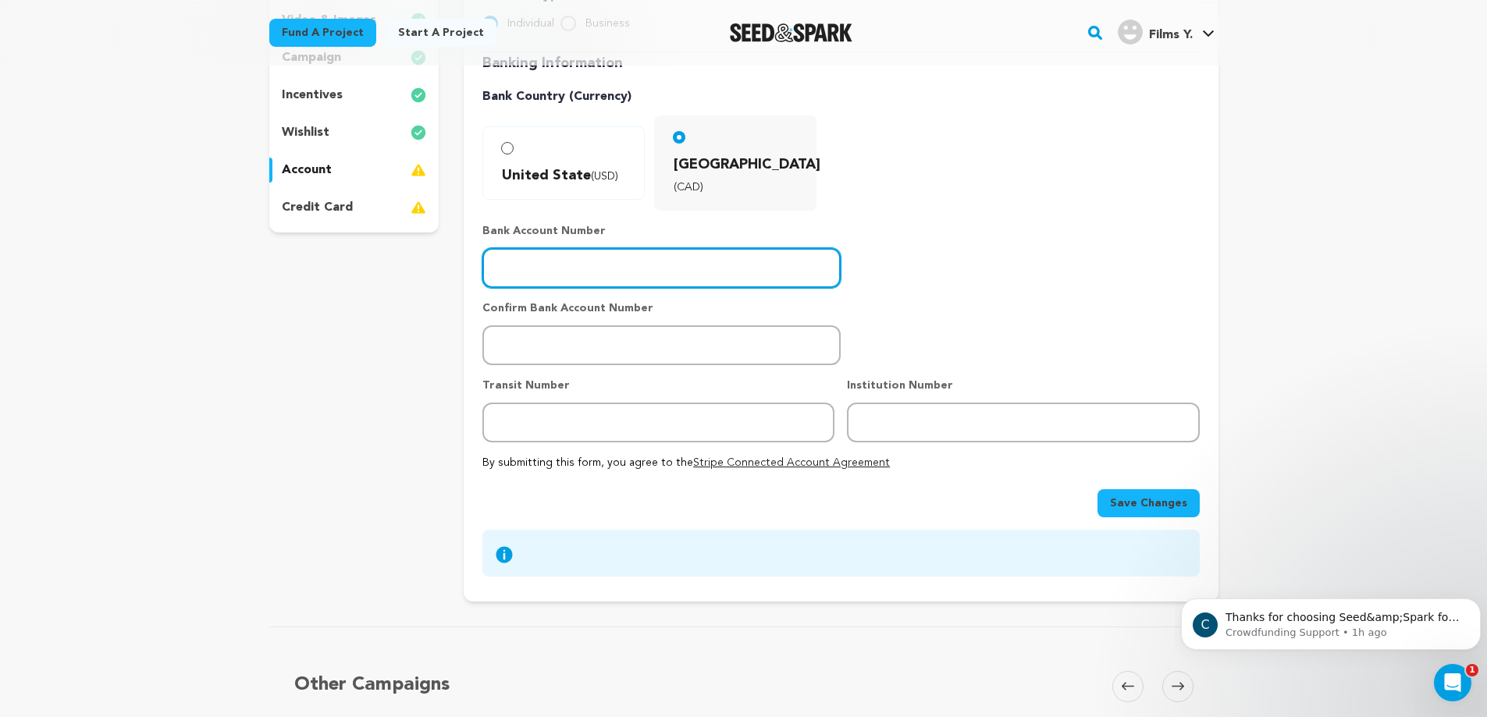
click at [628, 248] on input "number" at bounding box center [661, 268] width 358 height 40
type input "5072442"
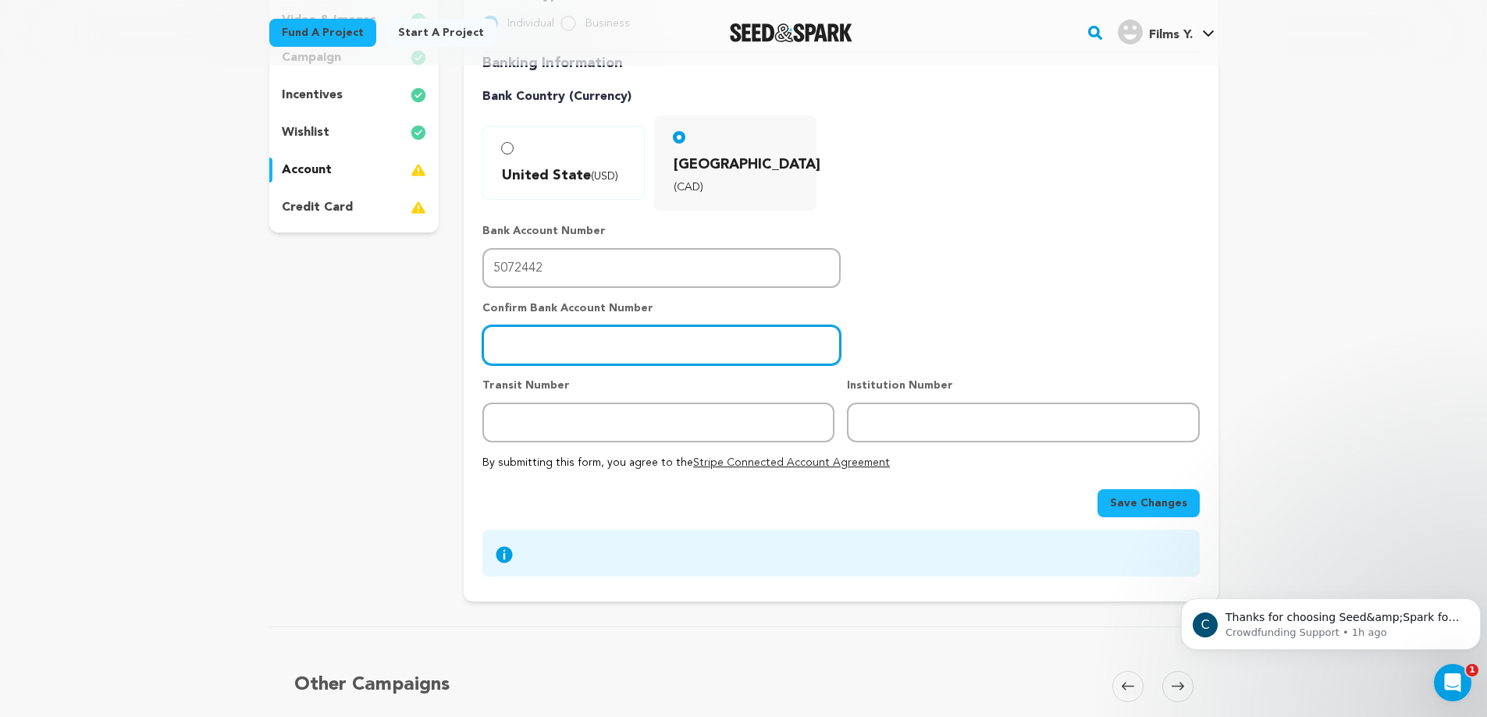
click at [619, 325] on input "number" at bounding box center [661, 345] width 358 height 40
type input "5072442"
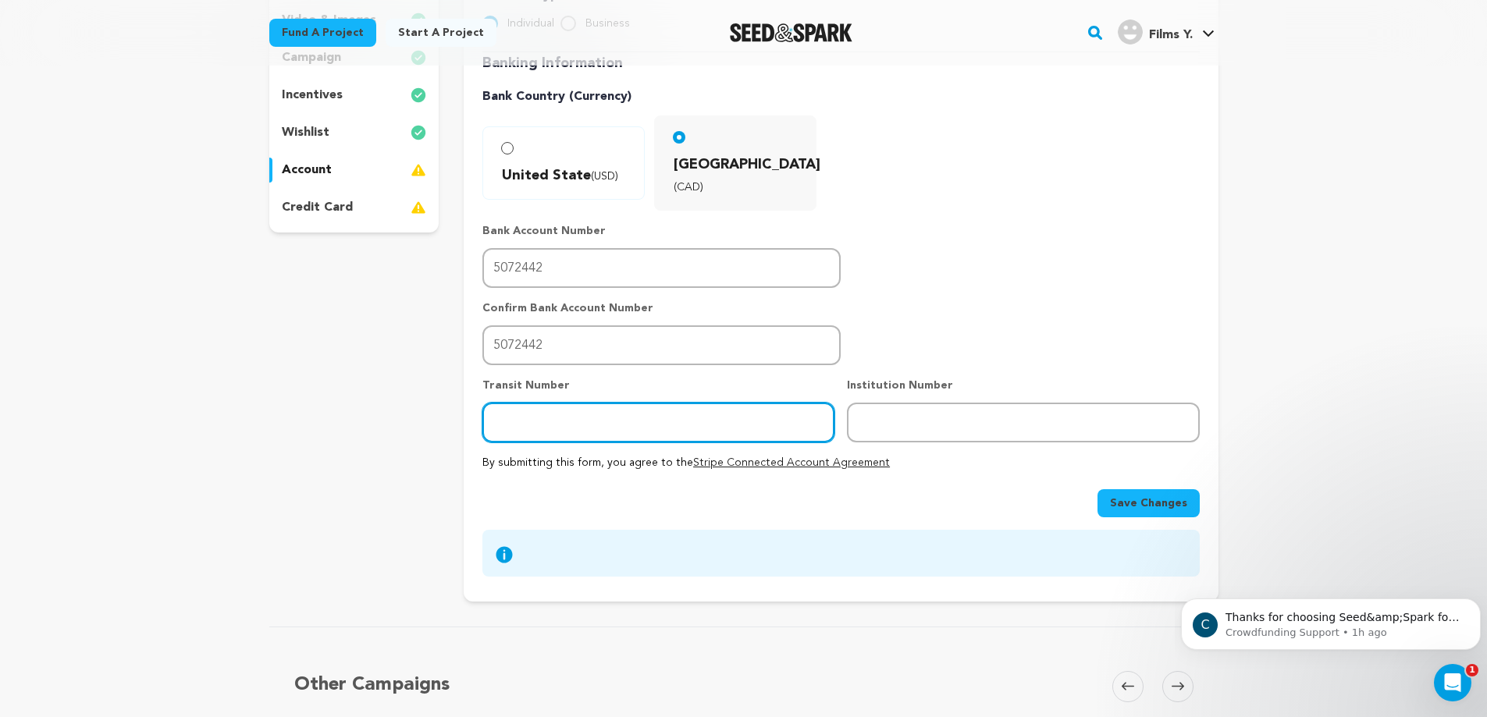
click at [624, 403] on input "number" at bounding box center [658, 423] width 352 height 40
type input "00400"
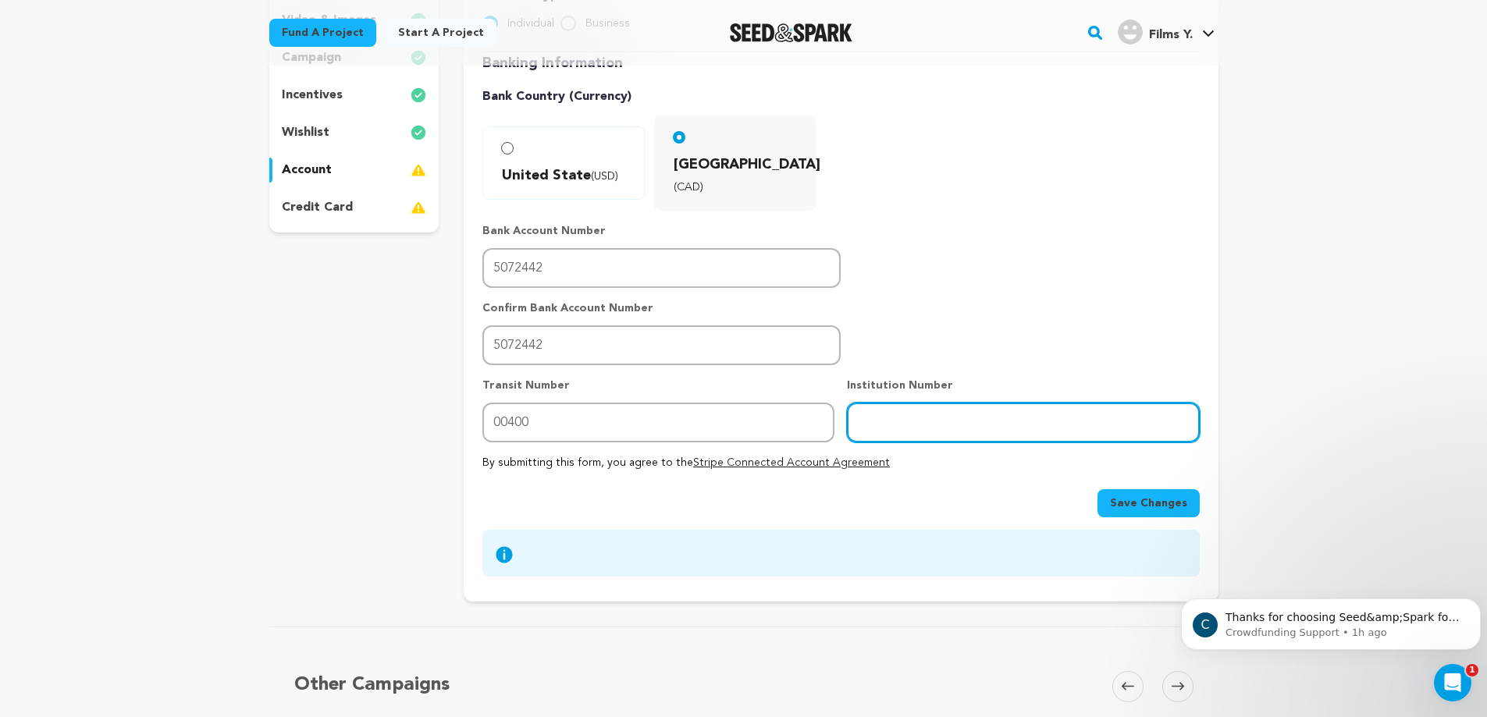
click at [1001, 403] on input "number" at bounding box center [1023, 423] width 352 height 40
type input "003"
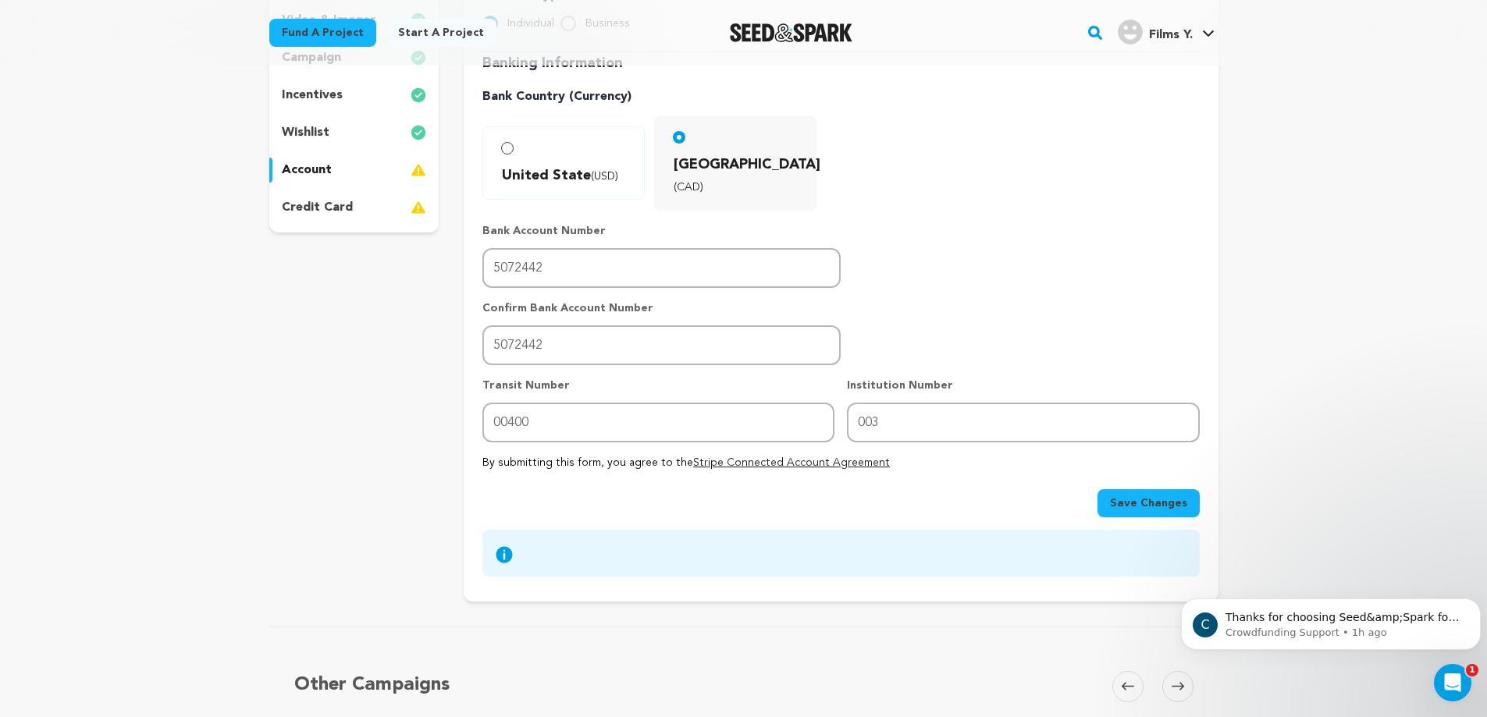
click at [1126, 496] on span "Save Changes" at bounding box center [1148, 504] width 77 height 16
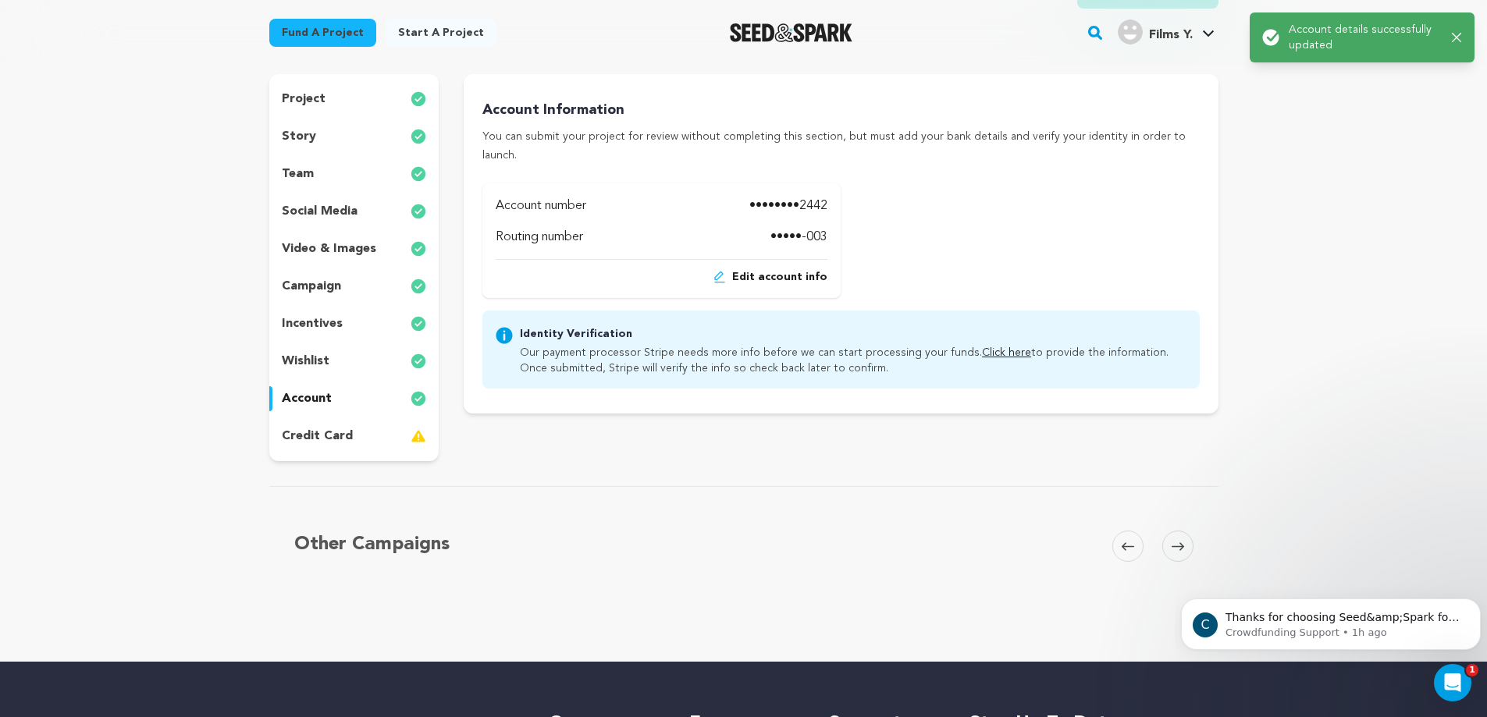
scroll to position [0, 0]
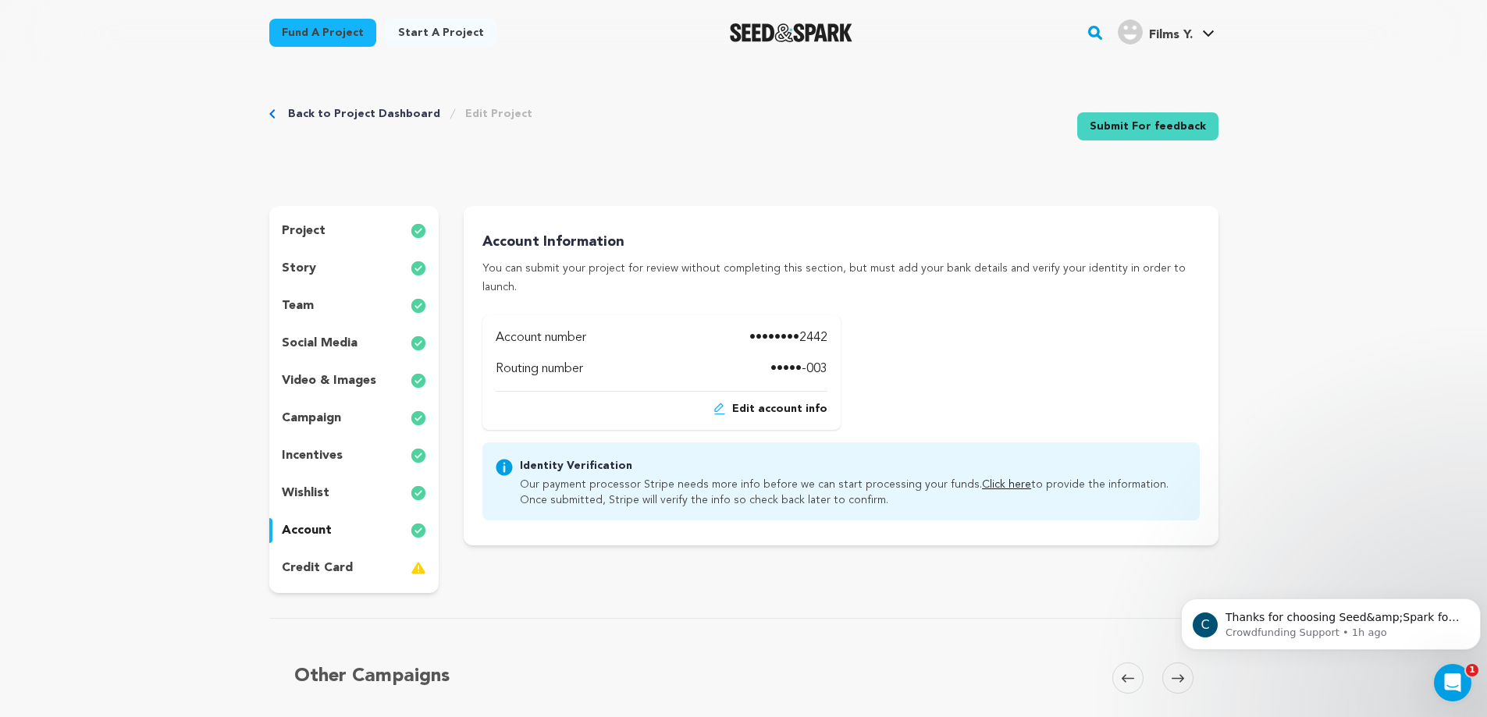
click at [317, 573] on p "credit card" at bounding box center [317, 568] width 71 height 19
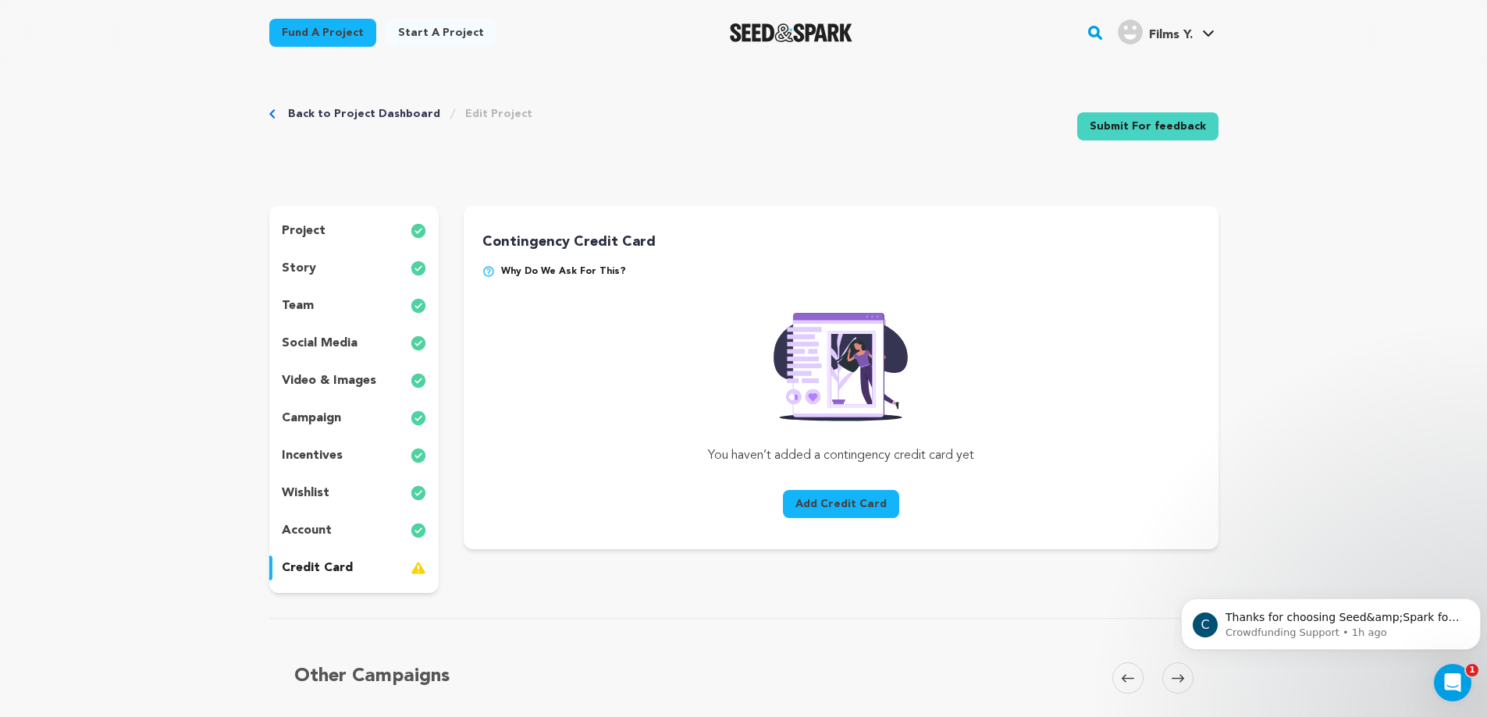
click at [856, 509] on button "Add Credit Card" at bounding box center [841, 504] width 116 height 28
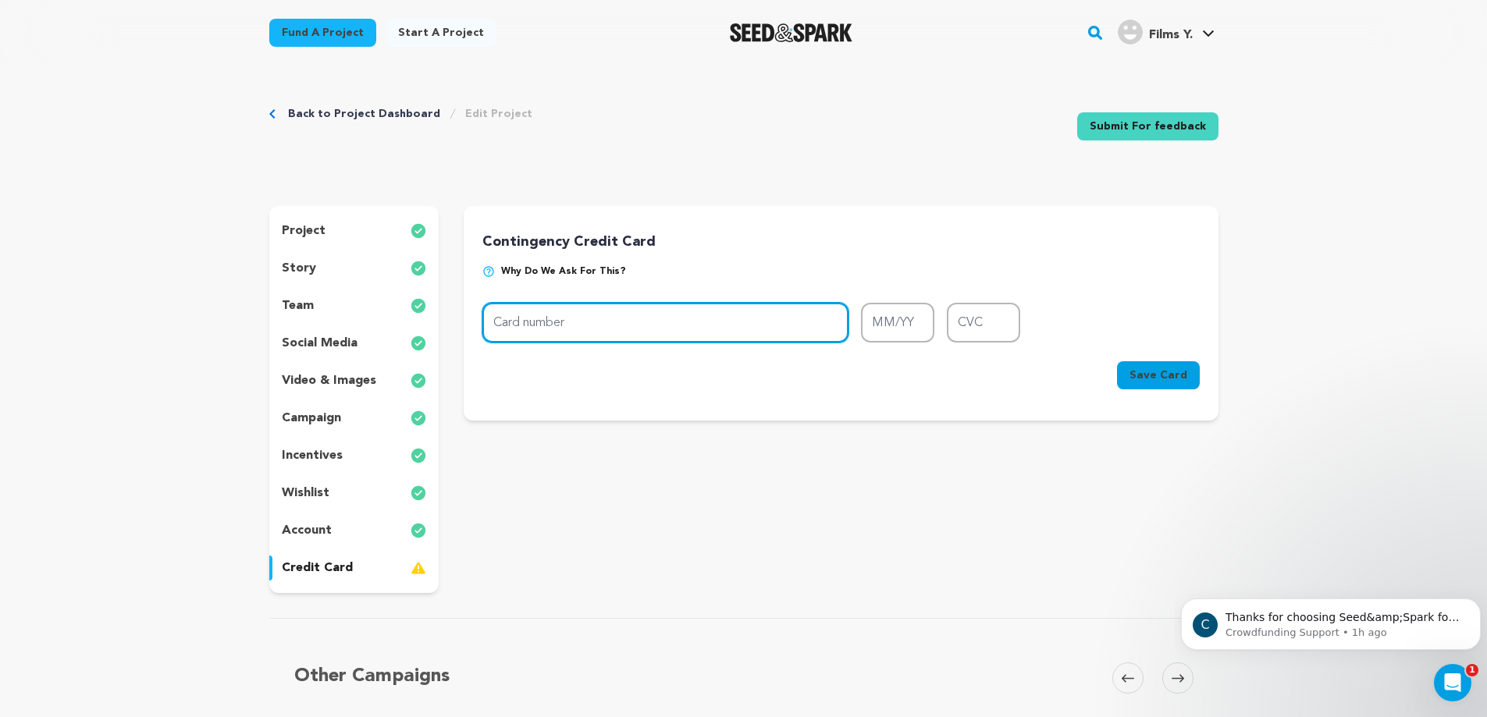
click at [627, 325] on input "Card number" at bounding box center [665, 323] width 366 height 40
type input "4510 1542 2381 9756"
type input "11/28"
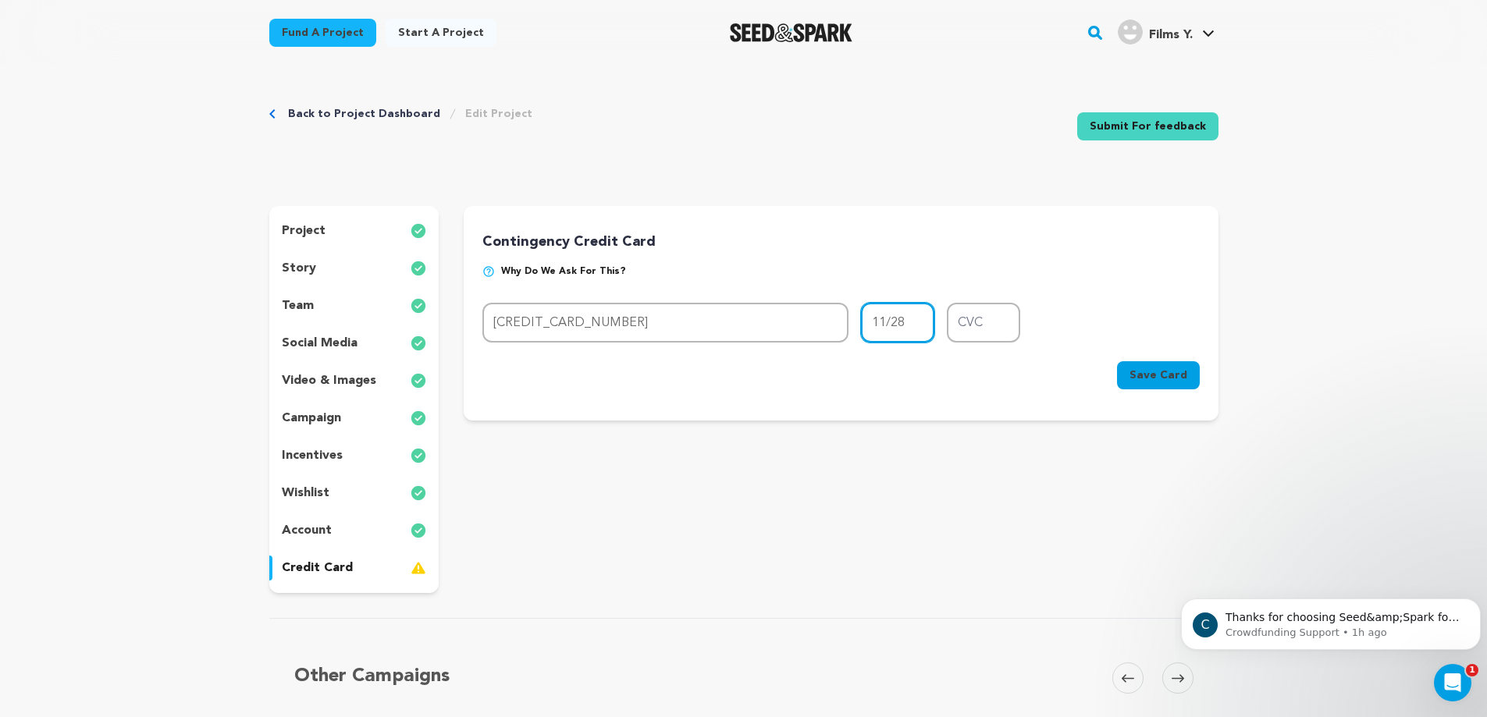
type input "677"
click at [1162, 378] on span "Save Card" at bounding box center [1158, 376] width 58 height 16
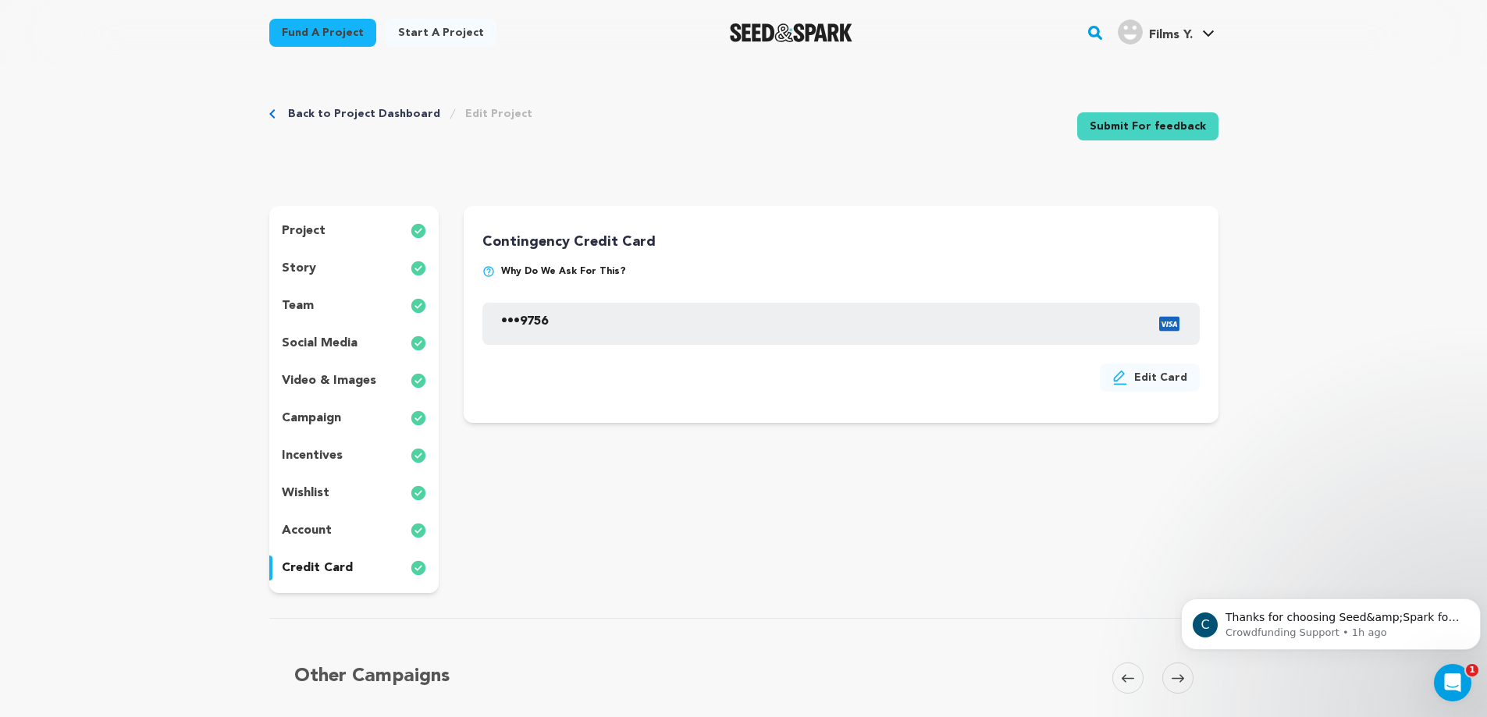
click at [1159, 126] on link "Submit For feedback" at bounding box center [1147, 126] width 141 height 28
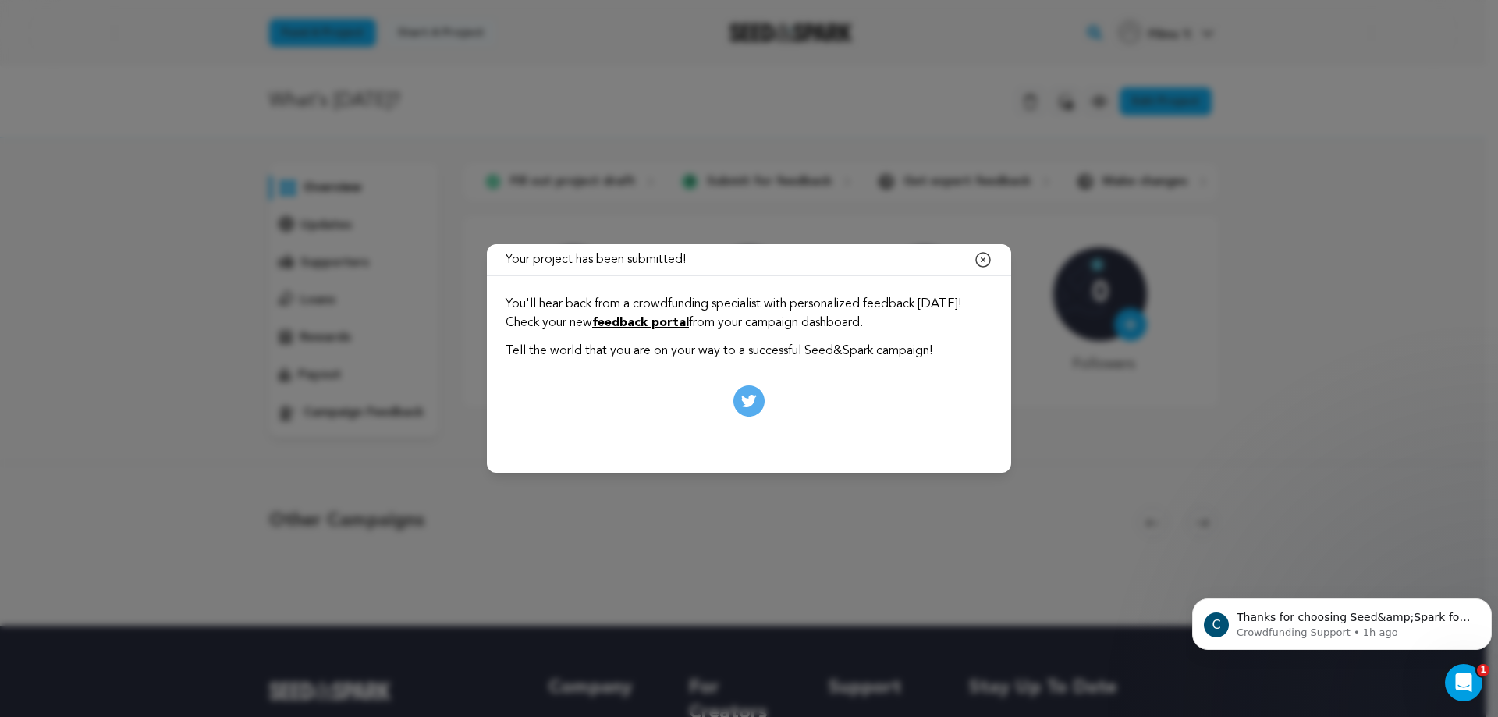
click at [975, 256] on icon "button" at bounding box center [983, 260] width 19 height 19
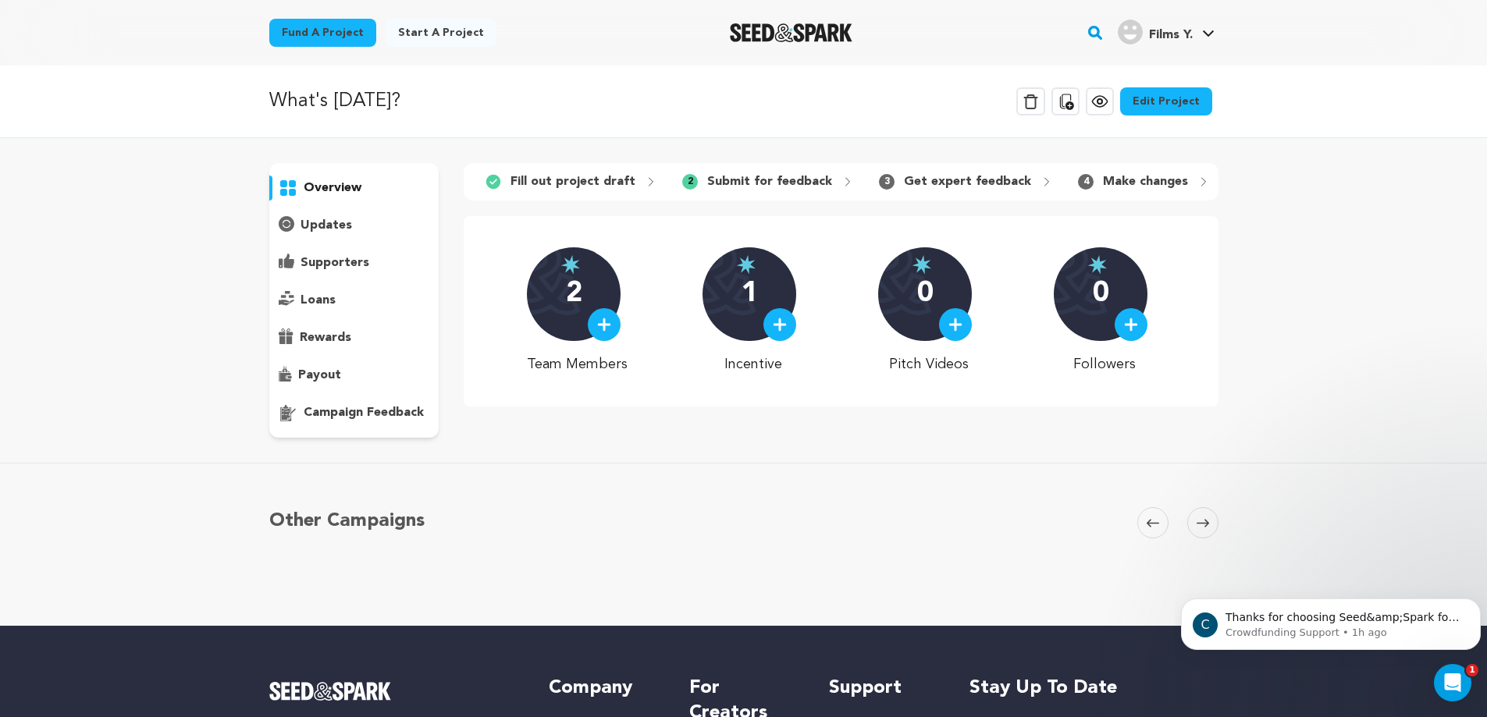
click at [785, 332] on img at bounding box center [780, 325] width 14 height 14
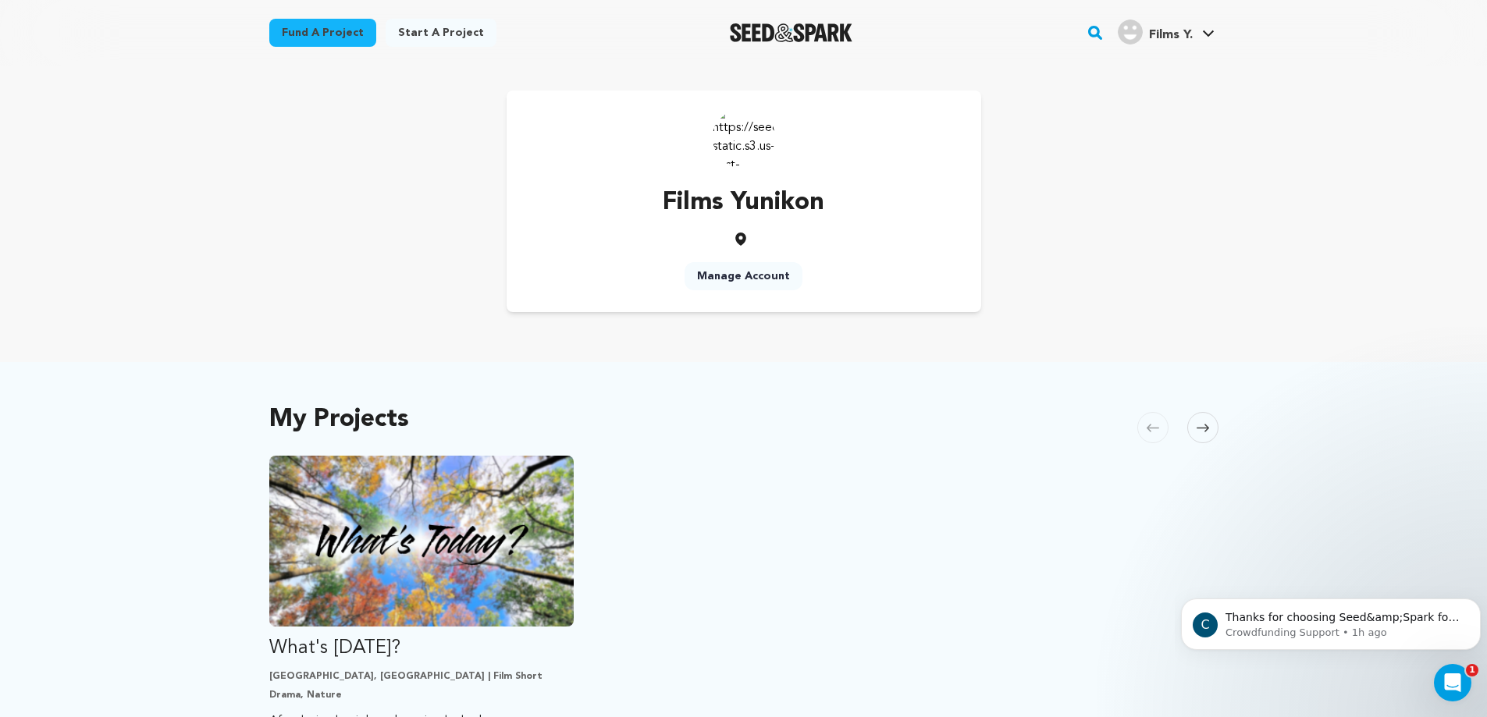
click at [1205, 28] on link "Films Y. Films Y." at bounding box center [1165, 30] width 103 height 28
click at [1155, 172] on link "View Profile" at bounding box center [1161, 172] width 175 height 34
click at [1147, 215] on link "Manage Account" at bounding box center [1161, 206] width 175 height 34
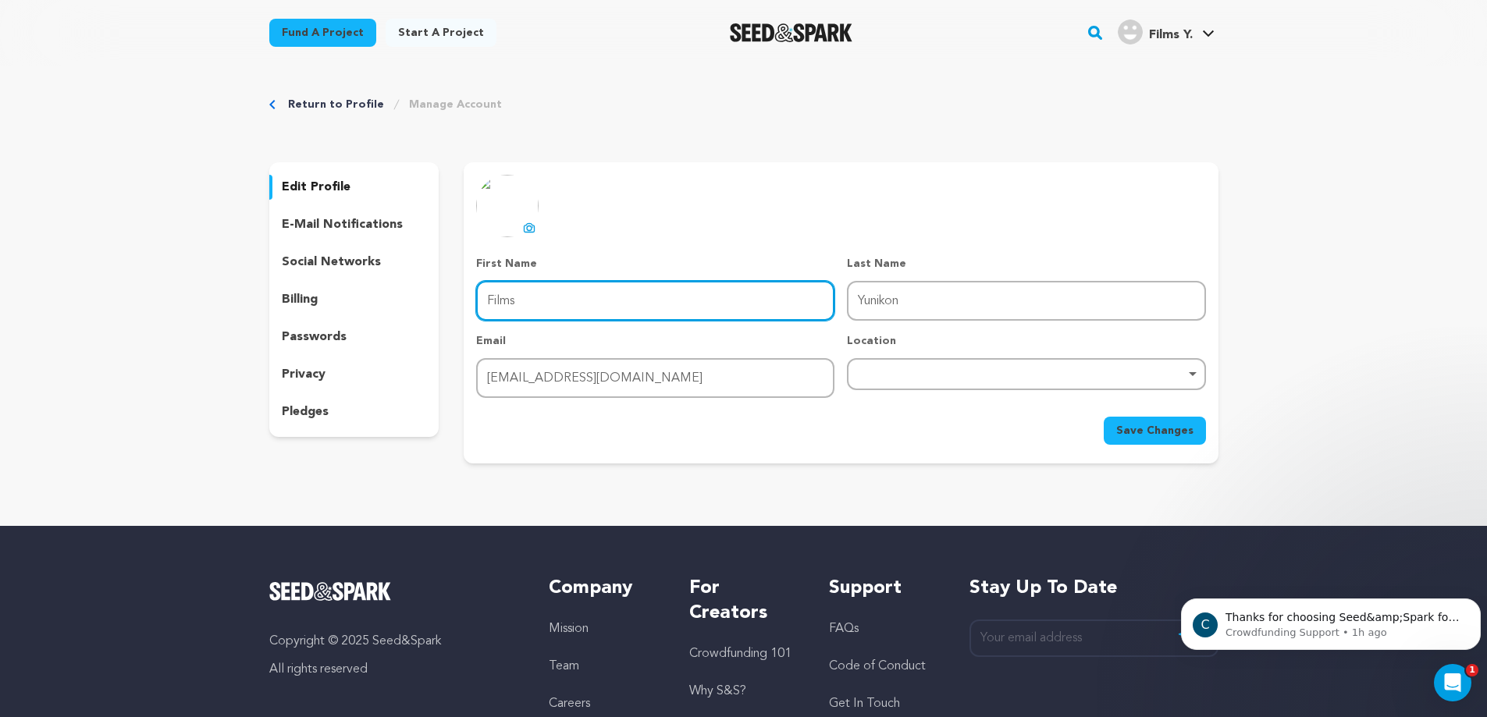
click at [709, 302] on input "Films" at bounding box center [655, 301] width 358 height 40
type input "F"
type input "Yunikon"
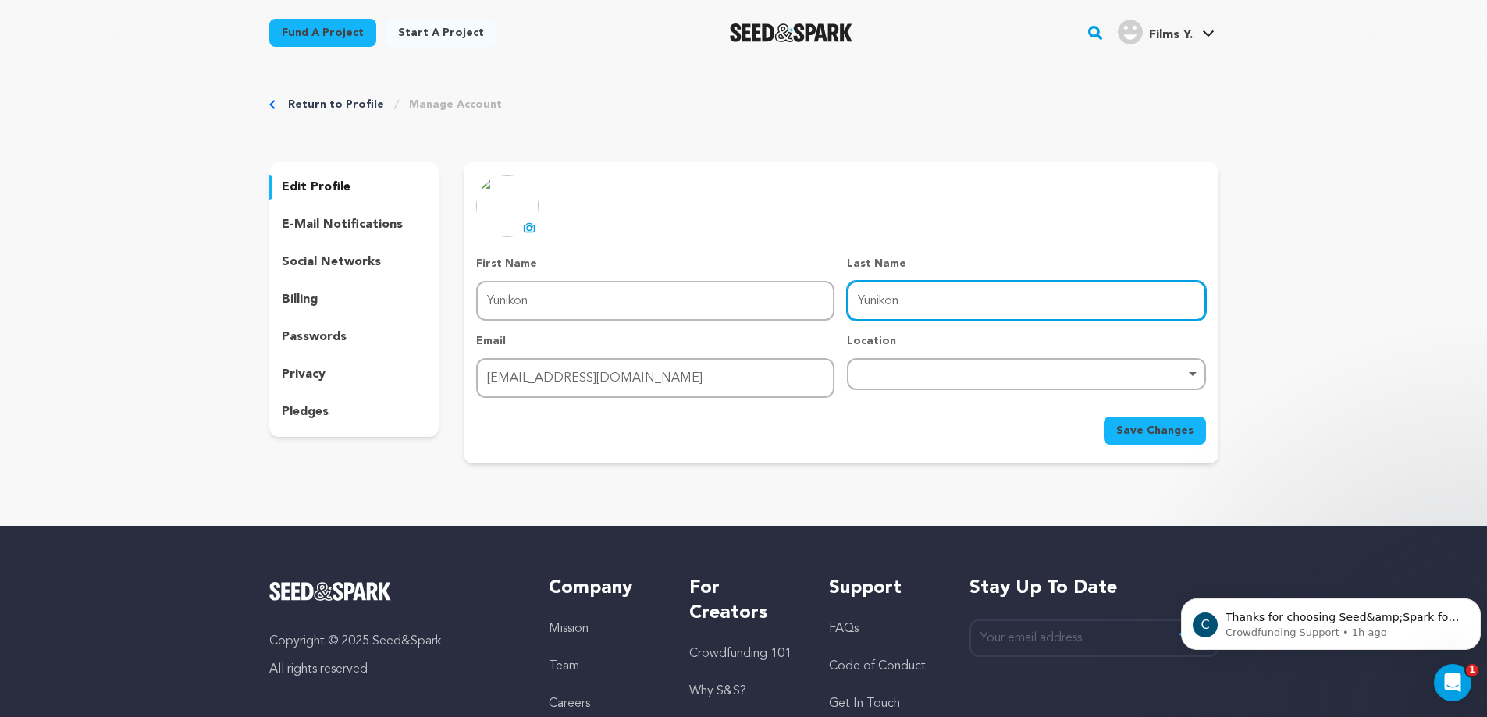
click at [958, 315] on input "Yunikon" at bounding box center [1026, 301] width 358 height 40
type input "Y"
click at [926, 374] on div "Remove item" at bounding box center [1026, 374] width 343 height 6
type input "Films"
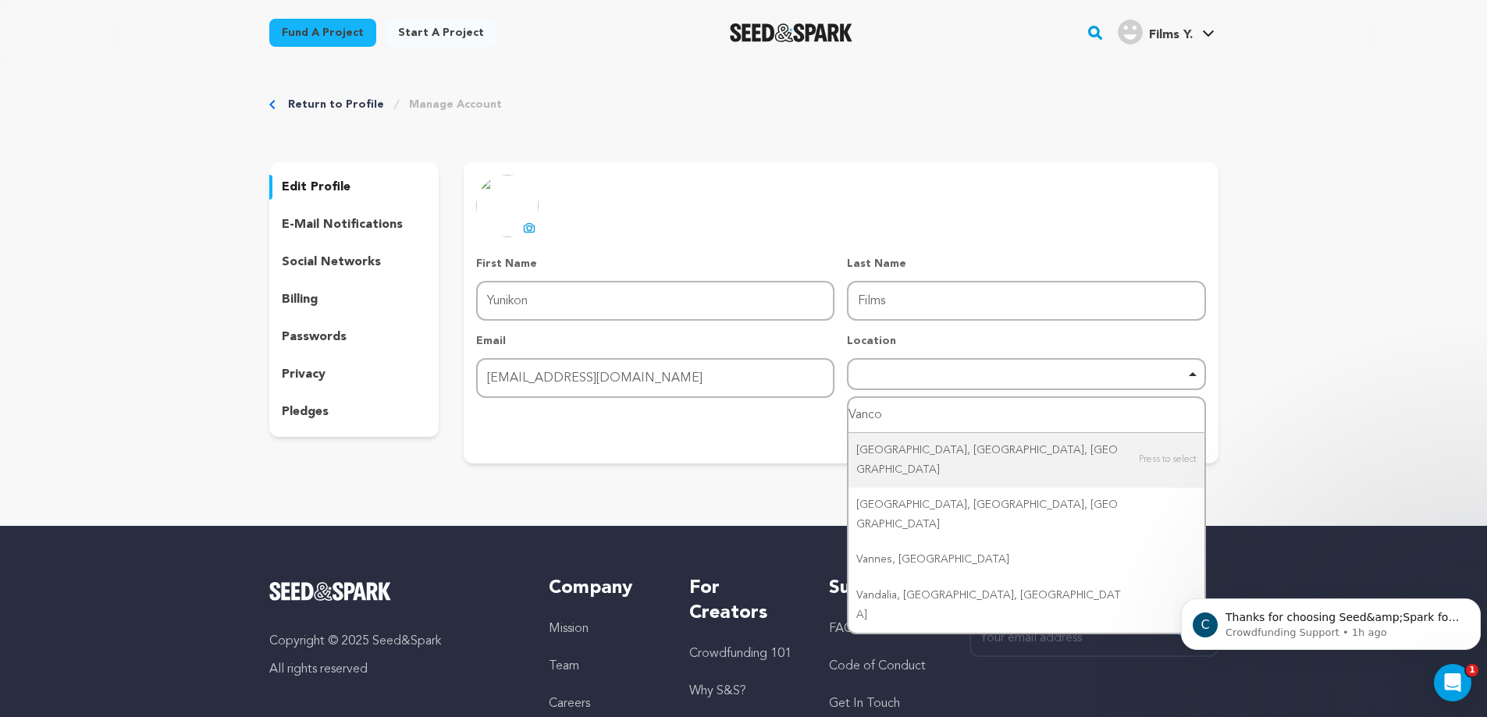
type input "Vancou"
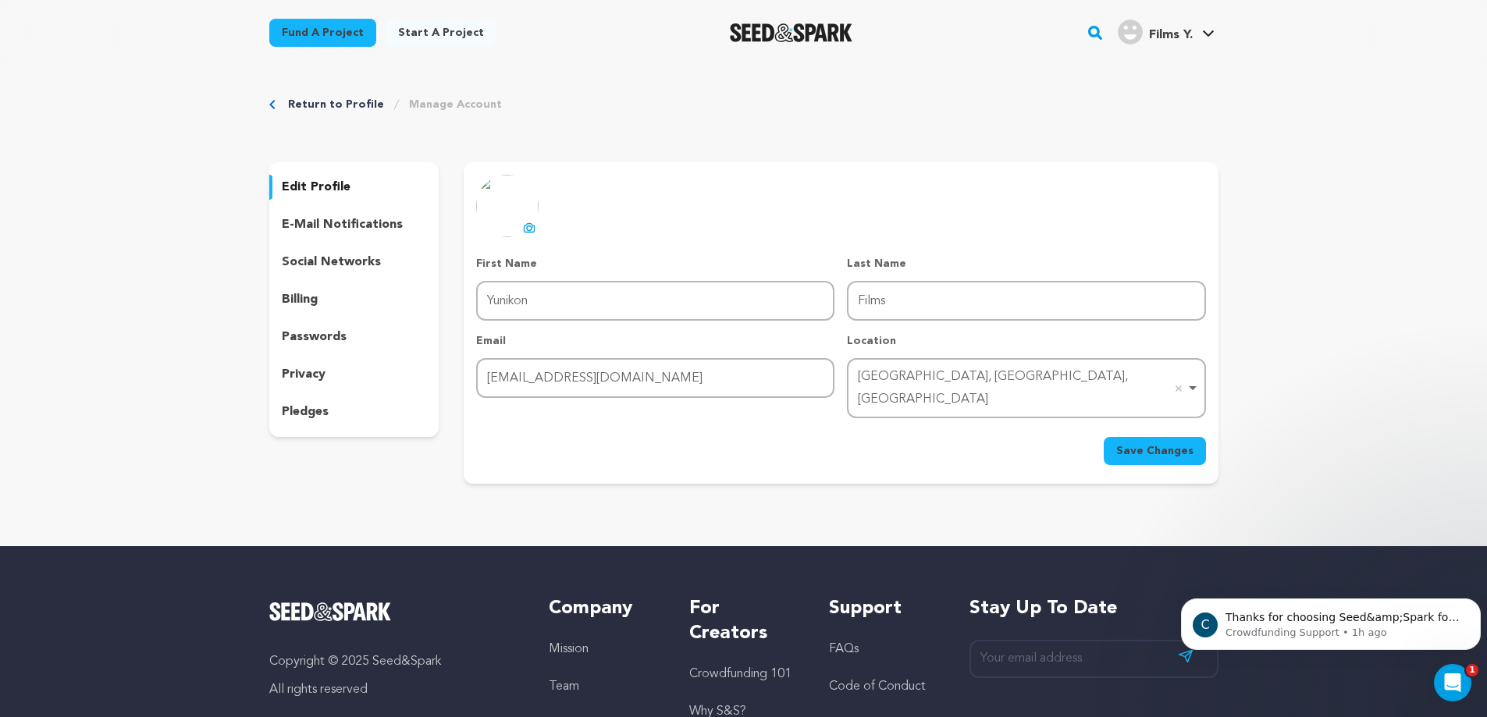
click at [1157, 443] on span "Save Changes" at bounding box center [1154, 451] width 77 height 16
click at [517, 211] on img at bounding box center [507, 206] width 62 height 62
click at [528, 225] on icon at bounding box center [529, 228] width 12 height 12
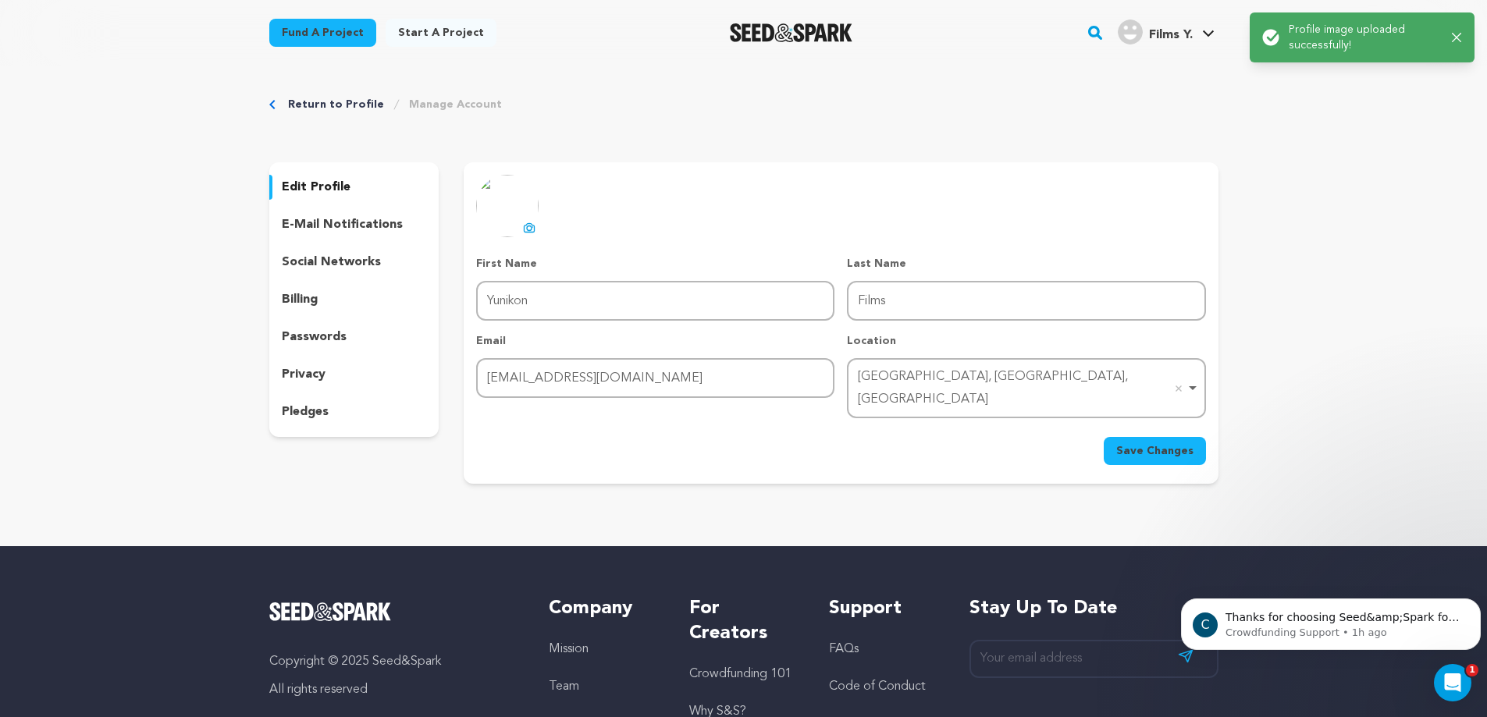
click at [1156, 443] on span "Save Changes" at bounding box center [1154, 451] width 77 height 16
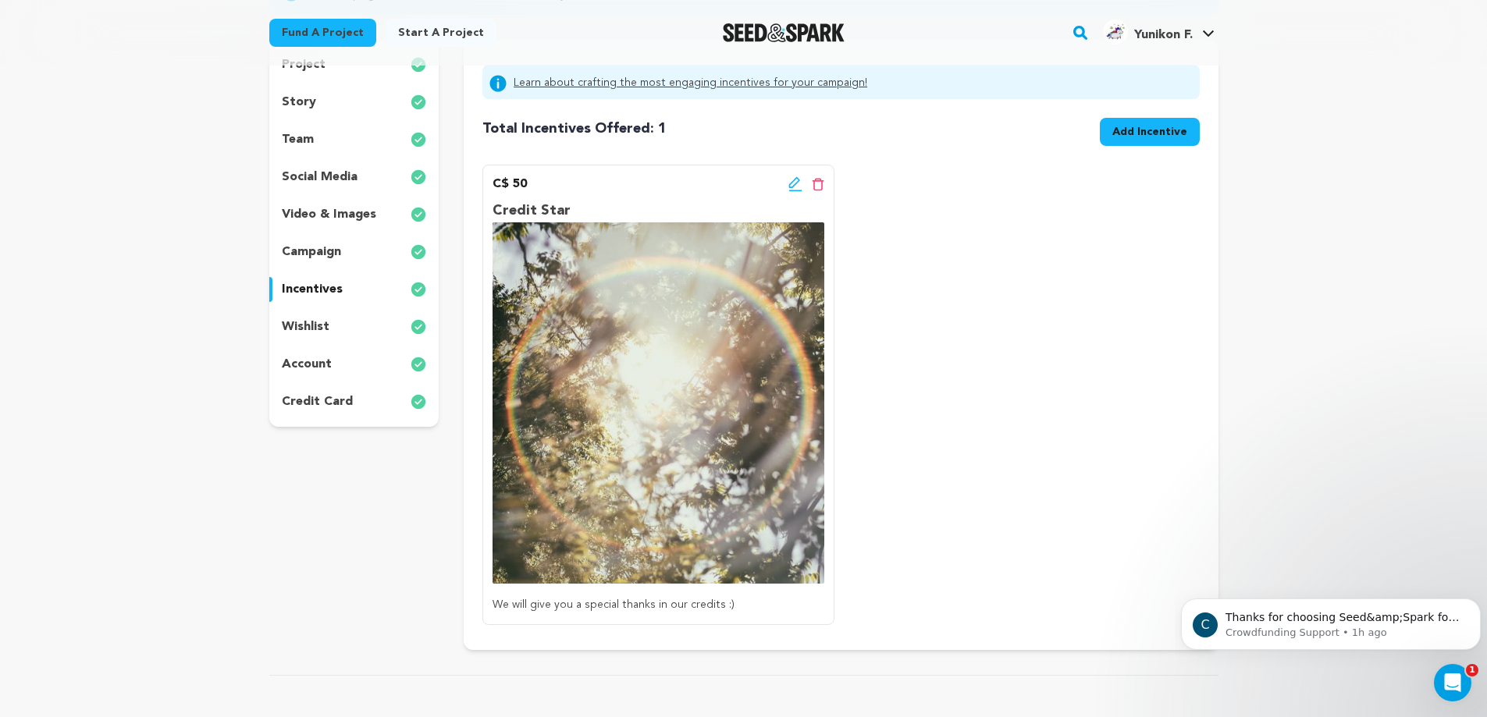
scroll to position [162, 0]
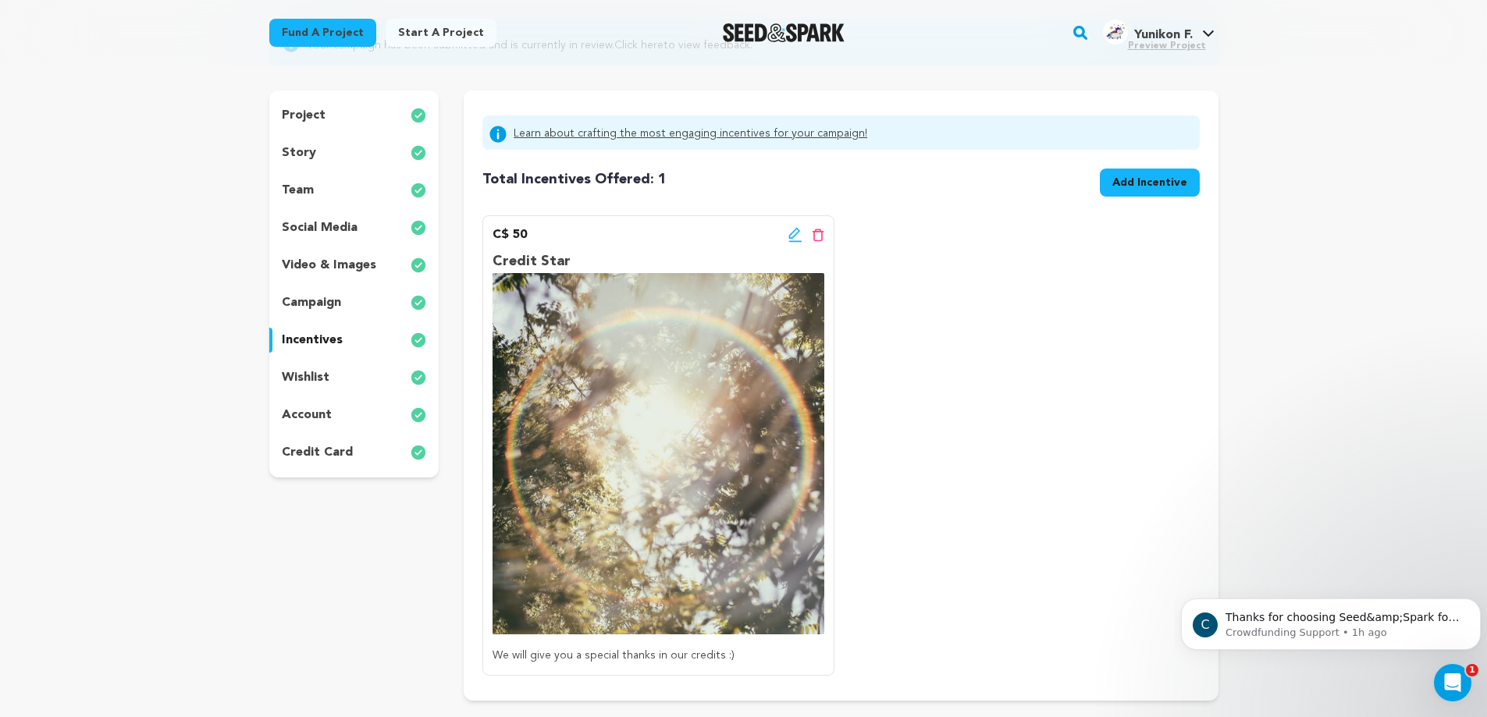
click at [975, 310] on div "C$ 50 Edit incentive button Delete incentive button Credit Star We will give yo…" at bounding box center [840, 445] width 716 height 460
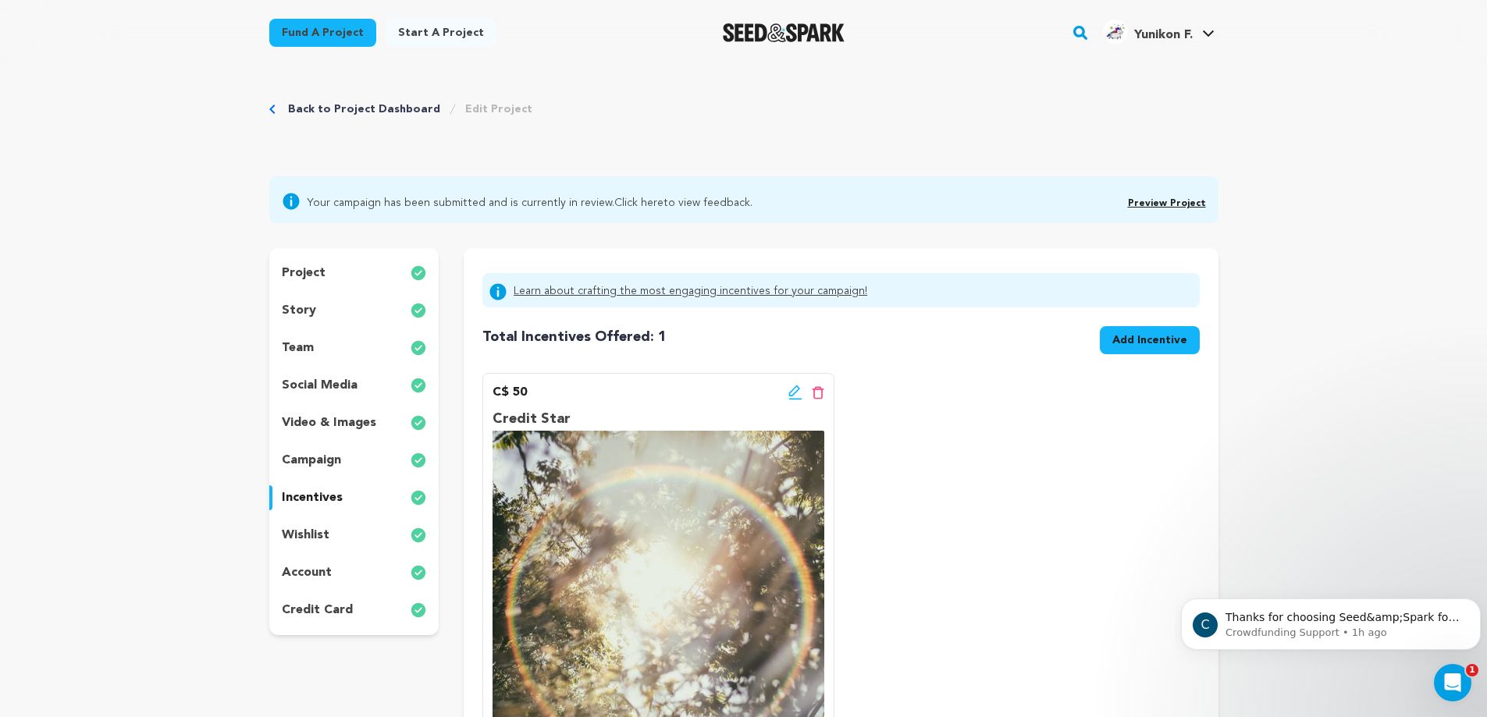
scroll to position [0, 0]
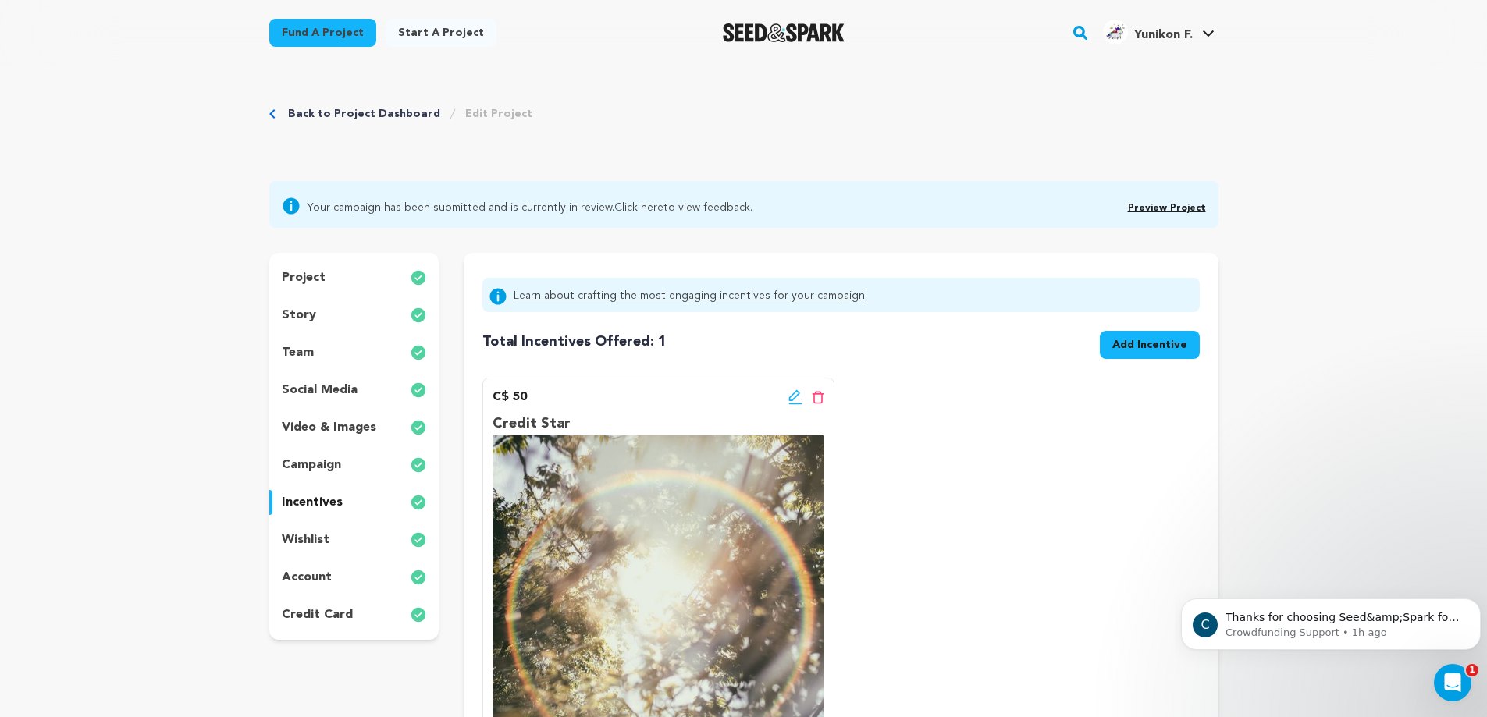
click at [772, 294] on link "Learn about crafting the most engaging incentives for your campaign!" at bounding box center [691, 296] width 354 height 19
click at [322, 120] on link "Back to Project Dashboard" at bounding box center [364, 114] width 152 height 16
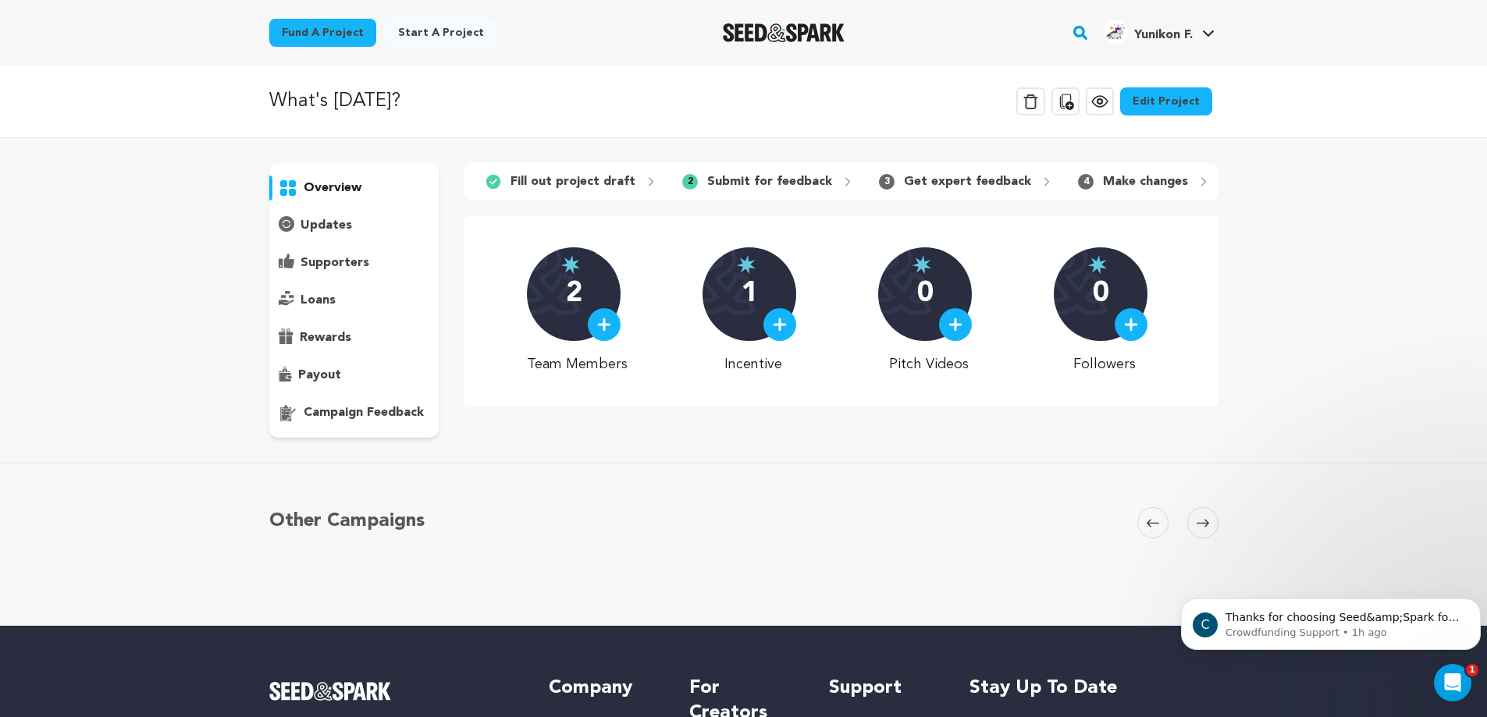
click at [744, 32] on img "Seed&Spark Homepage" at bounding box center [784, 32] width 123 height 19
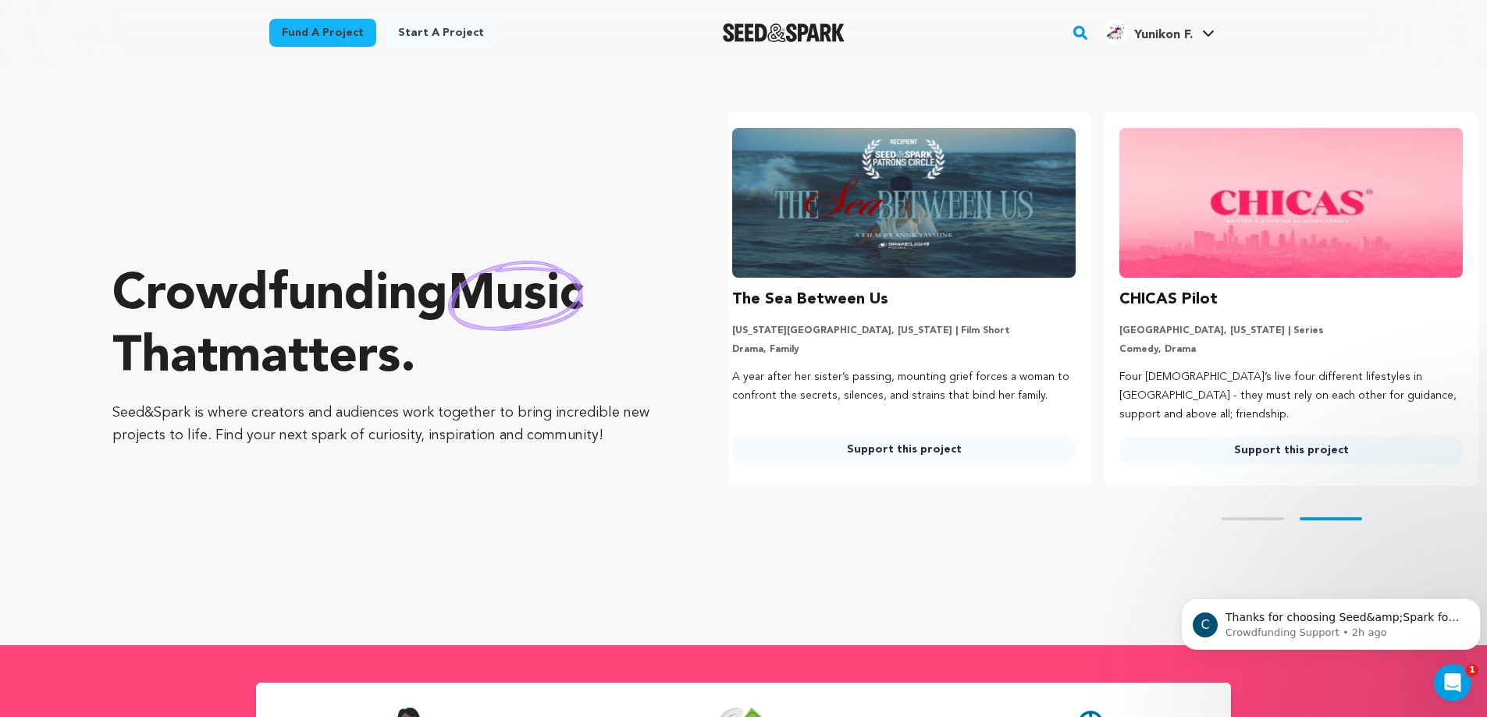
scroll to position [0, 400]
